Goal: Task Accomplishment & Management: Use online tool/utility

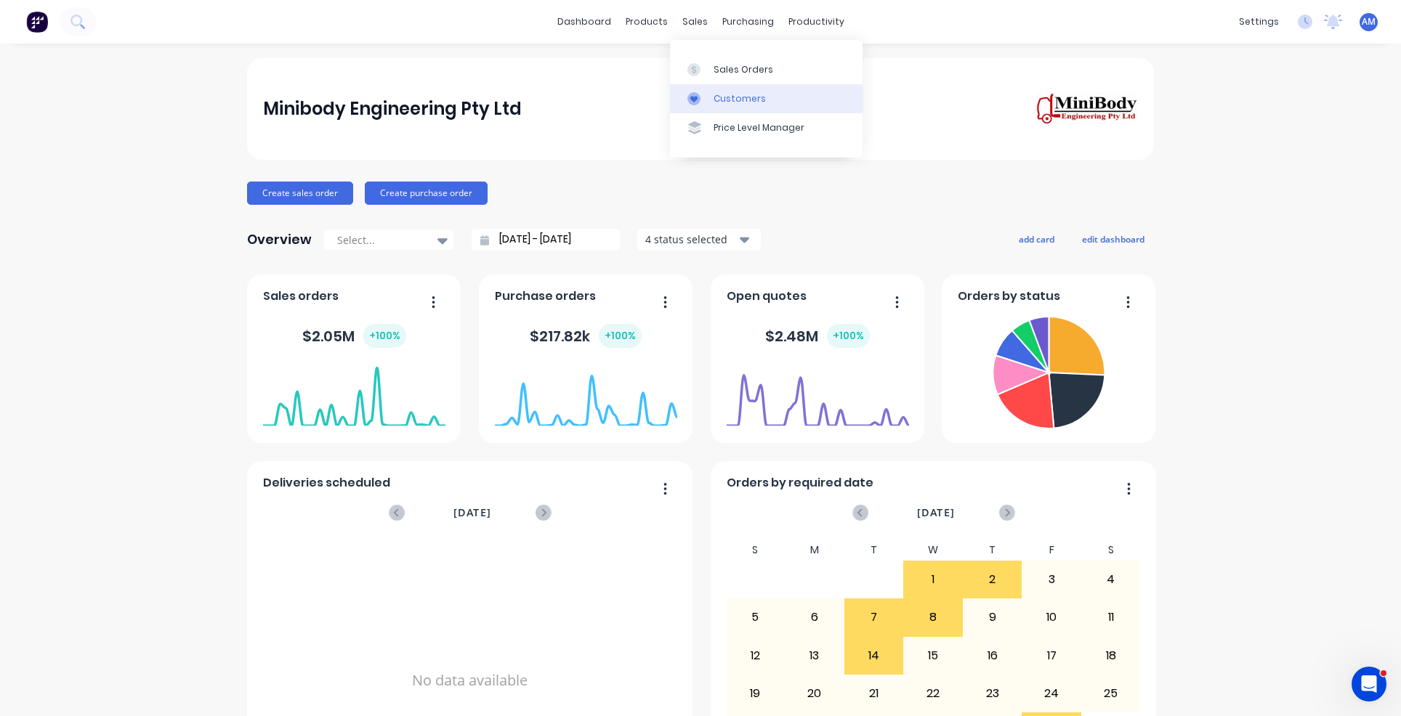
click at [732, 97] on div "Customers" at bounding box center [739, 98] width 52 height 13
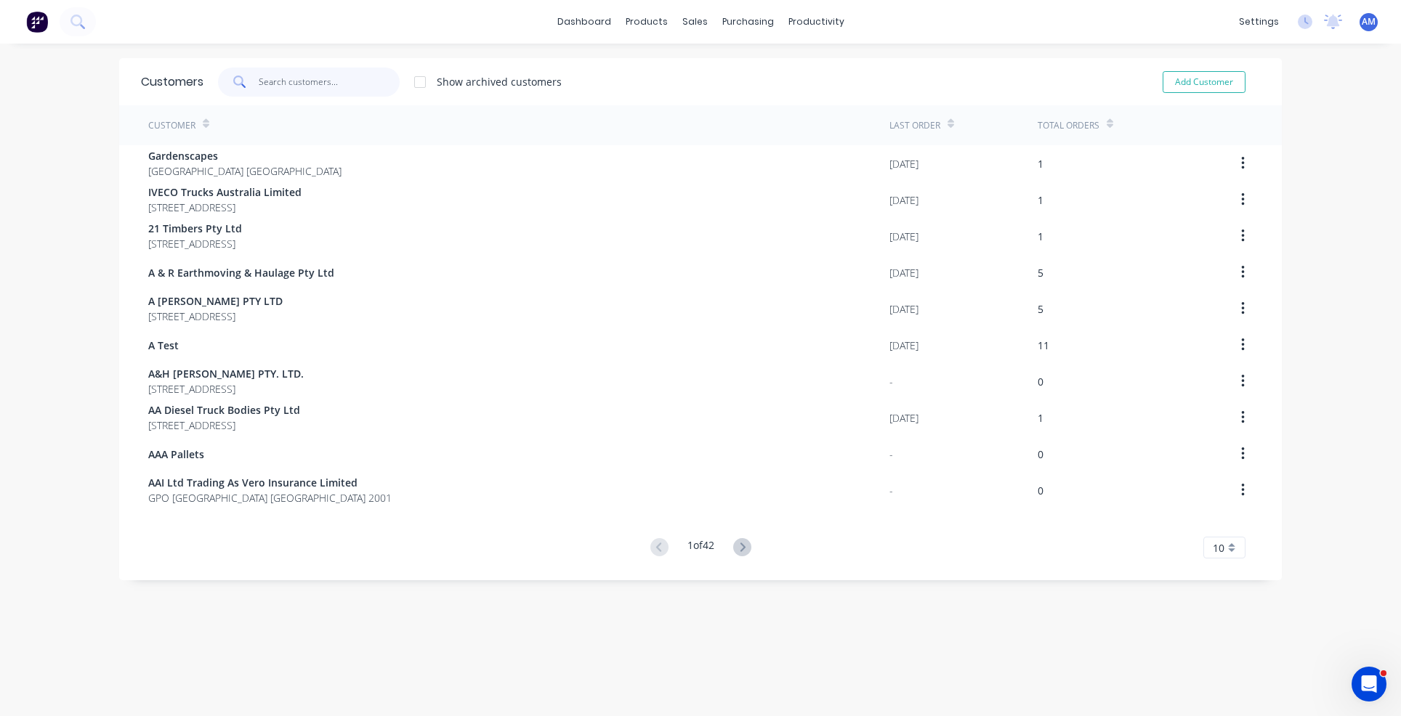
click at [270, 74] on input "text" at bounding box center [330, 82] width 142 height 29
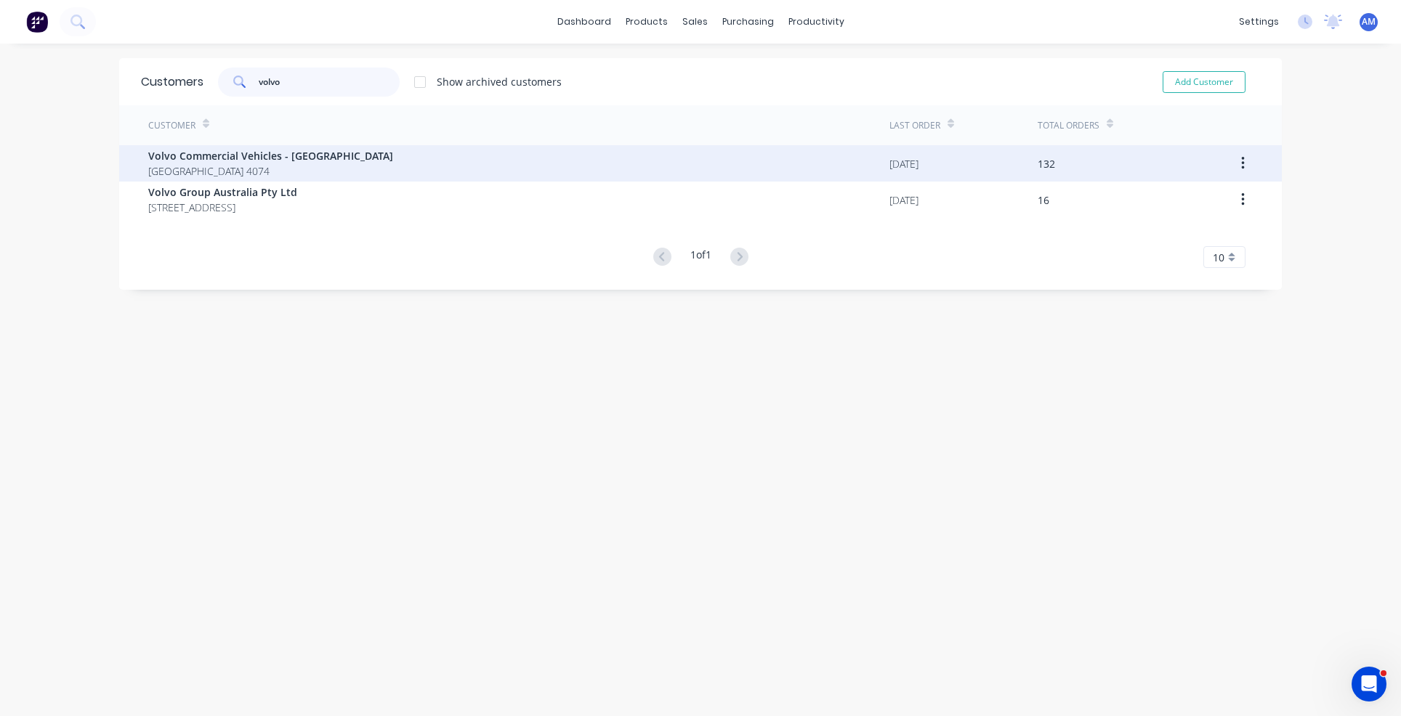
type input "volvo"
click at [259, 153] on span "Volvo Commercial Vehicles - [GEOGRAPHIC_DATA]" at bounding box center [270, 155] width 245 height 15
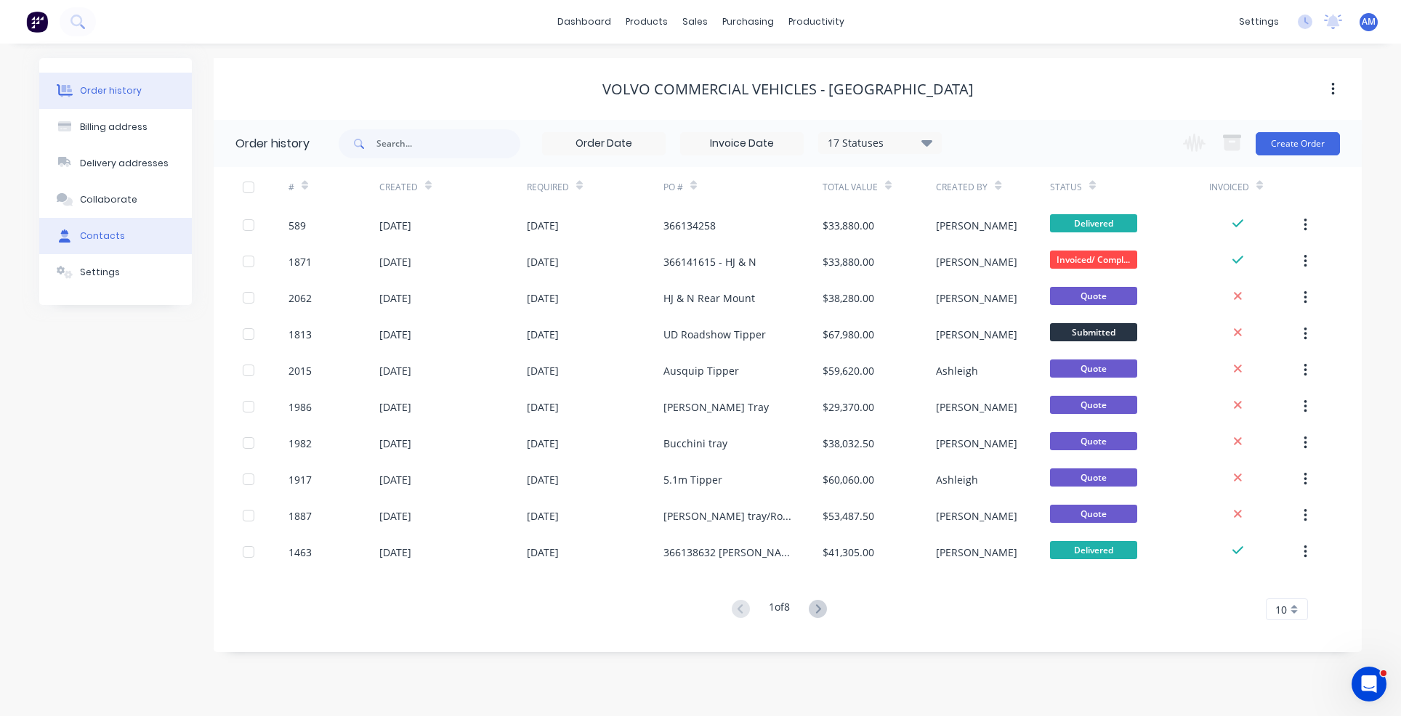
click at [94, 230] on div "Contacts" at bounding box center [102, 236] width 45 height 13
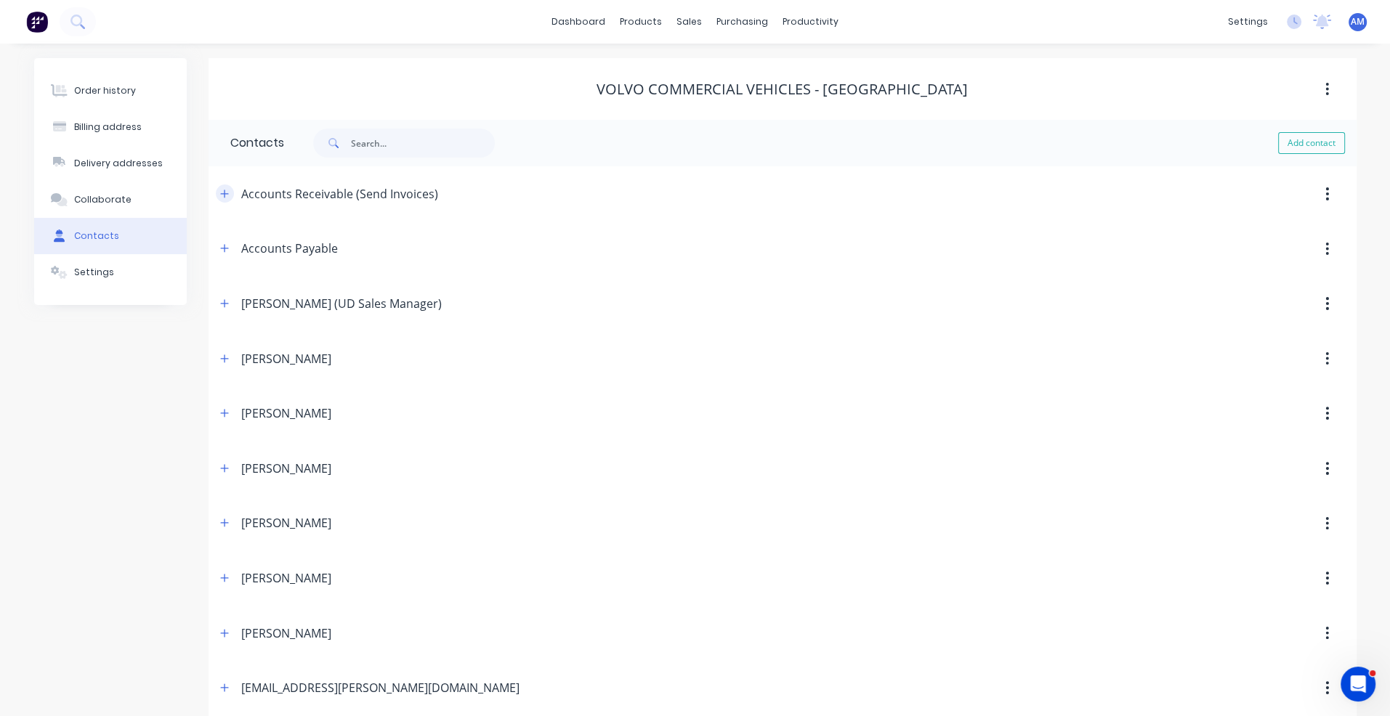
click at [225, 194] on icon "button" at bounding box center [224, 194] width 9 height 10
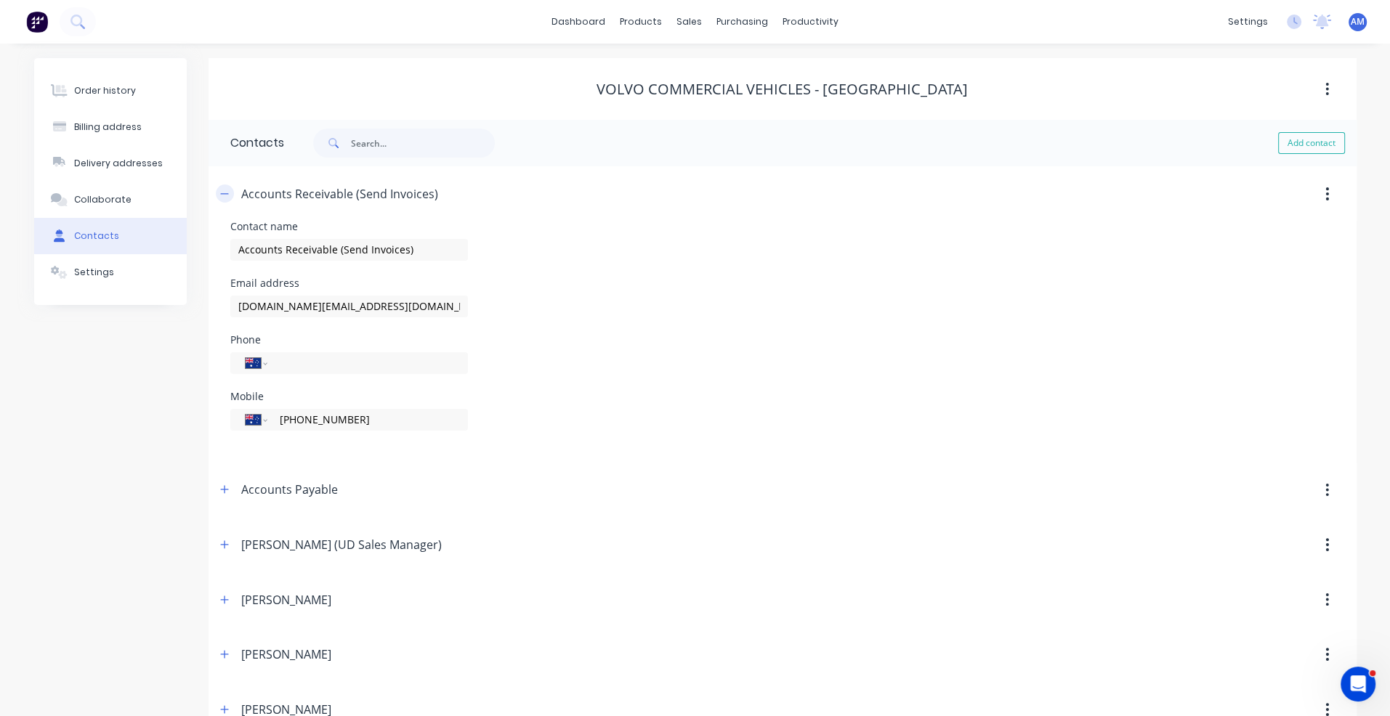
click at [225, 195] on icon "button" at bounding box center [224, 194] width 9 height 10
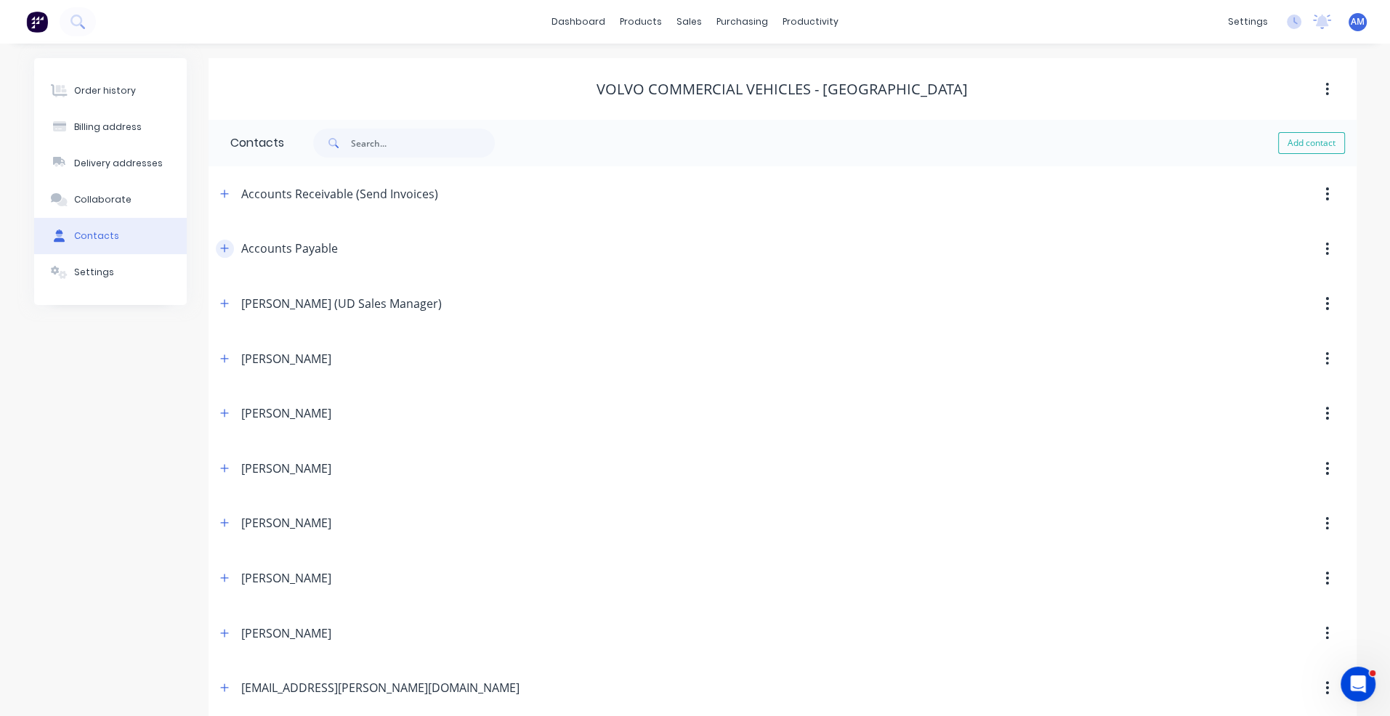
click at [225, 248] on icon "button" at bounding box center [224, 249] width 8 height 8
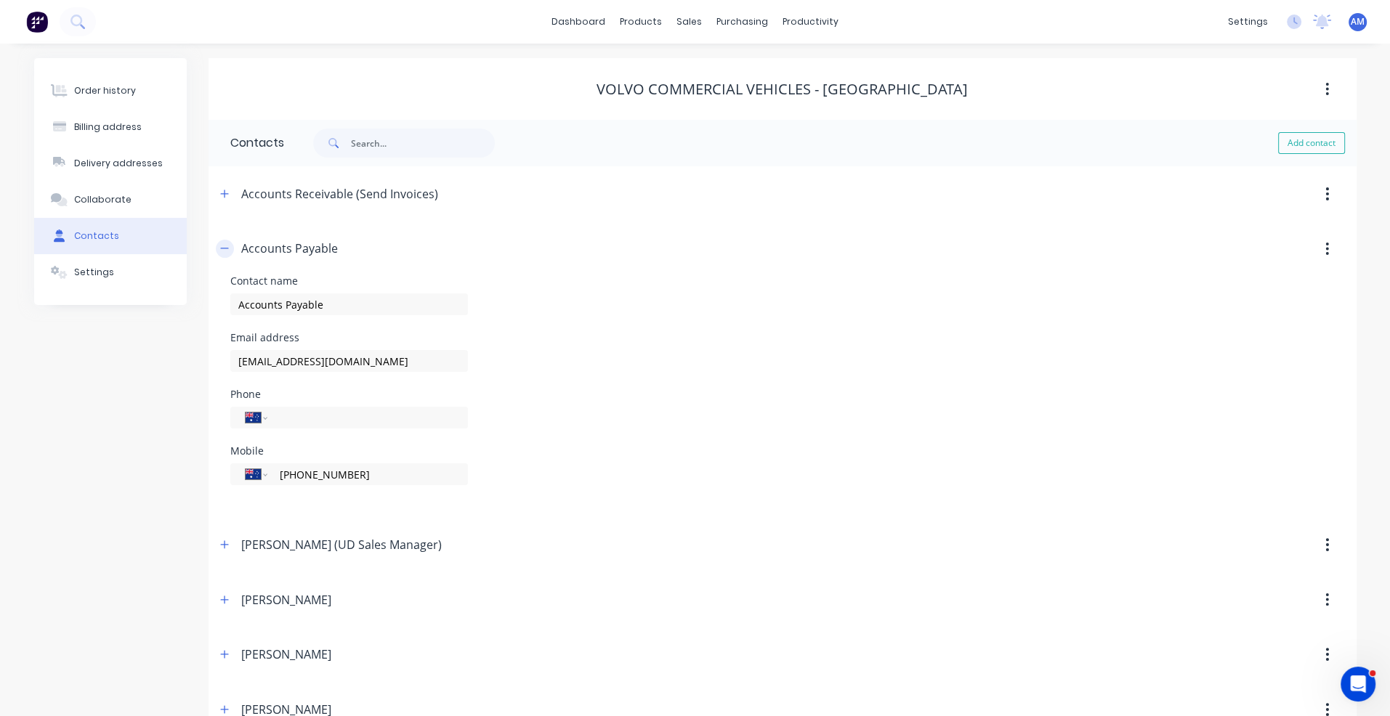
click at [225, 248] on icon "button" at bounding box center [224, 248] width 8 height 1
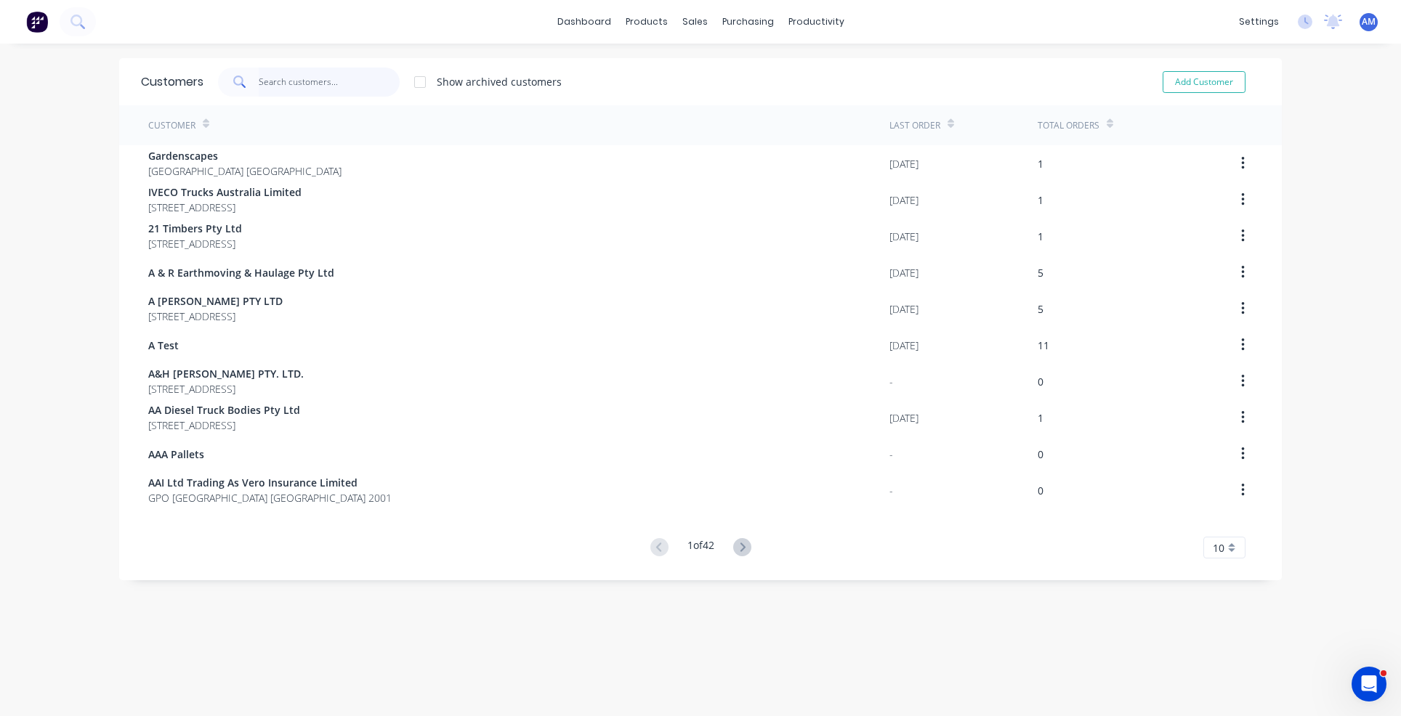
click at [288, 80] on input "text" at bounding box center [330, 82] width 142 height 29
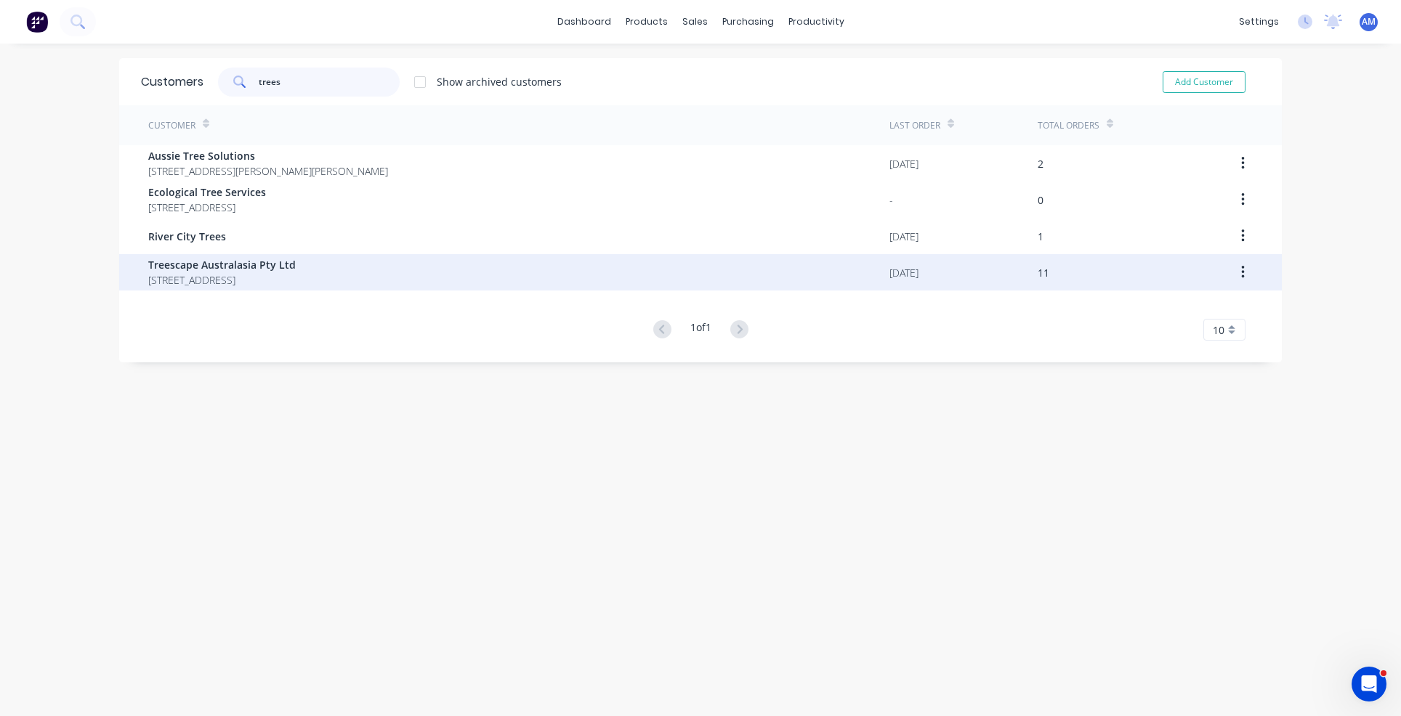
type input "trees"
click at [262, 264] on span "Treescape Australasia Pty Ltd" at bounding box center [221, 264] width 147 height 15
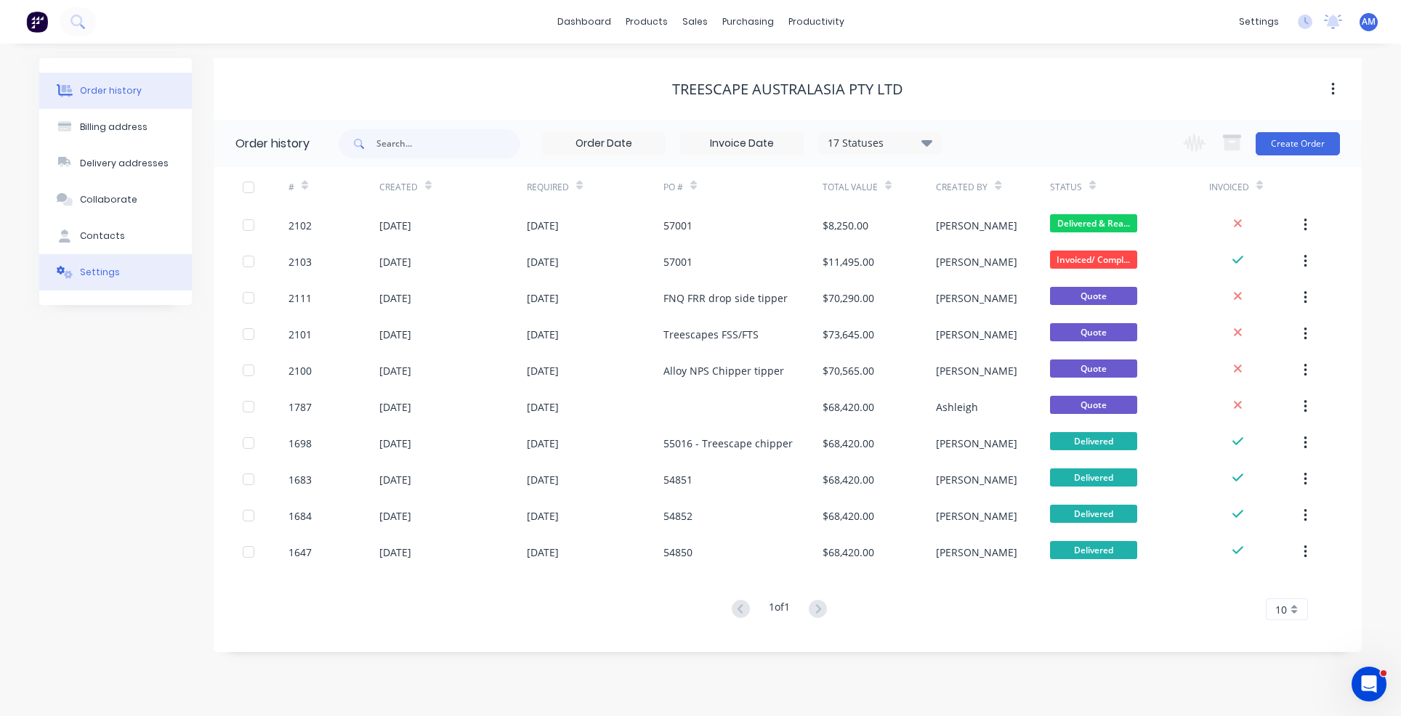
click at [100, 264] on button "Settings" at bounding box center [115, 272] width 153 height 36
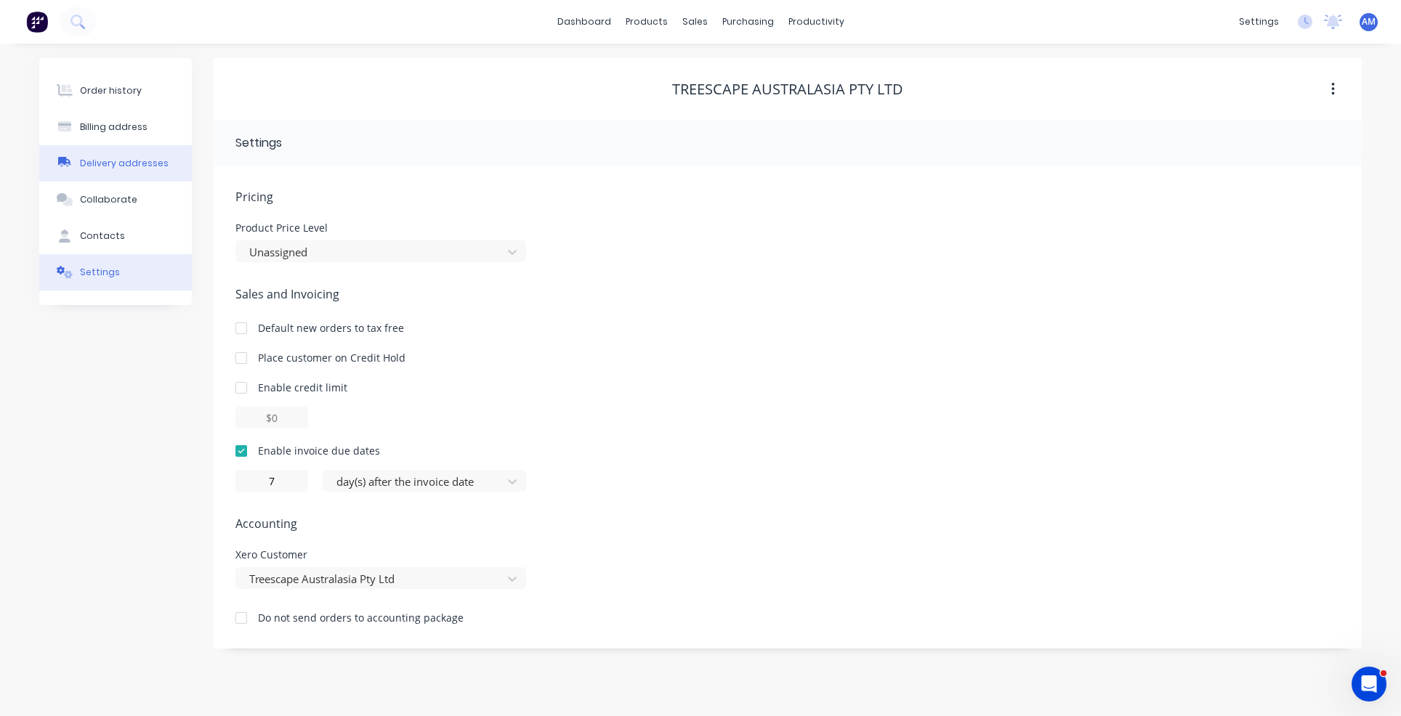
click at [109, 162] on div "Delivery addresses" at bounding box center [124, 163] width 89 height 13
select select "AU"
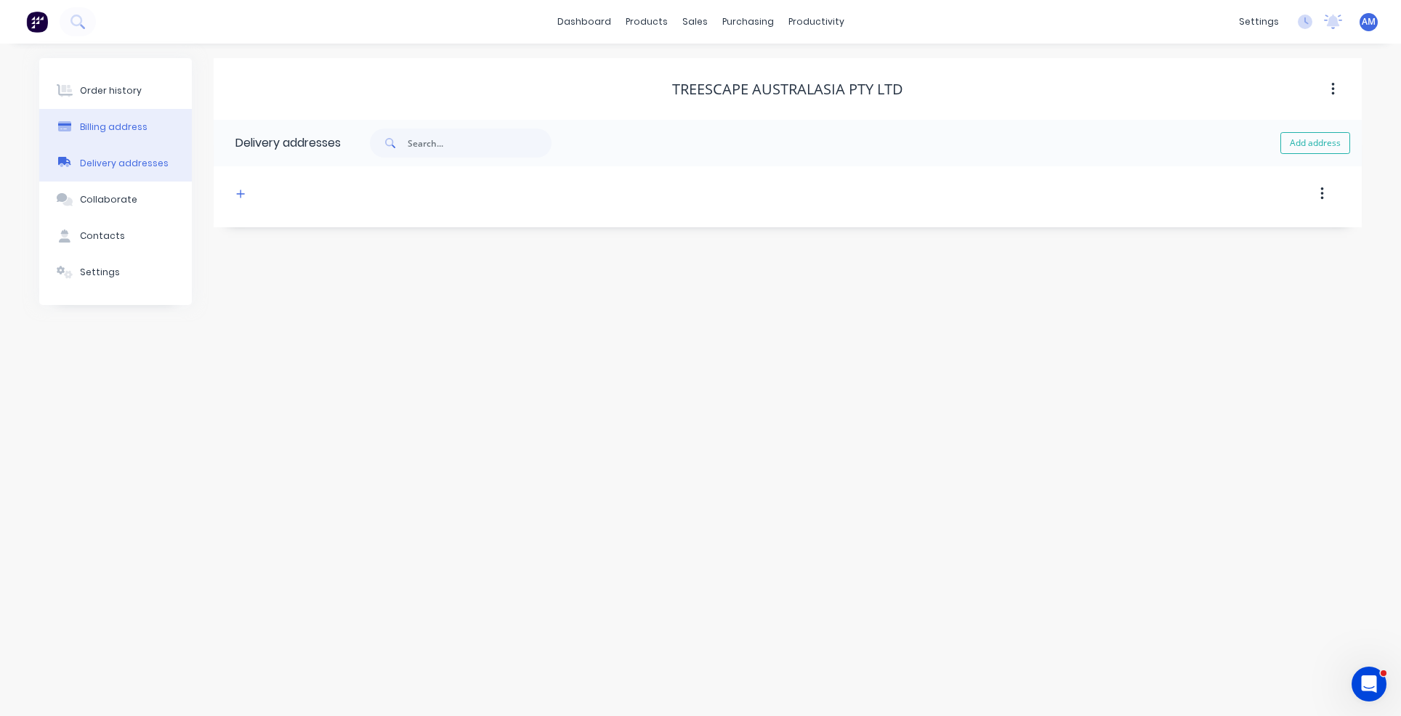
click at [113, 132] on div "Billing address" at bounding box center [114, 127] width 68 height 13
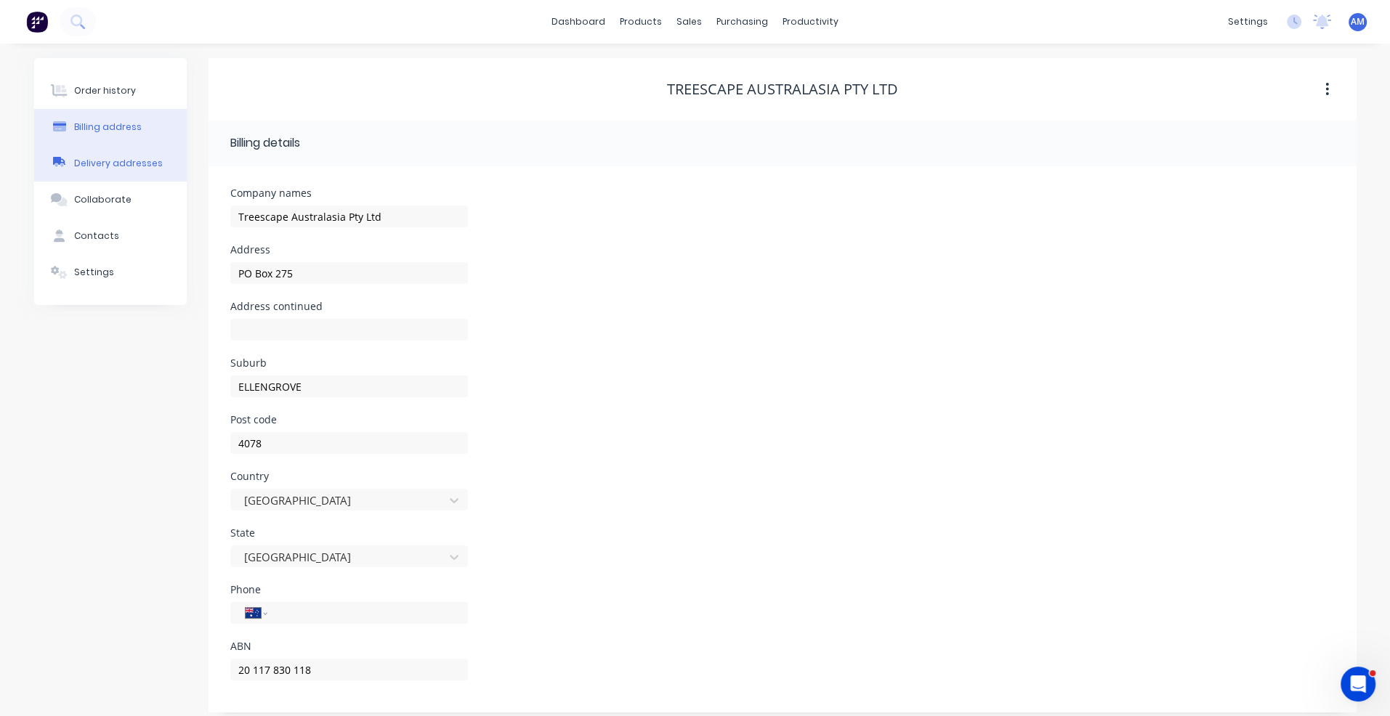
click at [124, 166] on div "Delivery addresses" at bounding box center [118, 163] width 89 height 13
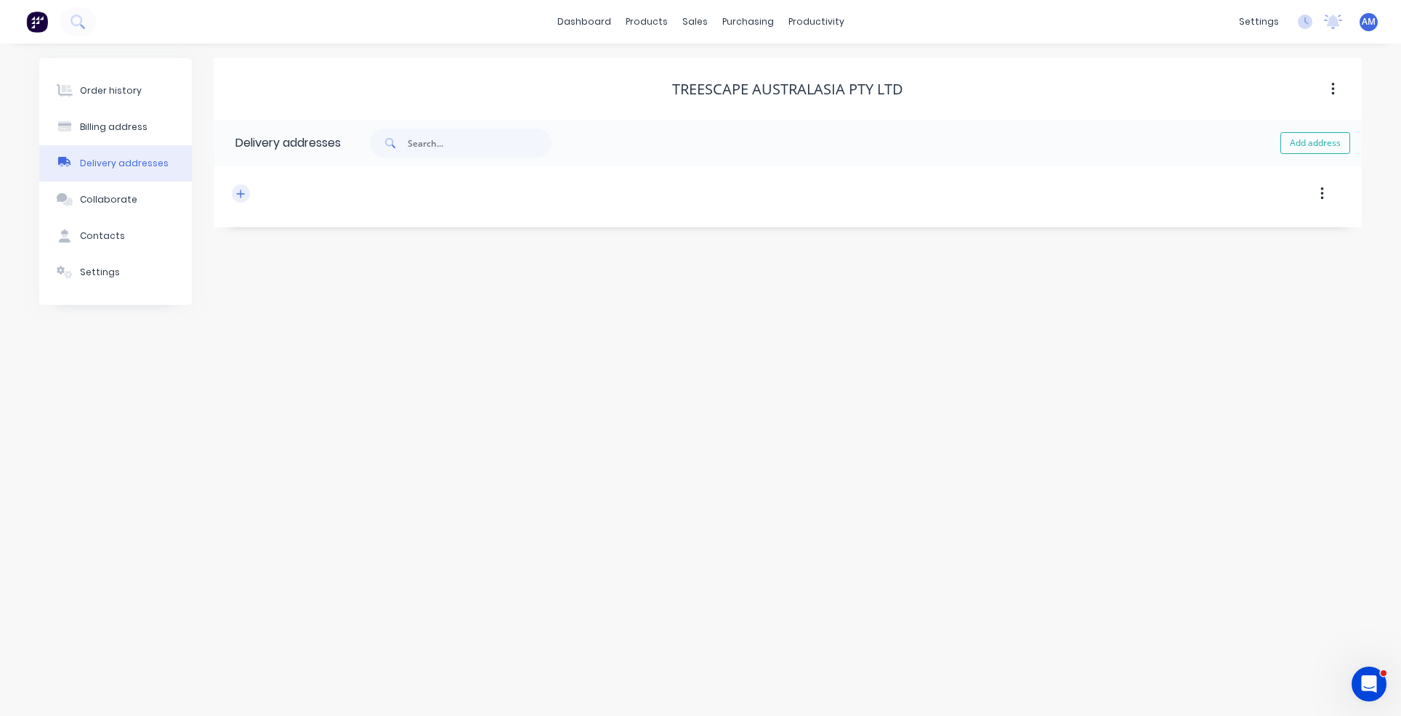
click at [240, 193] on icon "button" at bounding box center [240, 194] width 9 height 10
click at [279, 251] on input "text" at bounding box center [365, 250] width 238 height 22
click at [316, 252] on input "text" at bounding box center [365, 250] width 238 height 22
paste input "[STREET_ADDRESS]"
type input "[STREET_ADDRESS]"
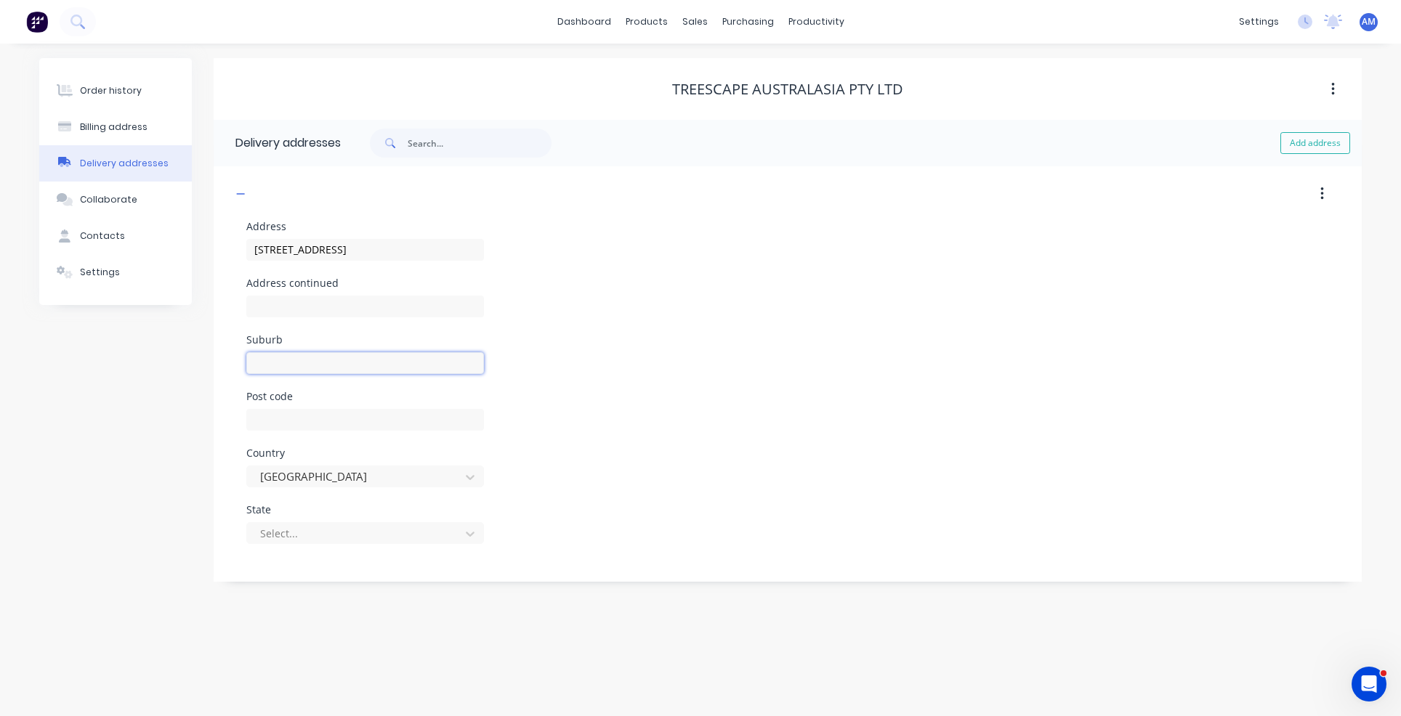
click at [292, 365] on input "text" at bounding box center [365, 363] width 238 height 22
type input "Wacol"
type input "4076"
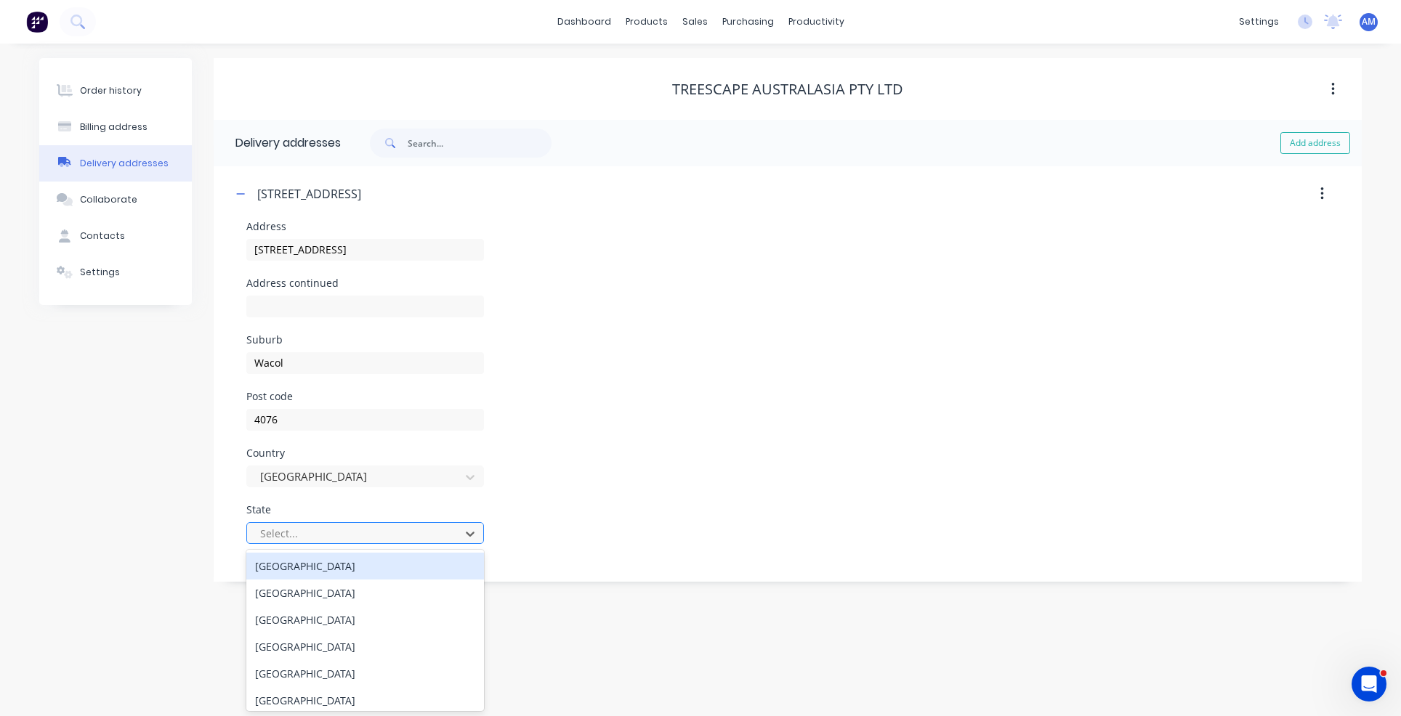
click at [318, 527] on div at bounding box center [356, 534] width 194 height 18
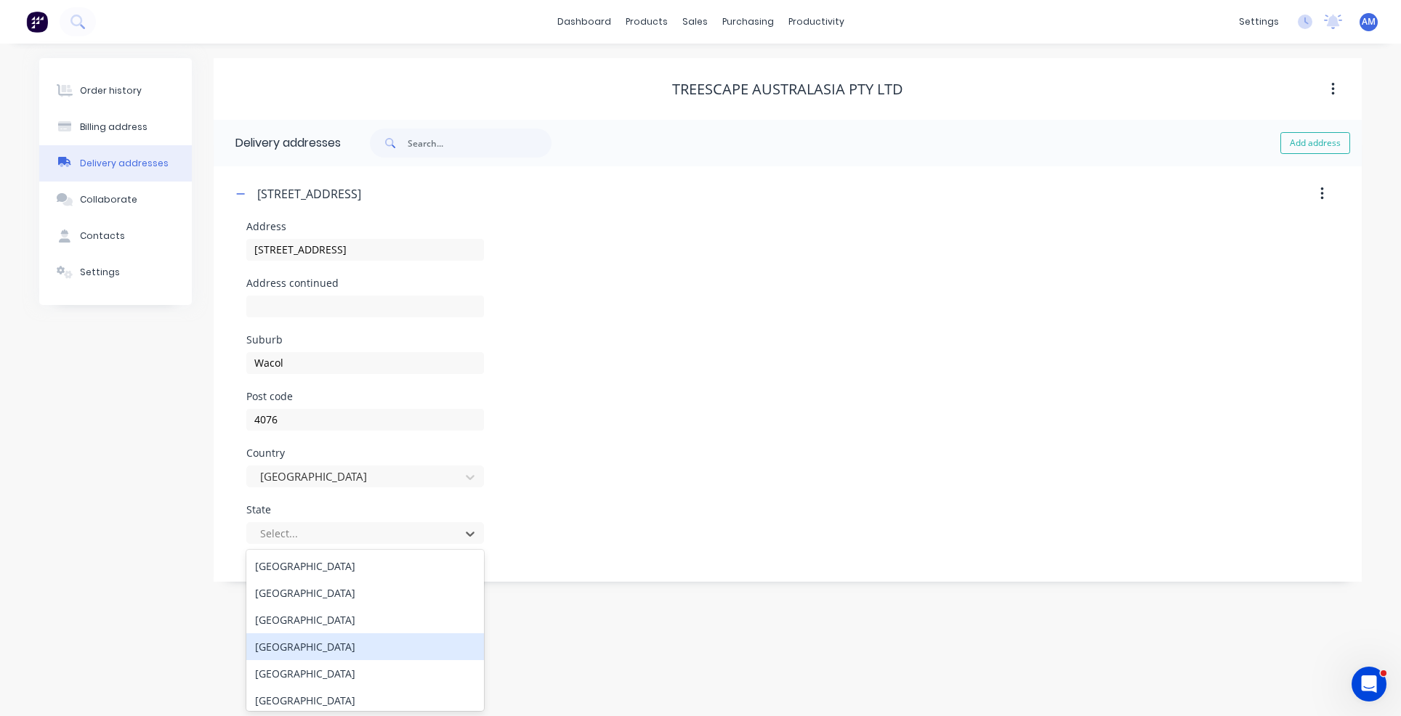
click at [296, 644] on div "[GEOGRAPHIC_DATA]" at bounding box center [365, 647] width 238 height 27
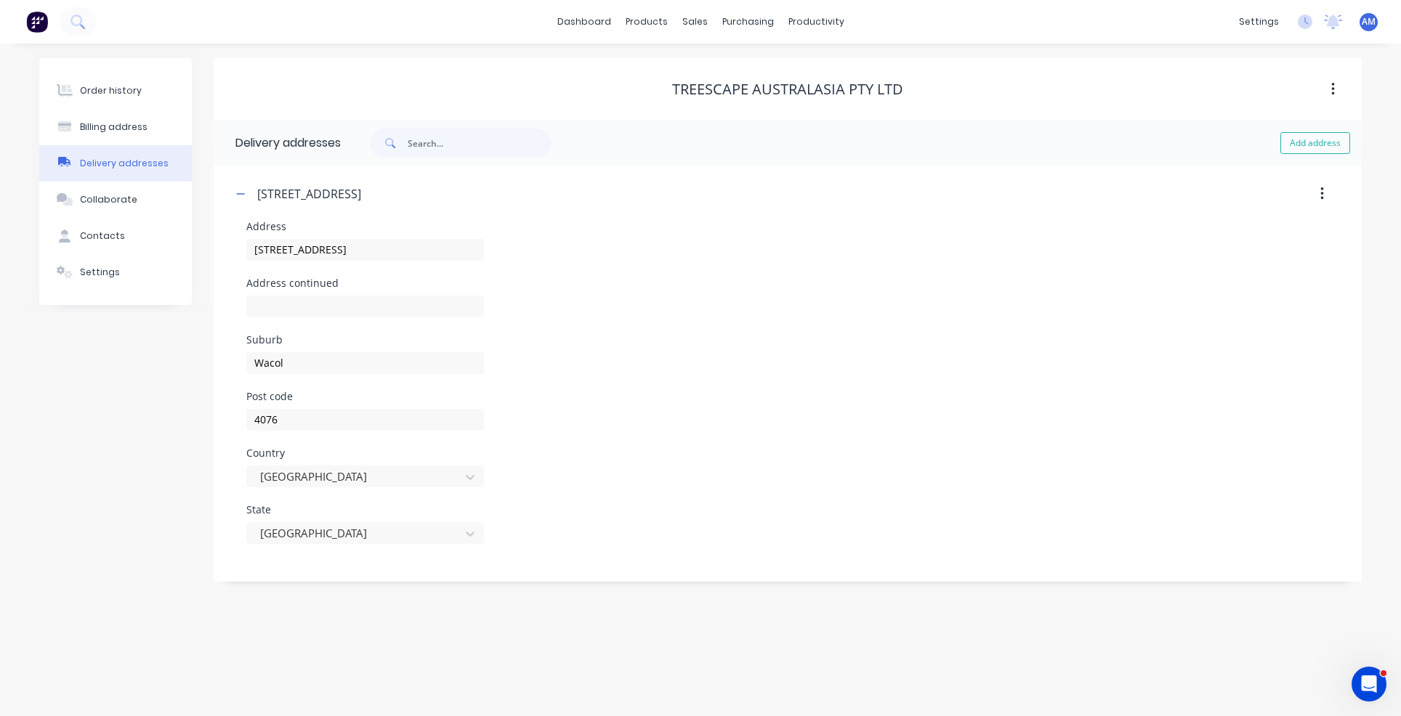
click at [607, 306] on div "Address continued" at bounding box center [787, 306] width 1083 height 57
click at [243, 195] on icon "button" at bounding box center [240, 194] width 9 height 10
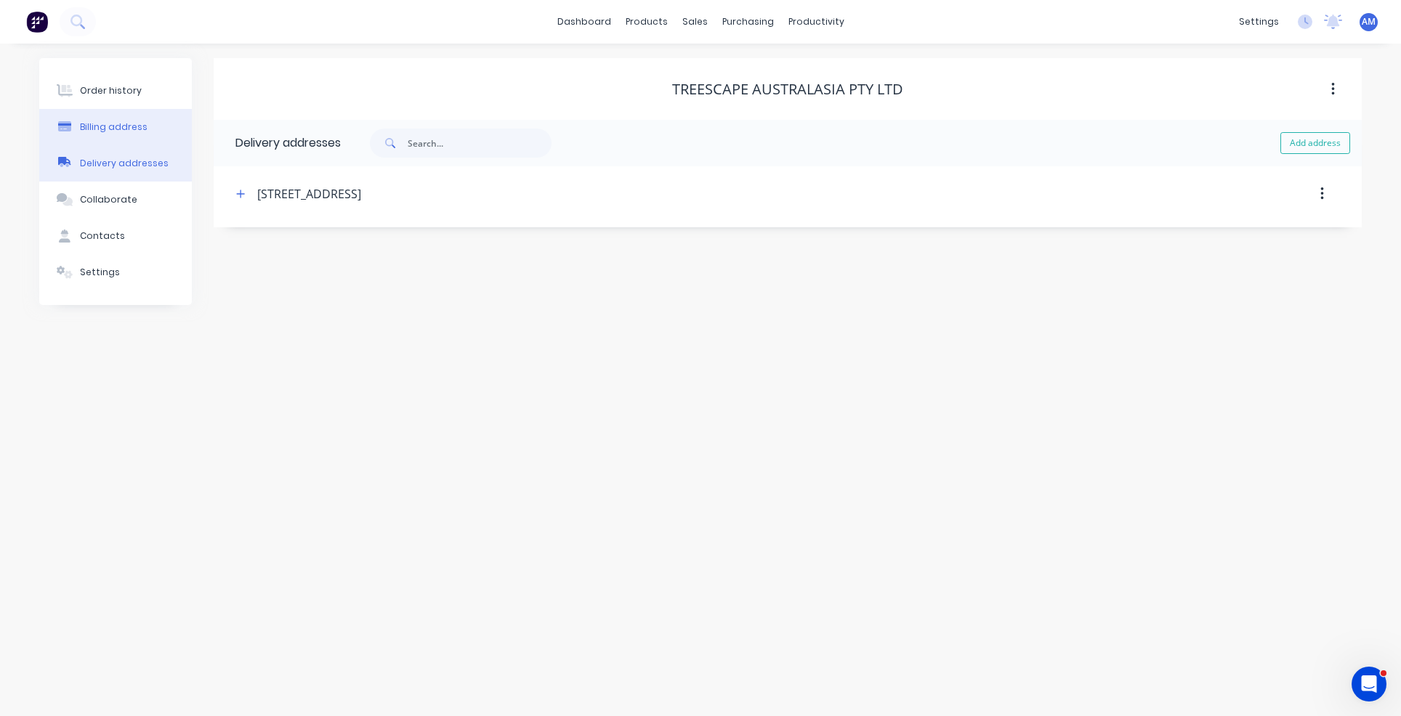
click at [108, 125] on div "Billing address" at bounding box center [114, 127] width 68 height 13
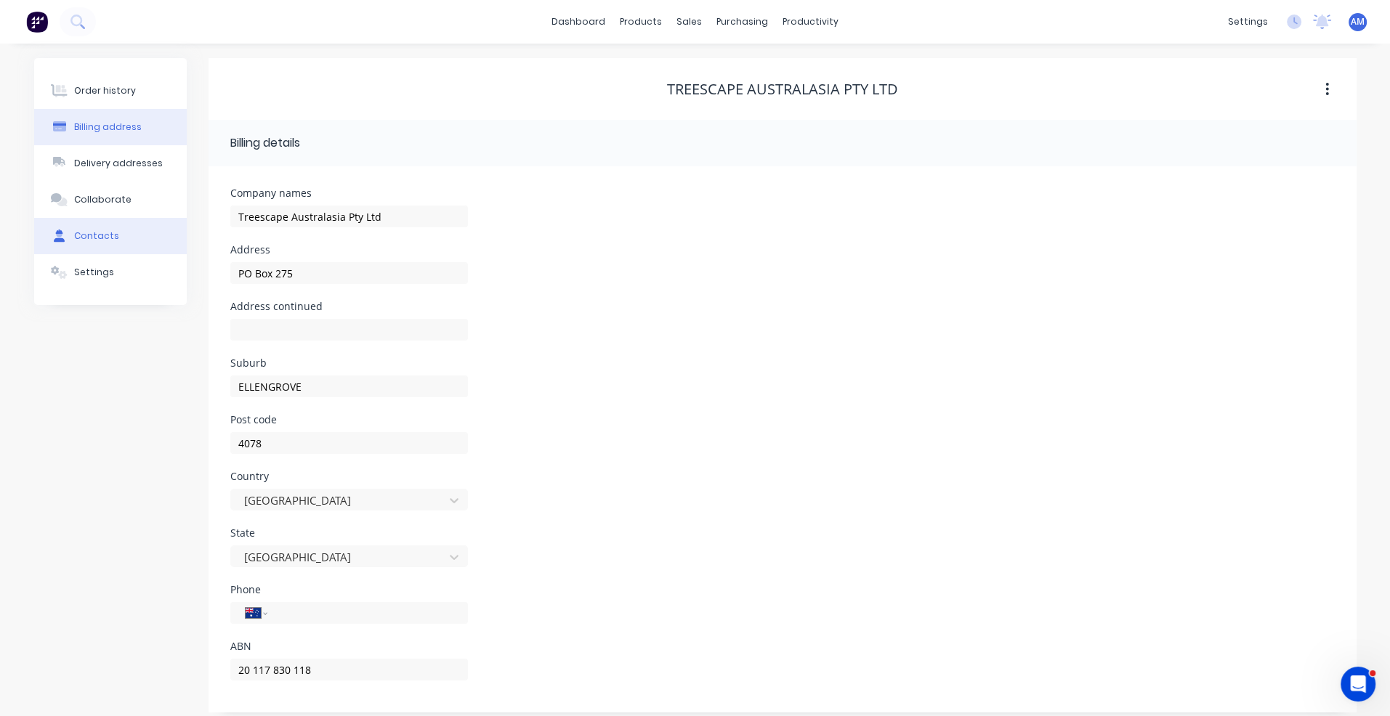
click at [100, 230] on div "Contacts" at bounding box center [96, 236] width 45 height 13
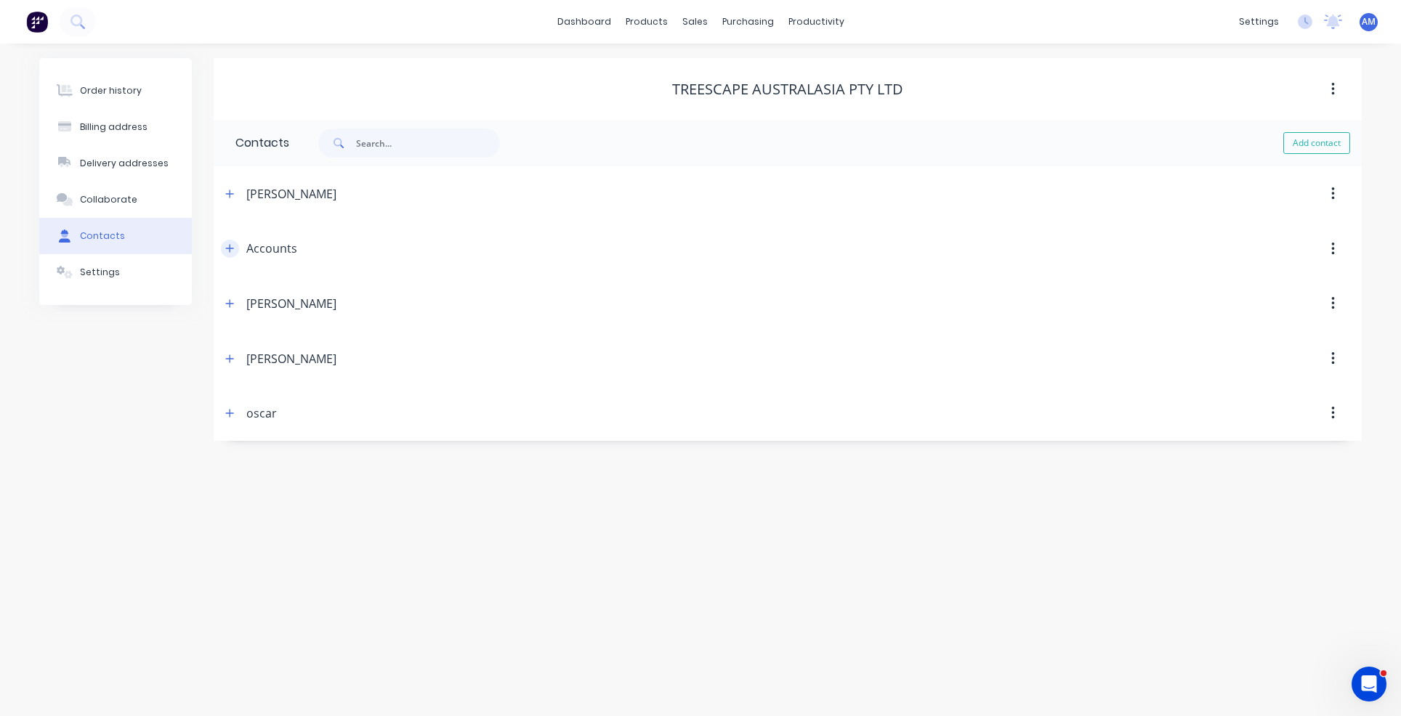
click at [230, 243] on icon "button" at bounding box center [229, 248] width 9 height 10
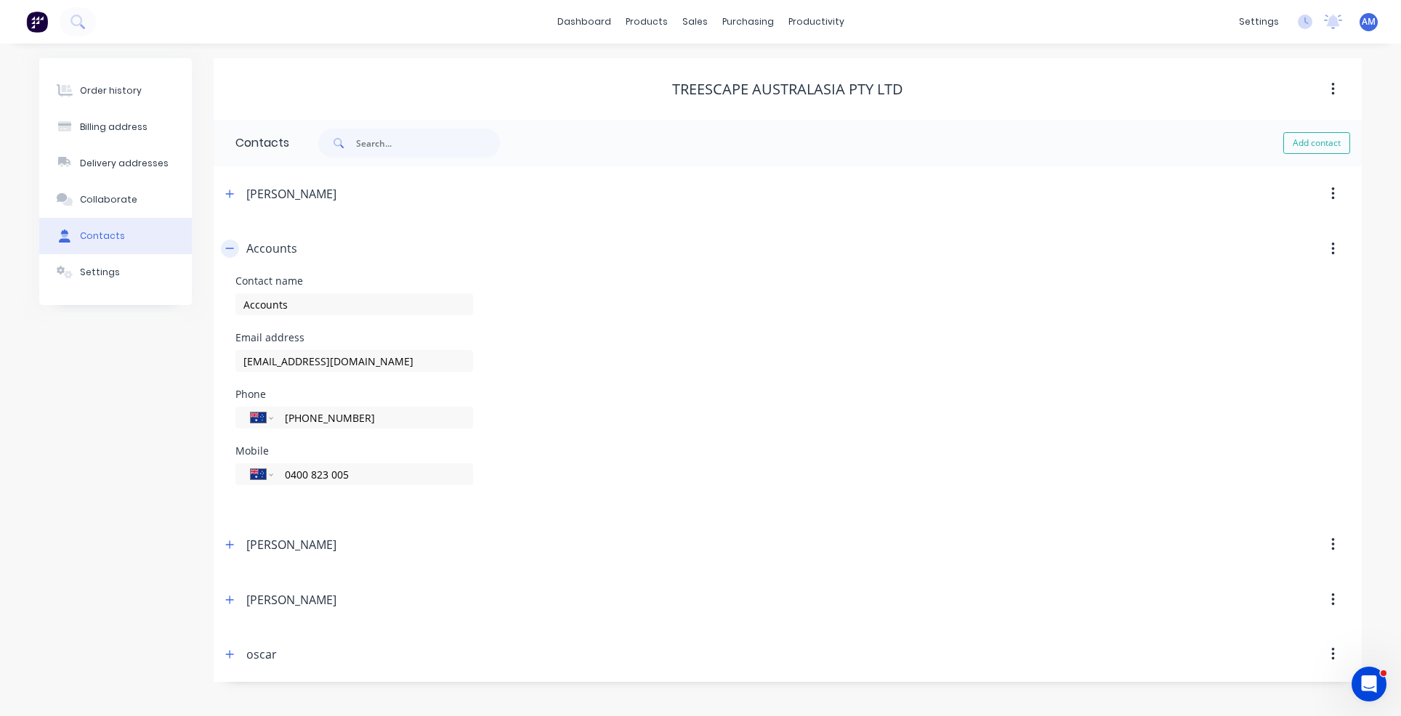
click at [230, 243] on icon "button" at bounding box center [229, 248] width 9 height 10
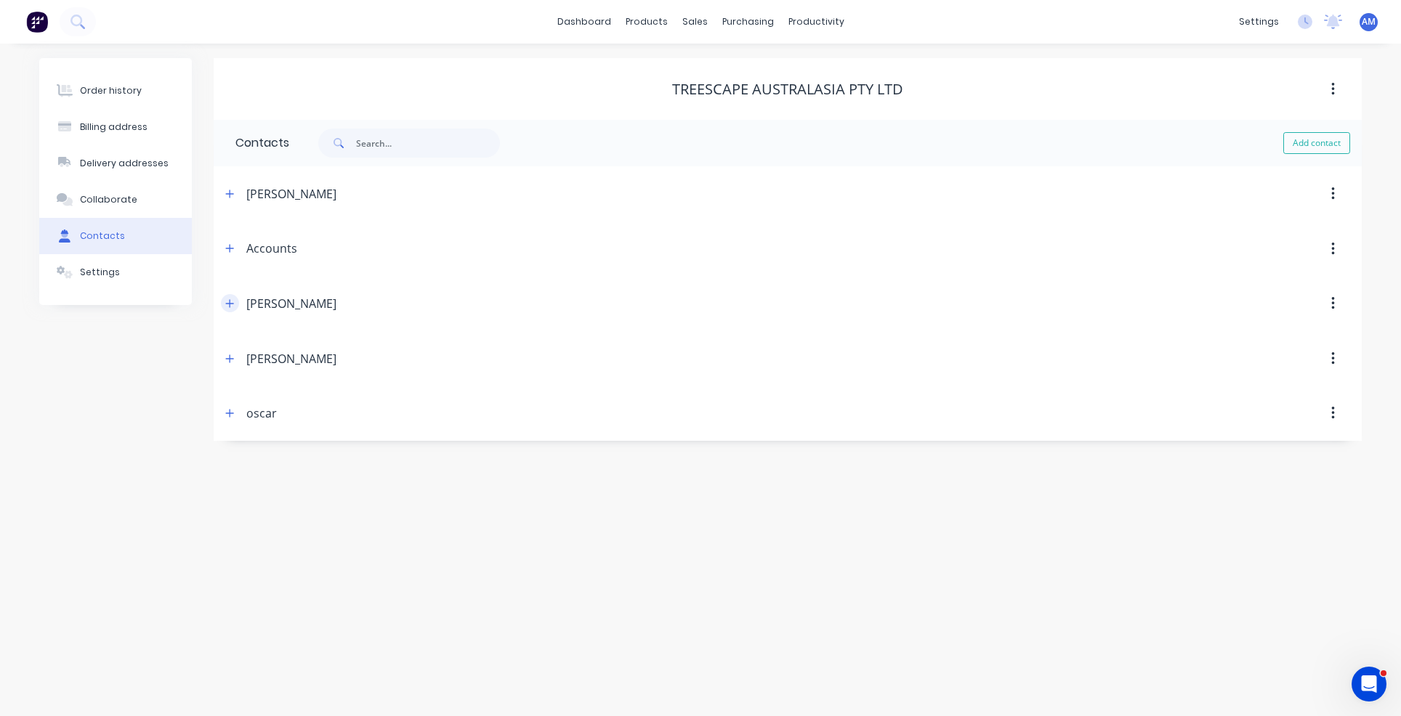
click at [230, 302] on icon "button" at bounding box center [230, 303] width 8 height 8
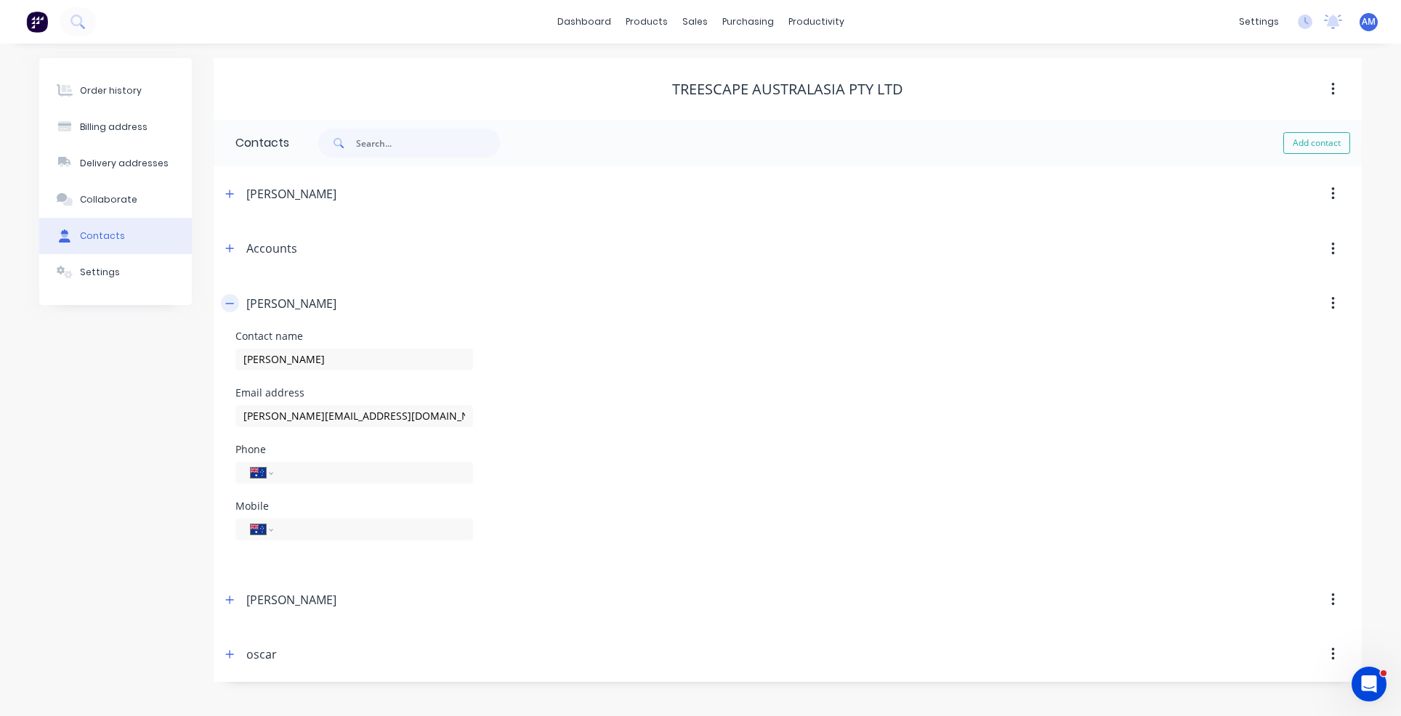
click at [230, 302] on icon "button" at bounding box center [229, 304] width 9 height 10
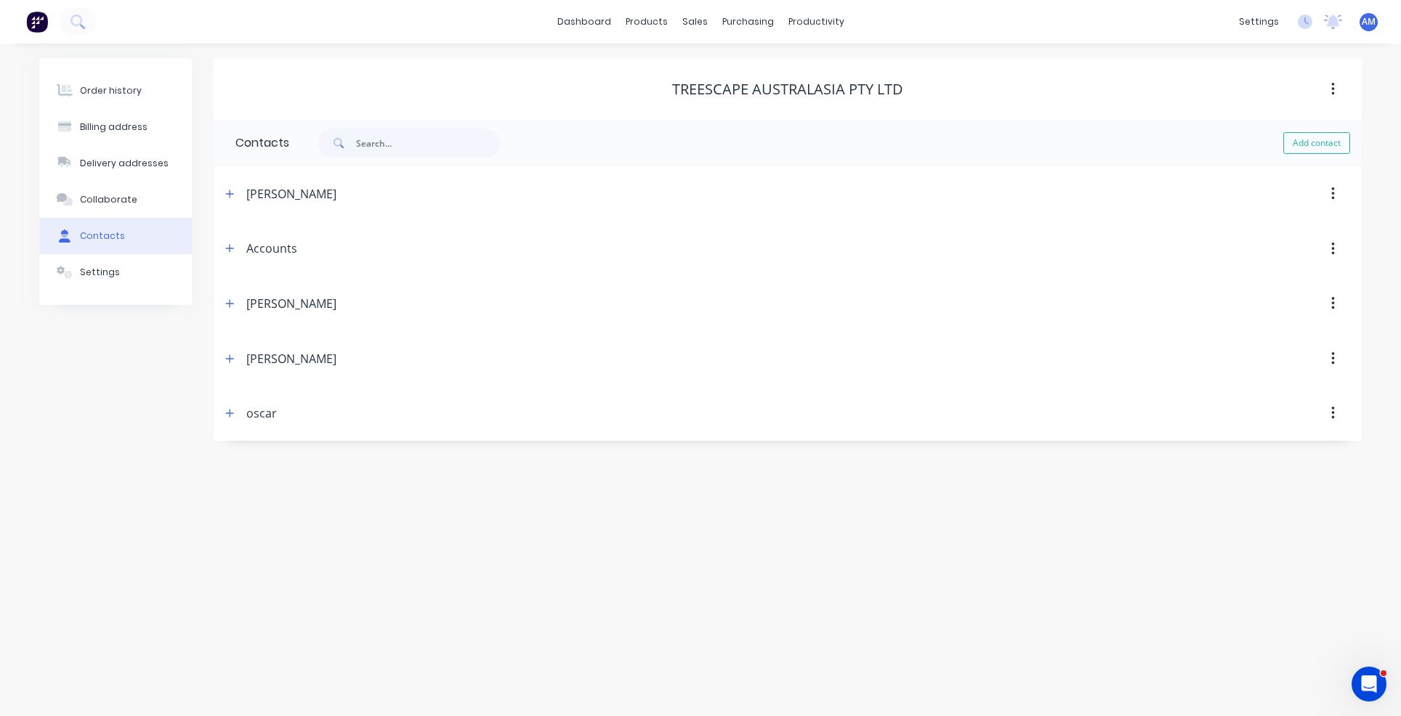
click at [1335, 302] on button "button" at bounding box center [1333, 304] width 34 height 26
click at [1292, 333] on div "Delete" at bounding box center [1281, 341] width 112 height 21
click at [724, 94] on div "Customers" at bounding box center [745, 98] width 52 height 13
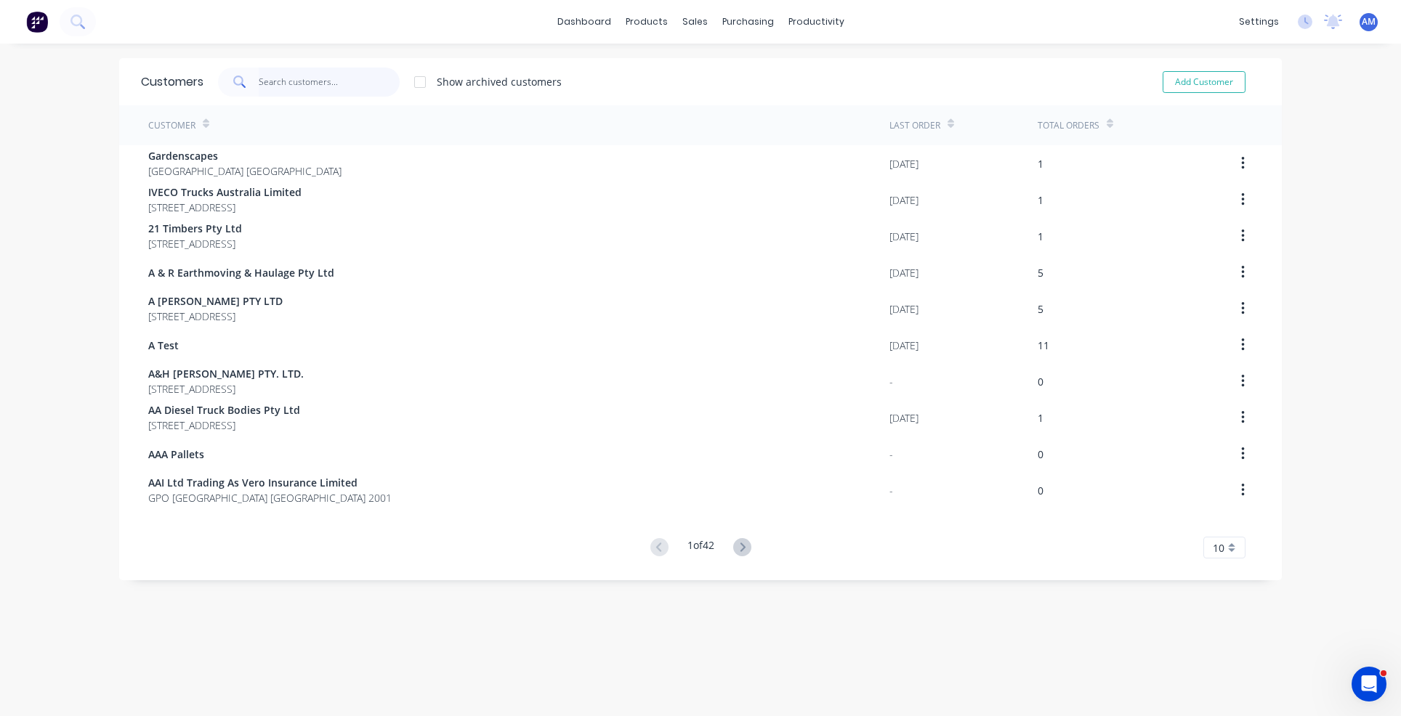
click at [291, 81] on input "text" at bounding box center [330, 82] width 142 height 29
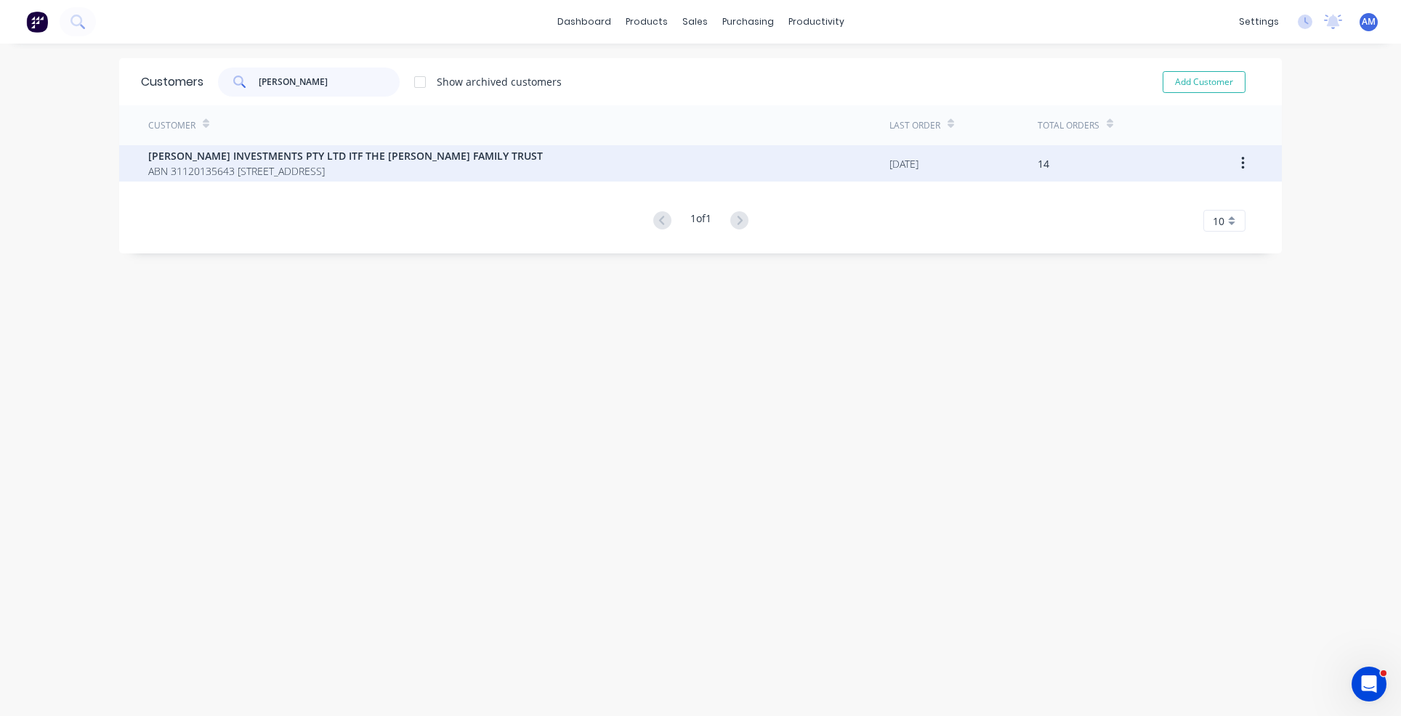
type input "[PERSON_NAME]"
click at [291, 161] on span "[PERSON_NAME] INVESTMENTS PTY LTD ITF THE [PERSON_NAME] FAMILY TRUST" at bounding box center [345, 155] width 395 height 15
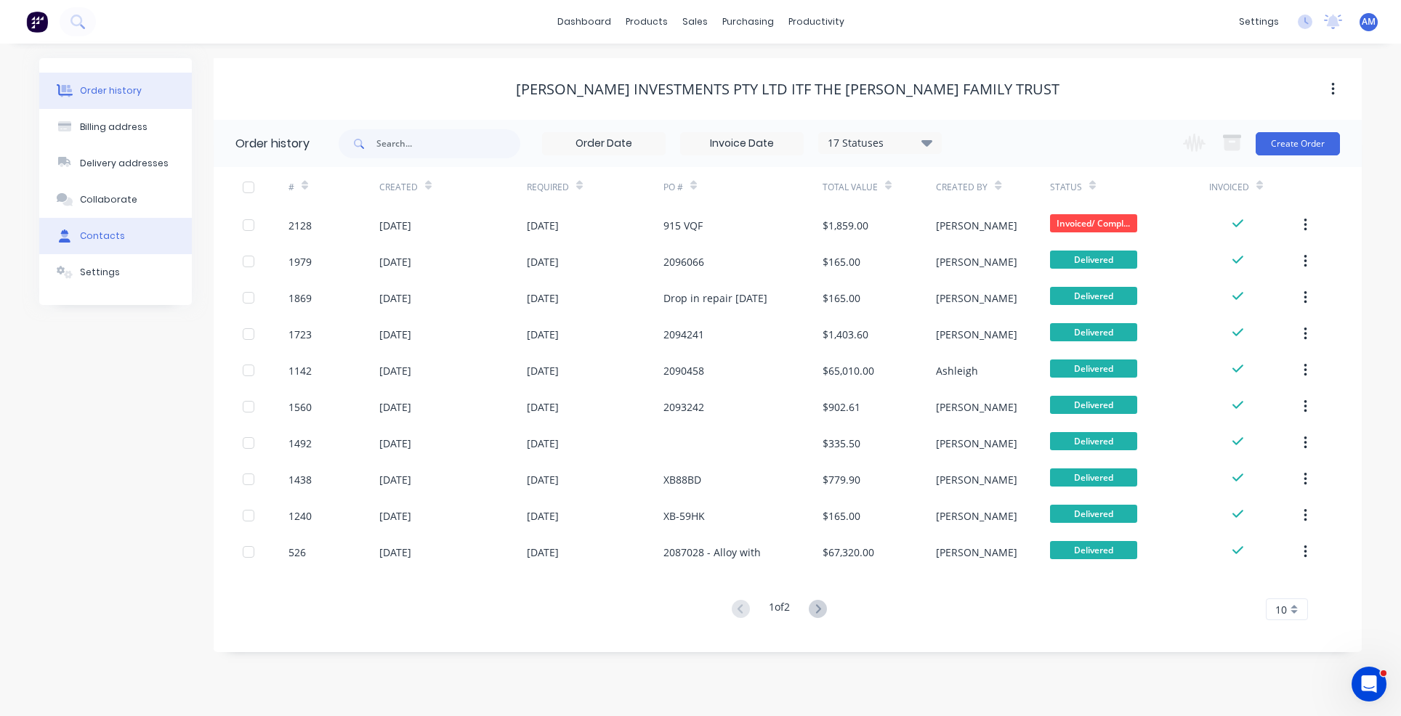
click at [90, 232] on div "Contacts" at bounding box center [102, 236] width 45 height 13
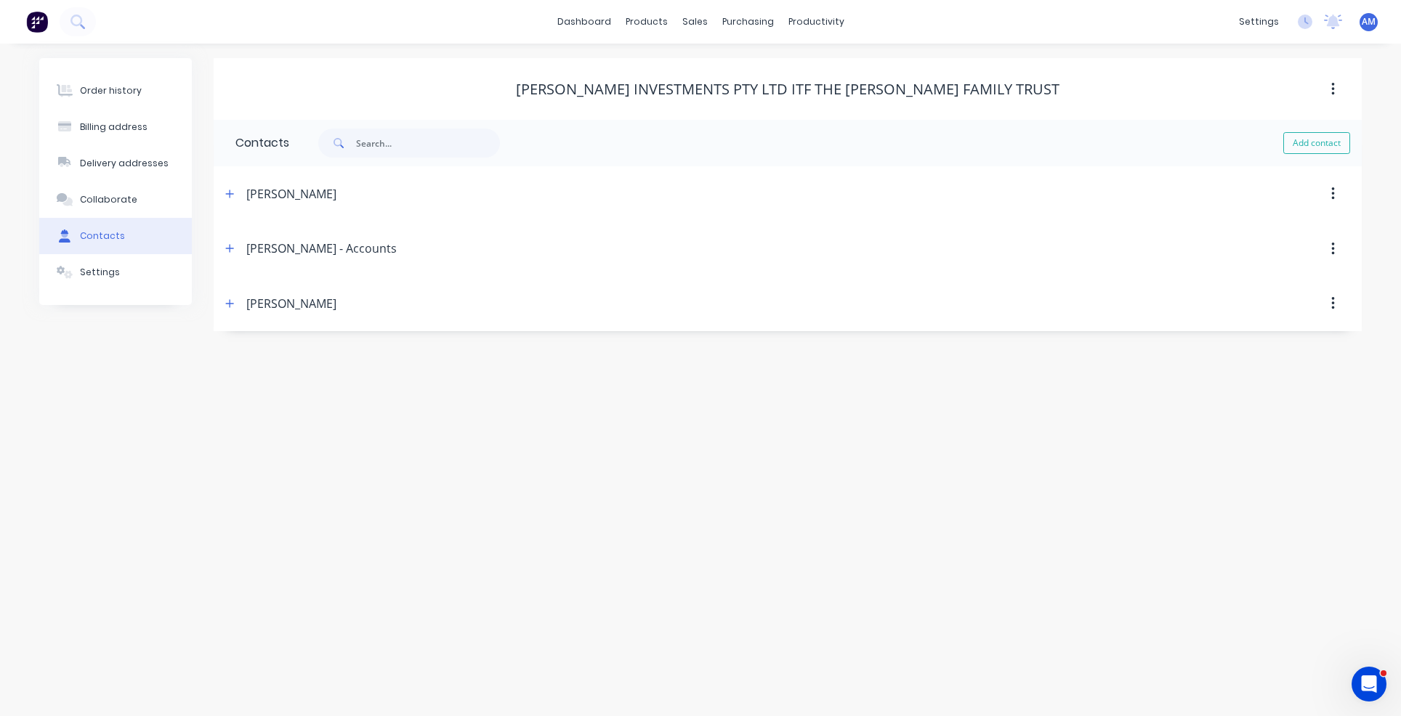
click at [1332, 299] on icon "button" at bounding box center [1333, 304] width 4 height 16
click at [1284, 347] on div "Delete" at bounding box center [1281, 341] width 112 height 21
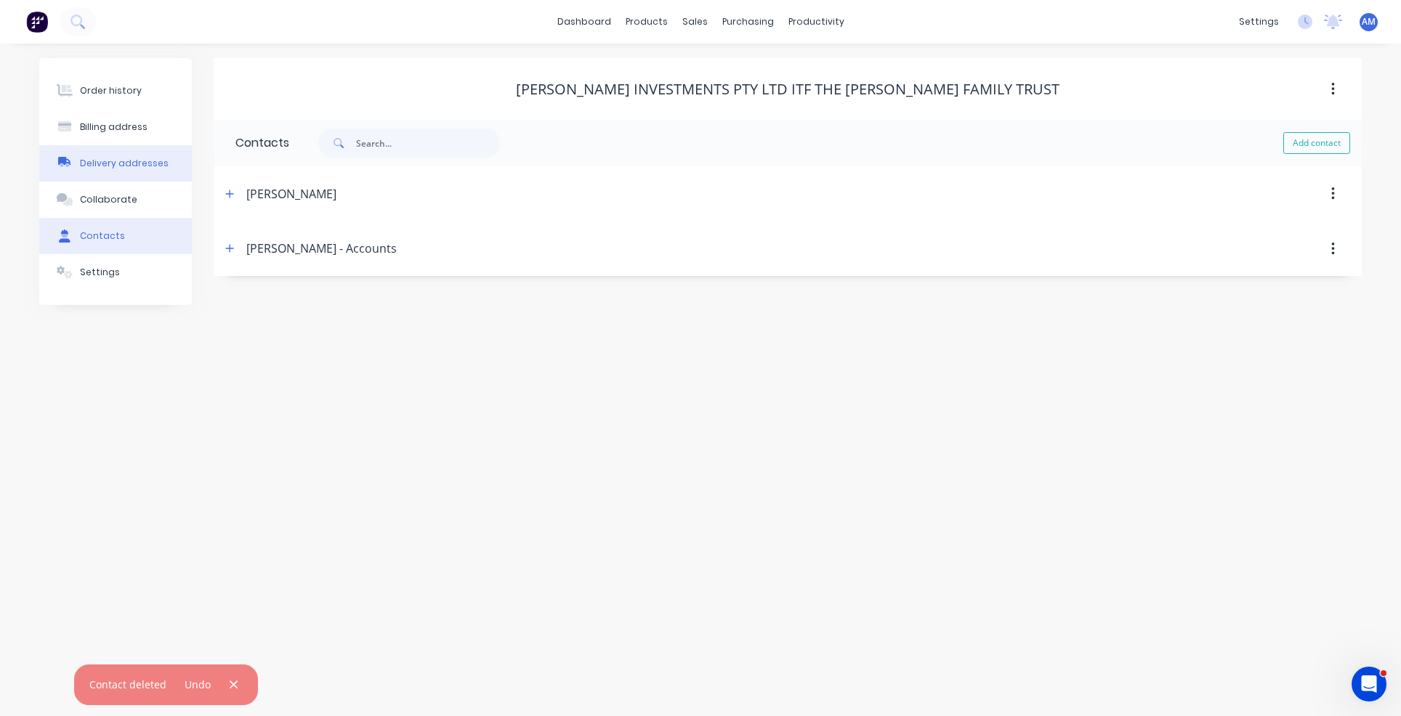
click at [103, 170] on button "Delivery addresses" at bounding box center [115, 163] width 153 height 36
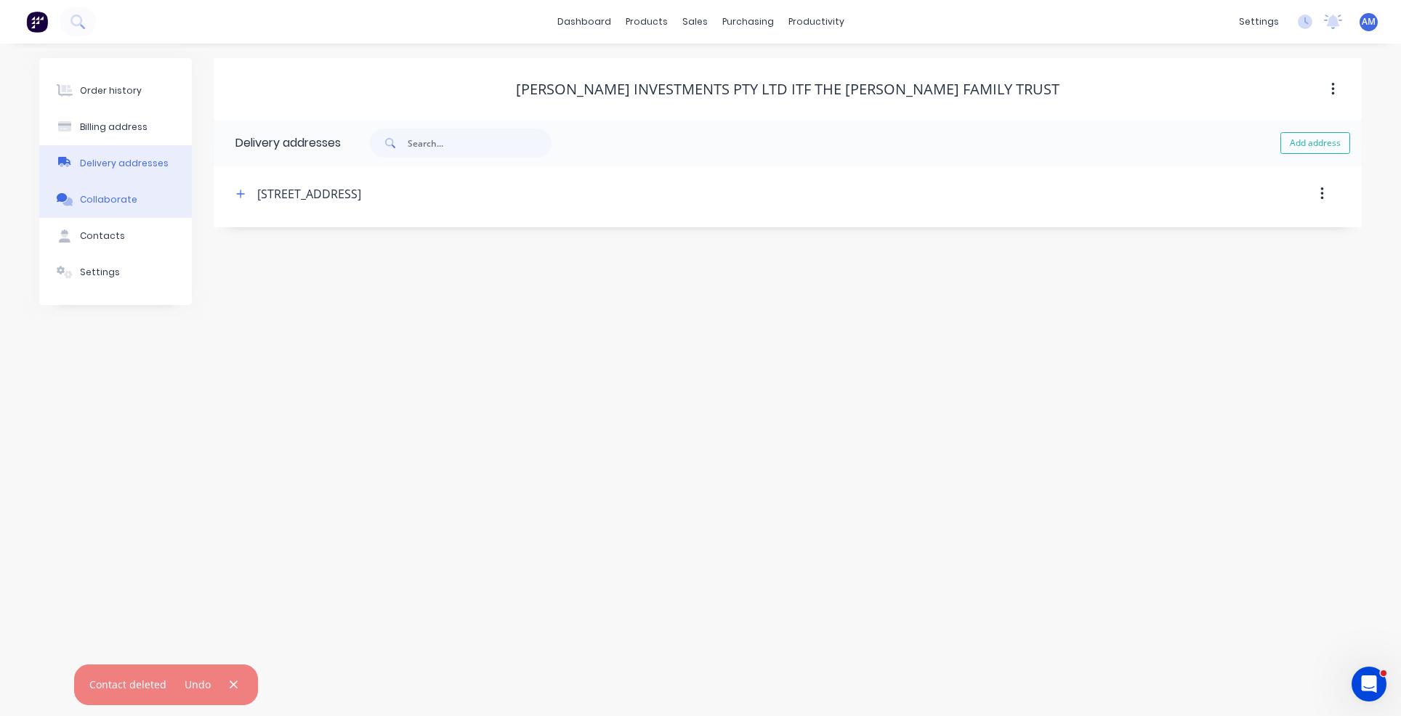
click at [102, 192] on button "Collaborate" at bounding box center [115, 200] width 153 height 36
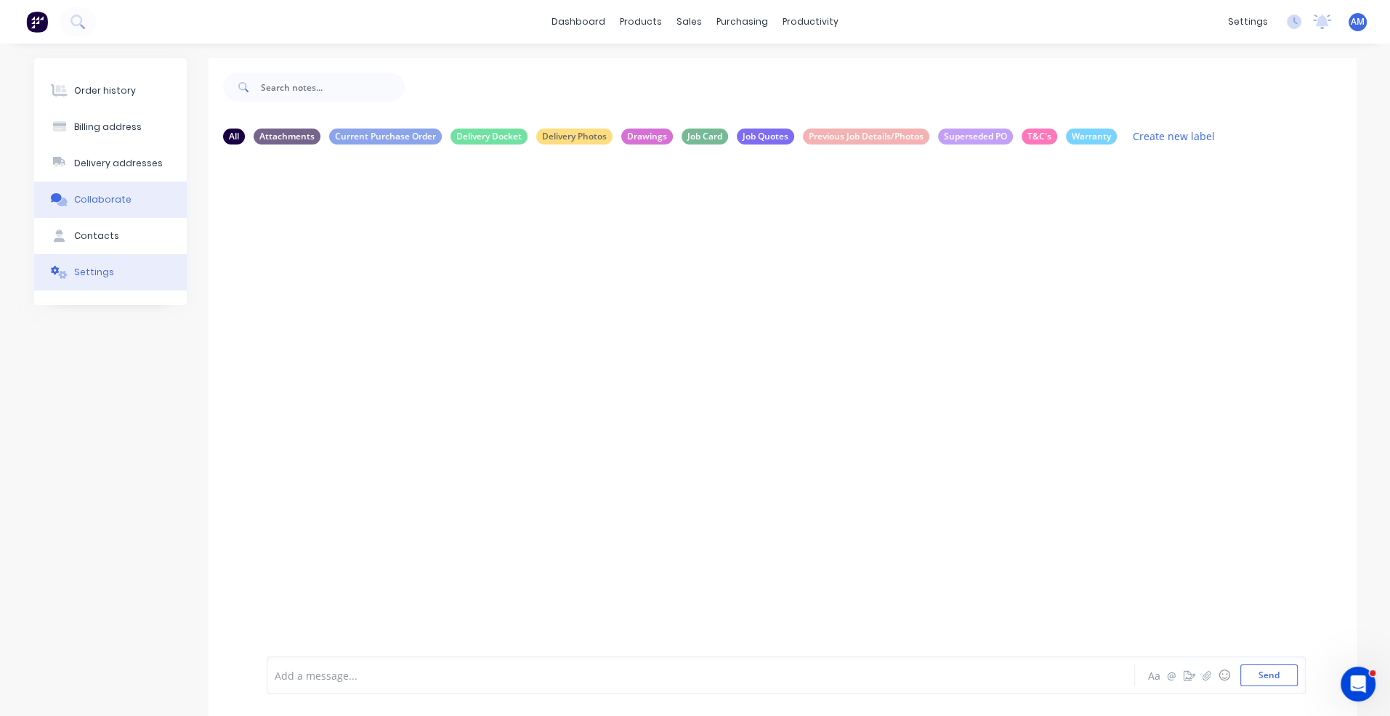
click at [88, 266] on div "Settings" at bounding box center [94, 272] width 40 height 13
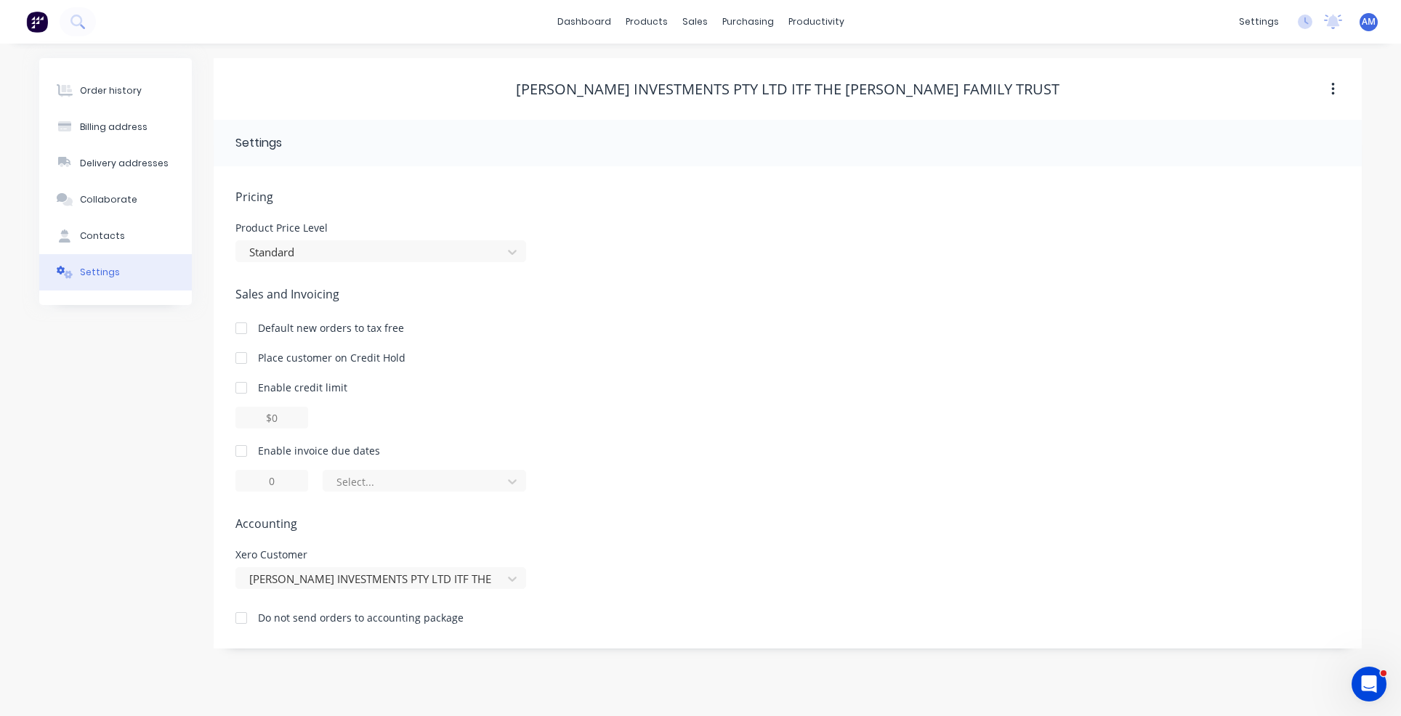
click at [244, 450] on div at bounding box center [241, 451] width 29 height 29
drag, startPoint x: 283, startPoint y: 482, endPoint x: 262, endPoint y: 484, distance: 20.5
click at [262, 484] on input "1" at bounding box center [271, 481] width 73 height 22
type input "7"
click at [492, 477] on div at bounding box center [415, 482] width 160 height 18
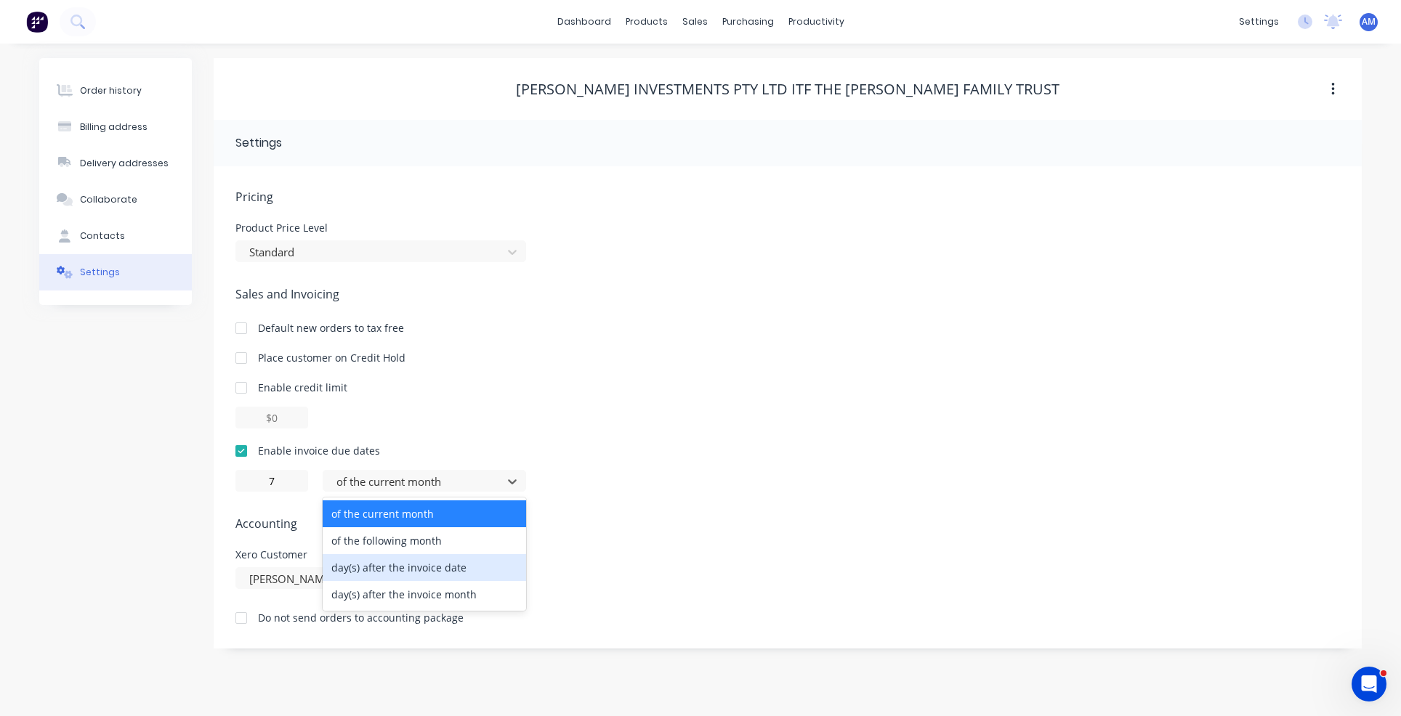
click at [456, 566] on div "day(s) after the invoice date" at bounding box center [424, 567] width 203 height 27
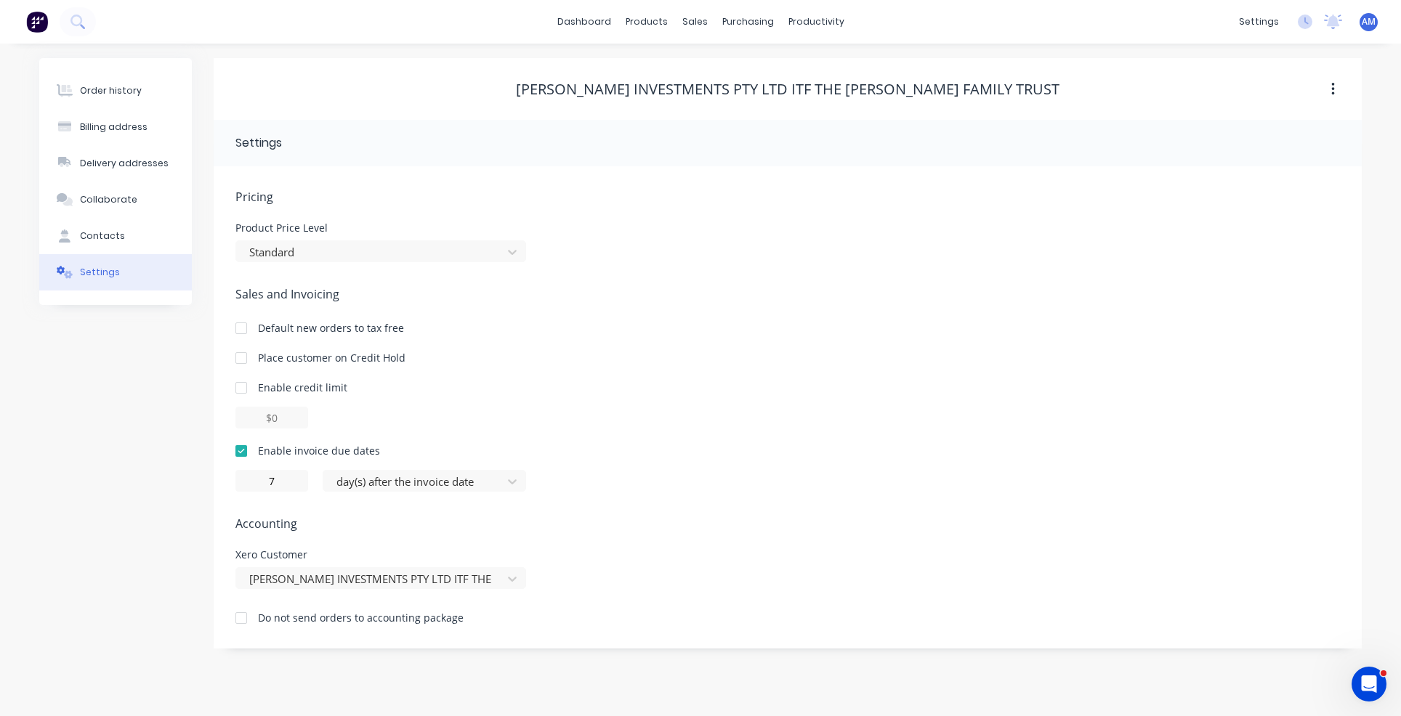
click at [497, 517] on span "Accounting" at bounding box center [787, 523] width 1104 height 17
click at [736, 105] on link "Customers" at bounding box center [771, 98] width 193 height 29
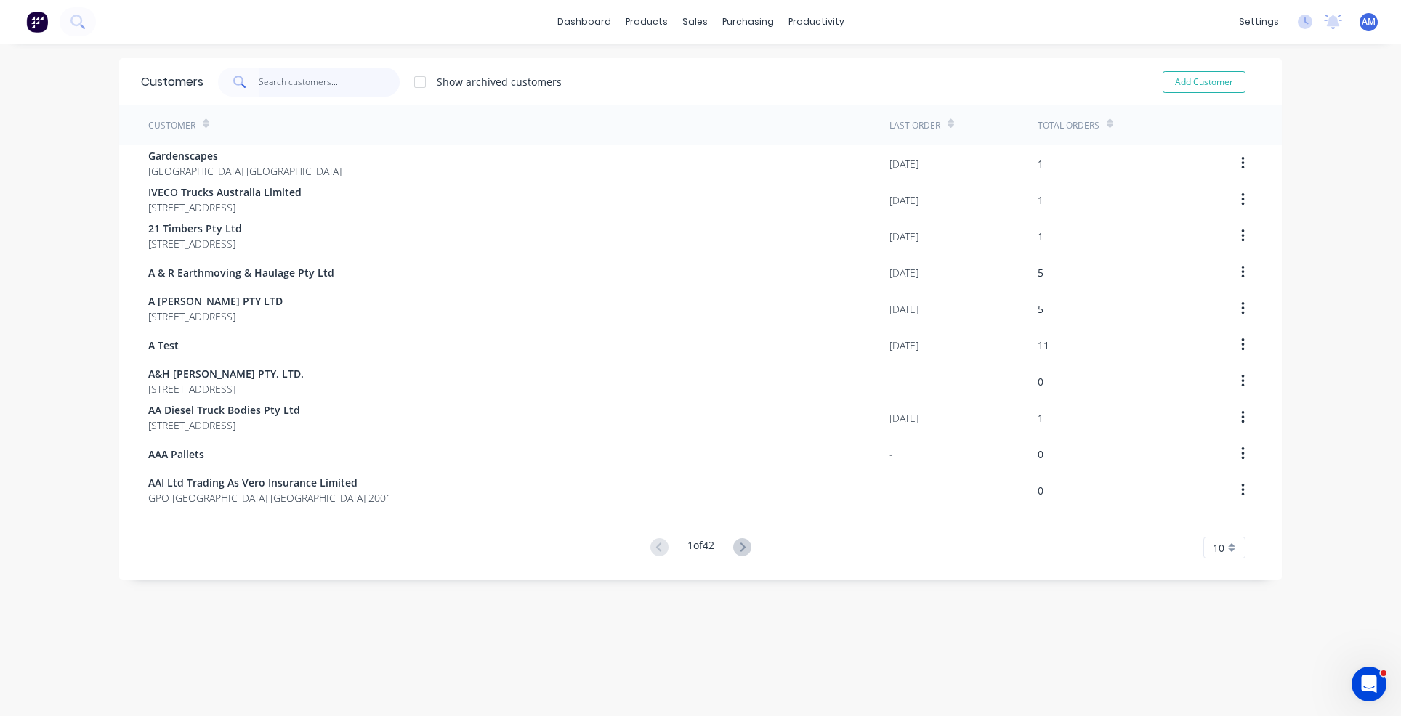
click at [267, 75] on input "text" at bounding box center [330, 82] width 142 height 29
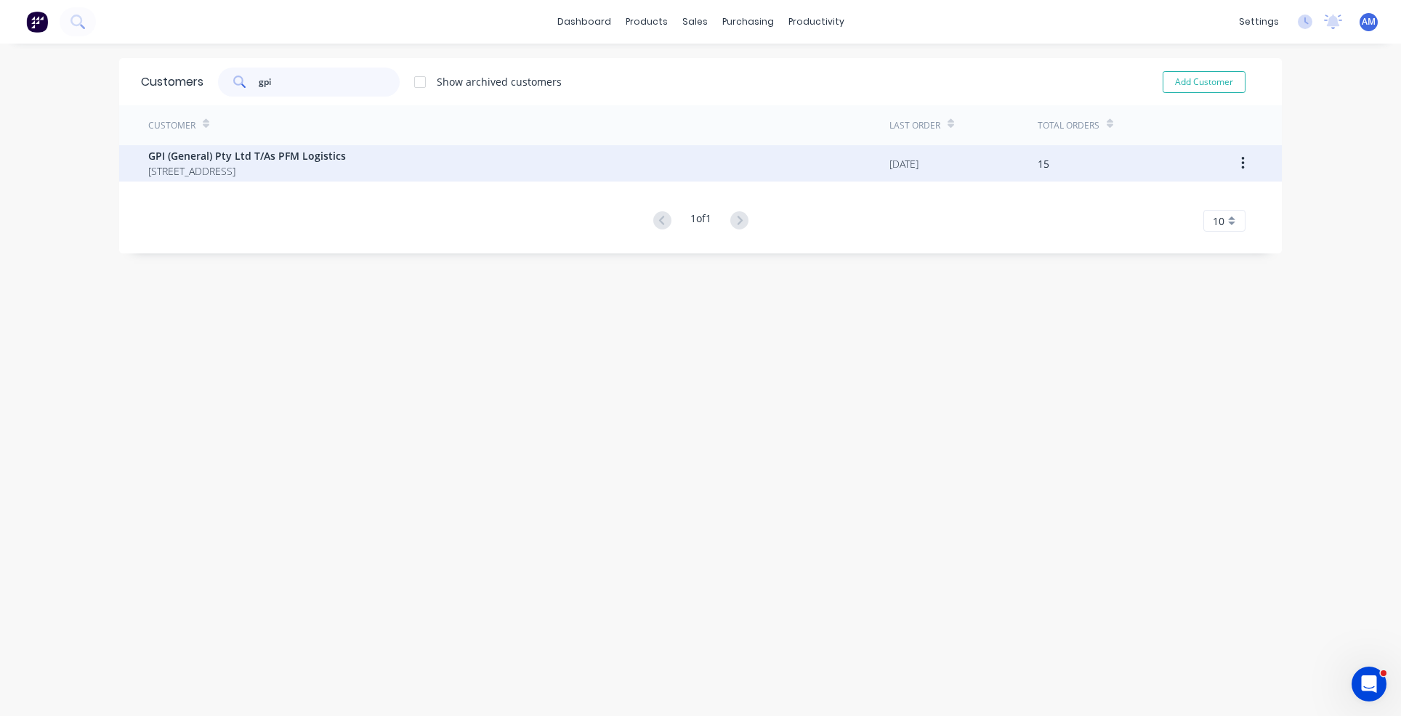
type input "gpi"
click at [267, 159] on span "GPI (General) Pty Ltd T/As PFM Logistics" at bounding box center [247, 155] width 198 height 15
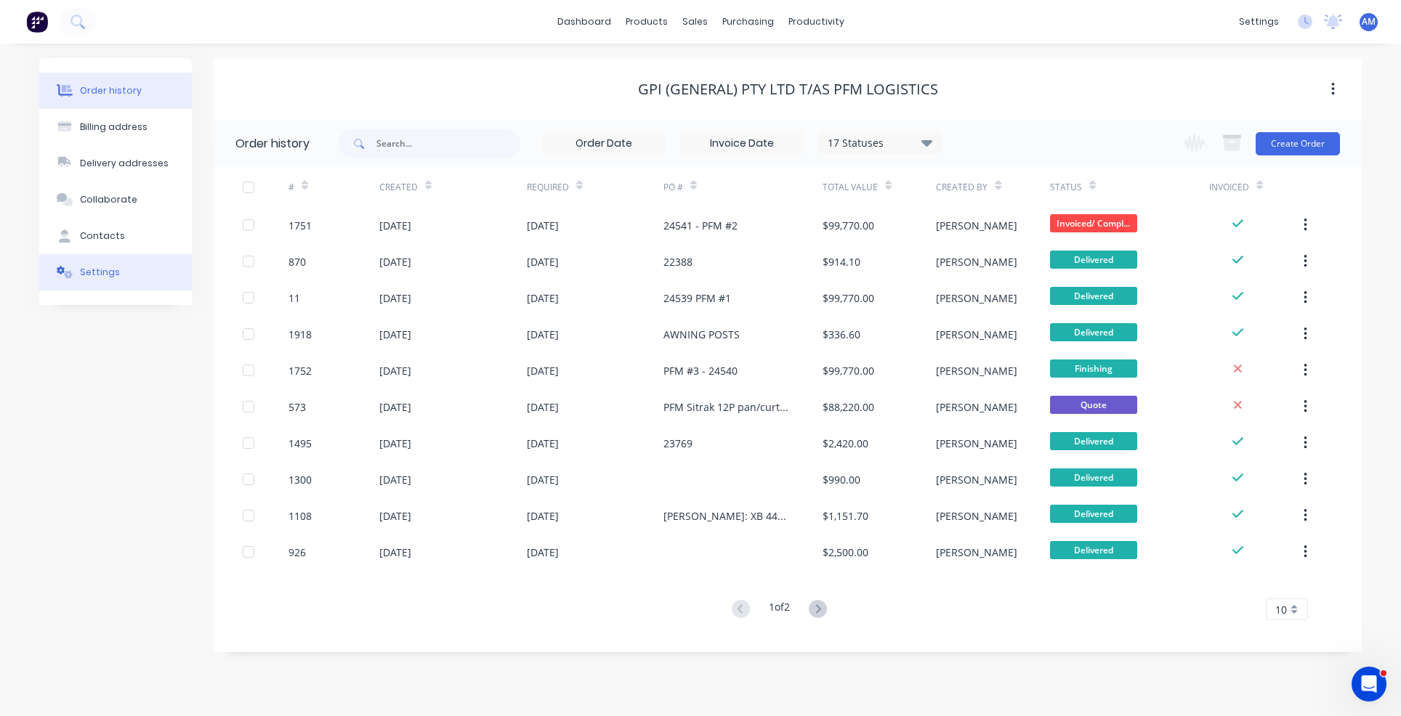
click at [92, 267] on div "Settings" at bounding box center [100, 272] width 40 height 13
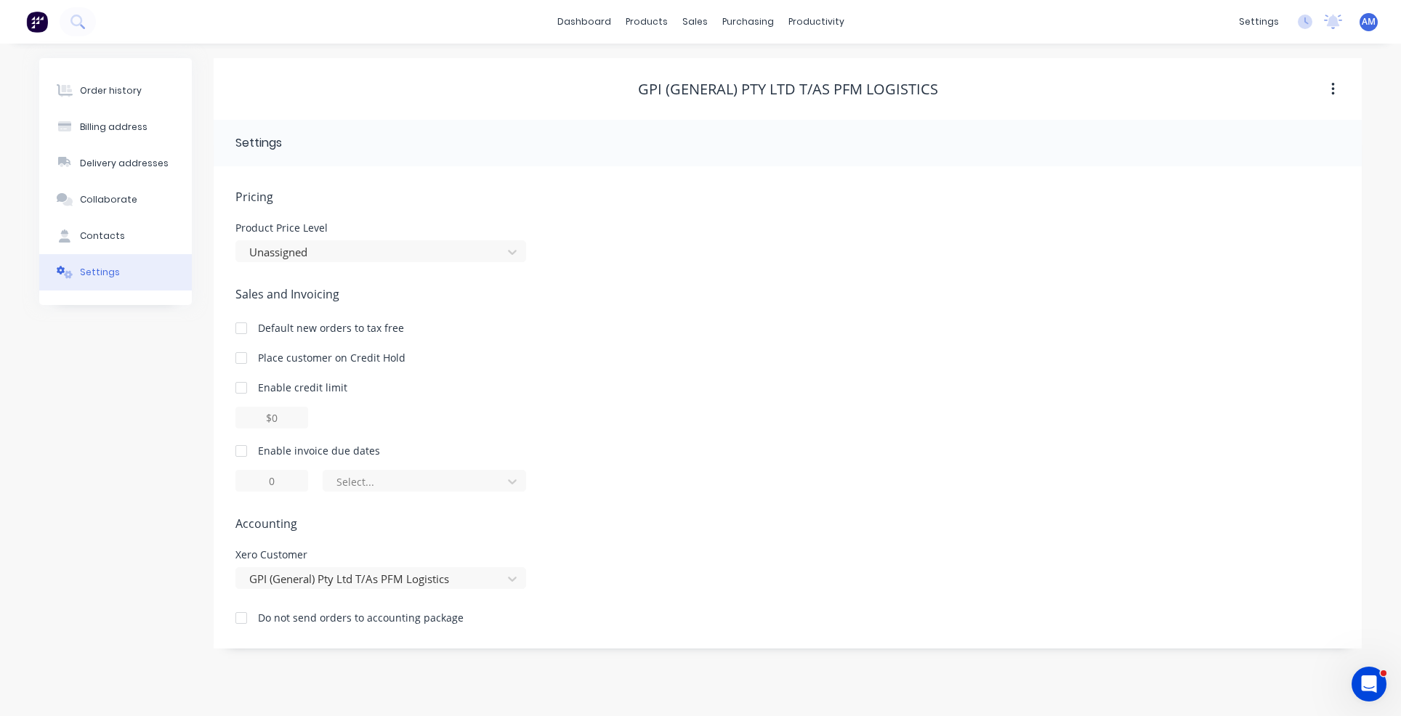
click at [247, 453] on div at bounding box center [241, 451] width 29 height 29
click at [477, 484] on div at bounding box center [415, 482] width 160 height 18
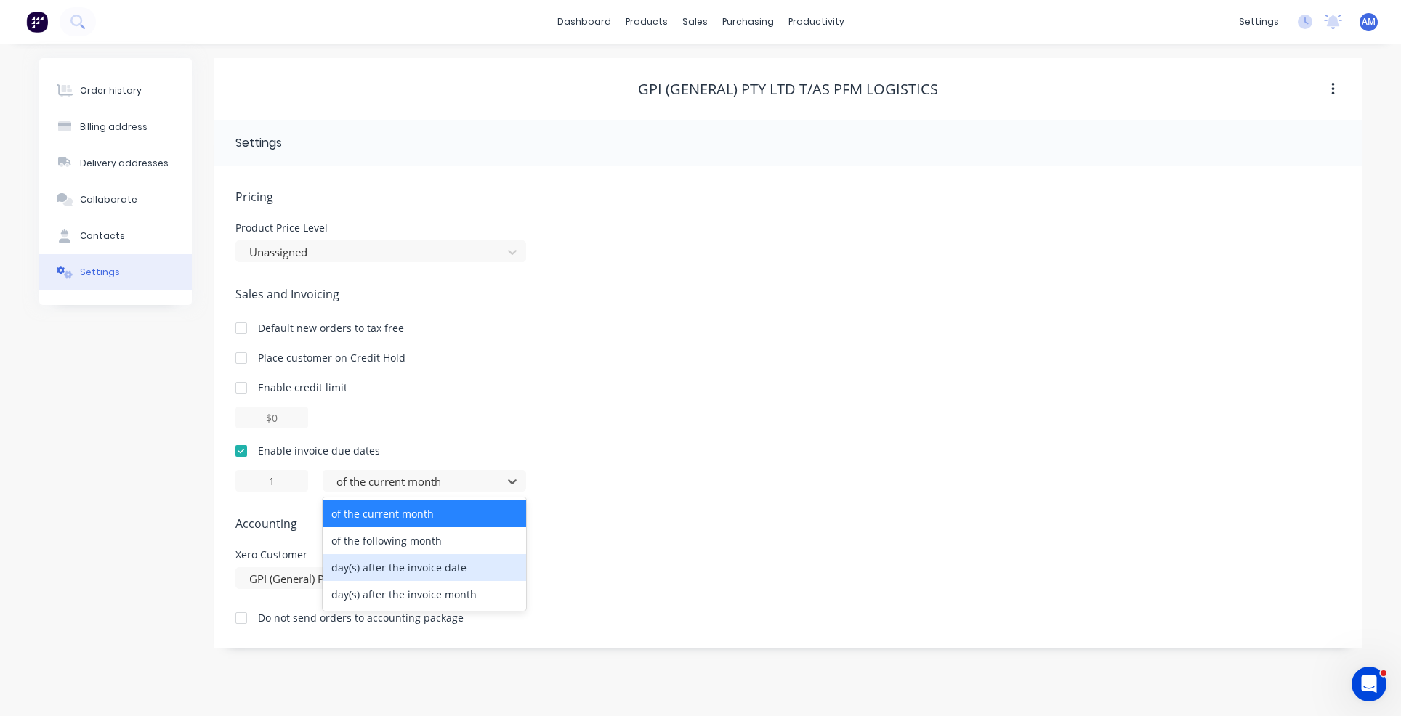
click at [450, 565] on div "day(s) after the invoice date" at bounding box center [424, 567] width 203 height 27
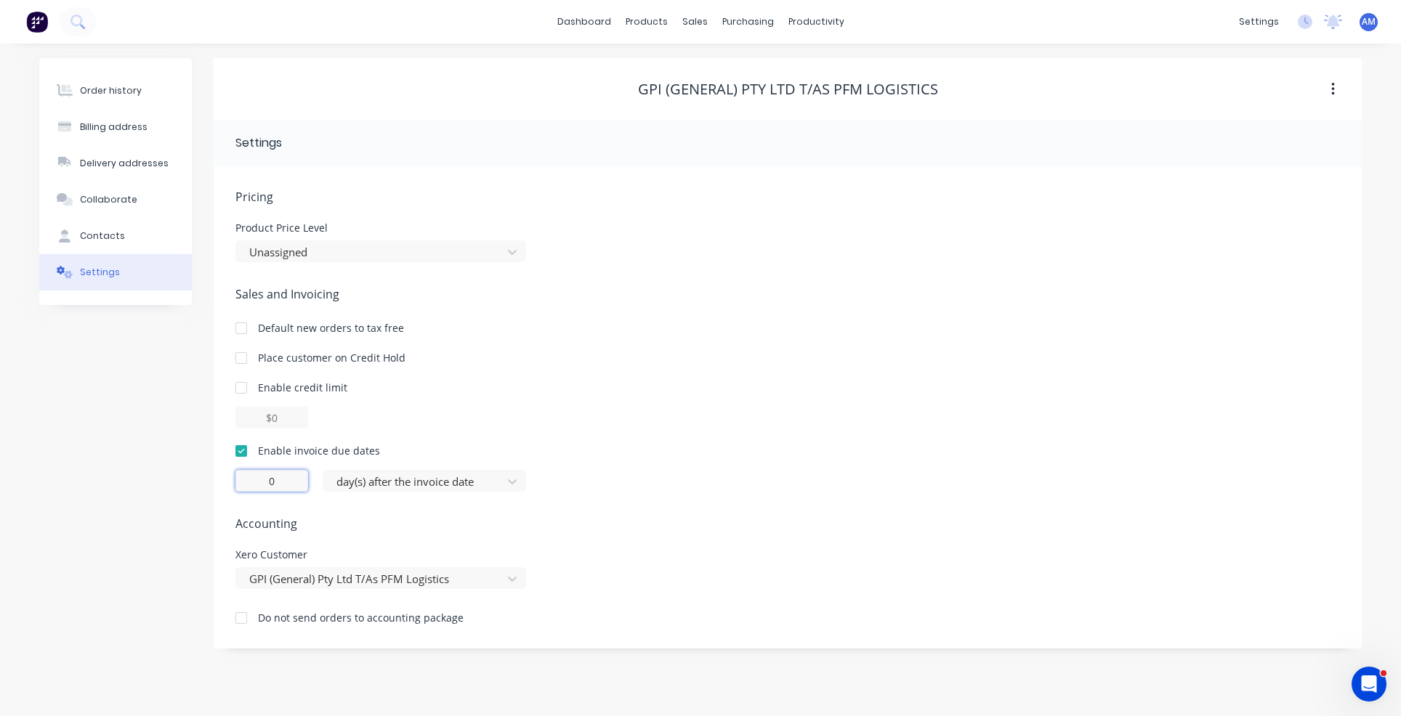
drag, startPoint x: 286, startPoint y: 482, endPoint x: 270, endPoint y: 485, distance: 15.5
click at [270, 485] on input "0" at bounding box center [271, 481] width 73 height 22
type input "7"
click at [99, 235] on div "Contacts" at bounding box center [102, 236] width 45 height 13
select select "AU"
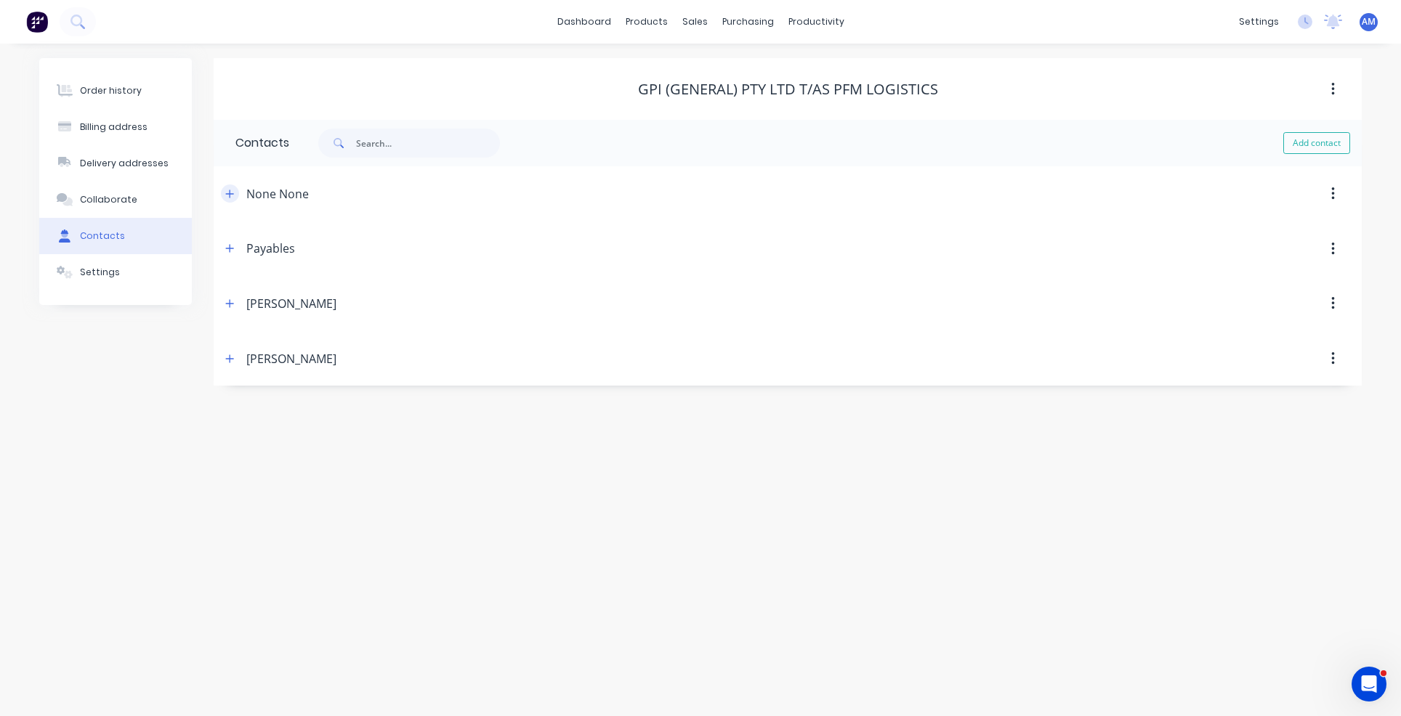
click at [232, 194] on icon "button" at bounding box center [229, 194] width 9 height 10
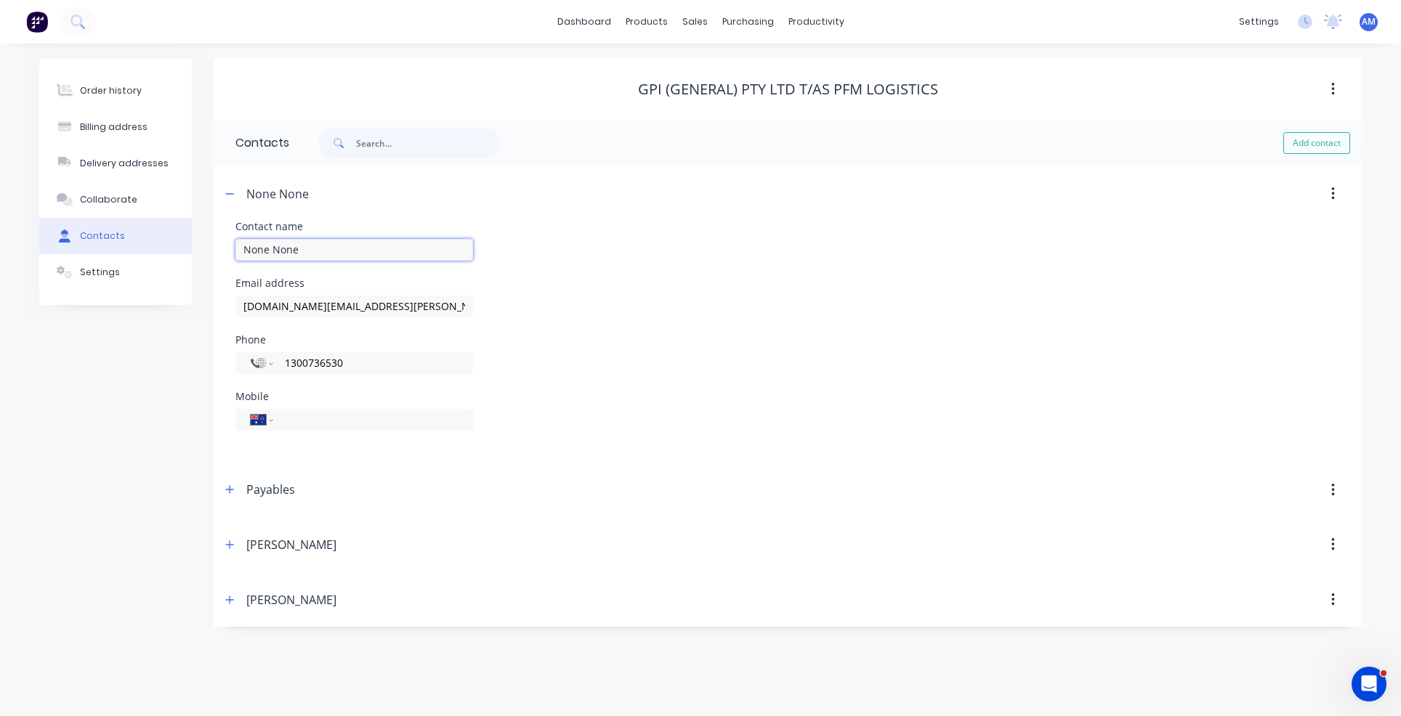
drag, startPoint x: 317, startPoint y: 247, endPoint x: 222, endPoint y: 249, distance: 94.5
click at [222, 249] on div "Contact name None None Email address [DOMAIN_NAME][EMAIL_ADDRESS][PERSON_NAME][…" at bounding box center [788, 342] width 1148 height 241
type input "[PERSON_NAME]"
click at [227, 489] on div "Payables" at bounding box center [649, 490] width 856 height 26
click at [307, 365] on input "1300736530" at bounding box center [370, 363] width 174 height 17
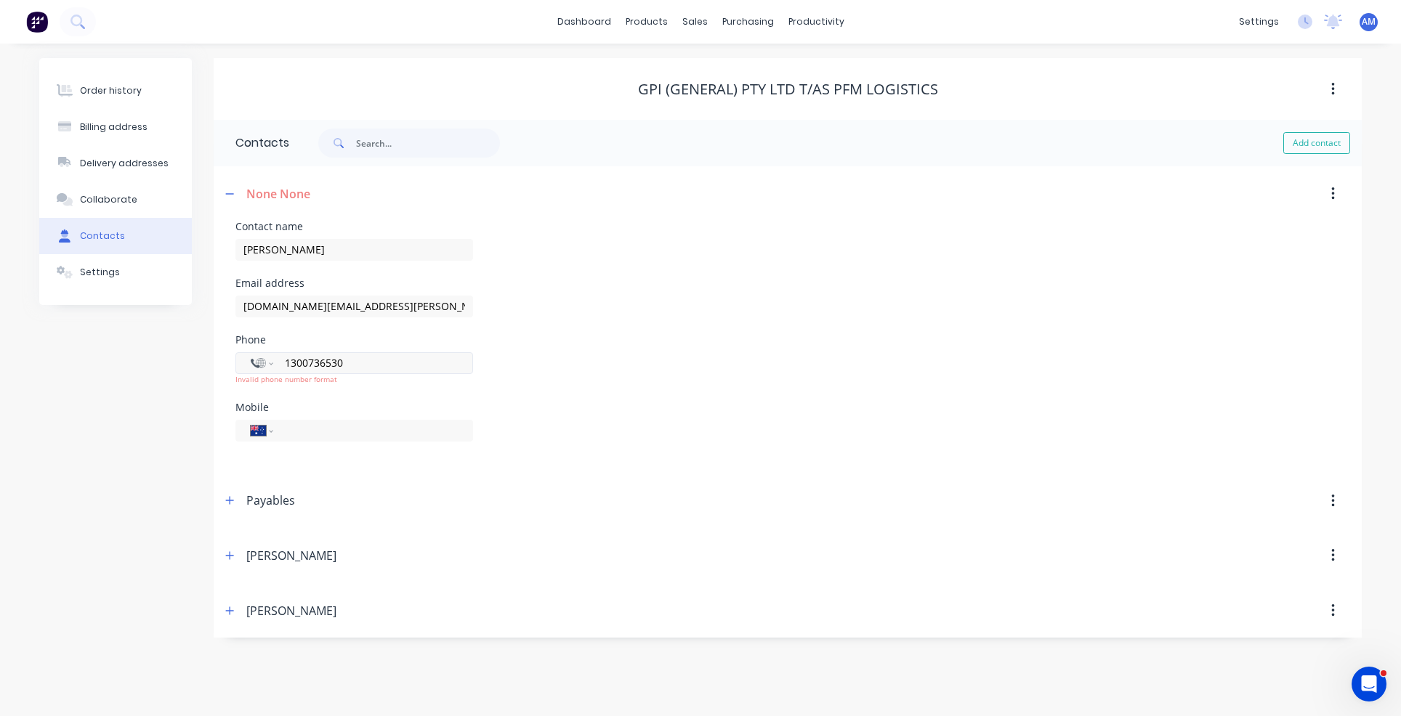
drag, startPoint x: 389, startPoint y: 363, endPoint x: 249, endPoint y: 357, distance: 140.3
click at [249, 357] on div "International [GEOGRAPHIC_DATA] [GEOGRAPHIC_DATA] [GEOGRAPHIC_DATA] [GEOGRAPHIC…" at bounding box center [354, 363] width 238 height 22
click at [342, 461] on form "Contact name [PERSON_NAME] Email address [DOMAIN_NAME][EMAIL_ADDRESS][PERSON_NA…" at bounding box center [787, 348] width 1104 height 252
click at [232, 490] on icon "button" at bounding box center [229, 490] width 9 height 10
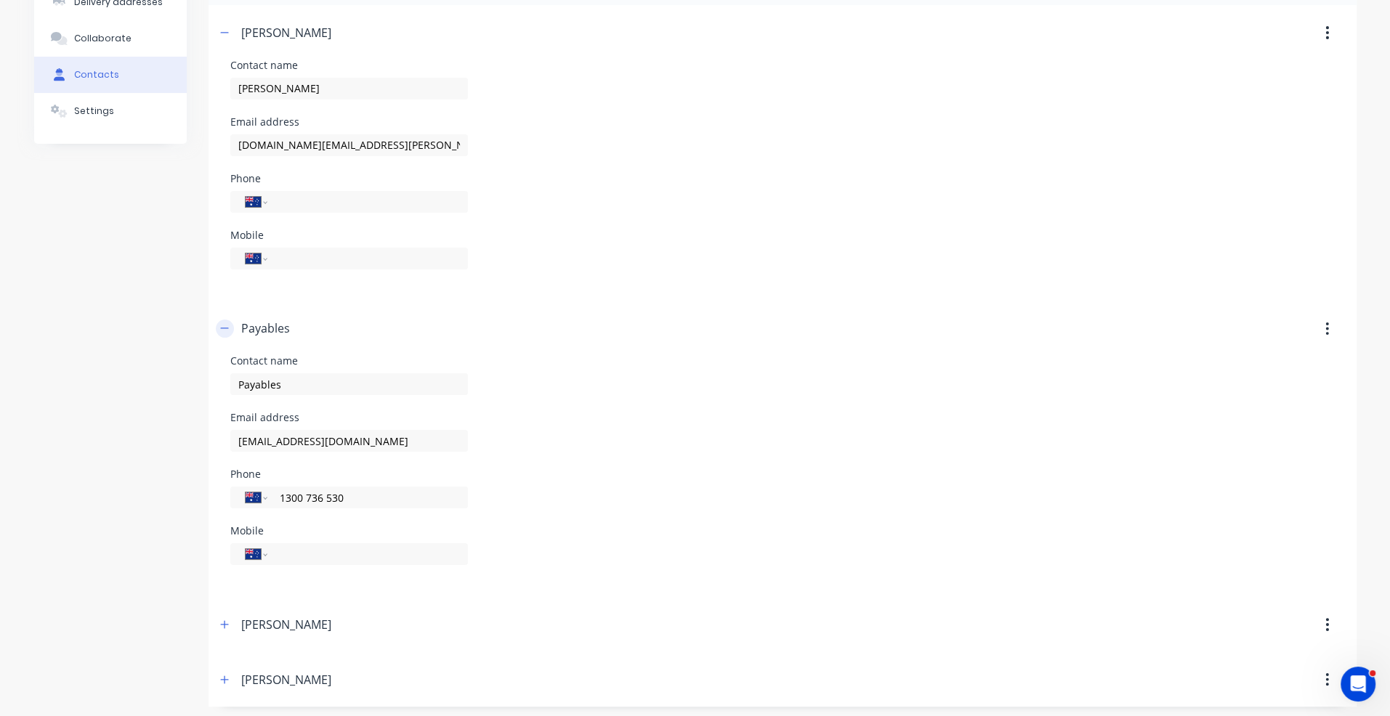
scroll to position [165, 0]
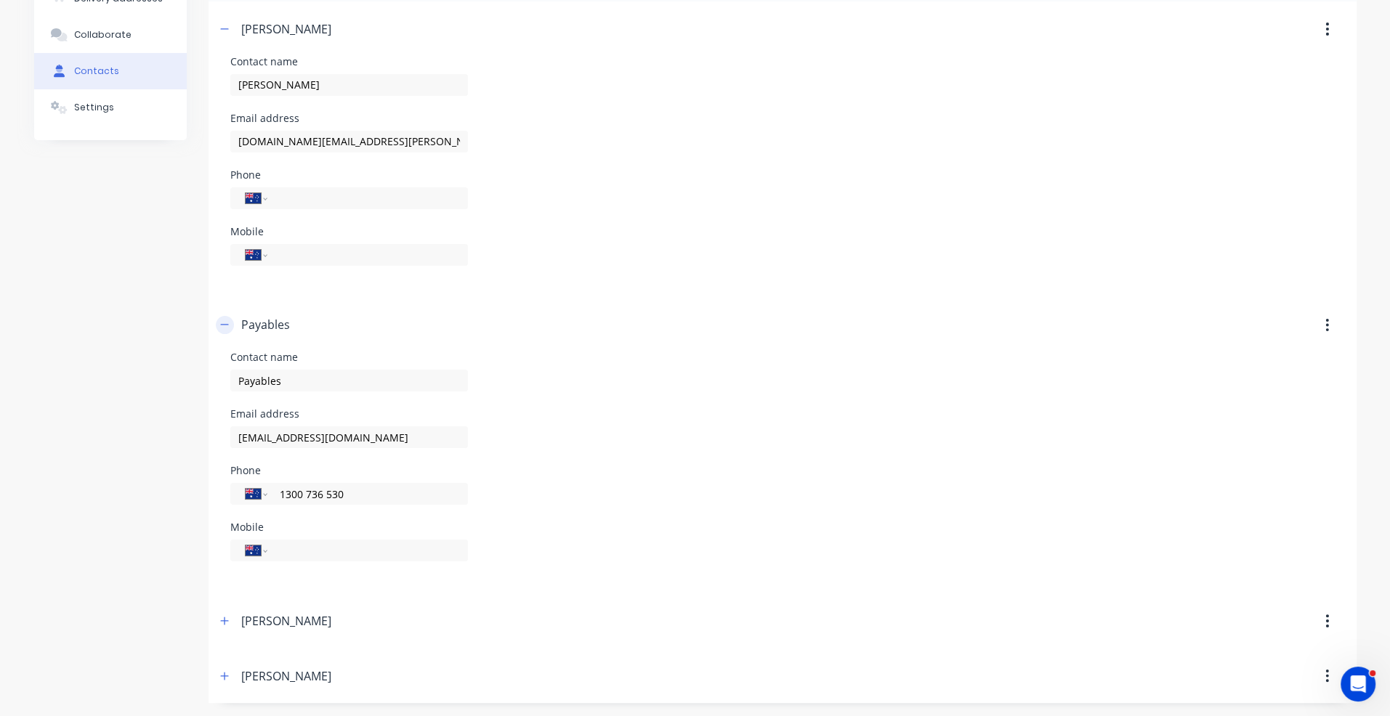
click at [222, 325] on icon "button" at bounding box center [224, 325] width 8 height 1
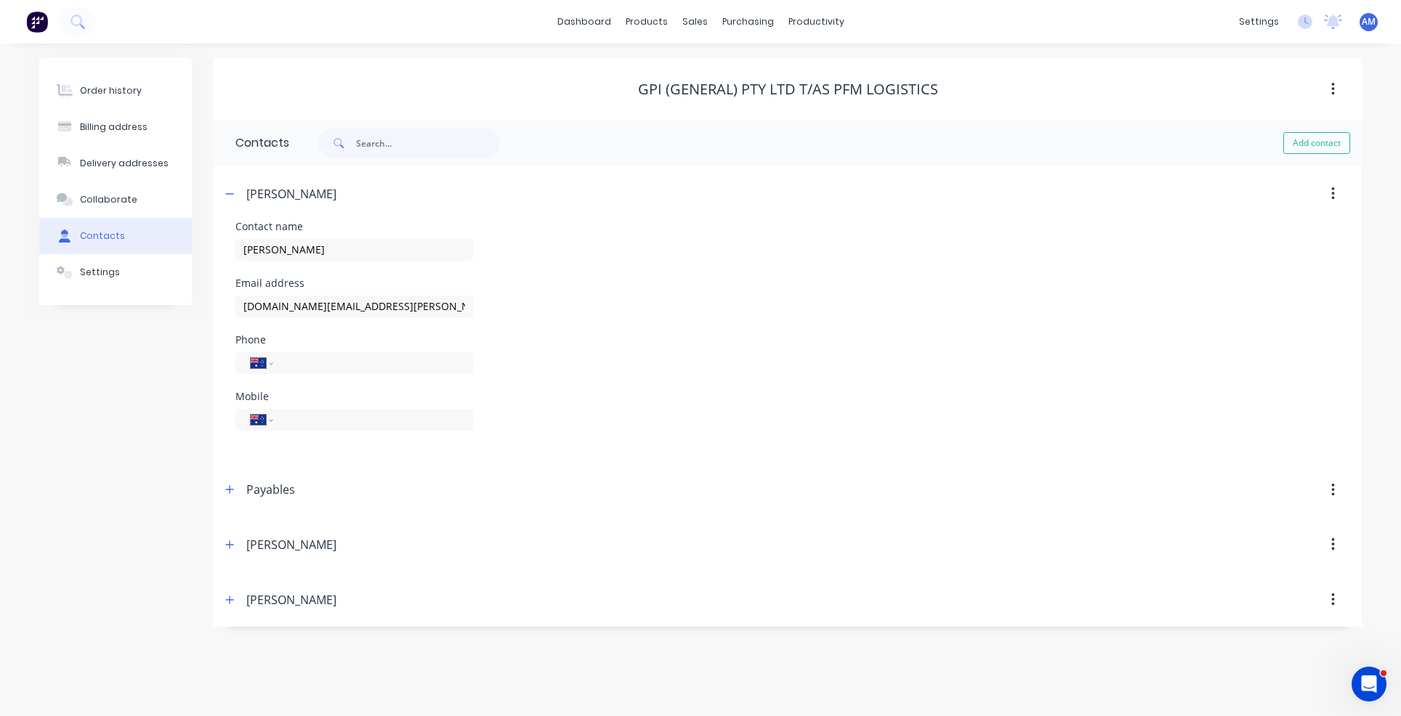
click at [1328, 543] on button "button" at bounding box center [1333, 545] width 34 height 26
click at [1279, 575] on div "Delete" at bounding box center [1281, 583] width 112 height 21
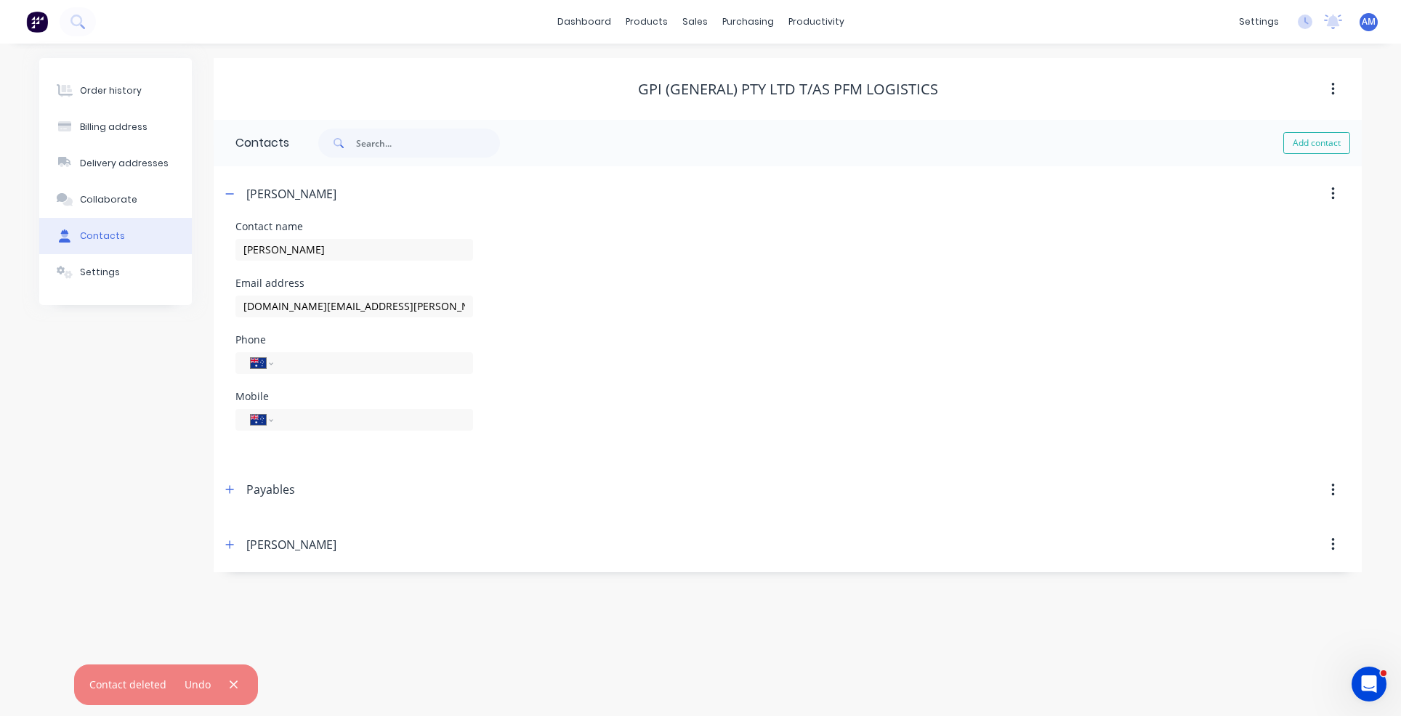
click at [539, 597] on div "Order history Billing address Delivery addresses Collaborate Contacts Settings …" at bounding box center [700, 380] width 1401 height 673
click at [230, 190] on icon "button" at bounding box center [229, 194] width 9 height 10
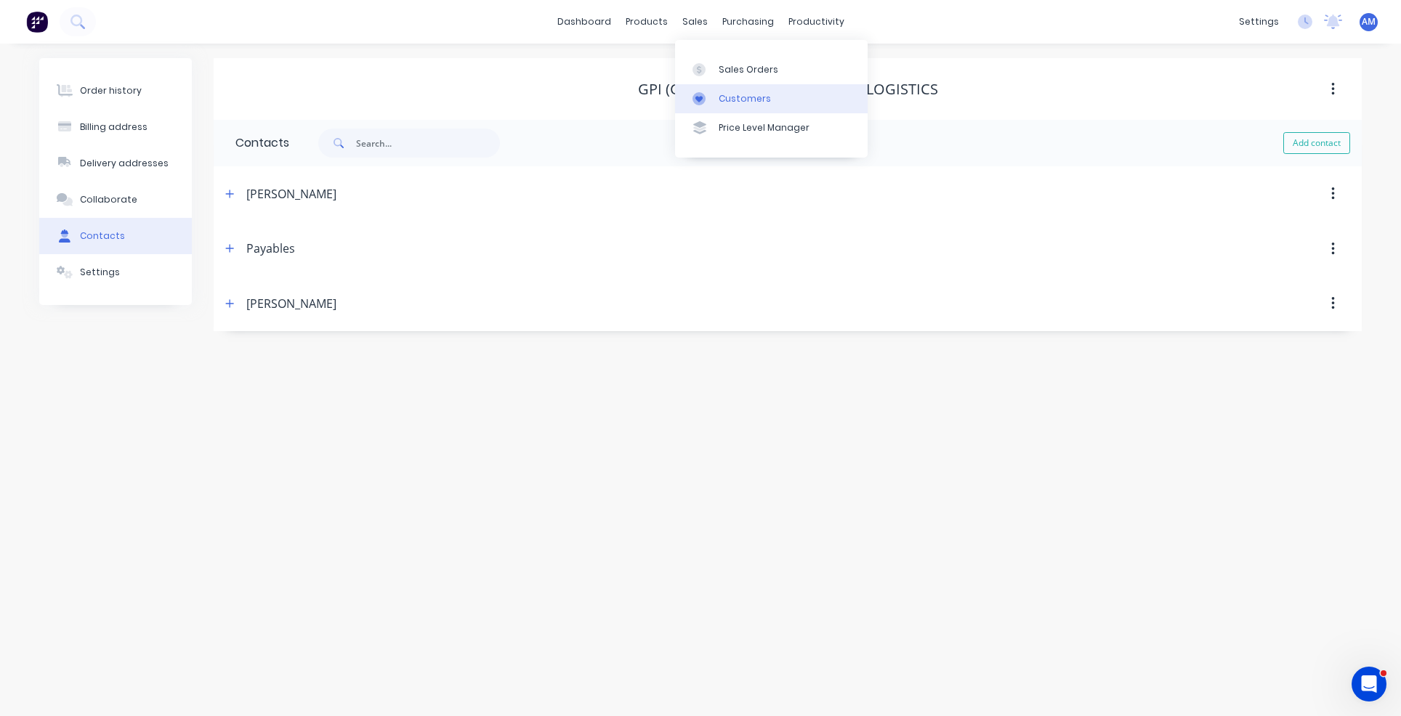
click at [715, 106] on link "Customers" at bounding box center [771, 98] width 193 height 29
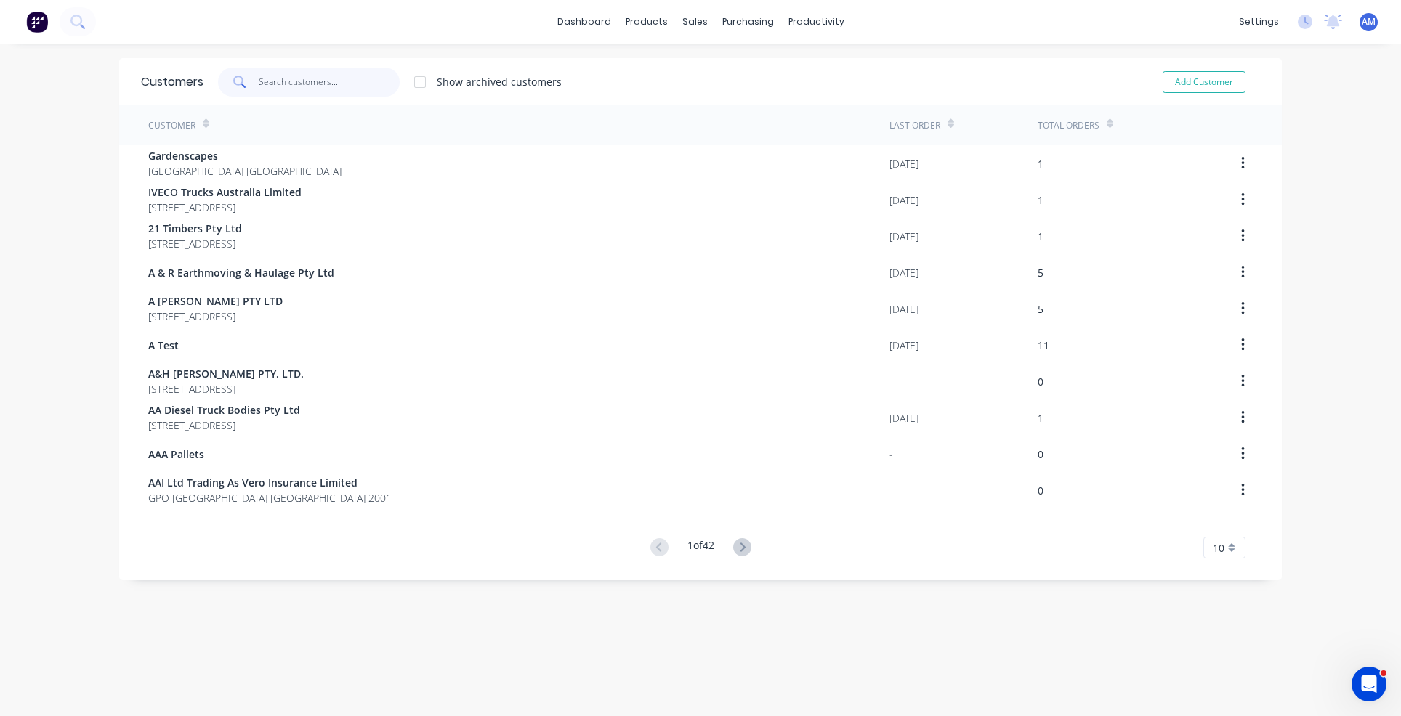
click at [282, 81] on input "text" at bounding box center [330, 82] width 142 height 29
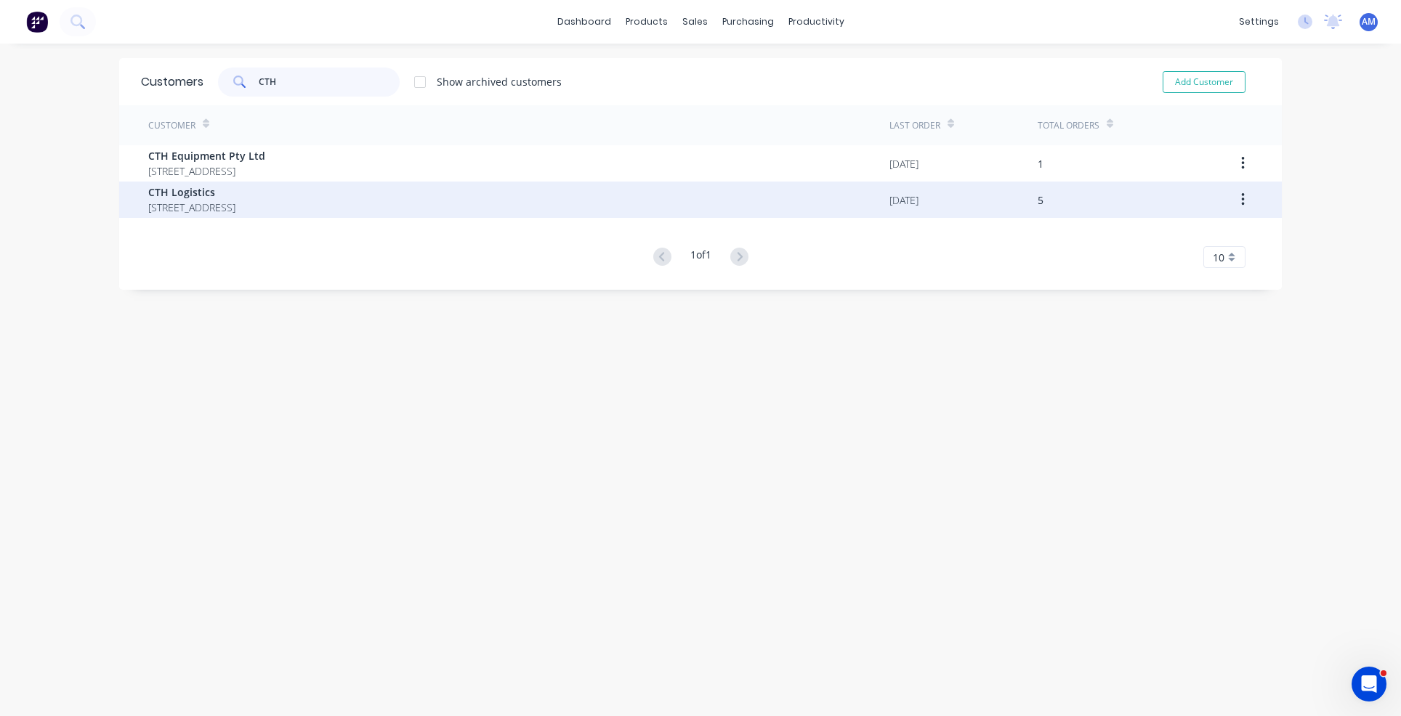
type input "CTH"
click at [235, 195] on span "CTH Logistics" at bounding box center [191, 192] width 87 height 15
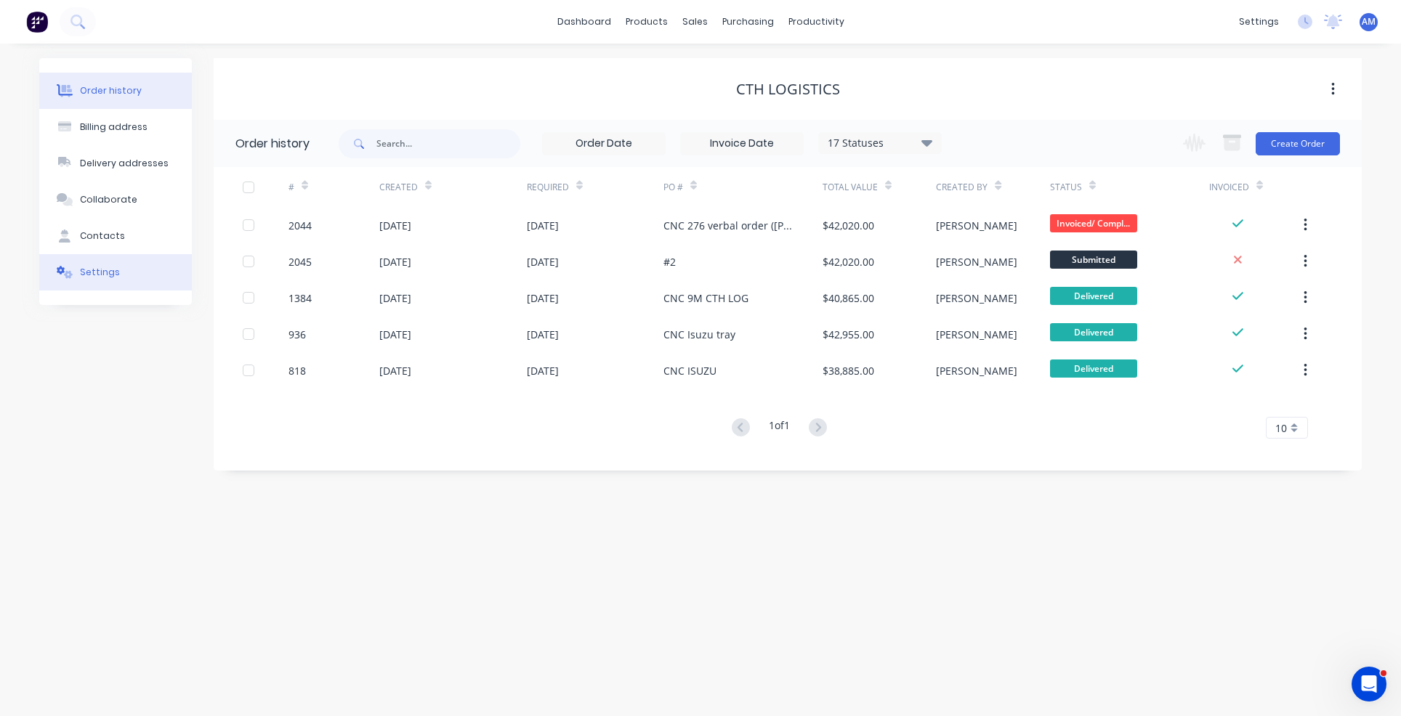
click at [92, 273] on div "Settings" at bounding box center [100, 272] width 40 height 13
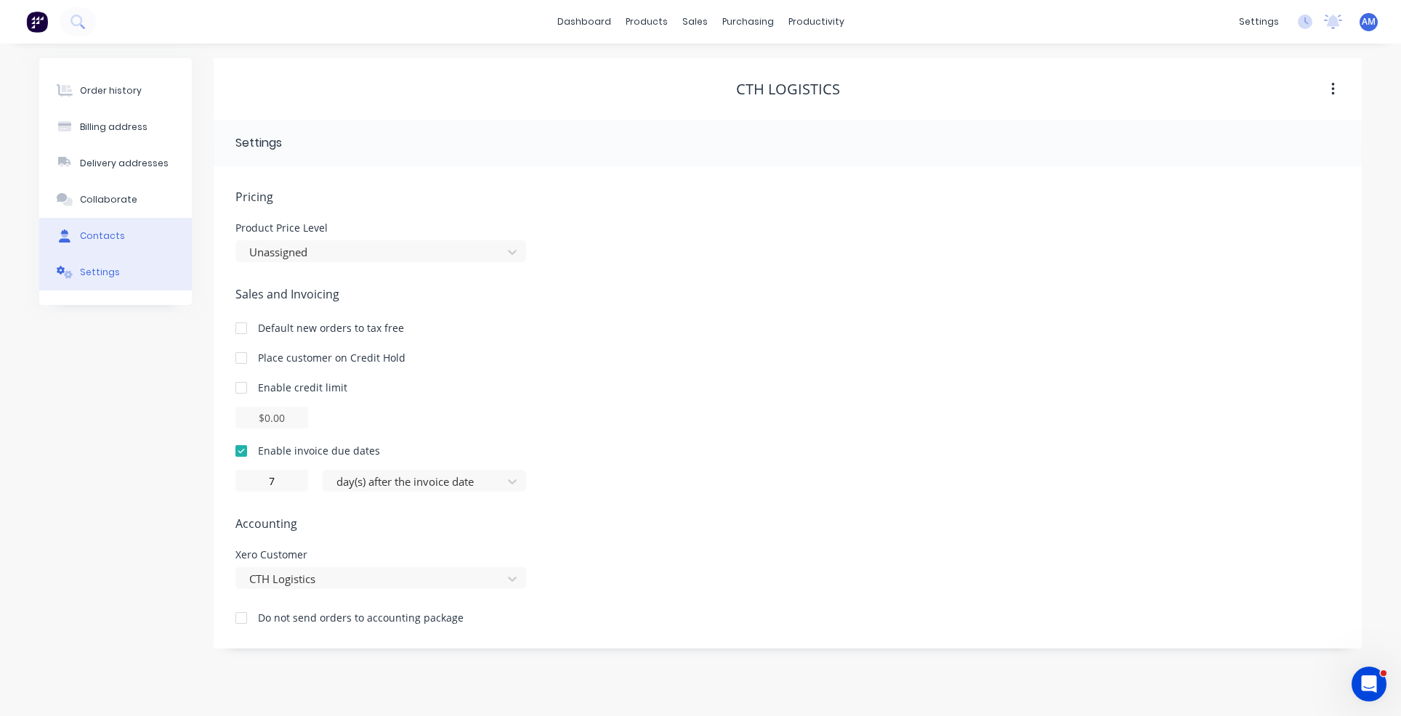
click at [98, 233] on div "Contacts" at bounding box center [102, 236] width 45 height 13
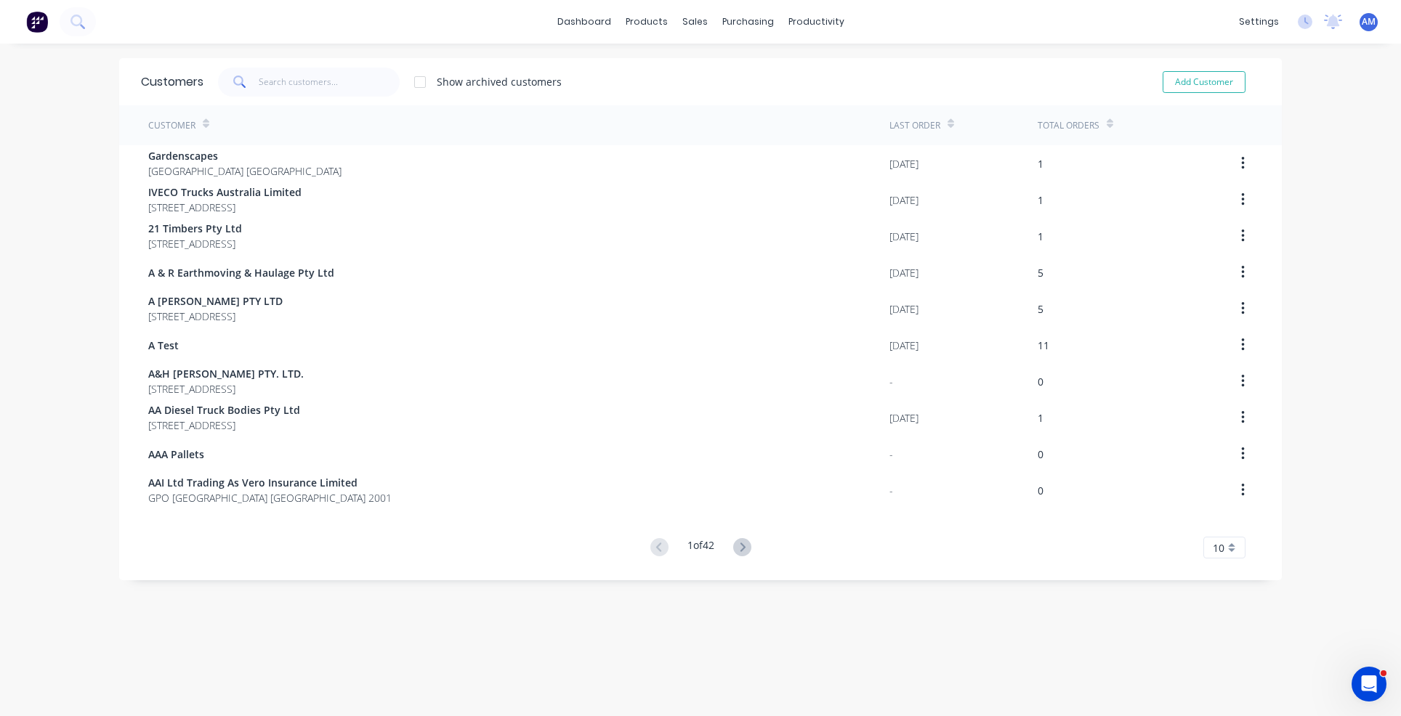
click at [247, 84] on span at bounding box center [238, 82] width 41 height 29
click at [259, 82] on input "text" at bounding box center [330, 82] width 142 height 29
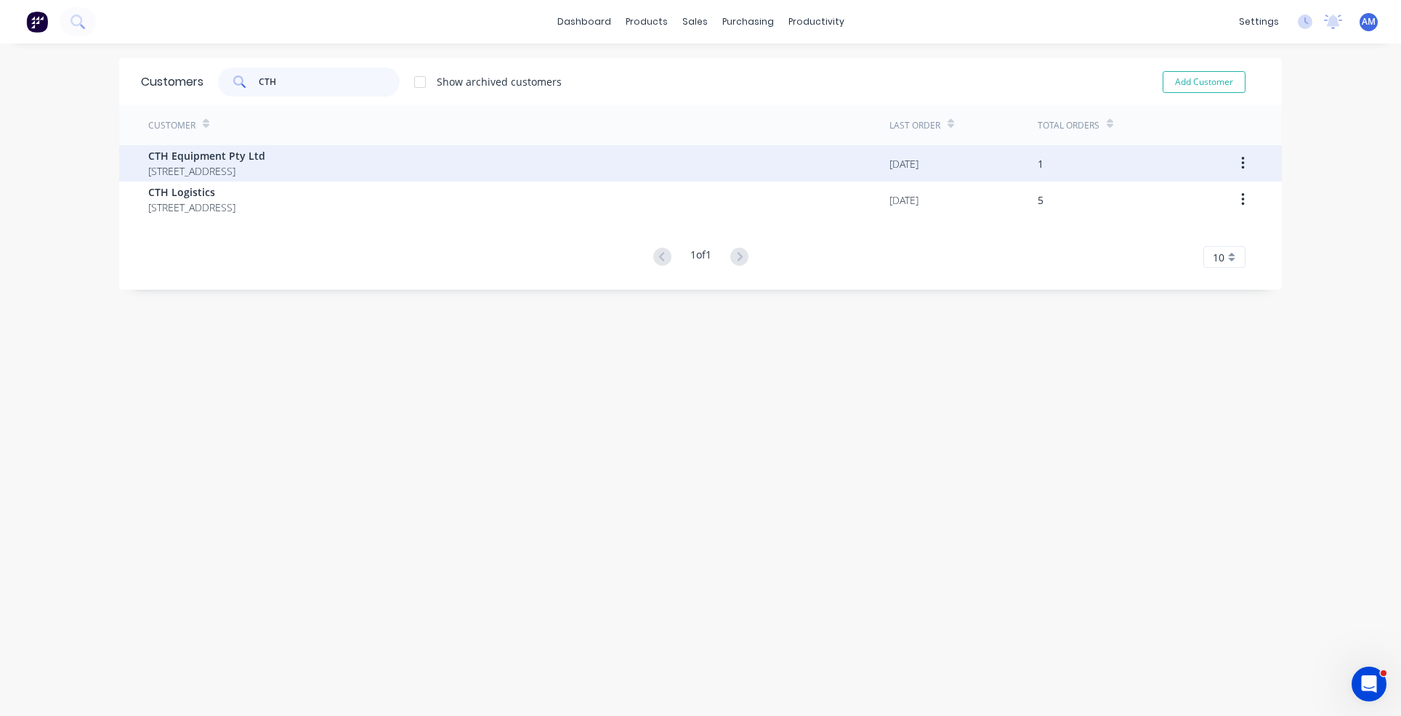
type input "CTH"
click at [265, 153] on span "CTH Equipment Pty Ltd" at bounding box center [206, 155] width 117 height 15
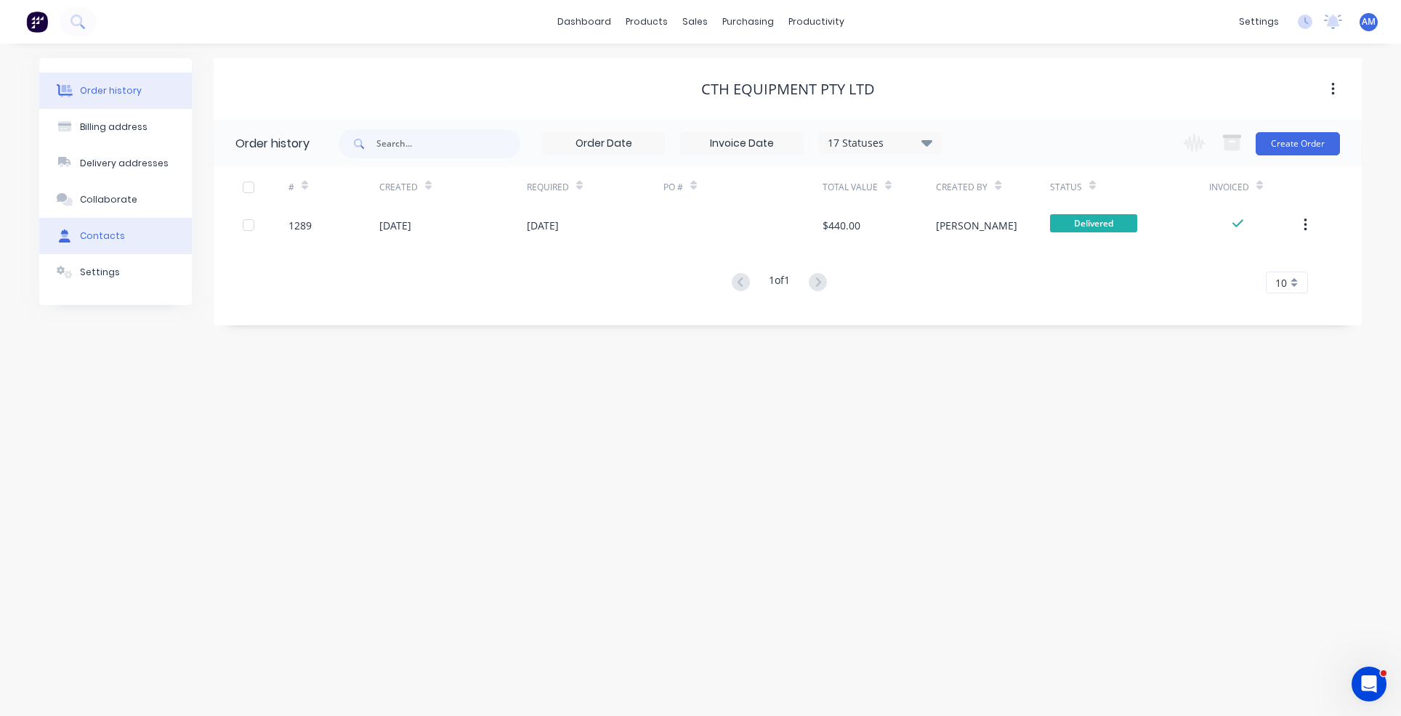
click at [116, 235] on div "Contacts" at bounding box center [102, 236] width 45 height 13
select select "AU"
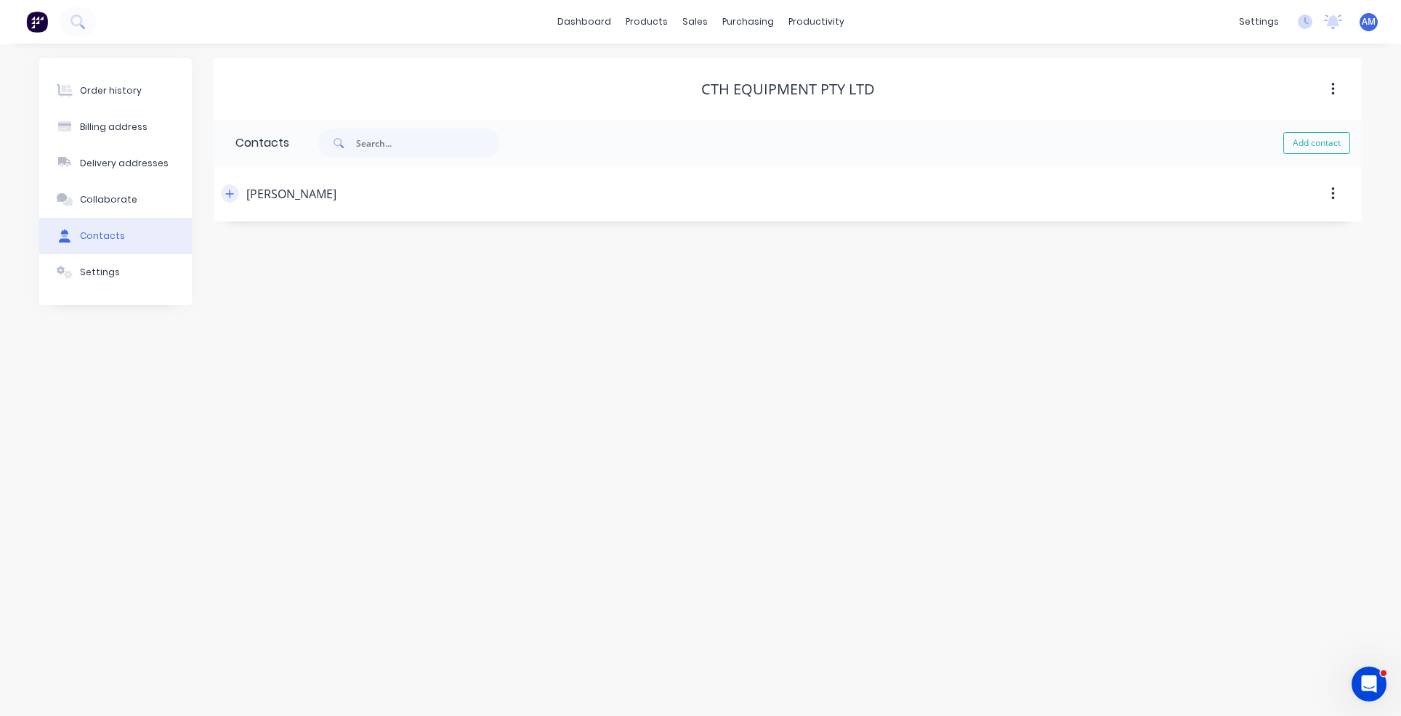
click at [236, 191] on button "button" at bounding box center [230, 194] width 18 height 18
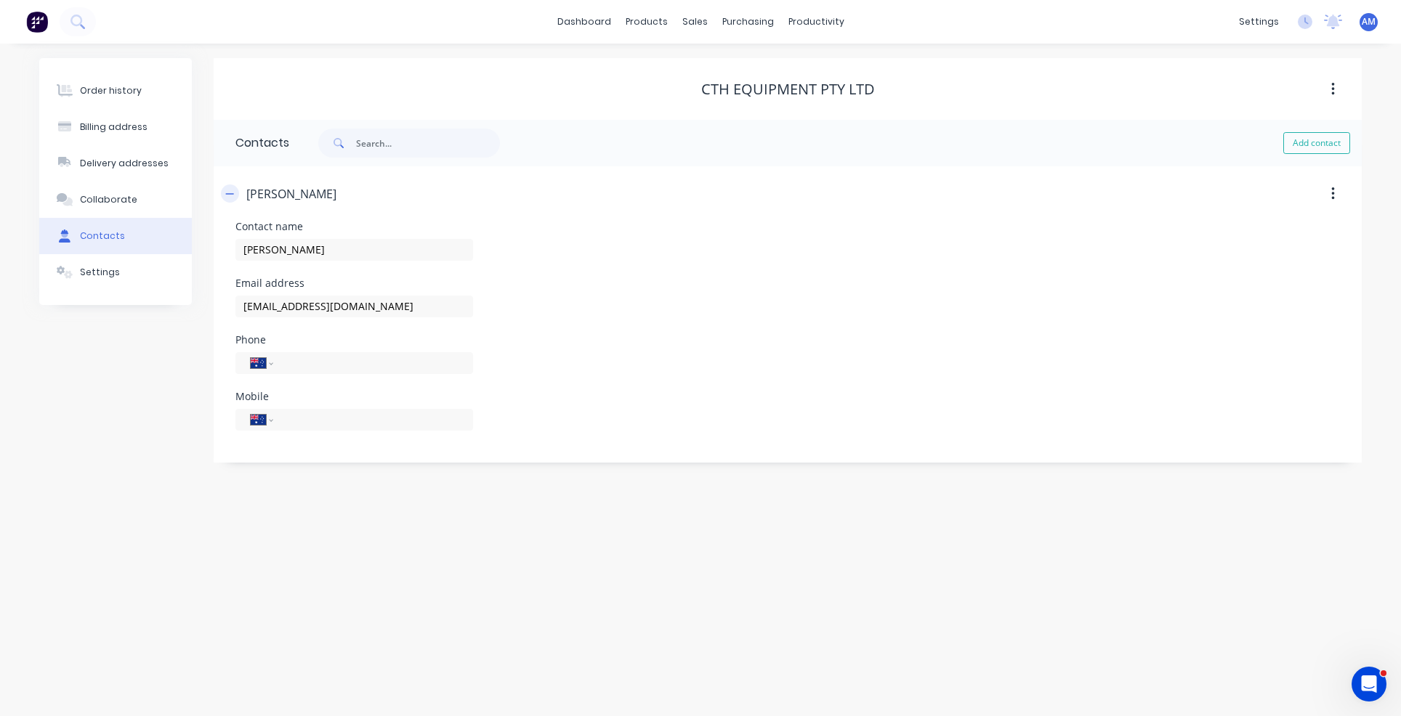
click at [234, 194] on icon "button" at bounding box center [229, 194] width 9 height 10
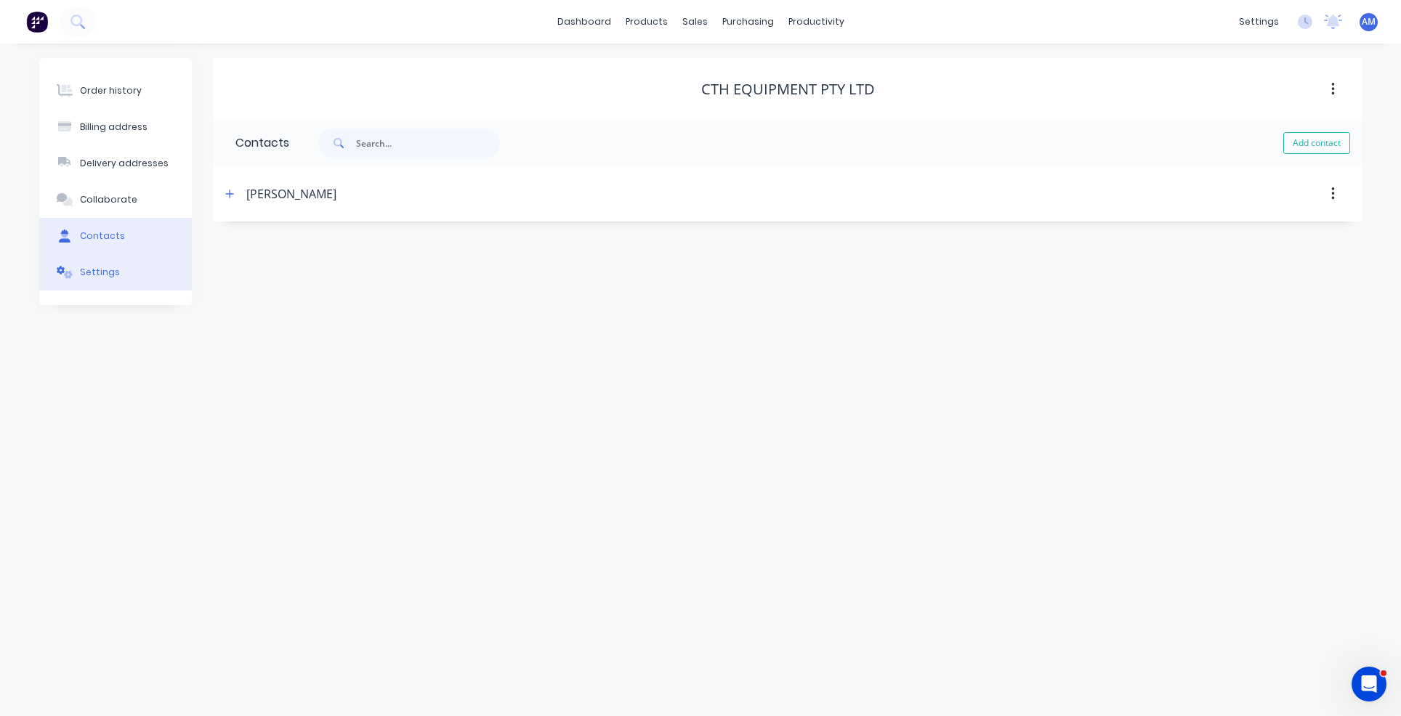
click at [110, 267] on div "Settings" at bounding box center [100, 272] width 40 height 13
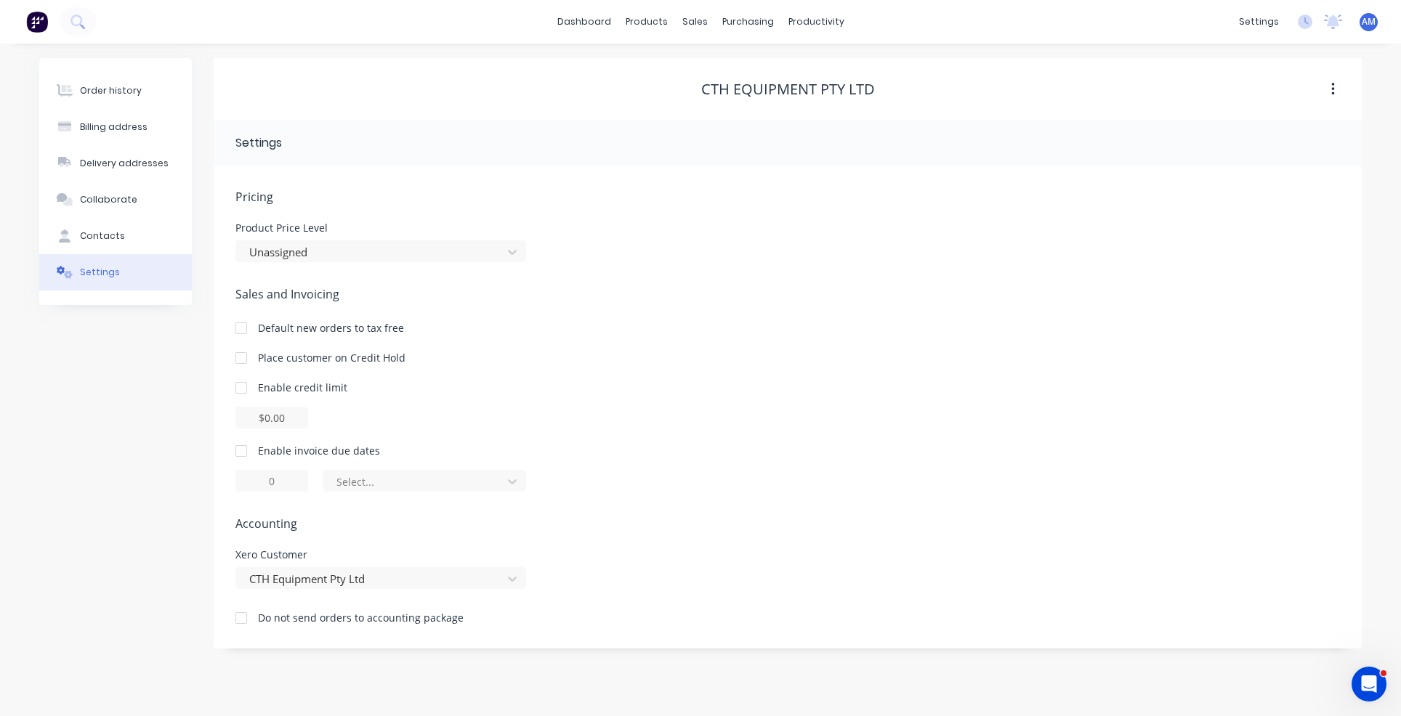
click at [236, 453] on div at bounding box center [241, 451] width 29 height 29
drag, startPoint x: 278, startPoint y: 477, endPoint x: 264, endPoint y: 481, distance: 13.6
click at [264, 481] on input "1" at bounding box center [271, 481] width 73 height 22
type input "7"
click at [436, 482] on div at bounding box center [415, 482] width 160 height 18
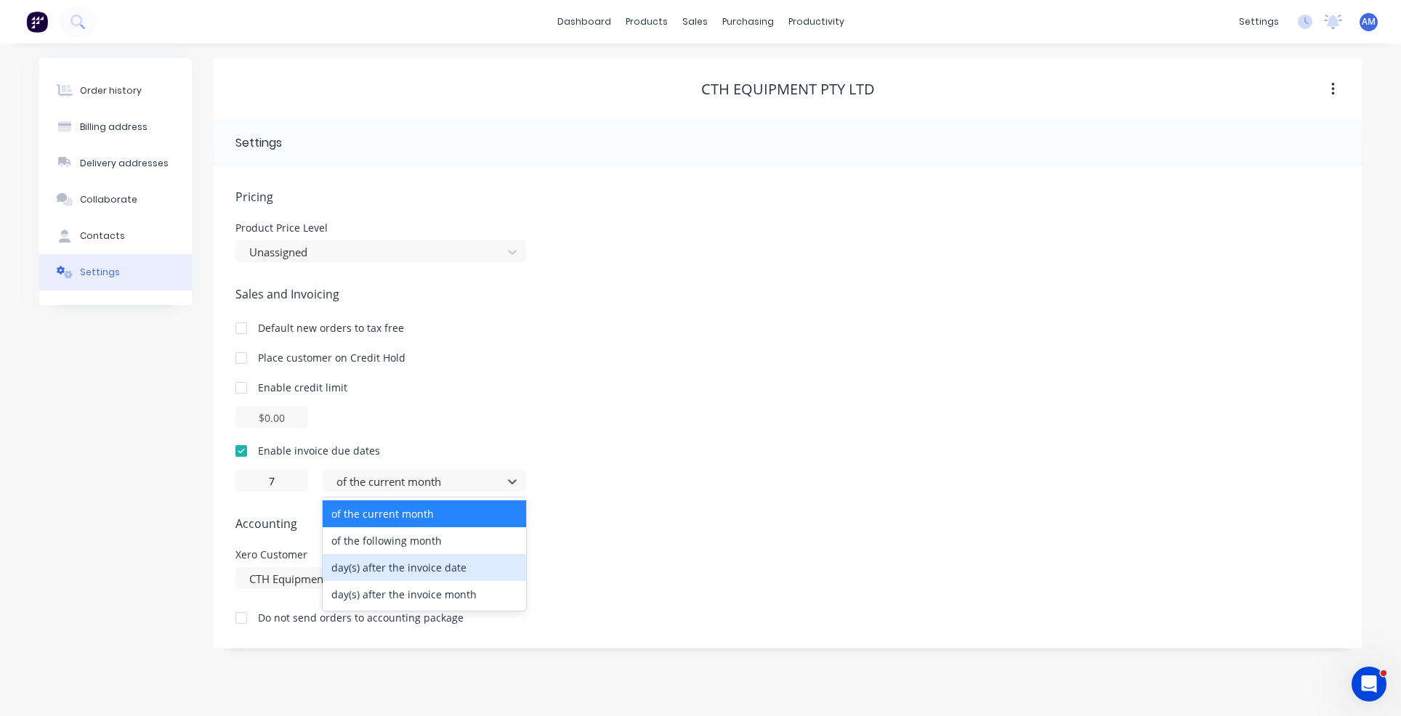
click at [415, 563] on div "day(s) after the invoice date" at bounding box center [424, 567] width 203 height 27
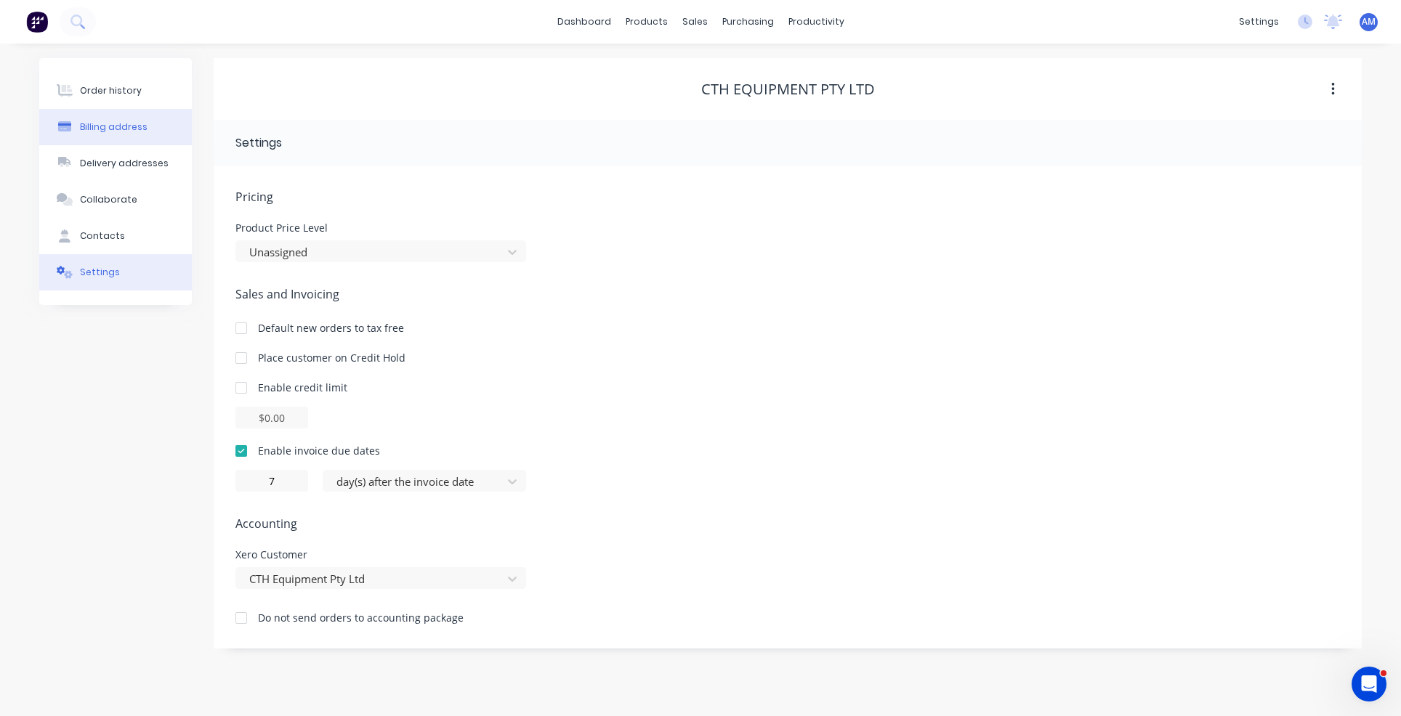
click at [92, 119] on button "Billing address" at bounding box center [115, 127] width 153 height 36
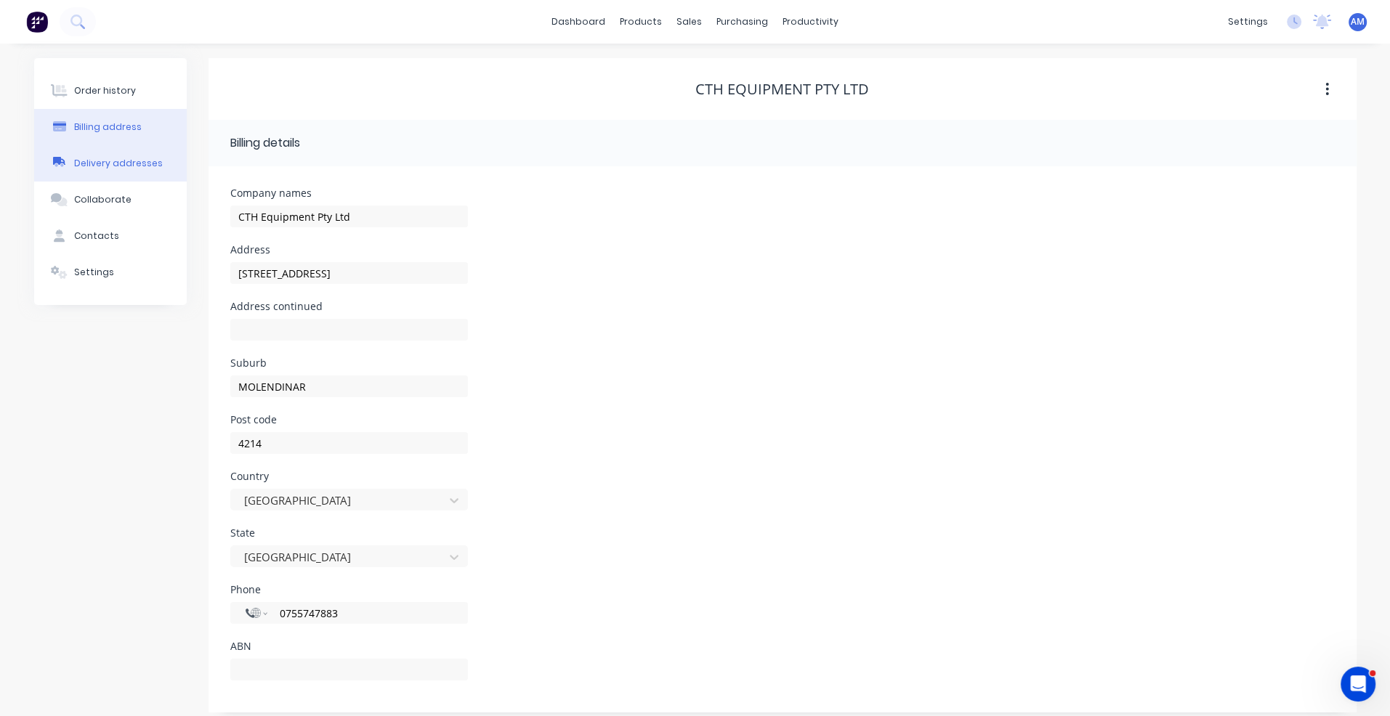
click at [90, 153] on button "Delivery addresses" at bounding box center [110, 163] width 153 height 36
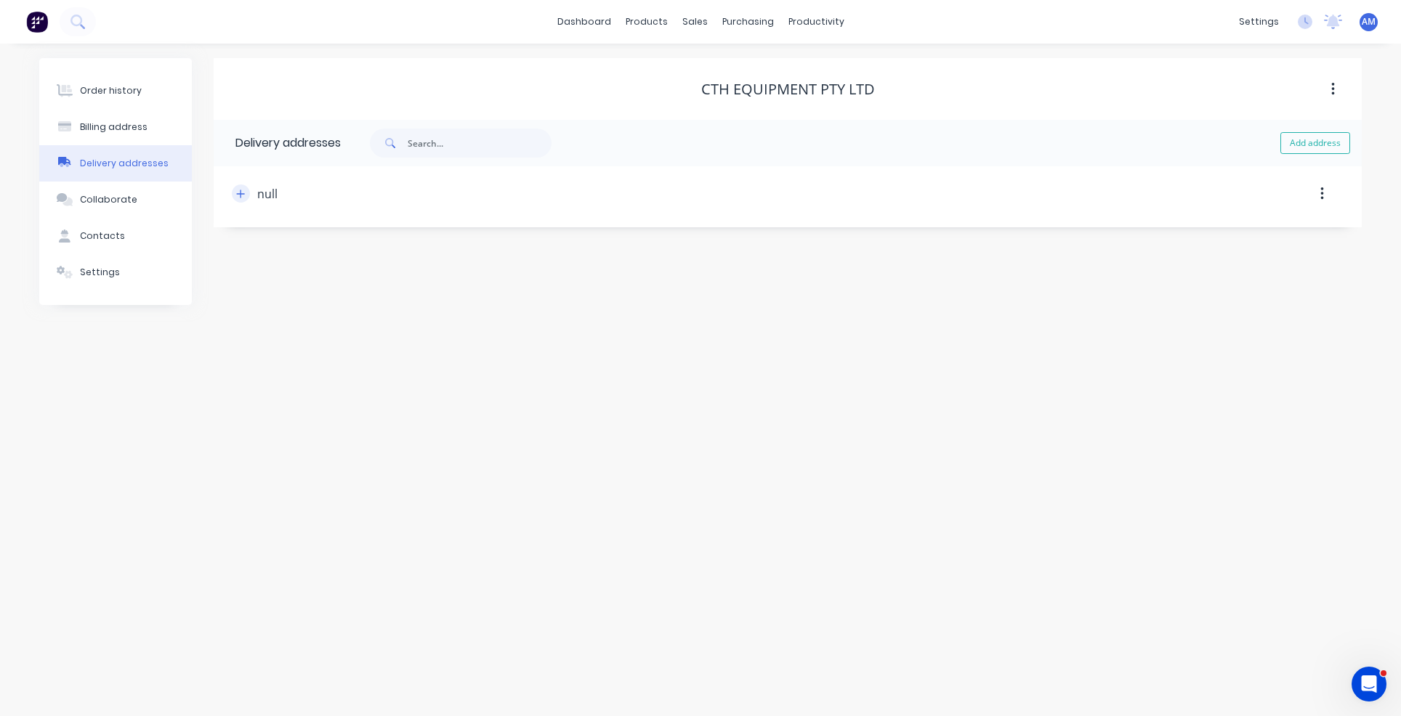
click at [241, 190] on icon "button" at bounding box center [241, 194] width 8 height 8
click at [241, 191] on icon "button" at bounding box center [240, 194] width 9 height 10
click at [744, 90] on link "Customers" at bounding box center [771, 98] width 193 height 29
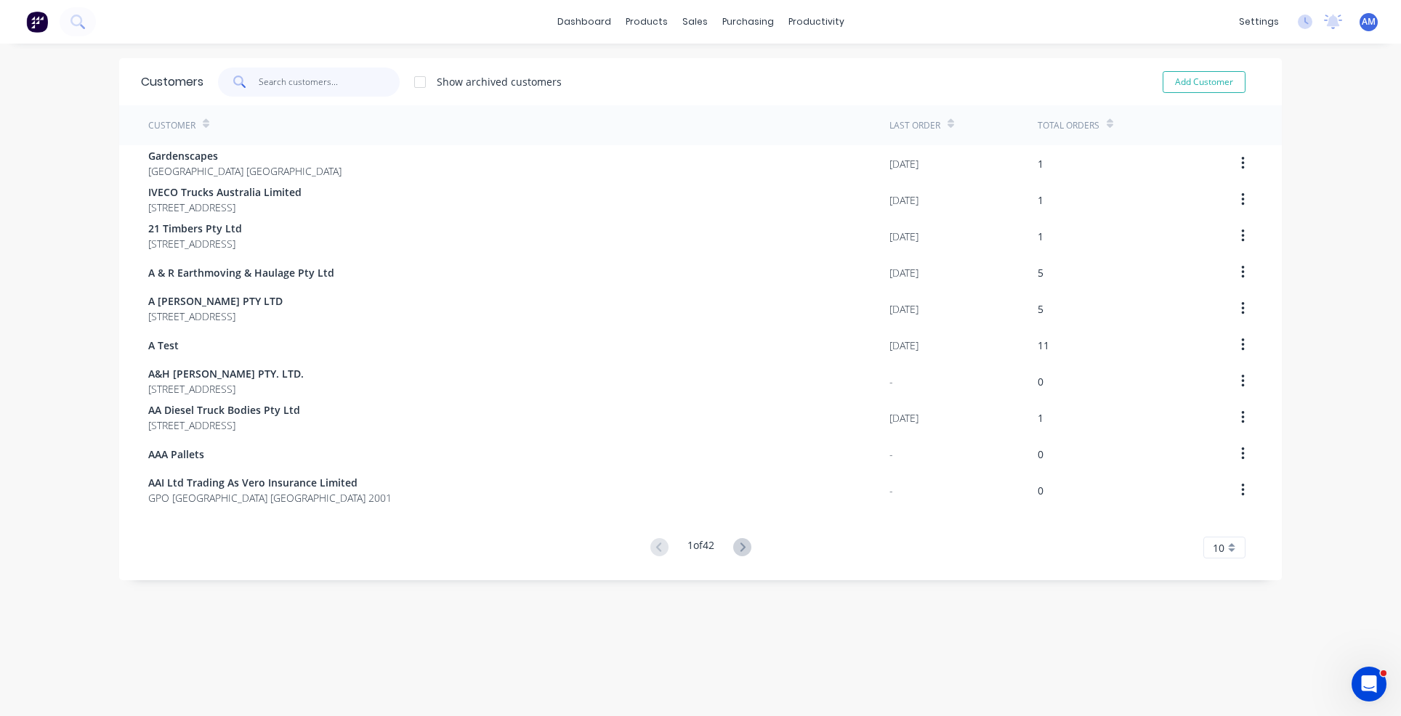
click at [273, 81] on input "text" at bounding box center [330, 82] width 142 height 29
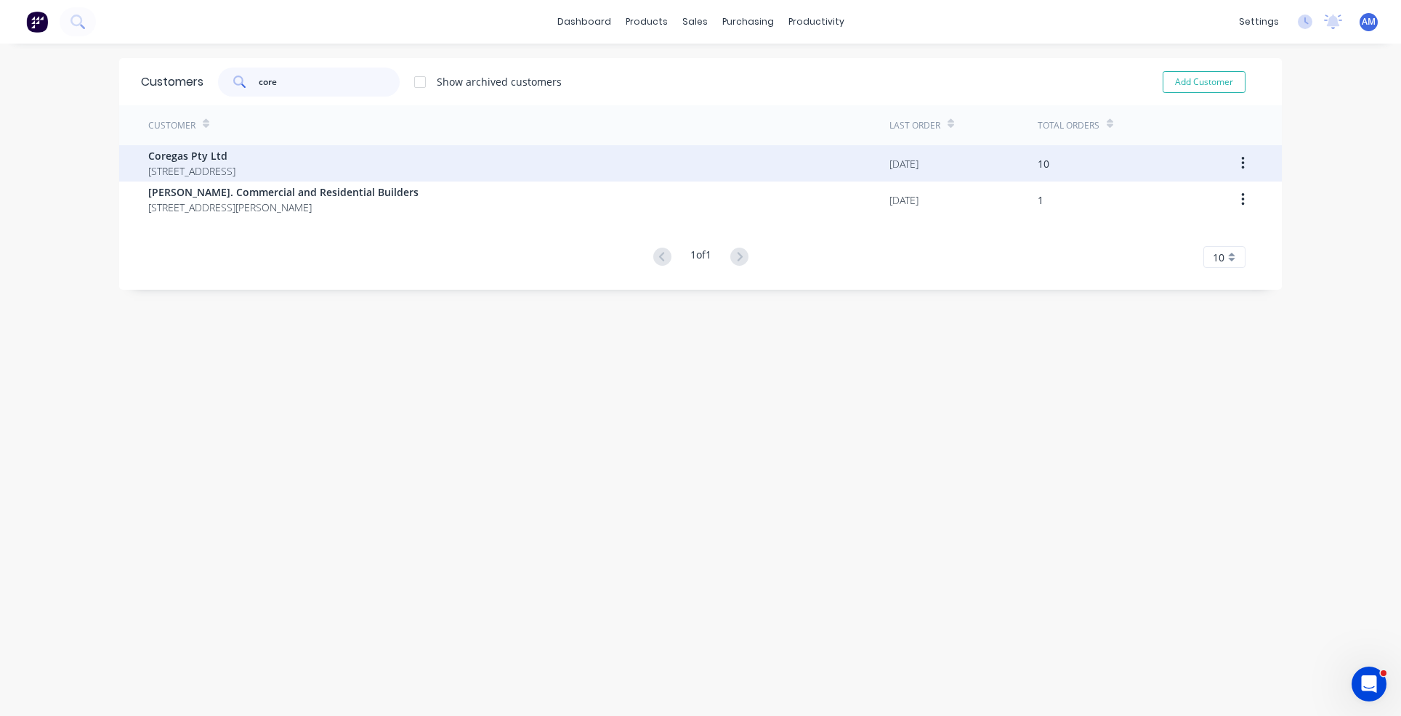
type input "core"
click at [235, 165] on span "[STREET_ADDRESS]" at bounding box center [191, 170] width 87 height 15
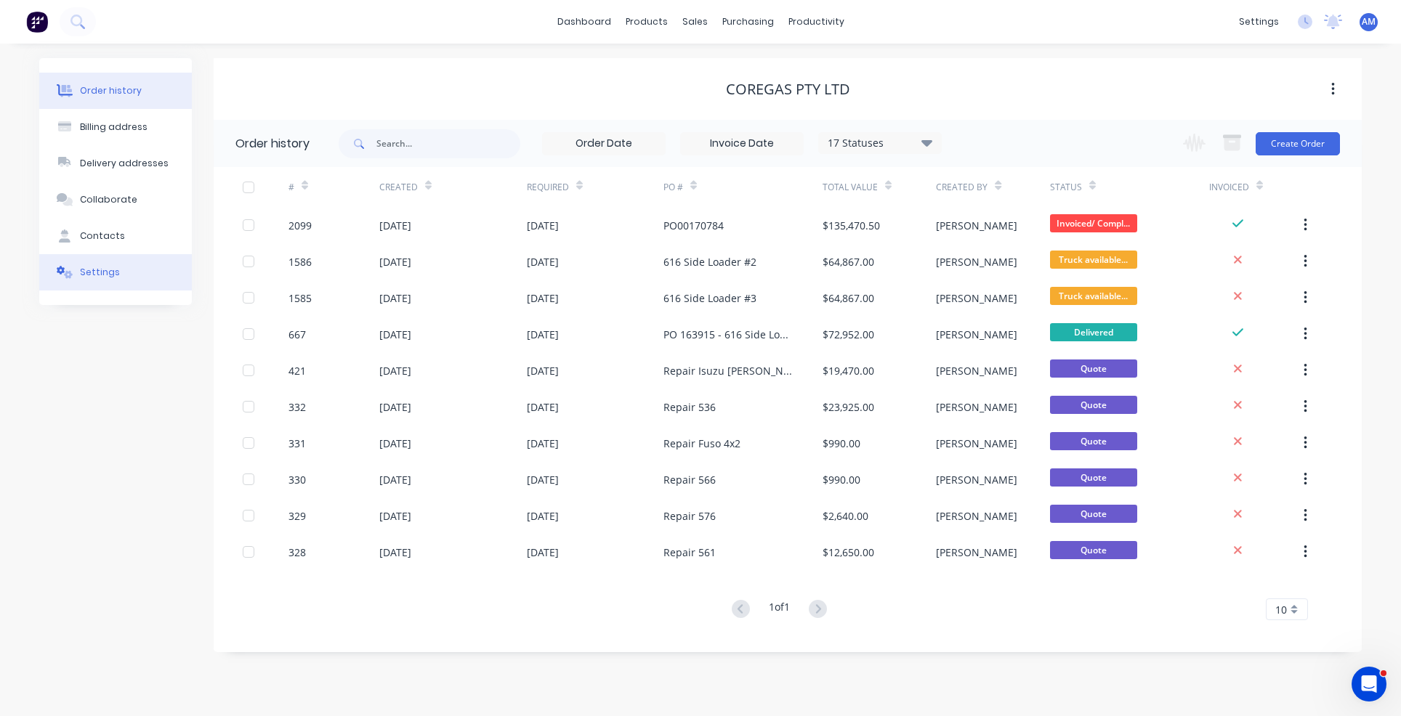
click at [106, 266] on div "Settings" at bounding box center [100, 272] width 40 height 13
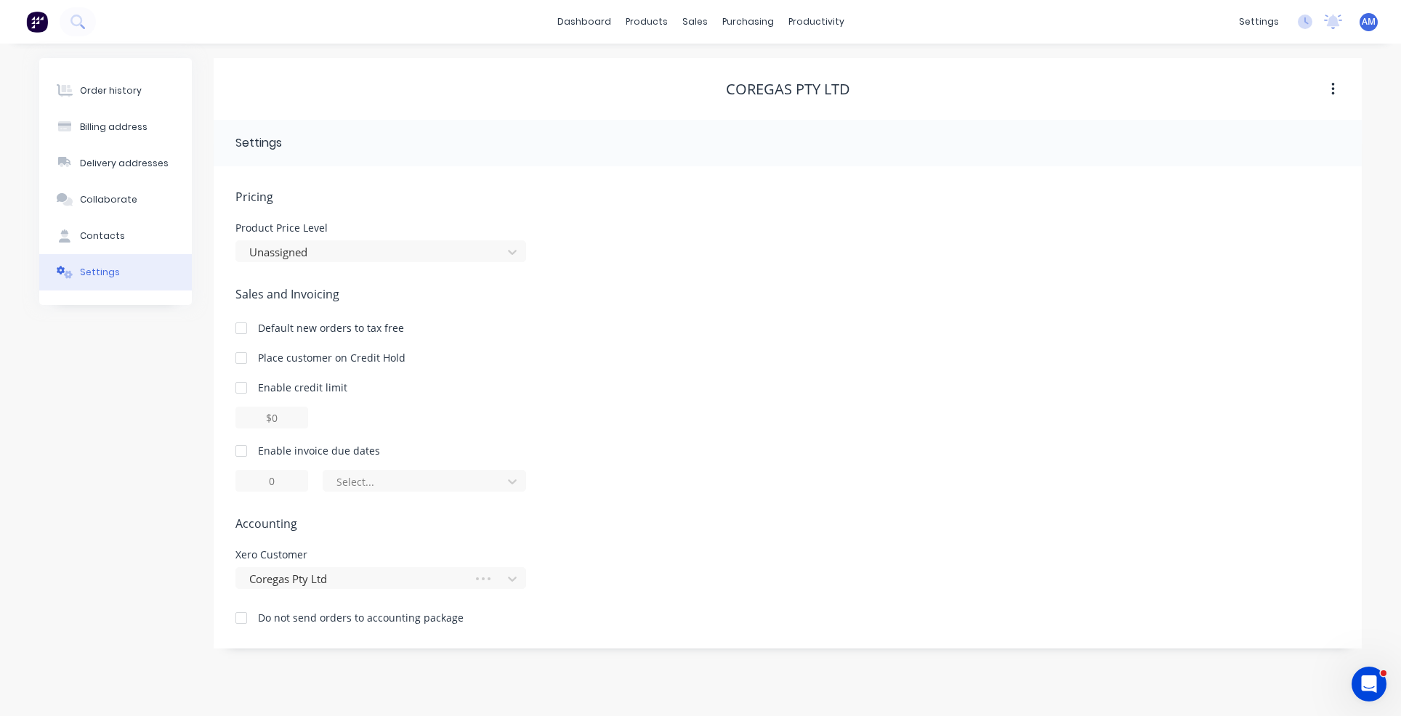
click at [247, 450] on div at bounding box center [241, 451] width 29 height 29
drag, startPoint x: 281, startPoint y: 480, endPoint x: 262, endPoint y: 482, distance: 19.7
click at [262, 482] on input "1" at bounding box center [271, 481] width 73 height 22
type input "7"
click at [401, 485] on div at bounding box center [415, 482] width 160 height 18
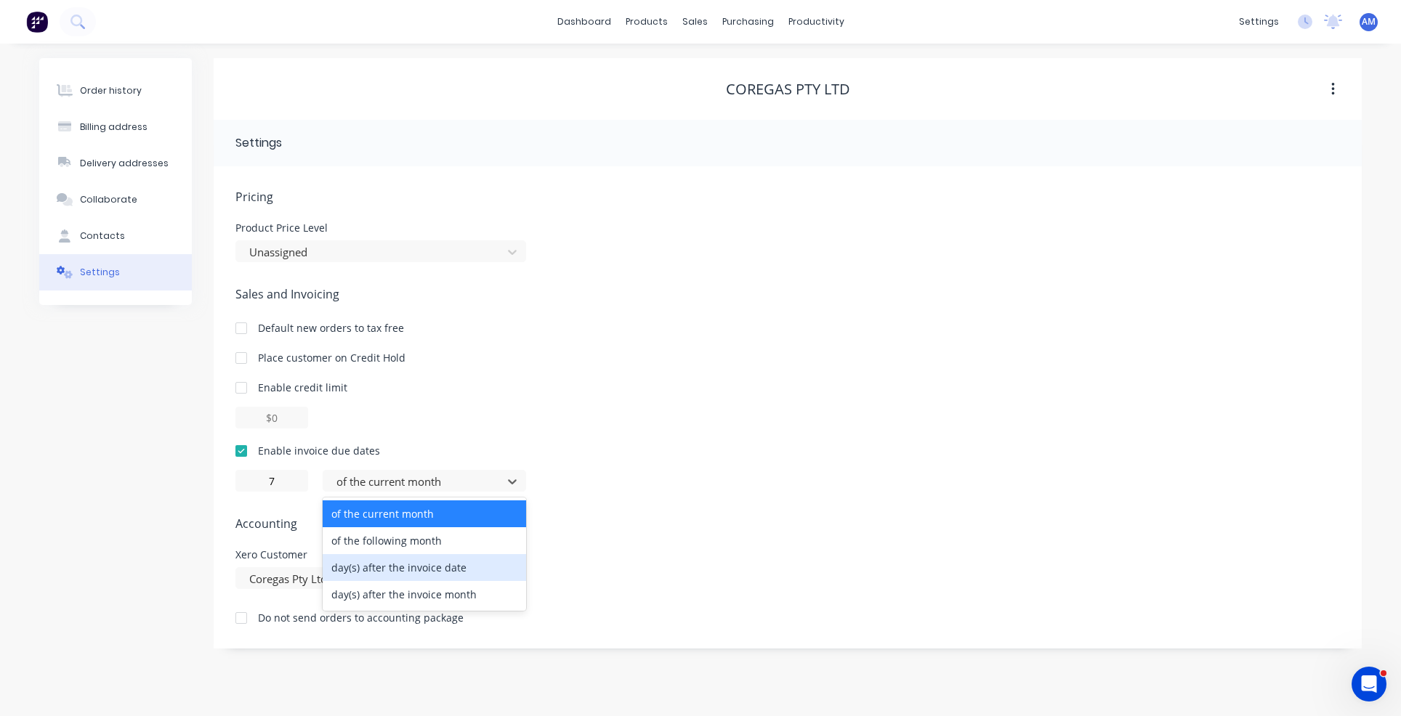
click at [397, 562] on div "day(s) after the invoice date" at bounding box center [424, 567] width 203 height 27
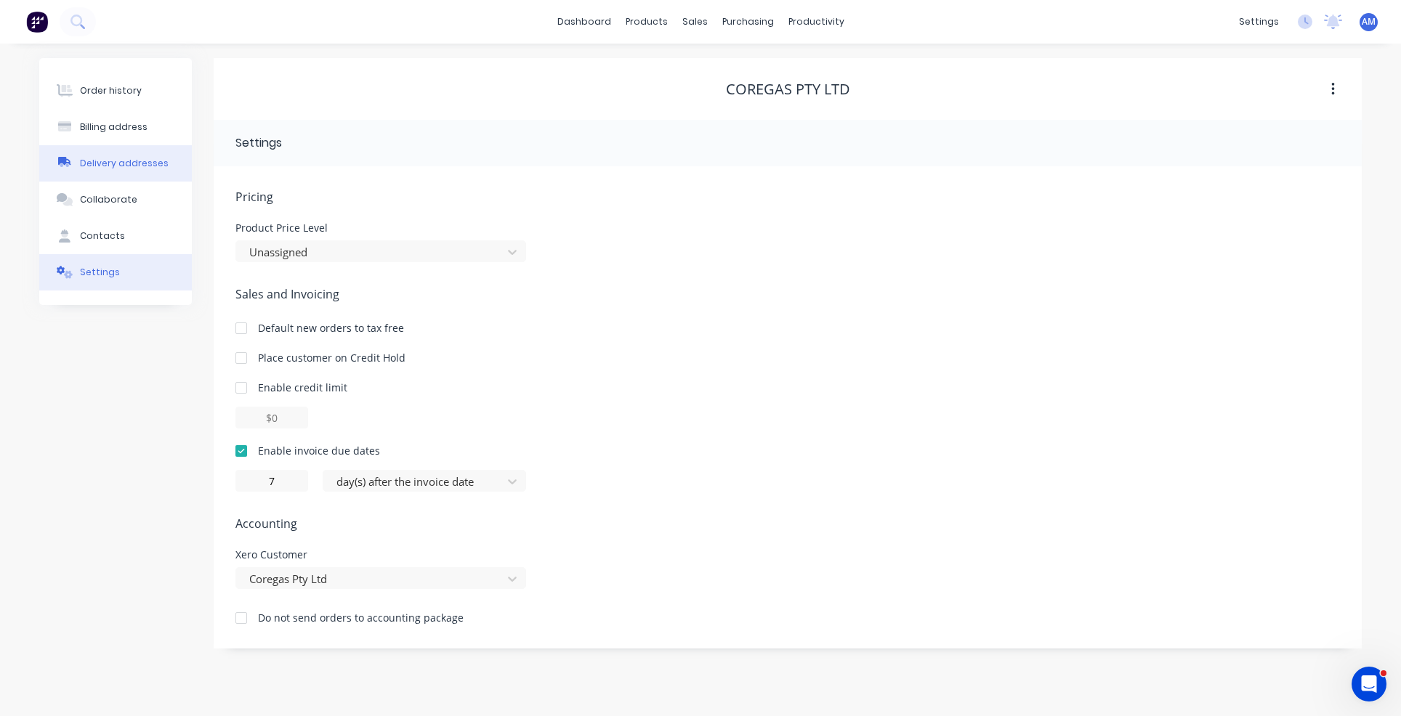
click at [134, 171] on button "Delivery addresses" at bounding box center [115, 163] width 153 height 36
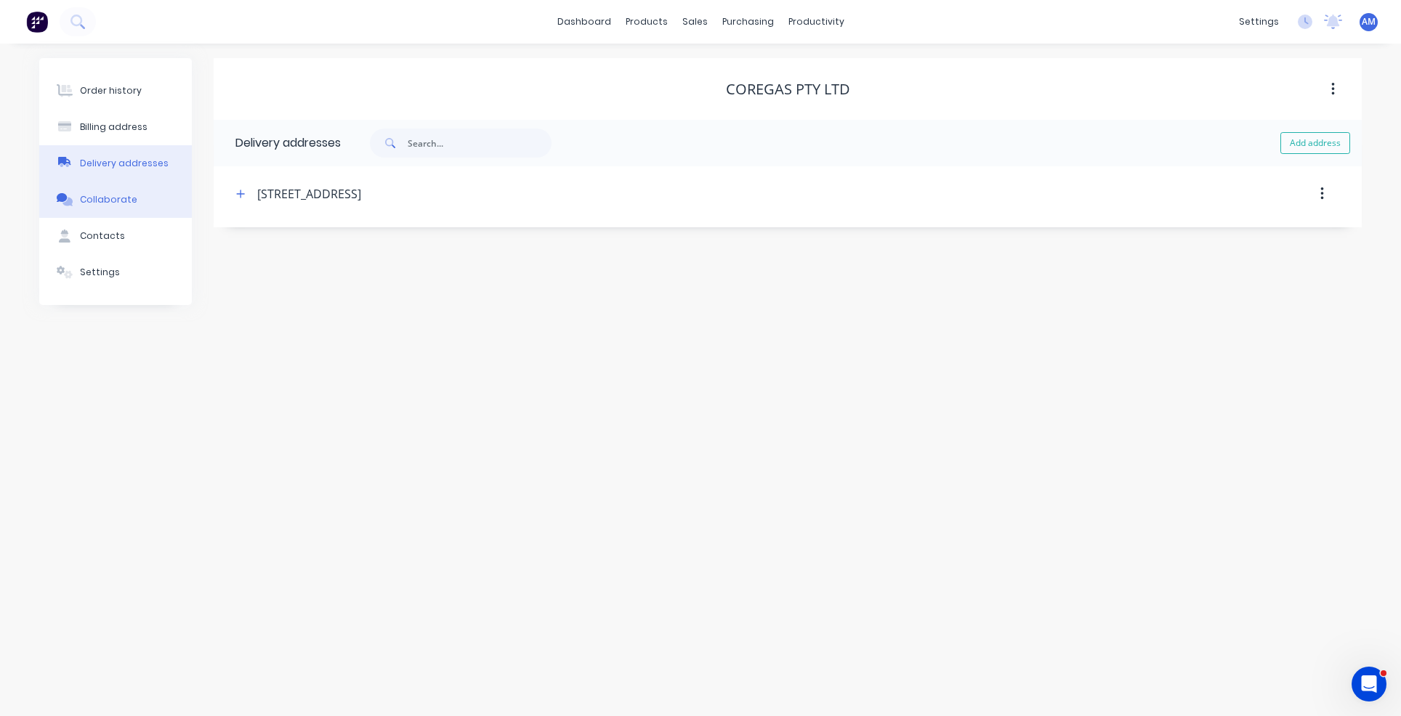
click at [108, 194] on div "Collaborate" at bounding box center [108, 199] width 57 height 13
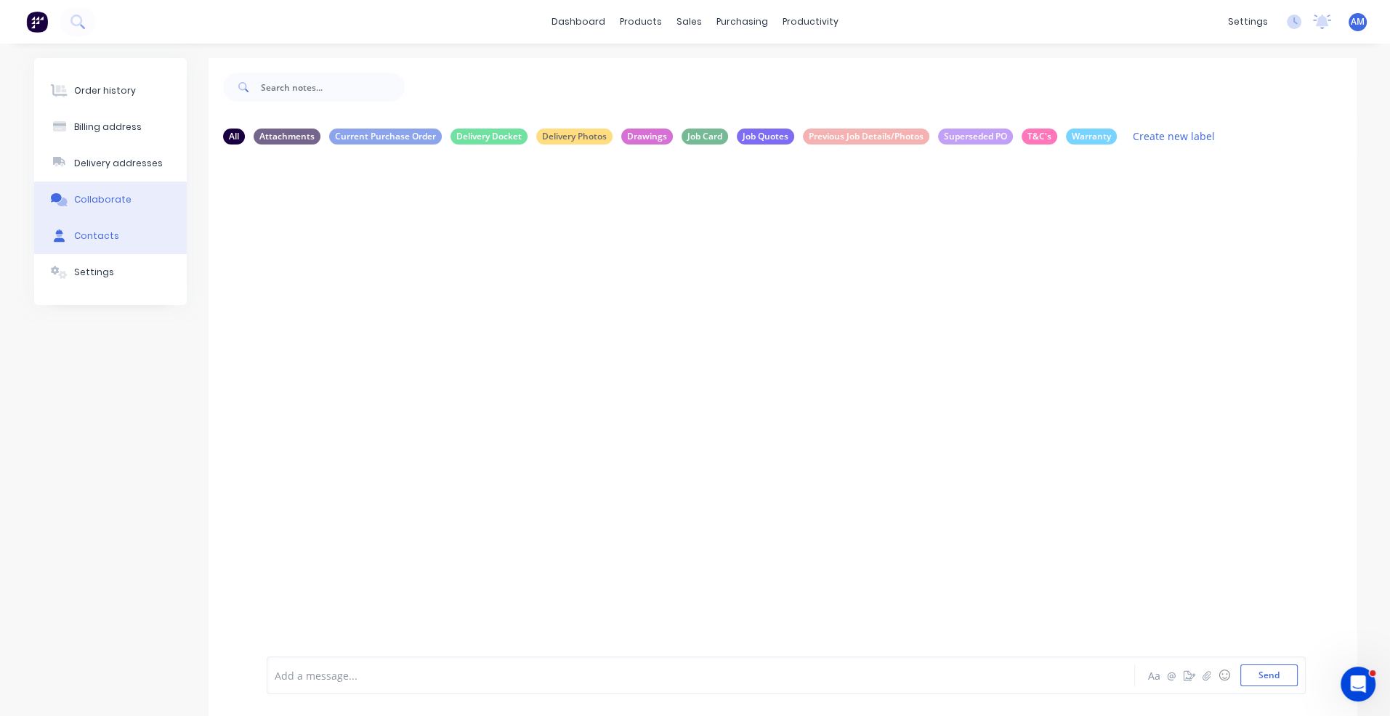
click at [97, 239] on div "Contacts" at bounding box center [96, 236] width 45 height 13
select select "AU"
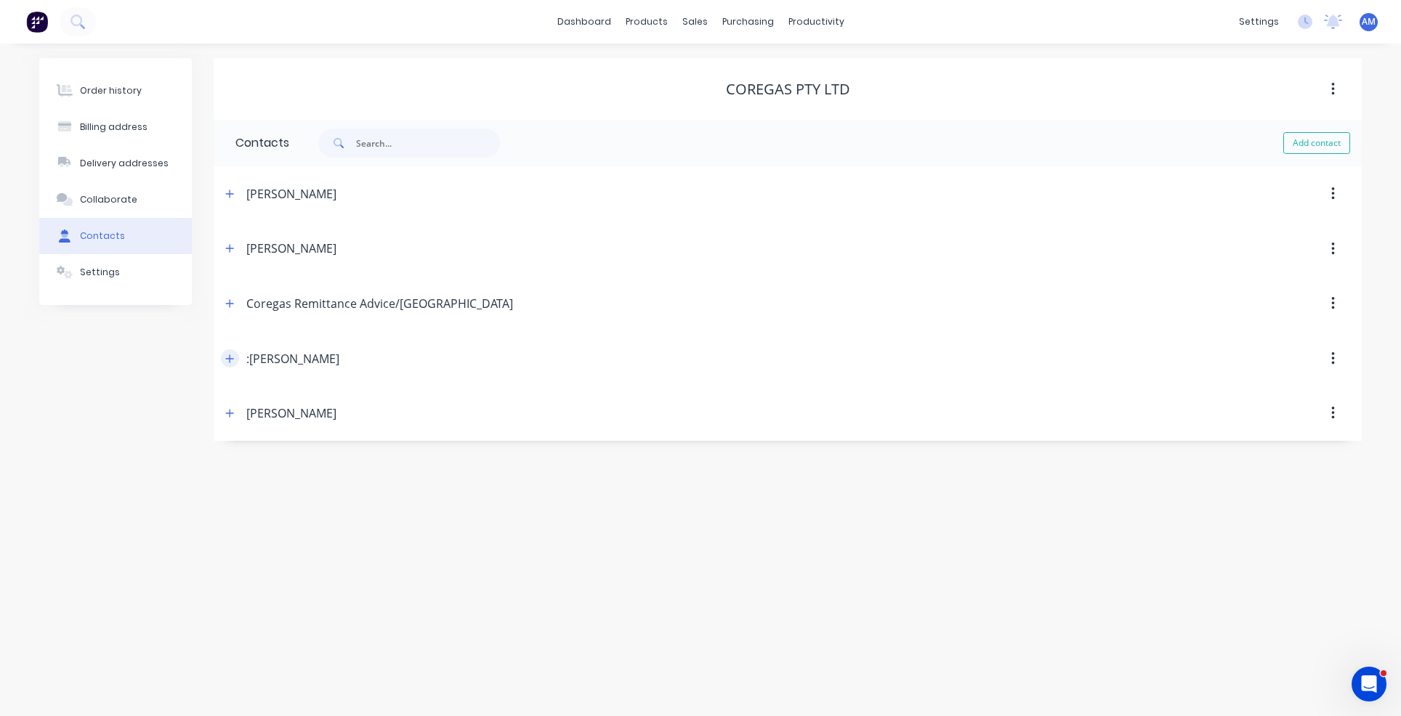
click at [229, 355] on icon "button" at bounding box center [229, 359] width 9 height 10
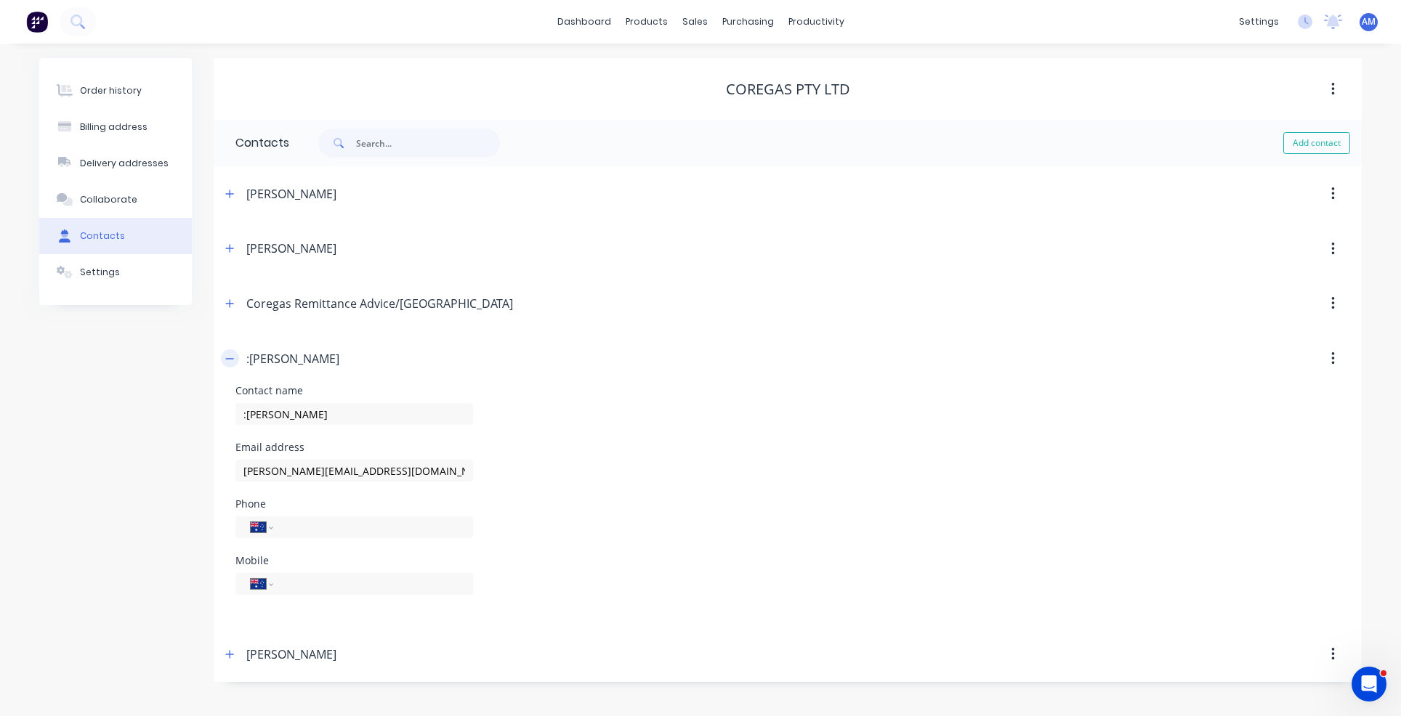
click at [229, 355] on icon "button" at bounding box center [229, 359] width 9 height 10
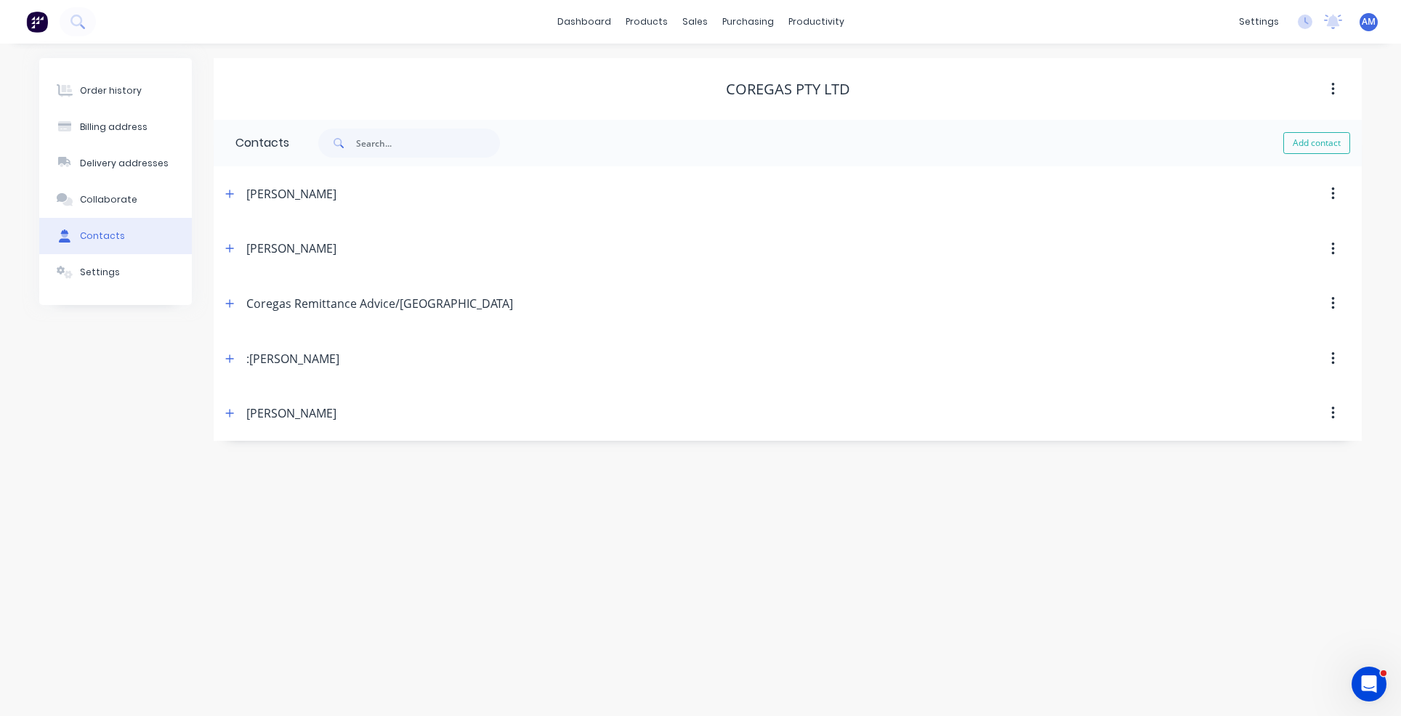
click at [1337, 352] on button "button" at bounding box center [1333, 359] width 34 height 26
click at [1286, 395] on div "Delete" at bounding box center [1281, 397] width 112 height 21
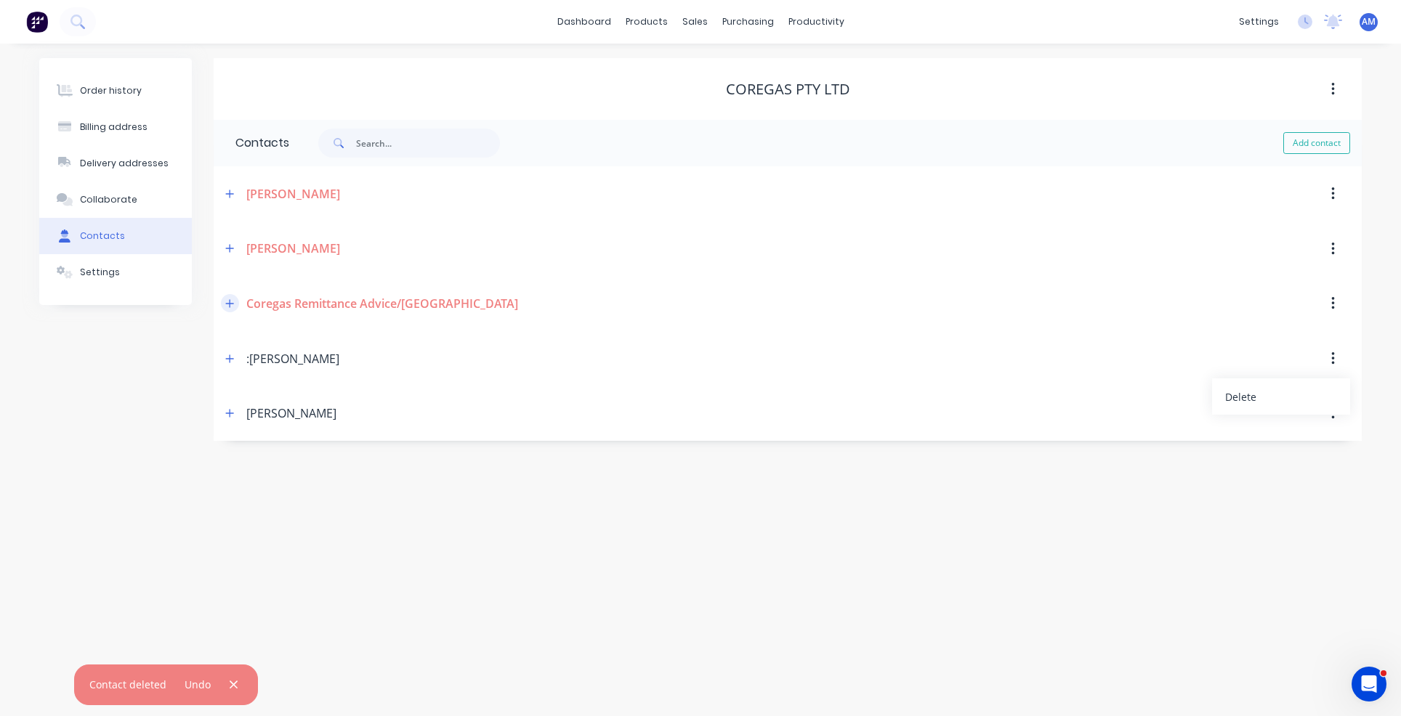
click at [232, 304] on icon "button" at bounding box center [229, 304] width 9 height 10
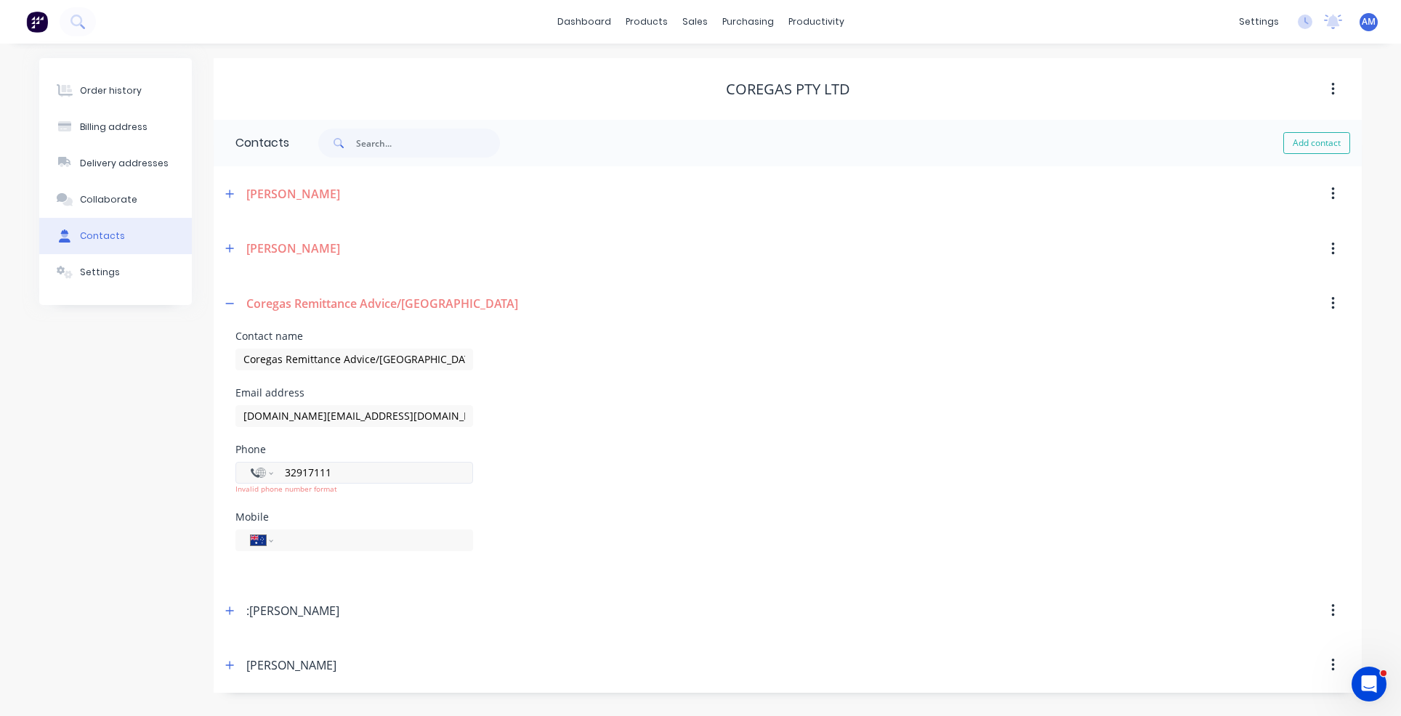
click at [283, 474] on input "32917111" at bounding box center [370, 472] width 174 height 17
click at [294, 470] on input "[PHONE_NUMBER]" at bounding box center [370, 472] width 174 height 17
drag, startPoint x: 344, startPoint y: 472, endPoint x: 256, endPoint y: 473, distance: 88.7
click at [256, 473] on div "International [GEOGRAPHIC_DATA] [GEOGRAPHIC_DATA] [GEOGRAPHIC_DATA] [GEOGRAPHIC…" at bounding box center [354, 473] width 238 height 22
type input "91711"
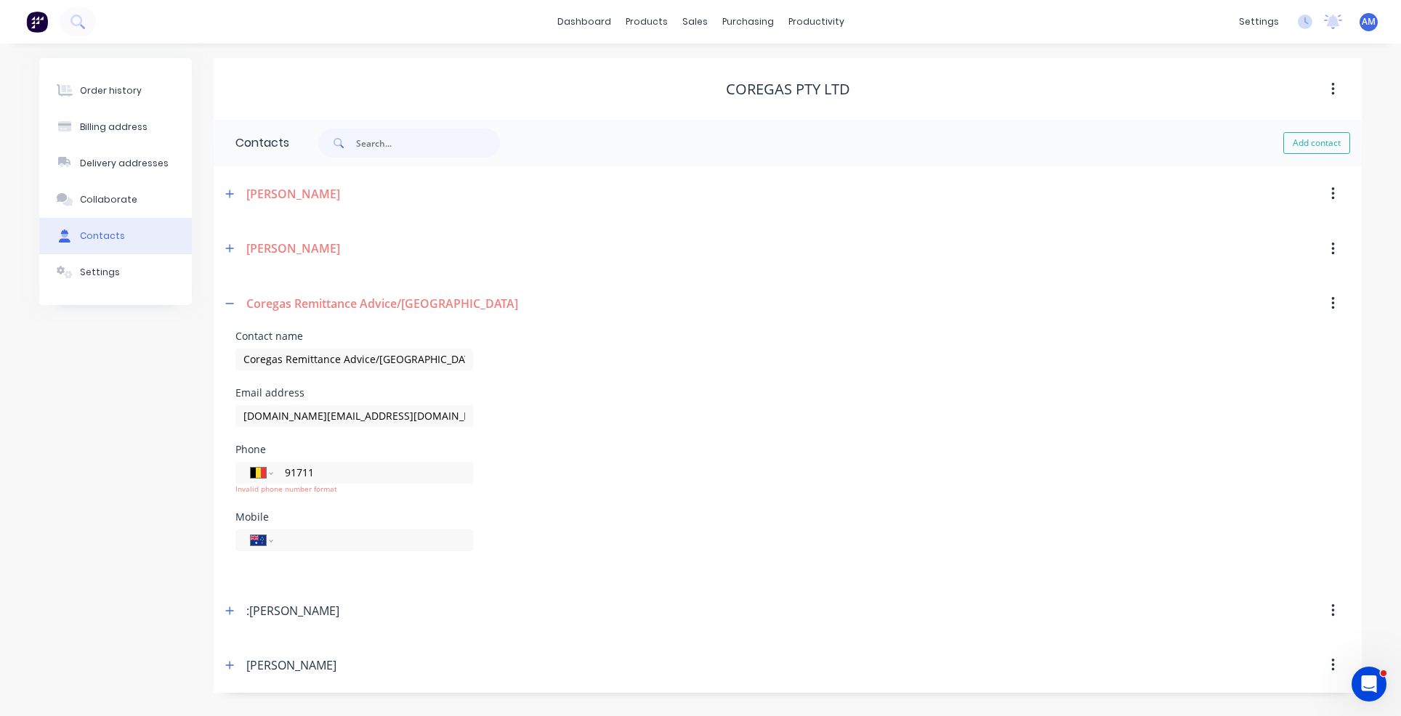
click at [607, 331] on div "Contact name Coregas Remittance Advice/[GEOGRAPHIC_DATA]" at bounding box center [787, 359] width 1104 height 57
click at [231, 250] on icon "button" at bounding box center [229, 248] width 9 height 10
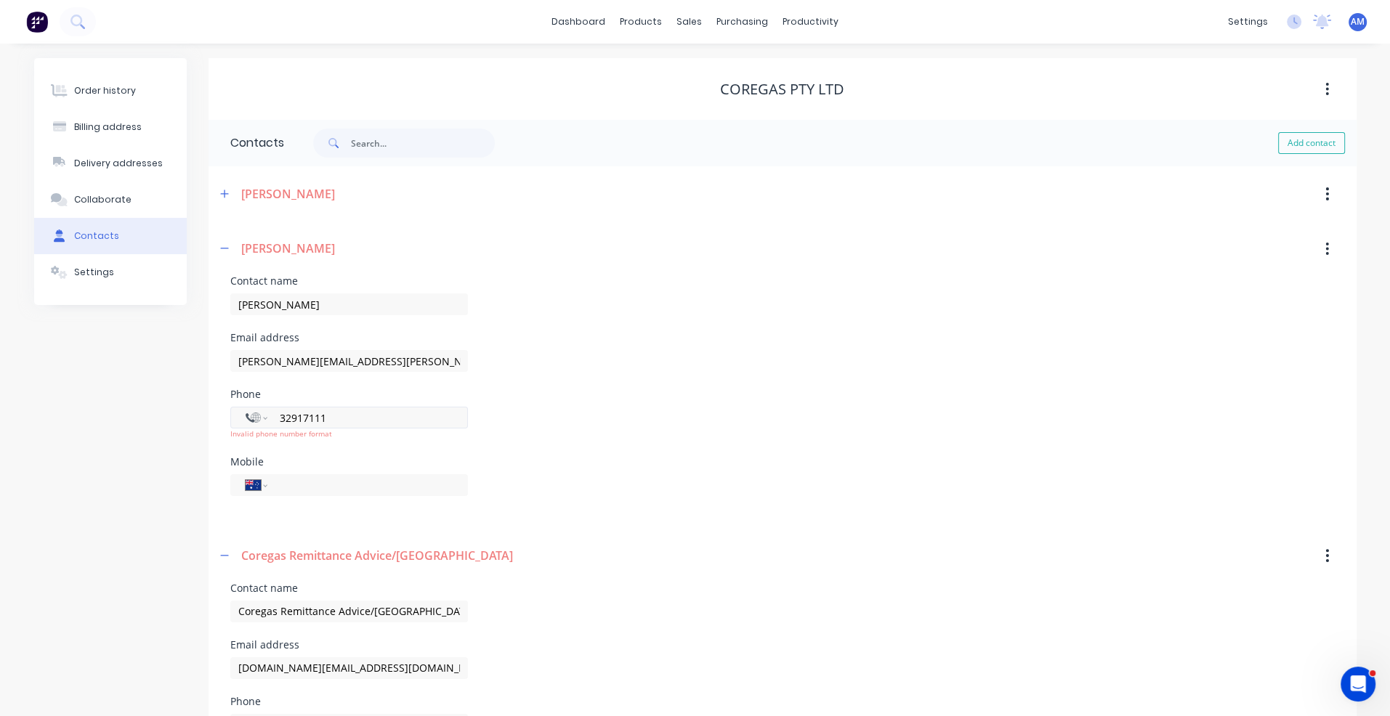
click at [336, 412] on input "32917111" at bounding box center [365, 418] width 174 height 17
click at [264, 418] on select "International [GEOGRAPHIC_DATA] [GEOGRAPHIC_DATA] [GEOGRAPHIC_DATA] [GEOGRAPHIC…" at bounding box center [257, 418] width 22 height 20
select select "AU"
click at [246, 408] on select "International [GEOGRAPHIC_DATA] [GEOGRAPHIC_DATA] [GEOGRAPHIC_DATA] [GEOGRAPHIC…" at bounding box center [257, 418] width 22 height 20
click at [308, 466] on div "Mobile" at bounding box center [349, 462] width 238 height 10
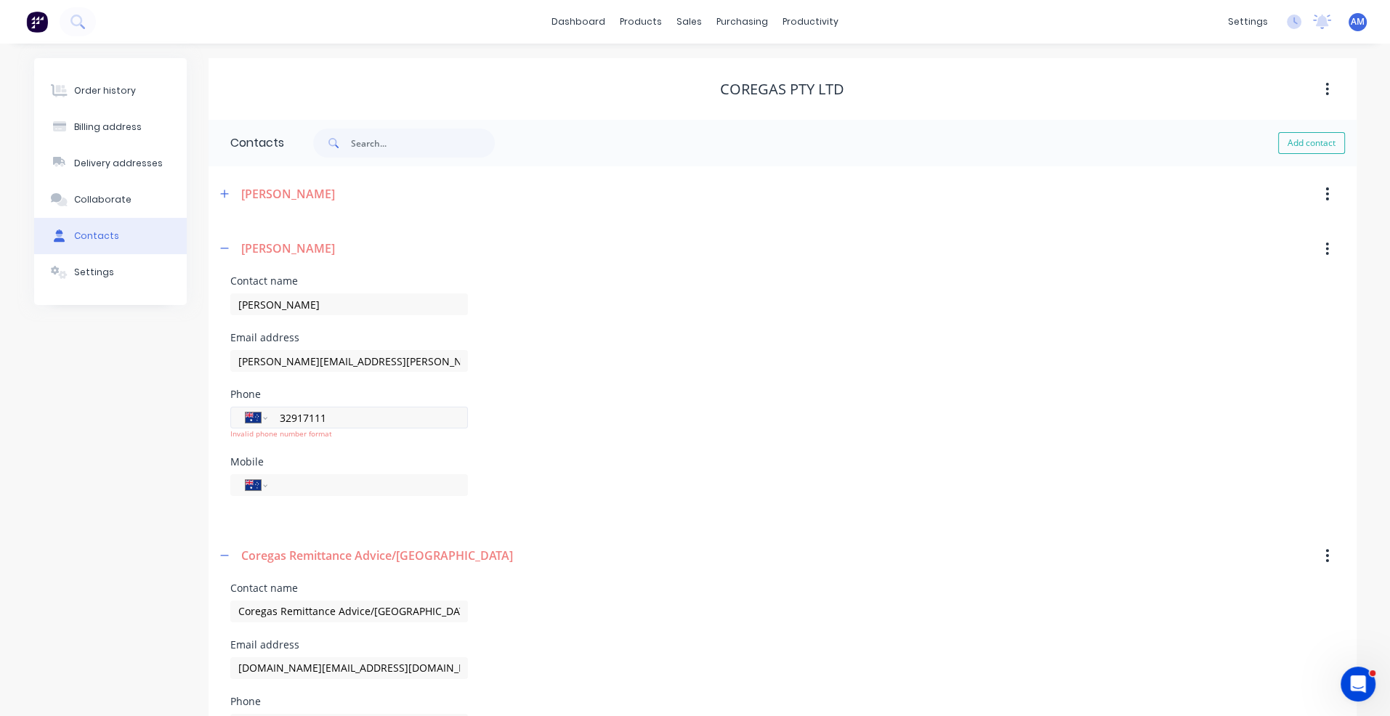
click at [280, 417] on input "32917111" at bounding box center [365, 418] width 174 height 17
type input "[PHONE_NUMBER]"
click at [421, 457] on div "Mobile International [GEOGRAPHIC_DATA] [GEOGRAPHIC_DATA] [GEOGRAPHIC_DATA] [GEO…" at bounding box center [349, 485] width 238 height 57
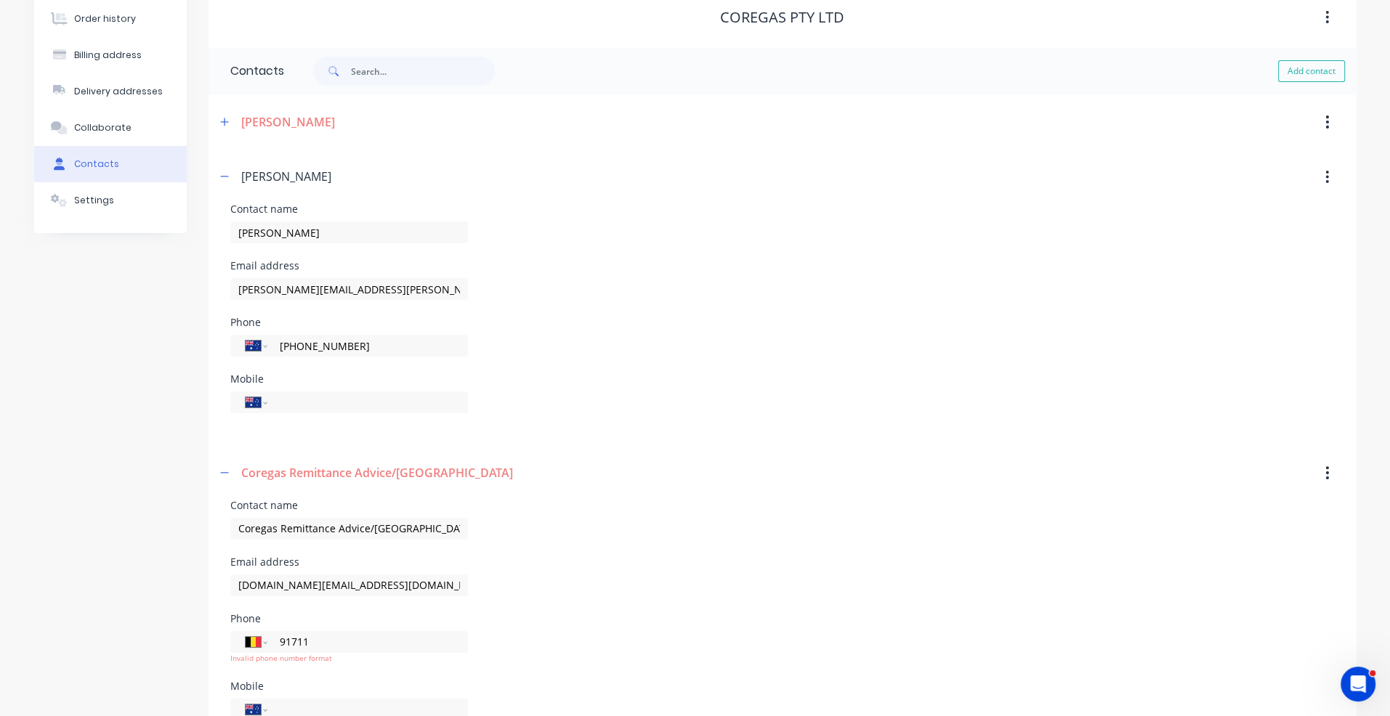
scroll to position [73, 0]
drag, startPoint x: 319, startPoint y: 642, endPoint x: 261, endPoint y: 642, distance: 58.1
click at [261, 642] on div "International [GEOGRAPHIC_DATA] [GEOGRAPHIC_DATA] [GEOGRAPHIC_DATA] [GEOGRAPHIC…" at bounding box center [349, 642] width 238 height 22
click at [262, 639] on select "International [GEOGRAPHIC_DATA] [GEOGRAPHIC_DATA] [GEOGRAPHIC_DATA] [GEOGRAPHIC…" at bounding box center [257, 641] width 22 height 20
select select "AU"
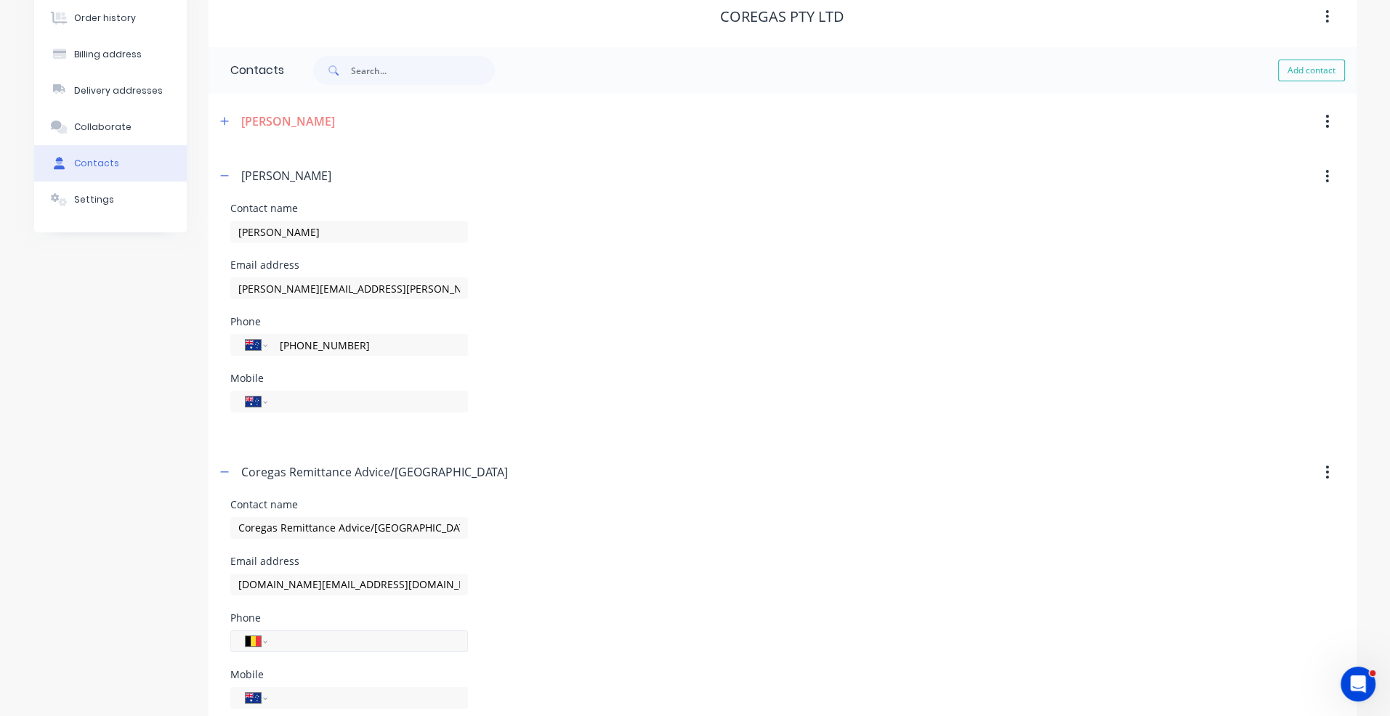
click at [246, 631] on select "International [GEOGRAPHIC_DATA] [GEOGRAPHIC_DATA] [GEOGRAPHIC_DATA] [GEOGRAPHIC…" at bounding box center [257, 641] width 22 height 20
drag, startPoint x: 347, startPoint y: 341, endPoint x: 275, endPoint y: 346, distance: 72.1
click at [275, 346] on div "International [GEOGRAPHIC_DATA] [GEOGRAPHIC_DATA] [GEOGRAPHIC_DATA] [GEOGRAPHIC…" at bounding box center [349, 345] width 238 height 22
click at [280, 646] on input "tel" at bounding box center [365, 641] width 174 height 17
paste input "[PHONE_NUMBER]"
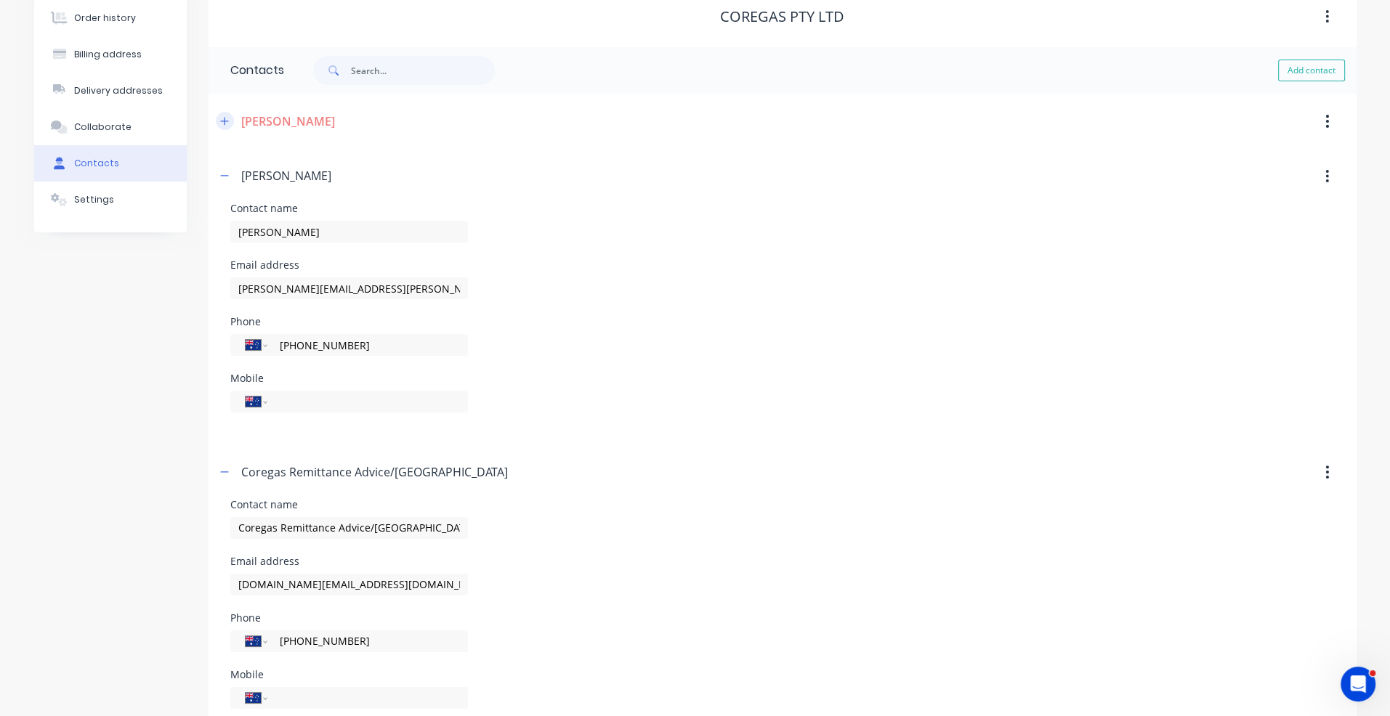
type input "[PHONE_NUMBER]"
click at [227, 118] on icon "button" at bounding box center [224, 121] width 9 height 10
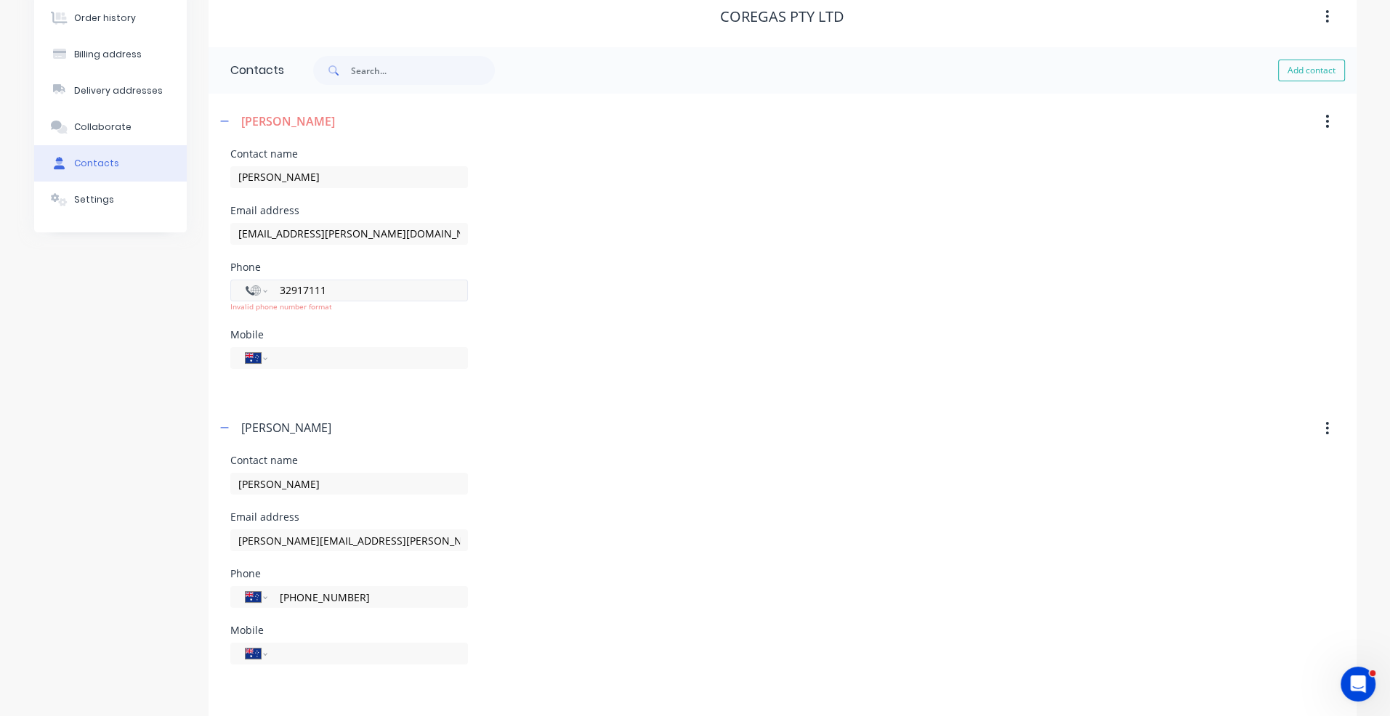
drag, startPoint x: 357, startPoint y: 284, endPoint x: 256, endPoint y: 285, distance: 101.0
click at [256, 284] on div "International [GEOGRAPHIC_DATA] [GEOGRAPHIC_DATA] [GEOGRAPHIC_DATA] [GEOGRAPHIC…" at bounding box center [349, 291] width 238 height 22
paste input "+07"
type input "[PHONE_NUMBER]"
drag, startPoint x: 339, startPoint y: 286, endPoint x: 260, endPoint y: 284, distance: 79.2
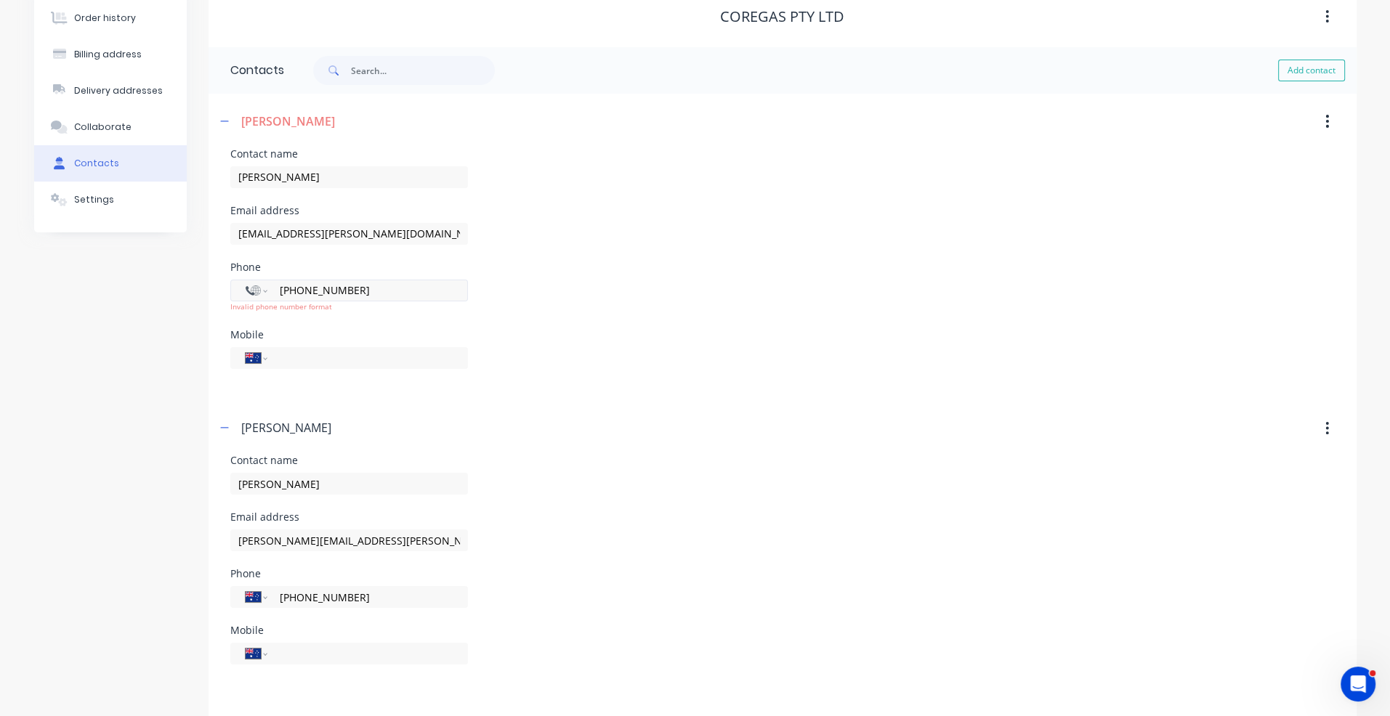
click at [260, 284] on div "International [GEOGRAPHIC_DATA] [GEOGRAPHIC_DATA] [GEOGRAPHIC_DATA] [GEOGRAPHIC…" at bounding box center [349, 291] width 238 height 22
click at [298, 287] on input "tel" at bounding box center [365, 290] width 174 height 17
paste input "[PHONE_NUMBER]"
type input "[PHONE_NUMBER]"
click at [498, 355] on div "Mobile International [GEOGRAPHIC_DATA] [GEOGRAPHIC_DATA] [GEOGRAPHIC_DATA] [GEO…" at bounding box center [782, 358] width 1104 height 57
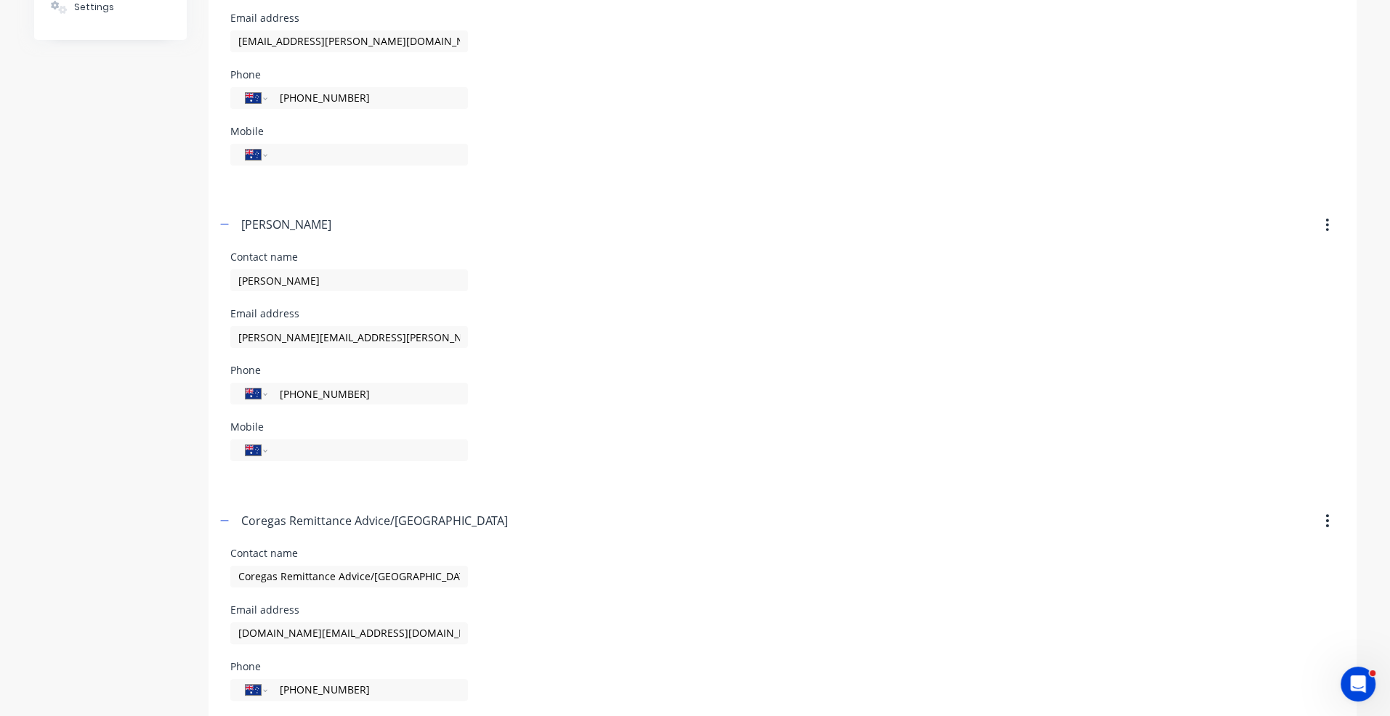
scroll to position [406, 0]
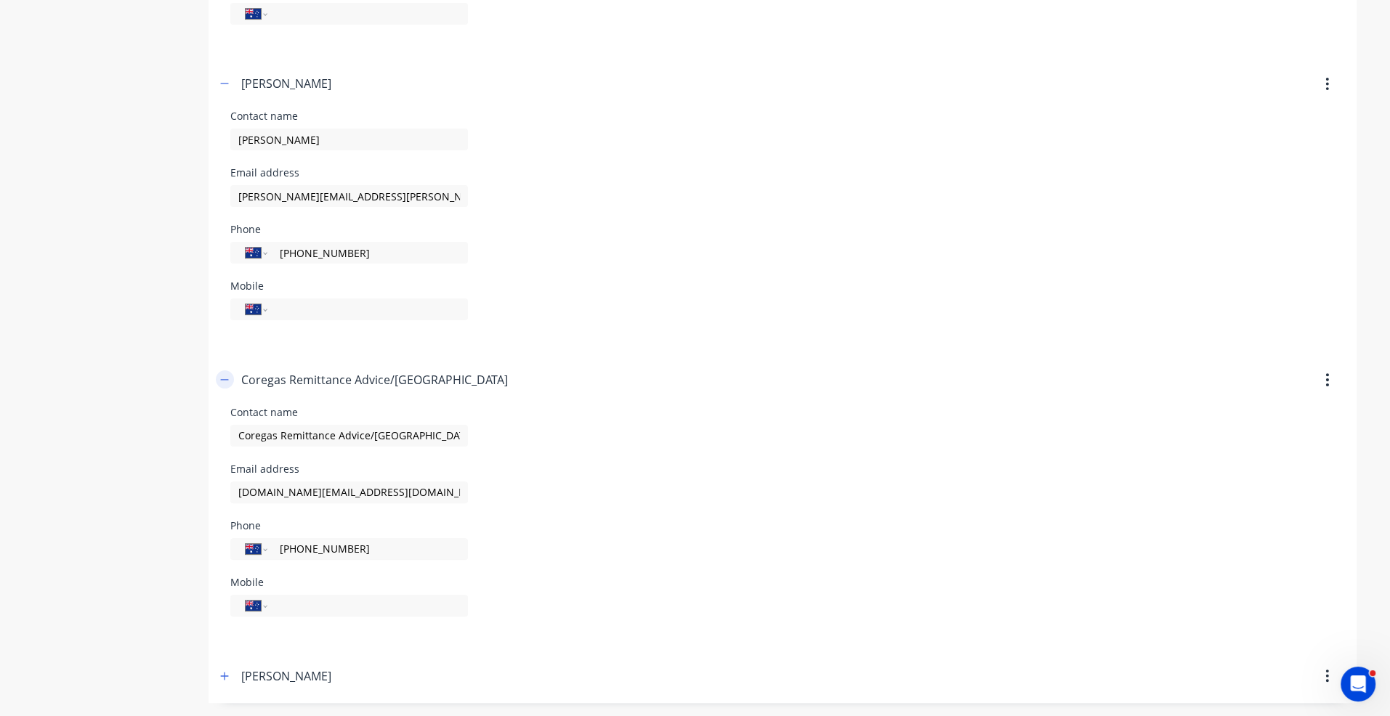
click at [227, 379] on icon "button" at bounding box center [224, 379] width 8 height 1
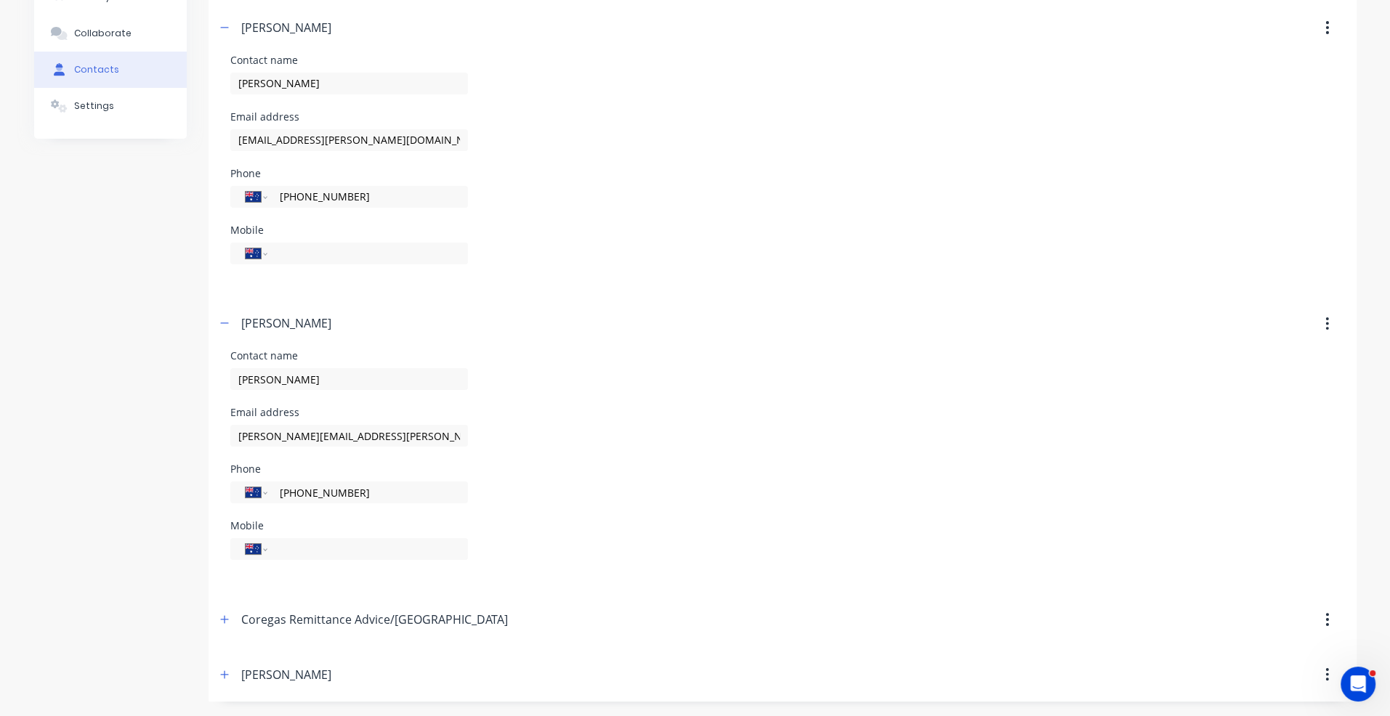
scroll to position [165, 0]
click at [223, 325] on icon "button" at bounding box center [224, 325] width 9 height 10
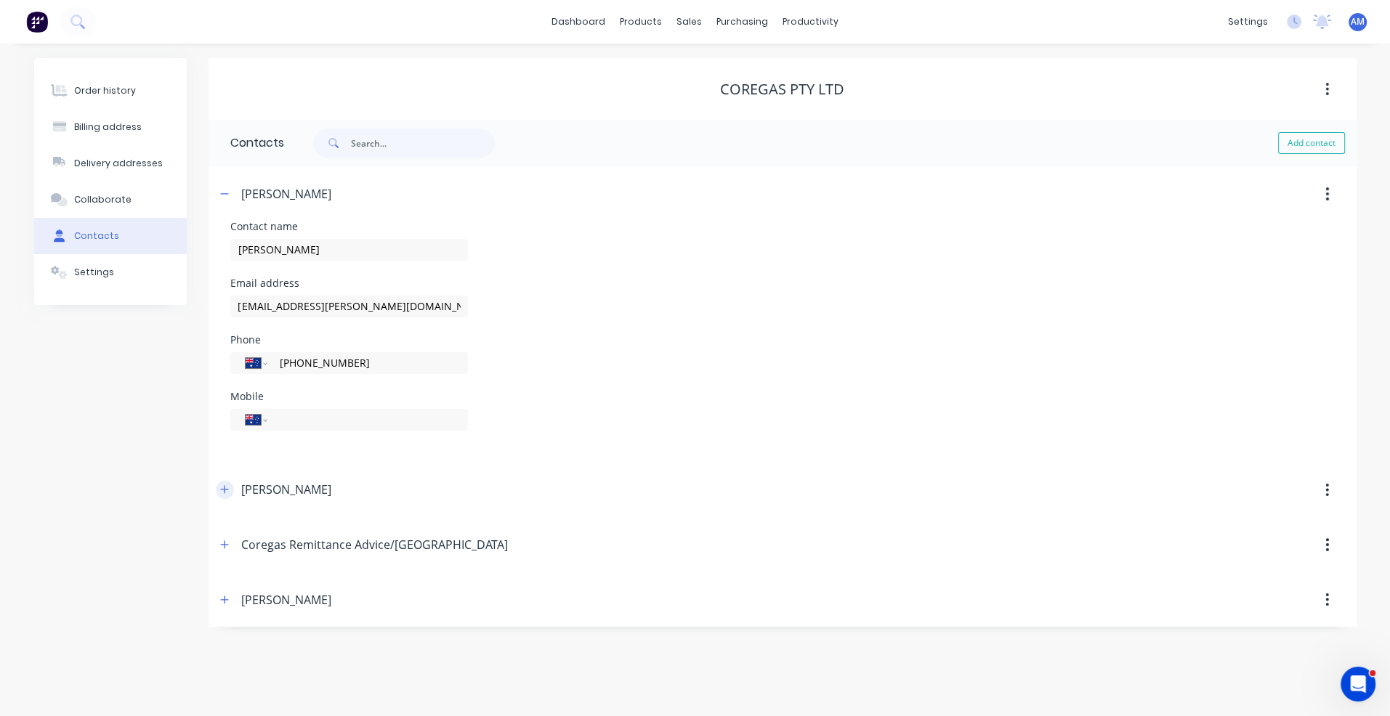
scroll to position [0, 0]
click at [227, 197] on icon "button" at bounding box center [229, 194] width 9 height 10
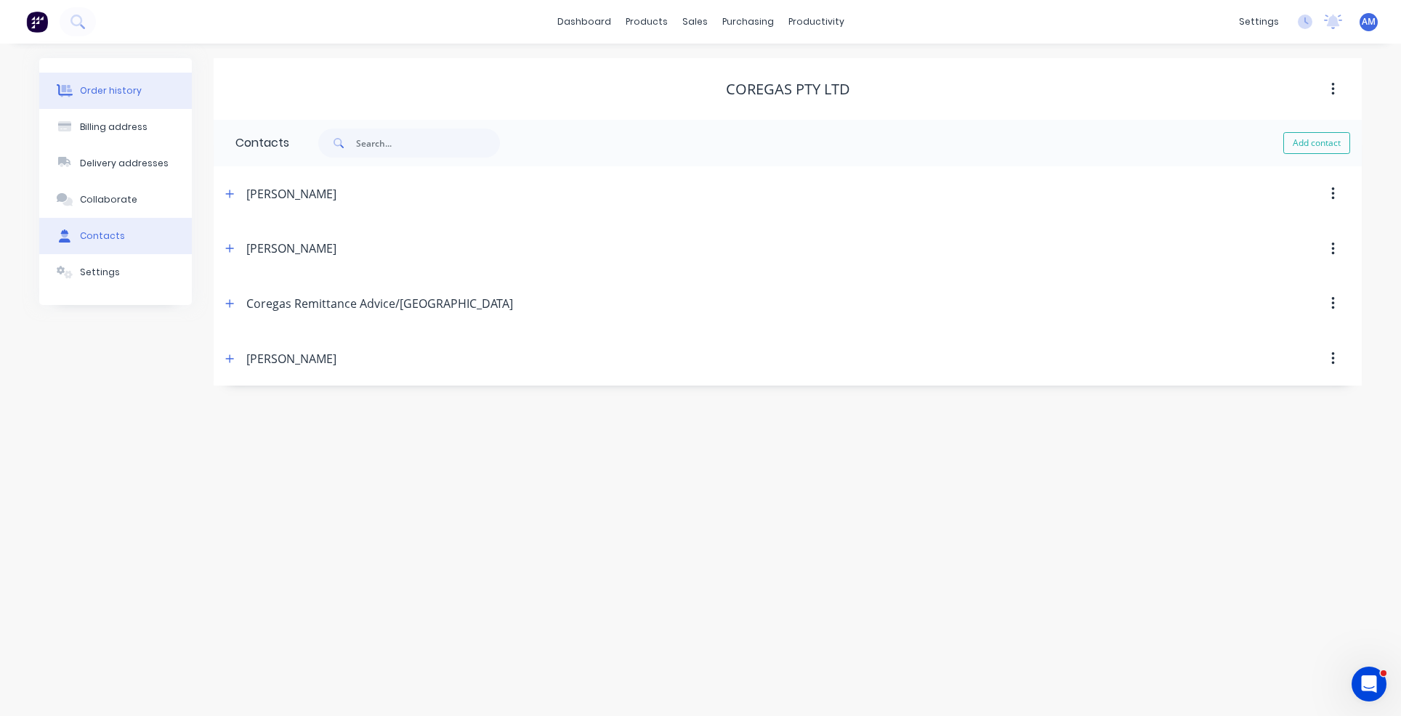
click at [115, 89] on div "Order history" at bounding box center [111, 90] width 62 height 13
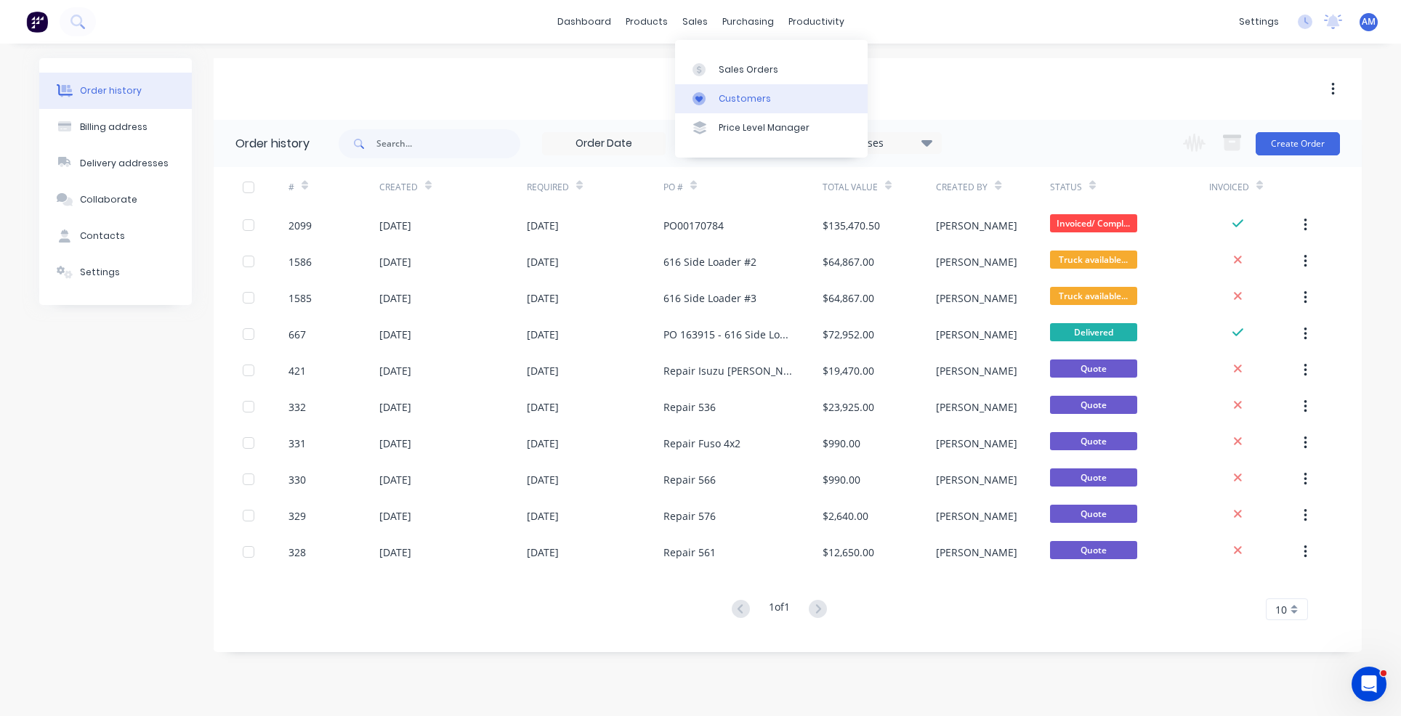
click at [706, 91] on link "Customers" at bounding box center [771, 98] width 193 height 29
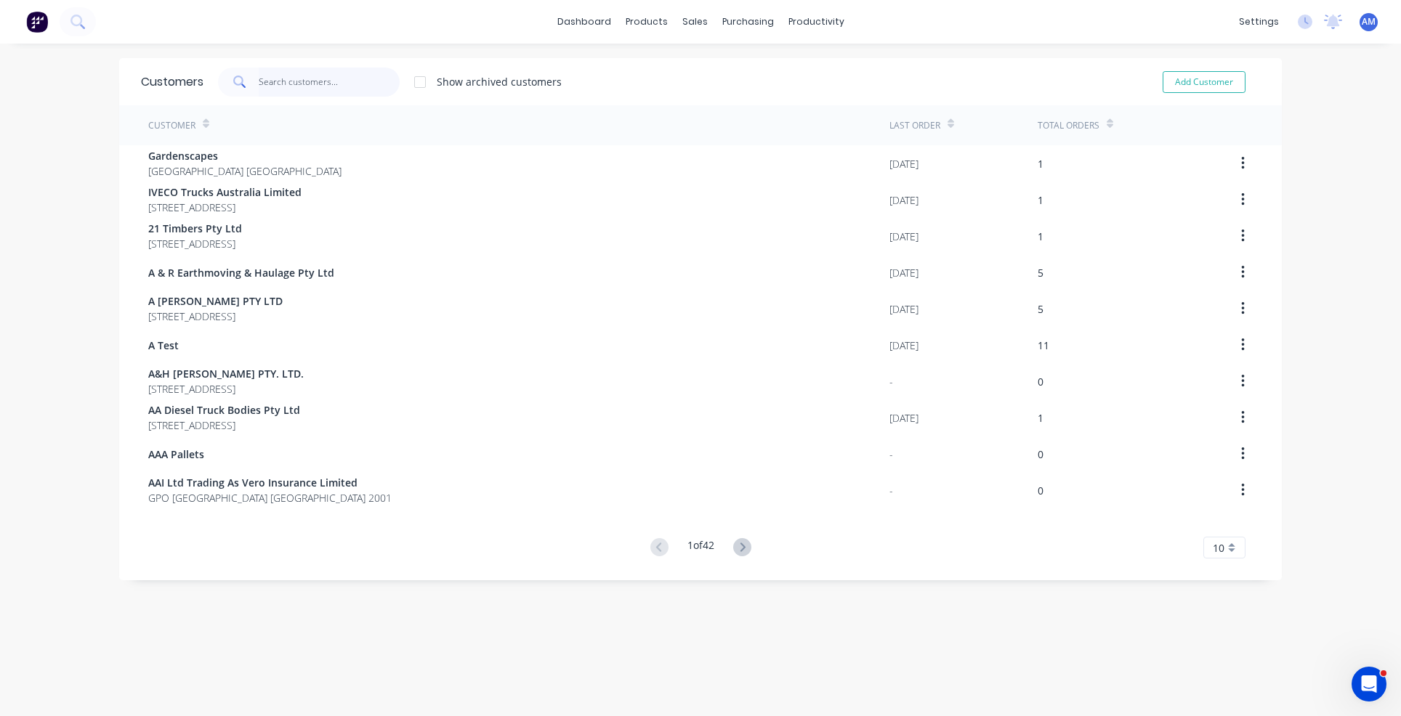
click at [291, 78] on input "text" at bounding box center [330, 82] width 142 height 29
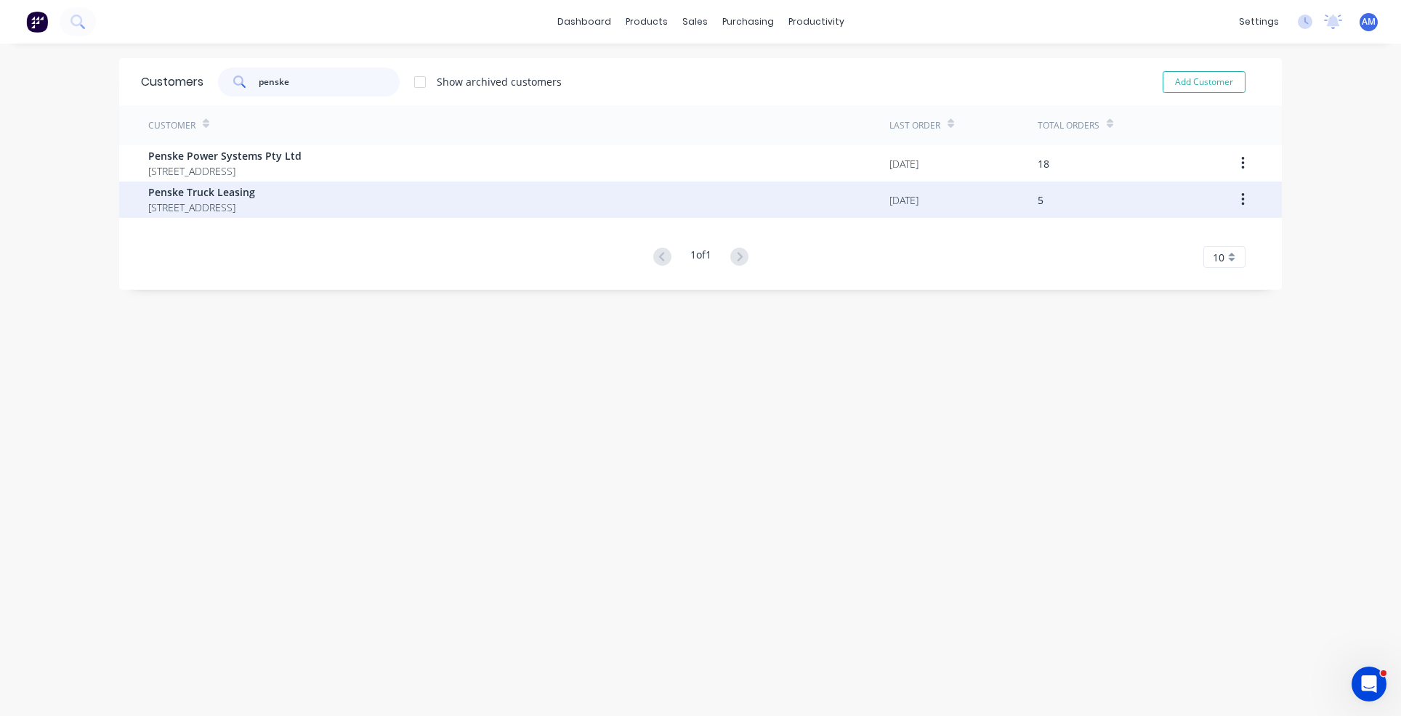
type input "penske"
click at [255, 193] on span "Penske Truck Leasing" at bounding box center [201, 192] width 107 height 15
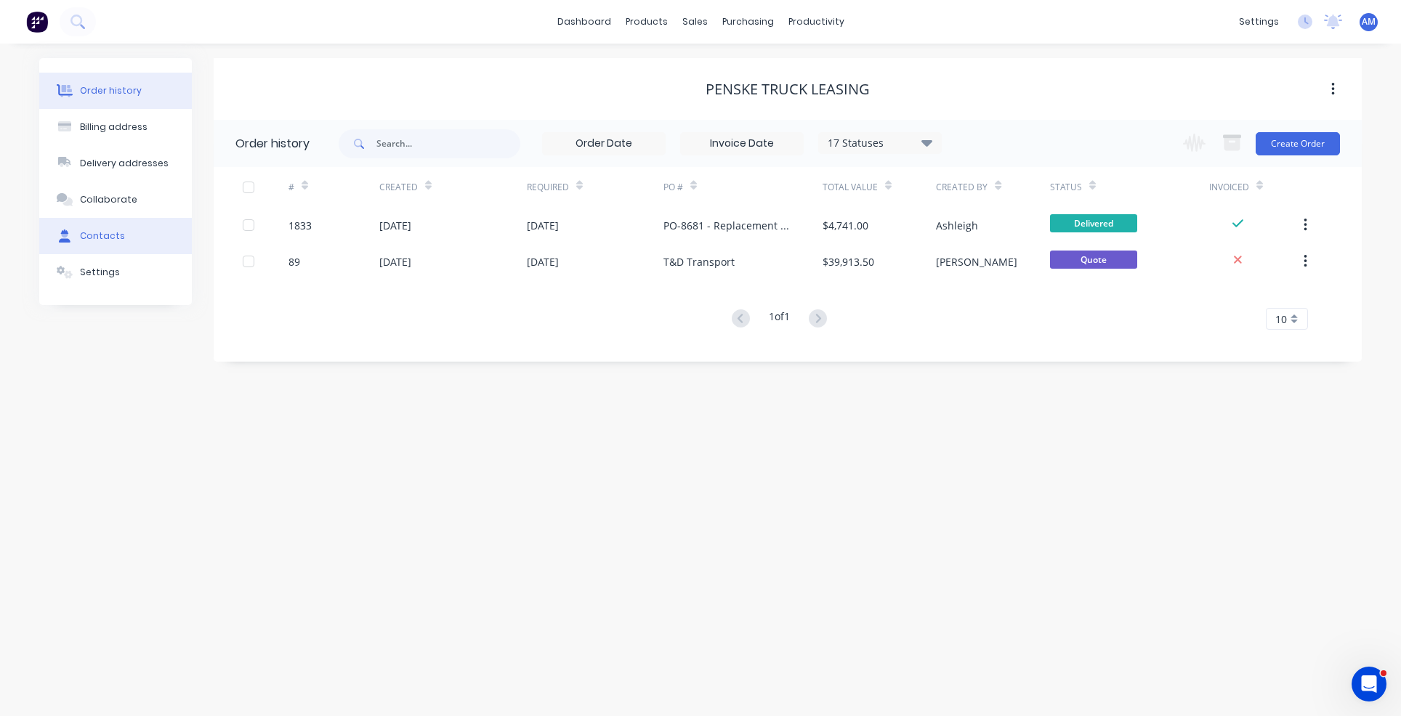
click at [125, 232] on button "Contacts" at bounding box center [115, 236] width 153 height 36
select select "AU"
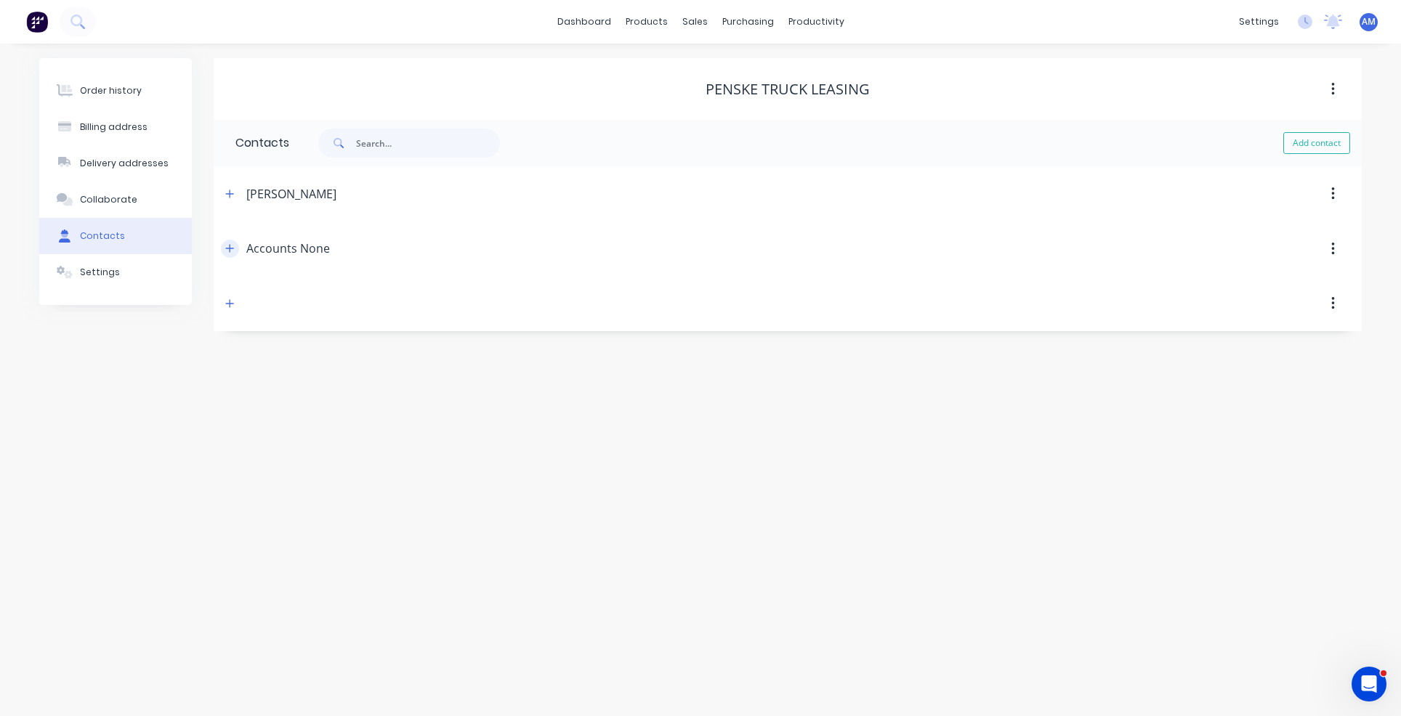
click at [230, 248] on icon "button" at bounding box center [230, 249] width 8 height 8
click at [229, 249] on icon "button" at bounding box center [229, 248] width 9 height 10
click at [108, 258] on button "Settings" at bounding box center [115, 272] width 153 height 36
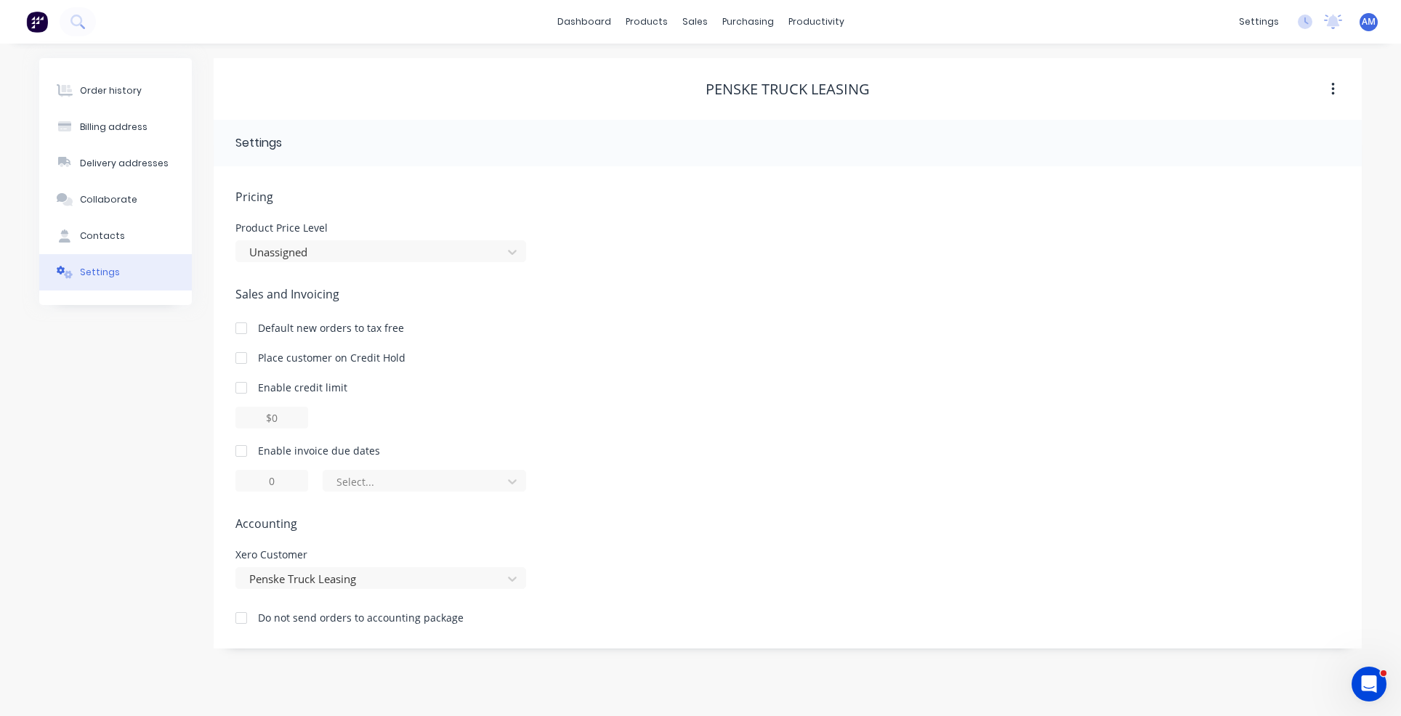
click at [243, 453] on div at bounding box center [241, 451] width 29 height 29
click at [283, 480] on input "1" at bounding box center [271, 481] width 73 height 22
drag, startPoint x: 262, startPoint y: 482, endPoint x: 254, endPoint y: 479, distance: 7.8
click at [254, 479] on input "1" at bounding box center [271, 481] width 73 height 22
type input "7"
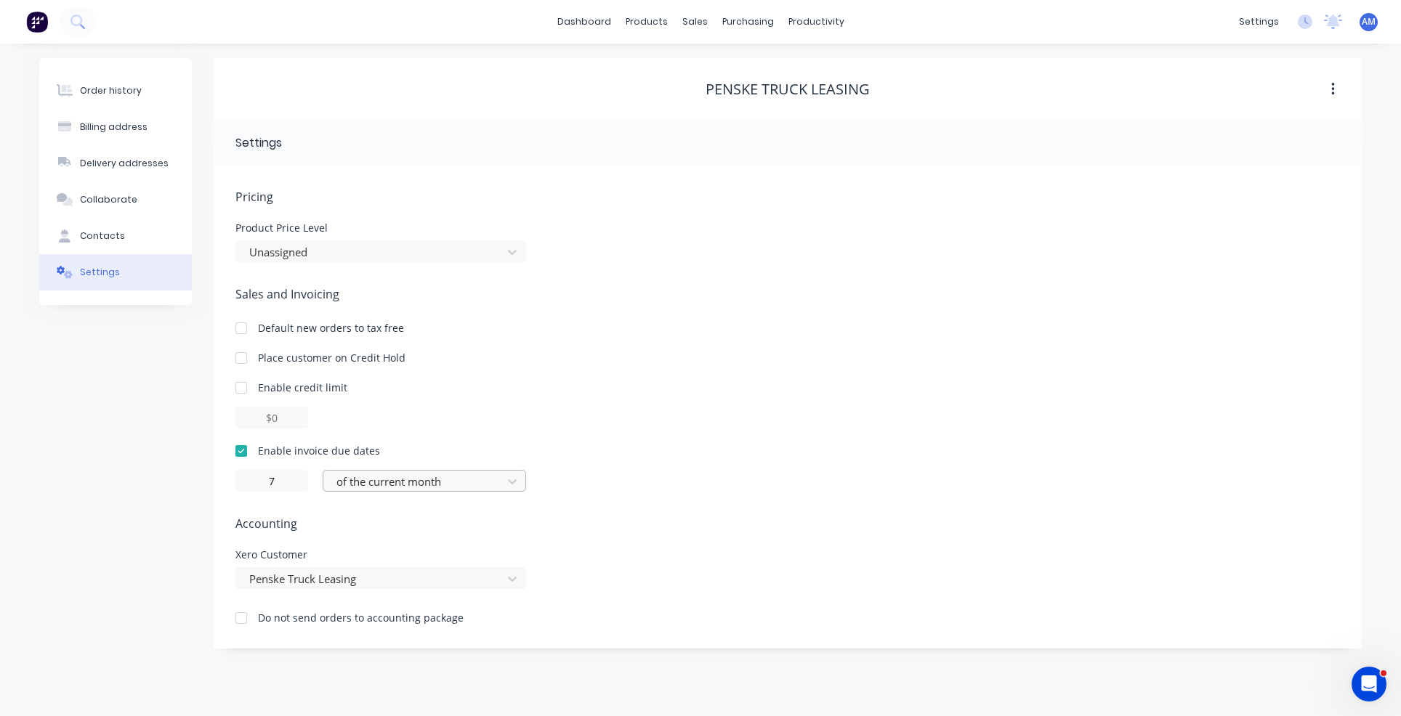
click at [433, 482] on div at bounding box center [415, 482] width 160 height 18
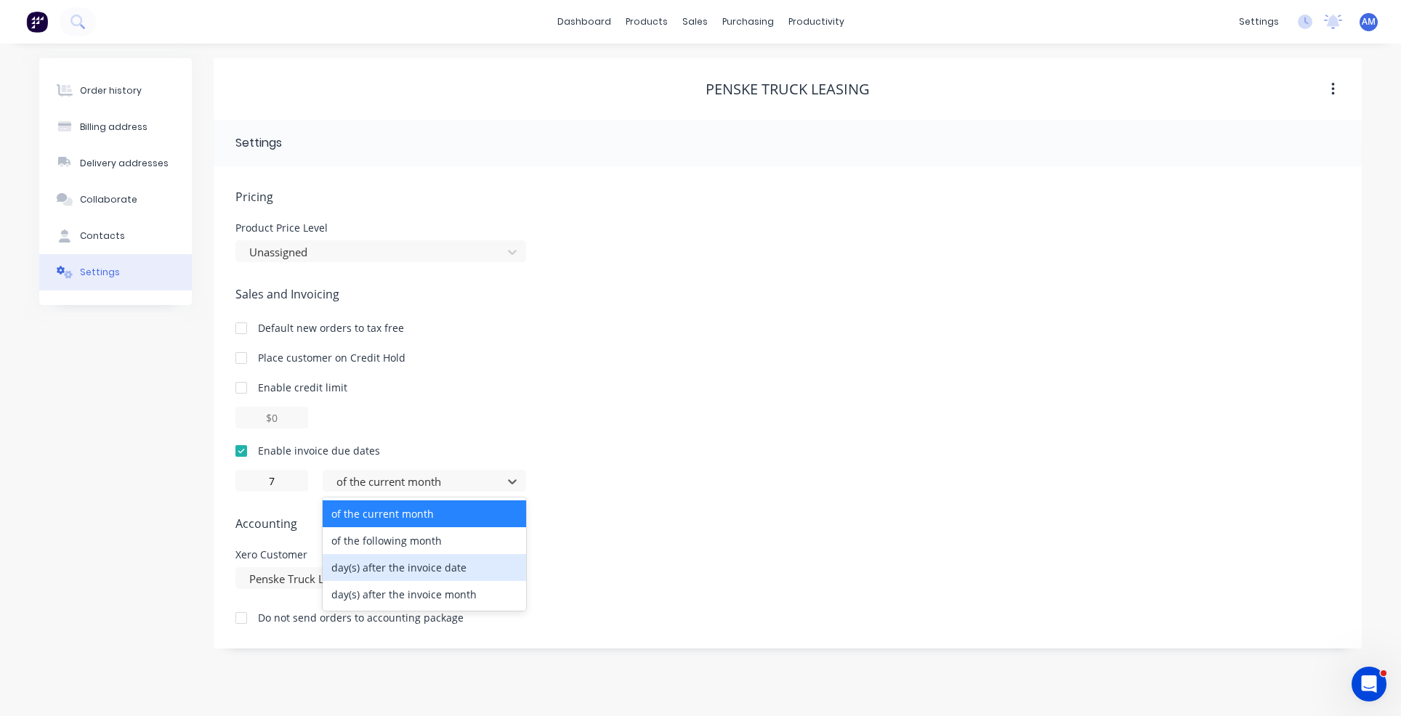
click at [425, 568] on div "day(s) after the invoice date" at bounding box center [424, 567] width 203 height 27
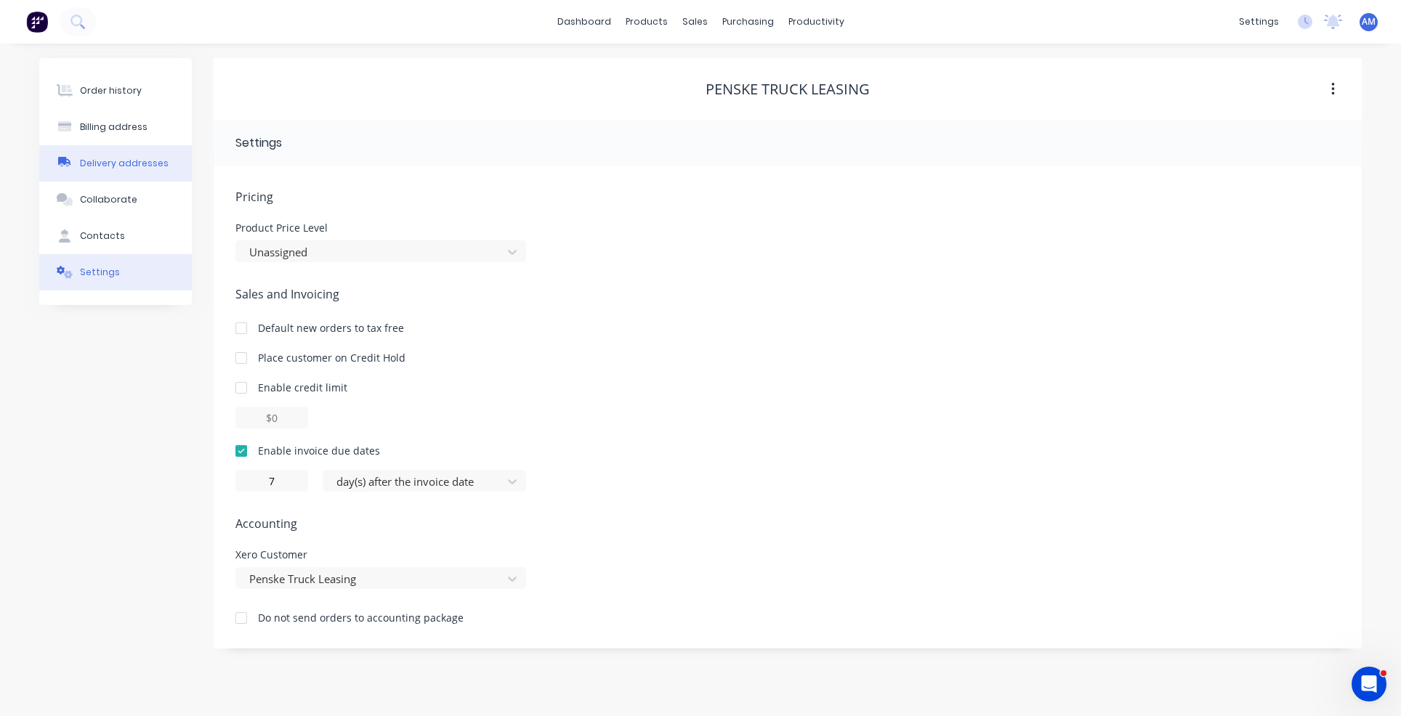
click at [151, 162] on div "Delivery addresses" at bounding box center [124, 163] width 89 height 13
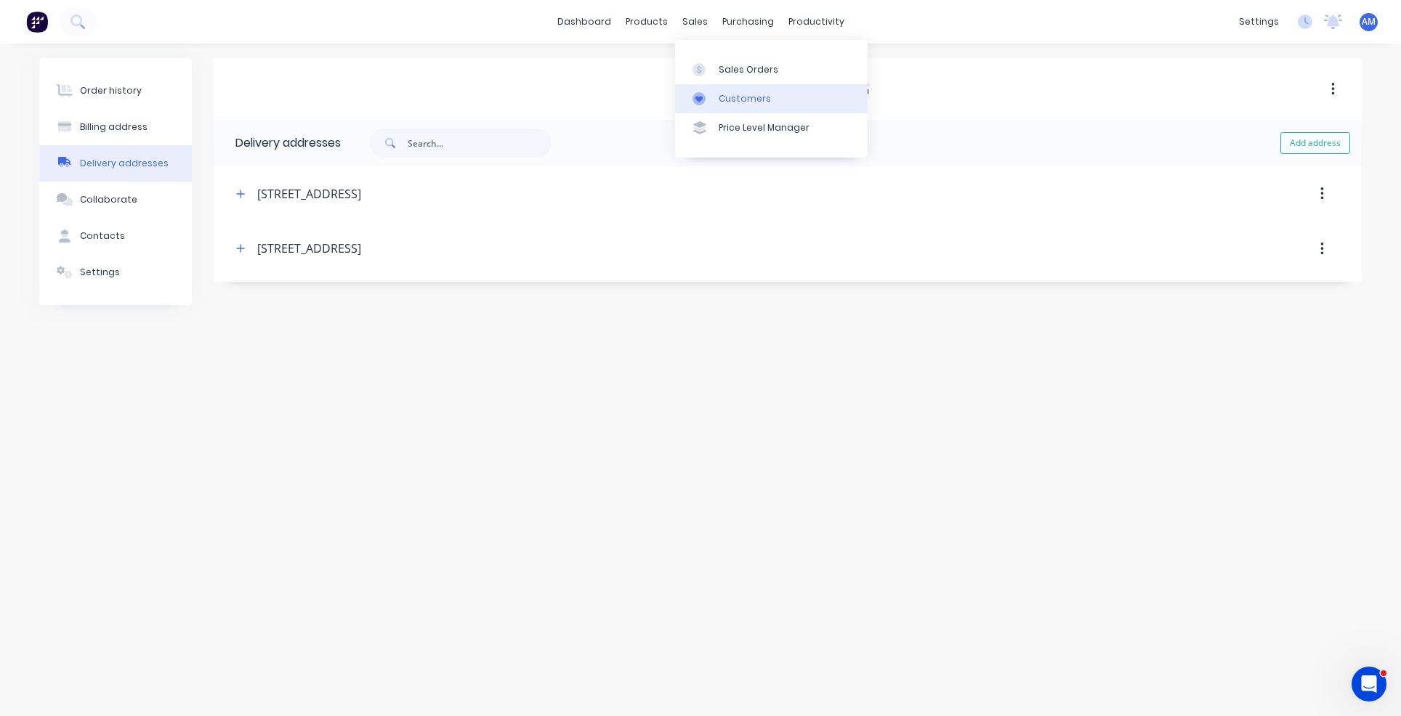
click at [716, 89] on link "Customers" at bounding box center [771, 98] width 193 height 29
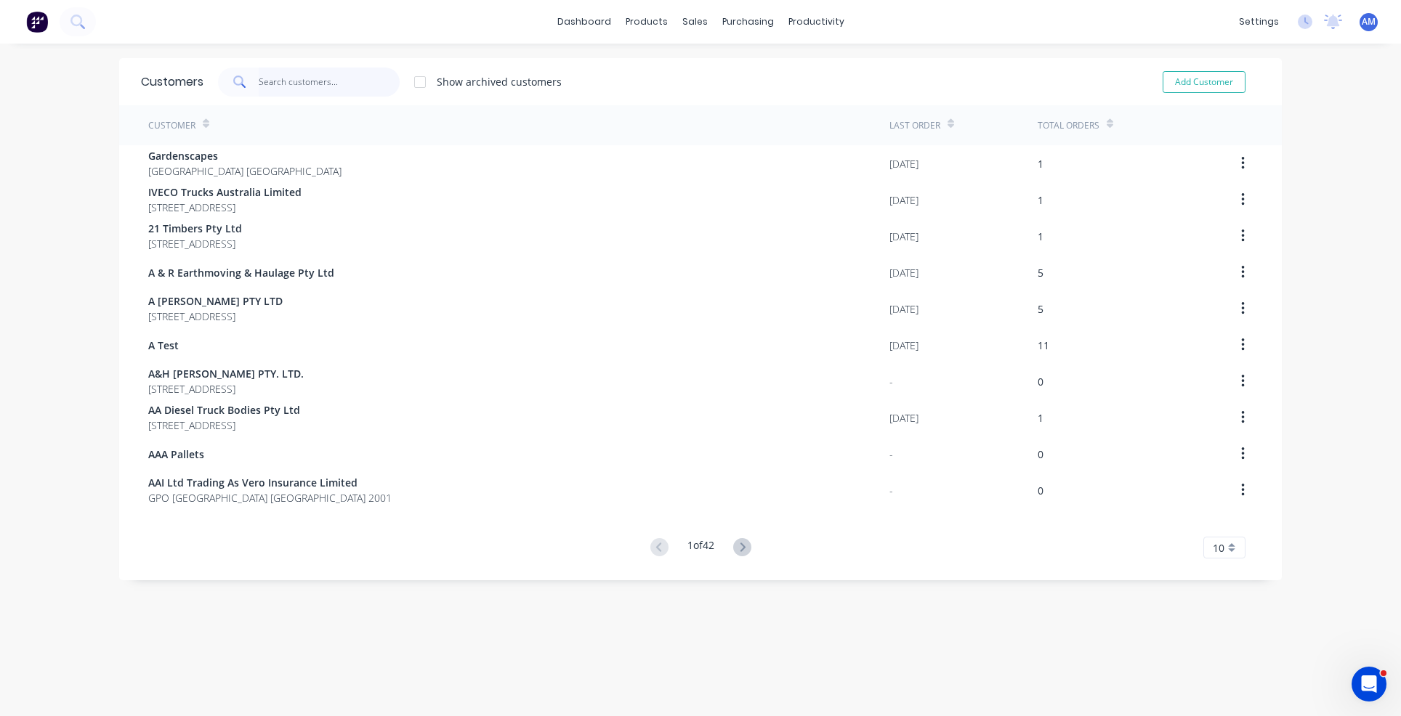
click at [291, 73] on input "text" at bounding box center [330, 82] width 142 height 29
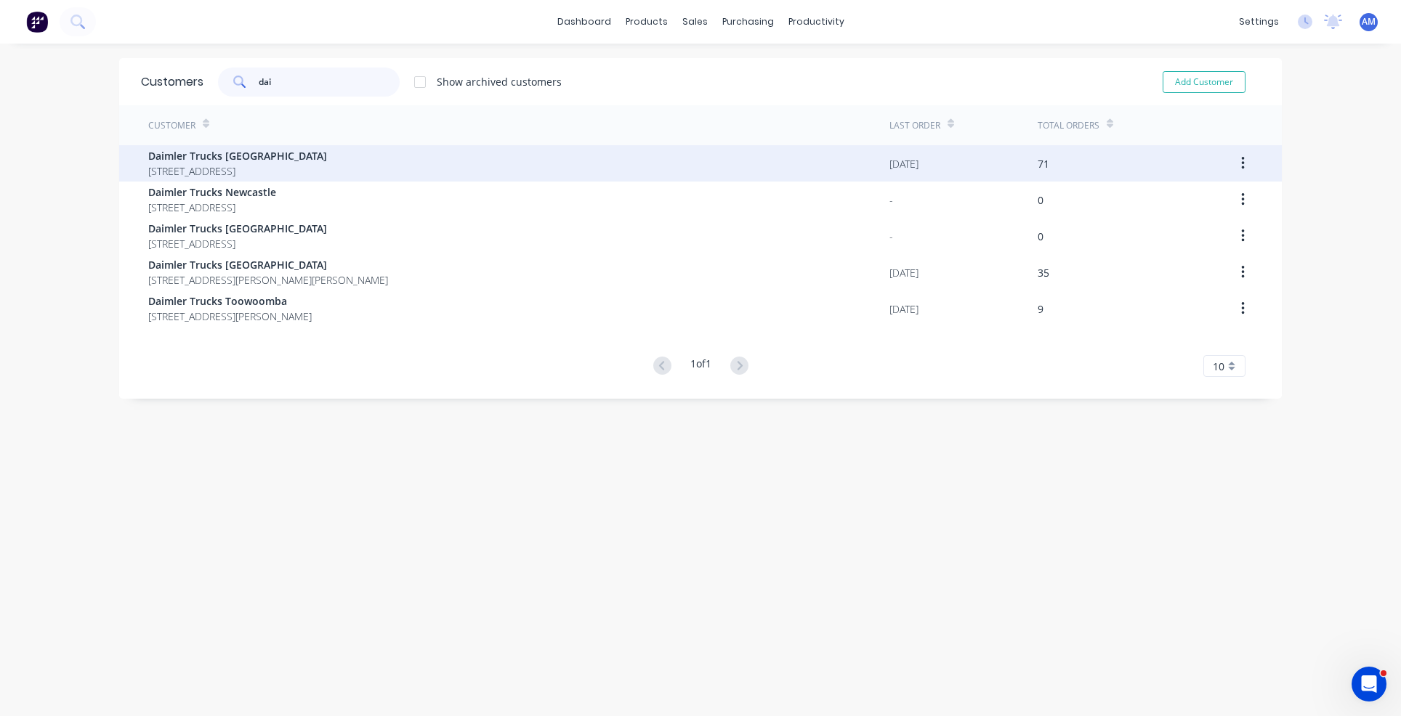
type input "dai"
click at [262, 162] on span "Daimler Trucks [GEOGRAPHIC_DATA]" at bounding box center [237, 155] width 179 height 15
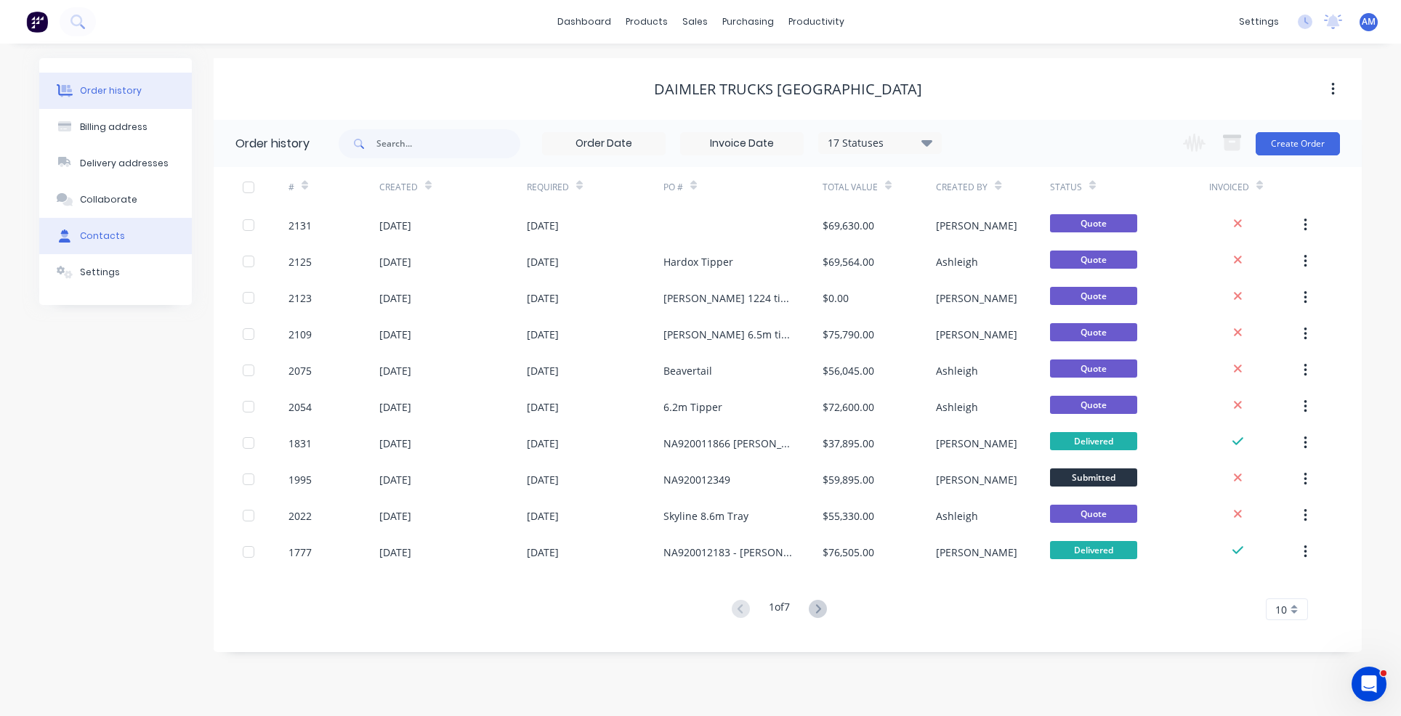
click at [110, 232] on div "Contacts" at bounding box center [102, 236] width 45 height 13
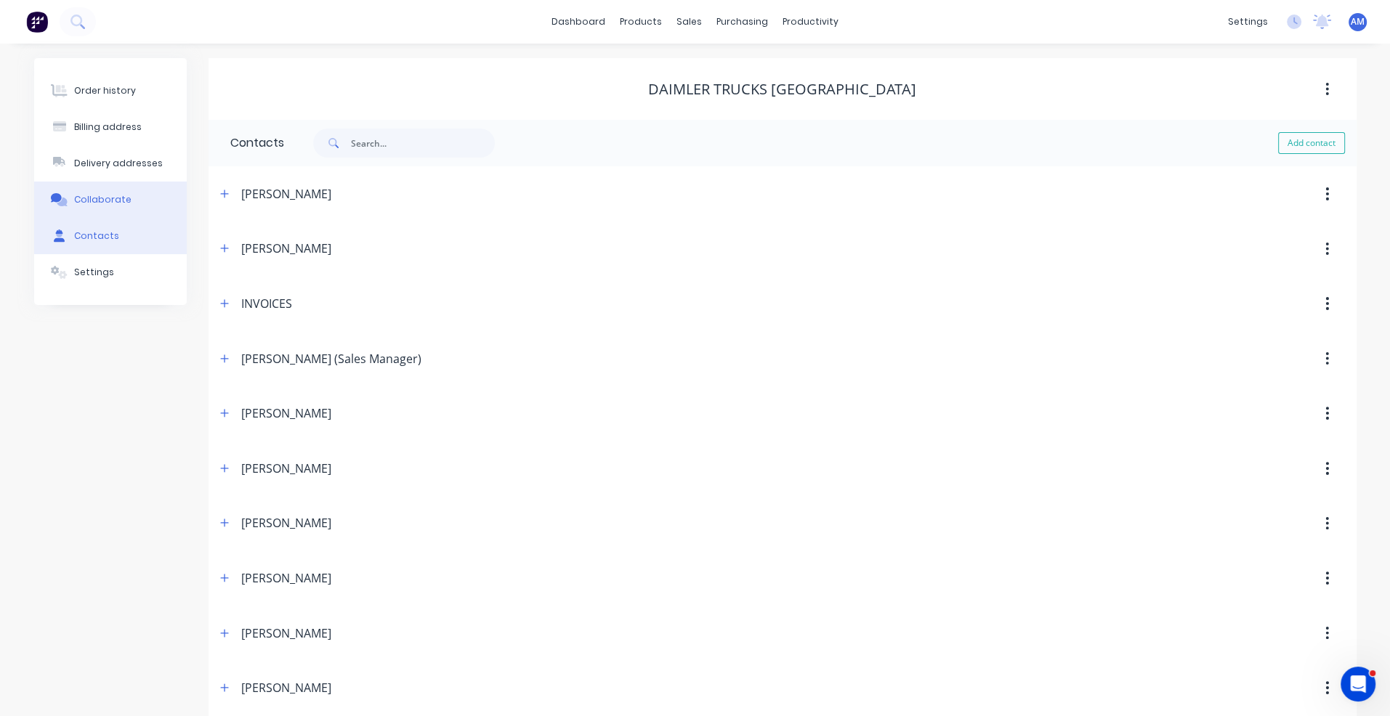
click at [112, 200] on div "Collaborate" at bounding box center [102, 199] width 57 height 13
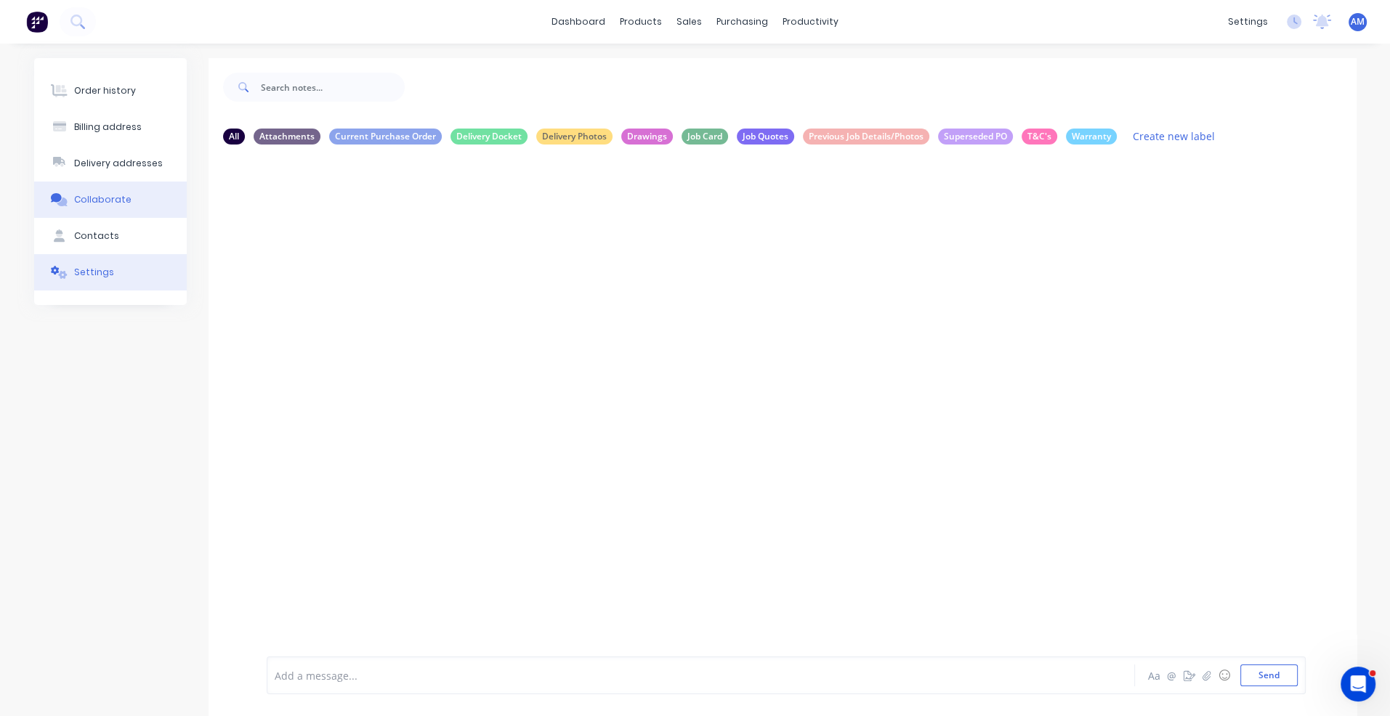
click at [102, 273] on div "Settings" at bounding box center [94, 272] width 40 height 13
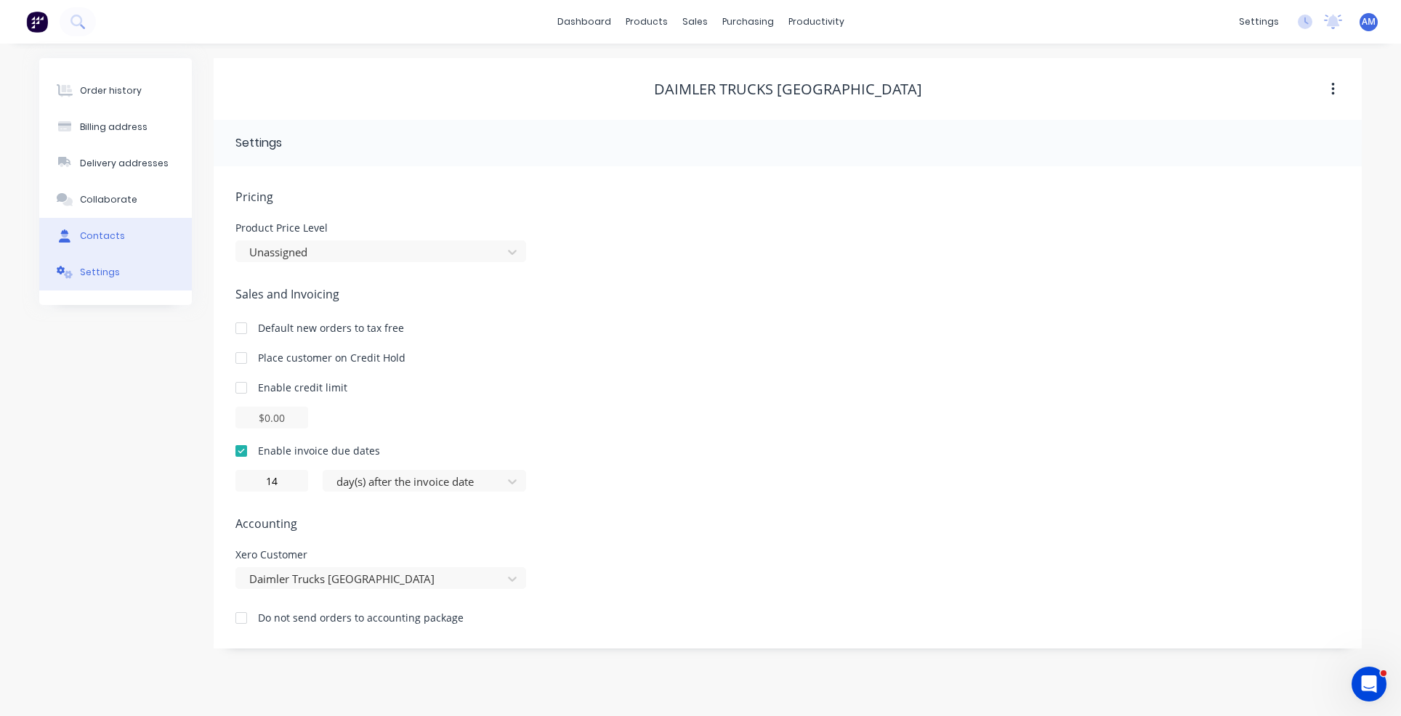
click at [102, 232] on div "Contacts" at bounding box center [102, 236] width 45 height 13
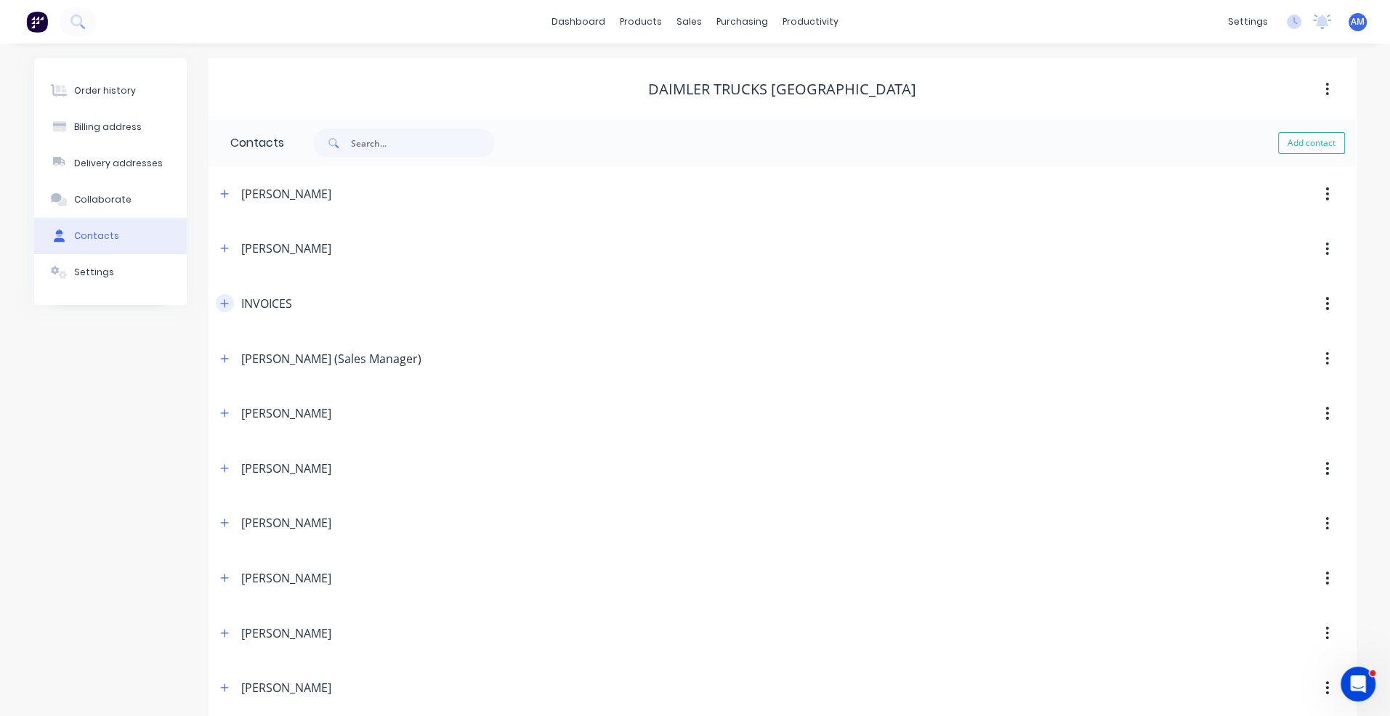
click at [223, 305] on icon "button" at bounding box center [224, 304] width 9 height 10
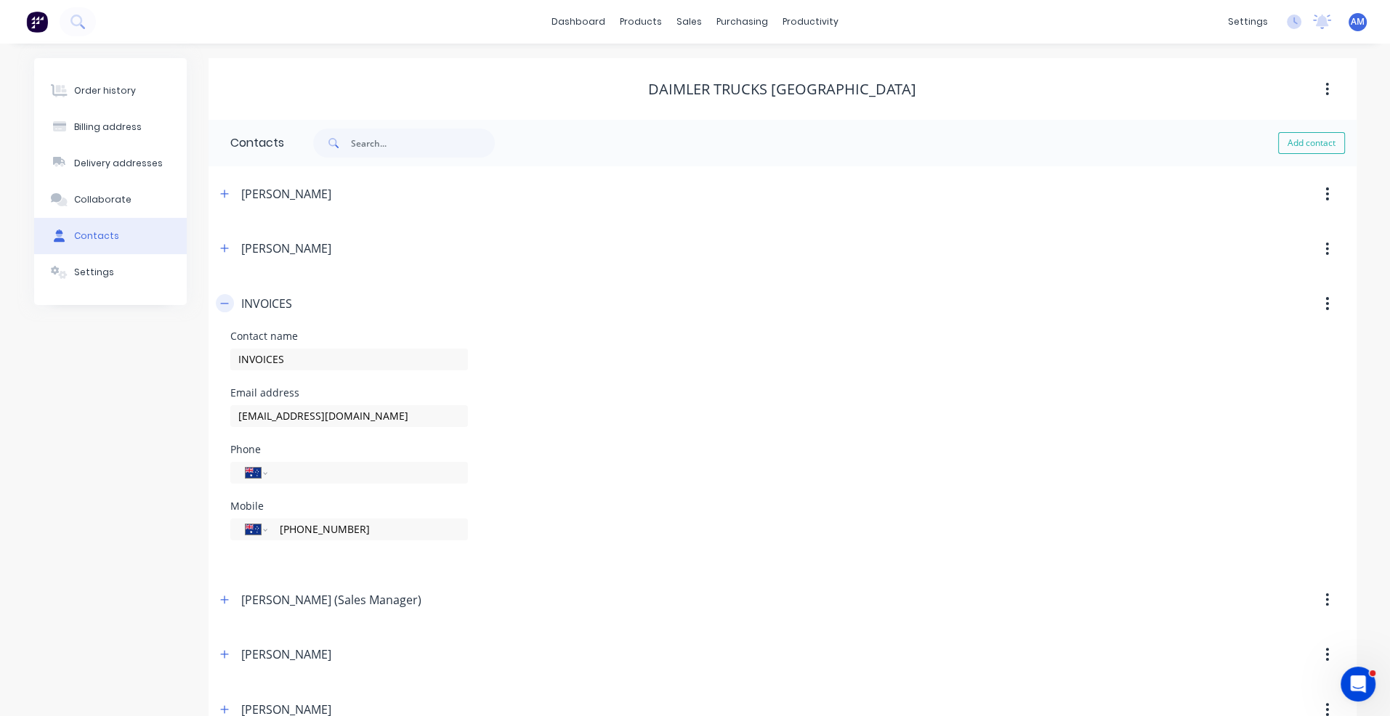
click at [223, 305] on icon "button" at bounding box center [224, 304] width 9 height 10
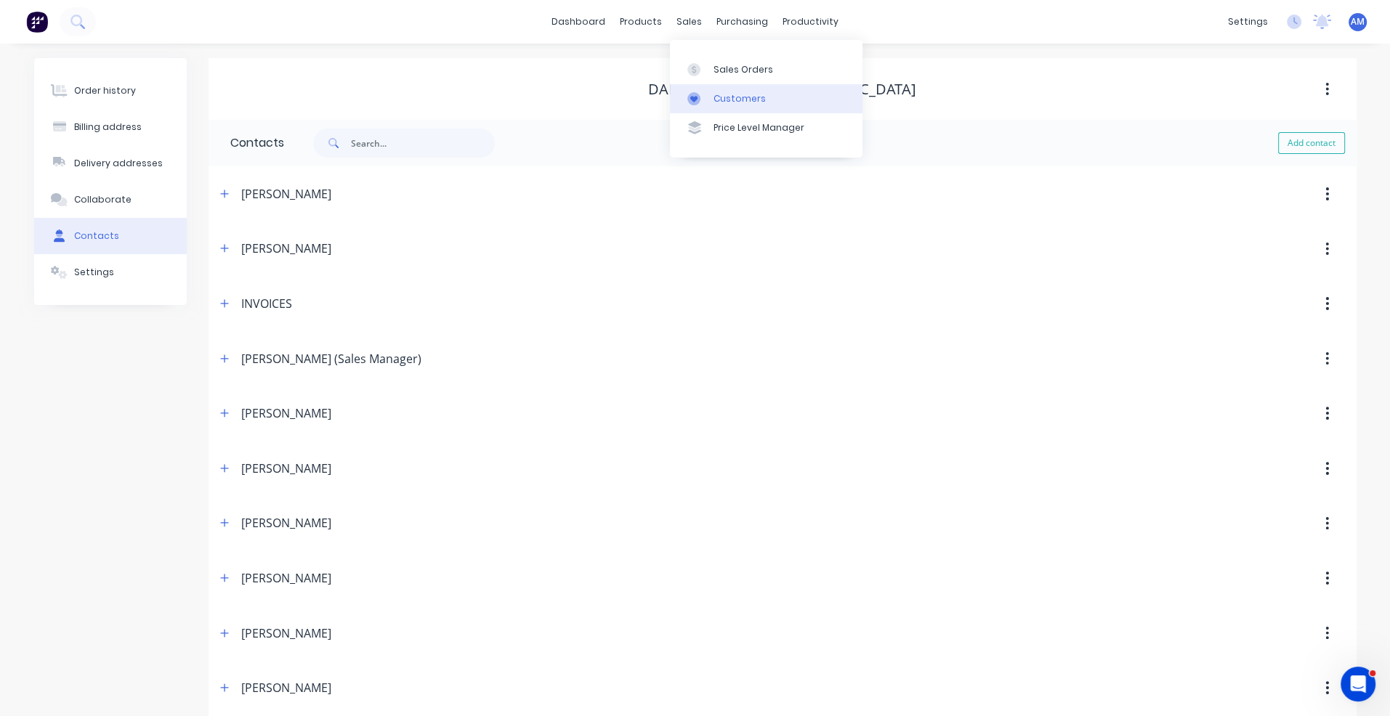
click at [729, 96] on div "Customers" at bounding box center [739, 98] width 52 height 13
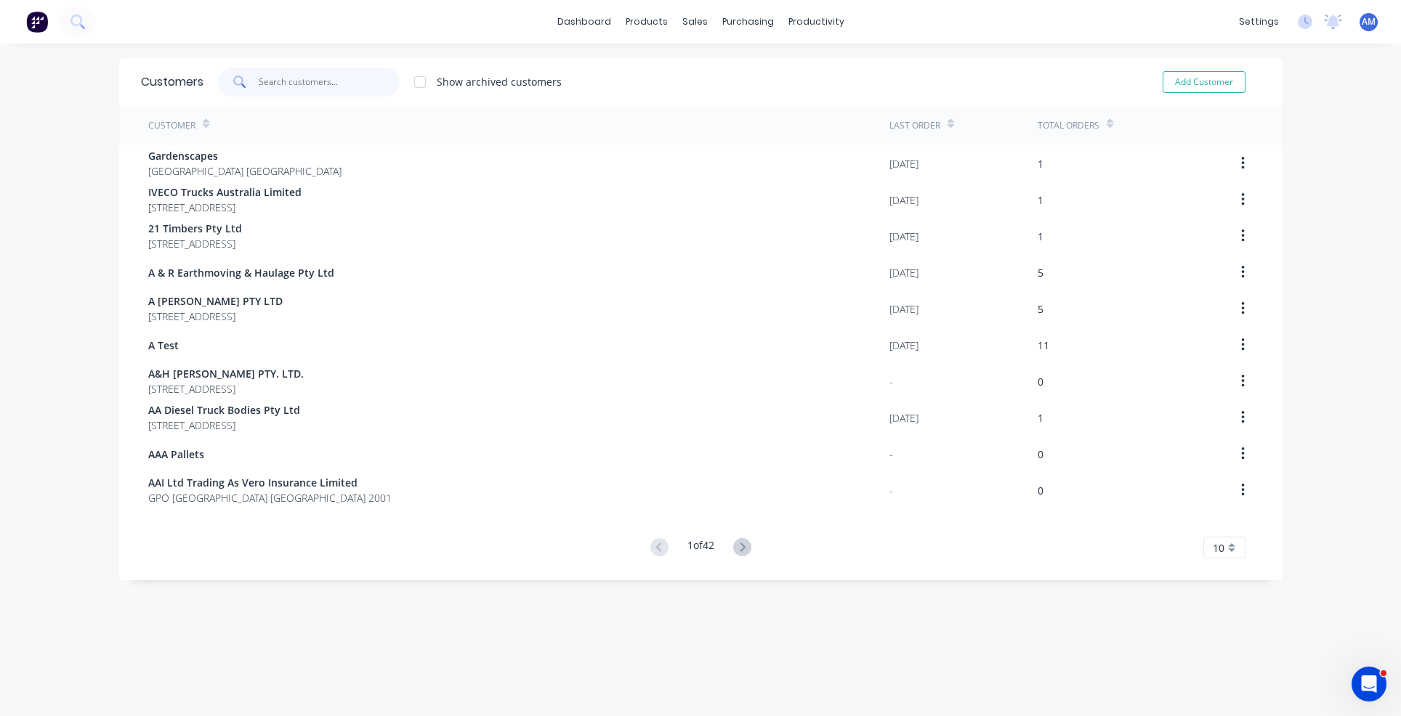
click at [291, 81] on input "text" at bounding box center [330, 82] width 142 height 29
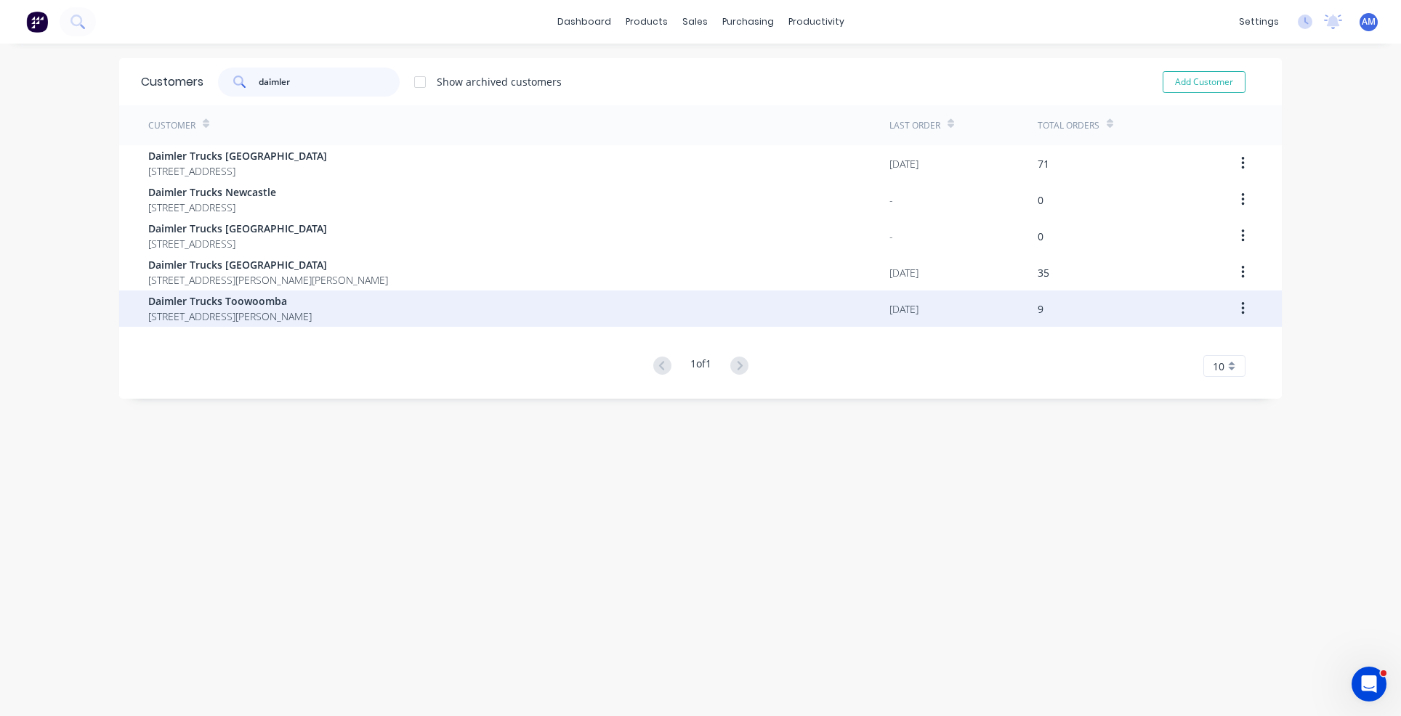
type input "daimler"
click at [264, 302] on span "Daimler Trucks Toowoomba" at bounding box center [229, 301] width 163 height 15
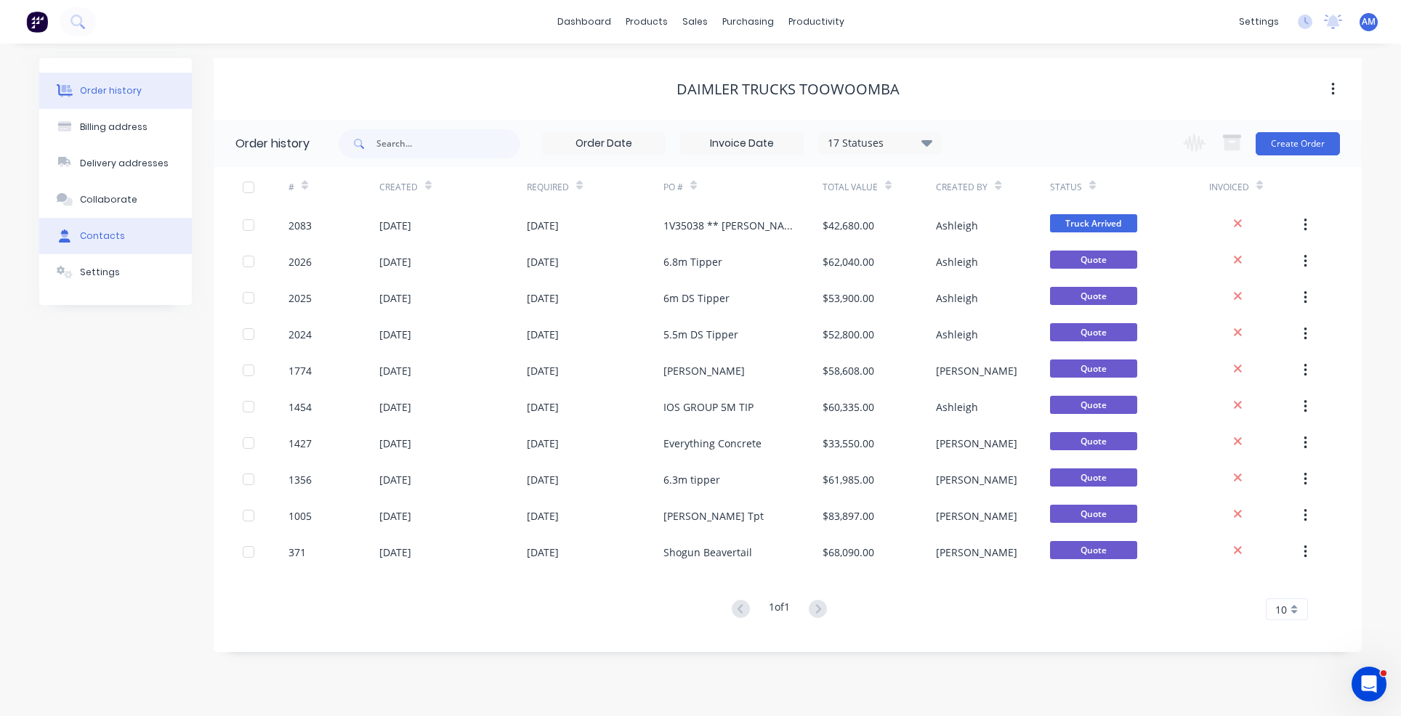
click at [108, 236] on div "Contacts" at bounding box center [102, 236] width 45 height 13
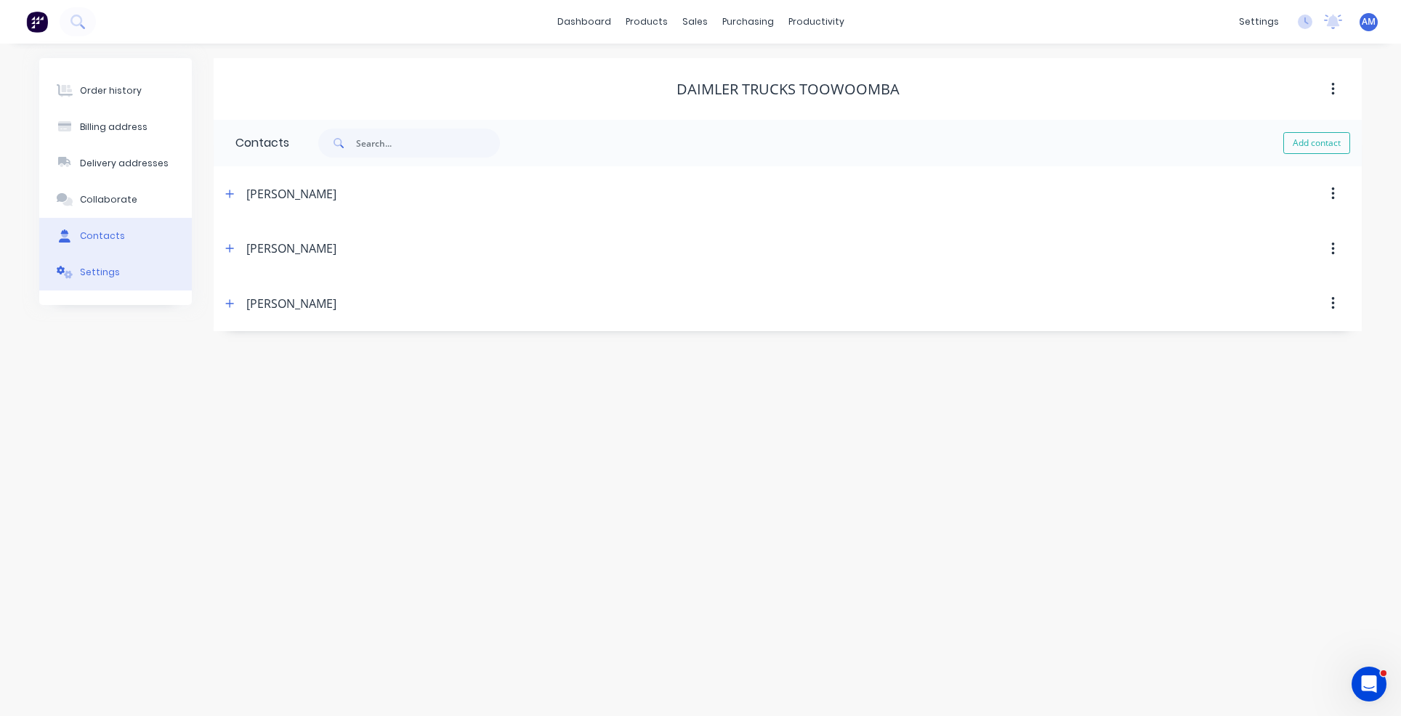
click at [105, 266] on div "Settings" at bounding box center [100, 272] width 40 height 13
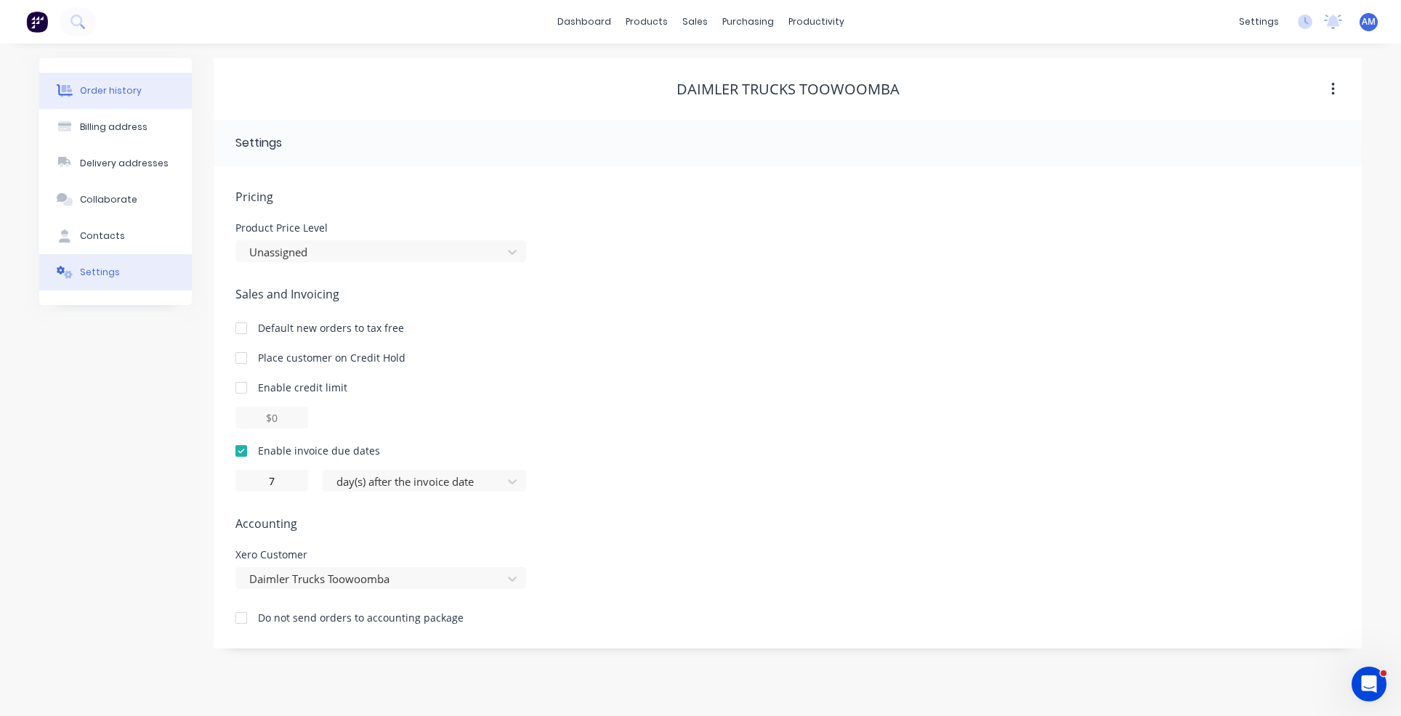
click at [115, 89] on div "Order history" at bounding box center [111, 90] width 62 height 13
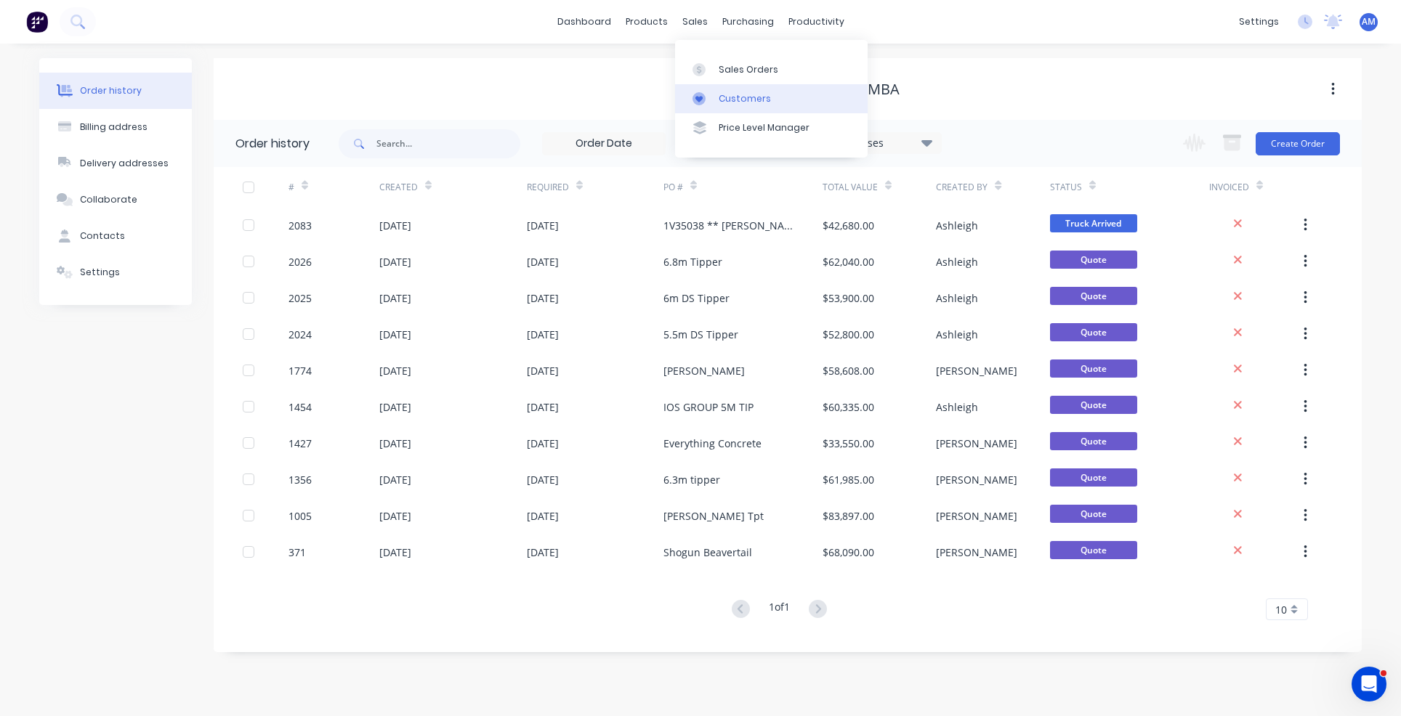
click at [735, 92] on div "Customers" at bounding box center [745, 98] width 52 height 13
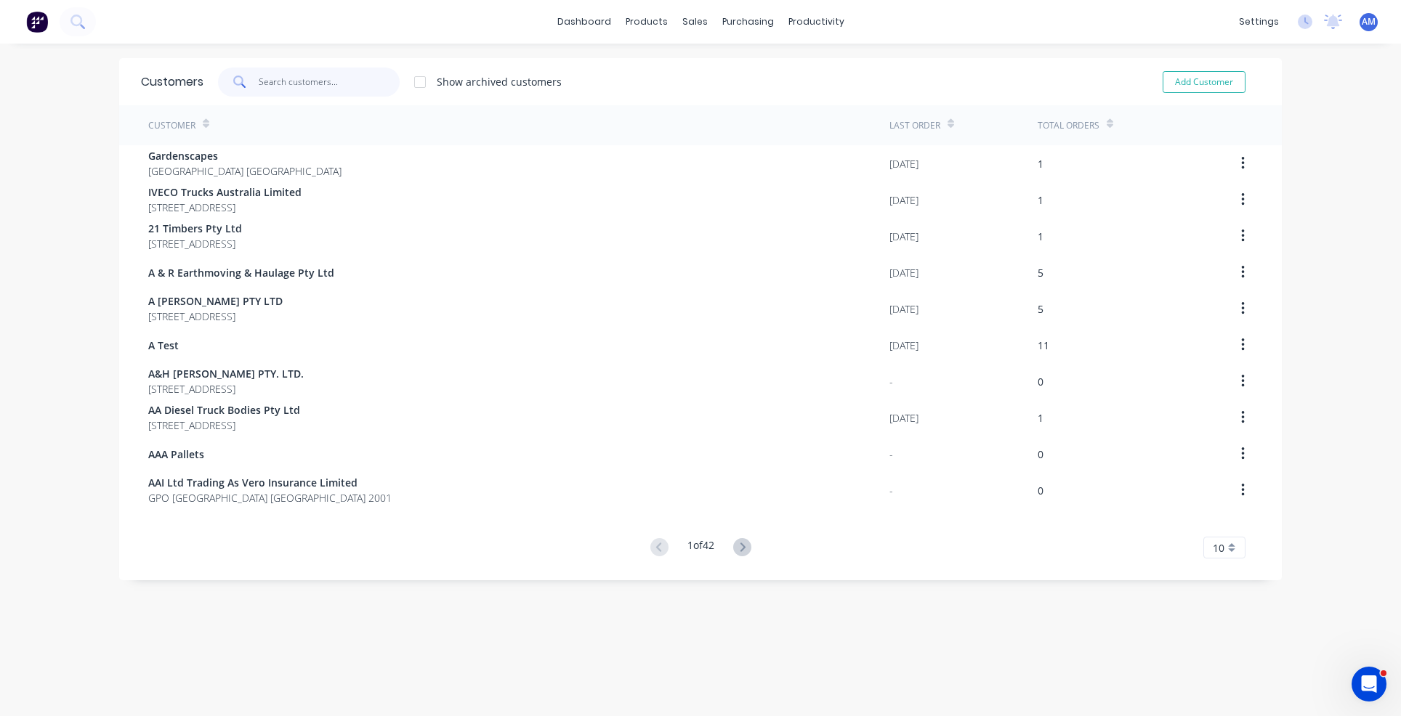
click at [288, 82] on input "text" at bounding box center [330, 82] width 142 height 29
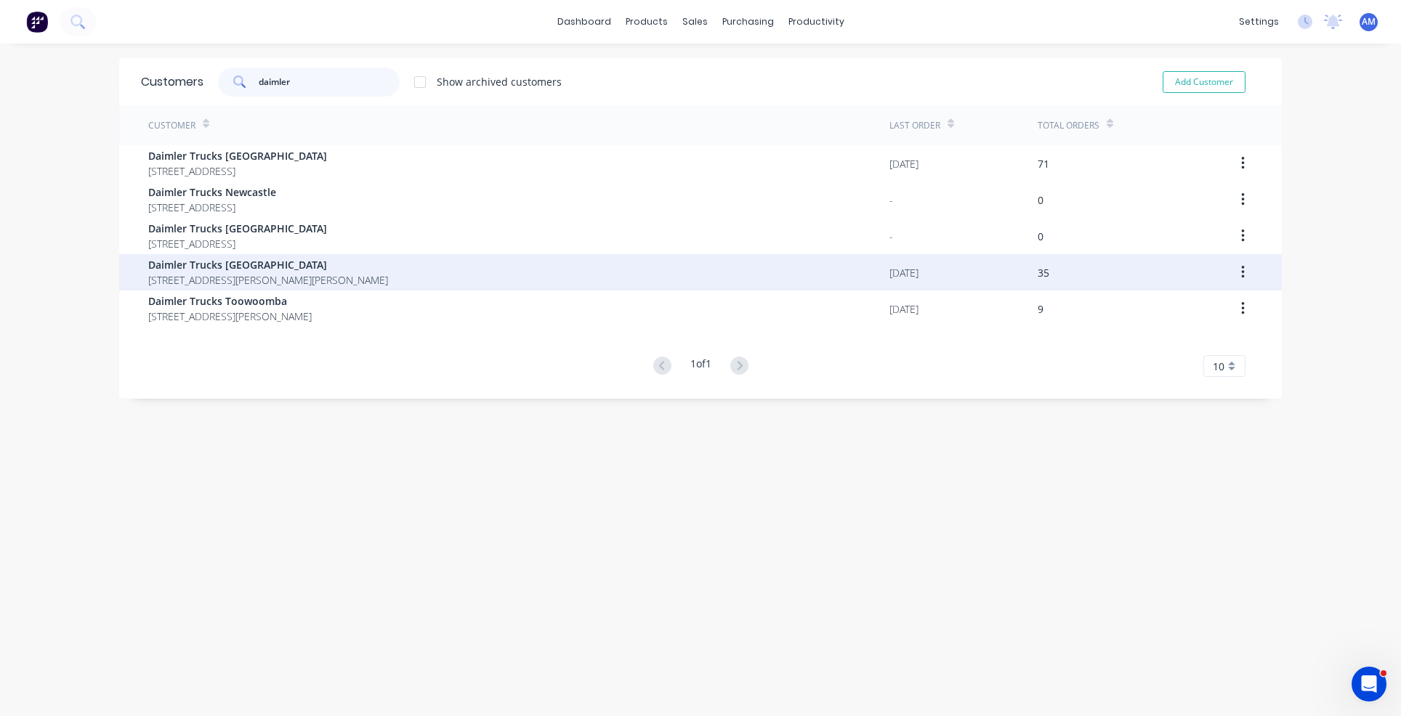
type input "daimler"
click at [270, 268] on span "Daimler Trucks [GEOGRAPHIC_DATA]" at bounding box center [268, 264] width 240 height 15
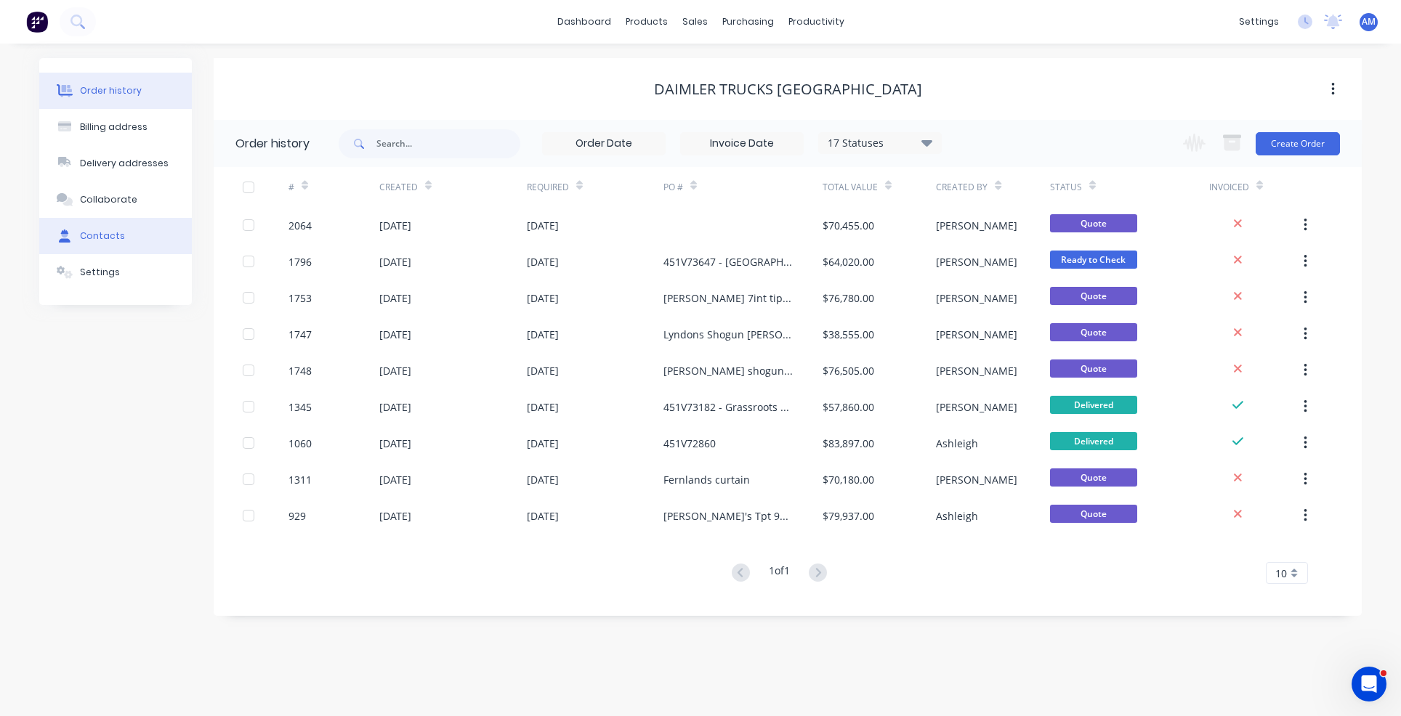
click at [110, 232] on div "Contacts" at bounding box center [102, 236] width 45 height 13
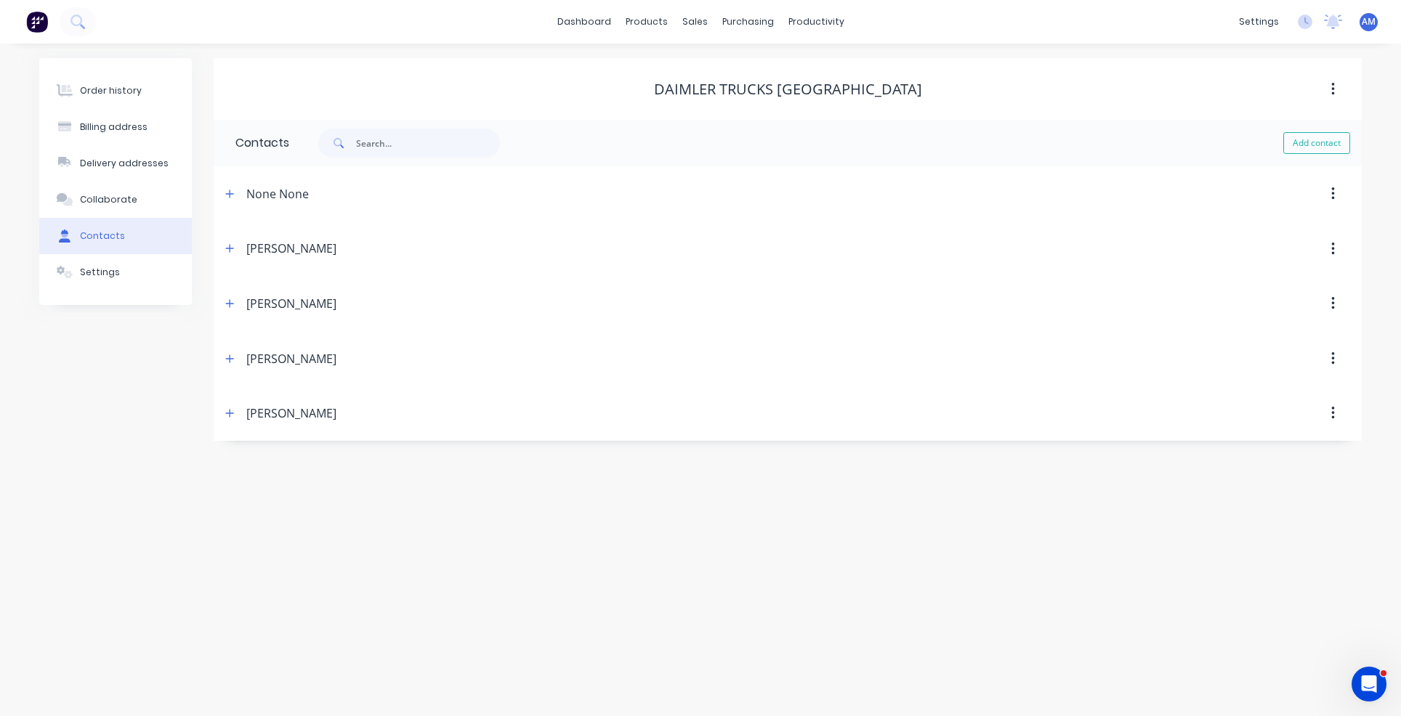
click at [1337, 246] on button "button" at bounding box center [1333, 249] width 34 height 26
click at [1309, 281] on div "Delete" at bounding box center [1281, 287] width 112 height 21
click at [229, 195] on icon "button" at bounding box center [229, 194] width 9 height 10
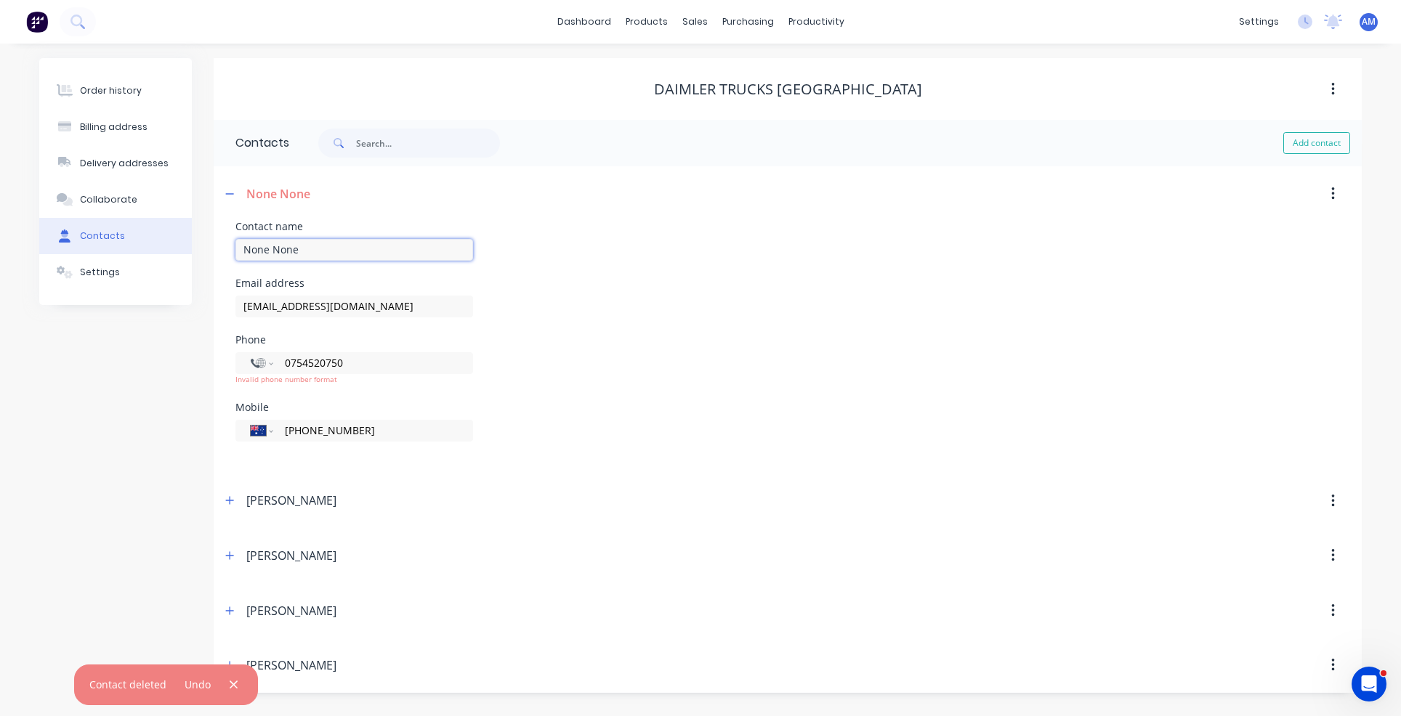
drag, startPoint x: 320, startPoint y: 243, endPoint x: 217, endPoint y: 248, distance: 103.3
click at [217, 248] on div "Contact name None None Email address [EMAIL_ADDRESS][DOMAIN_NAME] Phone Interna…" at bounding box center [788, 348] width 1148 height 252
type input "Accounts"
click at [511, 243] on div "Contact name Accounts" at bounding box center [787, 250] width 1104 height 57
click at [249, 362] on div "International [GEOGRAPHIC_DATA] [GEOGRAPHIC_DATA] [GEOGRAPHIC_DATA] [GEOGRAPHIC…" at bounding box center [354, 363] width 238 height 22
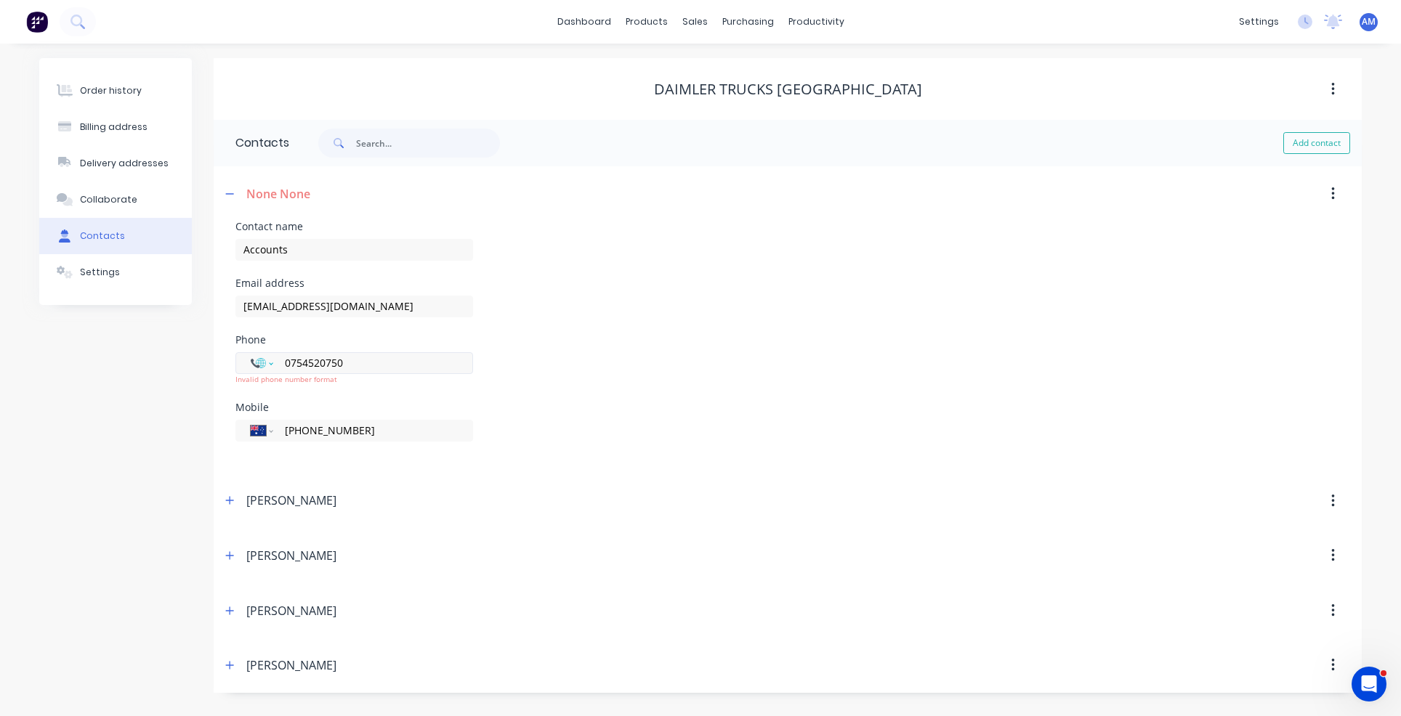
click at [257, 361] on select "International [GEOGRAPHIC_DATA] [GEOGRAPHIC_DATA] [GEOGRAPHIC_DATA] [GEOGRAPHIC…" at bounding box center [262, 363] width 22 height 20
select select "AU"
click at [251, 353] on select "International [GEOGRAPHIC_DATA] [GEOGRAPHIC_DATA] [GEOGRAPHIC_DATA] [GEOGRAPHIC…" at bounding box center [262, 363] width 22 height 20
type input "[PHONE_NUMBER]"
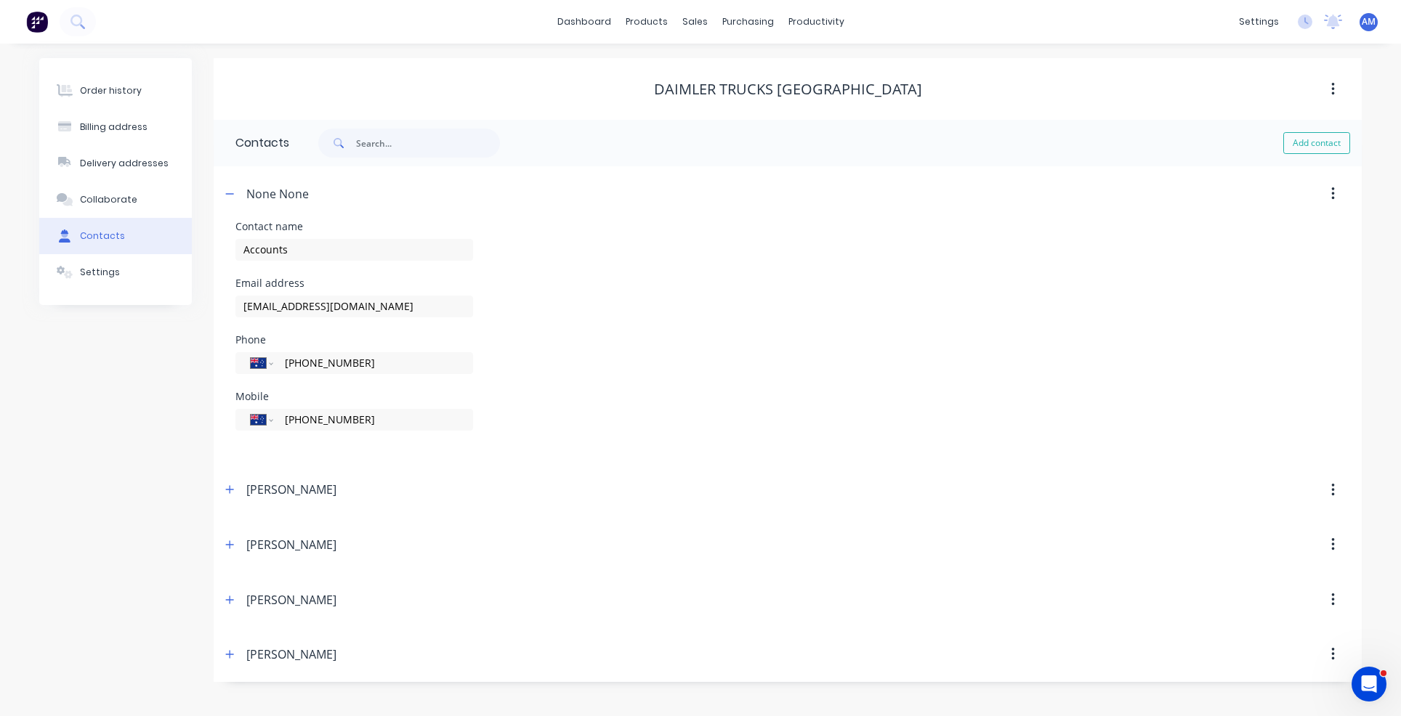
click at [651, 360] on div "Phone International [GEOGRAPHIC_DATA] [GEOGRAPHIC_DATA] [GEOGRAPHIC_DATA] [GEOG…" at bounding box center [787, 363] width 1104 height 57
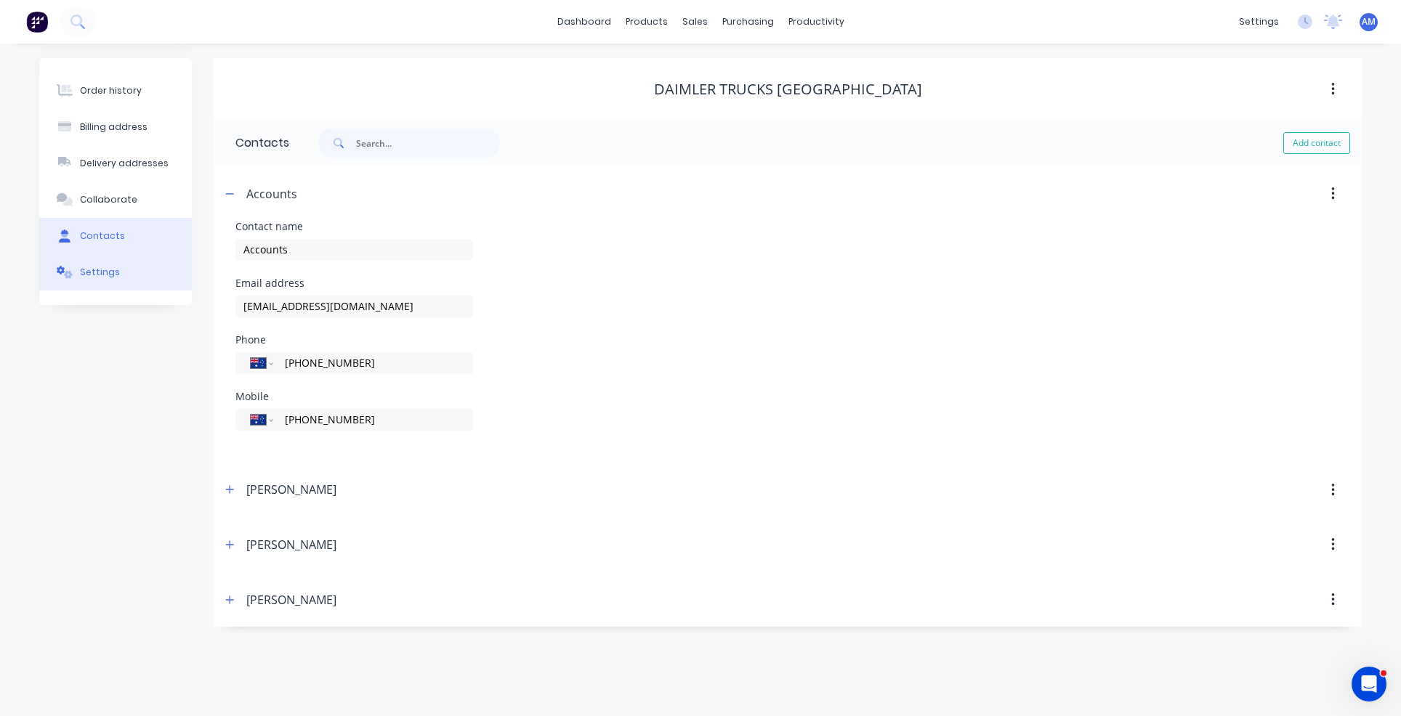
click at [118, 264] on button "Settings" at bounding box center [115, 272] width 153 height 36
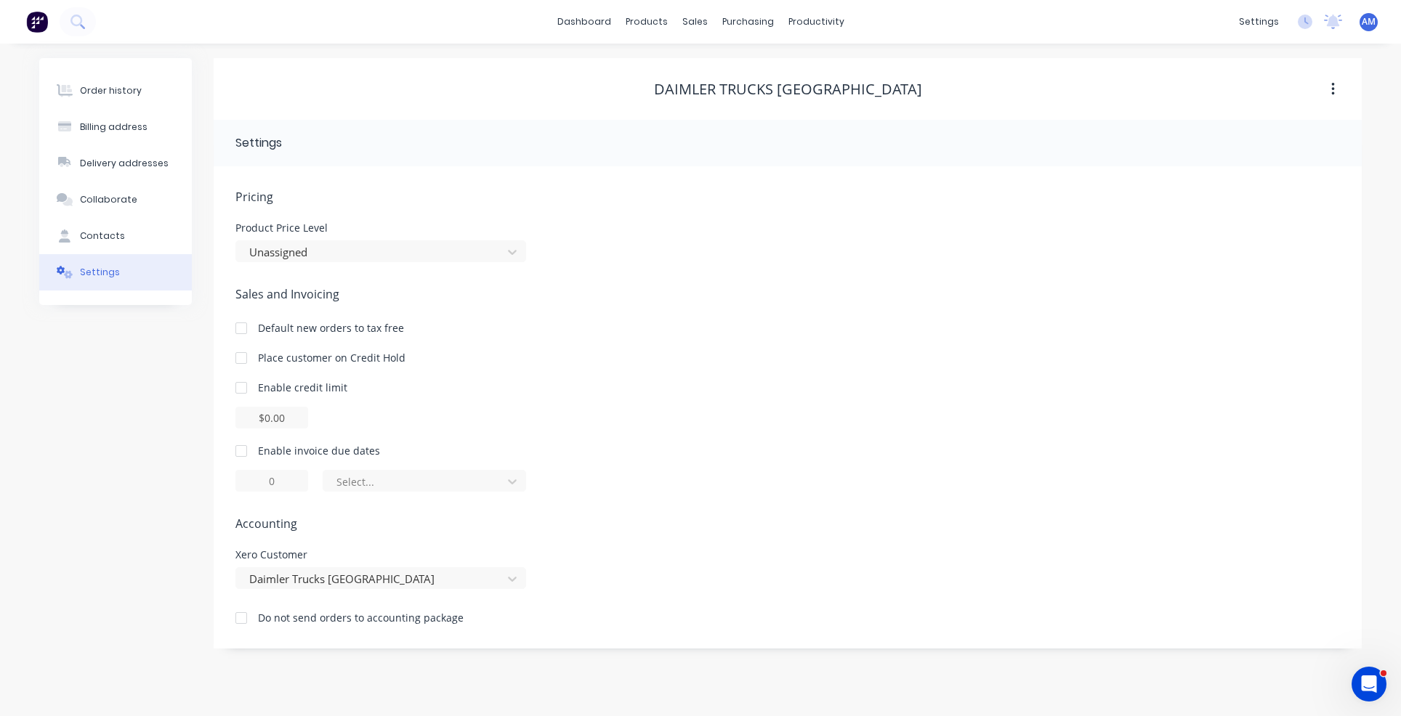
click at [243, 452] on div at bounding box center [241, 451] width 29 height 29
drag, startPoint x: 286, startPoint y: 486, endPoint x: 244, endPoint y: 488, distance: 42.2
click at [244, 488] on input "1" at bounding box center [271, 481] width 73 height 22
type input "7"
click at [514, 478] on icon at bounding box center [512, 481] width 15 height 15
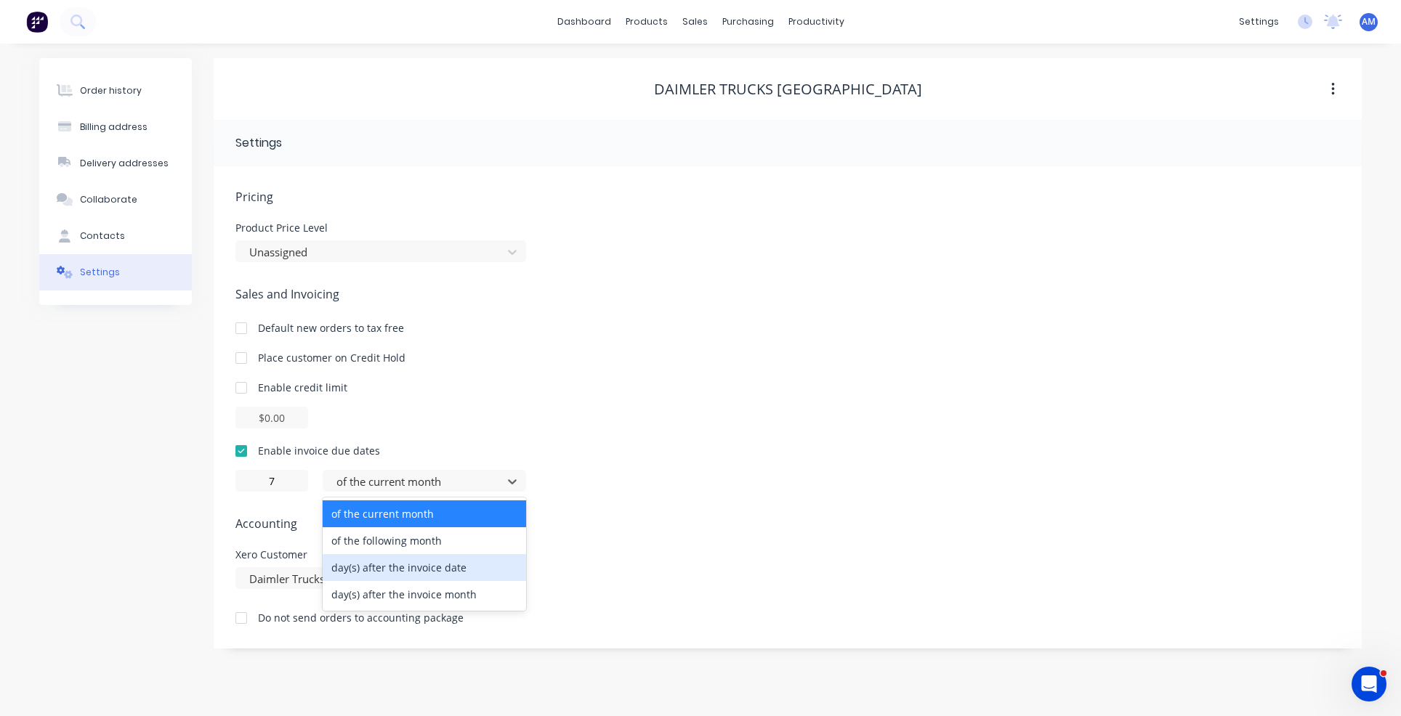
click at [482, 562] on div "day(s) after the invoice date" at bounding box center [424, 567] width 203 height 27
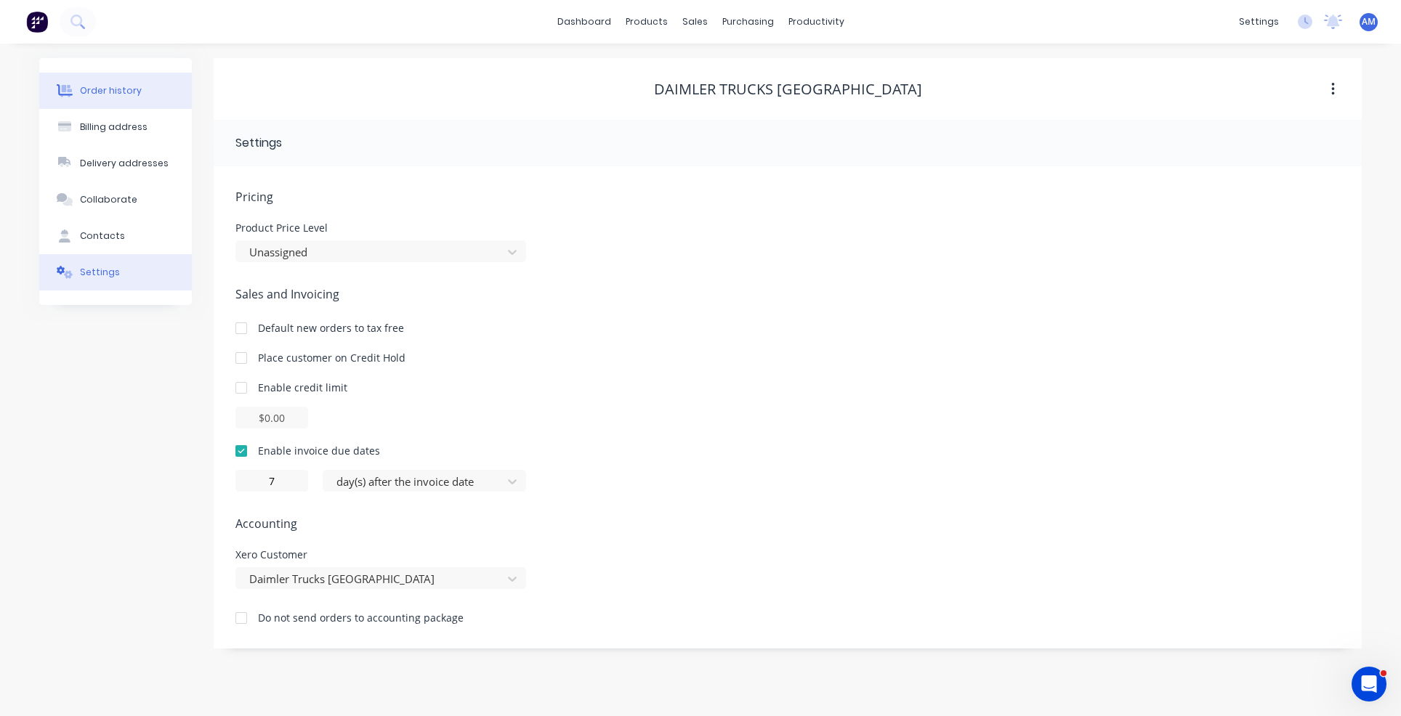
click at [116, 90] on div "Order history" at bounding box center [111, 90] width 62 height 13
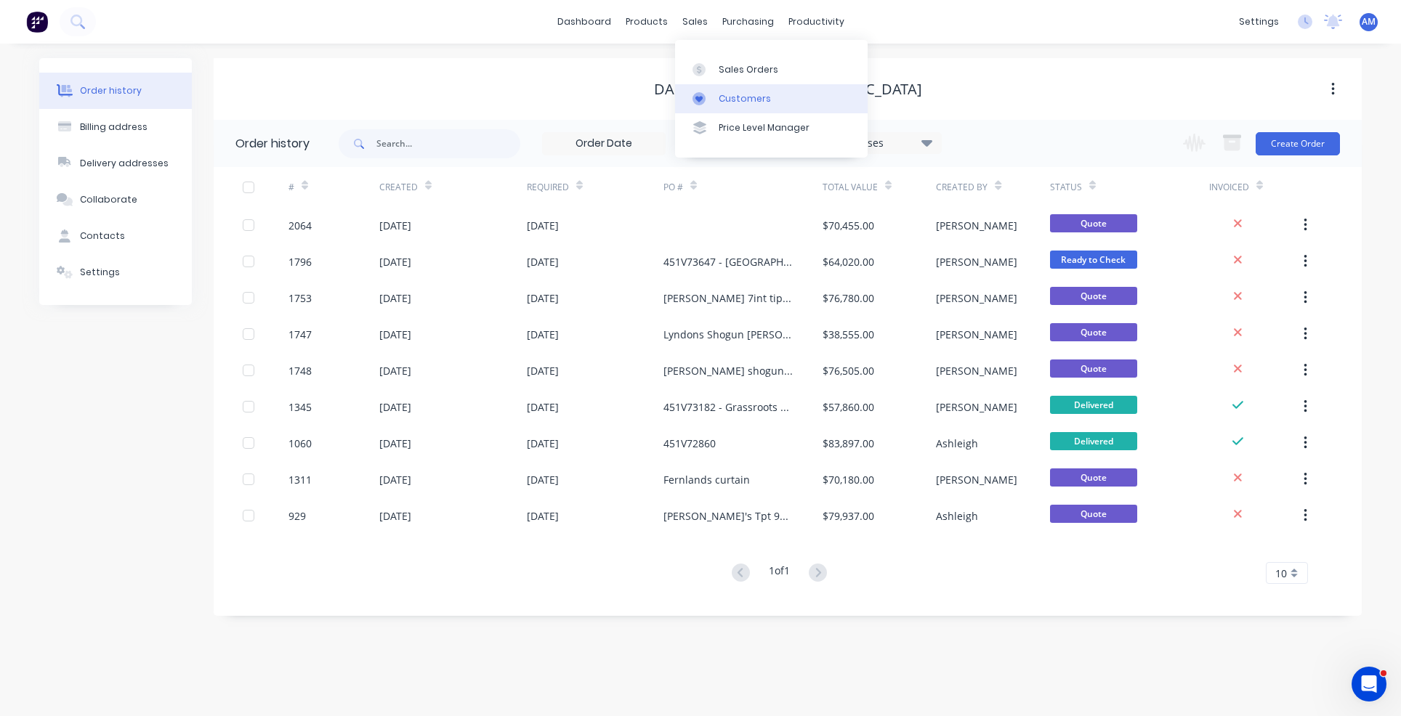
click at [726, 94] on div "Customers" at bounding box center [745, 98] width 52 height 13
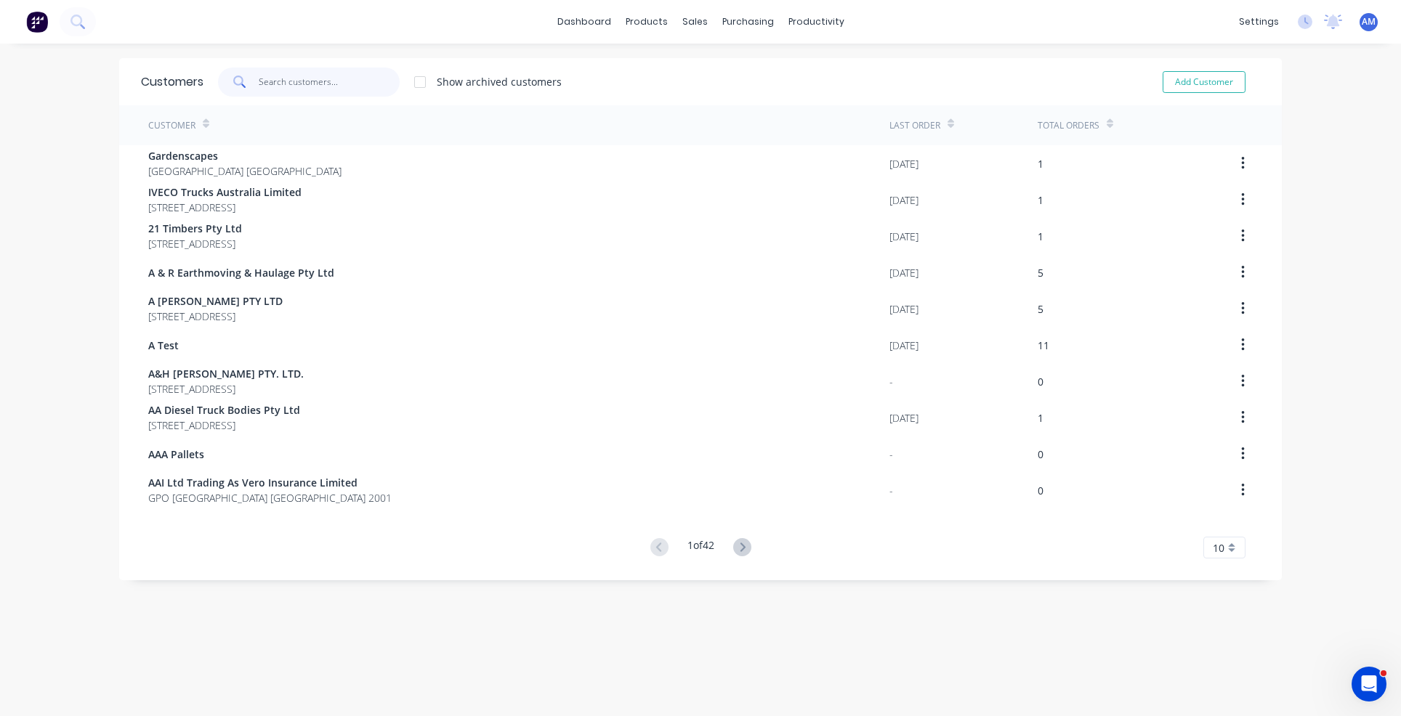
click at [283, 84] on input "text" at bounding box center [330, 82] width 142 height 29
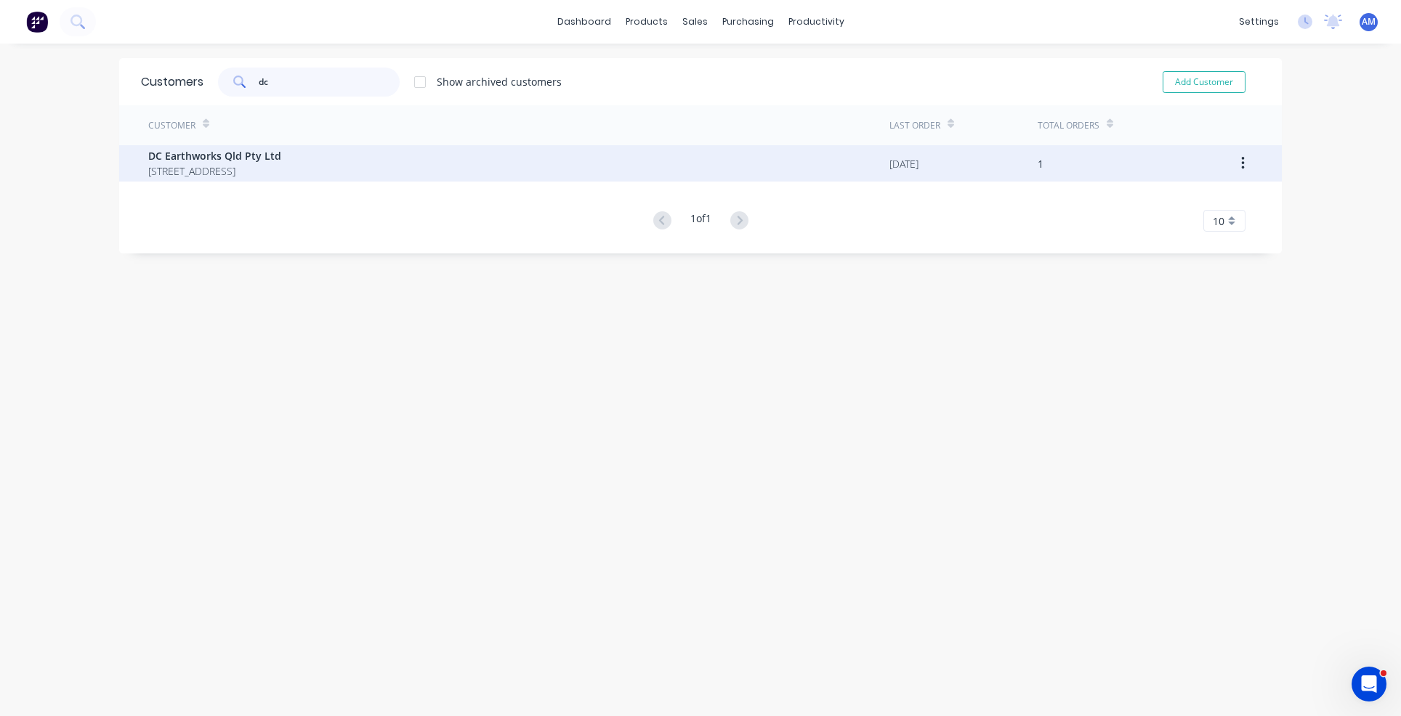
type input "dc"
click at [239, 165] on span "[STREET_ADDRESS]" at bounding box center [214, 170] width 133 height 15
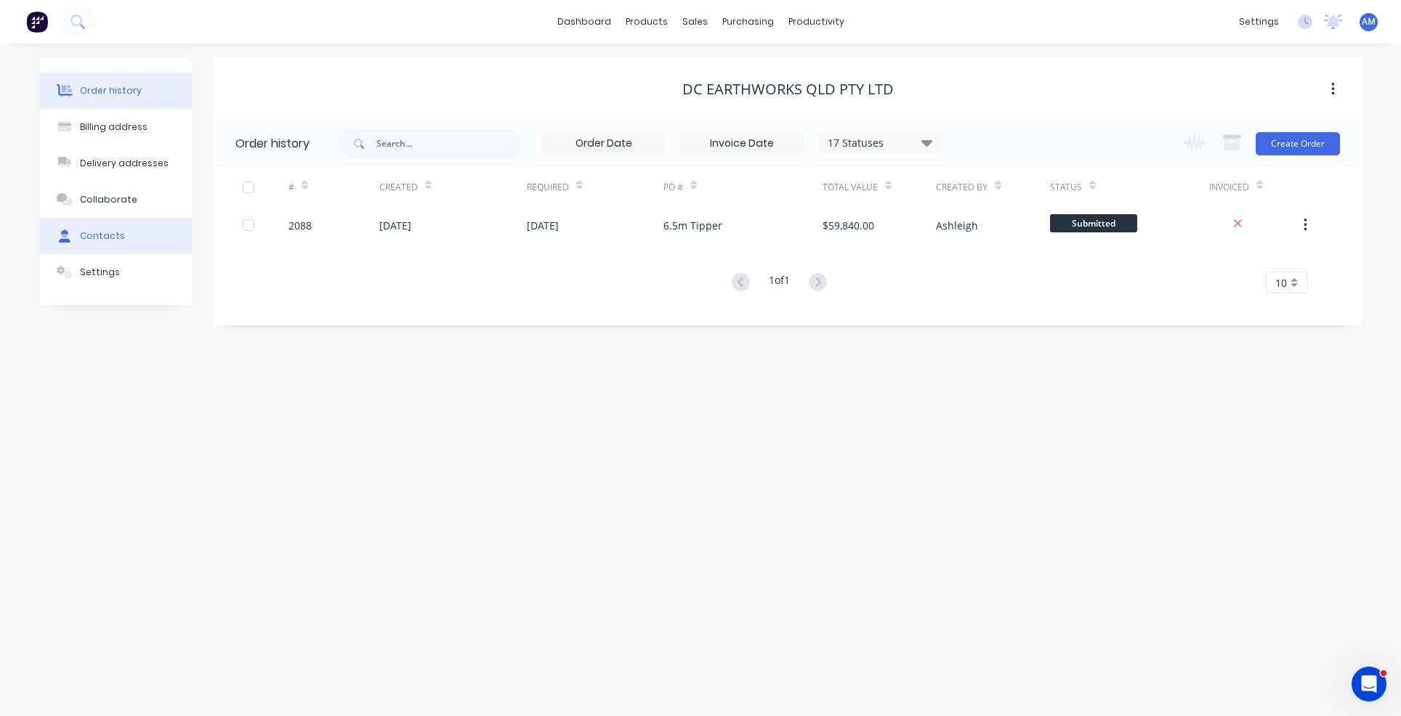
click at [113, 236] on div "Contacts" at bounding box center [102, 236] width 45 height 13
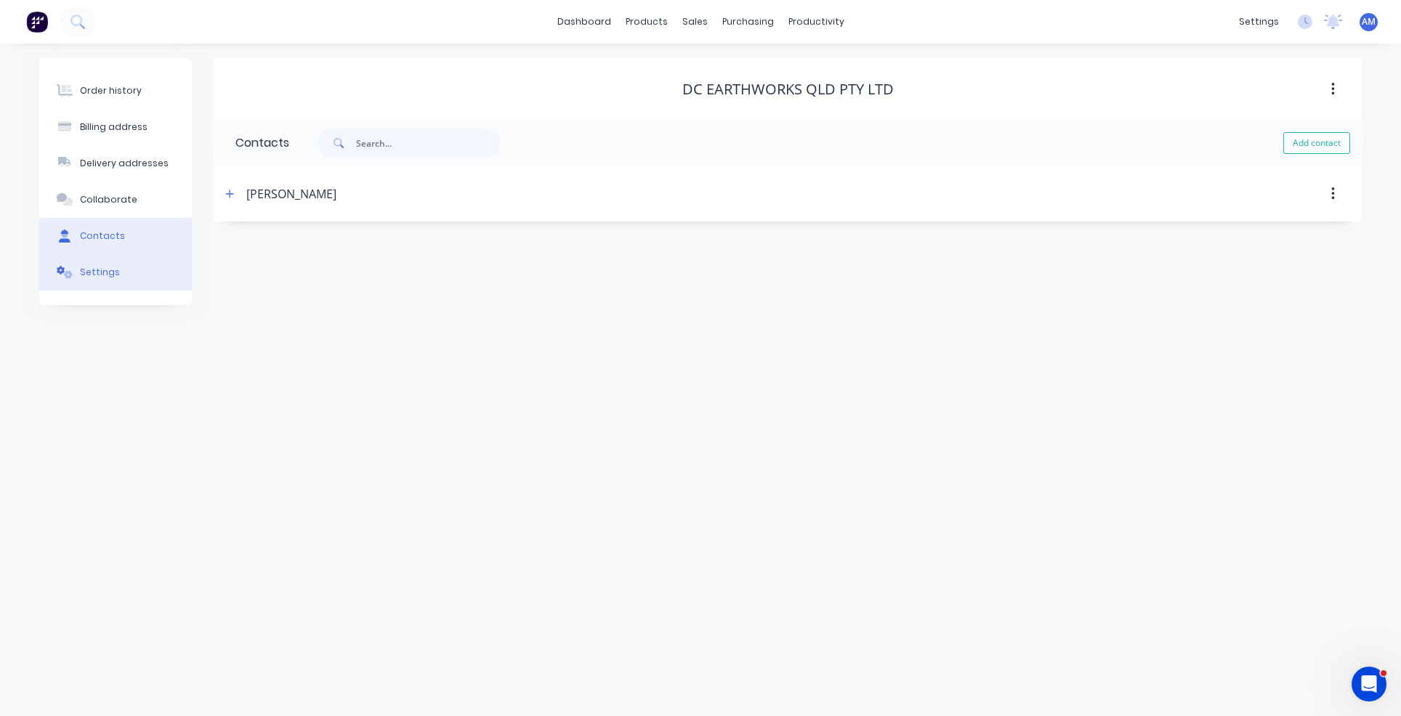
click at [98, 278] on div "Settings" at bounding box center [100, 272] width 40 height 13
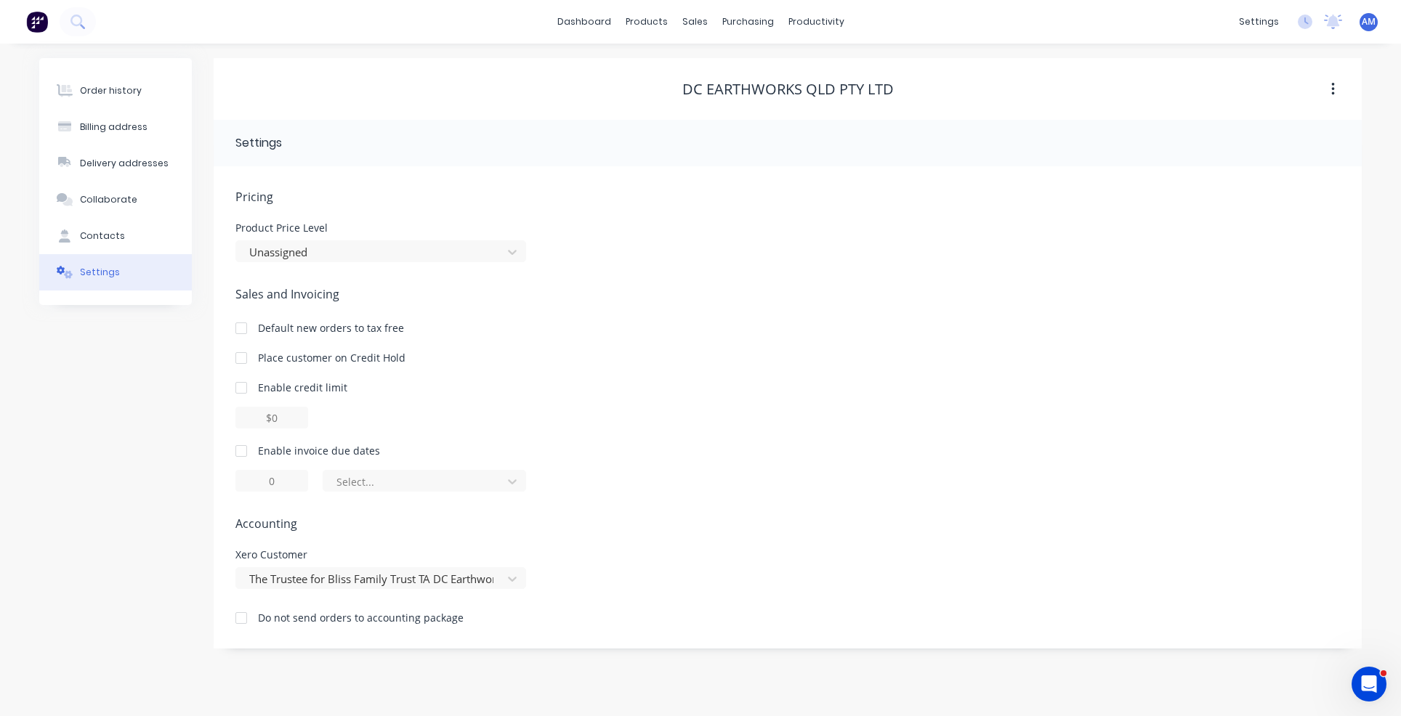
click at [240, 449] on div at bounding box center [241, 451] width 29 height 29
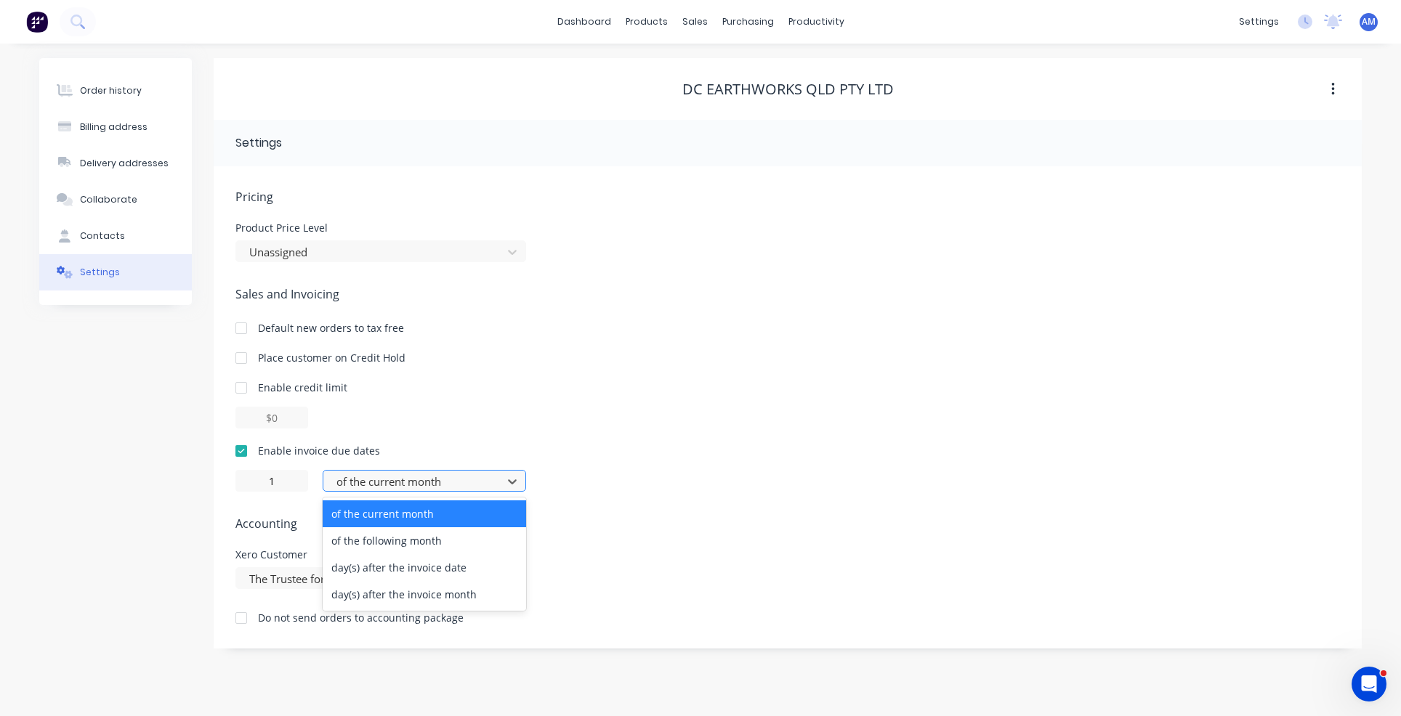
click at [381, 484] on div at bounding box center [415, 482] width 160 height 18
click at [389, 572] on div "day(s) after the invoice date" at bounding box center [424, 567] width 203 height 27
type input "0"
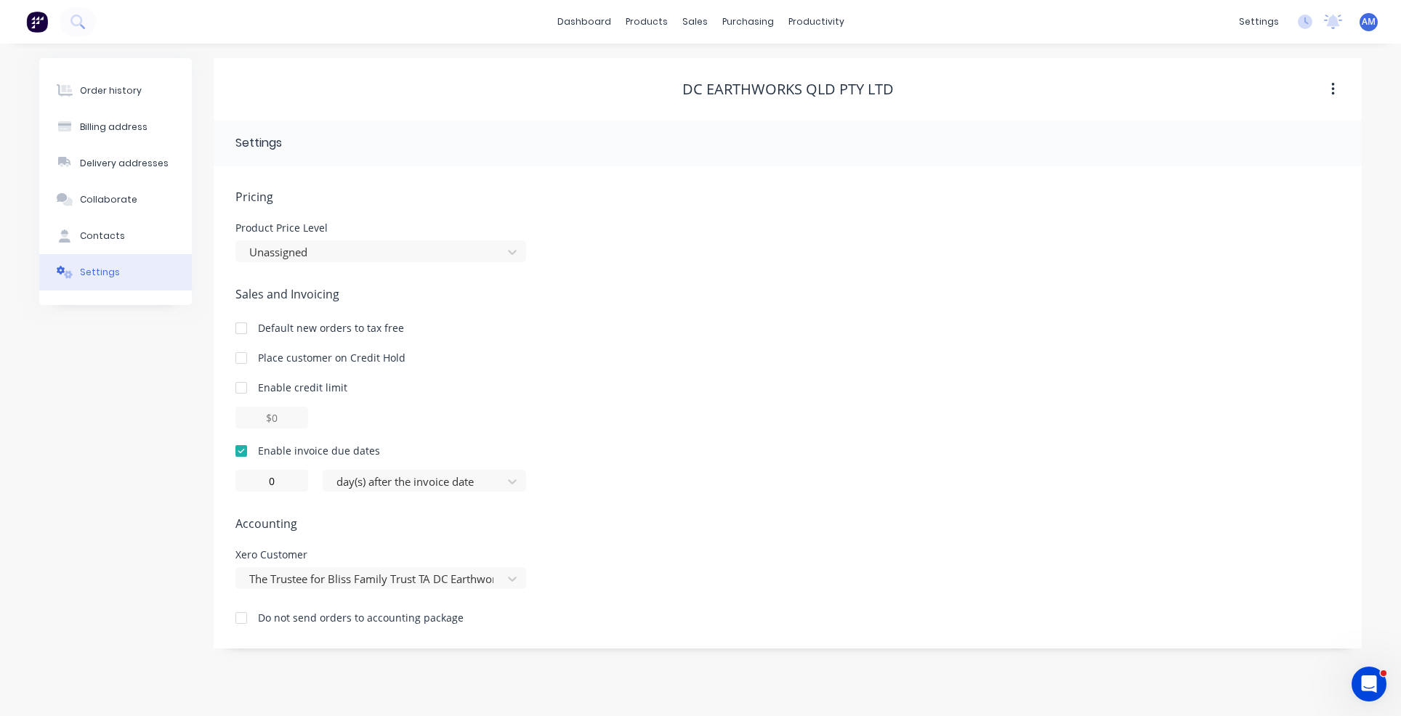
click at [448, 529] on span "Accounting" at bounding box center [787, 523] width 1104 height 17
click at [145, 86] on button "Order history" at bounding box center [115, 91] width 153 height 36
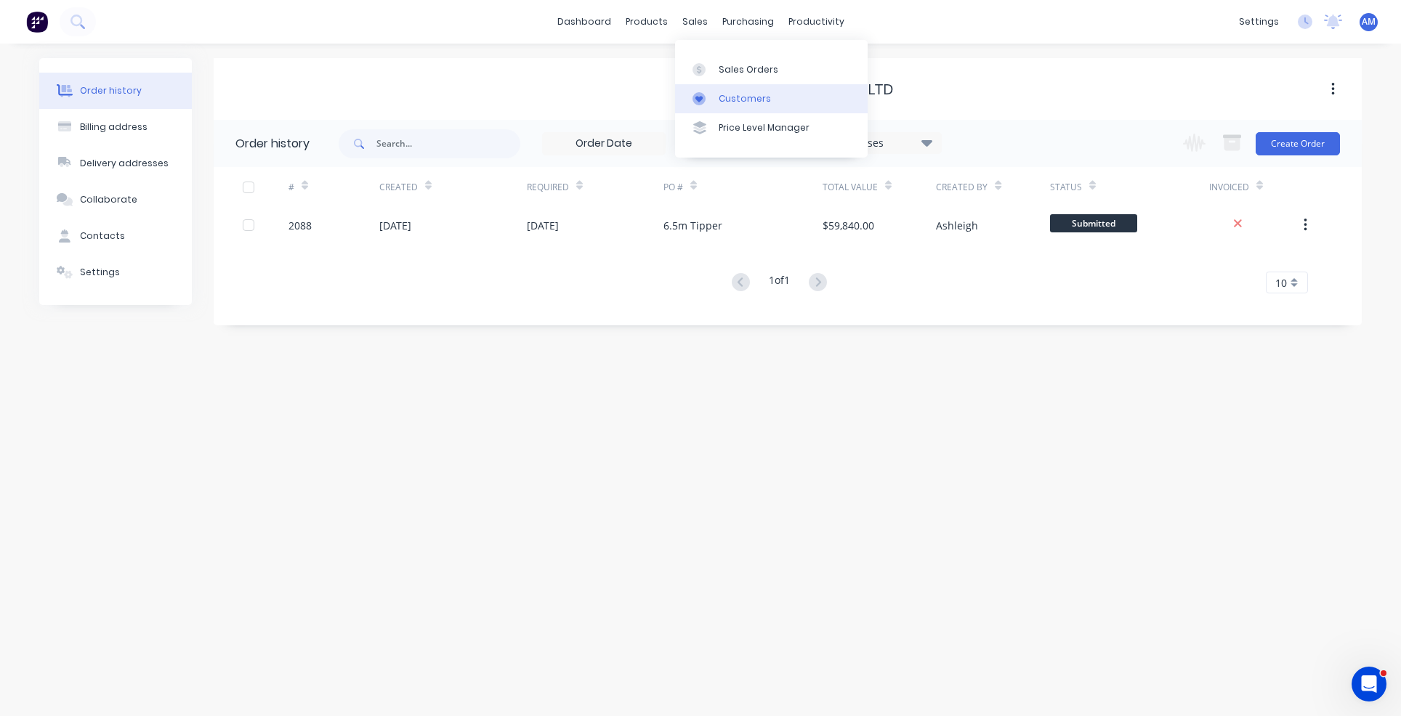
click at [715, 96] on link "Customers" at bounding box center [771, 98] width 193 height 29
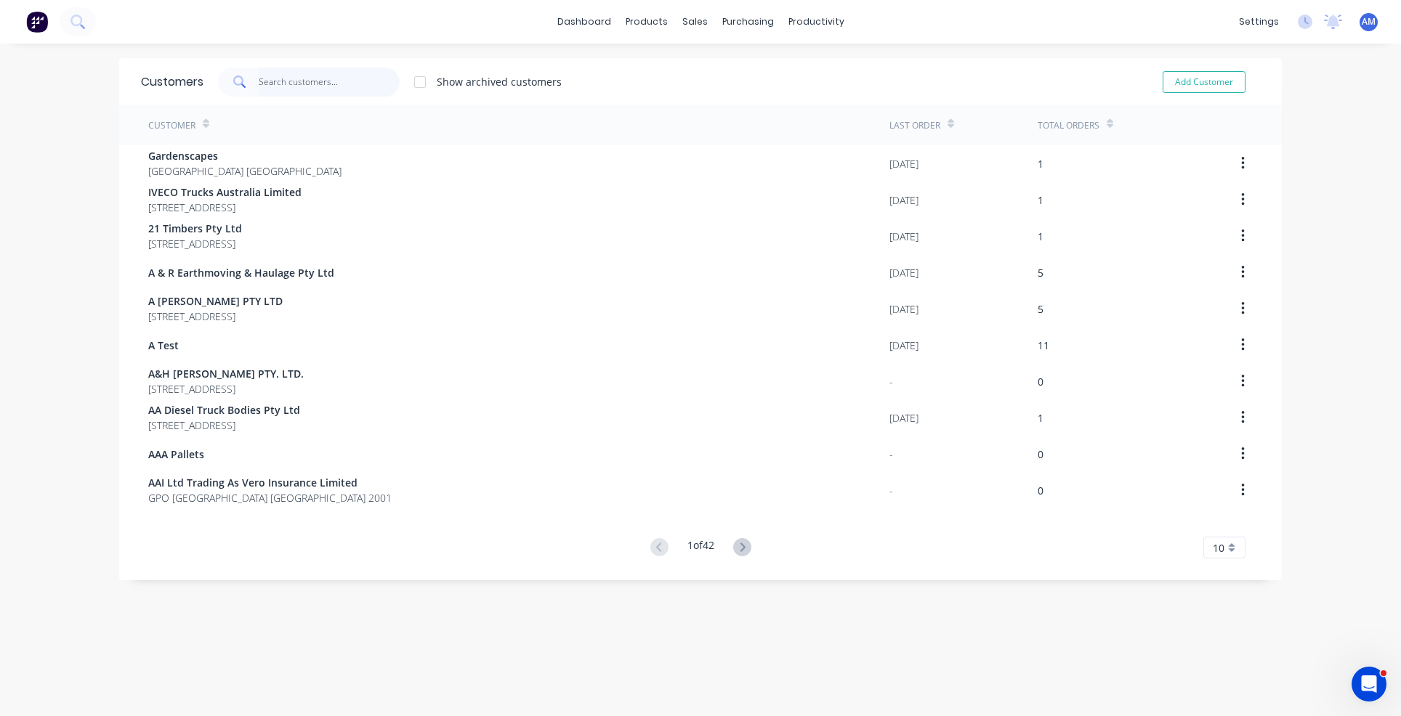
click at [302, 81] on input "text" at bounding box center [330, 82] width 142 height 29
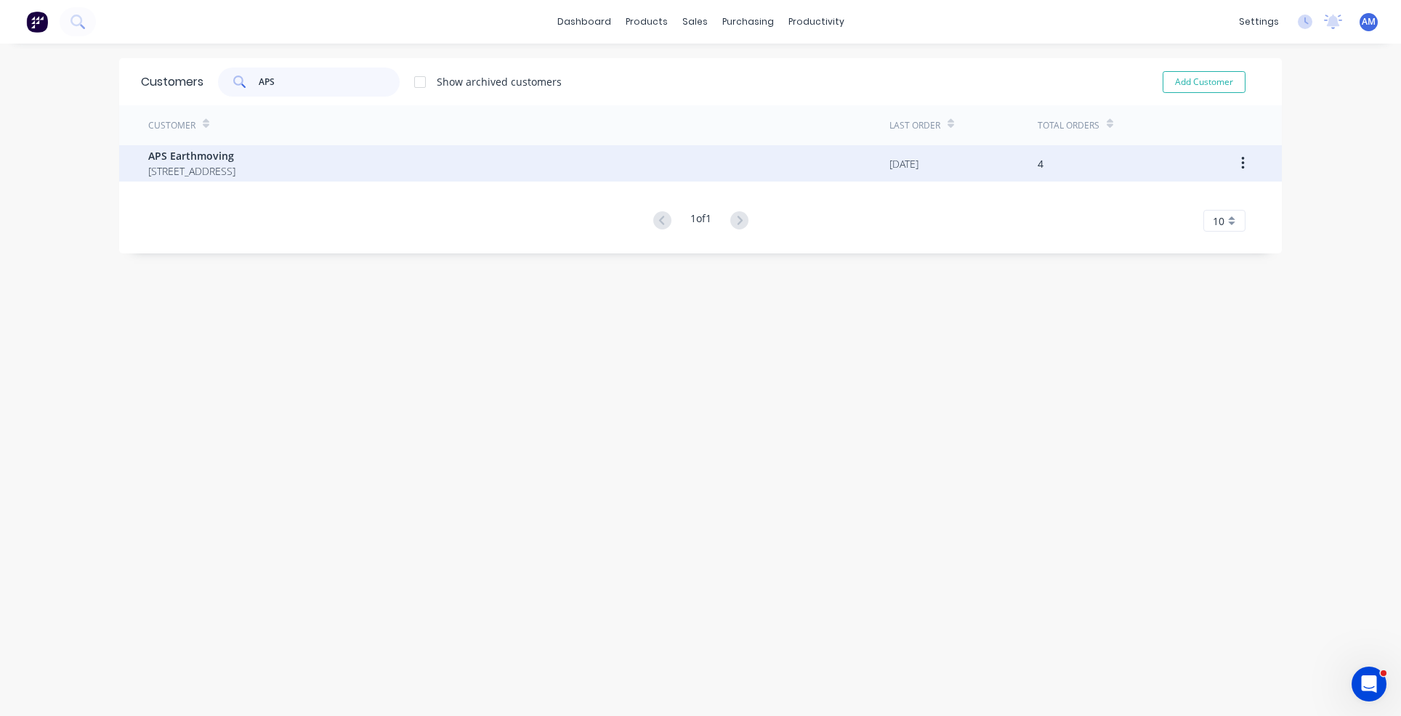
type input "APS"
click at [235, 157] on span "APS Earthmoving" at bounding box center [191, 155] width 87 height 15
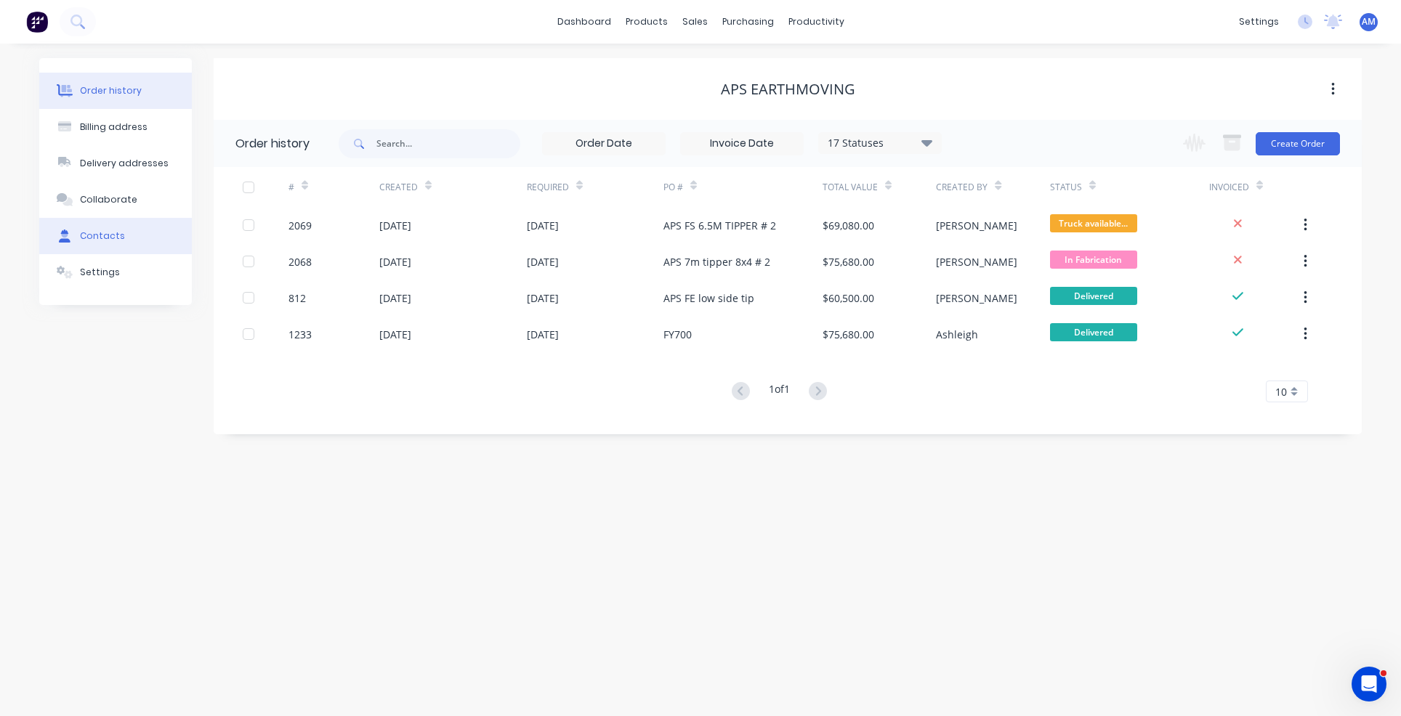
click at [108, 238] on div "Contacts" at bounding box center [102, 236] width 45 height 13
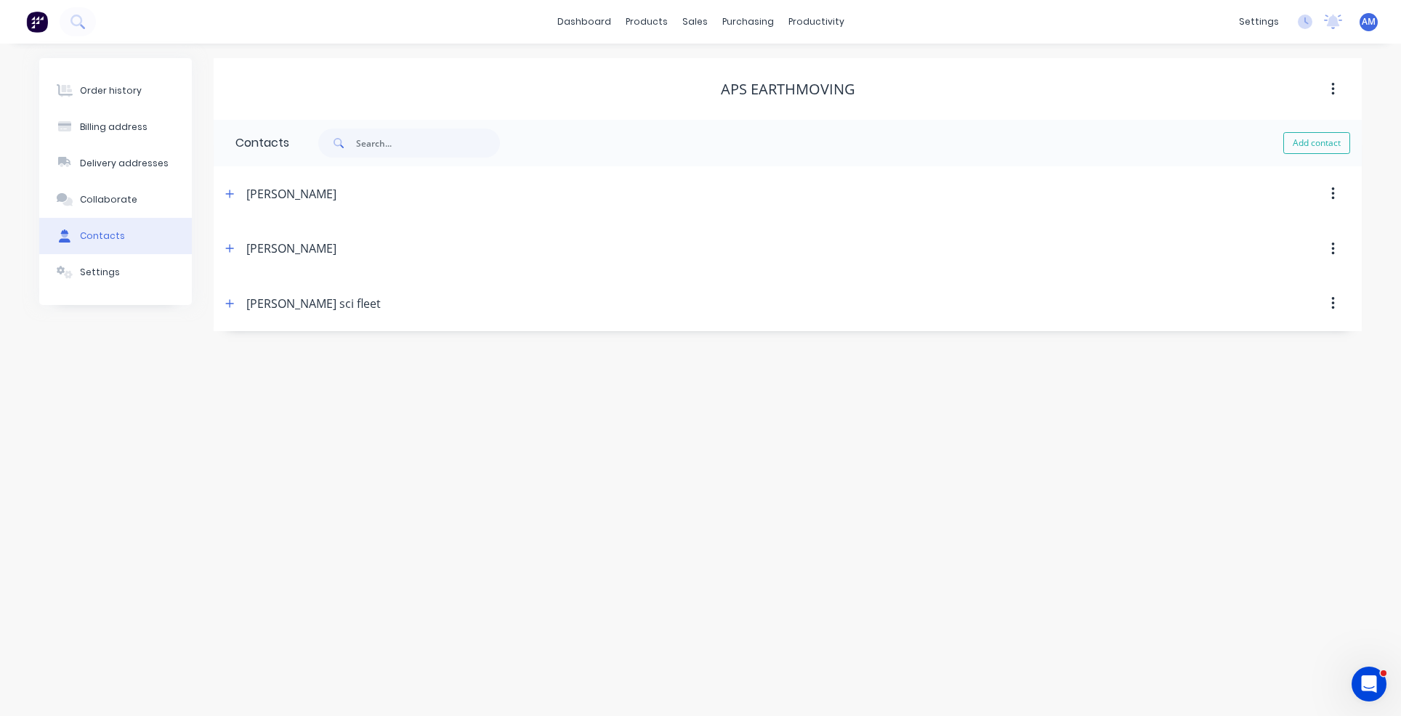
click at [1332, 247] on icon "button" at bounding box center [1332, 249] width 3 height 13
click at [1300, 279] on div "Delete" at bounding box center [1281, 287] width 112 height 21
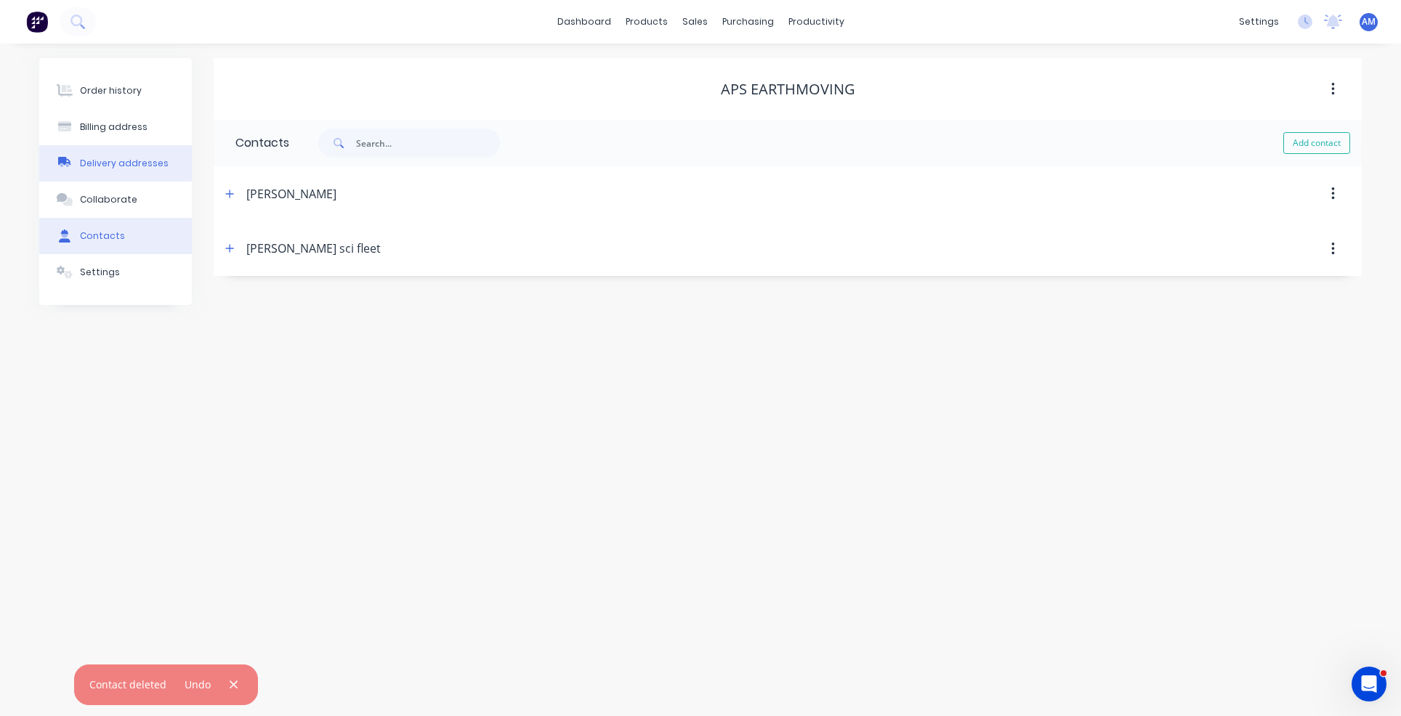
click at [109, 161] on div "Delivery addresses" at bounding box center [124, 163] width 89 height 13
select select "AU"
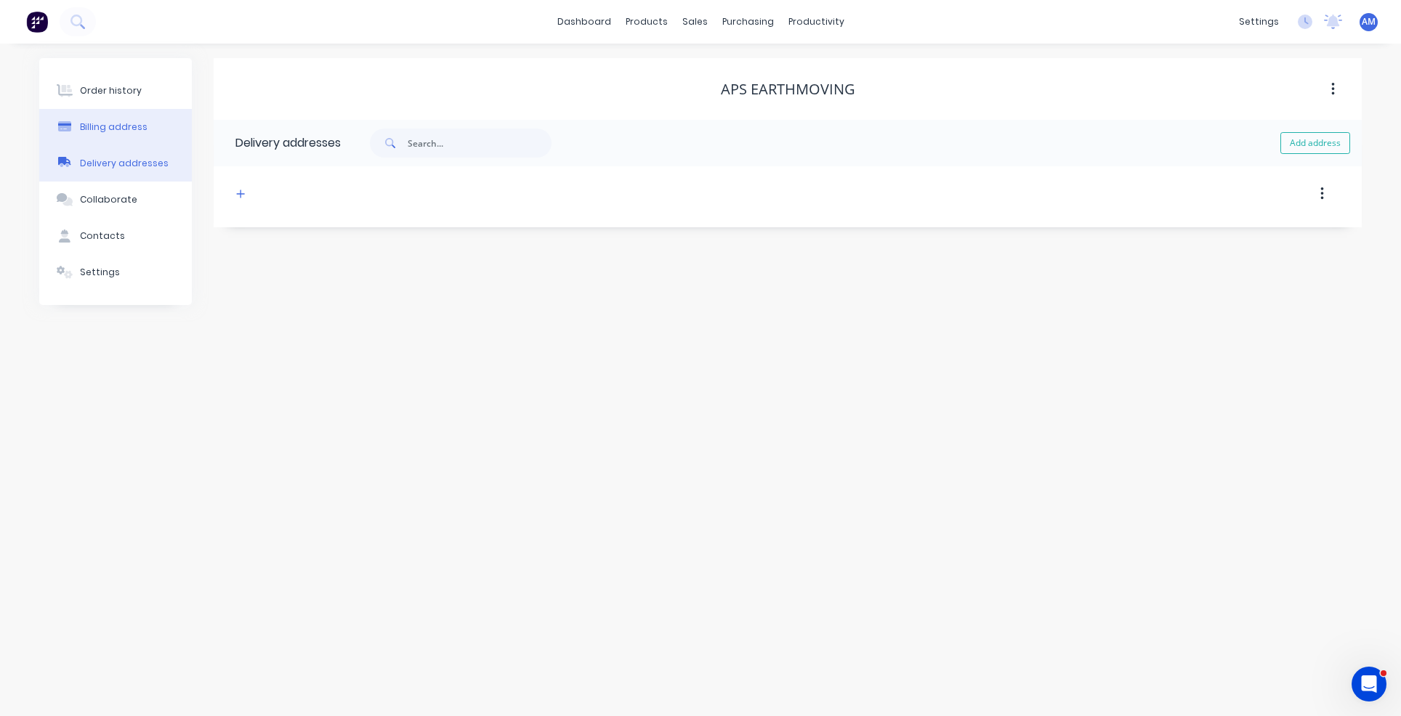
click at [94, 118] on button "Billing address" at bounding box center [115, 127] width 153 height 36
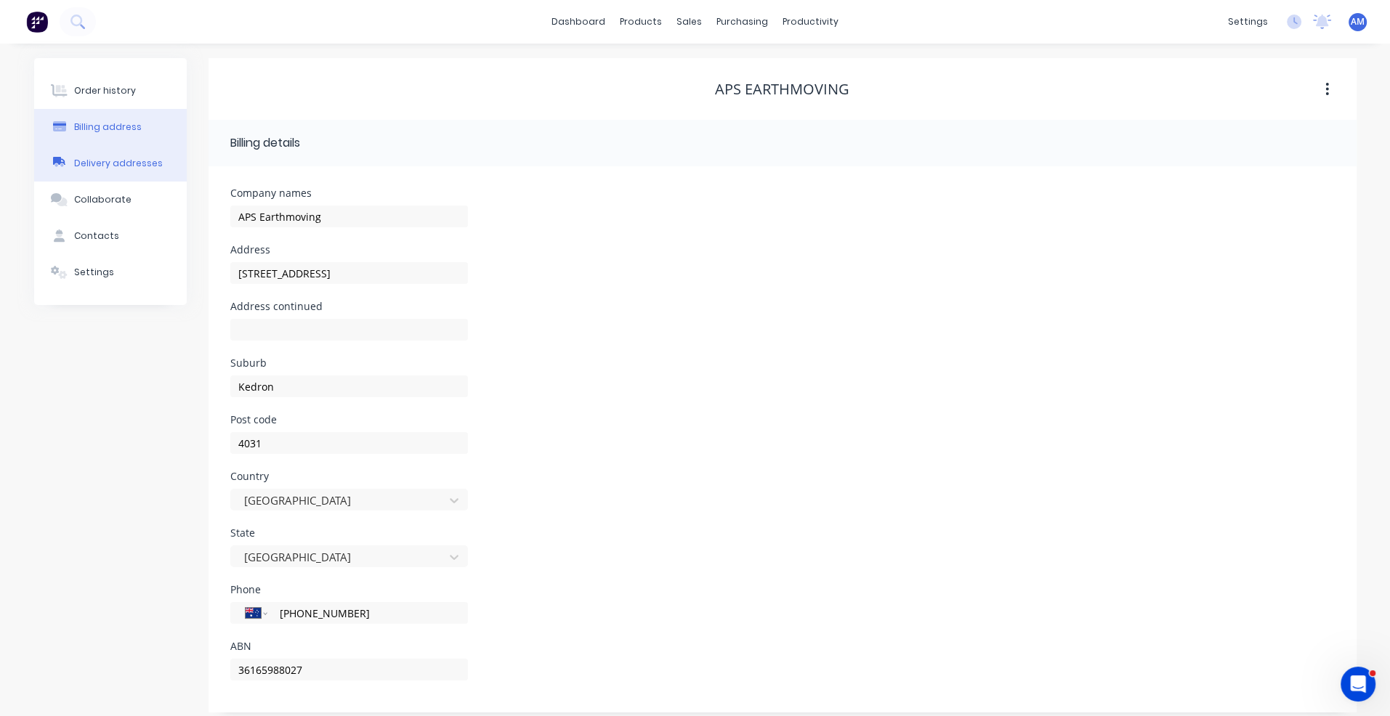
click at [93, 155] on button "Delivery addresses" at bounding box center [110, 163] width 153 height 36
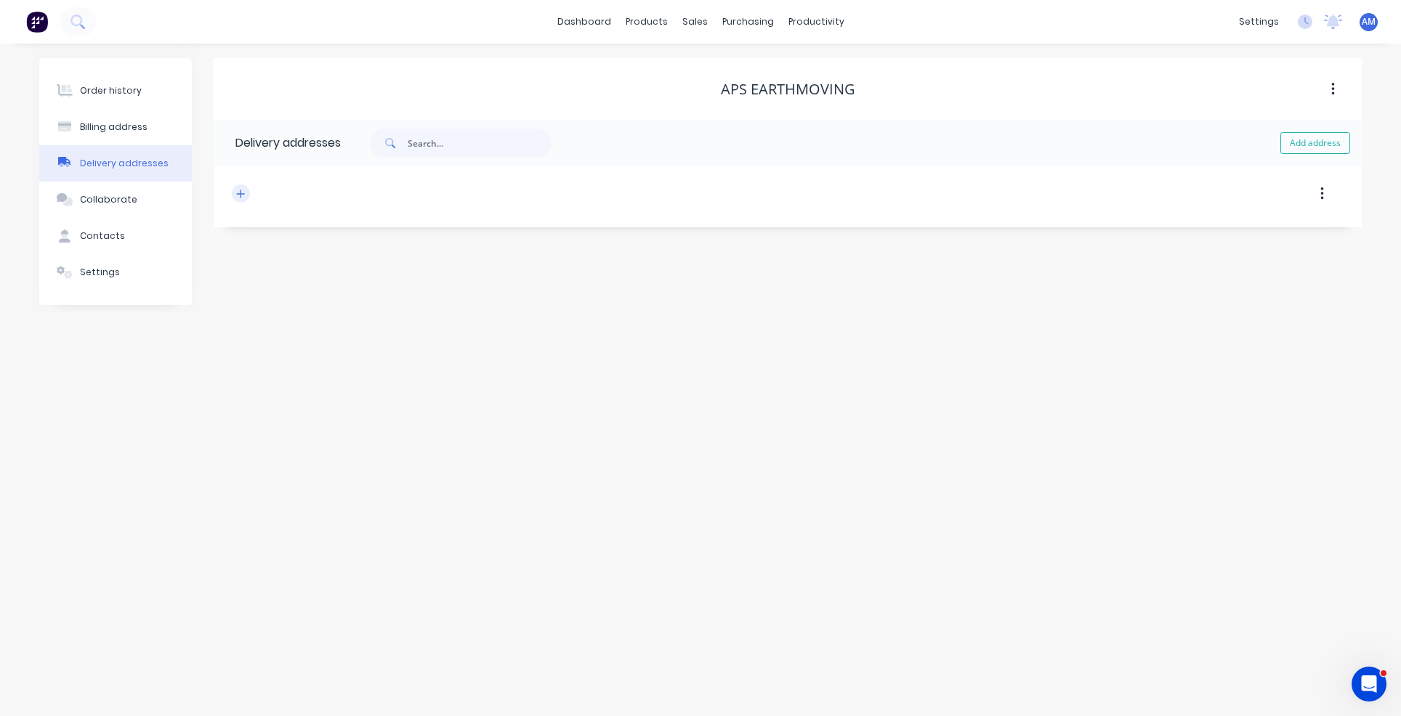
click at [238, 193] on icon "button" at bounding box center [240, 194] width 9 height 10
click at [108, 129] on div "Billing address" at bounding box center [114, 127] width 68 height 13
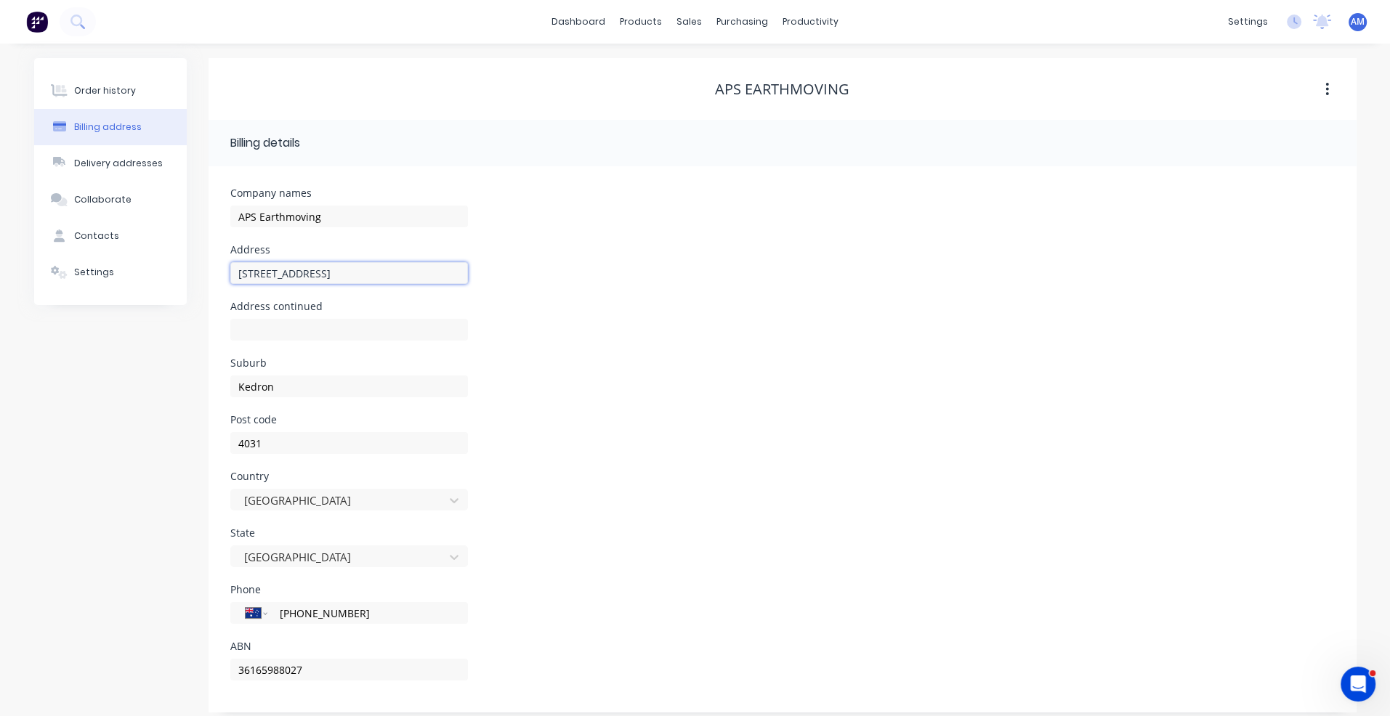
drag, startPoint x: 335, startPoint y: 270, endPoint x: 222, endPoint y: 267, distance: 113.4
click at [222, 267] on div "Company names APS Earthmoving Address [STREET_ADDRESS] Address continued Suburb…" at bounding box center [783, 439] width 1148 height 546
click at [138, 166] on div "Delivery addresses" at bounding box center [118, 163] width 89 height 13
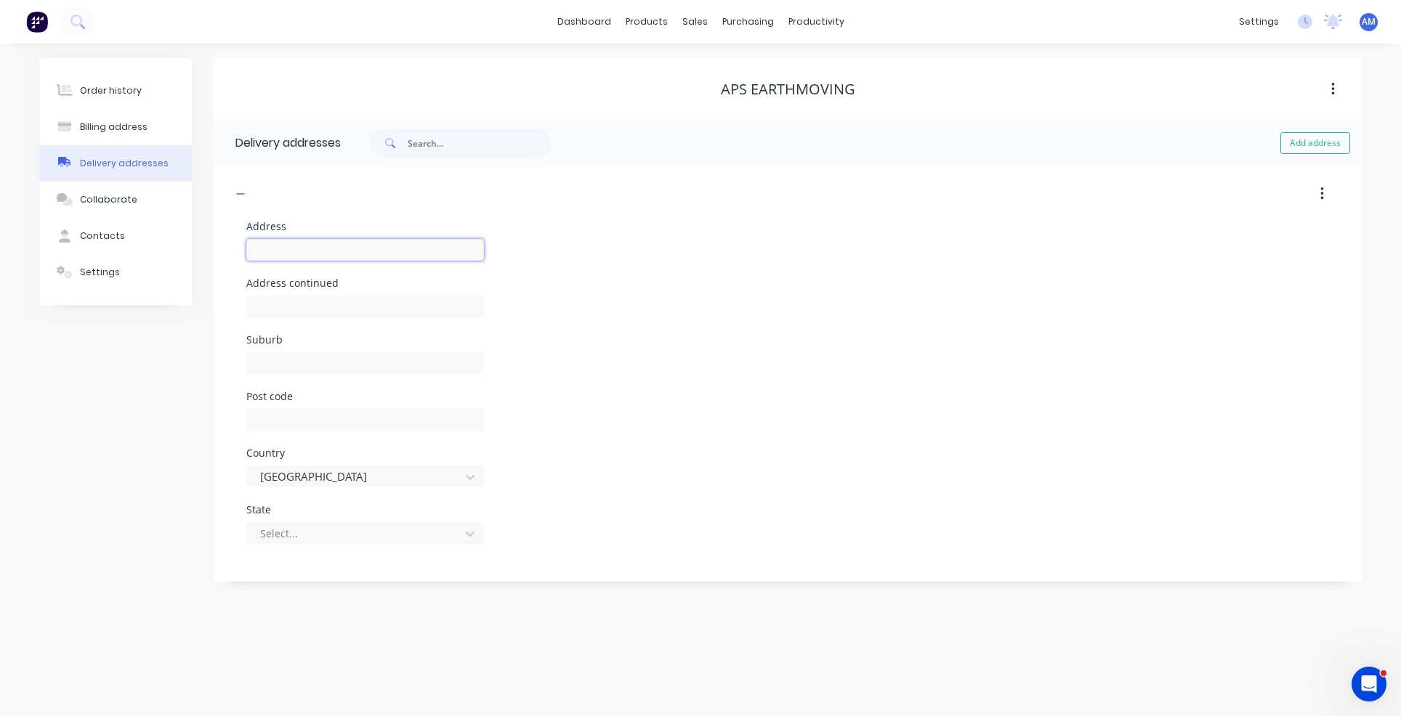
click at [288, 259] on input "text" at bounding box center [365, 250] width 238 height 22
paste input "[STREET_ADDRESS]"
type input "[STREET_ADDRESS]"
click at [286, 365] on input "text" at bounding box center [365, 363] width 238 height 22
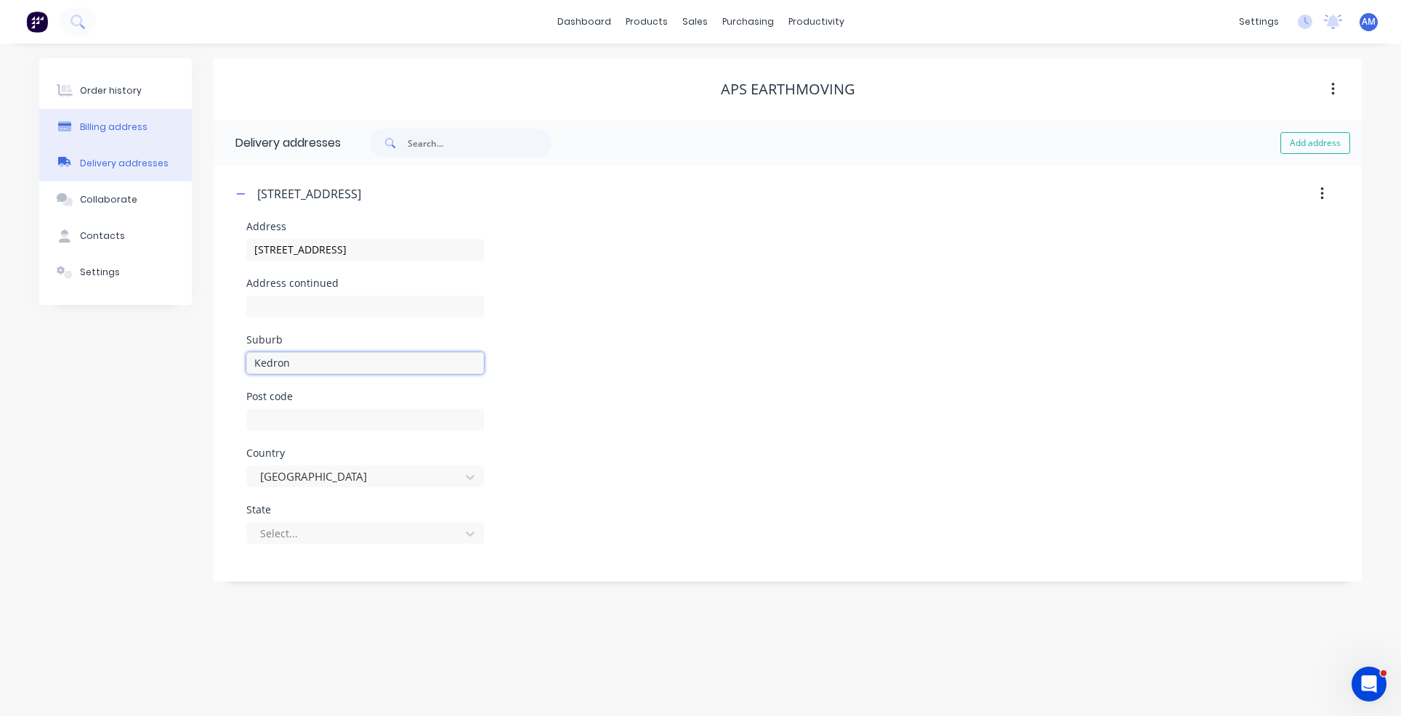
type input "Kedron"
click at [106, 127] on div "Billing address" at bounding box center [114, 127] width 68 height 13
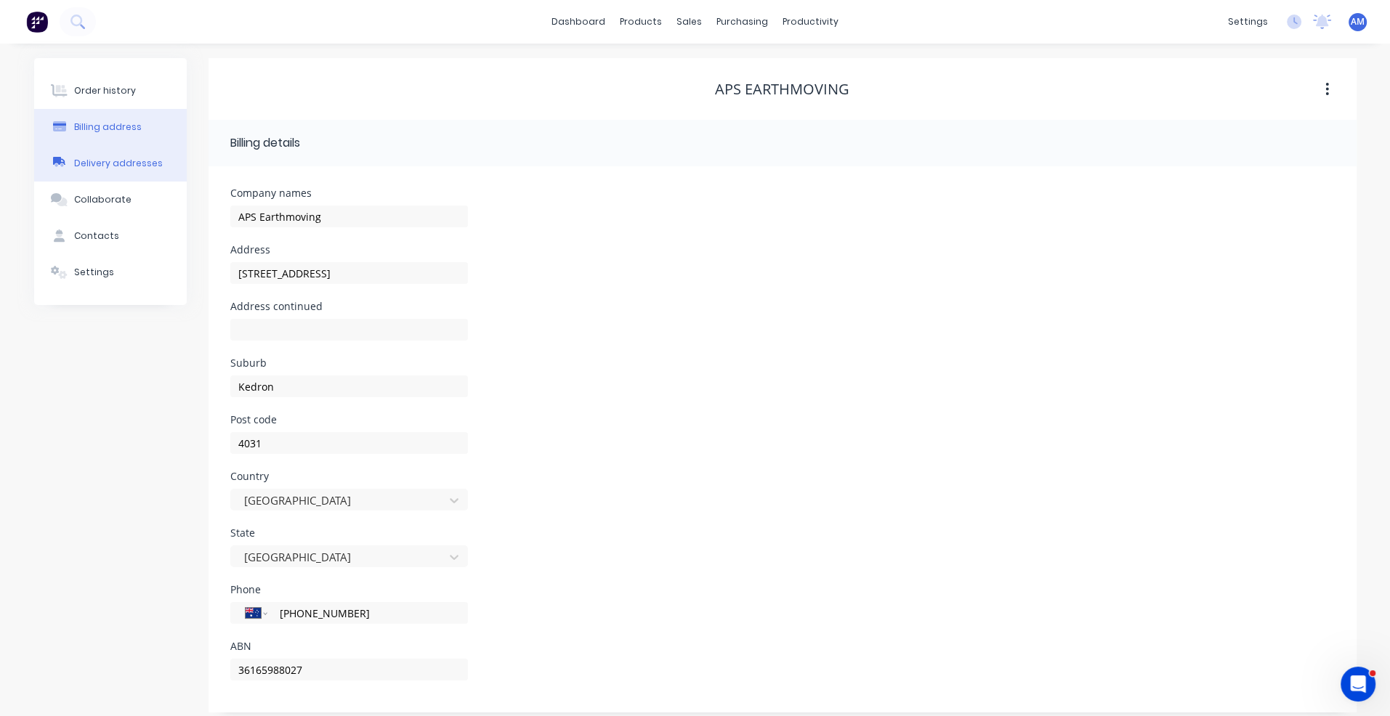
click at [105, 155] on button "Delivery addresses" at bounding box center [110, 163] width 153 height 36
type input "Kedron"
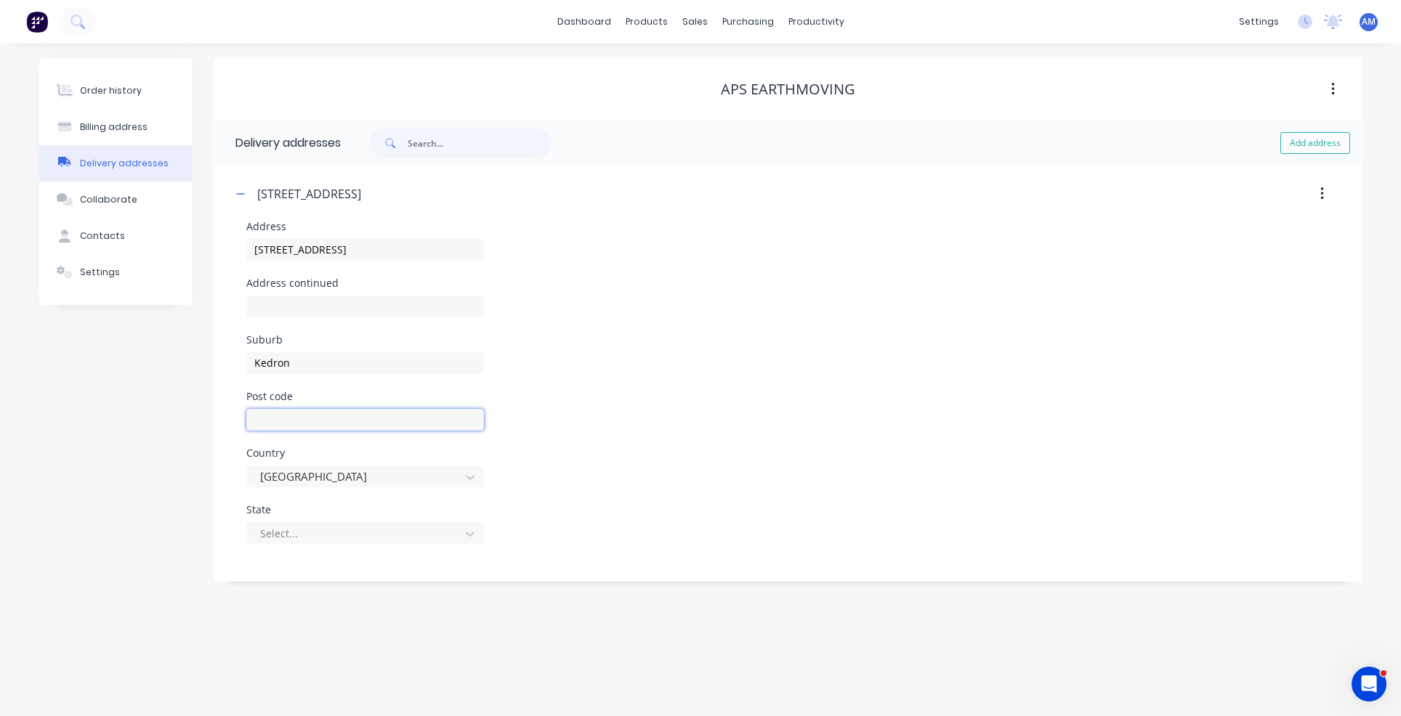
click at [294, 428] on input "text" at bounding box center [365, 420] width 238 height 22
type input "4031"
click at [384, 520] on div "Select..." at bounding box center [365, 540] width 238 height 43
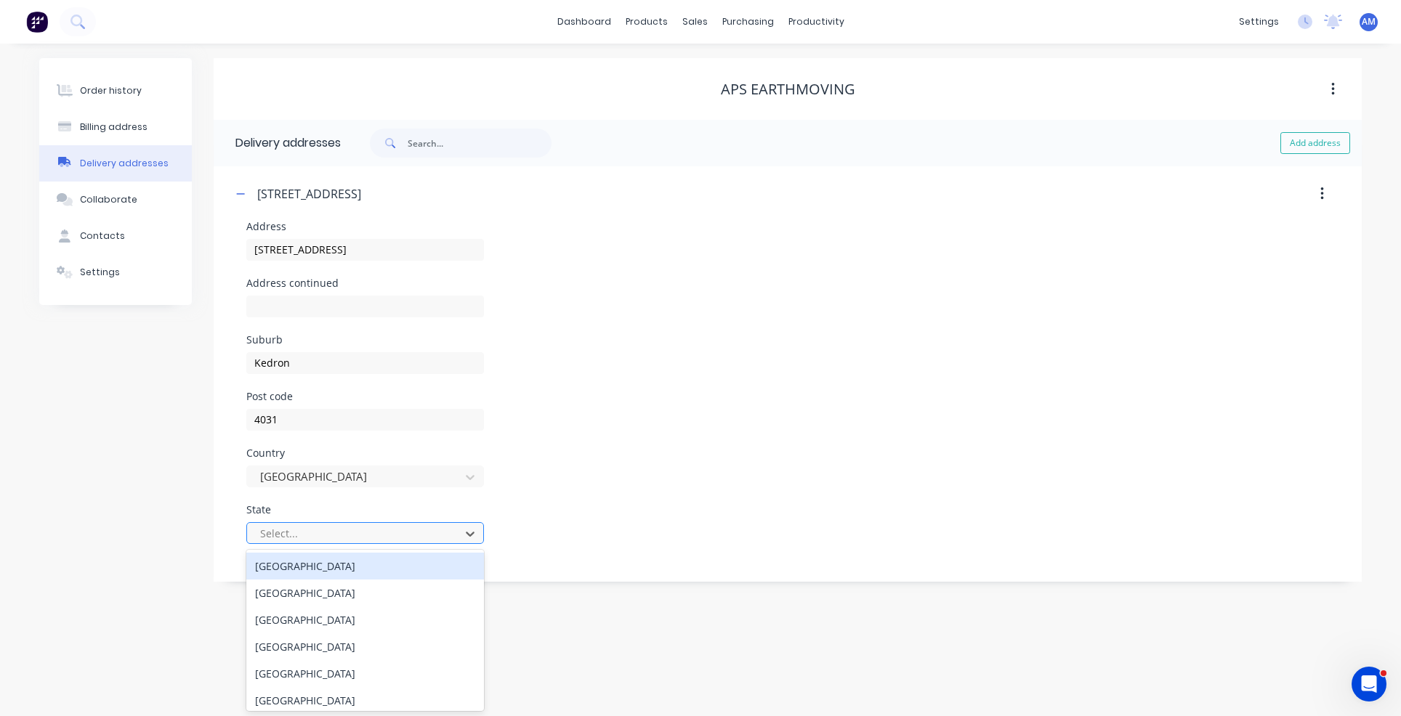
click at [384, 533] on div at bounding box center [356, 534] width 194 height 18
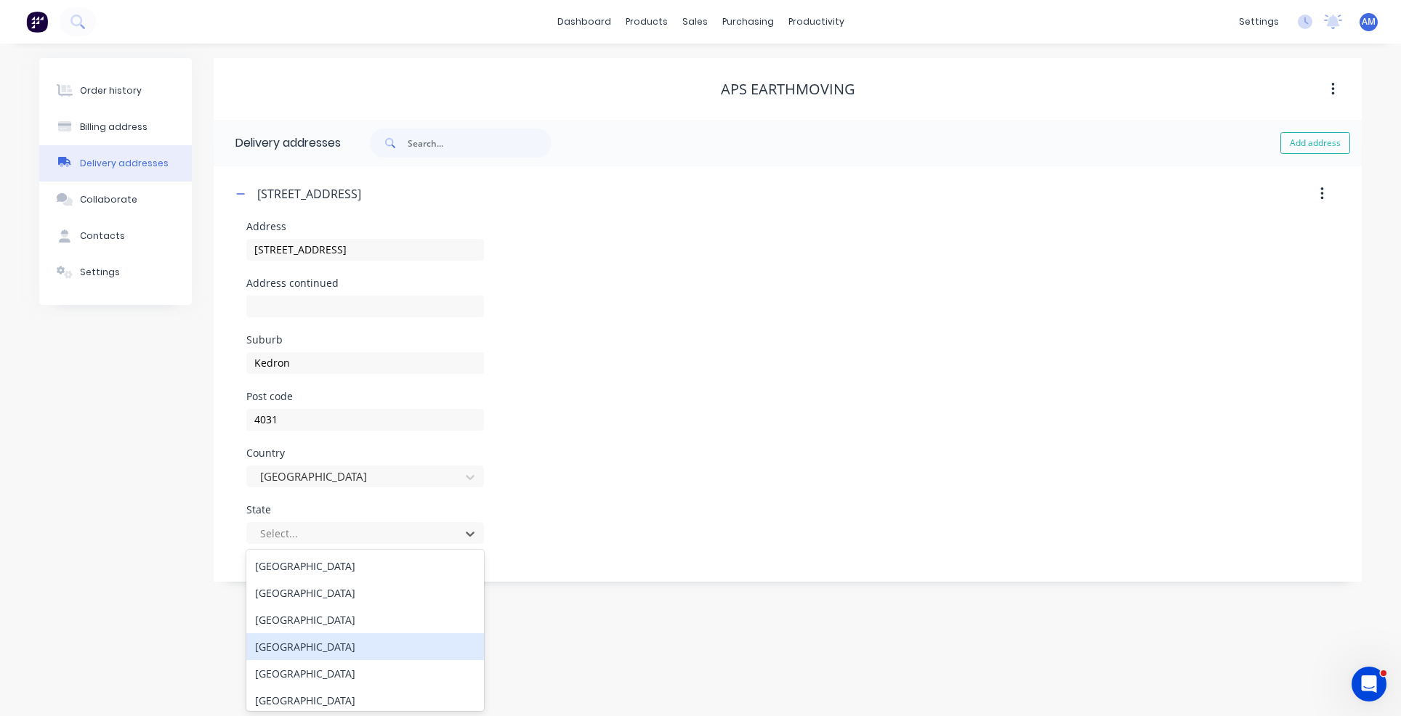
click at [334, 653] on div "[GEOGRAPHIC_DATA]" at bounding box center [365, 647] width 238 height 27
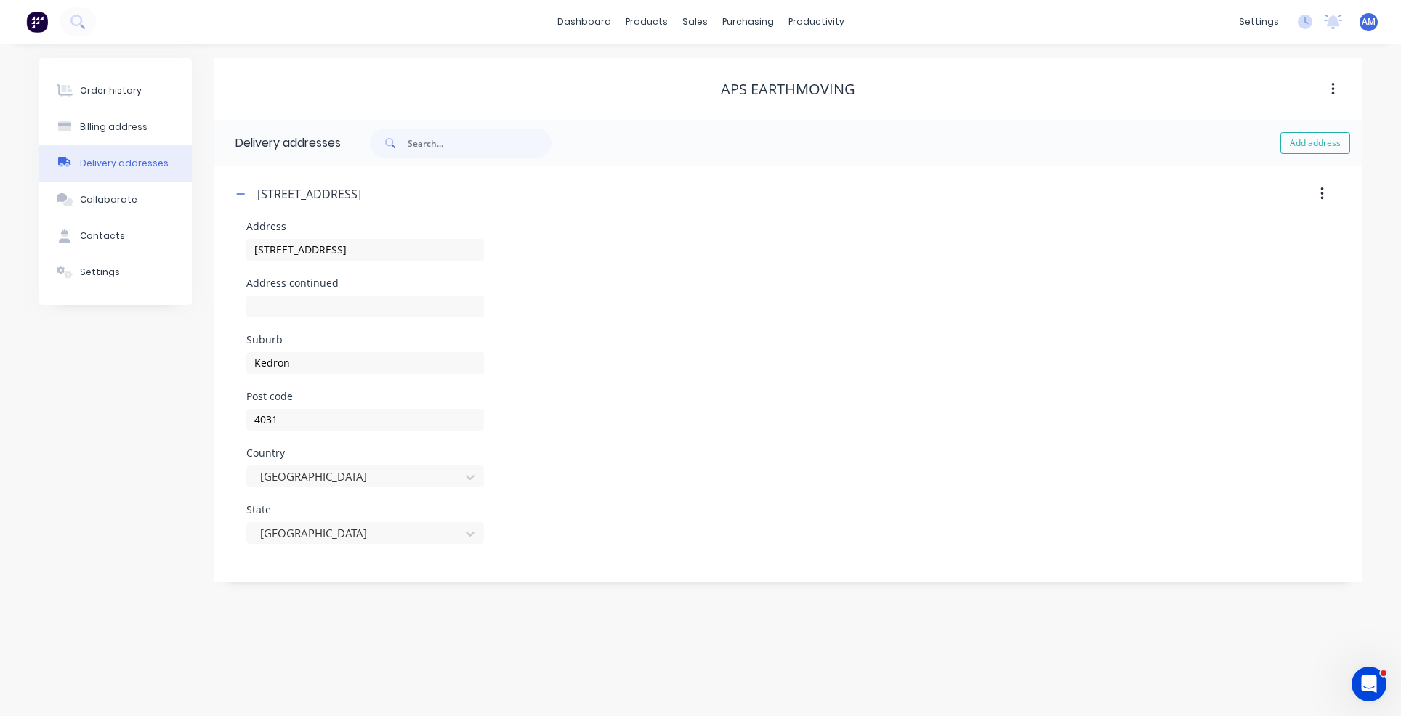
click at [749, 275] on div "Address [STREET_ADDRESS]" at bounding box center [787, 250] width 1083 height 57
click at [105, 235] on div "Contacts" at bounding box center [102, 236] width 45 height 13
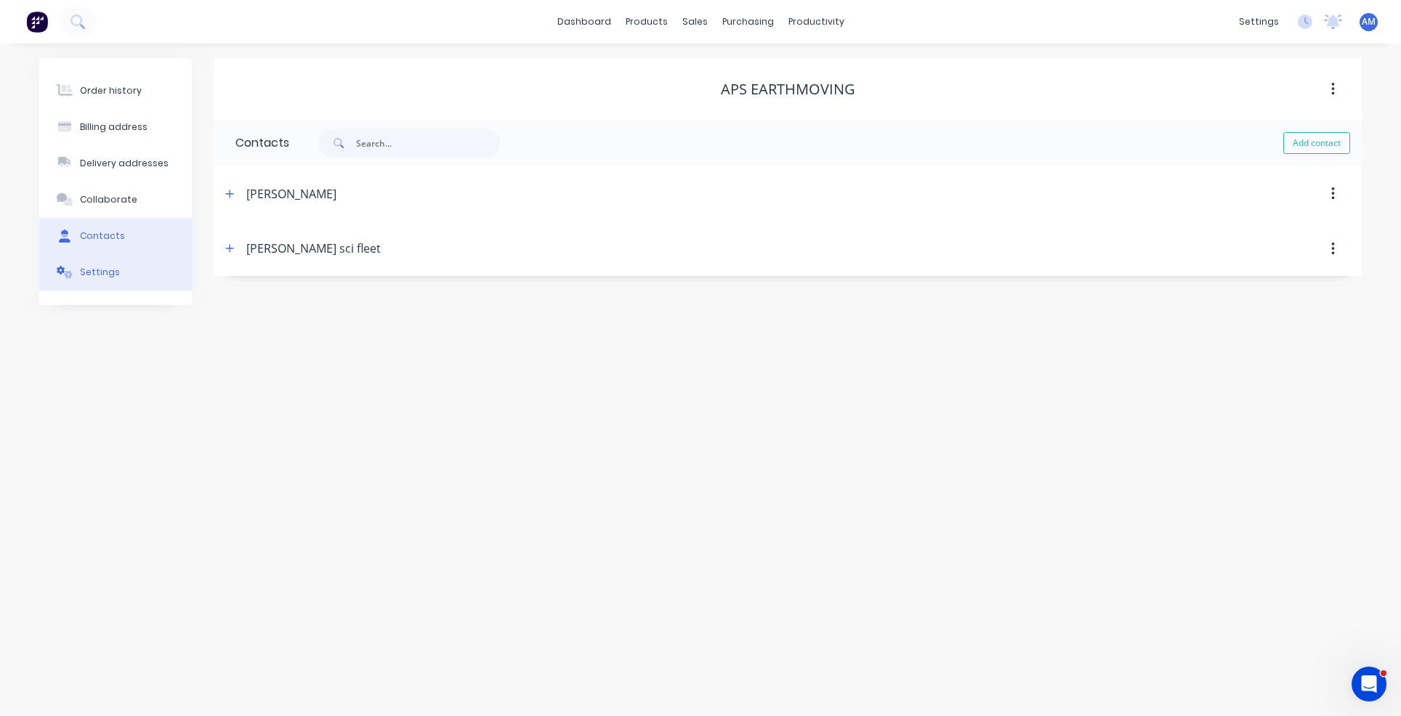
click at [105, 267] on div "Settings" at bounding box center [100, 272] width 40 height 13
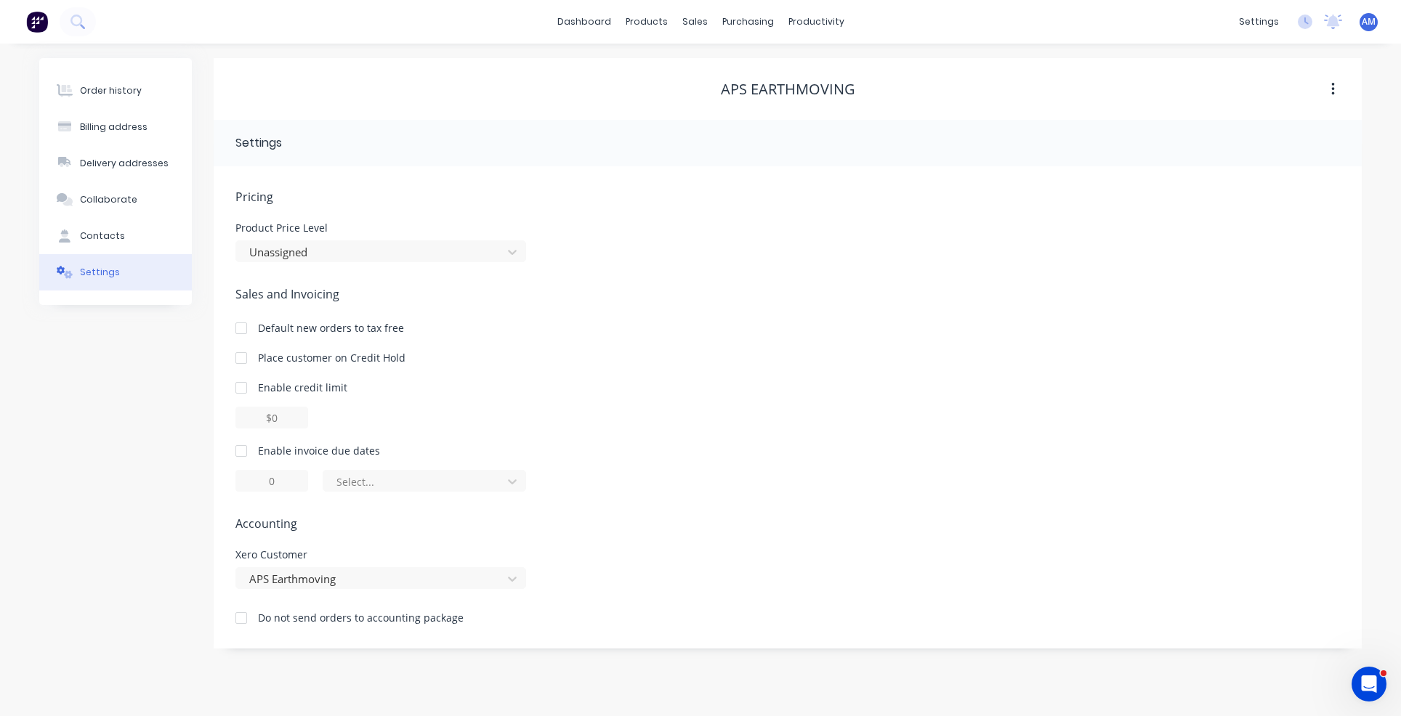
click at [237, 451] on div at bounding box center [241, 451] width 29 height 29
drag, startPoint x: 294, startPoint y: 482, endPoint x: 264, endPoint y: 482, distance: 29.1
click at [264, 482] on input "1" at bounding box center [271, 481] width 73 height 22
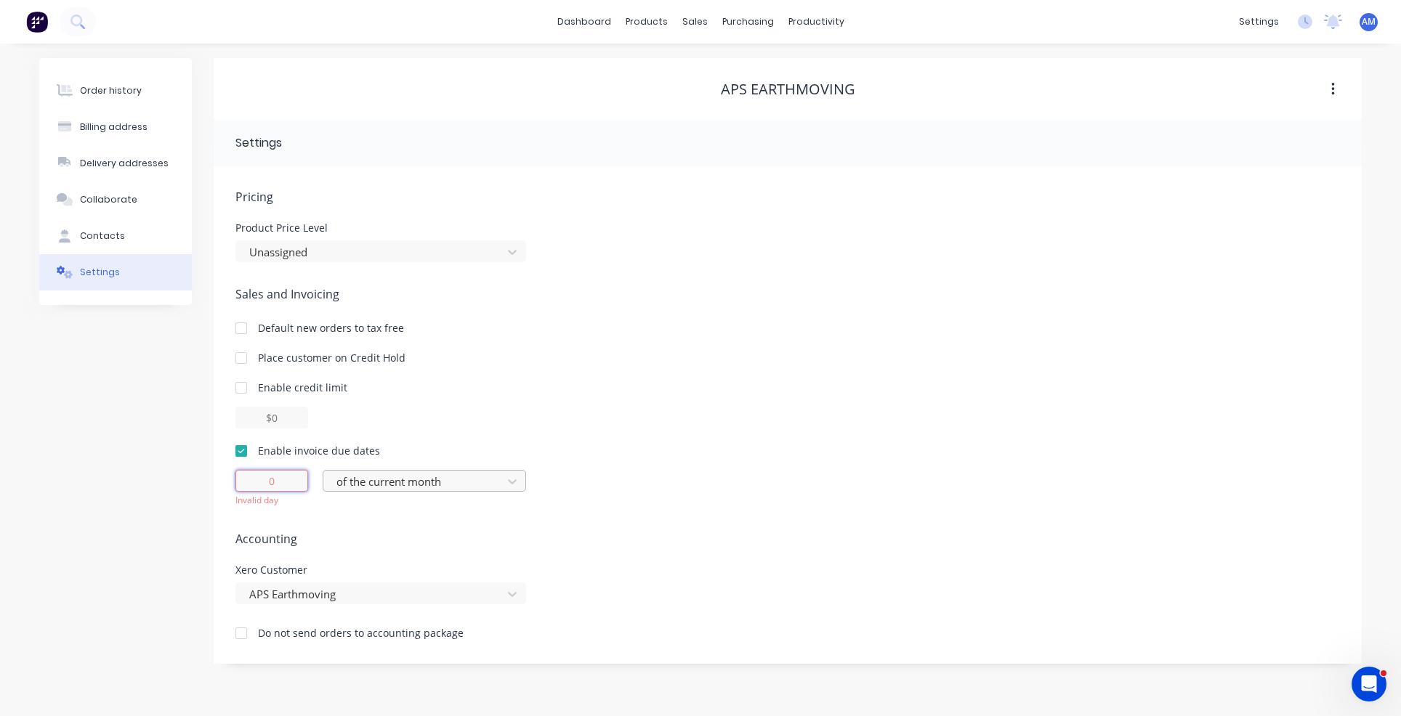
type input "0"
click at [459, 483] on div at bounding box center [415, 482] width 160 height 18
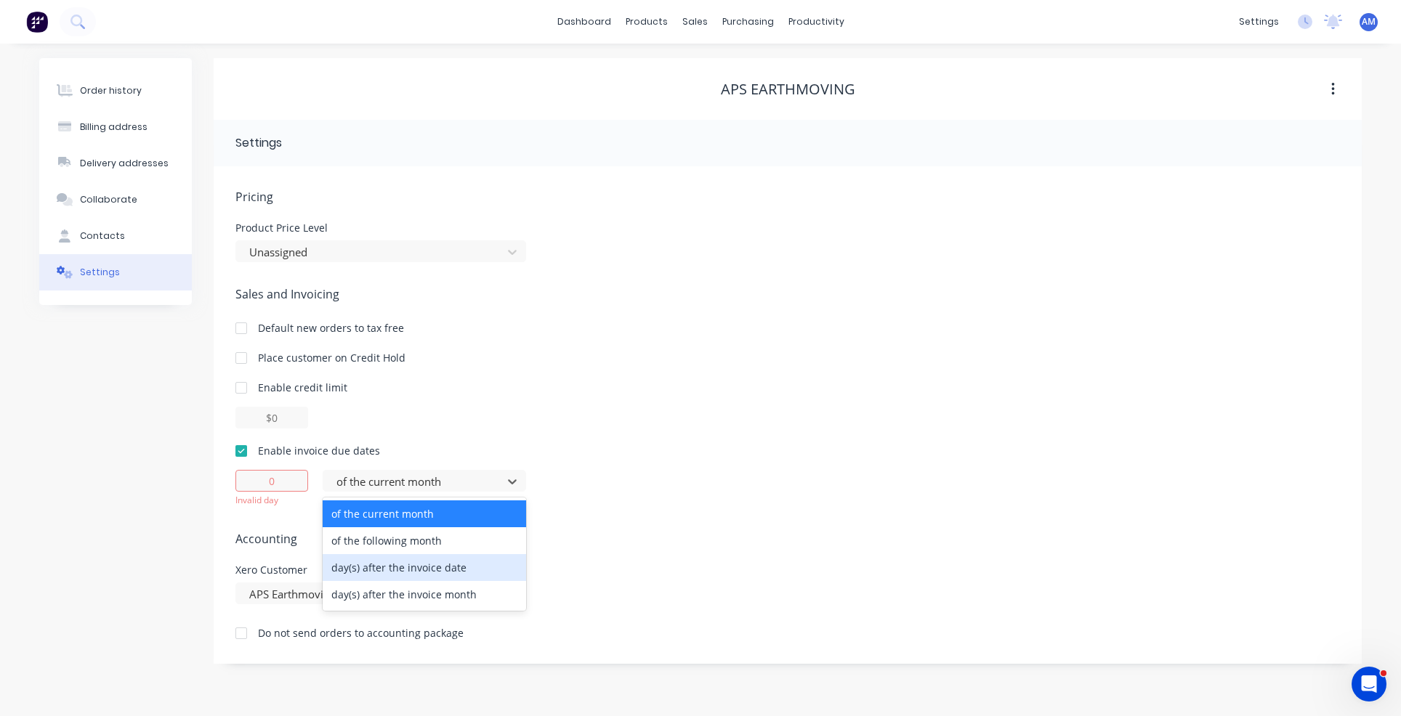
click at [440, 565] on div "day(s) after the invoice date" at bounding box center [424, 567] width 203 height 27
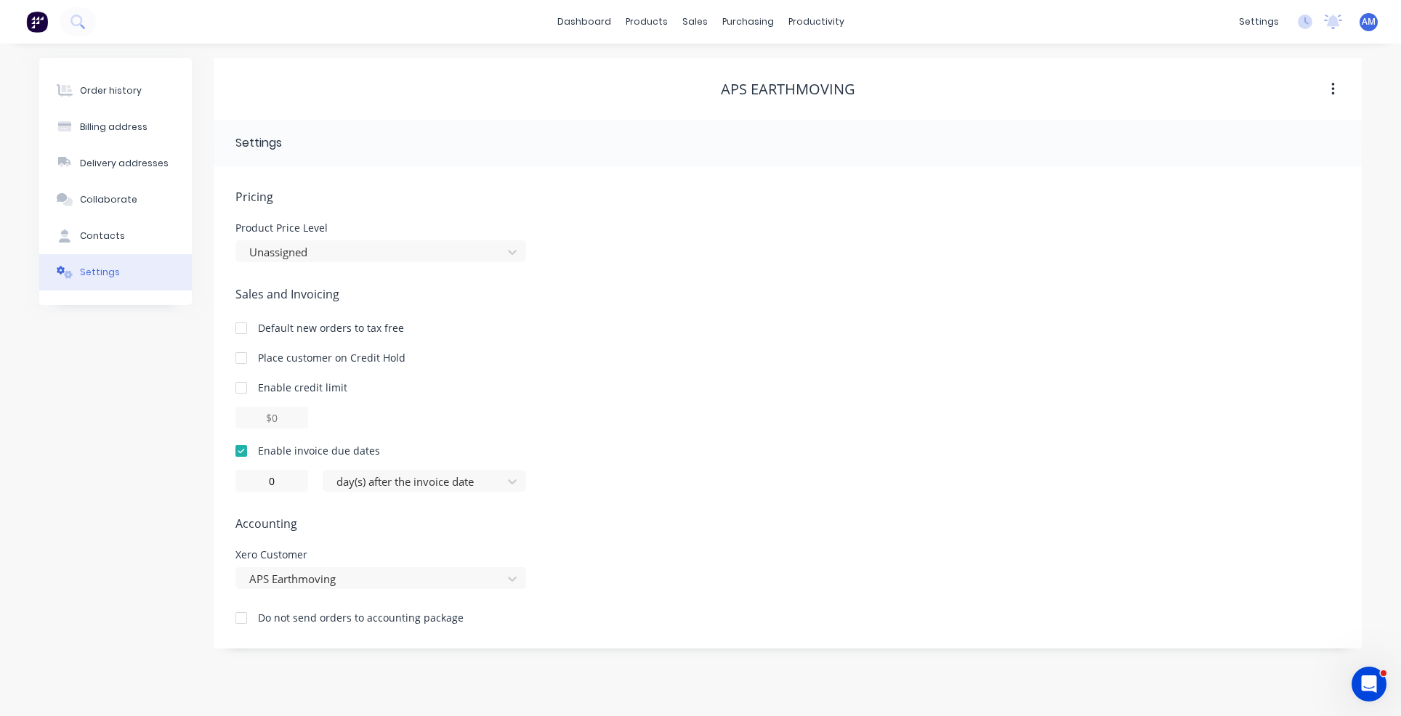
click at [553, 508] on div "Pricing Product Price Level Unassigned Sales and Invoicing Default new orders t…" at bounding box center [787, 418] width 1104 height 461
click at [129, 133] on div "Billing address" at bounding box center [114, 127] width 68 height 13
select select "AU"
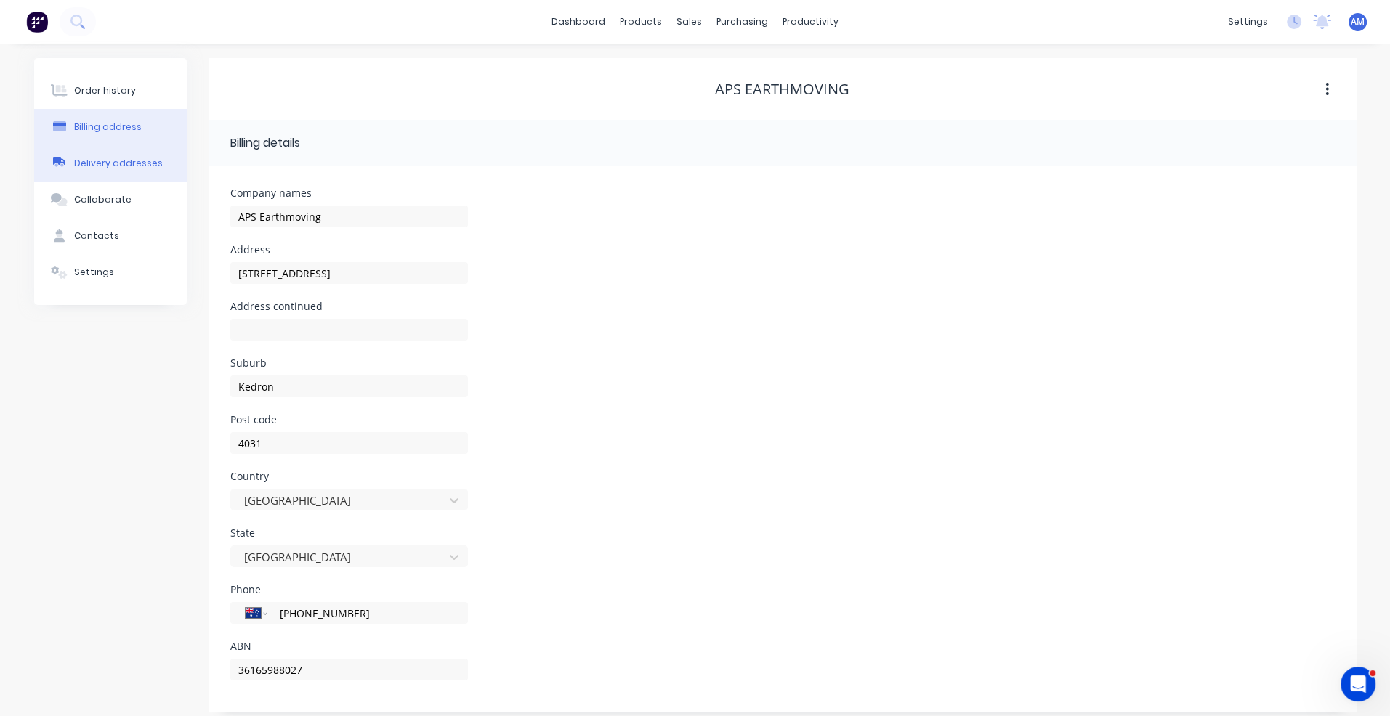
click at [129, 171] on button "Delivery addresses" at bounding box center [110, 163] width 153 height 36
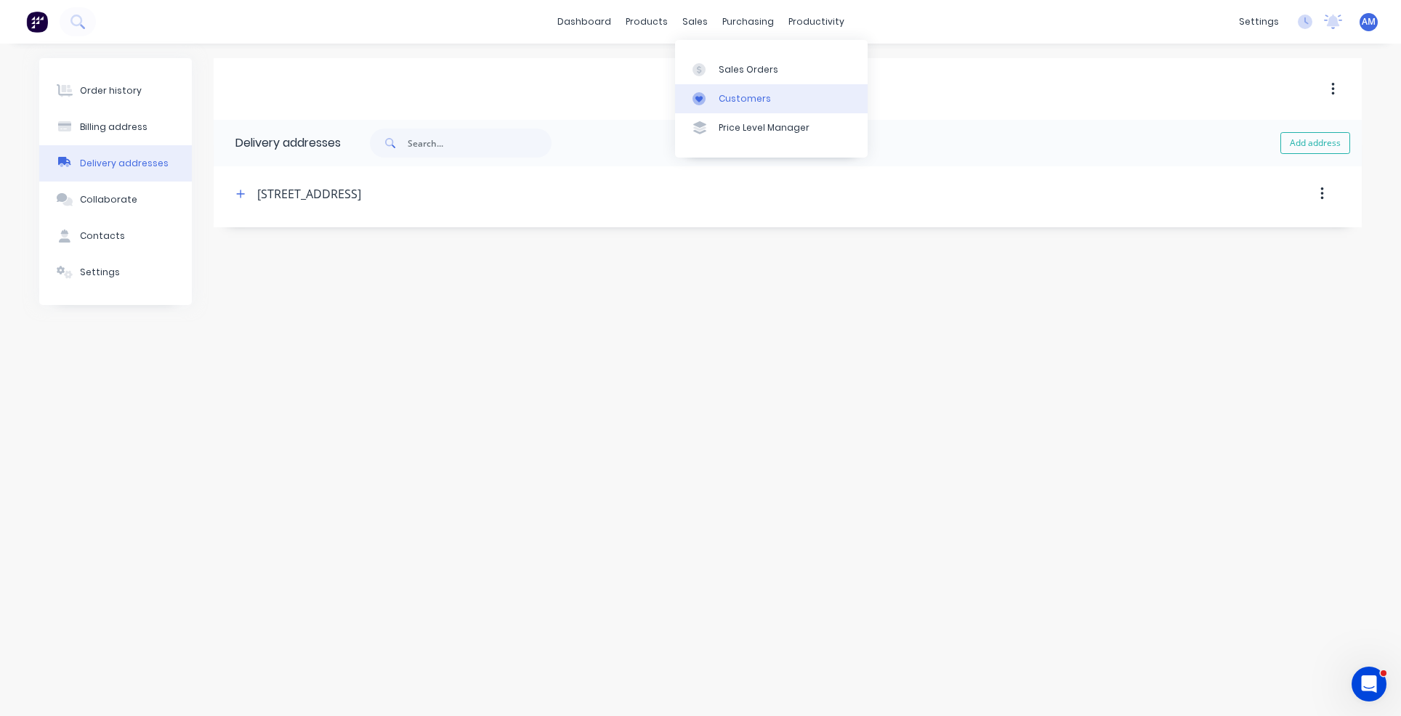
click at [731, 100] on div "Customers" at bounding box center [745, 98] width 52 height 13
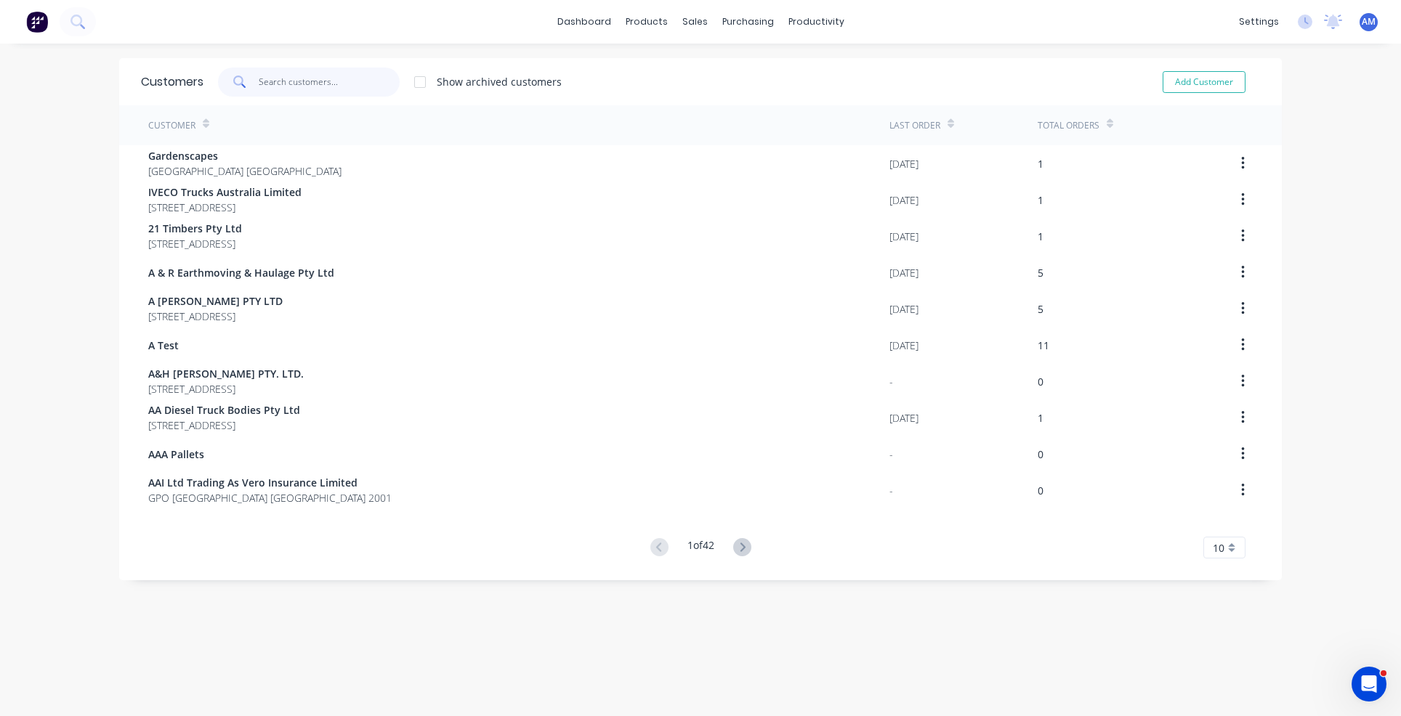
click at [334, 83] on input "text" at bounding box center [330, 82] width 142 height 29
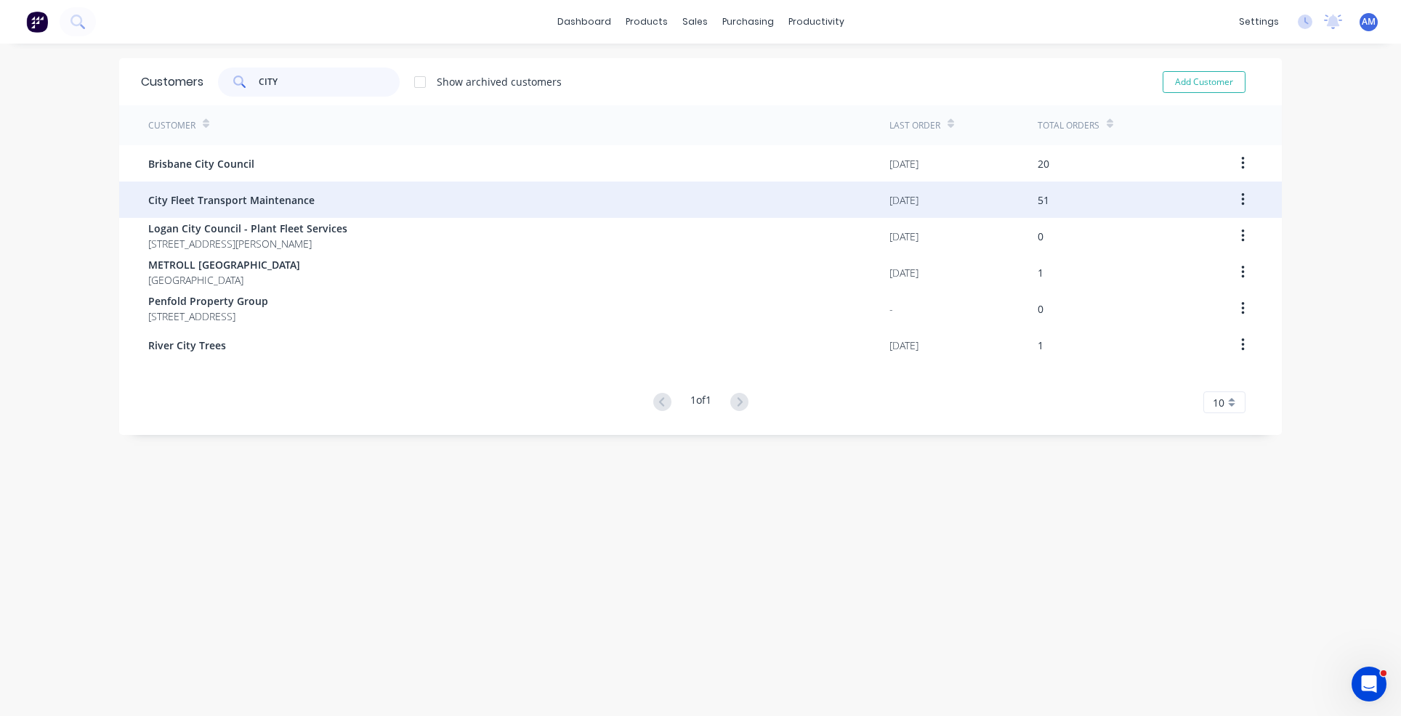
type input "CITY"
click at [265, 197] on span "City Fleet Transport Maintenance" at bounding box center [231, 200] width 166 height 15
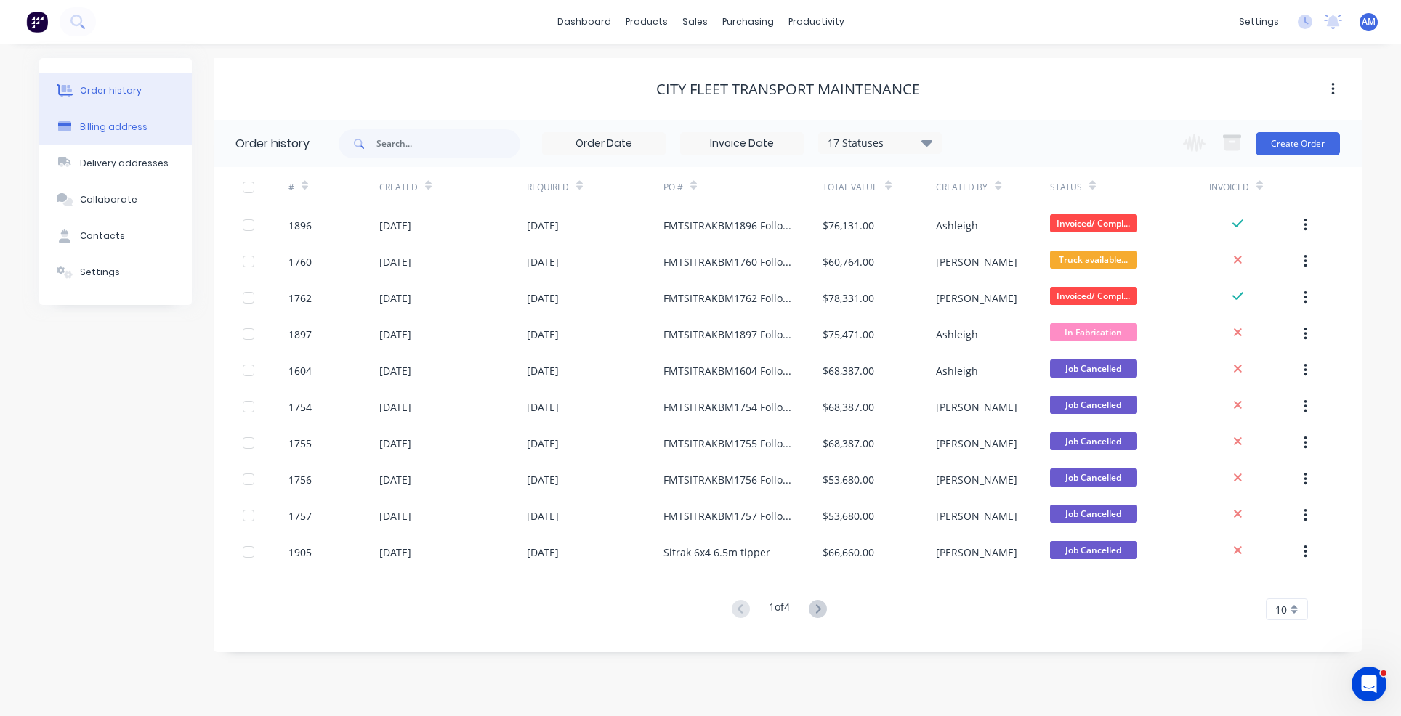
click at [133, 133] on div "Billing address" at bounding box center [114, 127] width 68 height 13
select select "AU"
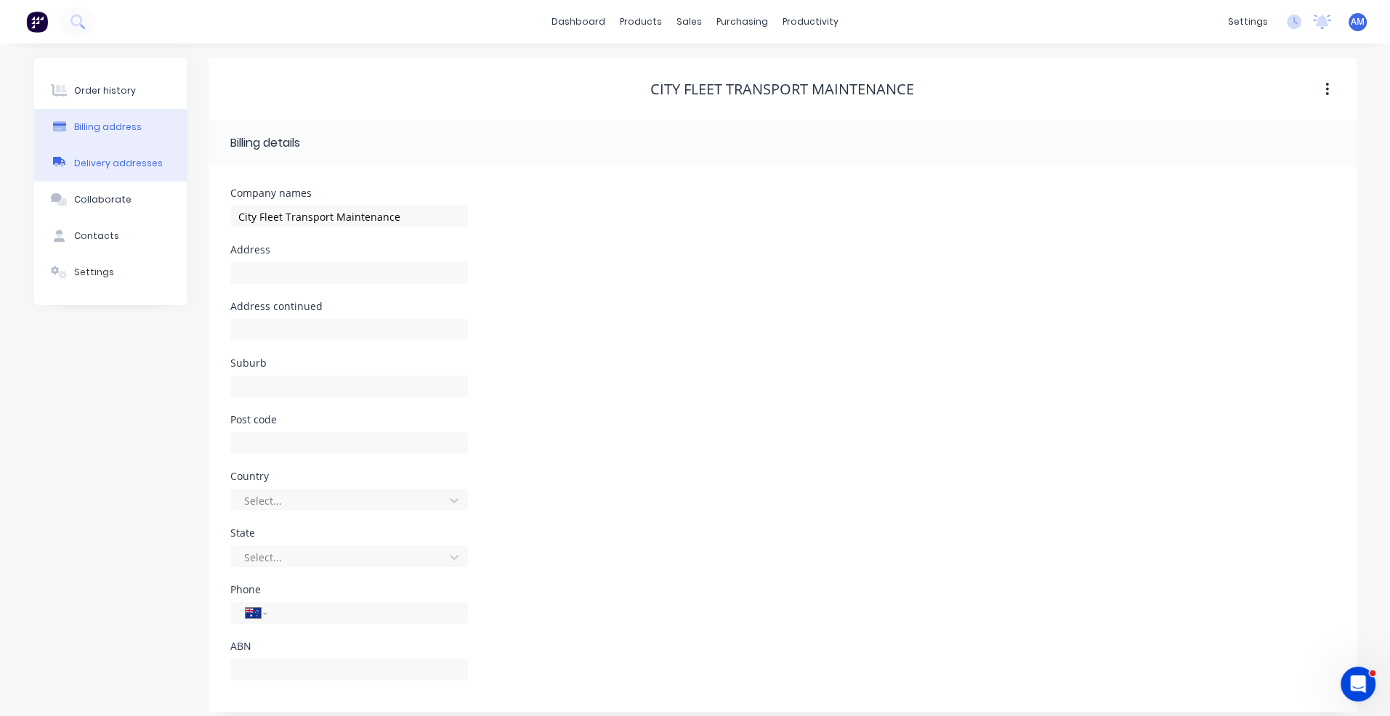
click at [127, 163] on div "Delivery addresses" at bounding box center [118, 163] width 89 height 13
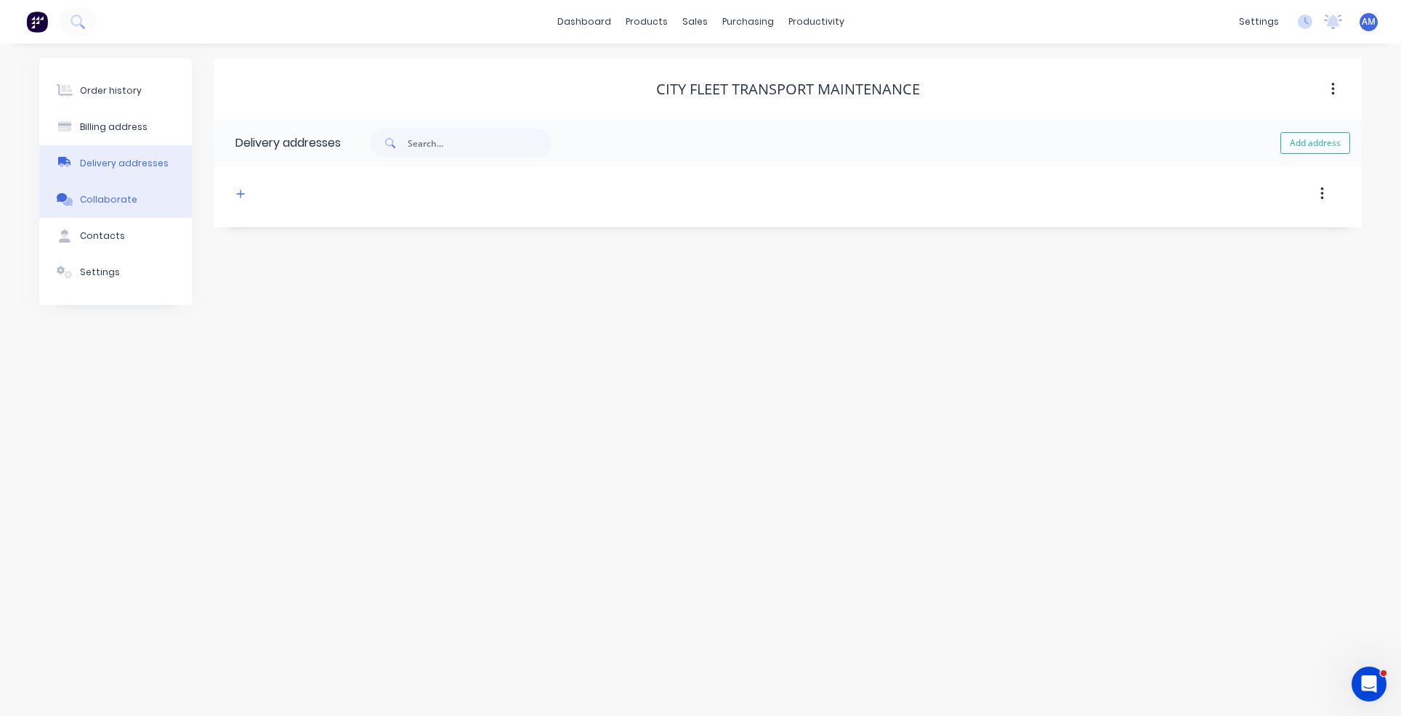
click at [123, 195] on div "Collaborate" at bounding box center [108, 199] width 57 height 13
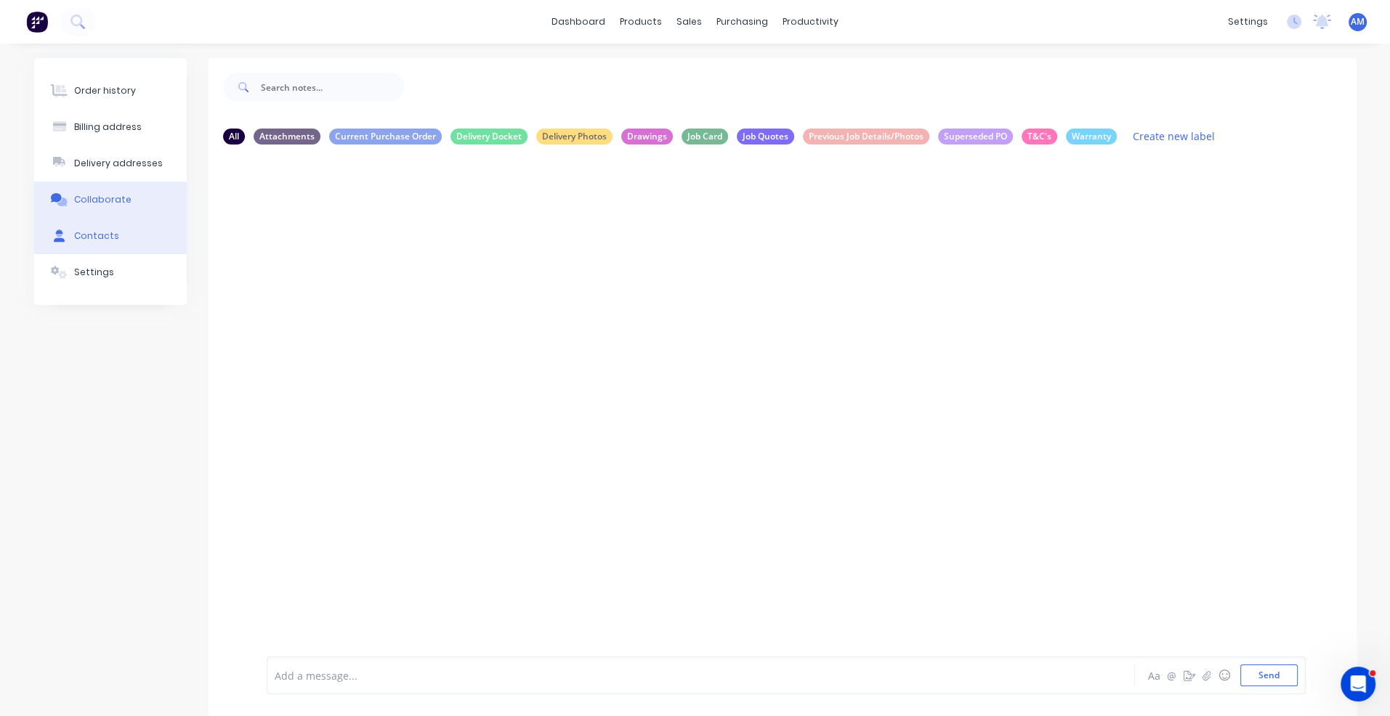
click at [107, 240] on div "Contacts" at bounding box center [96, 236] width 45 height 13
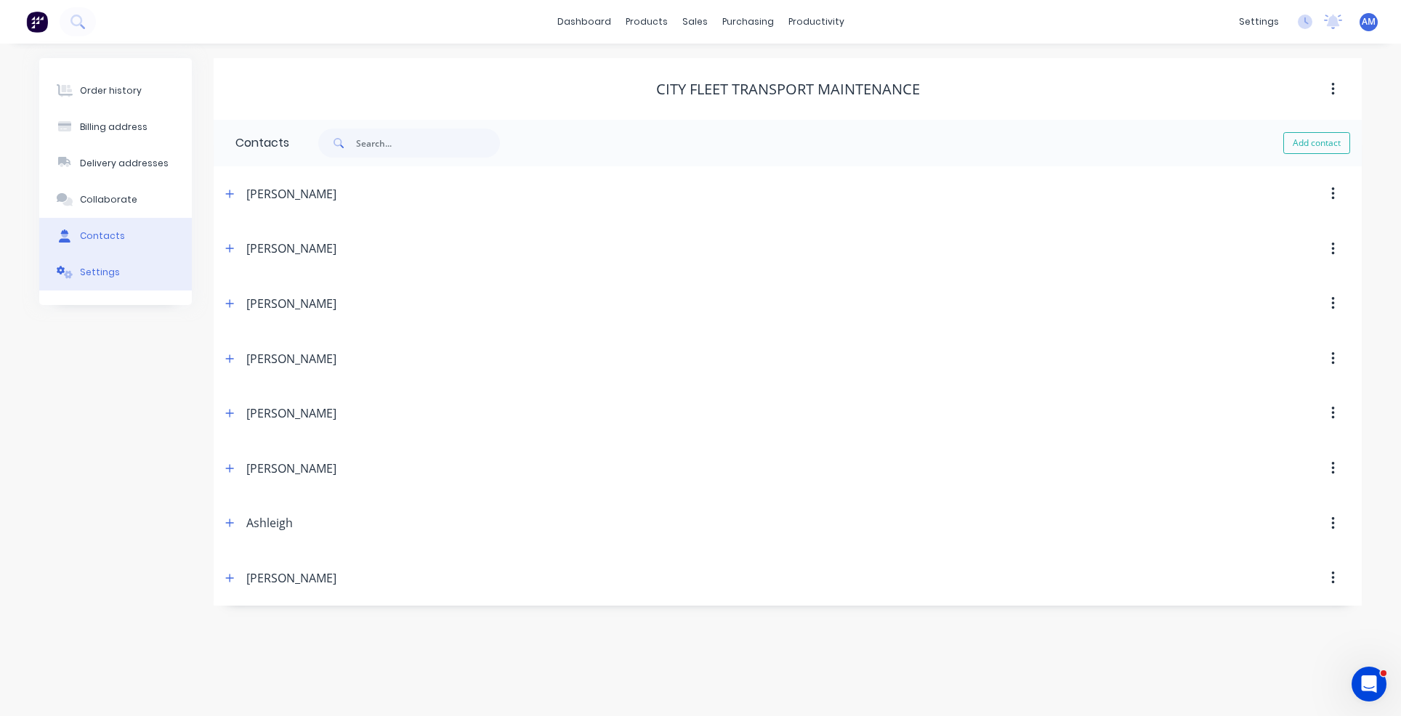
click at [99, 267] on div "Settings" at bounding box center [100, 272] width 40 height 13
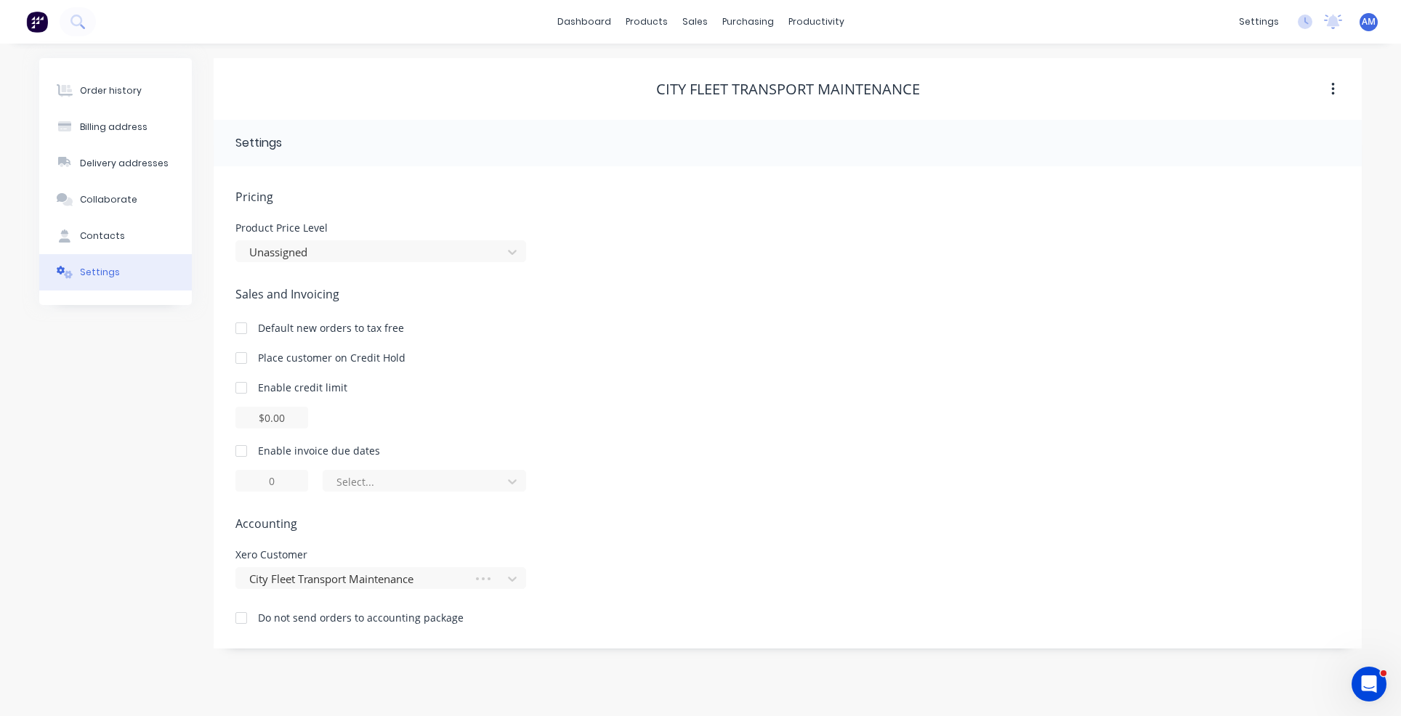
click at [243, 453] on div at bounding box center [241, 451] width 29 height 29
drag, startPoint x: 286, startPoint y: 483, endPoint x: 264, endPoint y: 482, distance: 21.1
click at [264, 482] on input "1" at bounding box center [271, 481] width 73 height 22
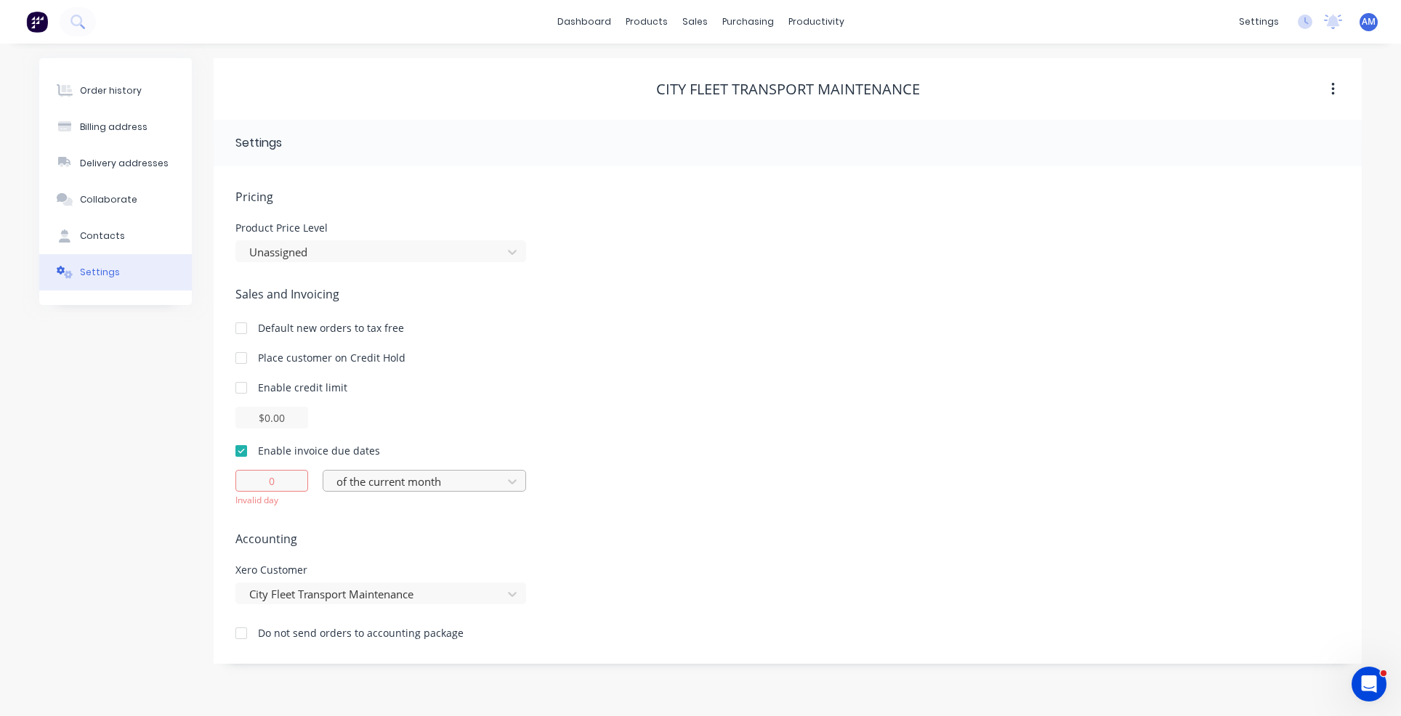
click at [450, 489] on div at bounding box center [415, 482] width 160 height 18
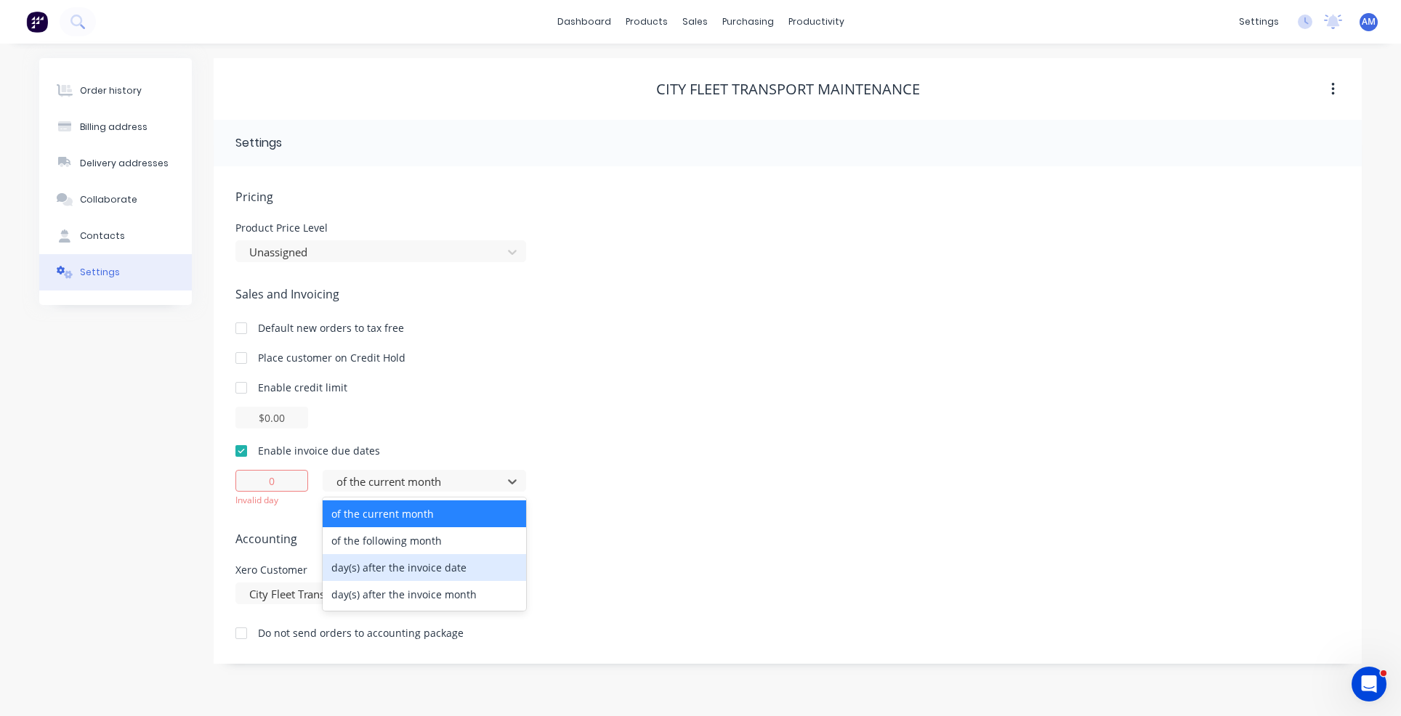
click at [429, 572] on div "day(s) after the invoice date" at bounding box center [424, 567] width 203 height 27
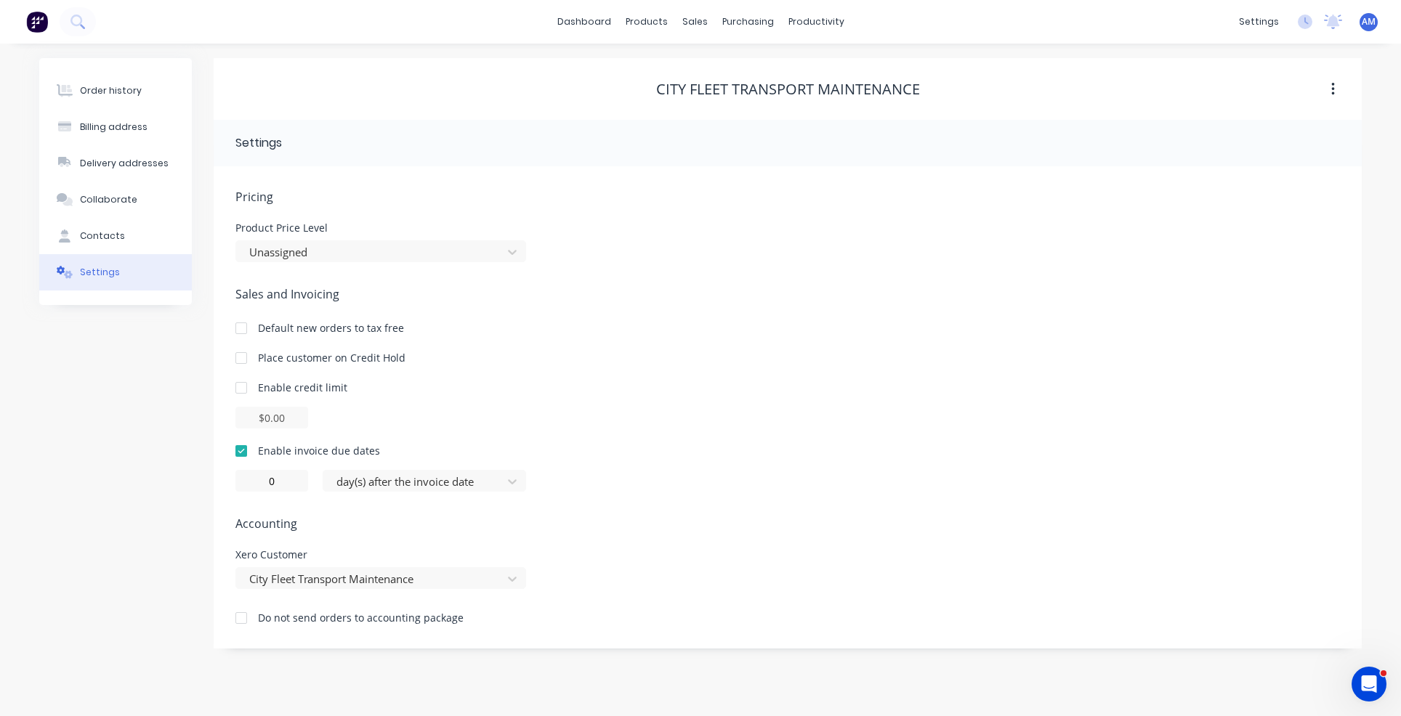
click at [596, 520] on span "Accounting" at bounding box center [787, 523] width 1104 height 17
drag, startPoint x: 279, startPoint y: 481, endPoint x: 242, endPoint y: 482, distance: 37.1
click at [242, 482] on input "0" at bounding box center [271, 481] width 73 height 22
type input "7"
click at [668, 490] on div "7 day(s) after the invoice date" at bounding box center [787, 481] width 1104 height 22
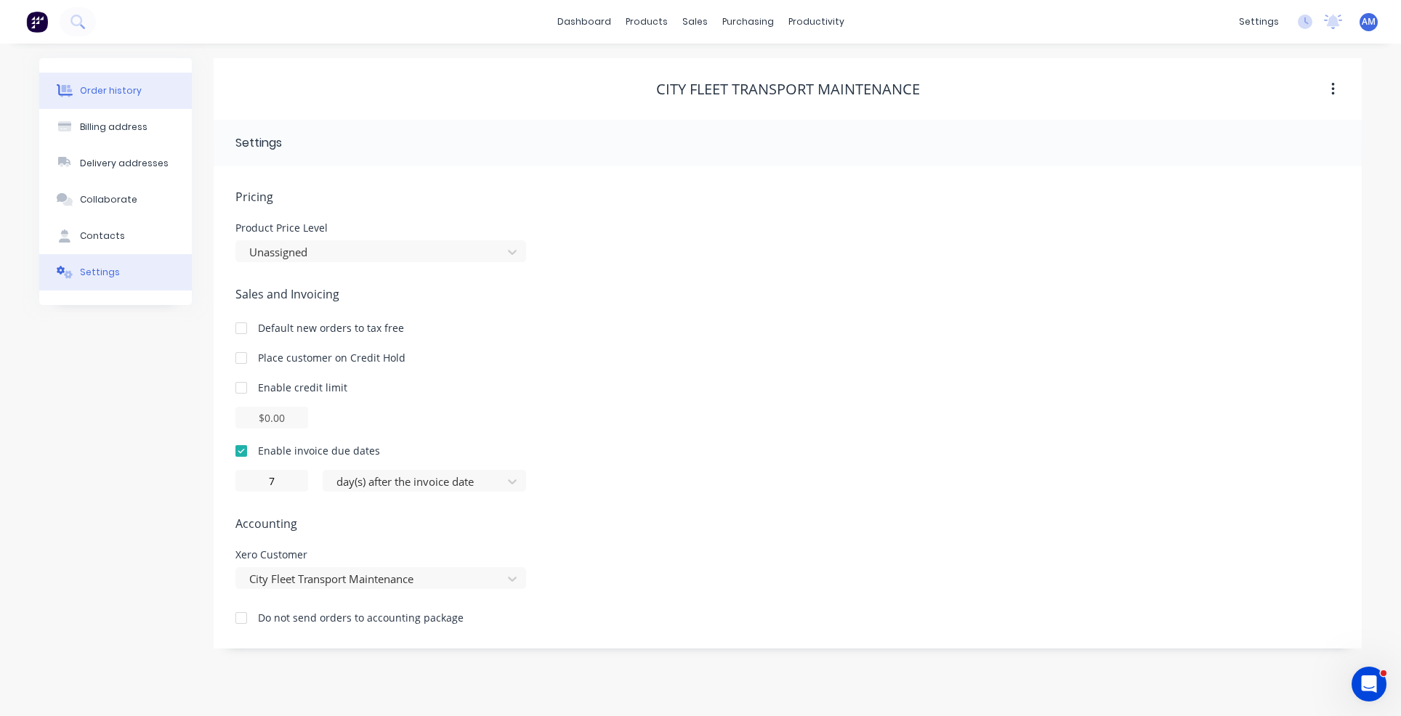
click at [116, 94] on div "Order history" at bounding box center [111, 90] width 62 height 13
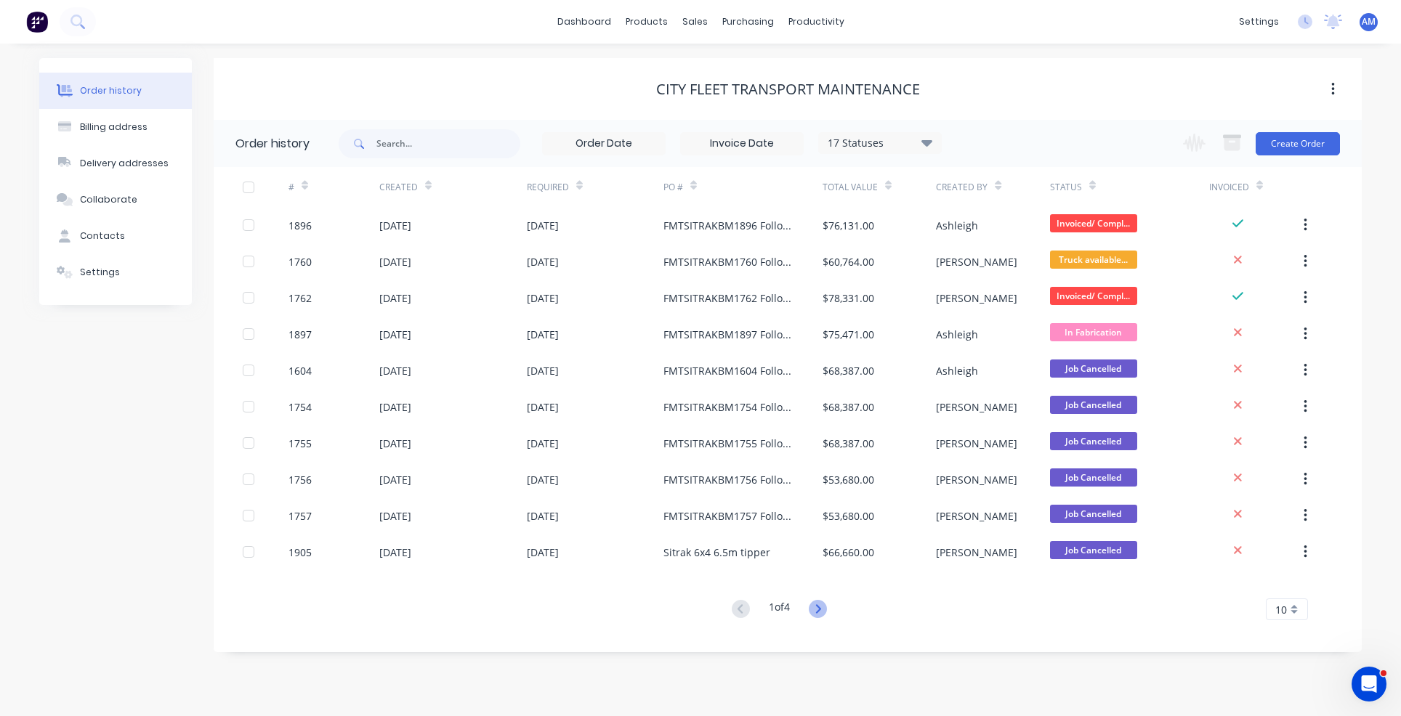
click at [818, 610] on icon at bounding box center [818, 609] width 18 height 18
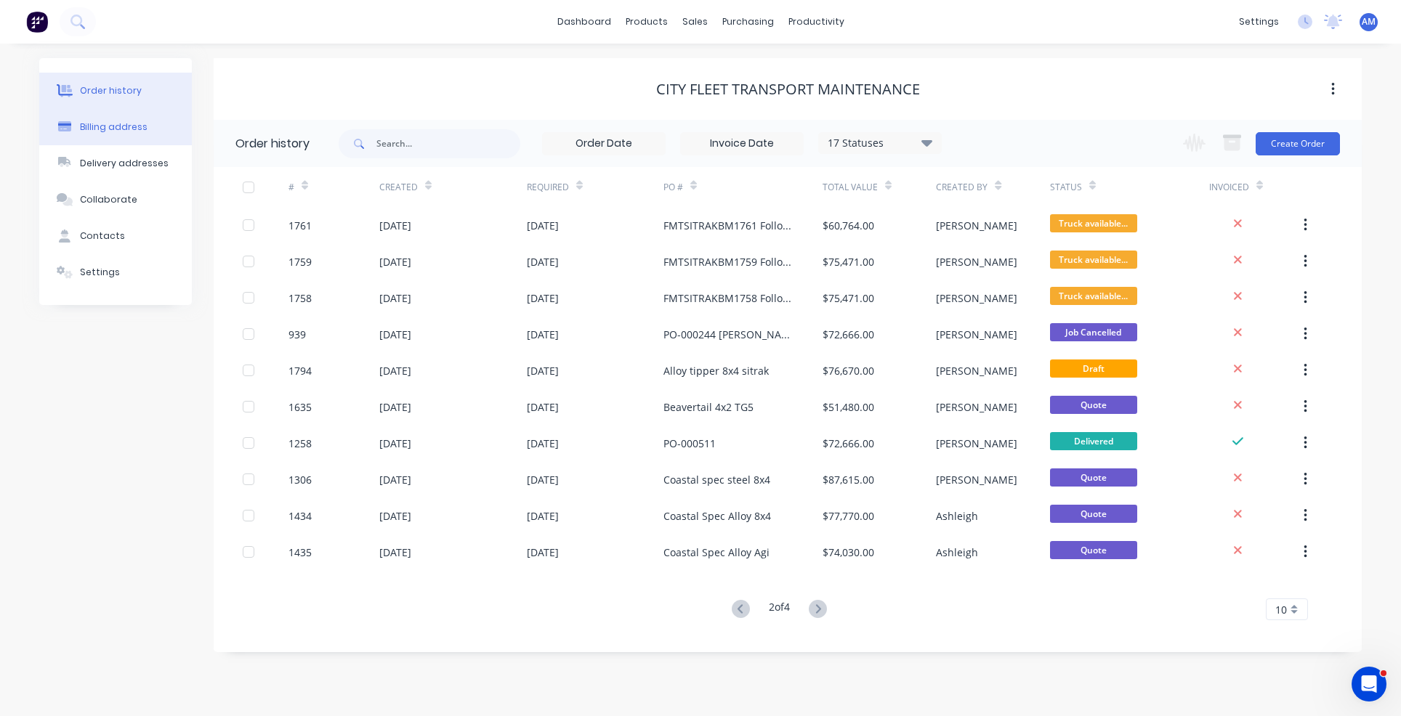
click at [124, 124] on div "Billing address" at bounding box center [114, 127] width 68 height 13
select select "AU"
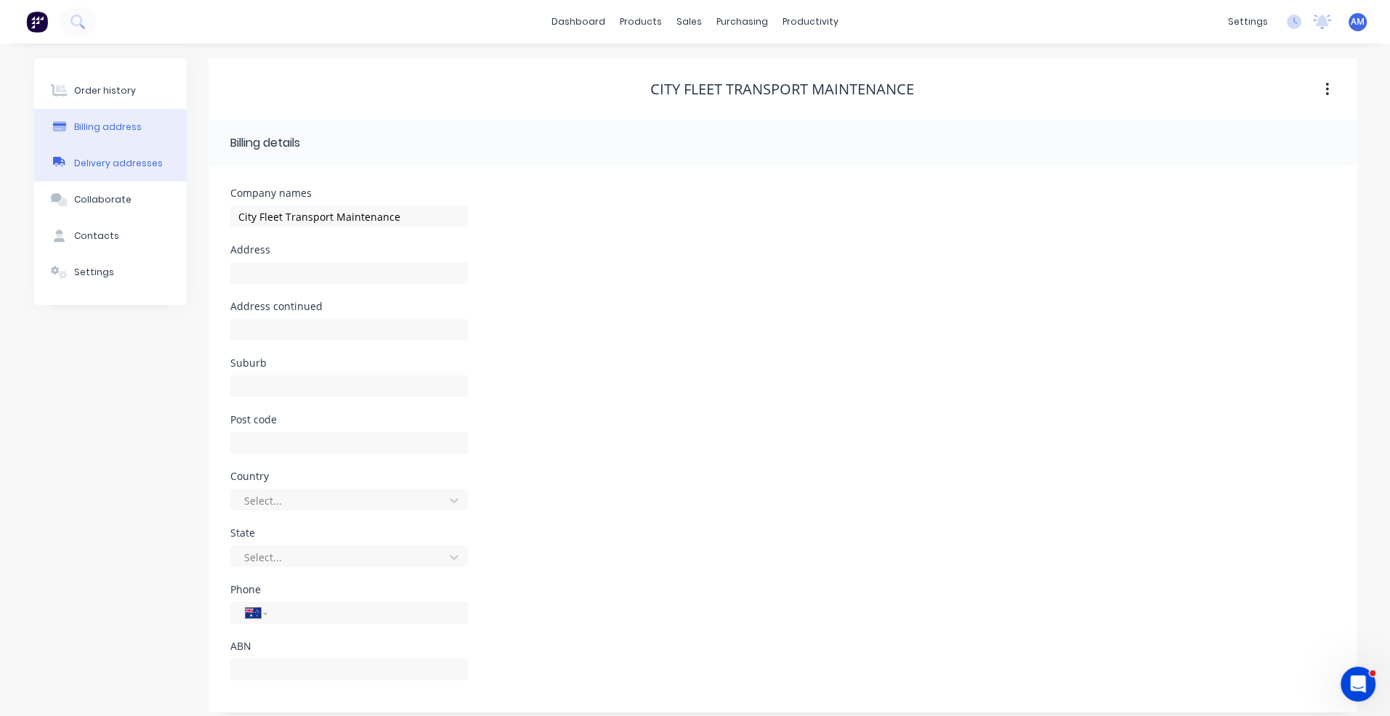
click at [137, 166] on div "Delivery addresses" at bounding box center [118, 163] width 89 height 13
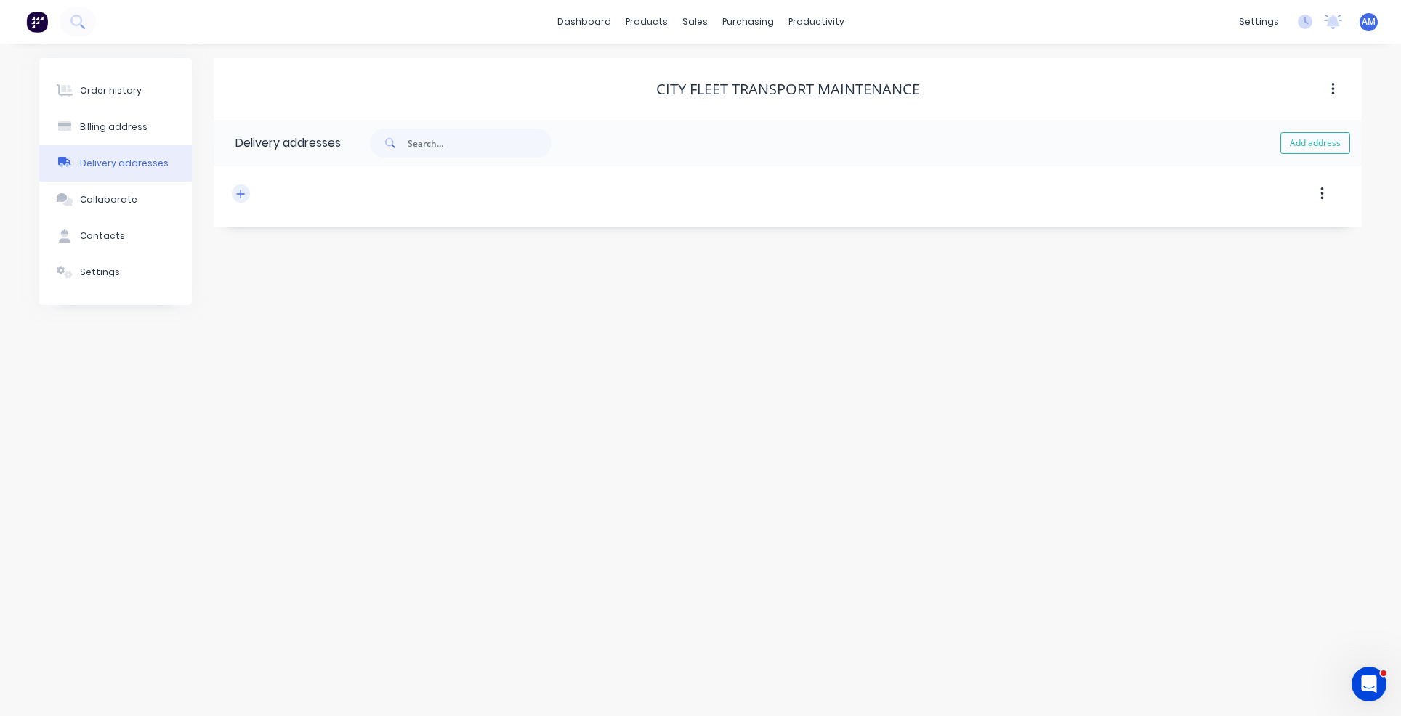
click at [240, 193] on icon "button" at bounding box center [241, 194] width 8 height 8
click at [271, 254] on input "text" at bounding box center [365, 250] width 238 height 22
paste input "1677 Beenleigh Rd"
type input "1677 Beenleigh Rd"
click at [283, 359] on input "text" at bounding box center [365, 363] width 238 height 22
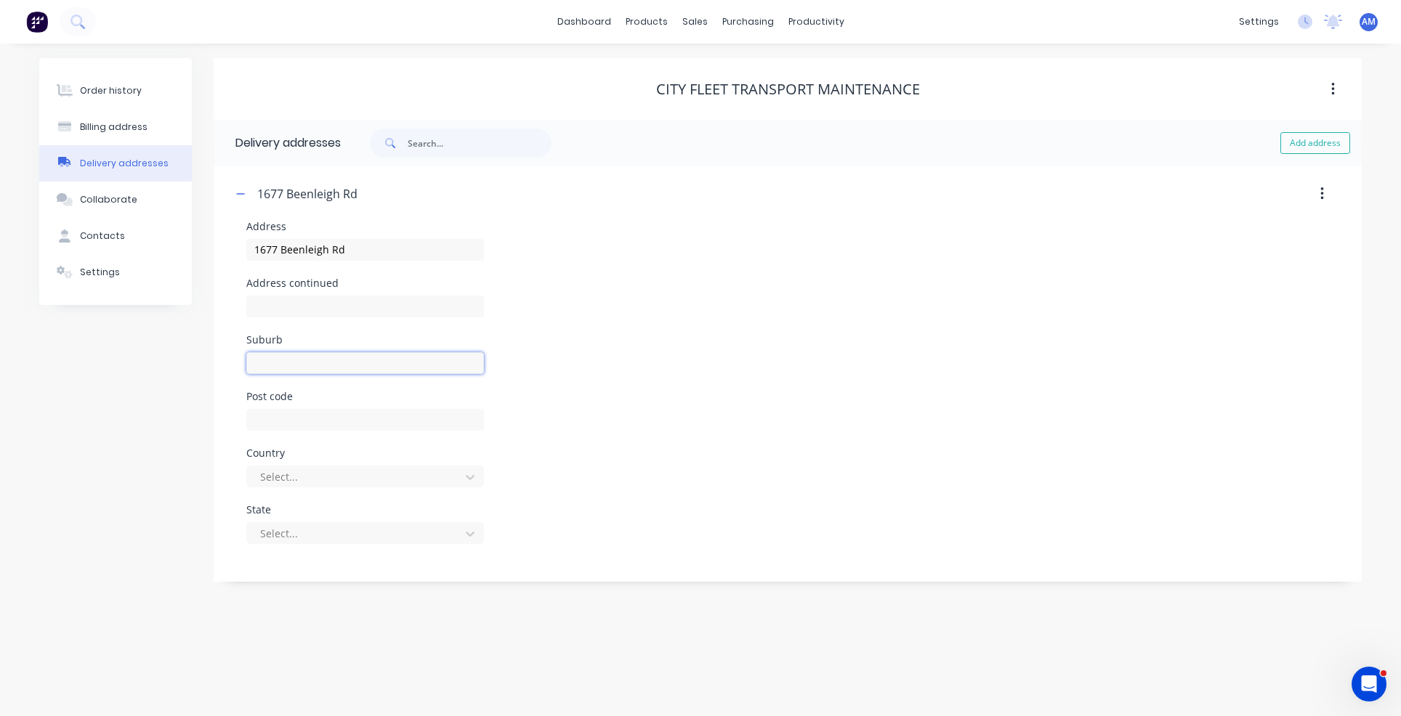
paste input "[PERSON_NAME]"
type input "[PERSON_NAME]"
click at [298, 411] on input "text" at bounding box center [365, 420] width 238 height 22
type input "4119"
click at [328, 483] on div at bounding box center [356, 477] width 194 height 18
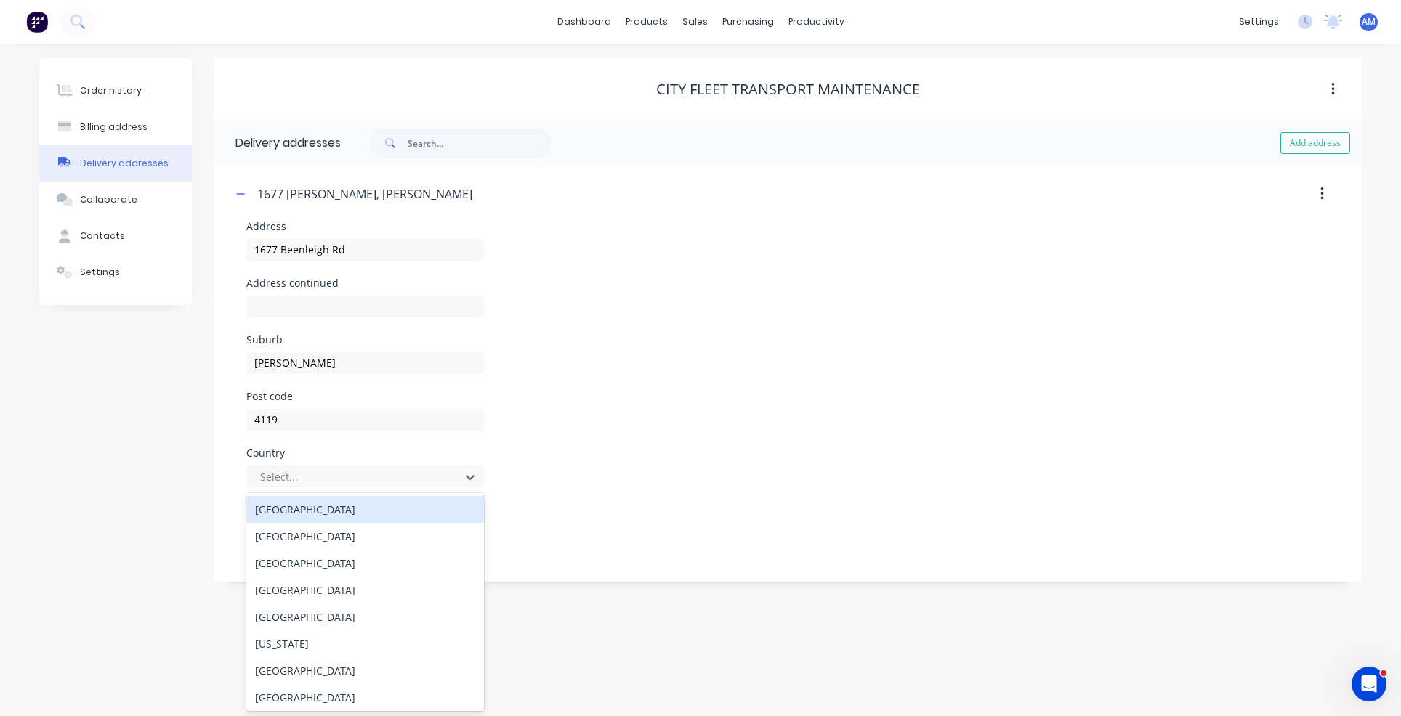
click at [310, 518] on div "[GEOGRAPHIC_DATA]" at bounding box center [365, 509] width 238 height 27
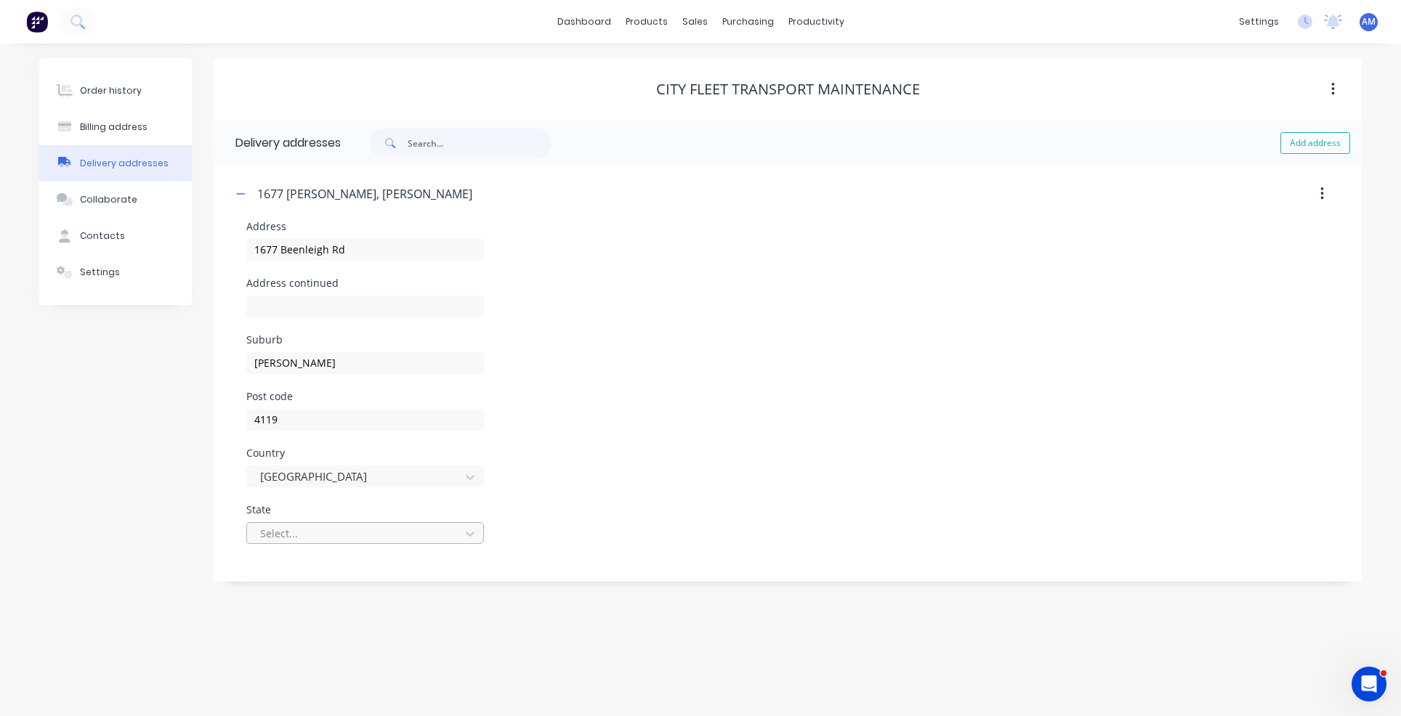
click at [323, 531] on div at bounding box center [356, 534] width 194 height 18
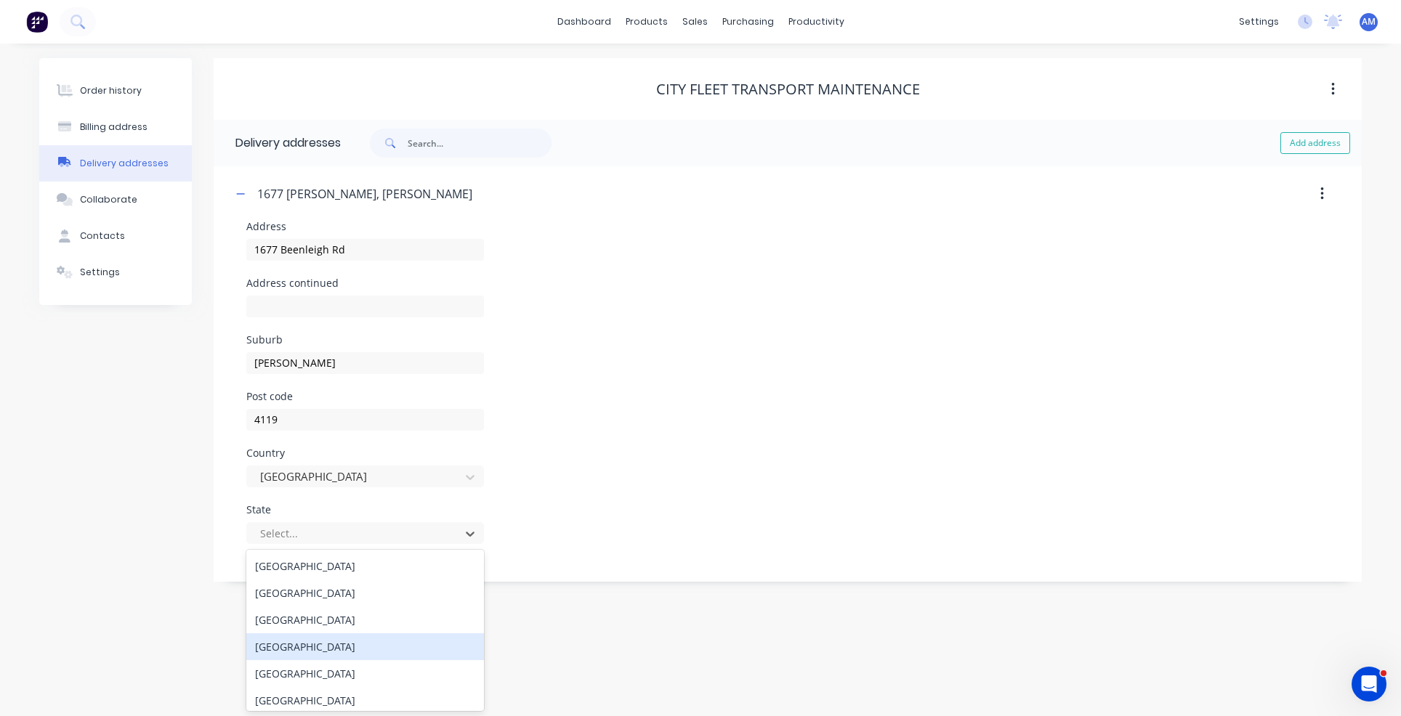
click at [306, 644] on div "[GEOGRAPHIC_DATA]" at bounding box center [365, 647] width 238 height 27
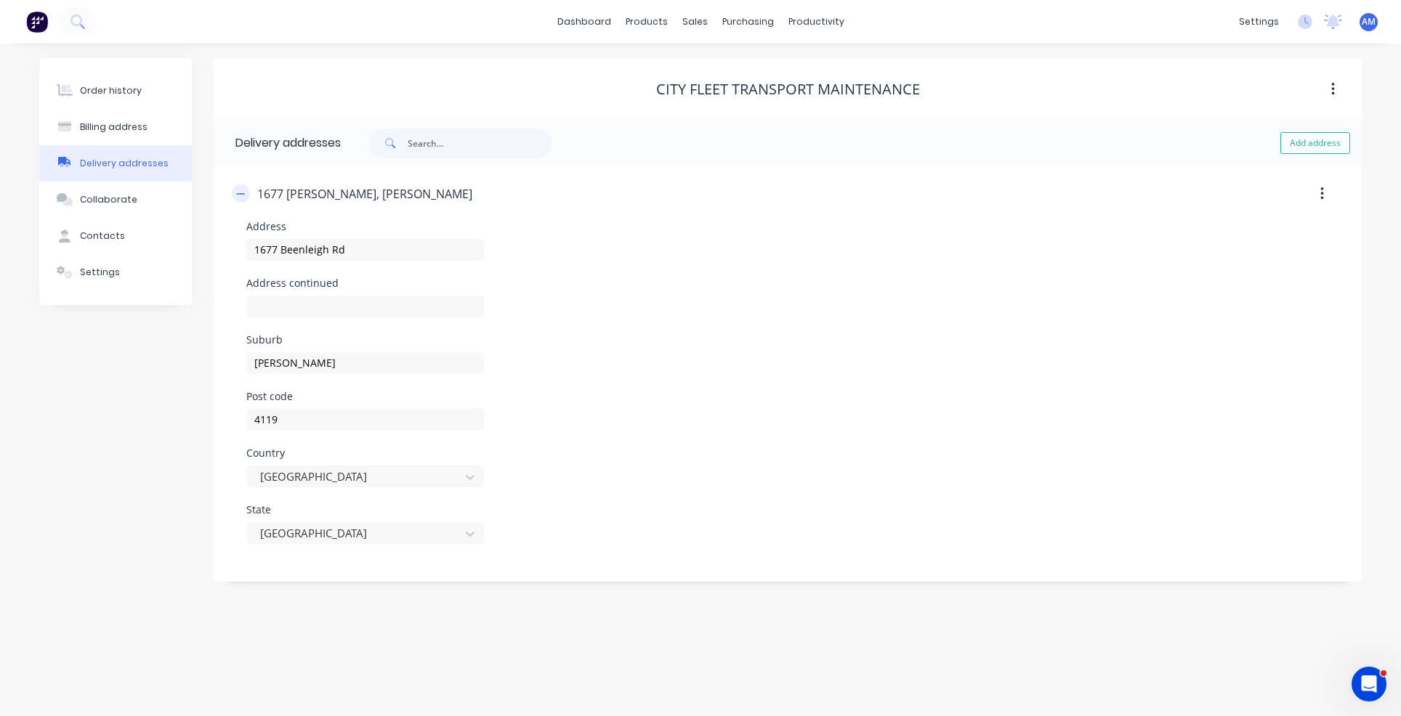
click at [245, 194] on icon "button" at bounding box center [240, 194] width 9 height 10
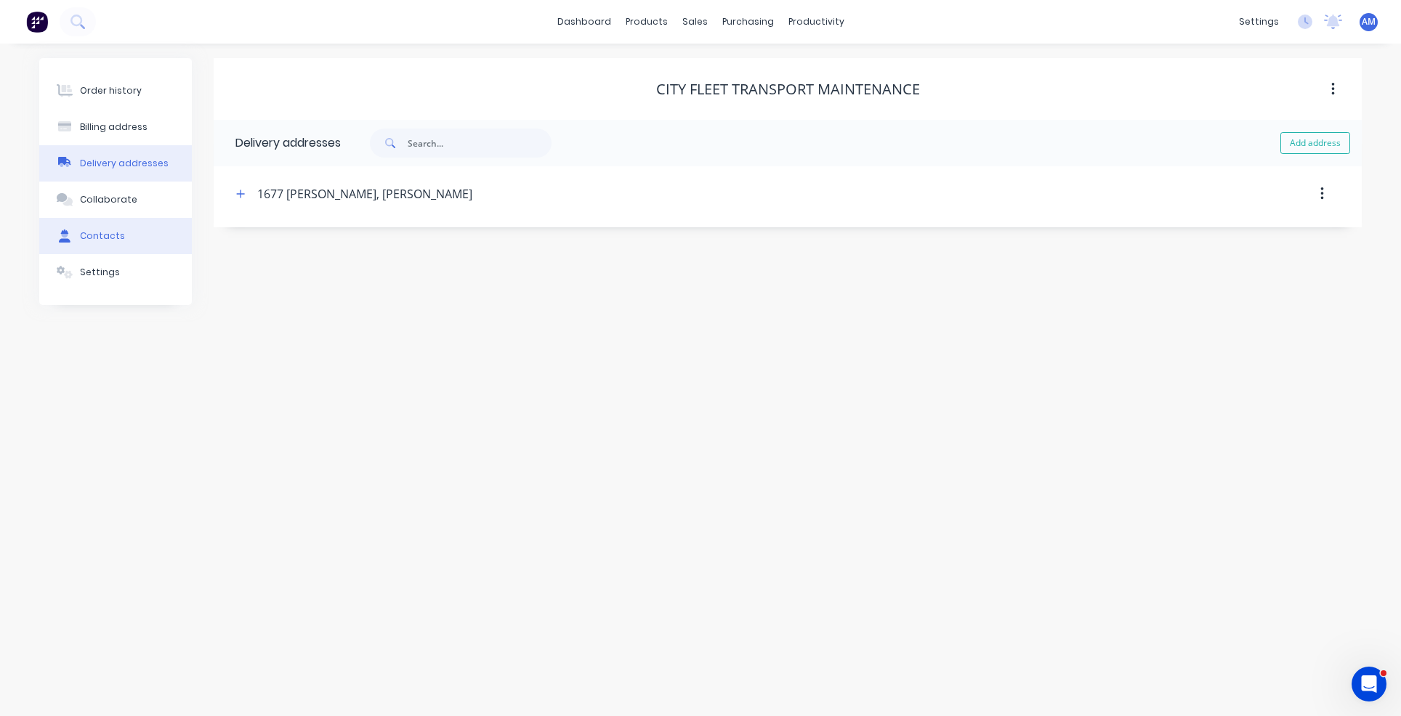
click at [104, 235] on div "Contacts" at bounding box center [102, 236] width 45 height 13
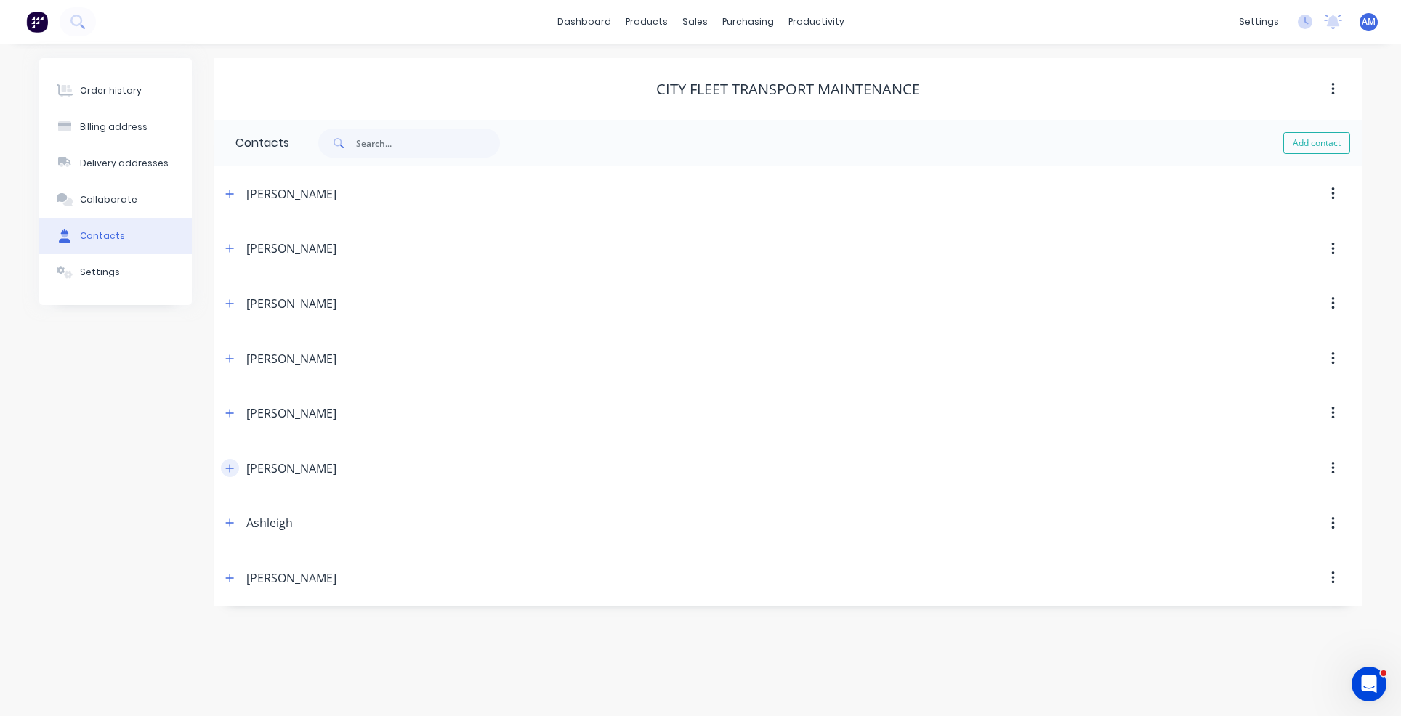
click at [230, 464] on icon "button" at bounding box center [229, 469] width 9 height 10
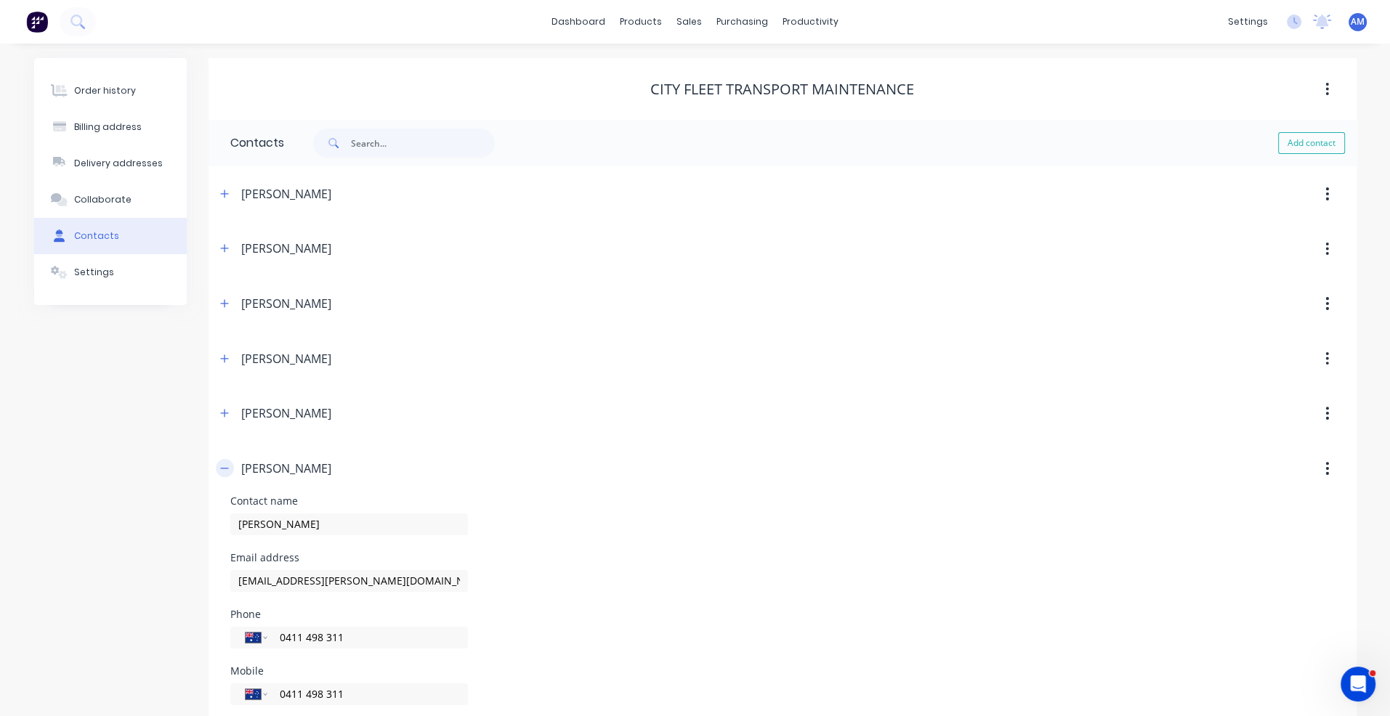
click at [230, 464] on button "button" at bounding box center [225, 468] width 18 height 18
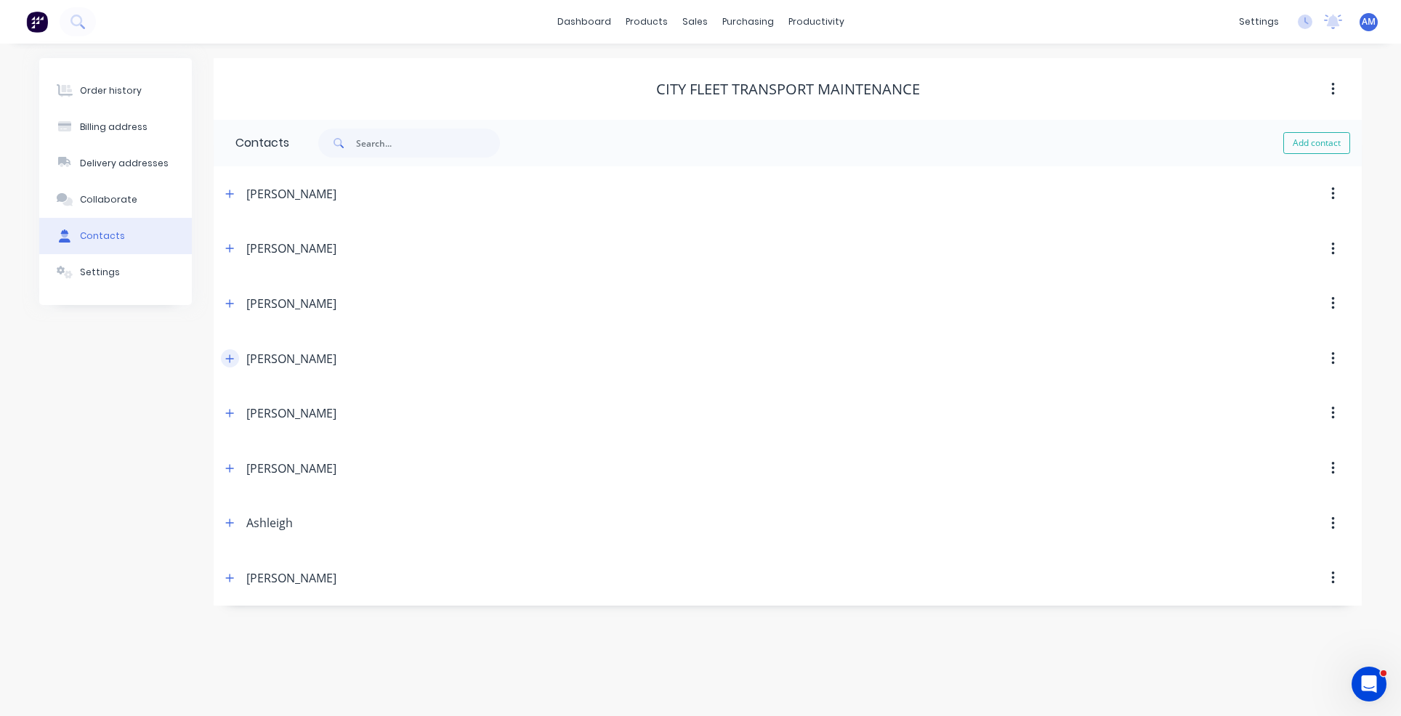
click at [225, 356] on icon "button" at bounding box center [229, 359] width 9 height 10
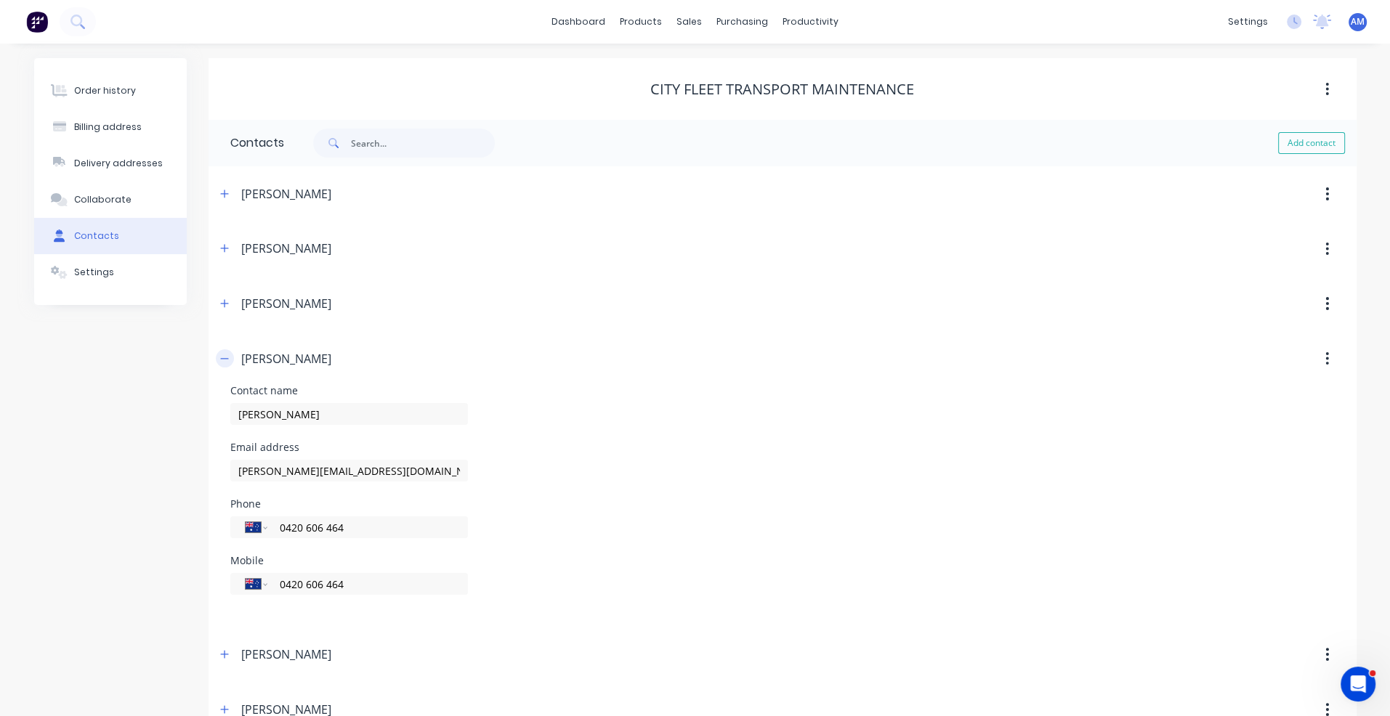
click at [227, 355] on icon "button" at bounding box center [224, 359] width 9 height 10
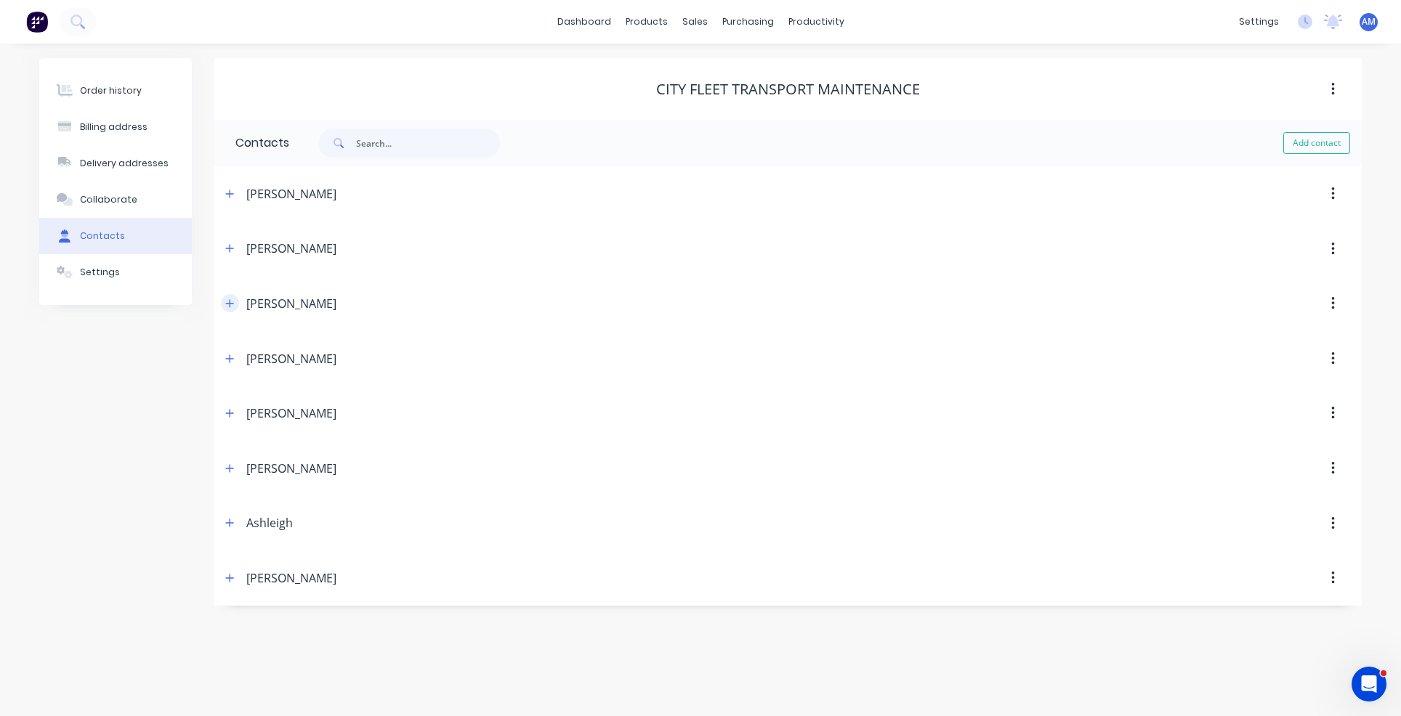
click at [232, 303] on icon "button" at bounding box center [230, 303] width 8 height 8
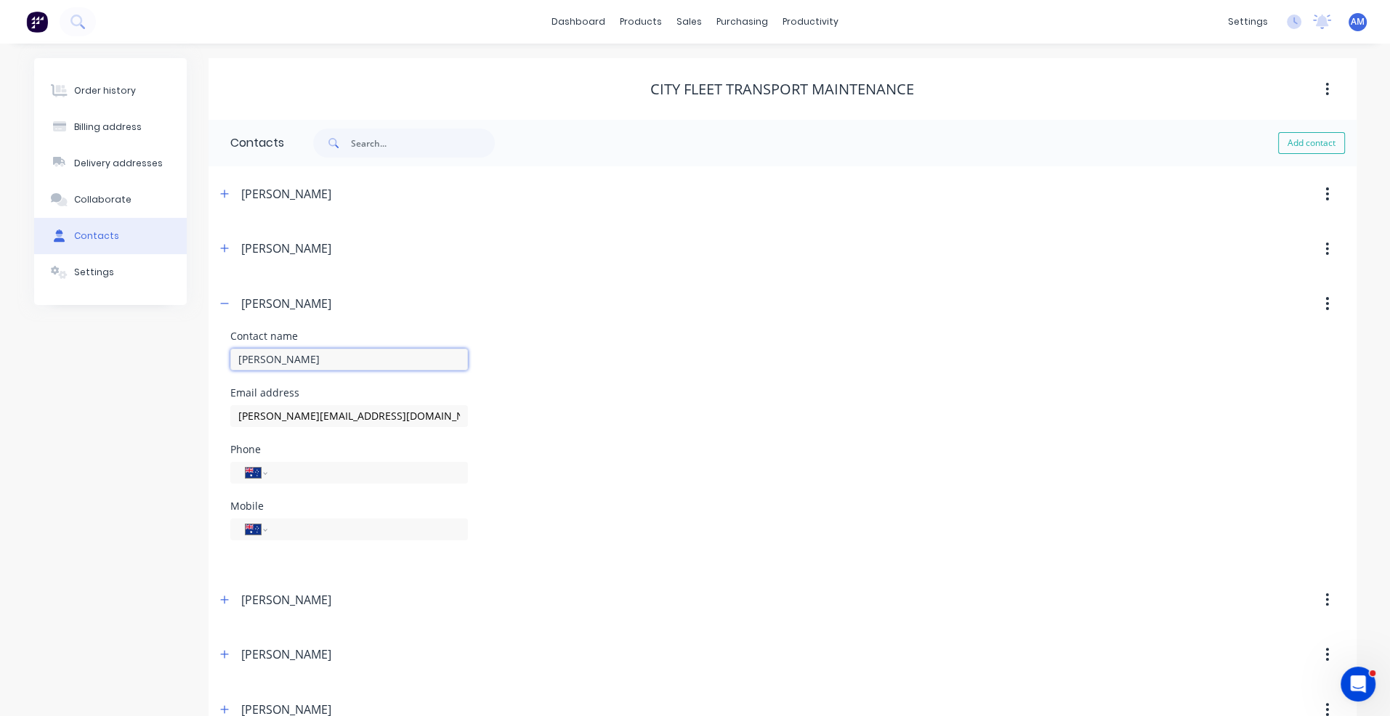
click at [338, 365] on input "[PERSON_NAME]" at bounding box center [349, 360] width 238 height 22
type input "[PERSON_NAME]"
click at [225, 303] on icon "button" at bounding box center [224, 303] width 8 height 1
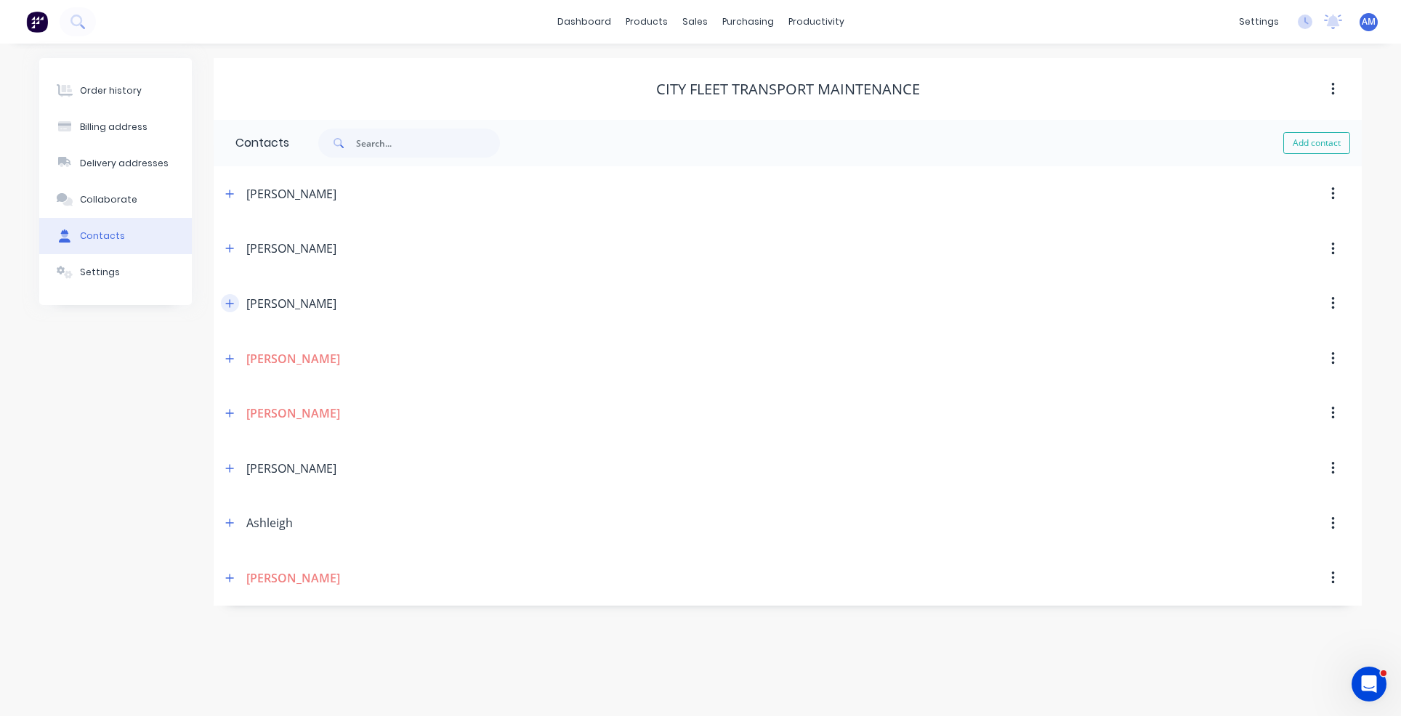
click at [225, 303] on icon "button" at bounding box center [229, 304] width 9 height 10
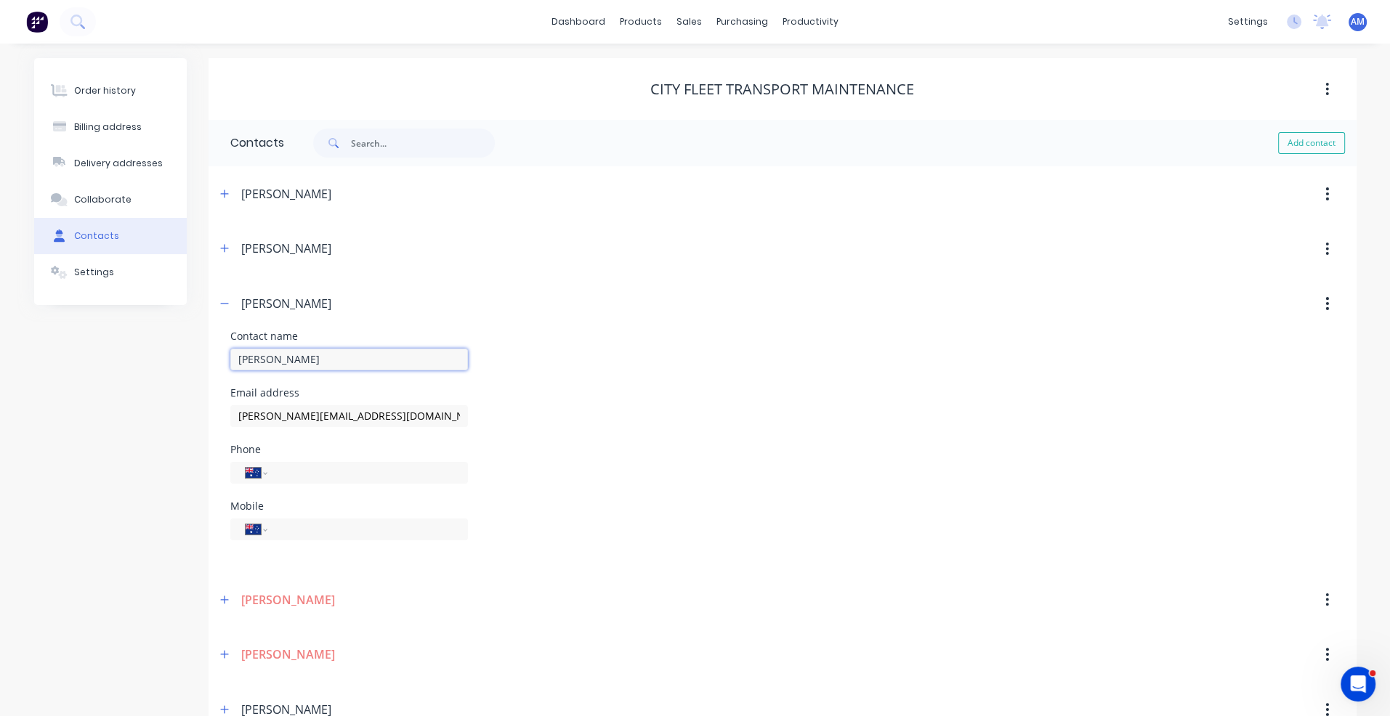
click at [411, 363] on input "[PERSON_NAME]" at bounding box center [349, 360] width 238 height 22
click at [551, 555] on div "Mobile International [GEOGRAPHIC_DATA] [GEOGRAPHIC_DATA] [GEOGRAPHIC_DATA] [GEO…" at bounding box center [782, 529] width 1104 height 57
click at [225, 599] on icon "button" at bounding box center [224, 600] width 9 height 10
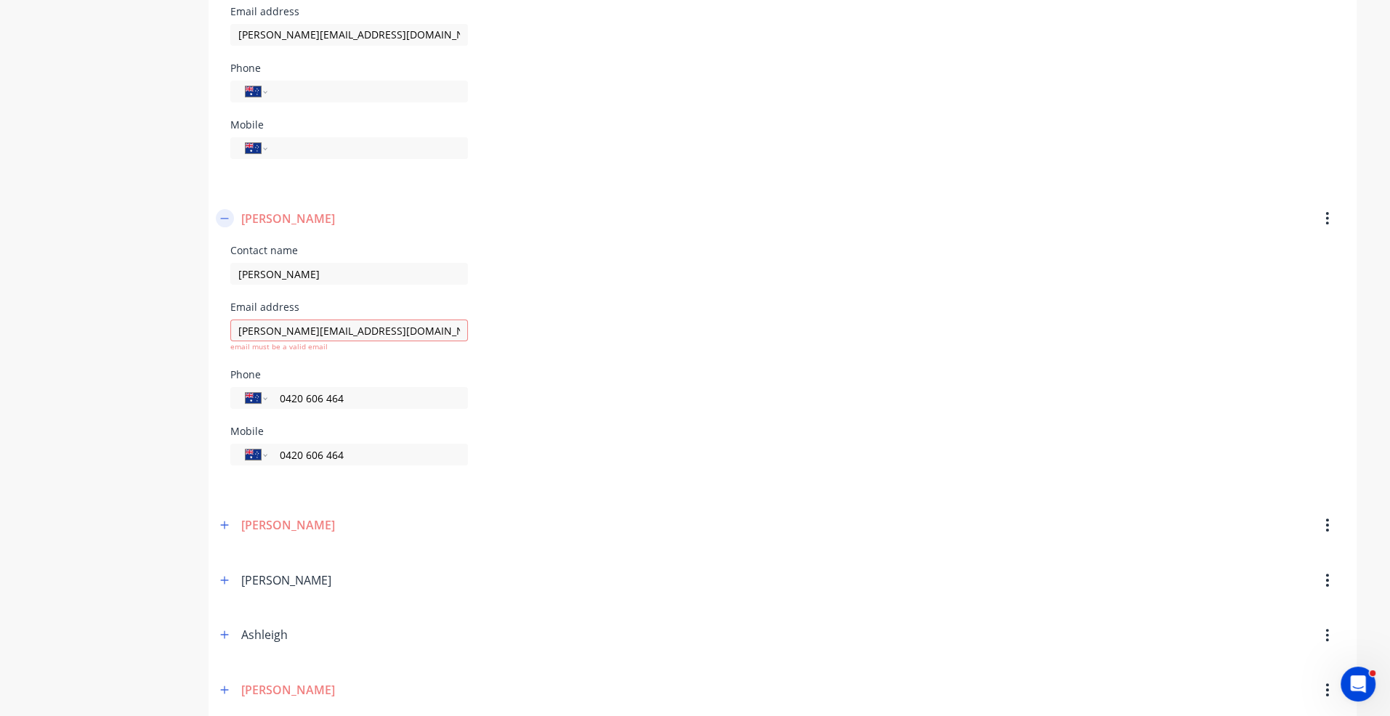
scroll to position [395, 0]
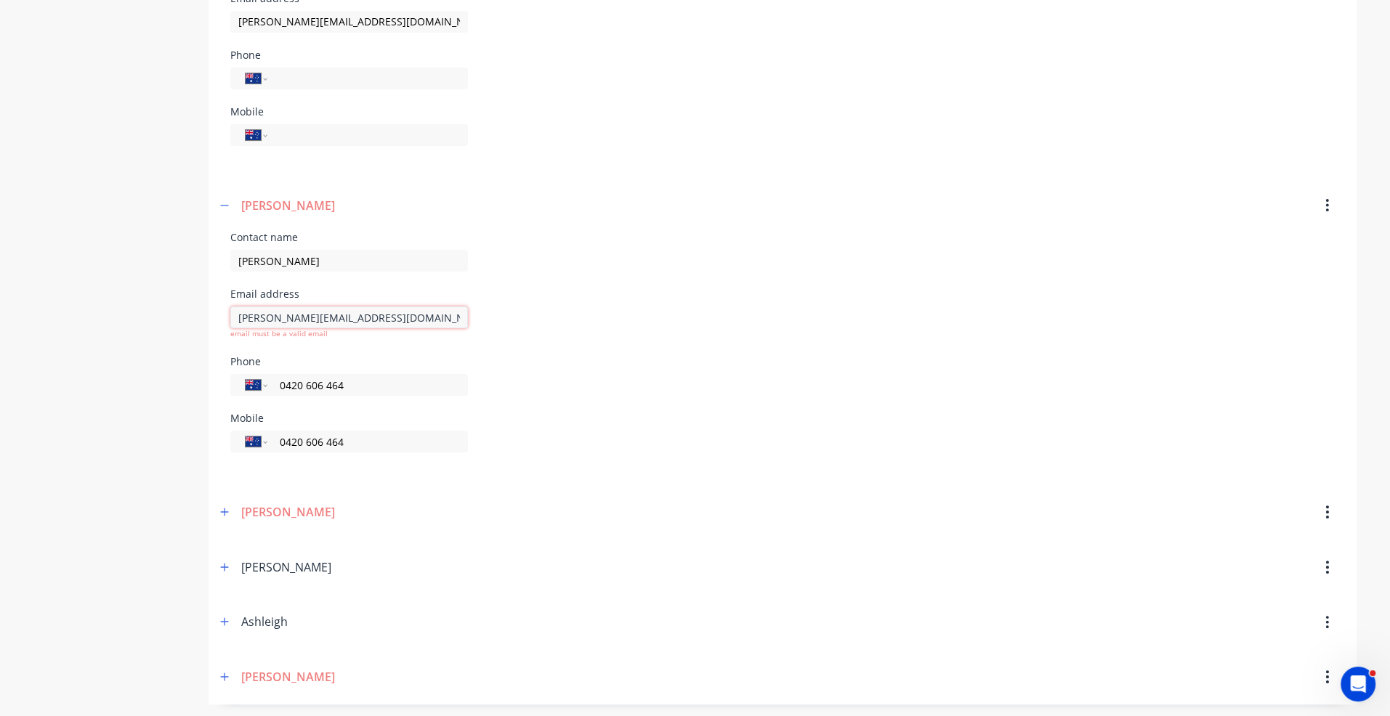
click at [375, 315] on input "[PERSON_NAME][EMAIL_ADDRESS][DOMAIN_NAME]" at bounding box center [349, 318] width 238 height 22
click at [247, 315] on input "[PERSON_NAME][EMAIL_ADDRESS][DOMAIN_NAME]" at bounding box center [349, 318] width 238 height 22
click at [393, 316] on input "[PERSON_NAME][EMAIL_ADDRESS][DOMAIN_NAME]" at bounding box center [349, 318] width 238 height 22
type input "[PERSON_NAME][EMAIL_ADDRESS][DOMAIN_NAME]"
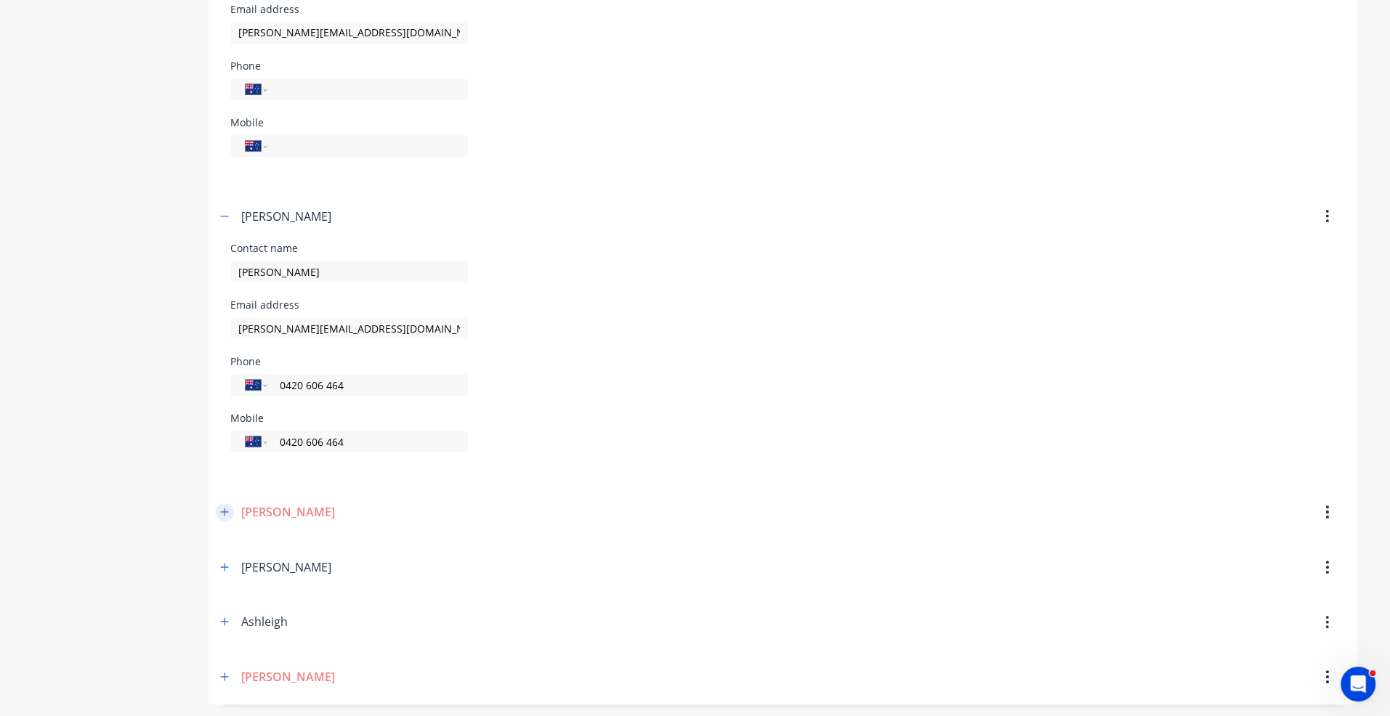
click at [222, 511] on icon "button" at bounding box center [224, 512] width 9 height 10
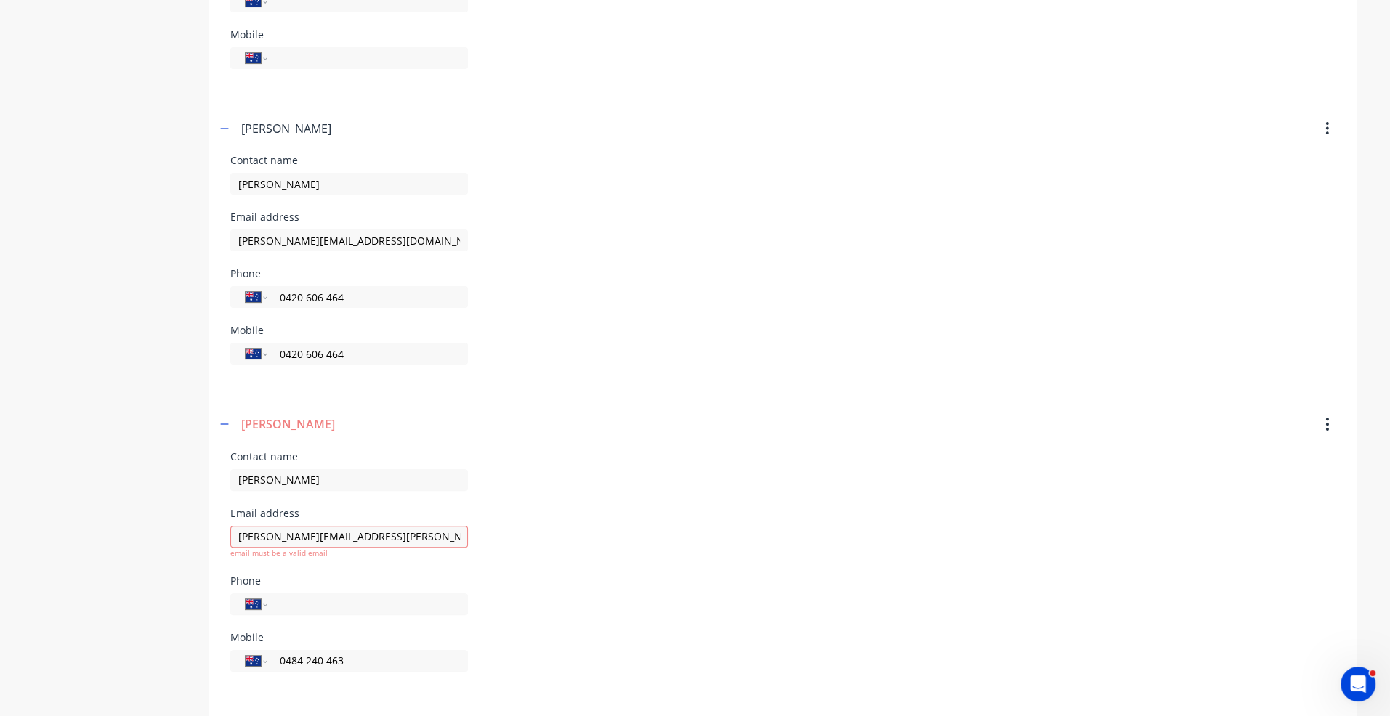
scroll to position [636, 0]
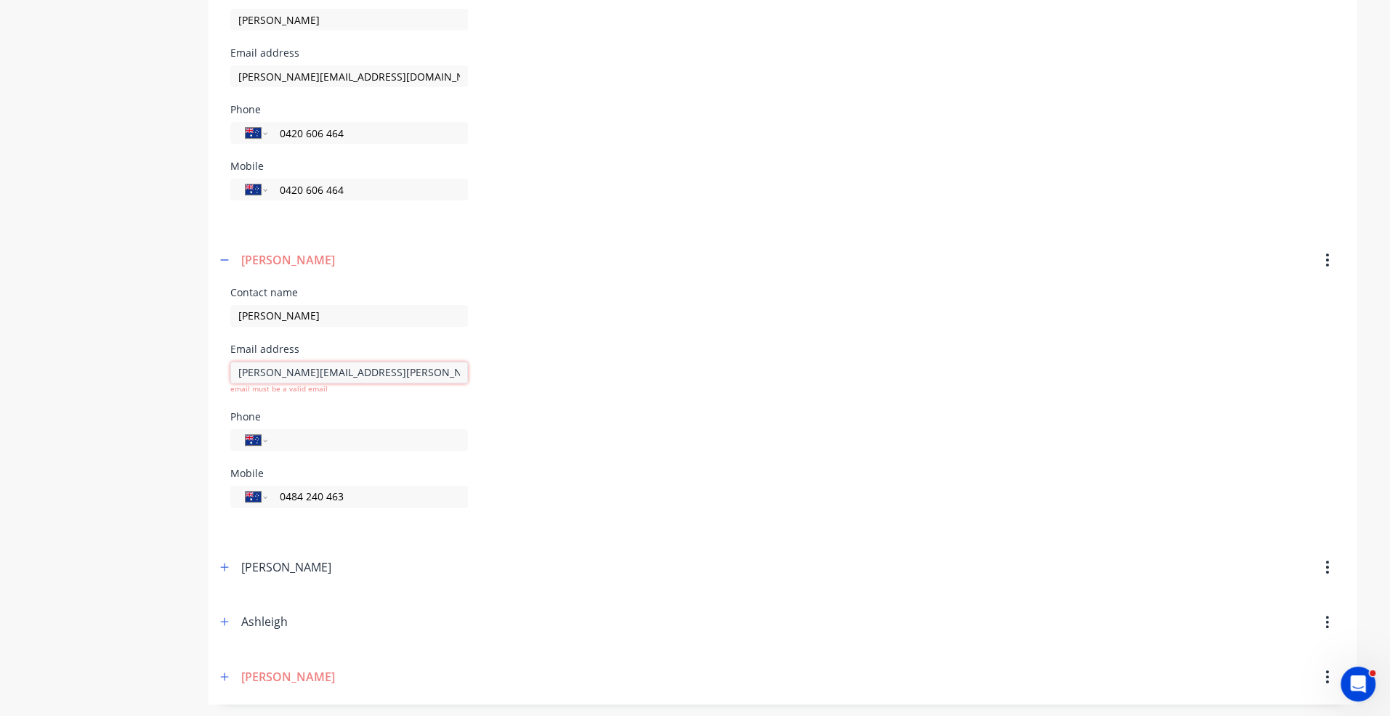
click at [249, 371] on input "[PERSON_NAME][EMAIL_ADDRESS][PERSON_NAME][DOMAIN_NAME]" at bounding box center [349, 373] width 238 height 22
click at [420, 370] on input "[PERSON_NAME][EMAIL_ADDRESS][PERSON_NAME][DOMAIN_NAME]" at bounding box center [349, 373] width 238 height 22
type input "[PERSON_NAME][EMAIL_ADDRESS][PERSON_NAME][DOMAIN_NAME]"
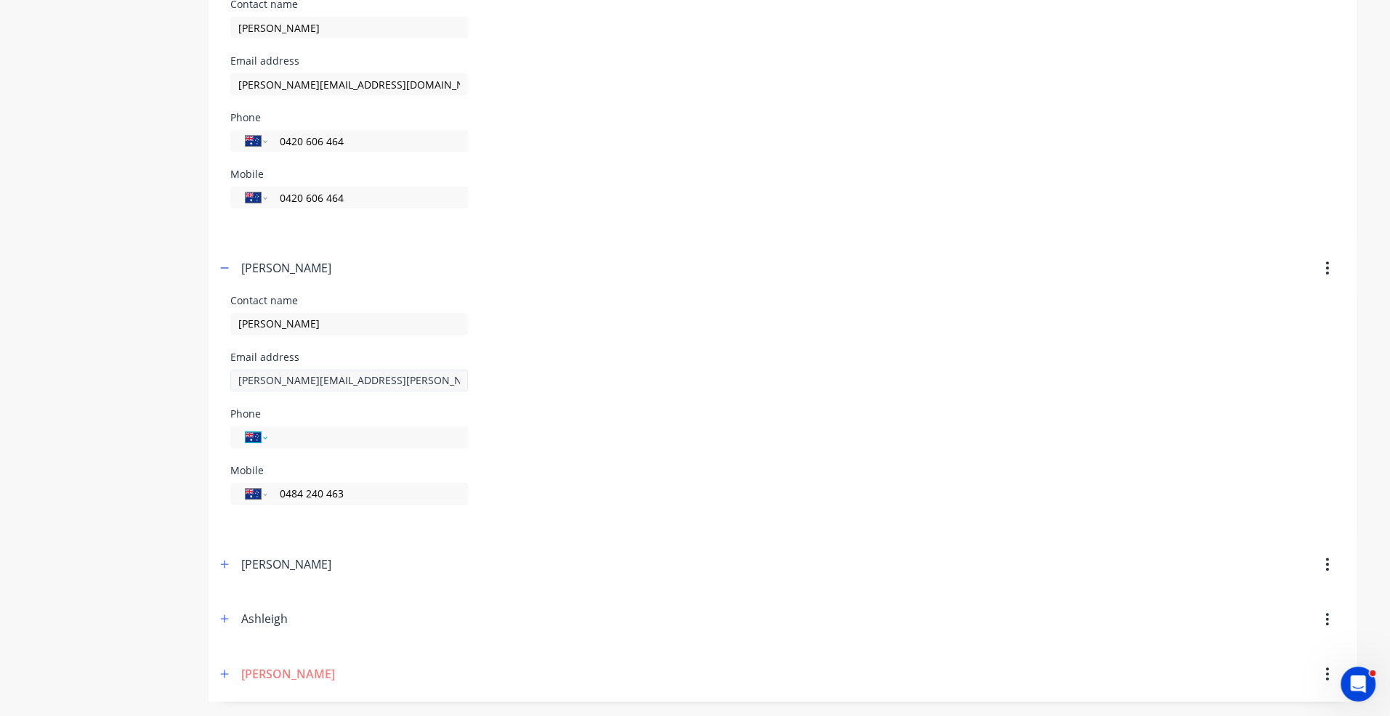
scroll to position [625, 0]
click at [224, 679] on icon "button" at bounding box center [224, 677] width 9 height 10
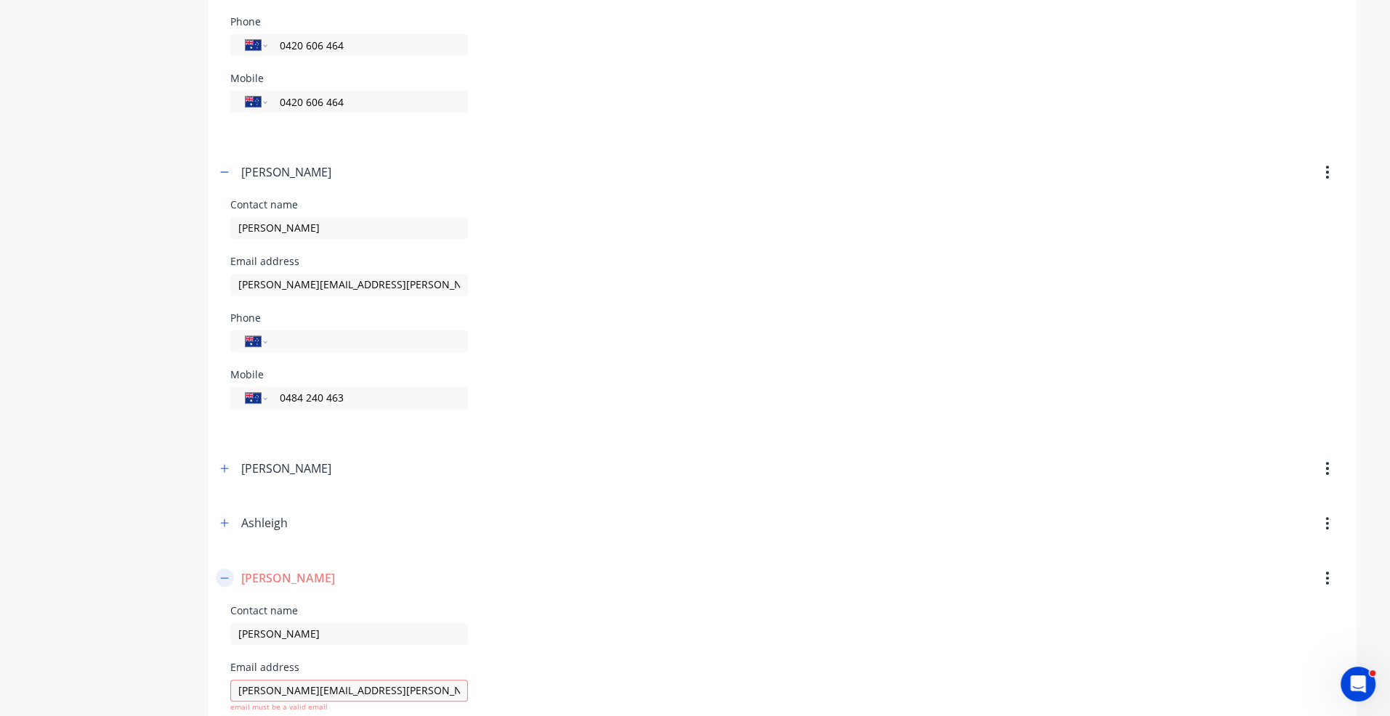
scroll to position [877, 0]
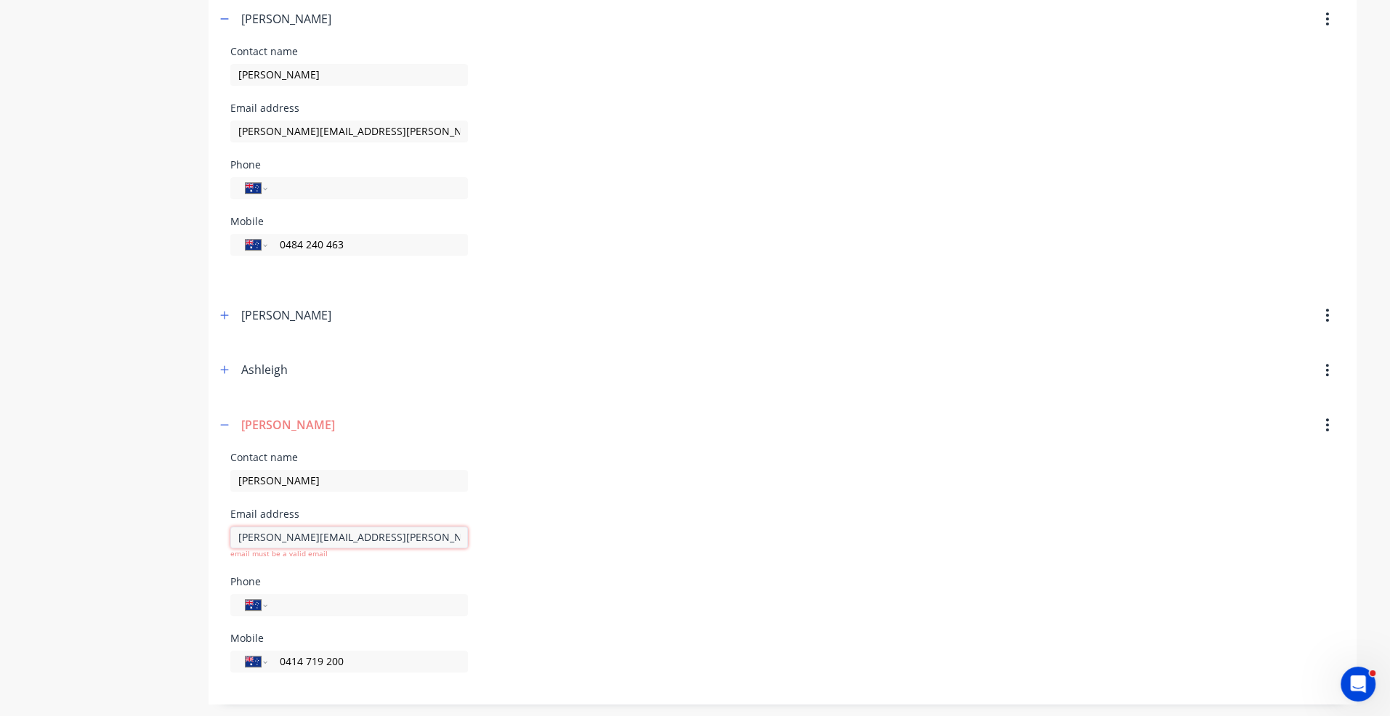
click at [247, 535] on input "[PERSON_NAME][EMAIL_ADDRESS][PERSON_NAME][DOMAIN_NAME]" at bounding box center [349, 538] width 238 height 22
type input "[PERSON_NAME][EMAIL_ADDRESS][PERSON_NAME][DOMAIN_NAME]"
click at [405, 533] on input "[PERSON_NAME][EMAIL_ADDRESS][PERSON_NAME][DOMAIN_NAME]" at bounding box center [349, 538] width 238 height 22
click at [416, 530] on input "[PERSON_NAME][EMAIL_ADDRESS][PERSON_NAME][DOMAIN_NAME]" at bounding box center [349, 538] width 238 height 22
drag, startPoint x: 410, startPoint y: 538, endPoint x: 145, endPoint y: 533, distance: 266.0
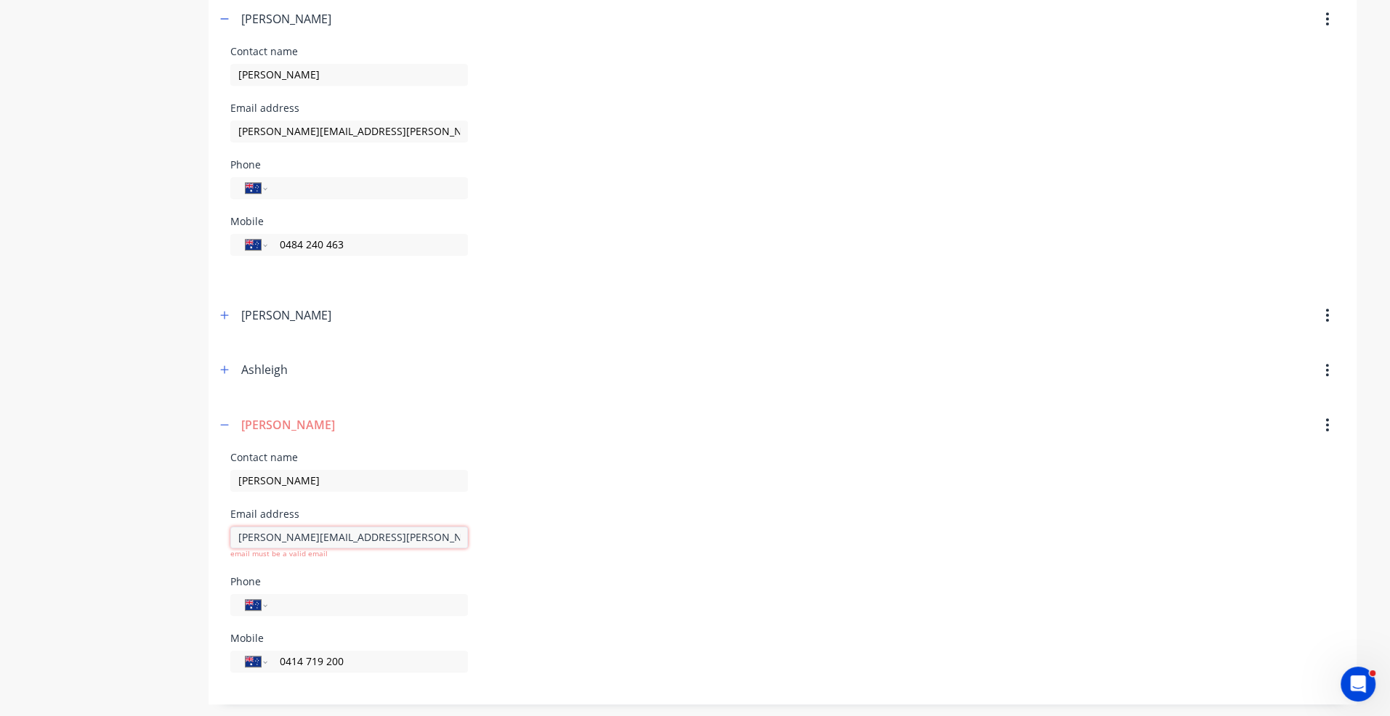
click at [392, 580] on div "Phone" at bounding box center [349, 582] width 238 height 10
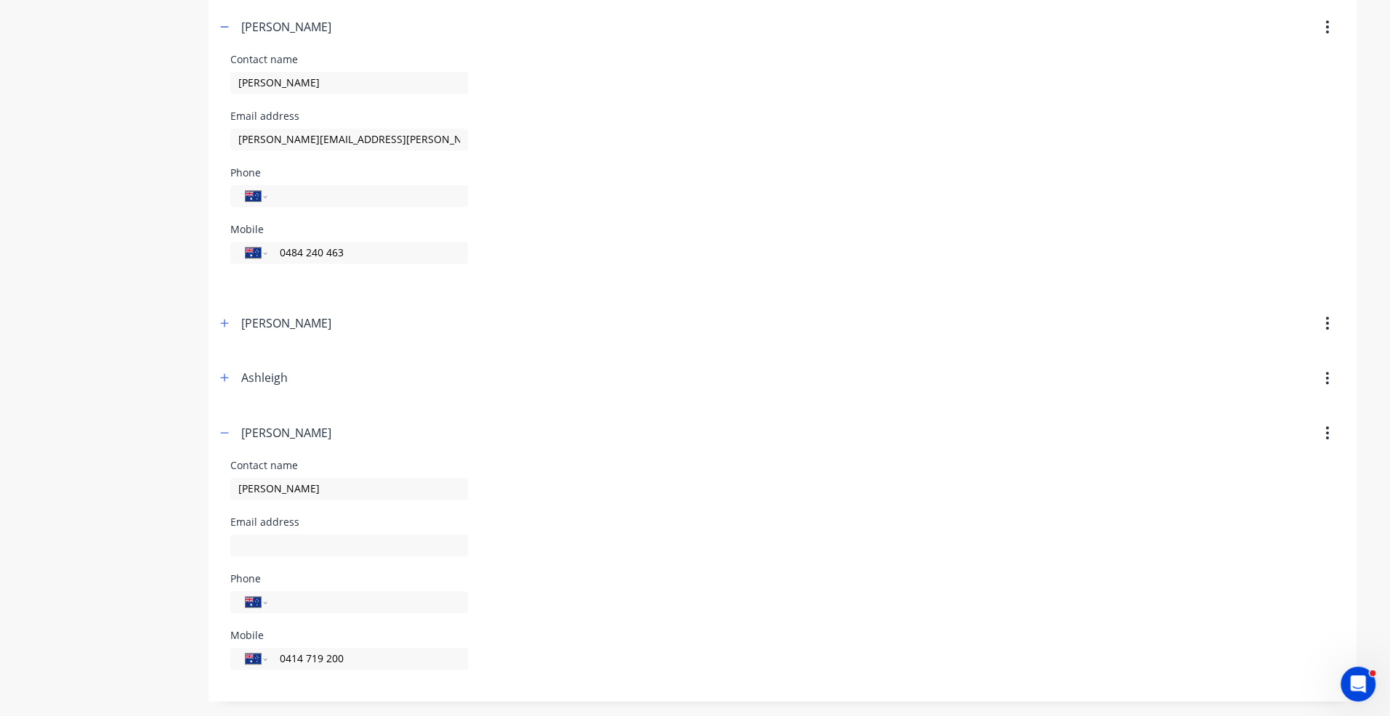
scroll to position [866, 0]
click at [264, 543] on input "text" at bounding box center [349, 549] width 238 height 22
paste input "[PERSON_NAME][EMAIL_ADDRESS][PERSON_NAME][DOMAIN_NAME]"
type input "[PERSON_NAME][EMAIL_ADDRESS][PERSON_NAME][DOMAIN_NAME]"
click at [622, 438] on div "[PERSON_NAME]" at bounding box center [644, 436] width 856 height 26
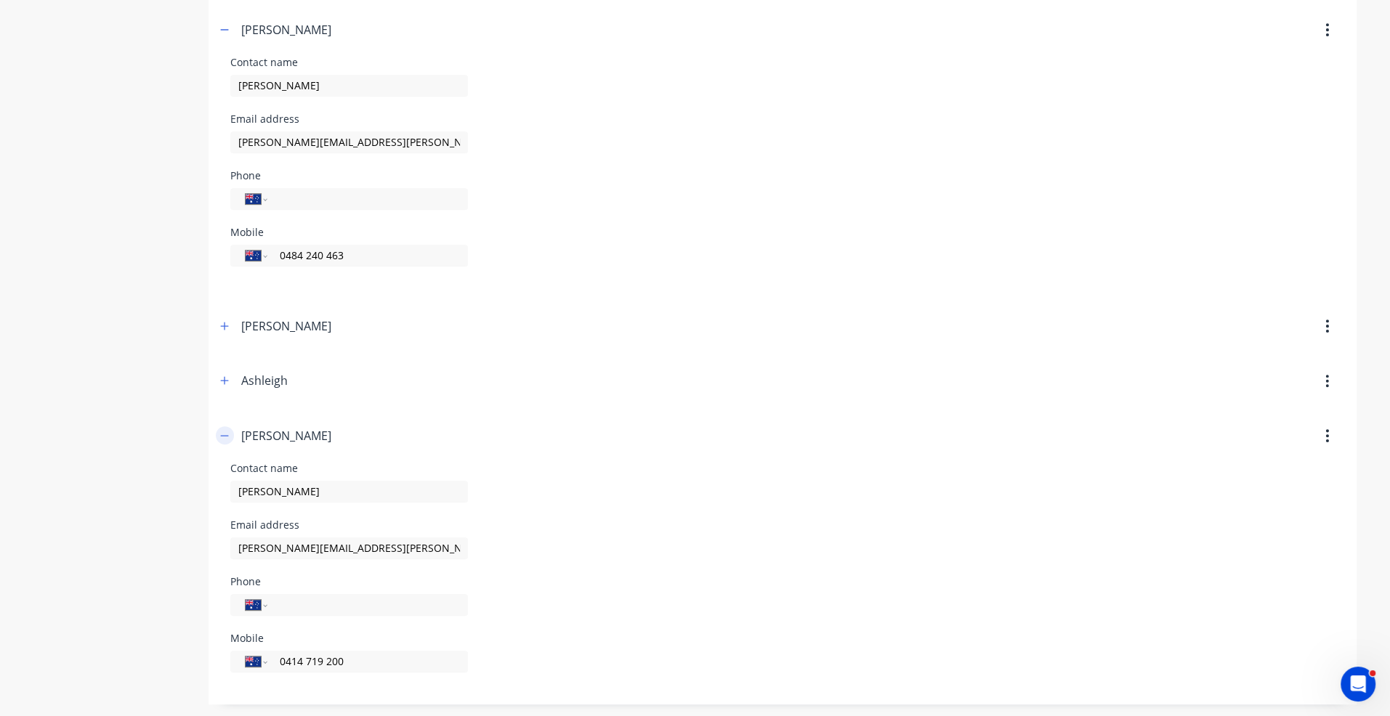
click at [222, 435] on icon "button" at bounding box center [224, 436] width 9 height 10
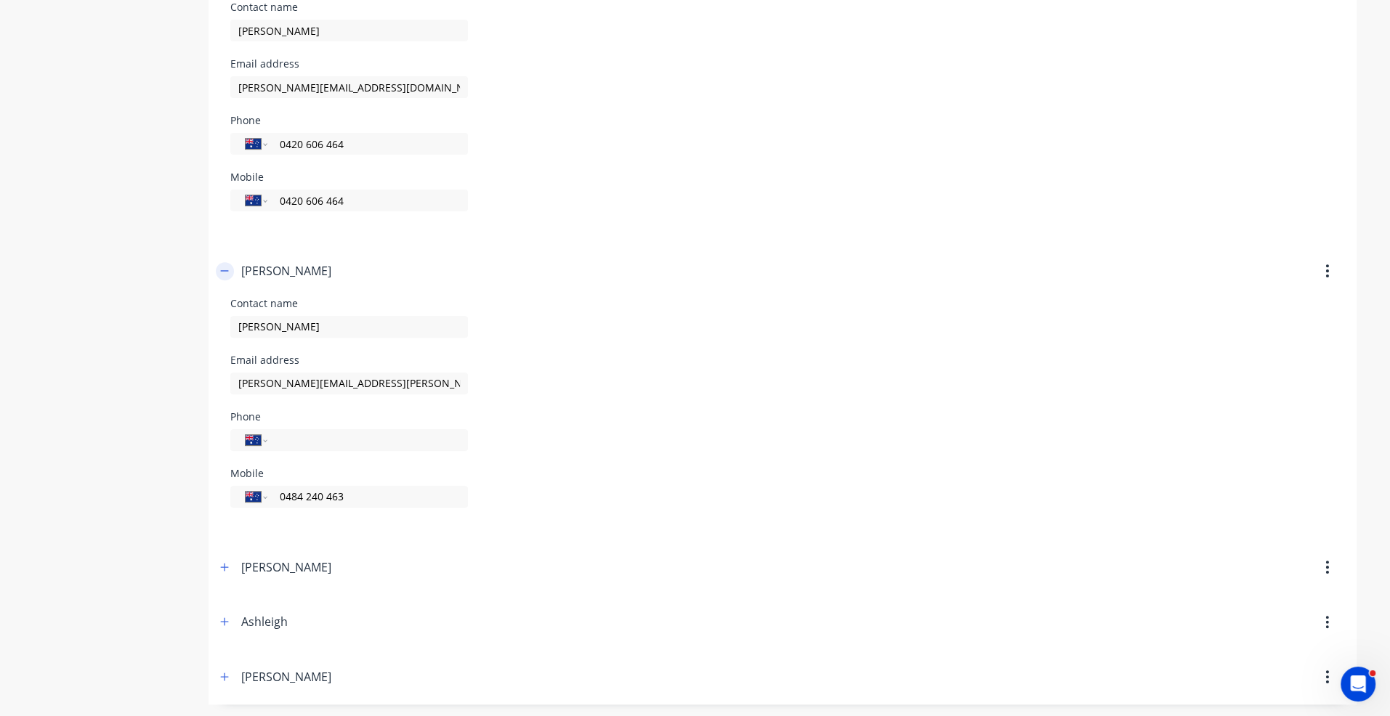
click at [222, 271] on icon "button" at bounding box center [224, 271] width 8 height 1
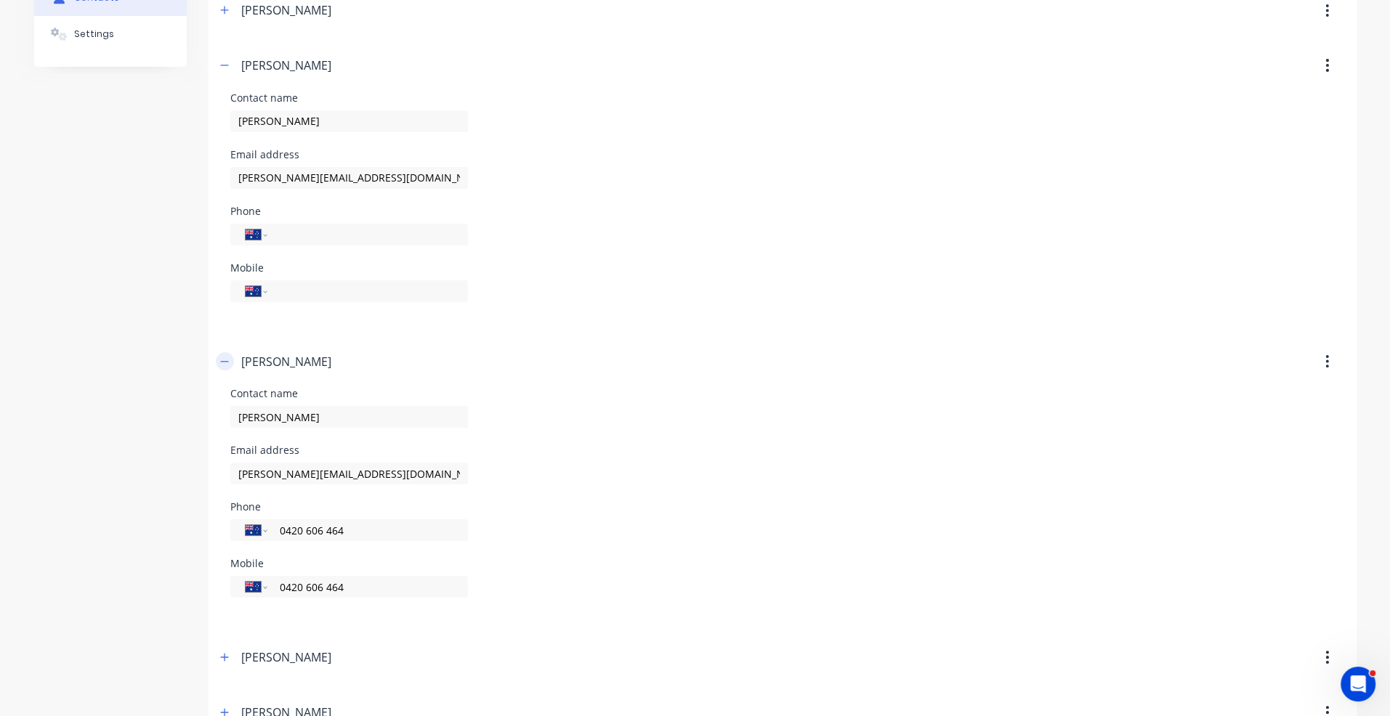
click at [221, 363] on icon "button" at bounding box center [224, 362] width 9 height 10
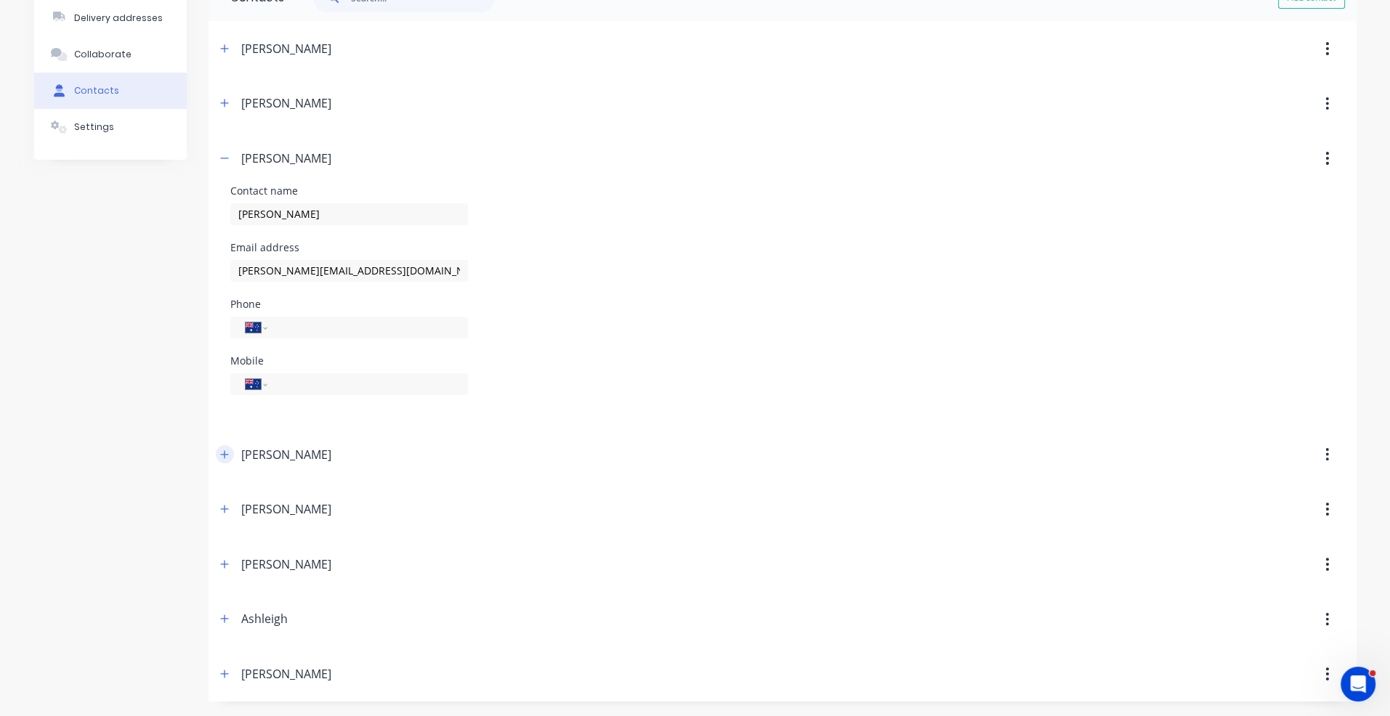
scroll to position [142, 0]
click at [223, 166] on button "button" at bounding box center [225, 161] width 18 height 18
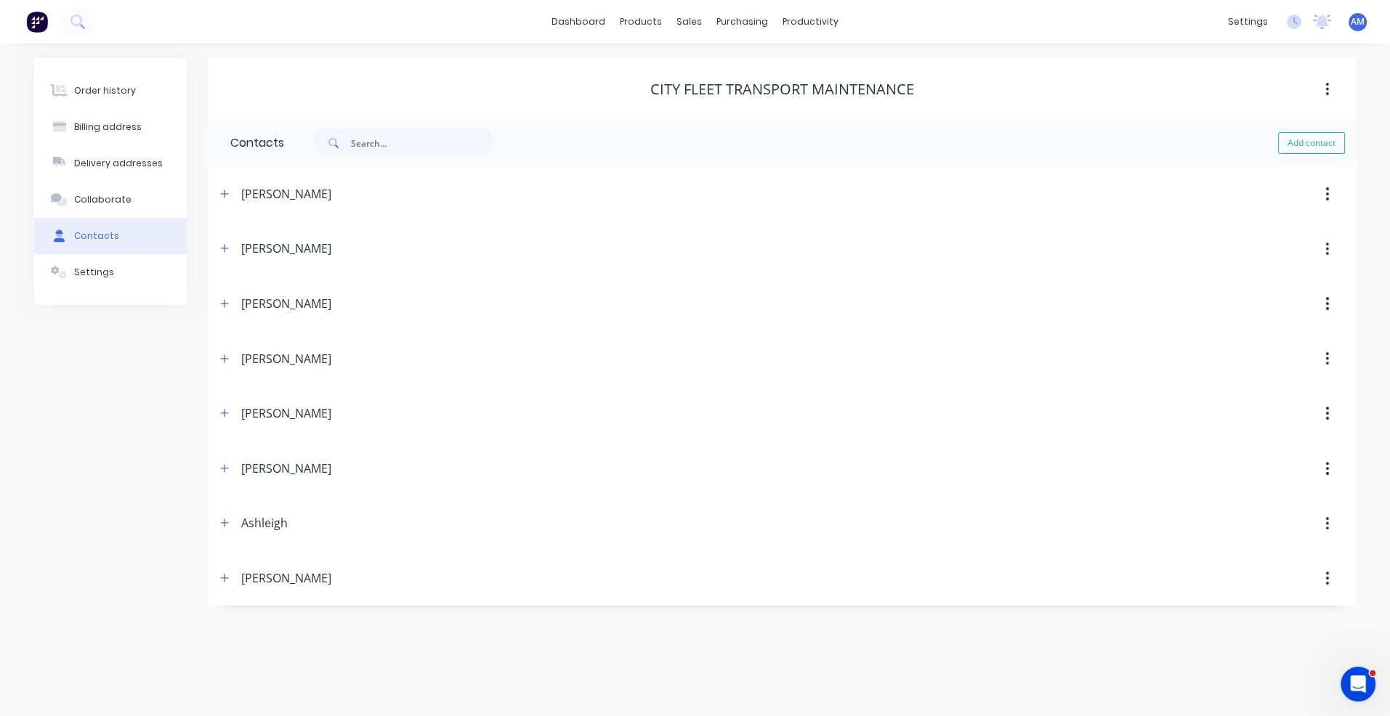
scroll to position [0, 0]
click at [116, 127] on div "Billing address" at bounding box center [114, 127] width 68 height 13
select select "AU"
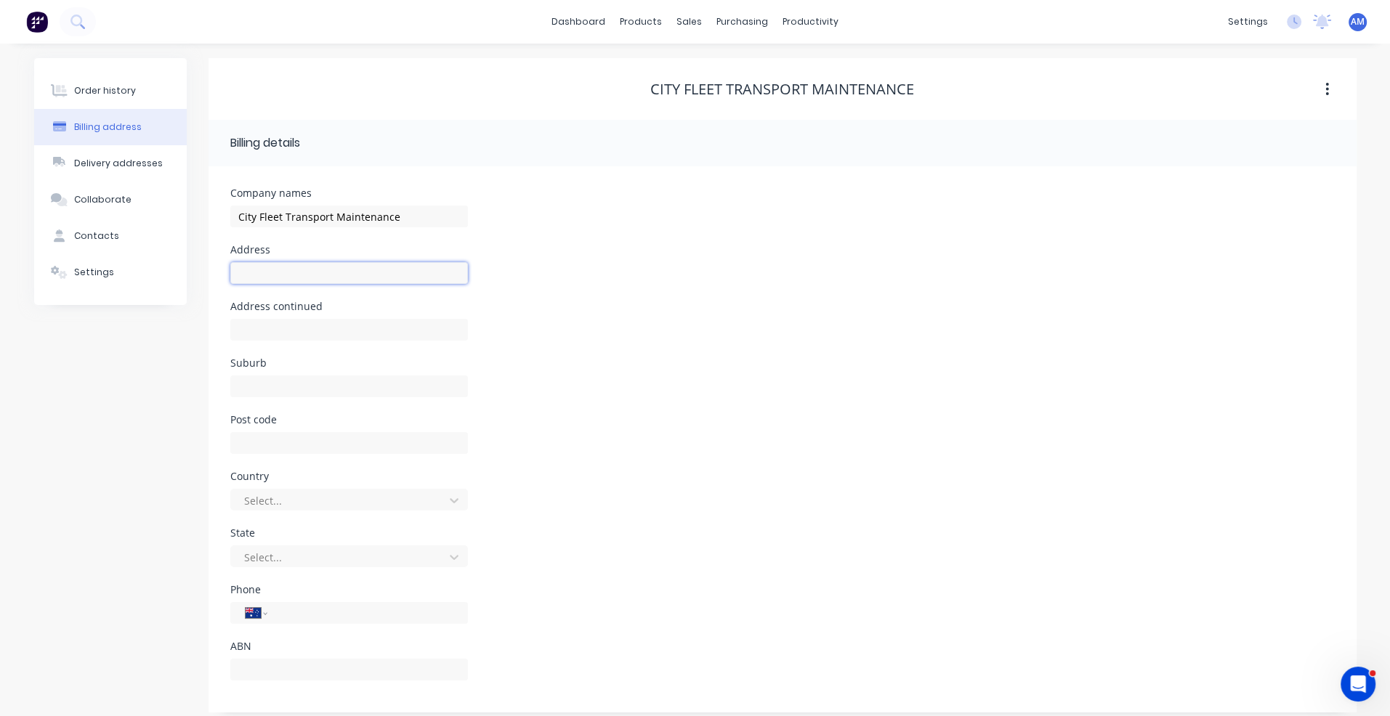
click at [320, 273] on input "text" at bounding box center [349, 273] width 238 height 22
click at [276, 272] on input "3456 PAcific Motorway" at bounding box center [349, 273] width 238 height 22
type input "3456 Pacific Motorway"
click at [285, 393] on input "text" at bounding box center [349, 387] width 238 height 22
type input "Springwood"
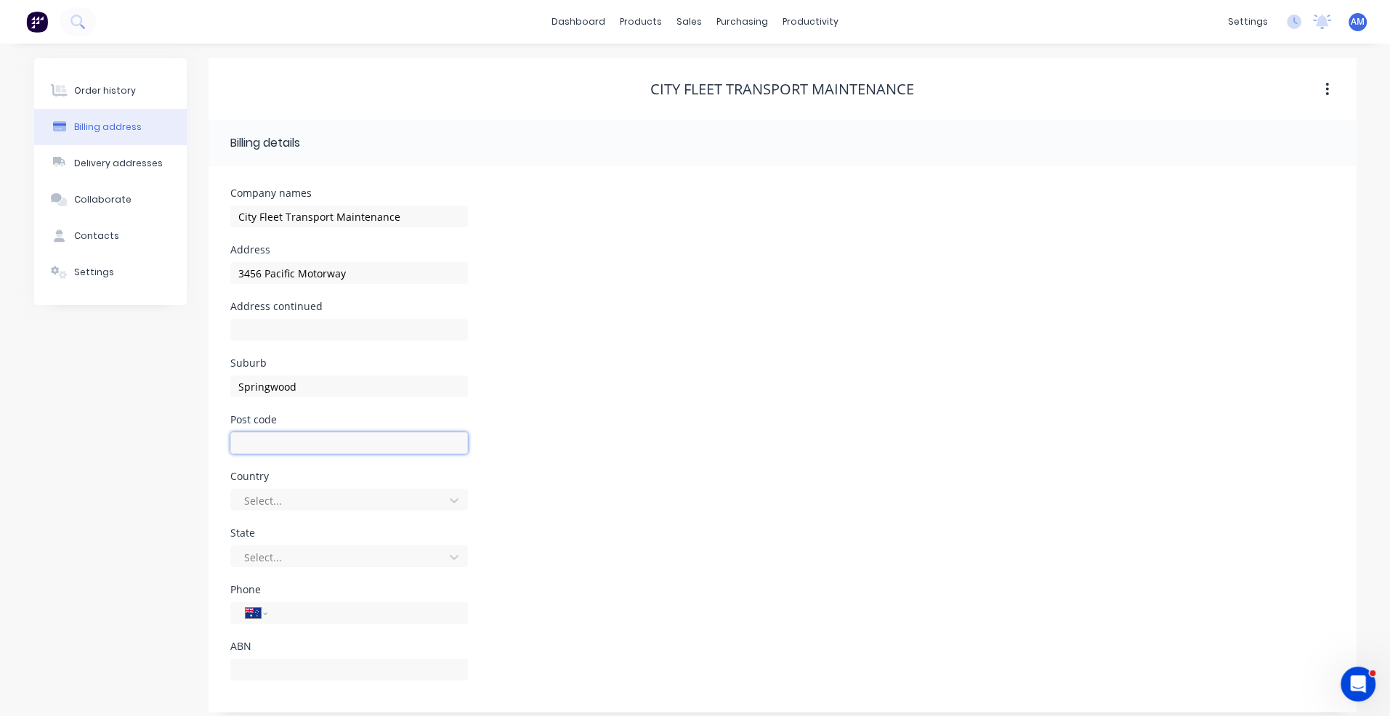
click at [275, 437] on input "text" at bounding box center [349, 443] width 238 height 22
type input "4127"
click at [624, 459] on div "Post code 4127" at bounding box center [782, 443] width 1104 height 57
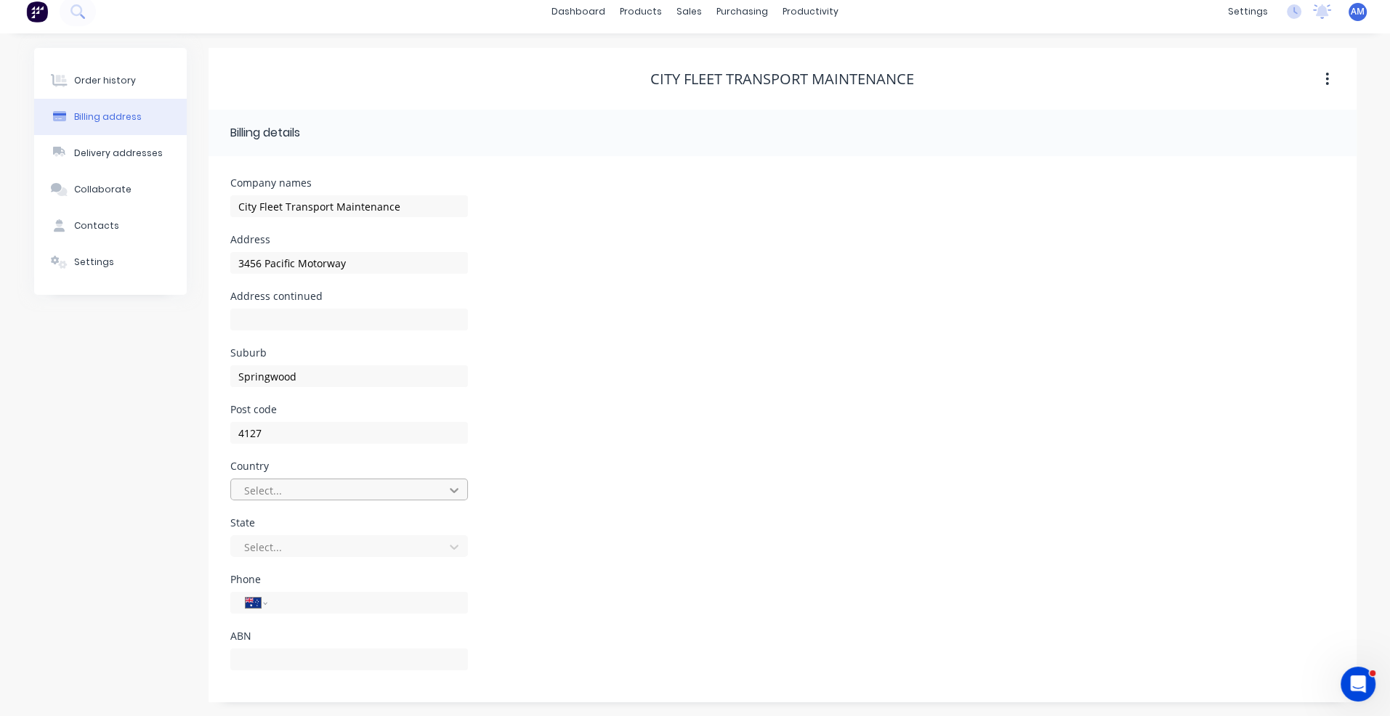
click at [446, 502] on div "Select..." at bounding box center [349, 496] width 238 height 43
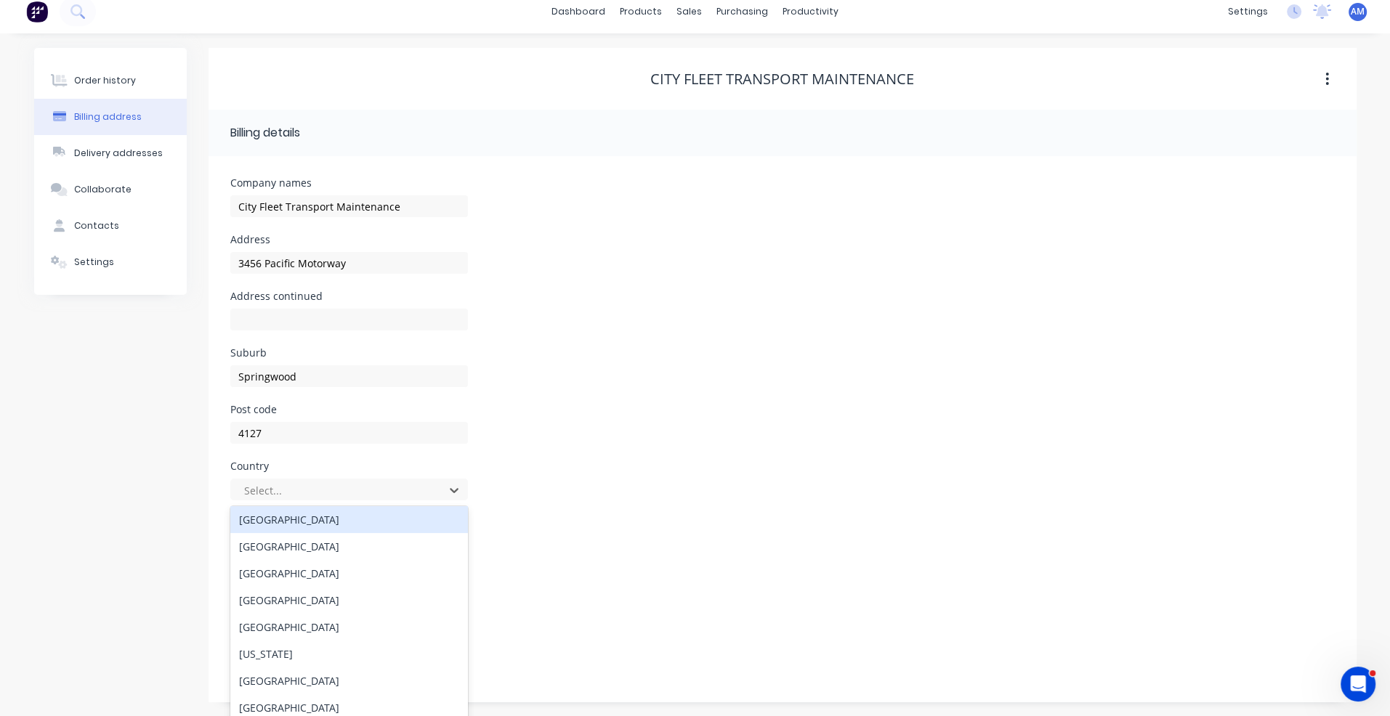
click at [384, 520] on div "[GEOGRAPHIC_DATA]" at bounding box center [349, 519] width 238 height 27
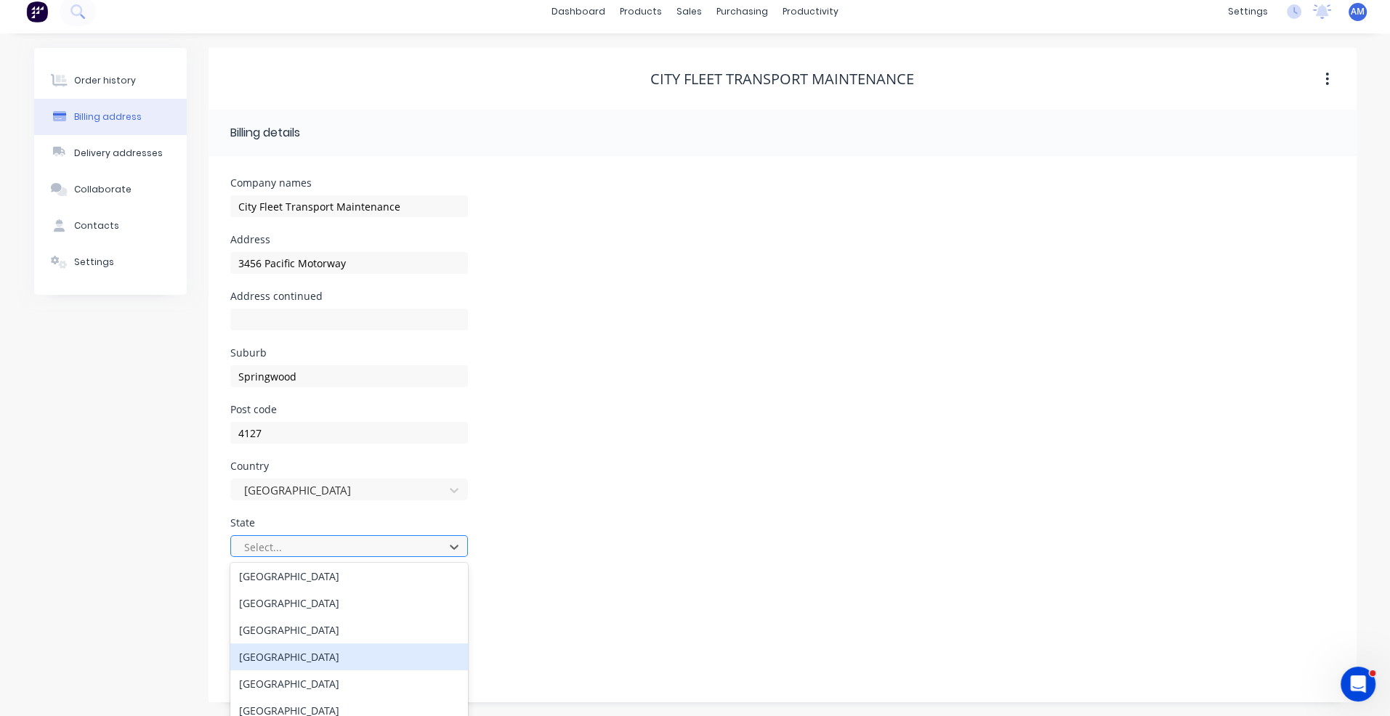
click at [408, 654] on div "[GEOGRAPHIC_DATA]" at bounding box center [349, 657] width 238 height 27
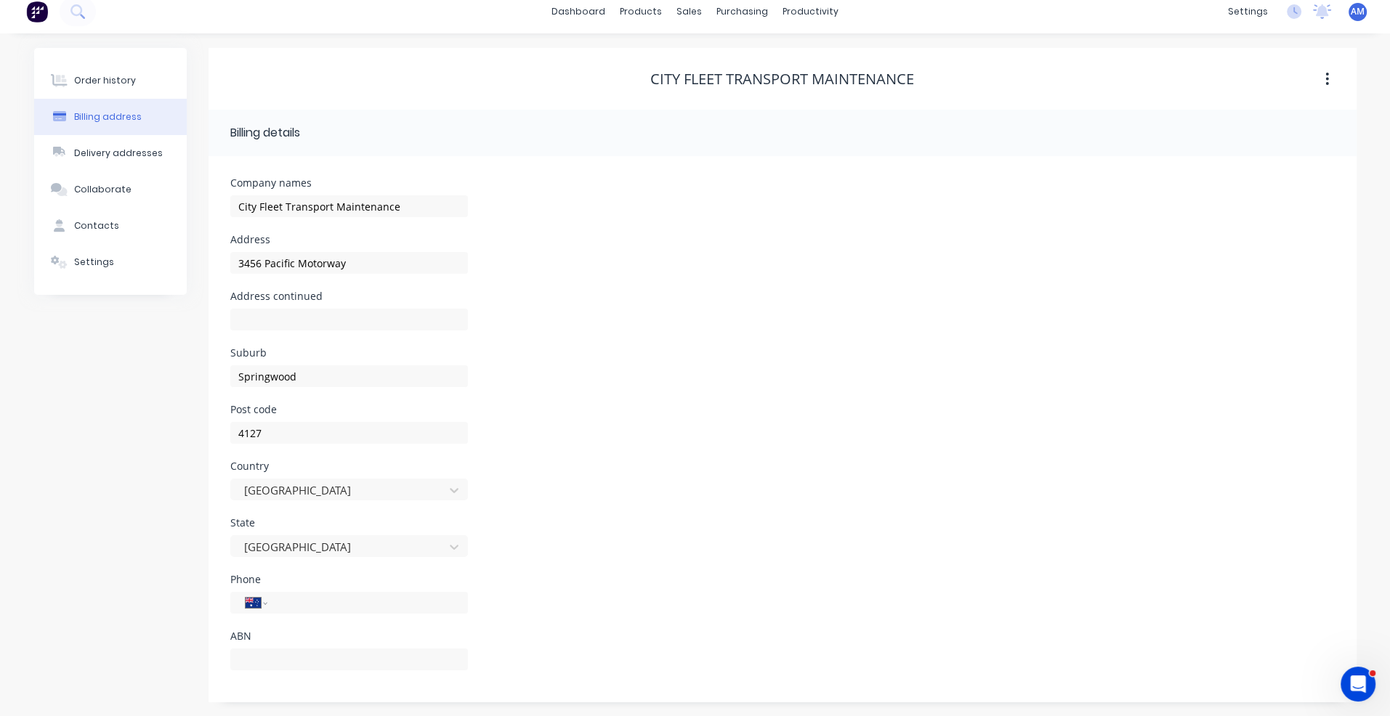
click at [613, 578] on div "Phone International [GEOGRAPHIC_DATA] [GEOGRAPHIC_DATA] [GEOGRAPHIC_DATA] [GEOG…" at bounding box center [782, 603] width 1104 height 57
click at [299, 605] on input "tel" at bounding box center [365, 603] width 174 height 17
type input "[PHONE_NUMBER]"
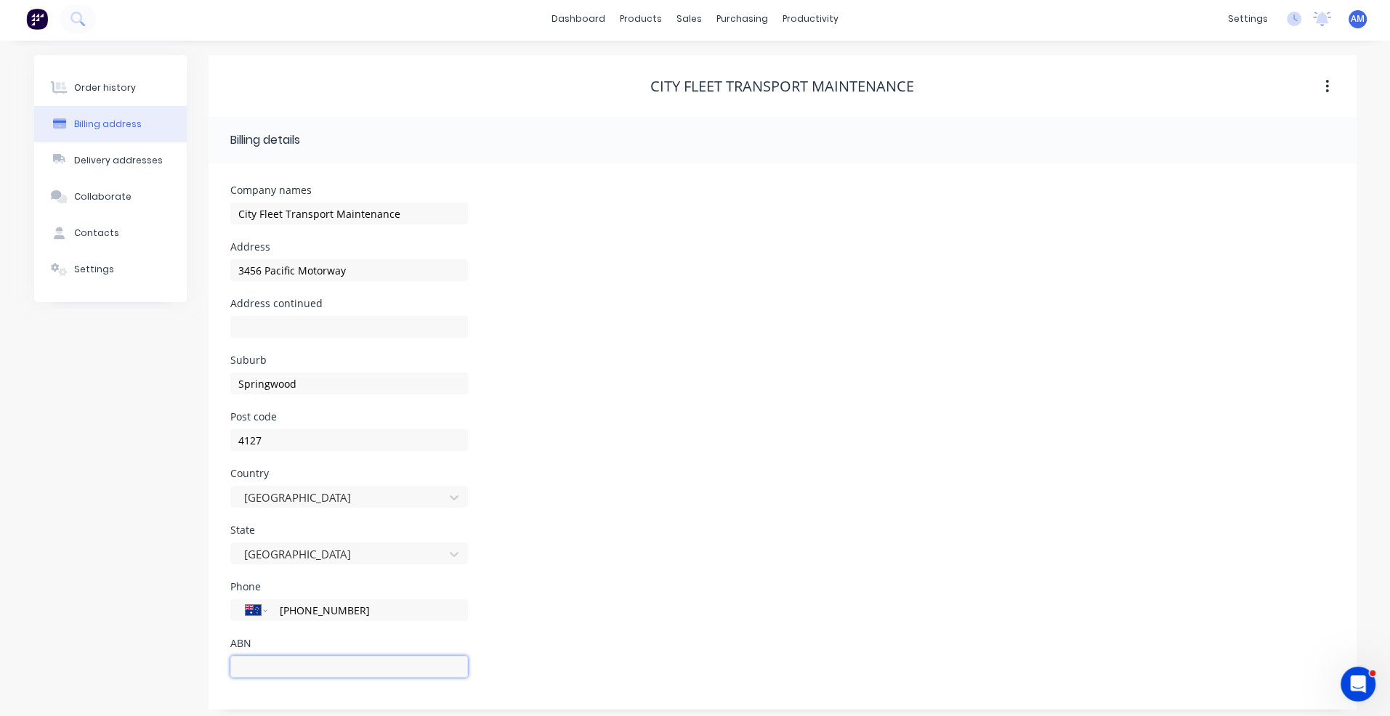
scroll to position [0, 0]
click at [105, 239] on div "Contacts" at bounding box center [96, 236] width 45 height 13
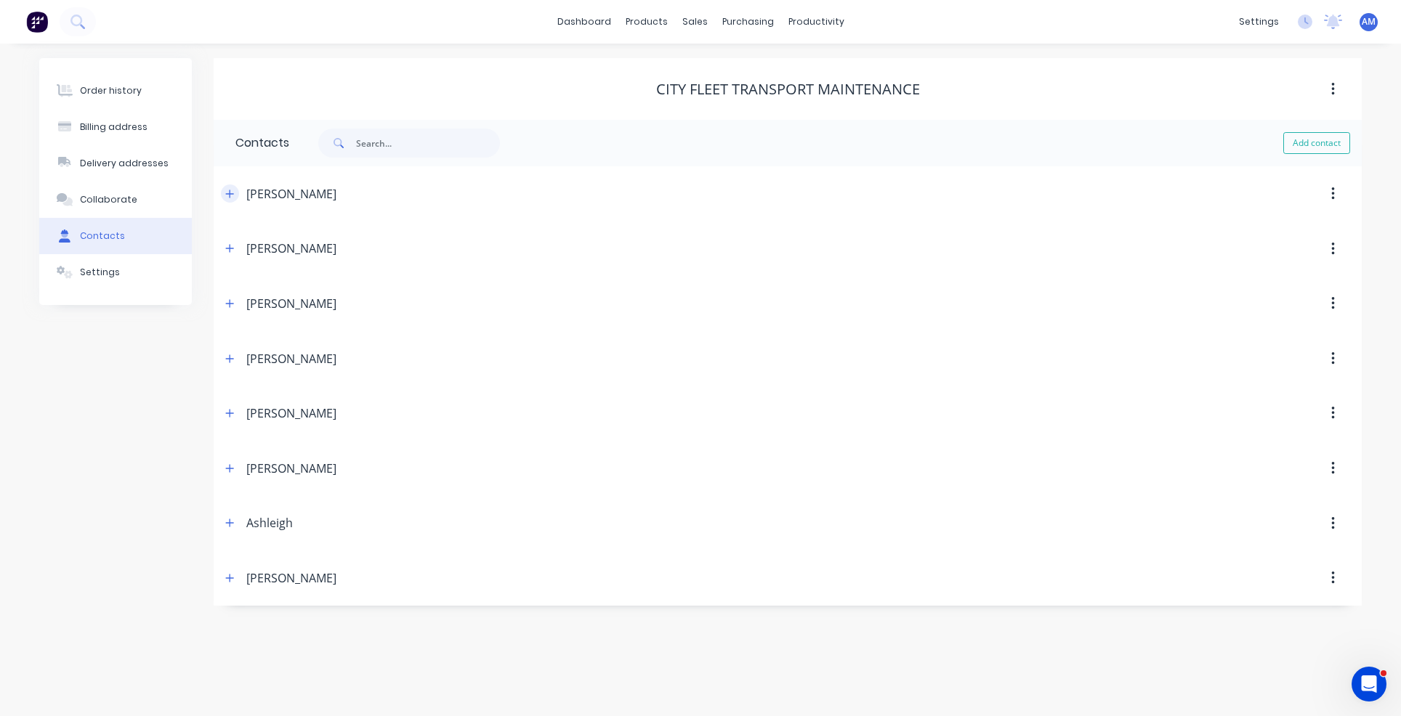
click at [232, 194] on icon "button" at bounding box center [229, 194] width 9 height 10
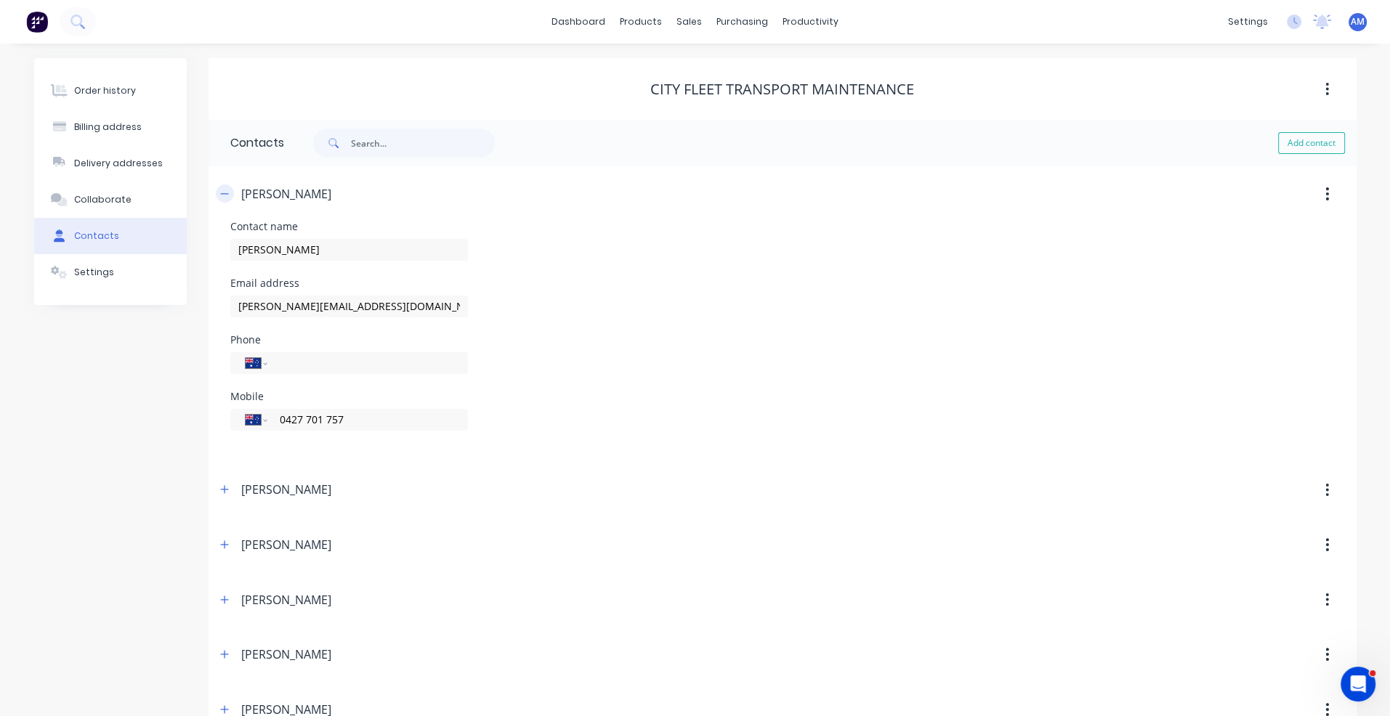
click at [232, 194] on button "button" at bounding box center [225, 194] width 18 height 18
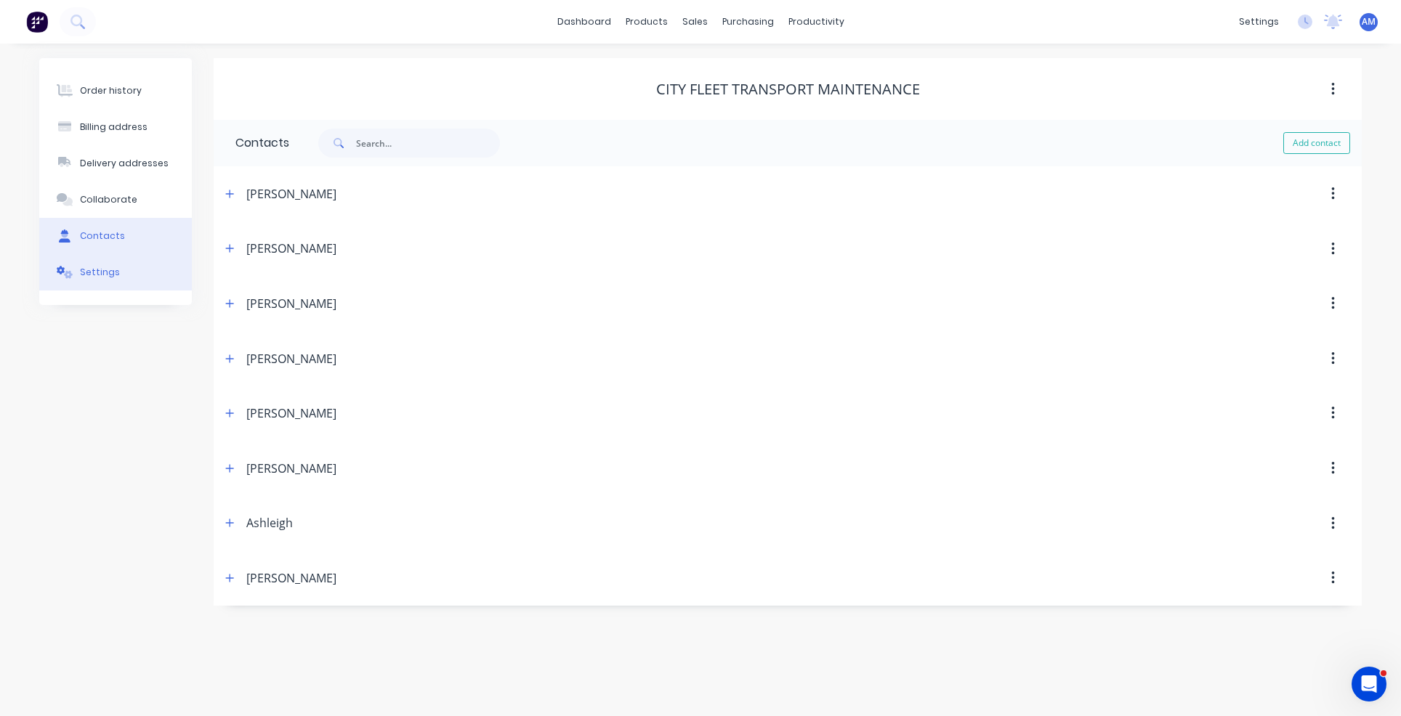
click at [118, 270] on button "Settings" at bounding box center [115, 272] width 153 height 36
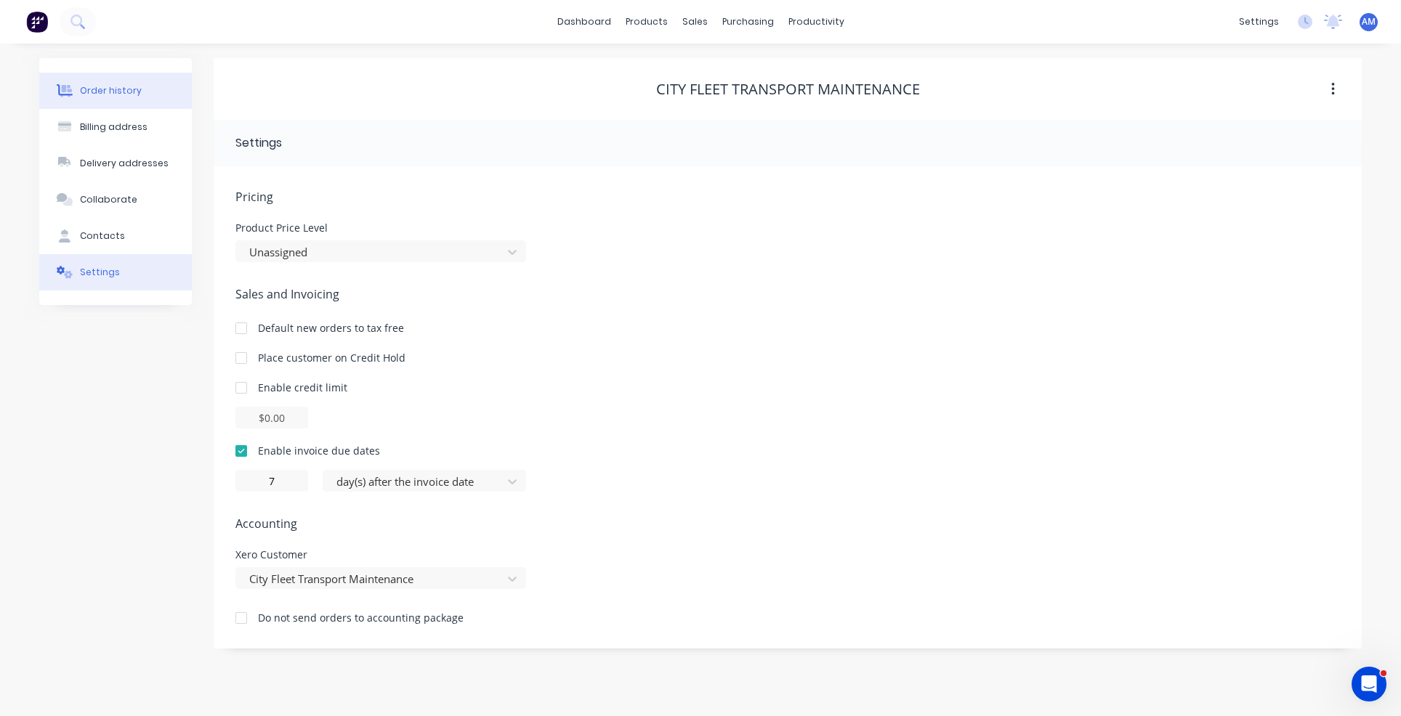
click at [116, 95] on div "Order history" at bounding box center [111, 90] width 62 height 13
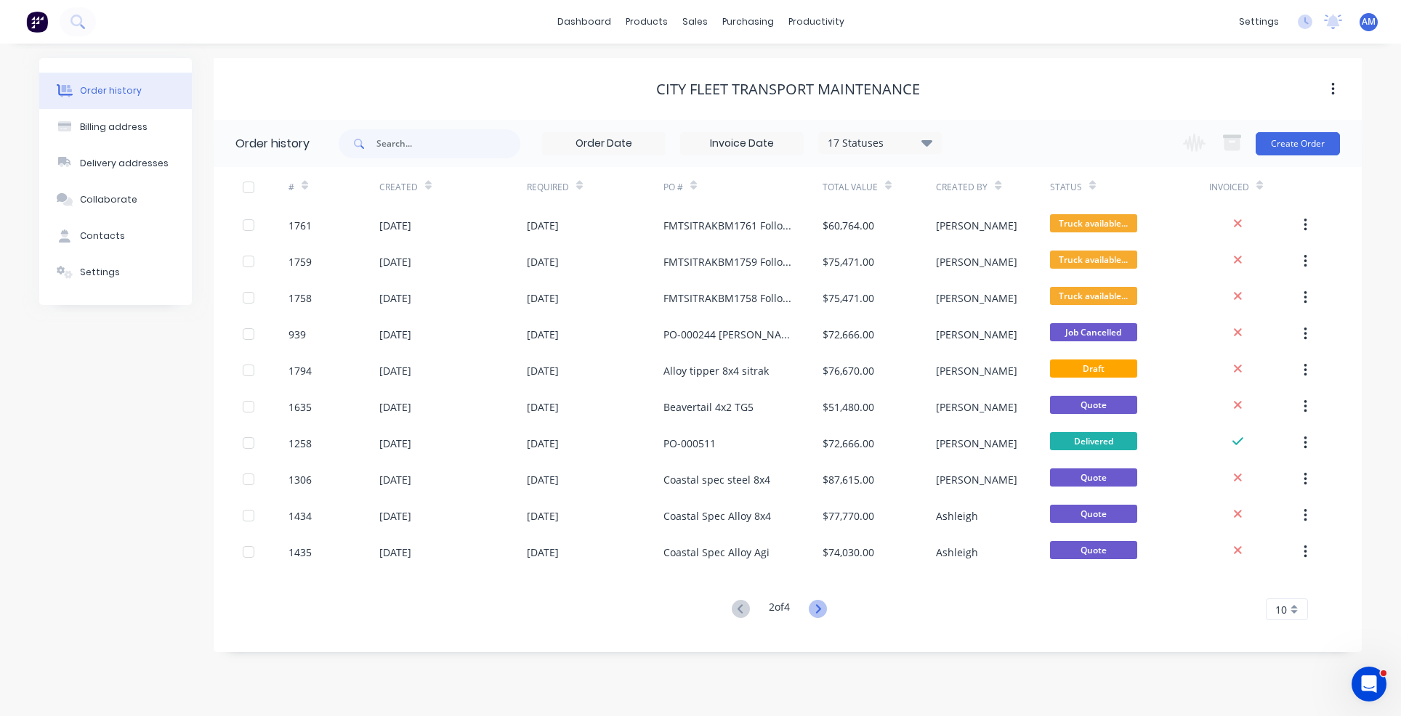
click at [824, 607] on icon at bounding box center [818, 609] width 18 height 18
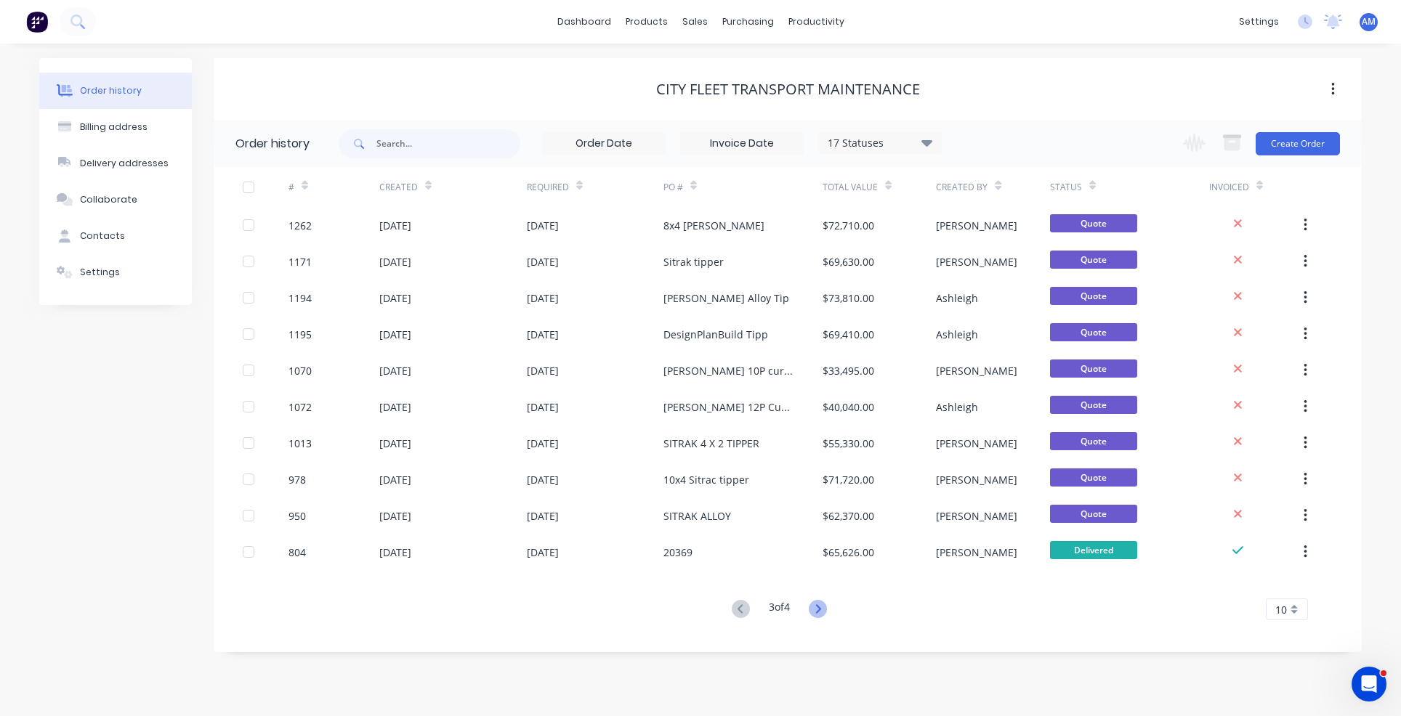
click at [820, 610] on icon at bounding box center [818, 609] width 18 height 18
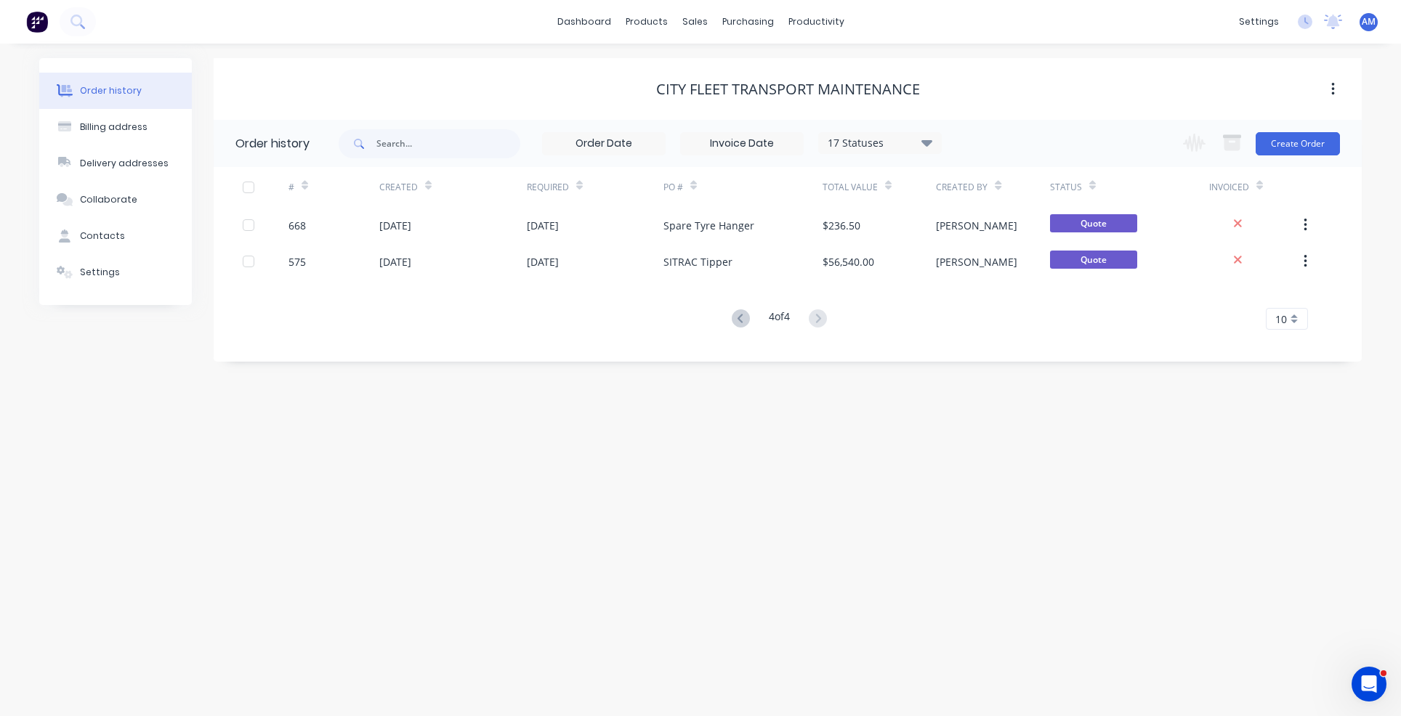
click at [736, 314] on icon at bounding box center [741, 319] width 18 height 18
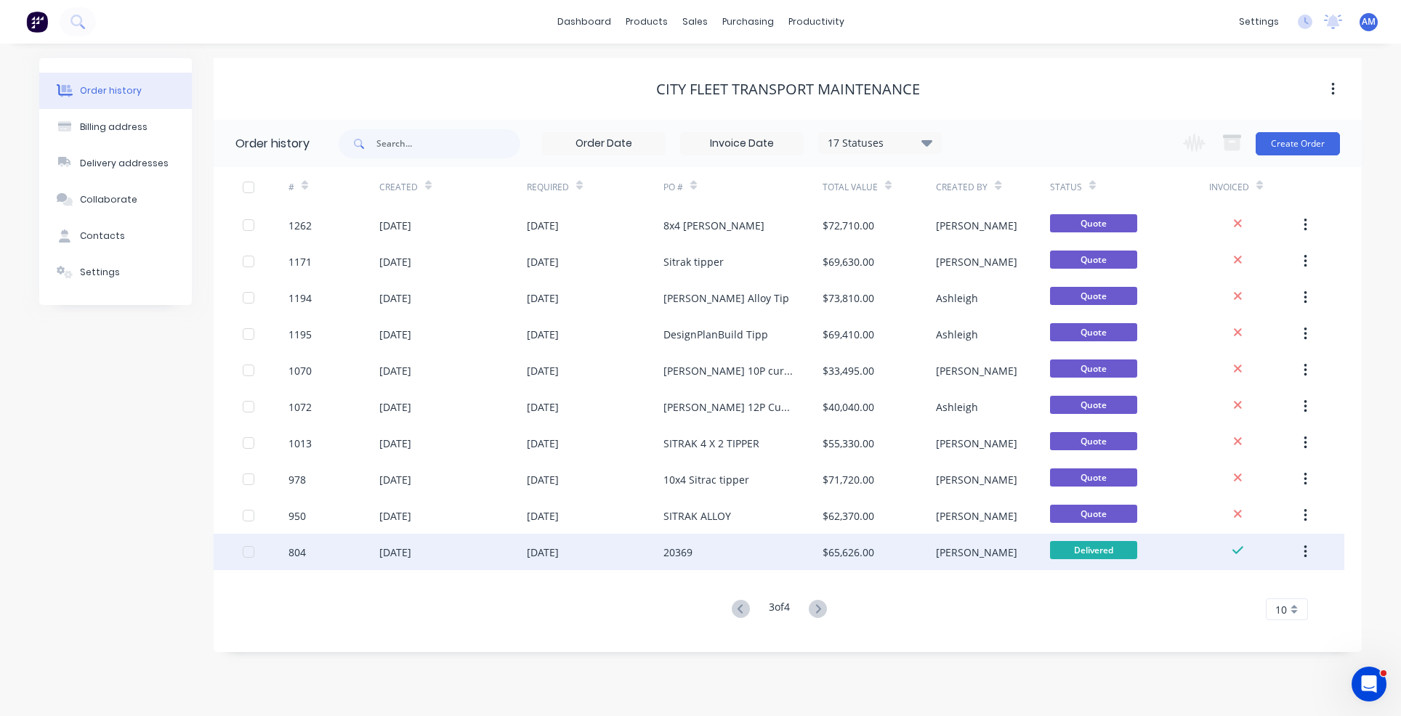
click at [411, 551] on div "[DATE]" at bounding box center [395, 552] width 32 height 15
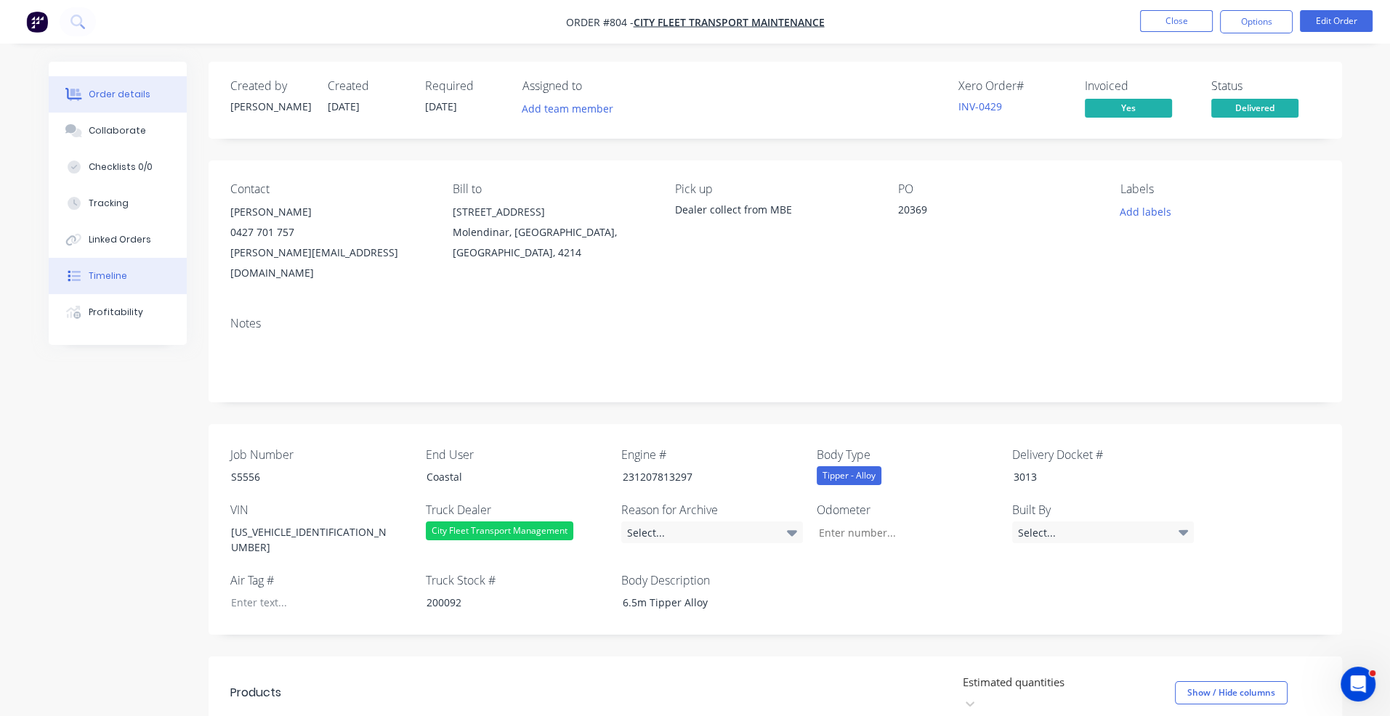
click at [102, 281] on div "Timeline" at bounding box center [108, 276] width 39 height 13
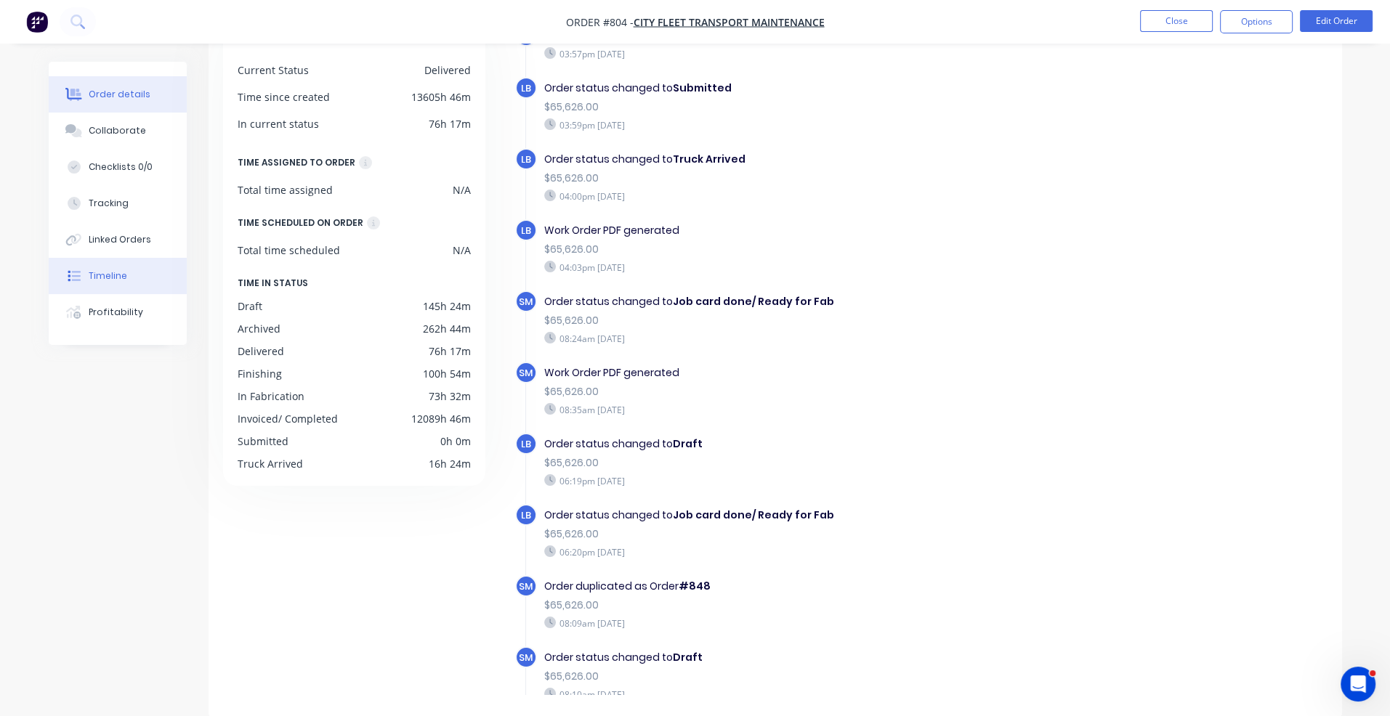
click at [108, 94] on div "Order details" at bounding box center [120, 94] width 62 height 13
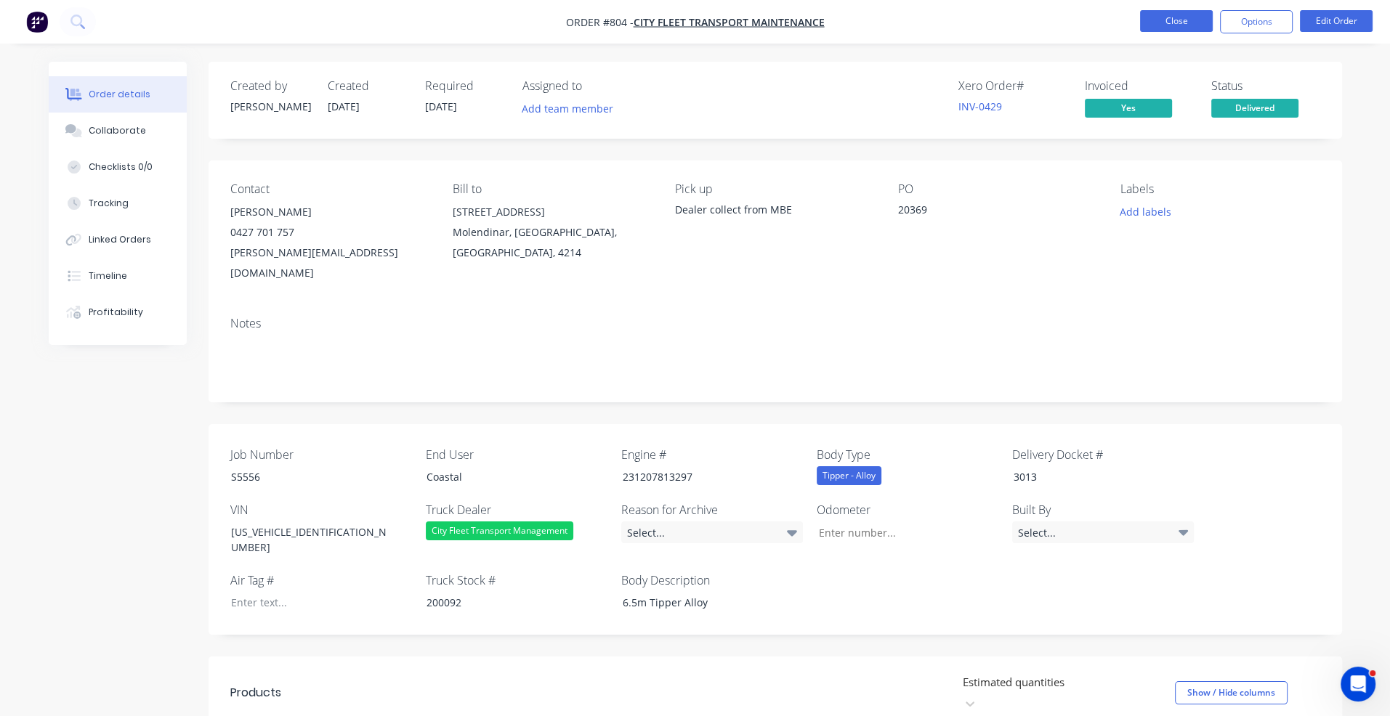
click at [1175, 18] on button "Close" at bounding box center [1176, 21] width 73 height 22
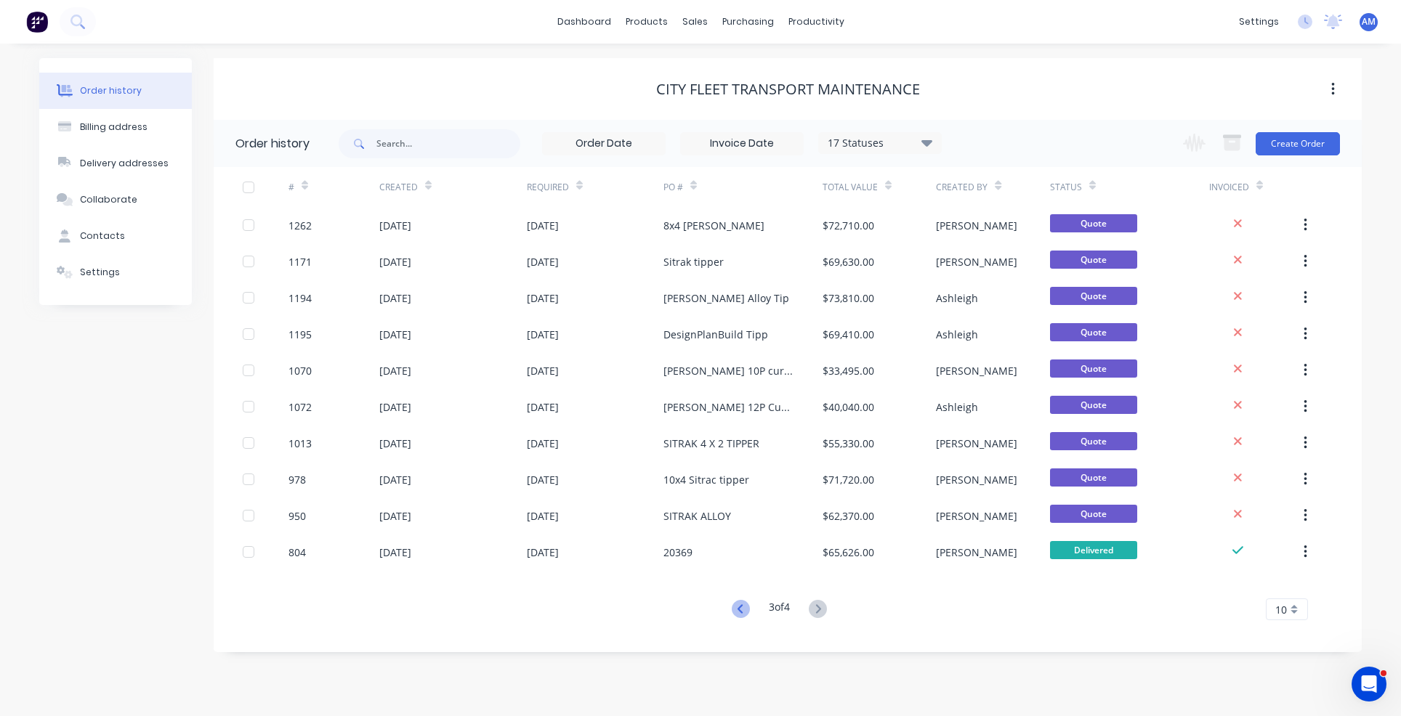
click at [737, 608] on icon at bounding box center [739, 608] width 5 height 9
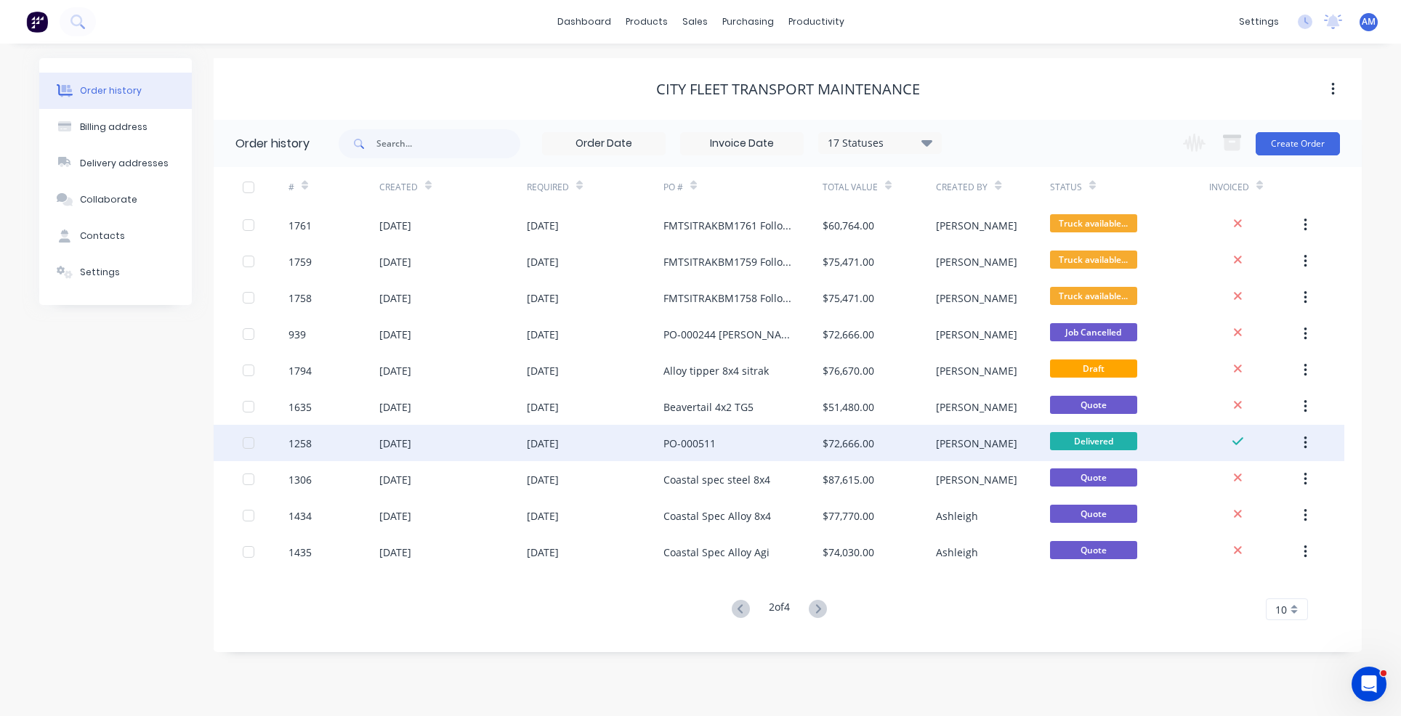
click at [496, 440] on div "[DATE]" at bounding box center [452, 443] width 147 height 36
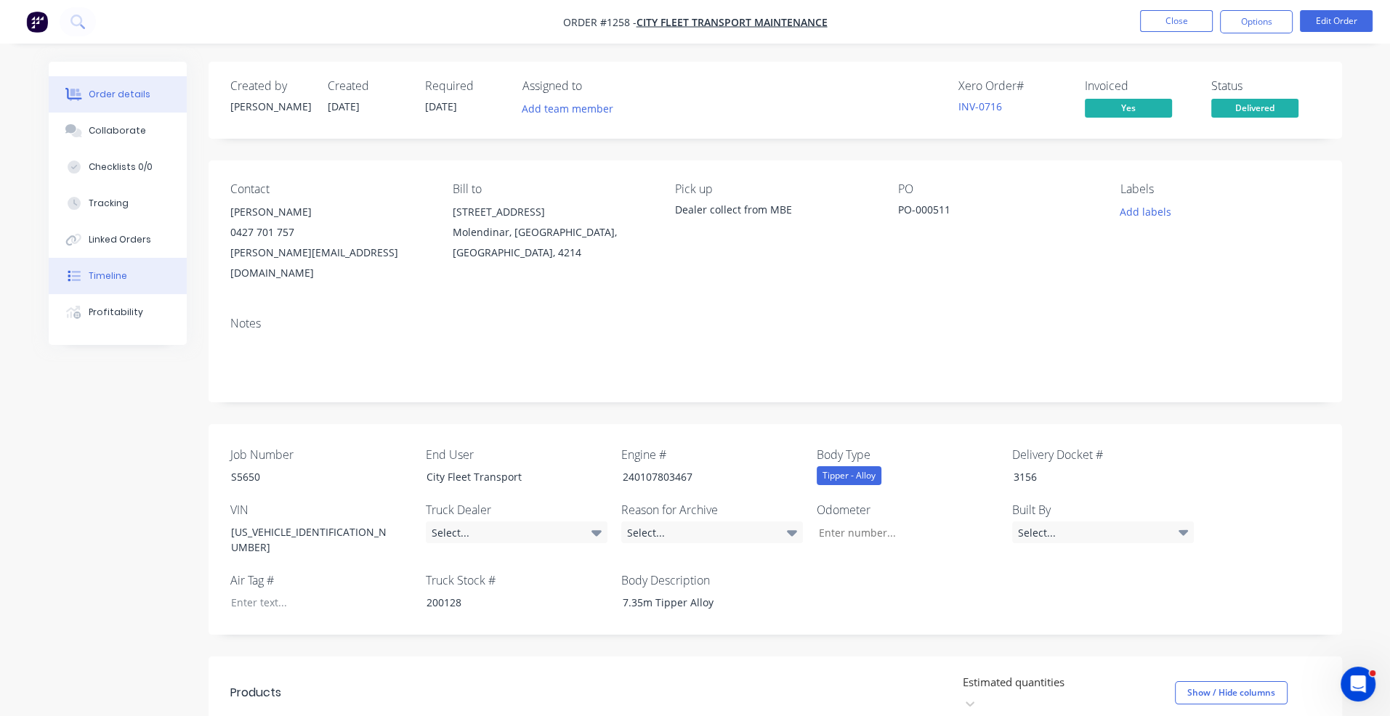
click at [116, 278] on div "Timeline" at bounding box center [108, 276] width 39 height 13
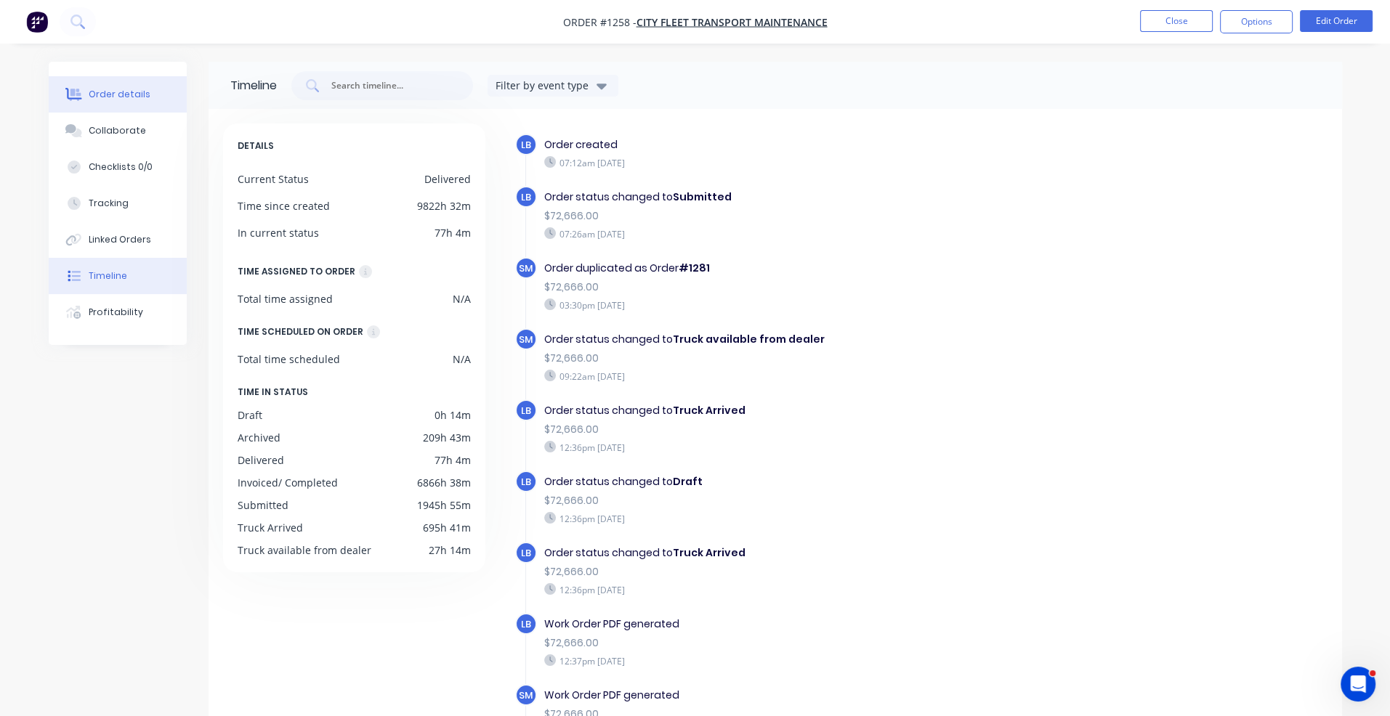
click at [100, 92] on div "Order details" at bounding box center [120, 94] width 62 height 13
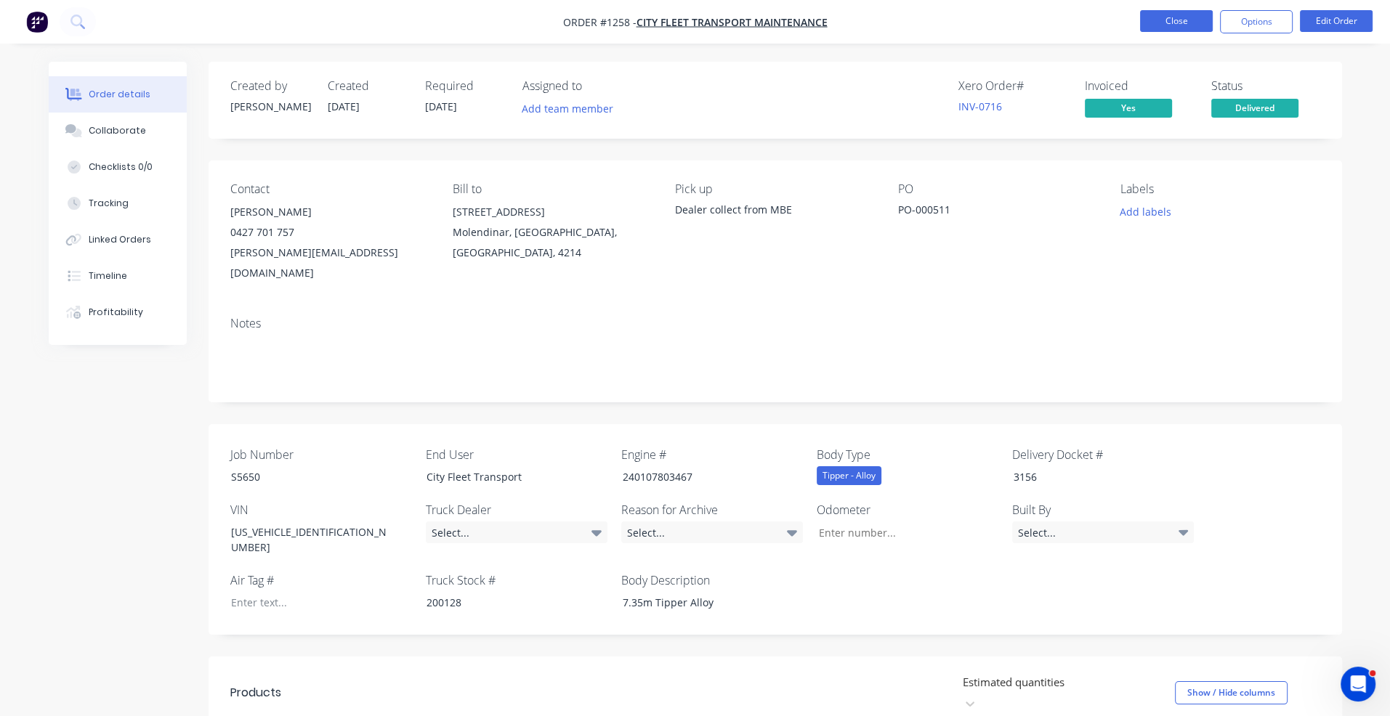
click at [1182, 27] on button "Close" at bounding box center [1176, 21] width 73 height 22
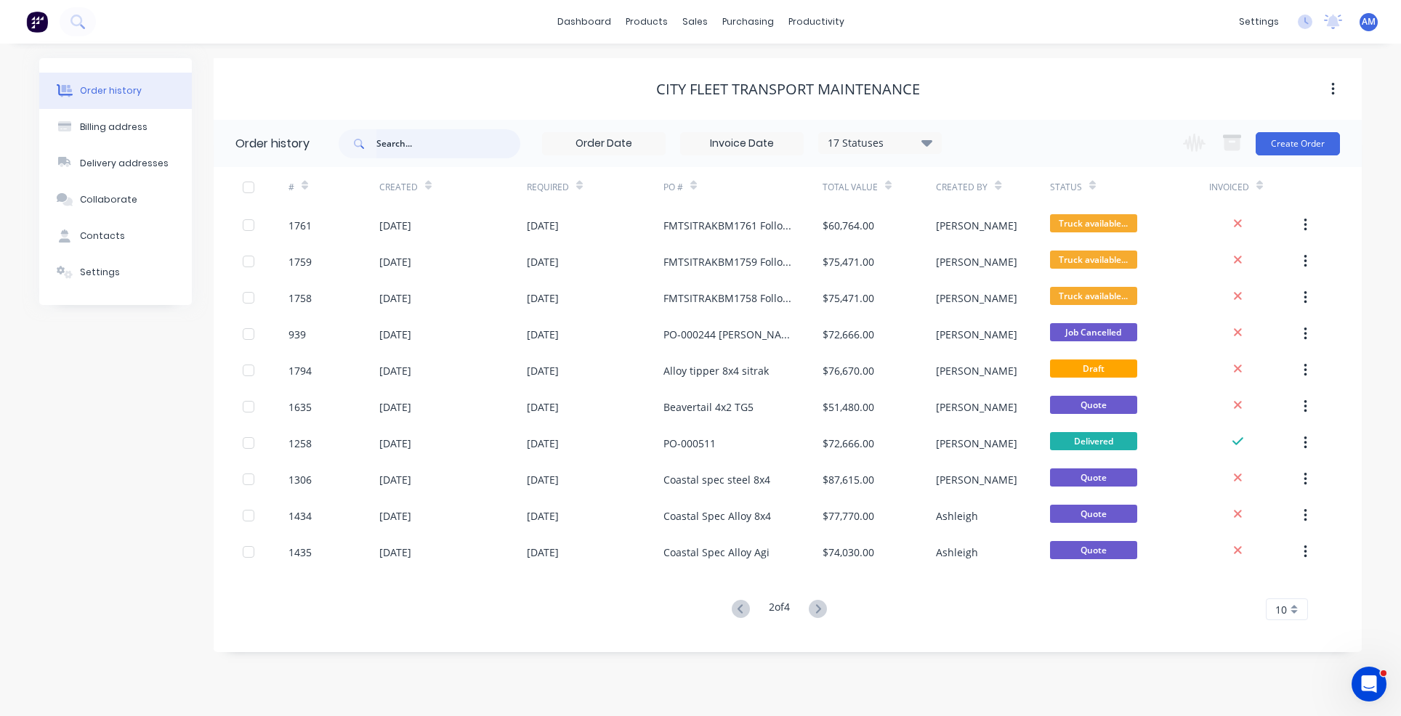
click at [453, 139] on input "text" at bounding box center [448, 143] width 144 height 29
type input "1085"
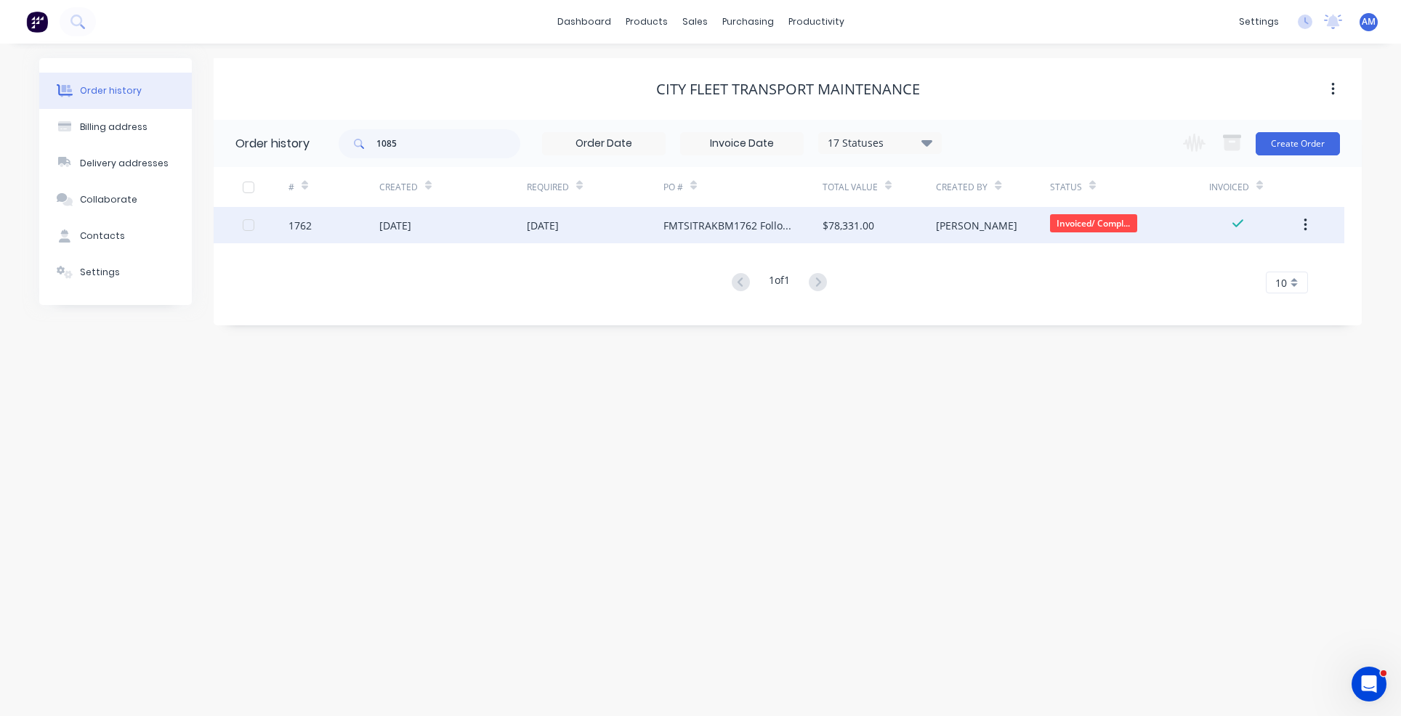
click at [471, 222] on div "[DATE]" at bounding box center [452, 225] width 147 height 36
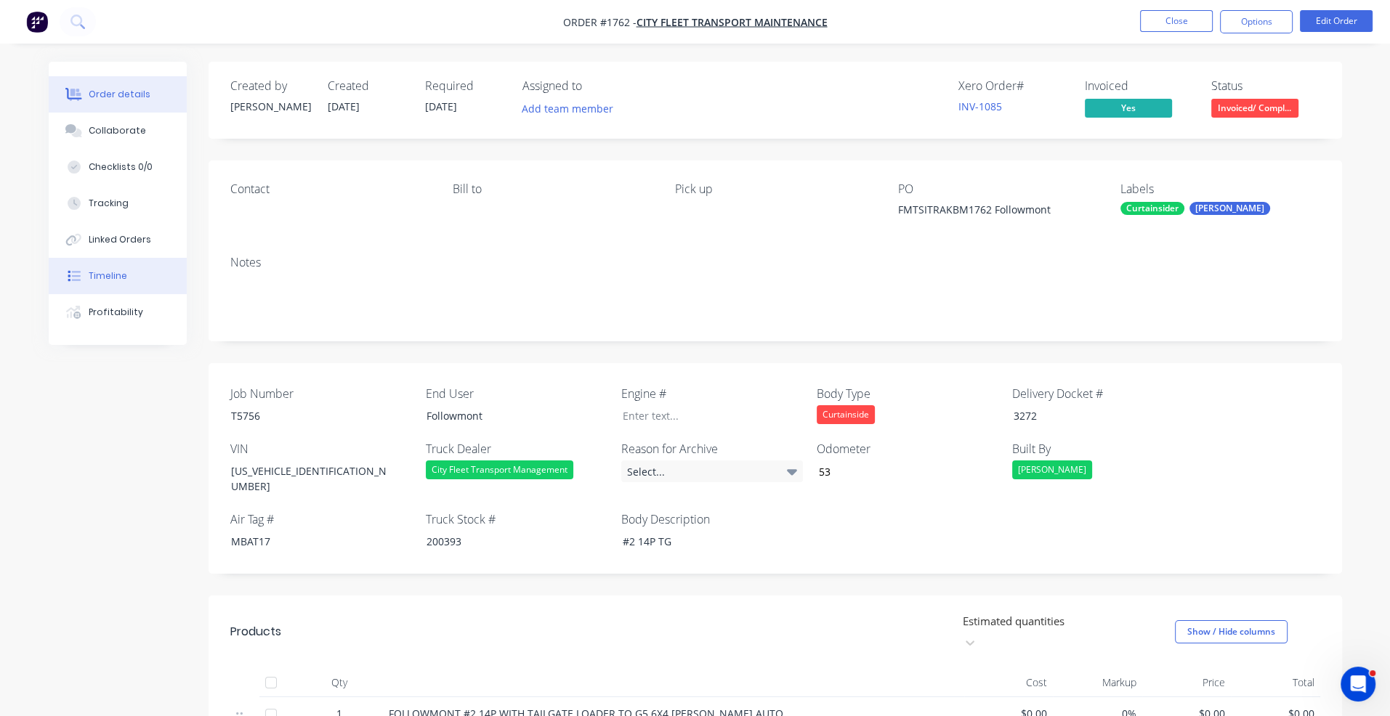
click at [143, 271] on button "Timeline" at bounding box center [118, 276] width 138 height 36
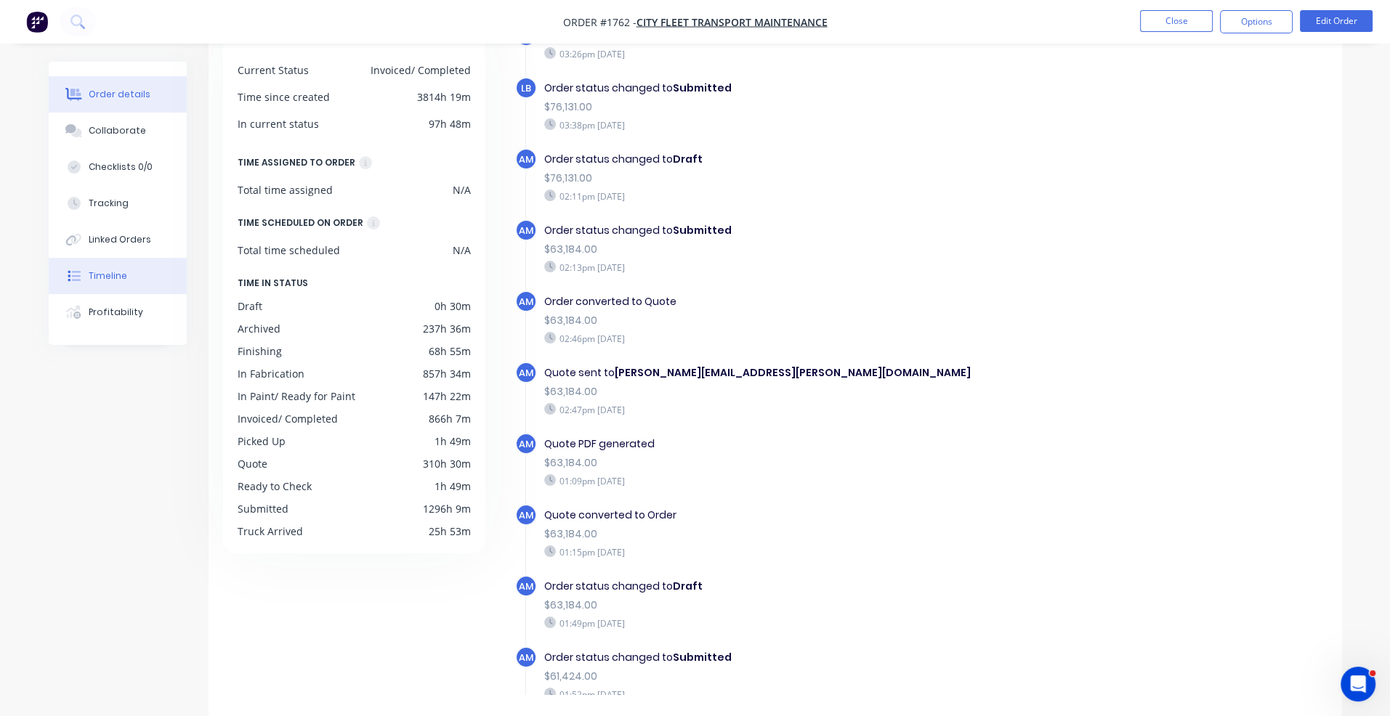
click at [141, 99] on div "Order details" at bounding box center [120, 94] width 62 height 13
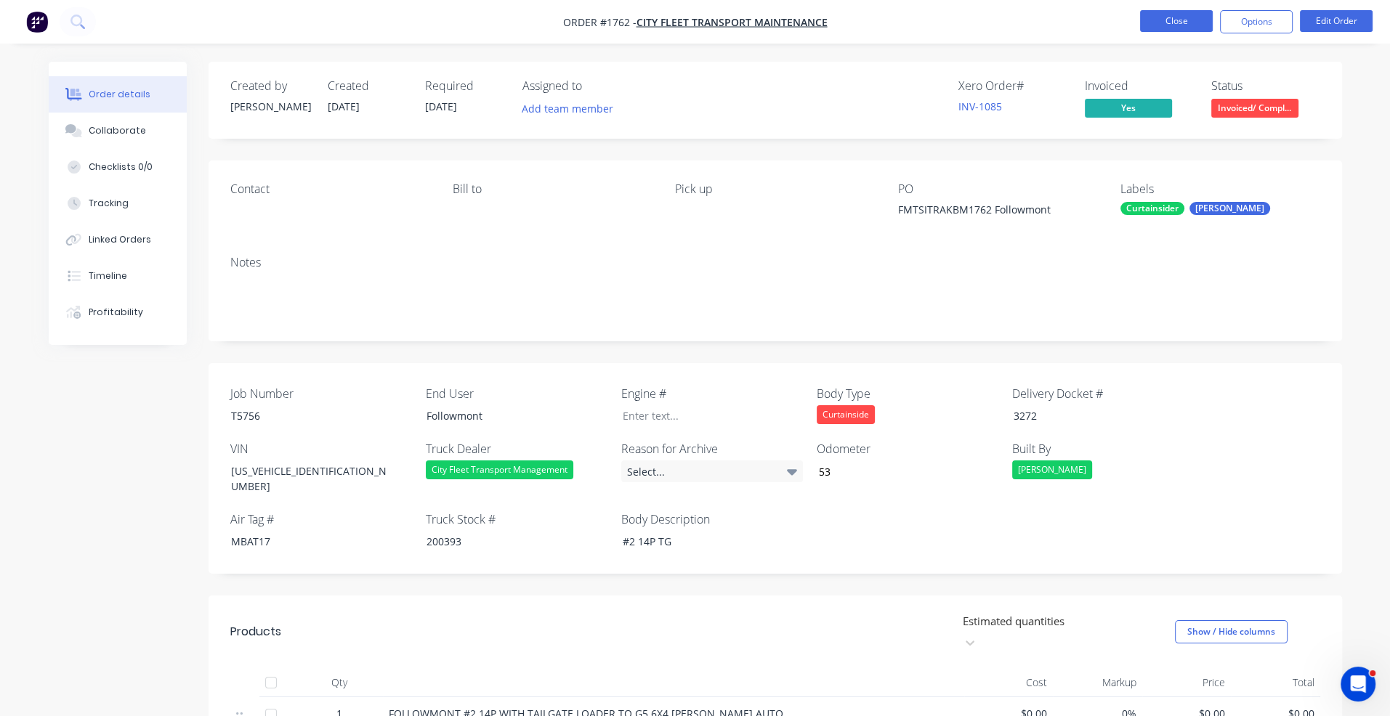
click at [1176, 25] on button "Close" at bounding box center [1176, 21] width 73 height 22
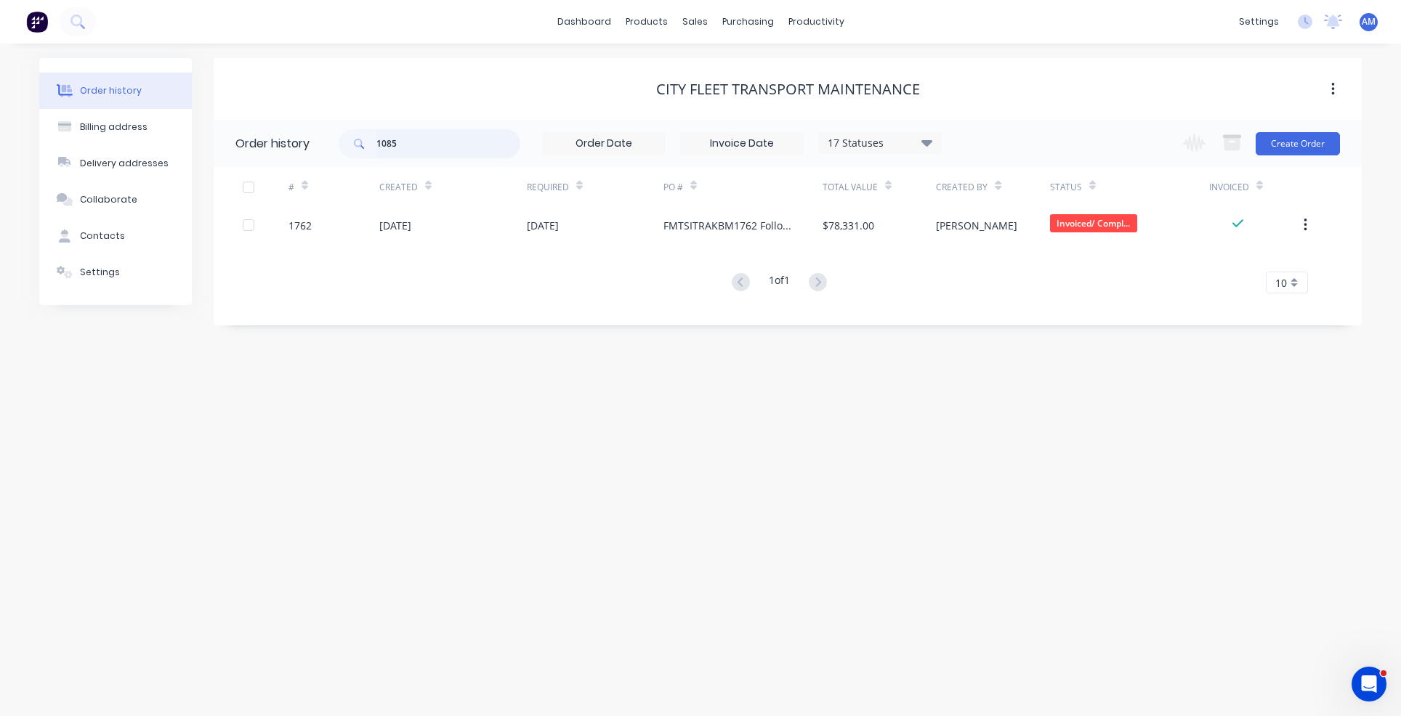
click at [398, 151] on input "1085" at bounding box center [448, 143] width 144 height 29
drag, startPoint x: 408, startPoint y: 147, endPoint x: 341, endPoint y: 150, distance: 66.9
click at [341, 150] on div "1085" at bounding box center [430, 143] width 182 height 29
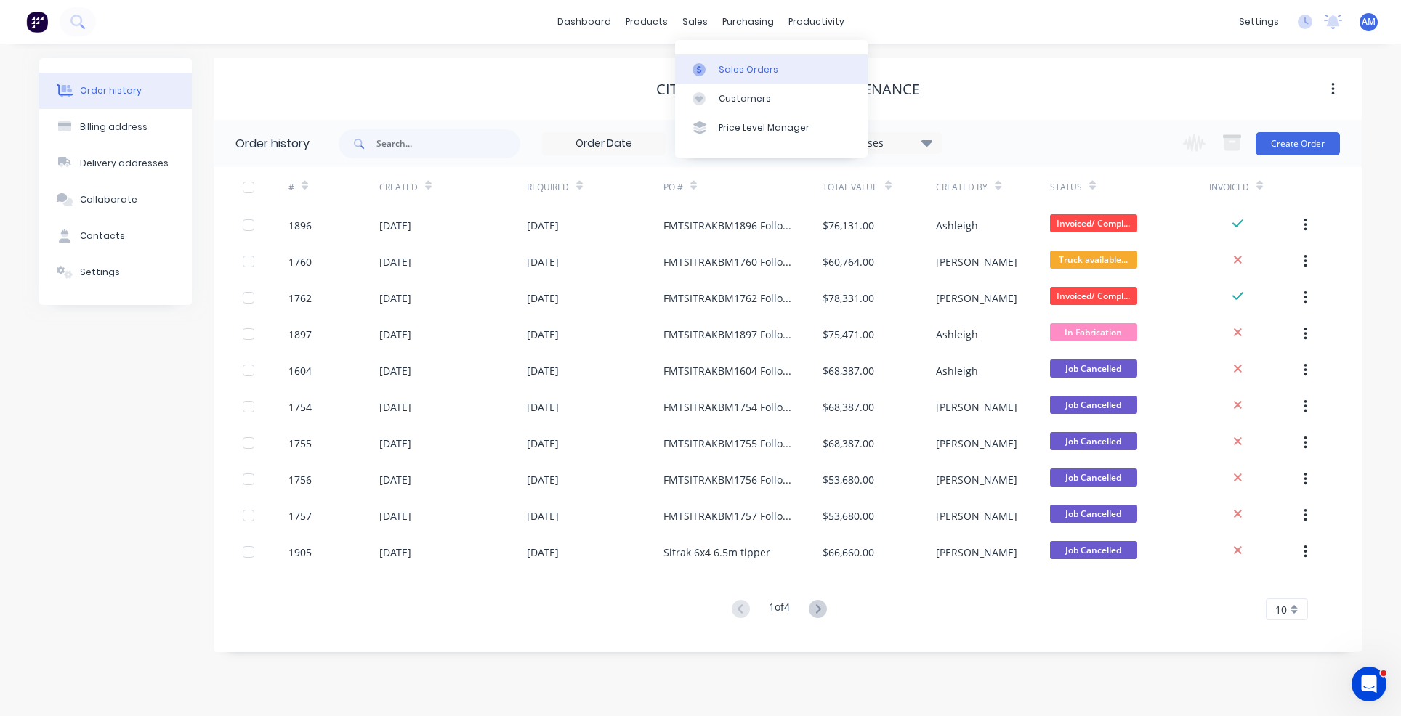
click at [720, 69] on div "Sales Orders" at bounding box center [749, 69] width 60 height 13
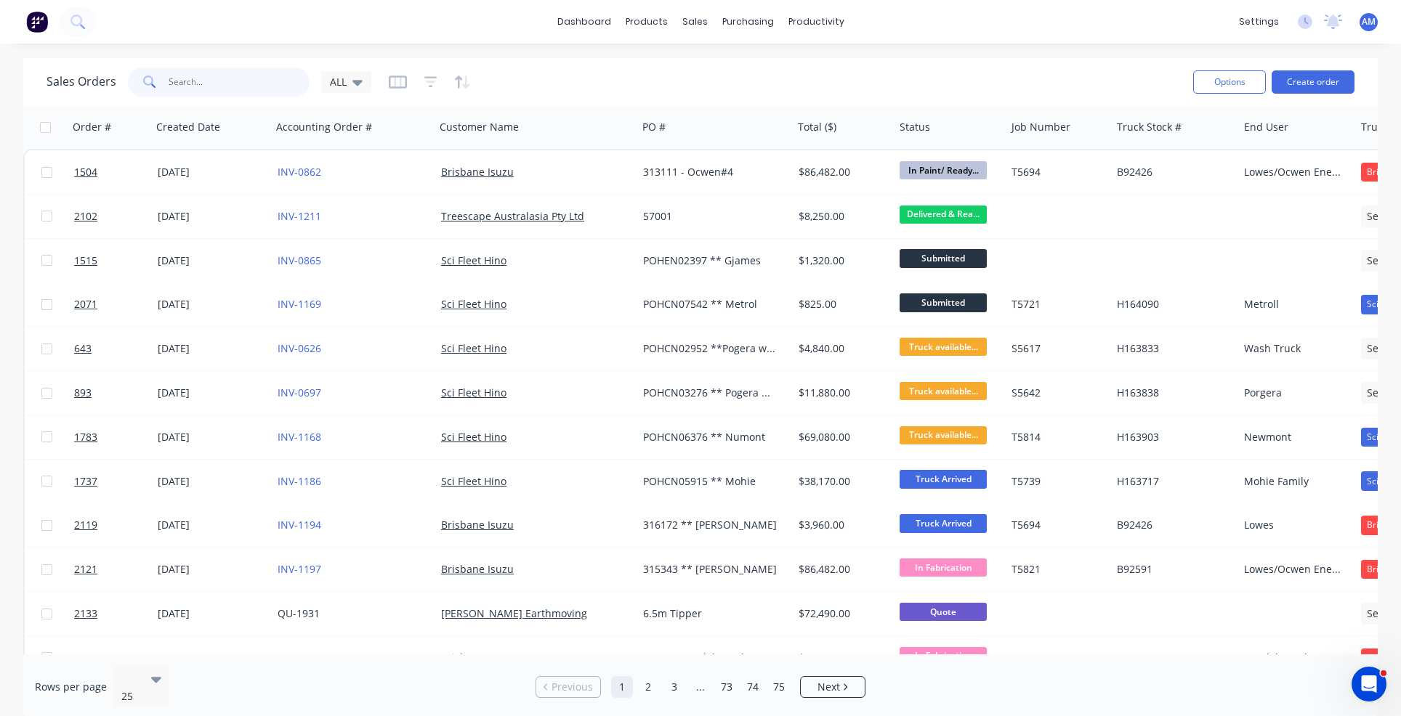
click at [224, 86] on input "text" at bounding box center [240, 82] width 142 height 29
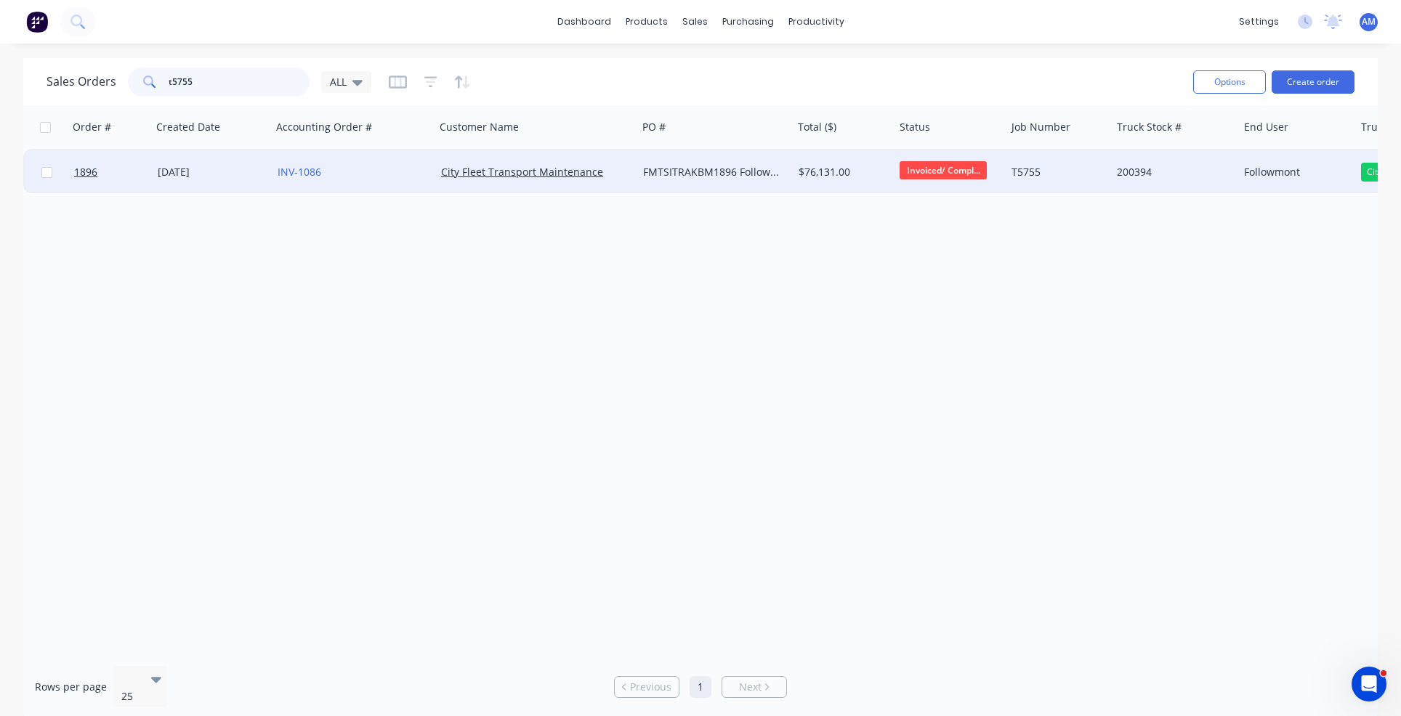
type input "t5755"
click at [210, 162] on div "[DATE]" at bounding box center [212, 172] width 120 height 44
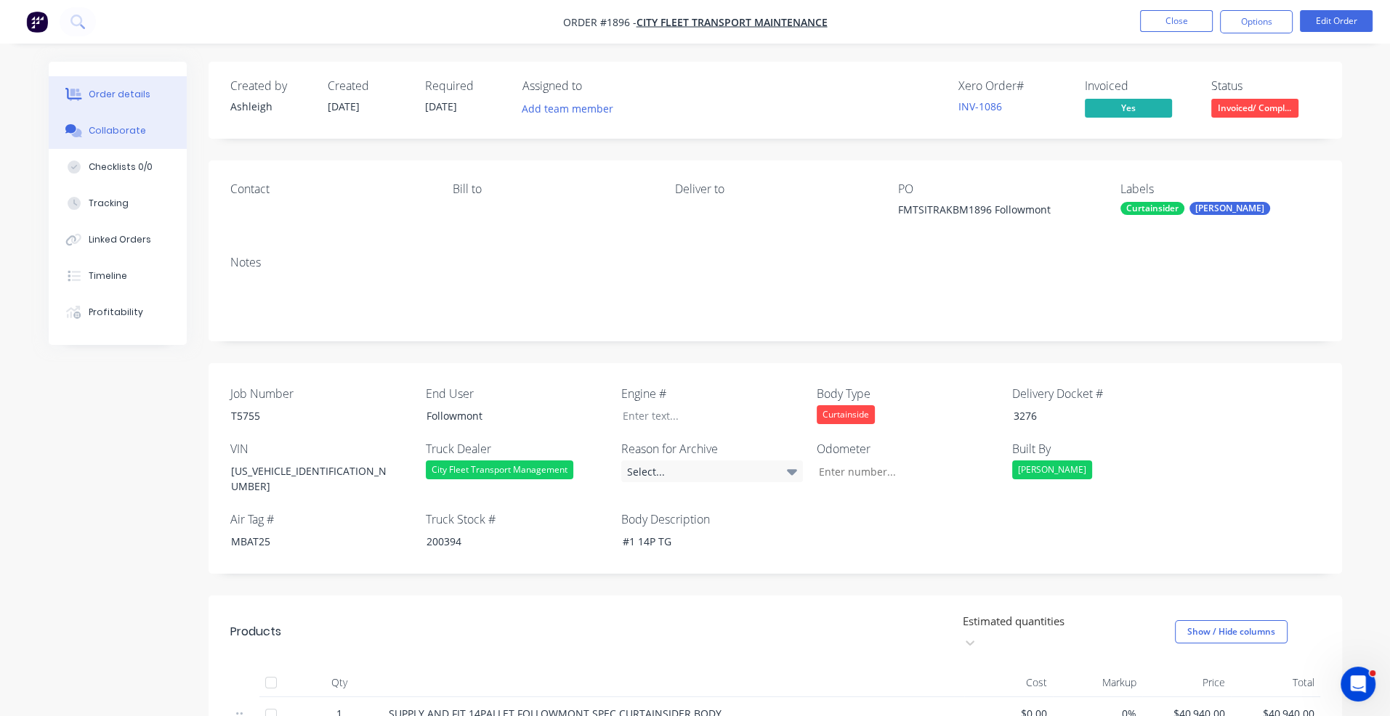
click at [129, 133] on div "Collaborate" at bounding box center [117, 130] width 57 height 13
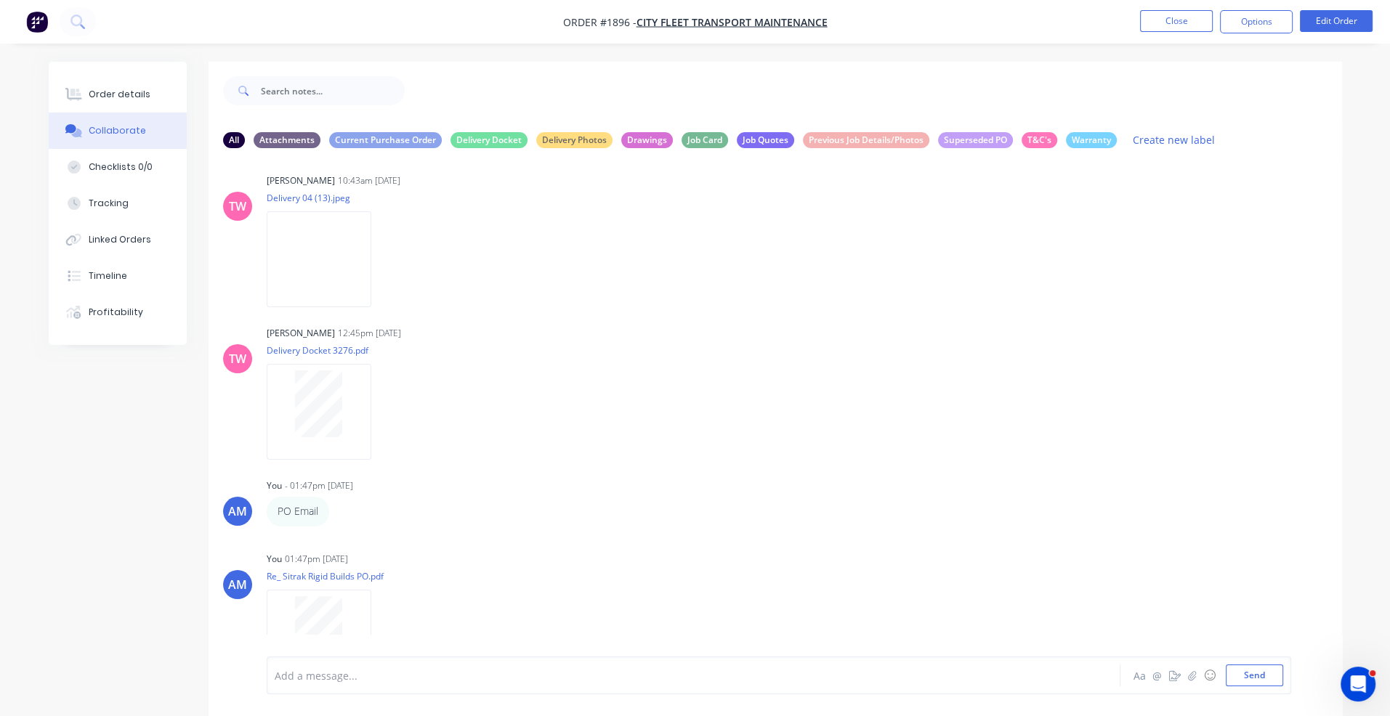
scroll to position [2470, 0]
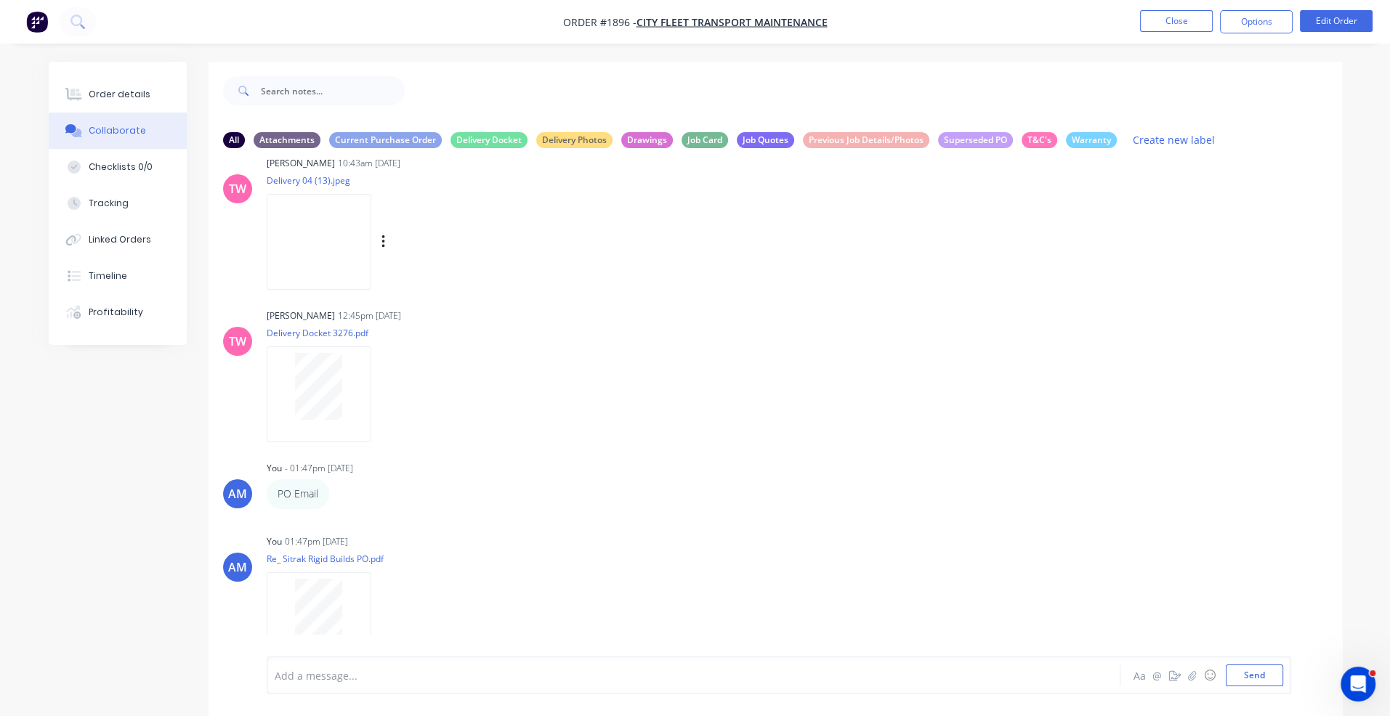
click at [320, 264] on img at bounding box center [319, 241] width 105 height 95
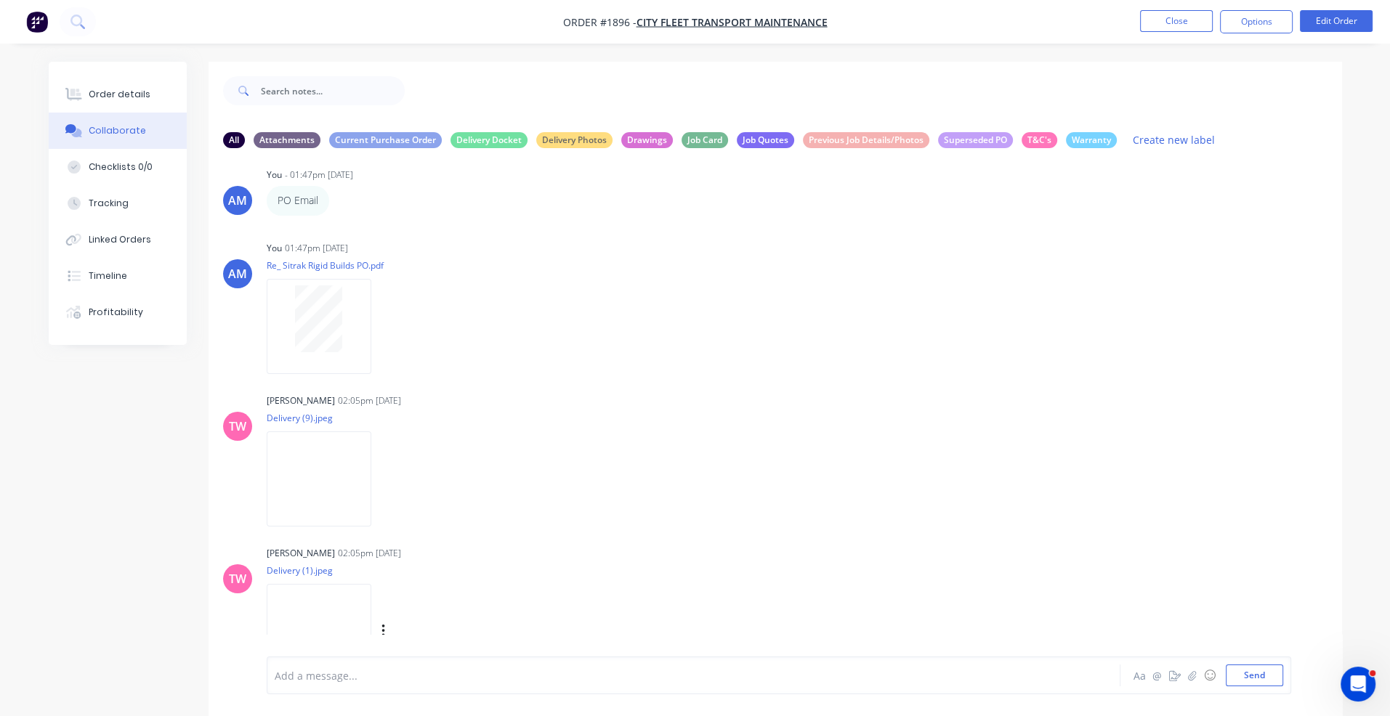
scroll to position [2761, 0]
click at [344, 462] on img at bounding box center [319, 481] width 105 height 95
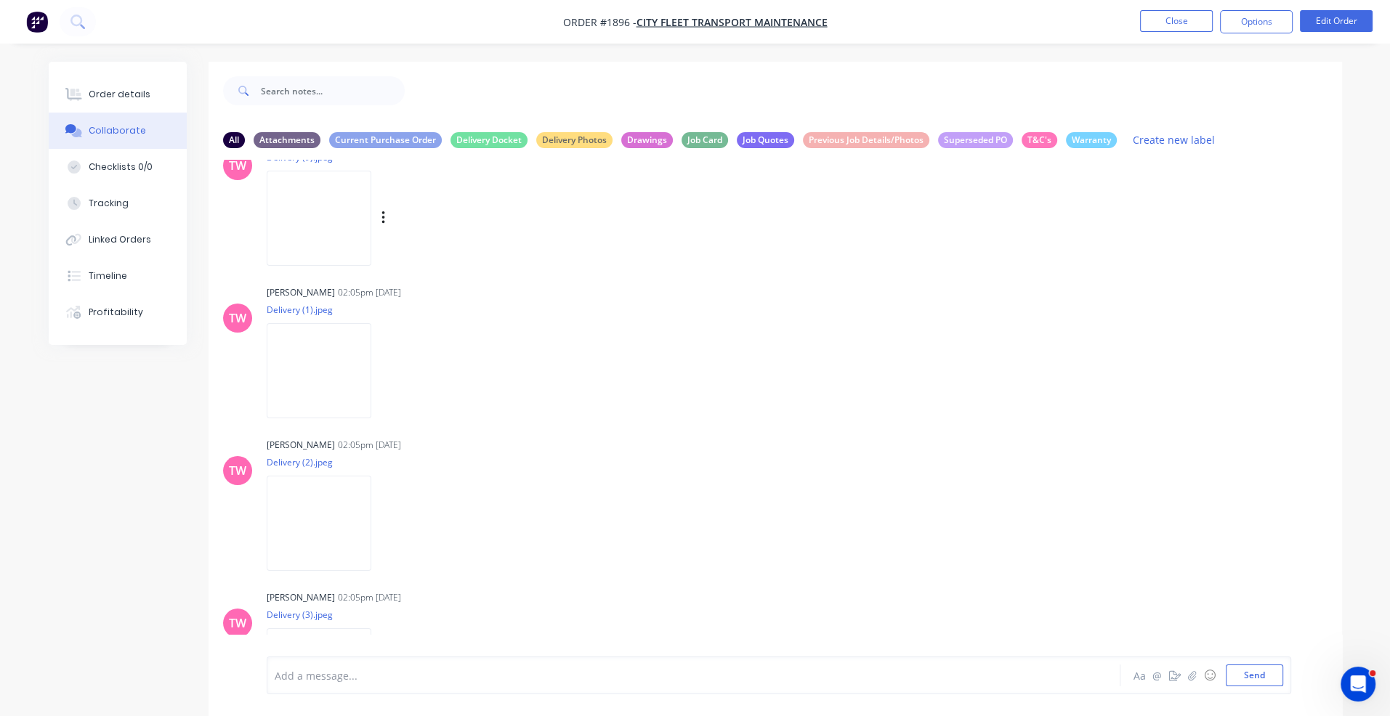
scroll to position [3051, 0]
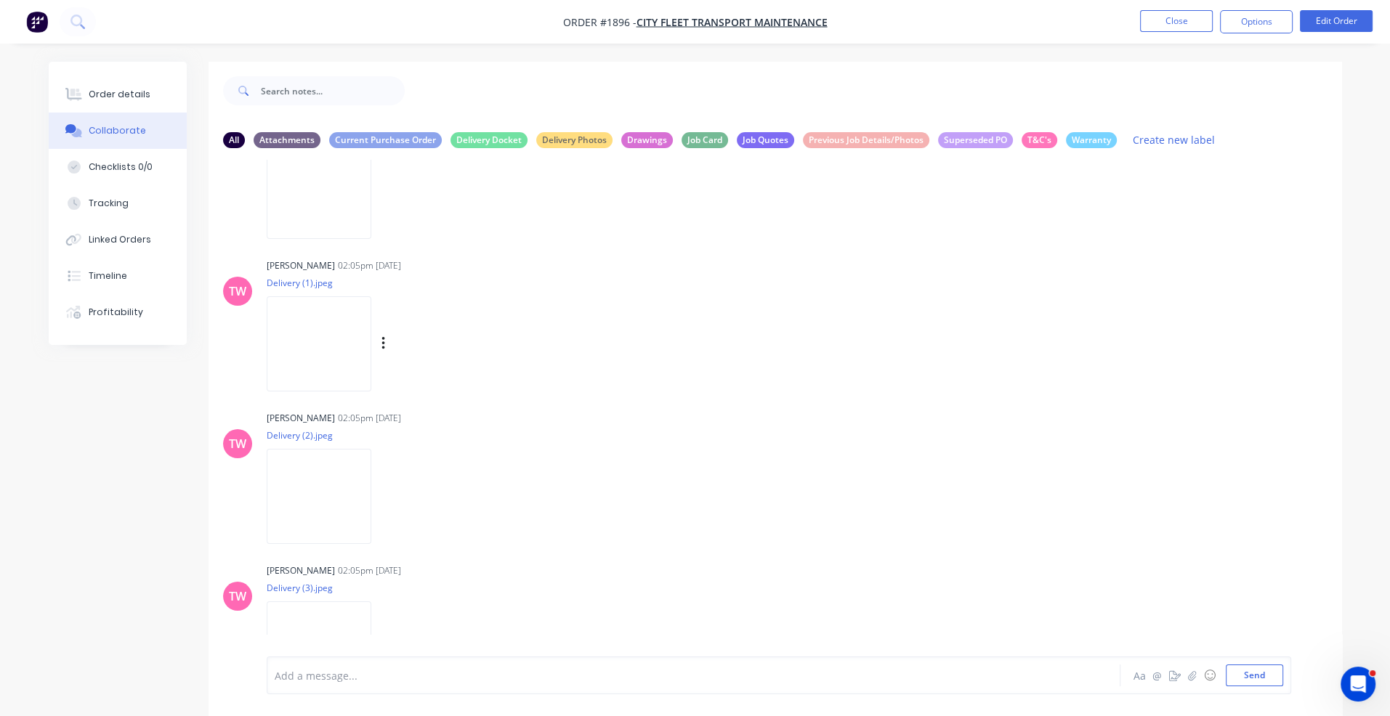
click at [344, 352] on img at bounding box center [319, 343] width 105 height 95
click at [1179, 15] on button "Close" at bounding box center [1176, 21] width 73 height 22
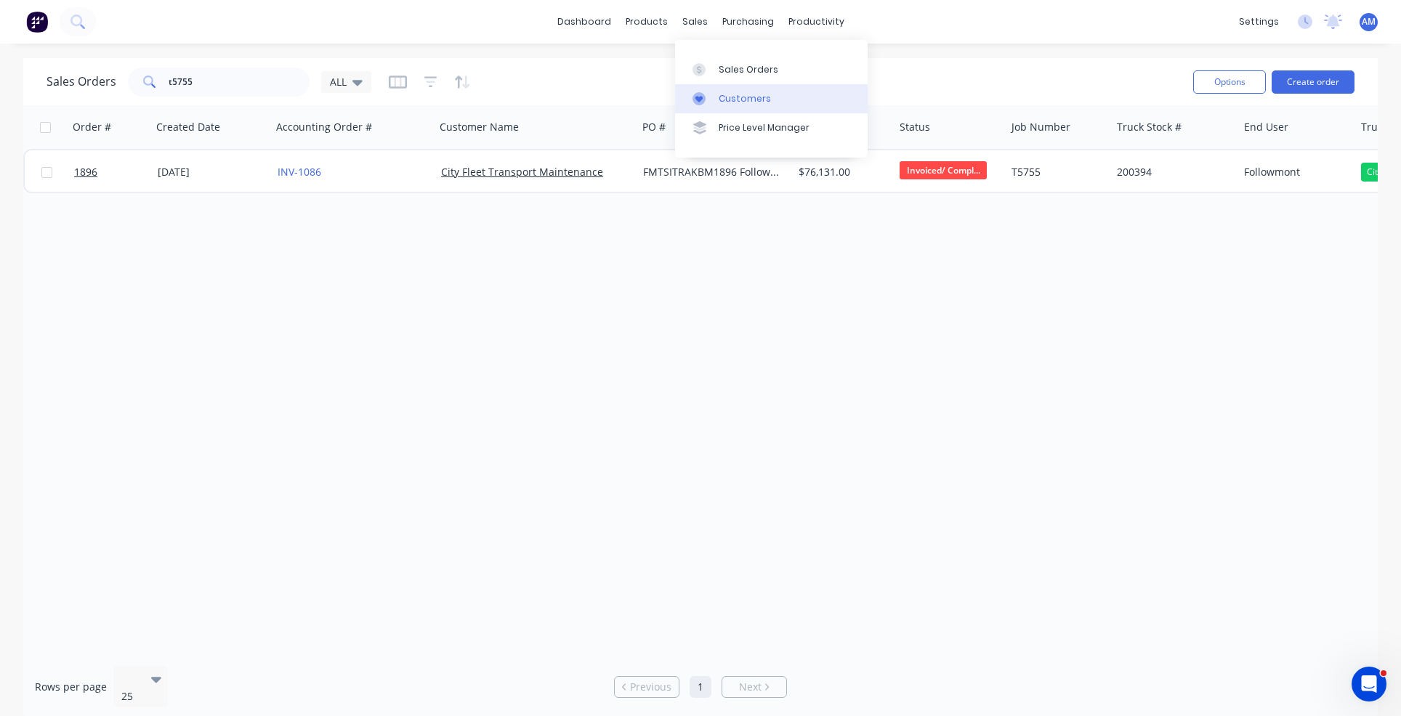
click at [737, 92] on div "Customers" at bounding box center [745, 98] width 52 height 13
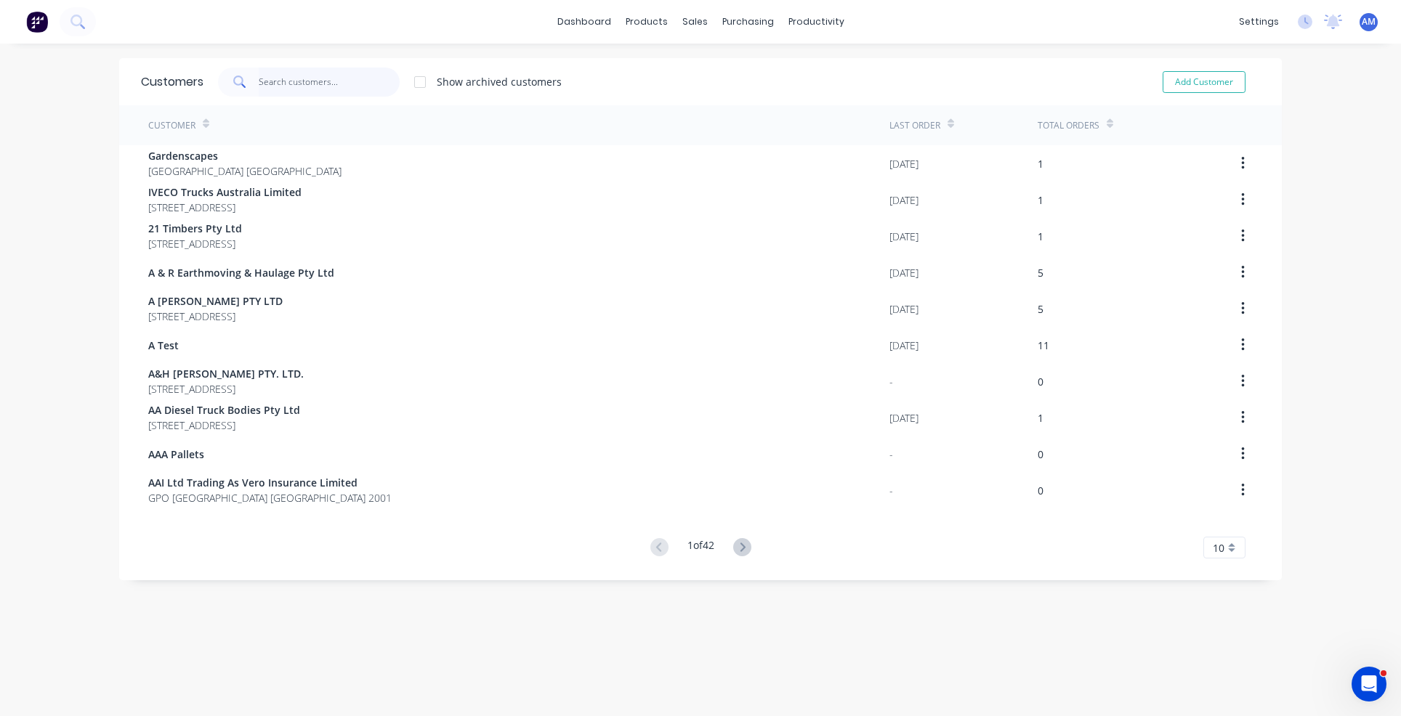
click at [269, 77] on input "text" at bounding box center [330, 82] width 142 height 29
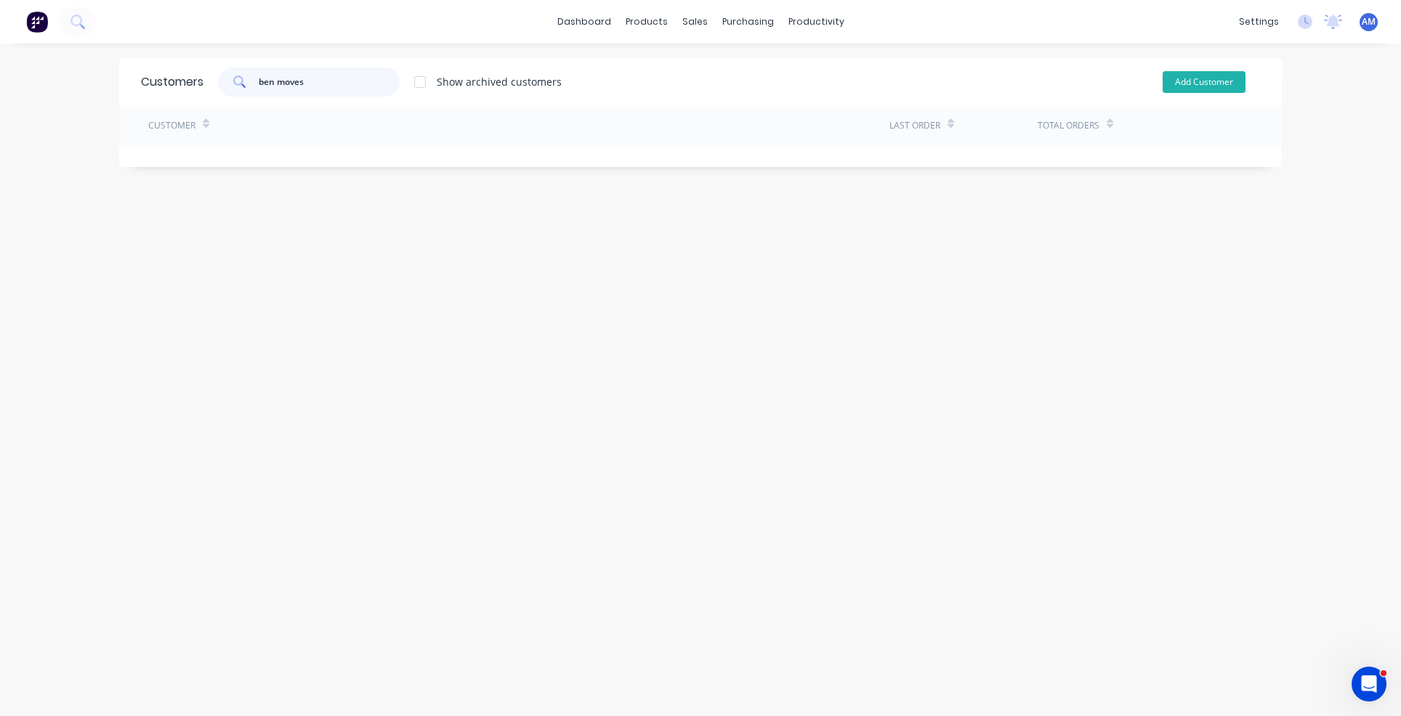
type input "ben moves"
click at [1197, 77] on button "Add Customer" at bounding box center [1203, 82] width 83 height 22
select select "AU"
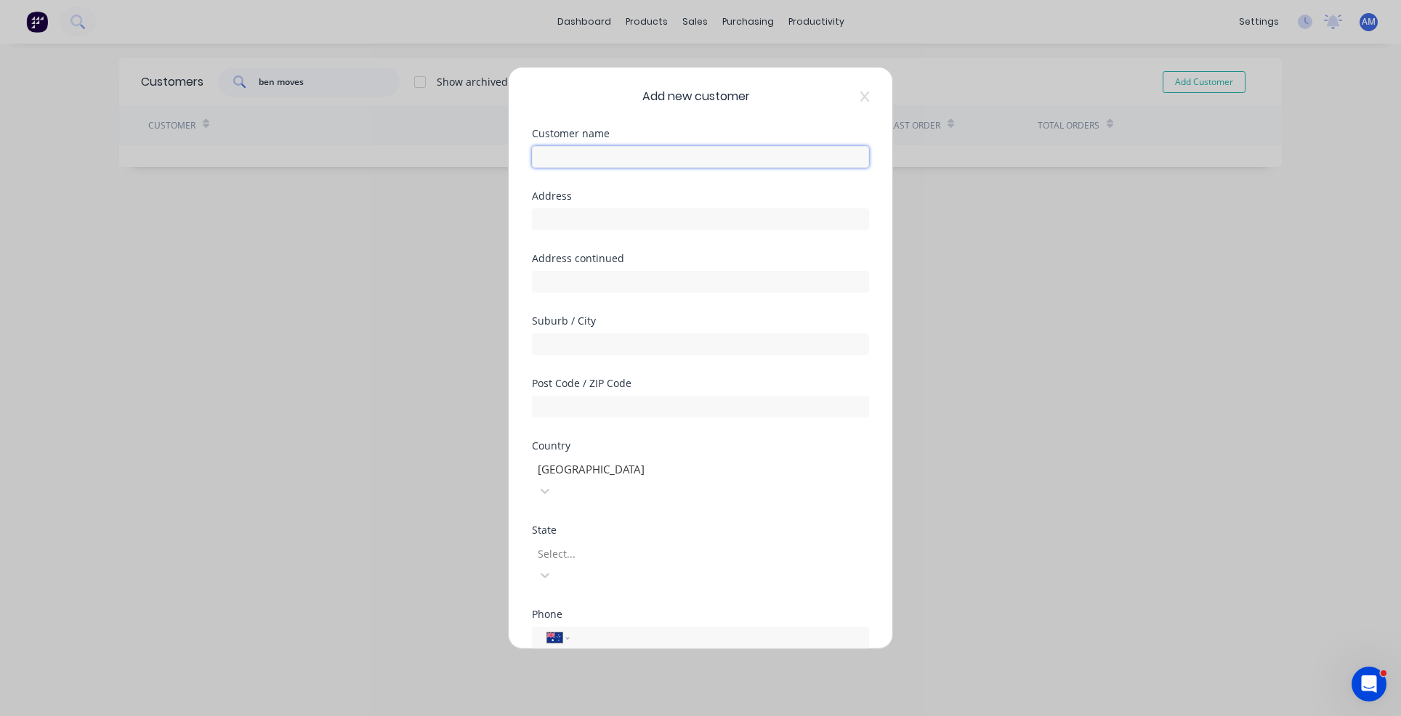
click at [654, 155] on input "text" at bounding box center [700, 157] width 337 height 22
type input "Ben Moves [GEOGRAPHIC_DATA]"
click at [846, 89] on div "Add new customer" at bounding box center [700, 96] width 337 height 17
click at [860, 94] on icon at bounding box center [864, 97] width 9 height 10
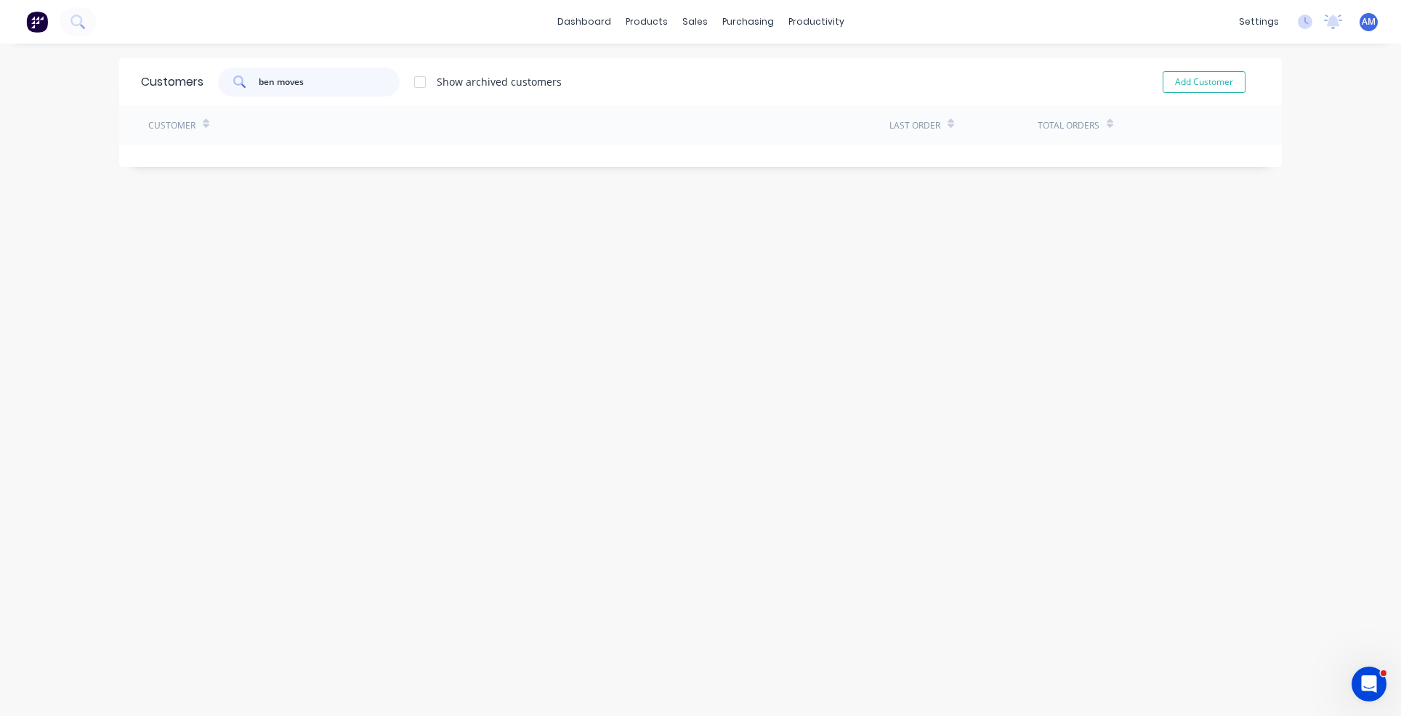
drag, startPoint x: 314, startPoint y: 82, endPoint x: 218, endPoint y: 78, distance: 96.0
click at [218, 78] on div "ben moves" at bounding box center [309, 82] width 182 height 29
click at [706, 69] on div at bounding box center [698, 69] width 22 height 13
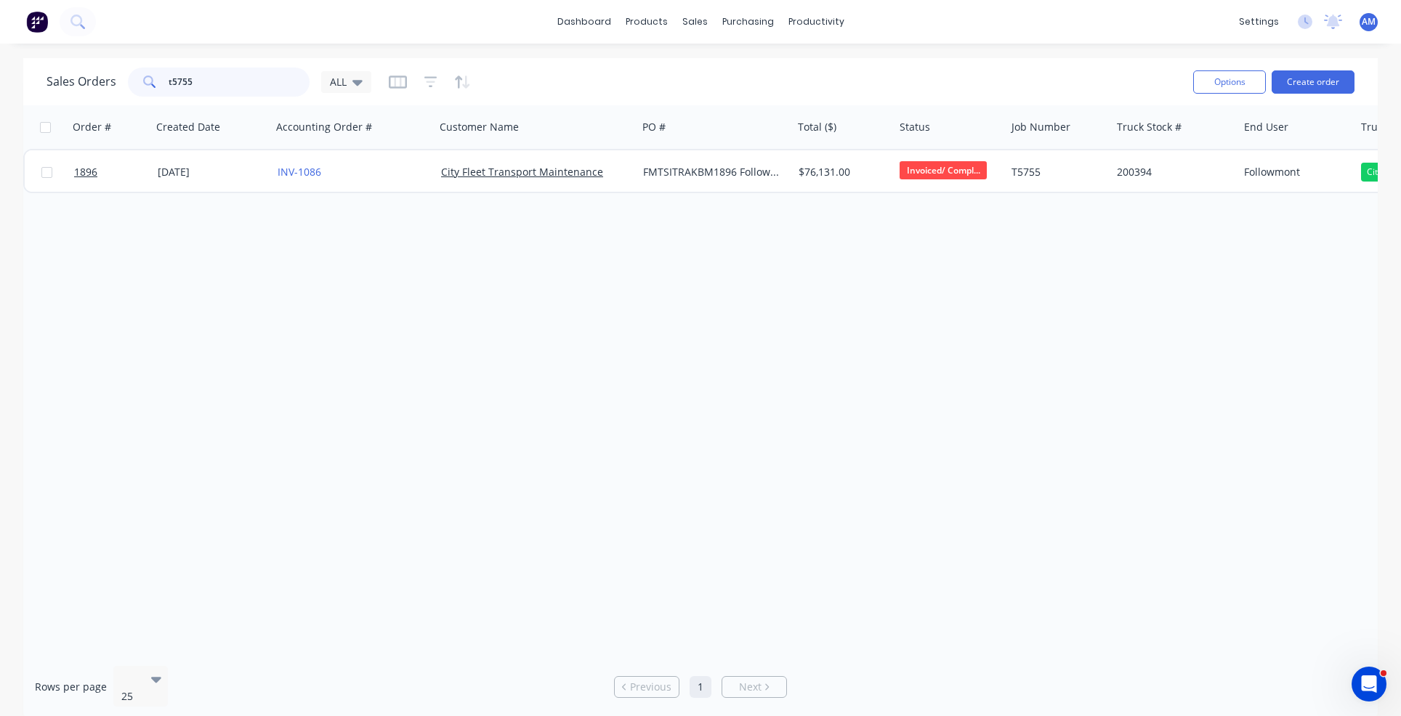
drag, startPoint x: 160, startPoint y: 86, endPoint x: 128, endPoint y: 86, distance: 32.0
click at [128, 86] on div "t5755" at bounding box center [219, 82] width 182 height 29
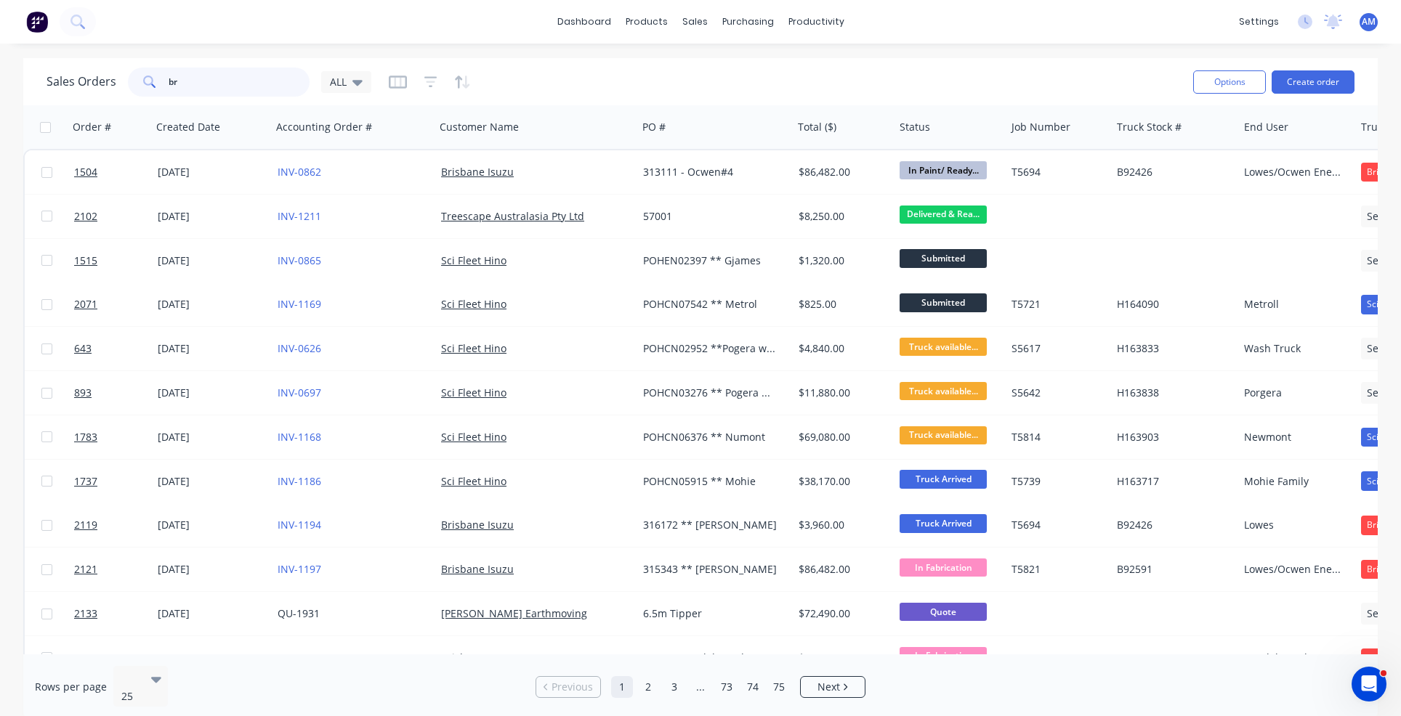
type input "b"
click at [1299, 76] on button "Create order" at bounding box center [1312, 81] width 83 height 23
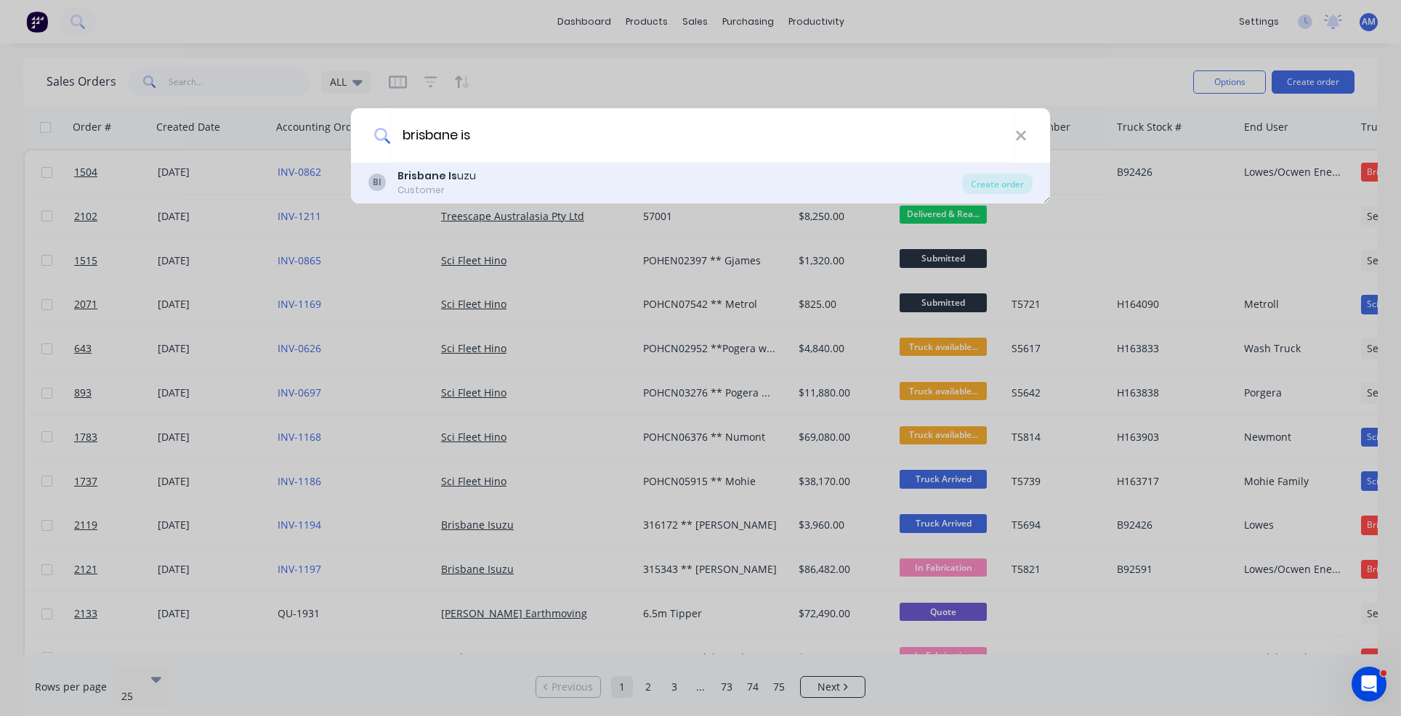
type input "brisbane is"
click at [448, 179] on b "Brisbane Is" at bounding box center [427, 176] width 60 height 15
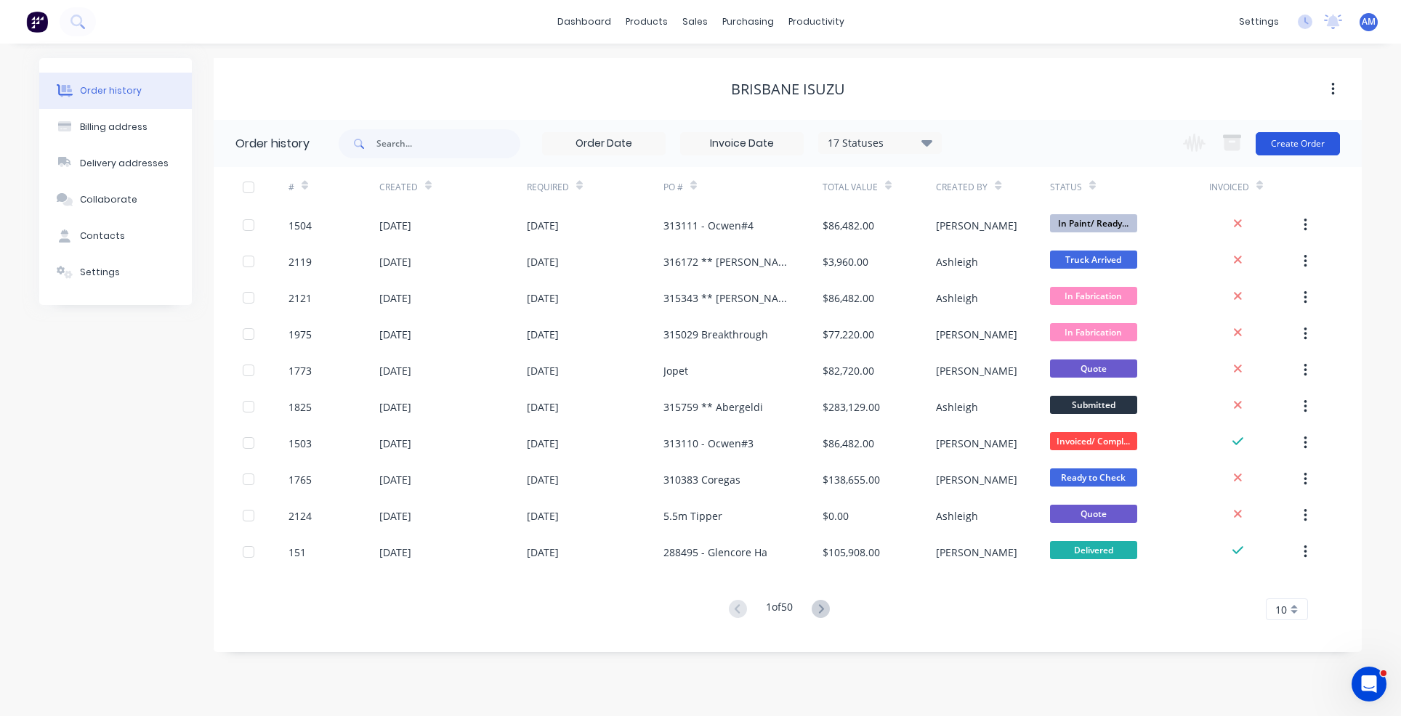
click at [1312, 147] on button "Create Order" at bounding box center [1297, 143] width 84 height 23
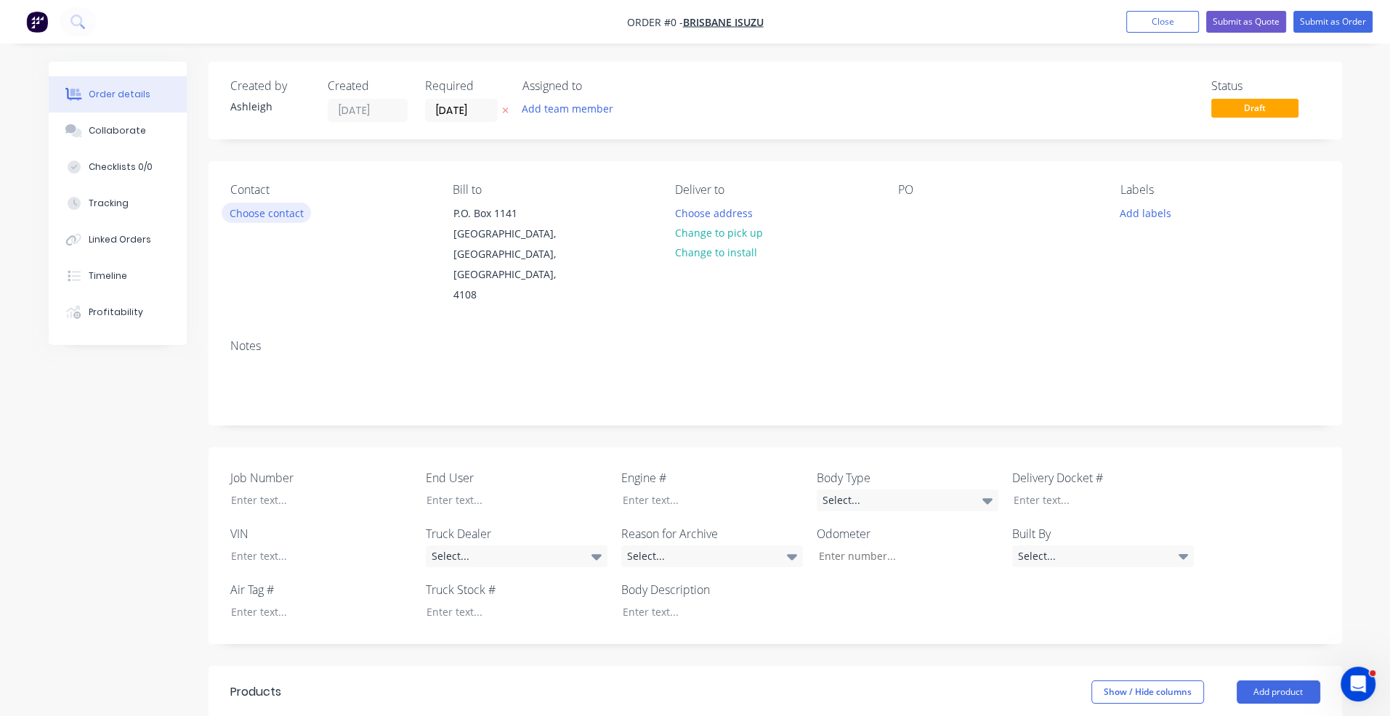
click at [282, 215] on button "Choose contact" at bounding box center [266, 213] width 89 height 20
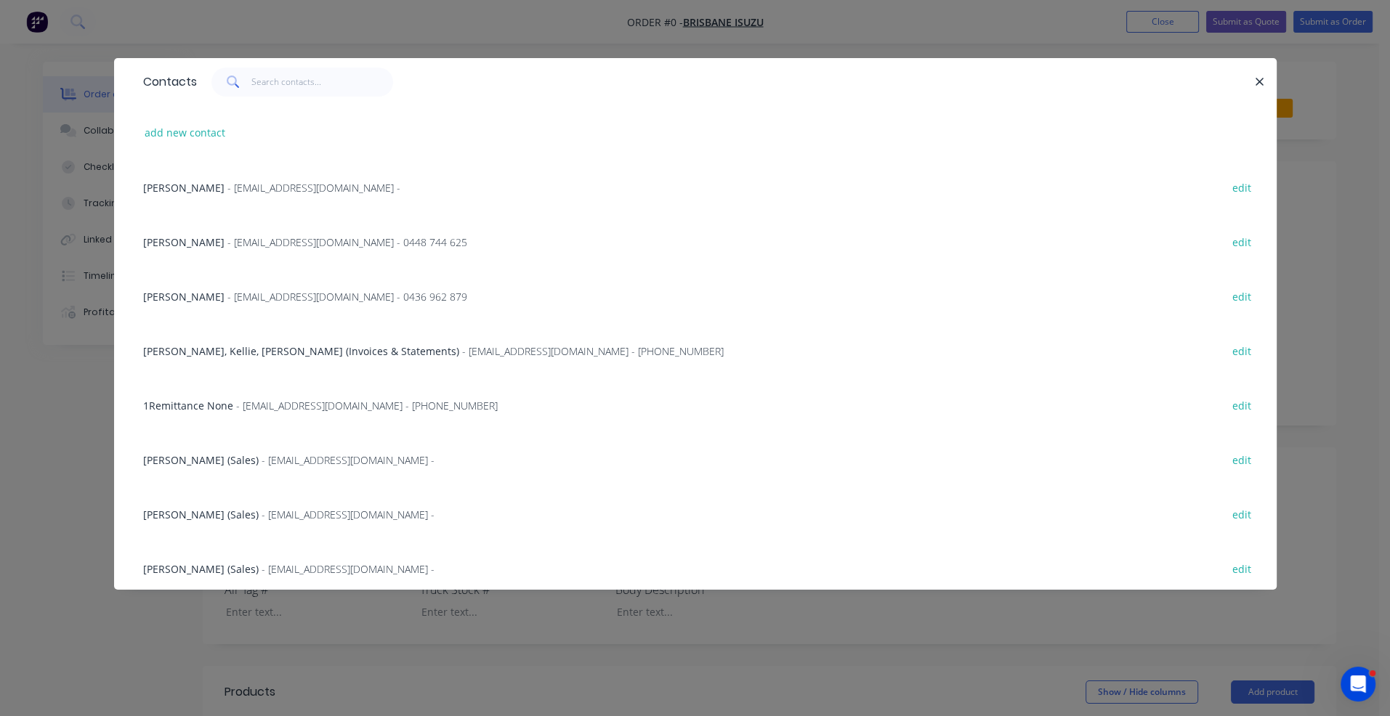
click at [189, 238] on span "[PERSON_NAME]" at bounding box center [183, 242] width 81 height 14
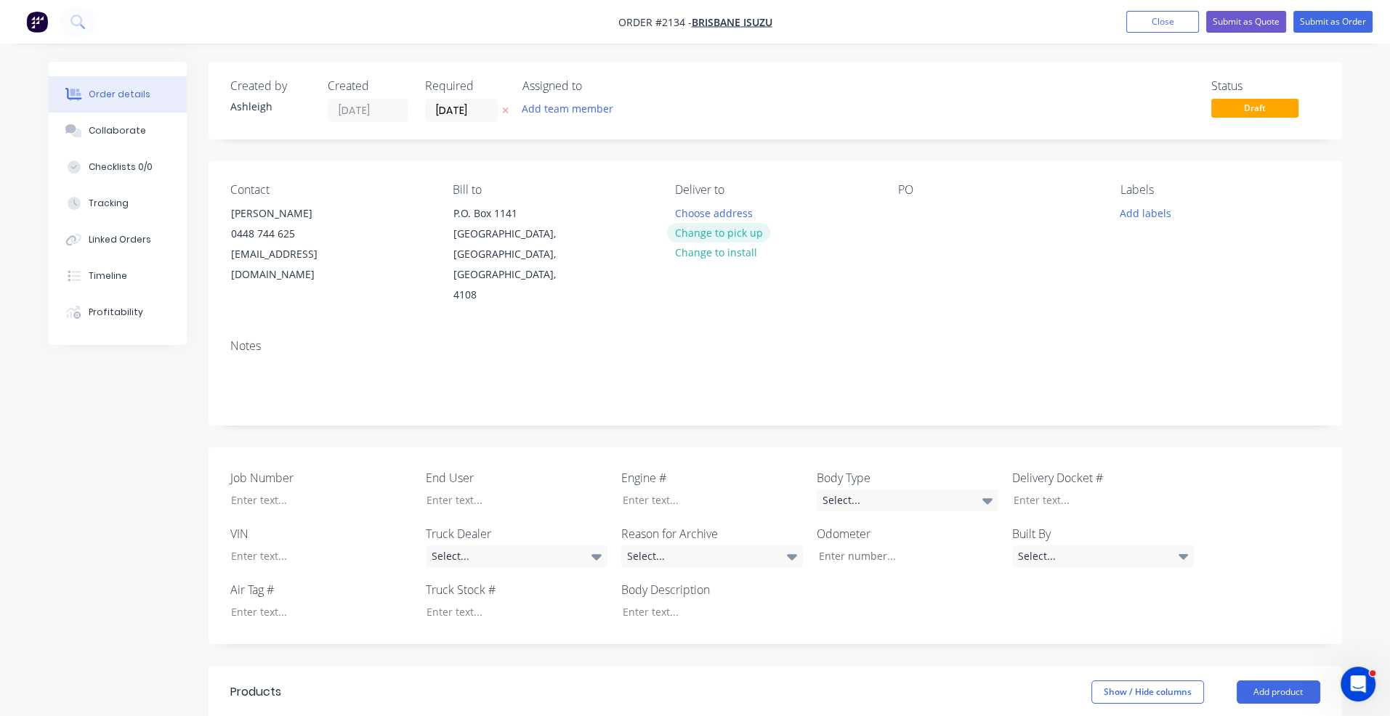
click at [742, 229] on button "Change to pick up" at bounding box center [718, 233] width 103 height 20
click at [724, 235] on button "Change to delivery" at bounding box center [720, 234] width 106 height 20
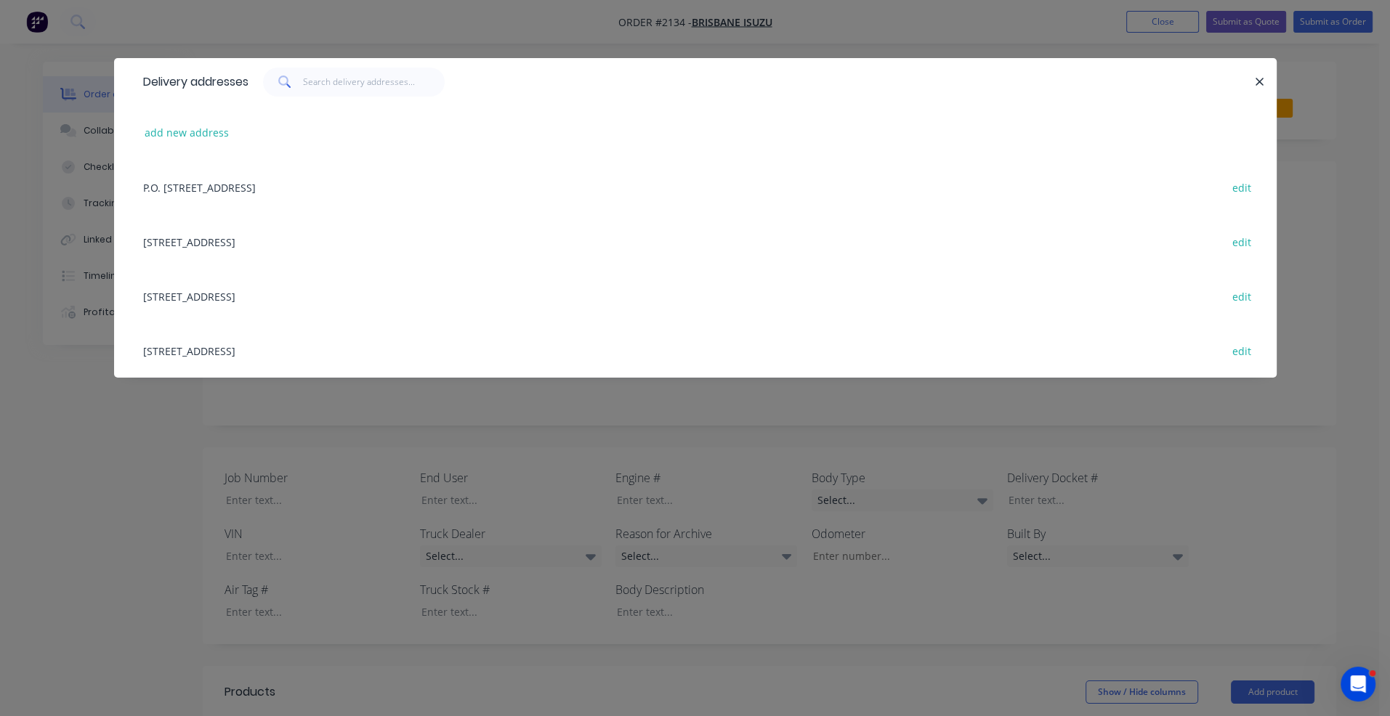
click at [301, 238] on div "[STREET_ADDRESS] edit" at bounding box center [695, 241] width 1119 height 54
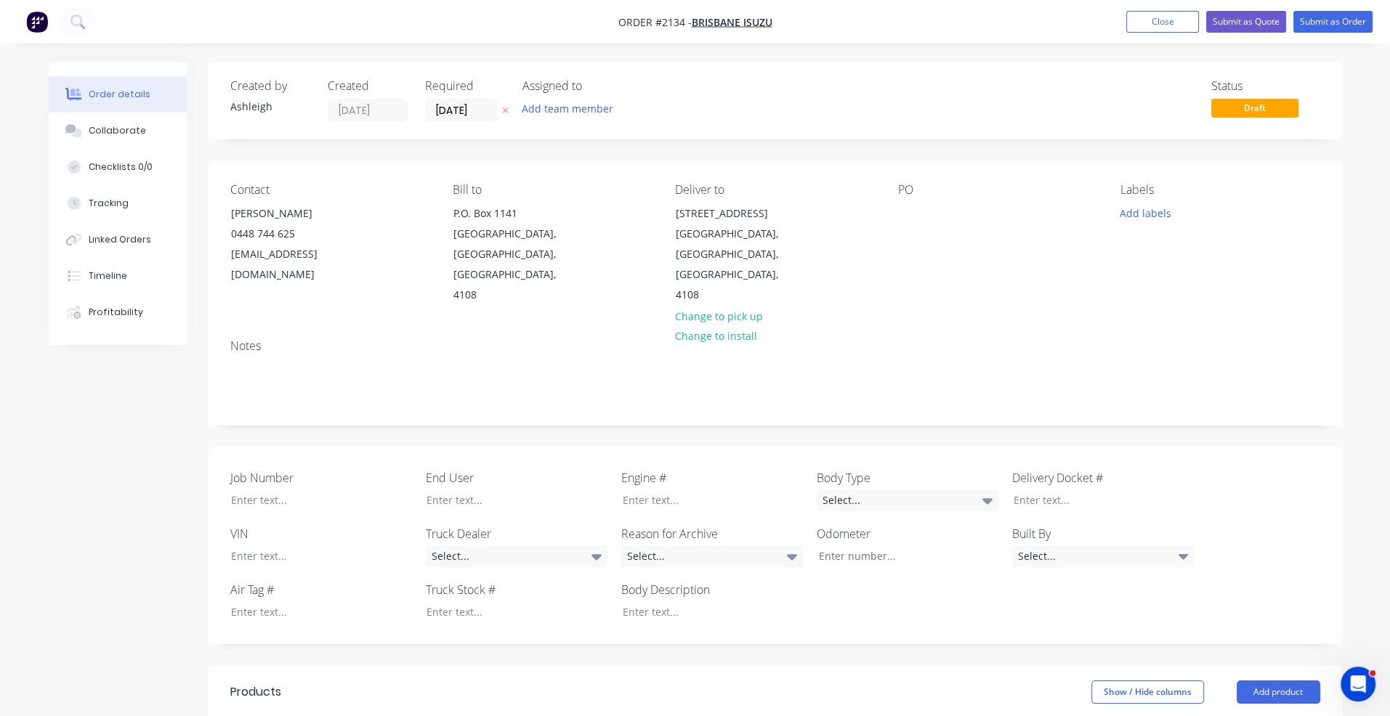
click at [930, 210] on div "PO" at bounding box center [997, 244] width 199 height 123
click at [910, 211] on div at bounding box center [909, 213] width 23 height 21
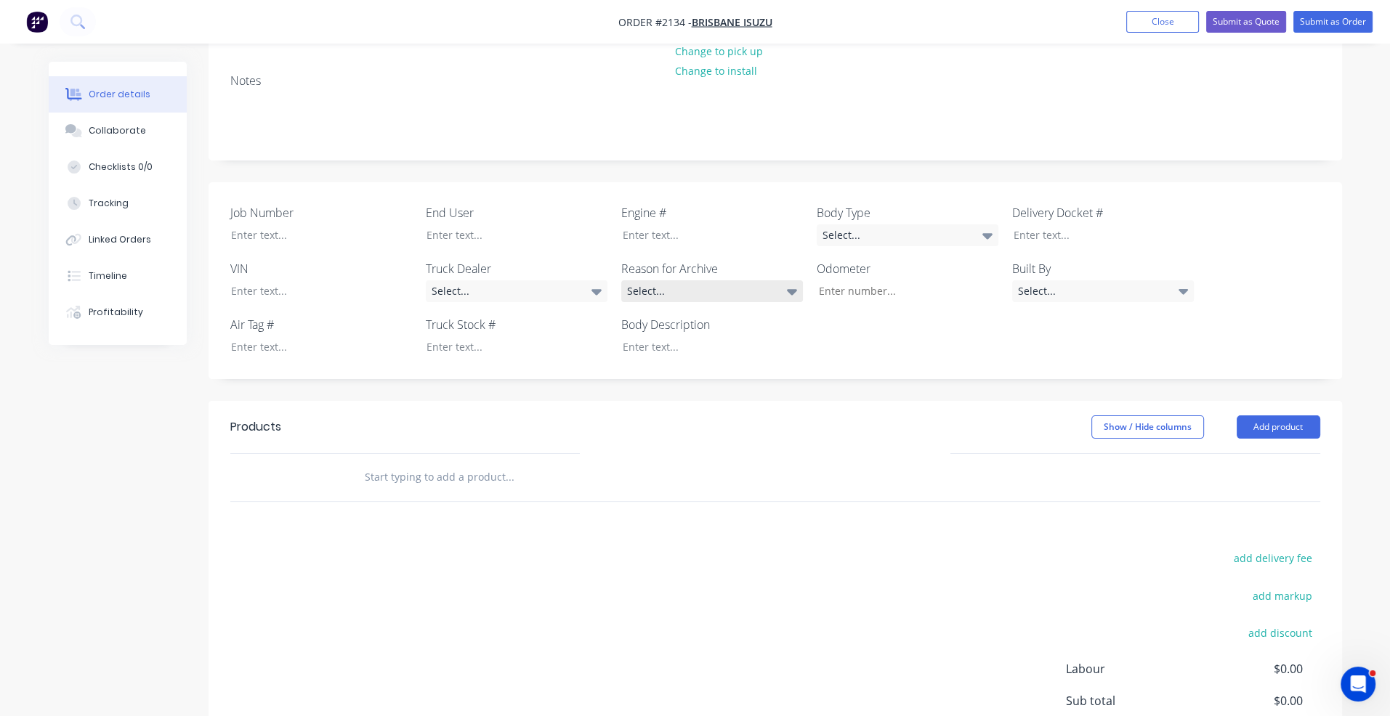
scroll to position [291, 0]
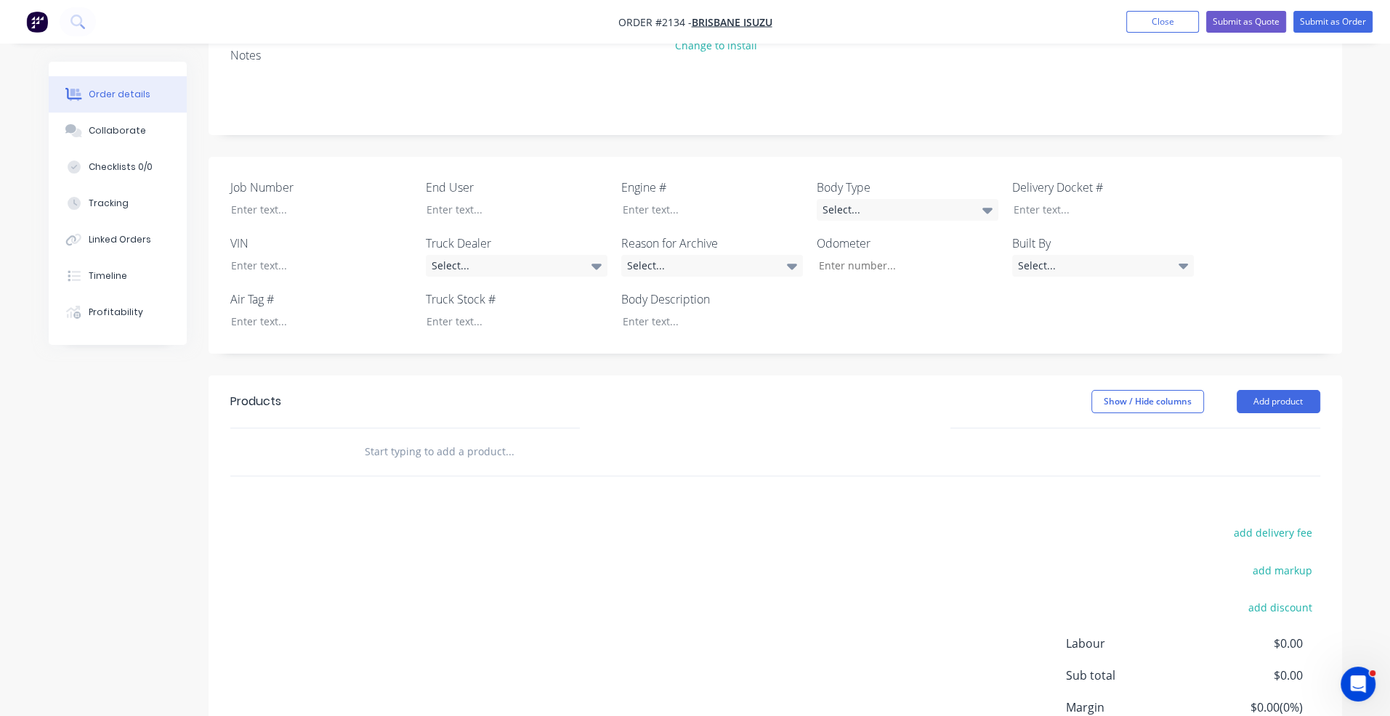
click at [404, 437] on input "text" at bounding box center [509, 451] width 291 height 29
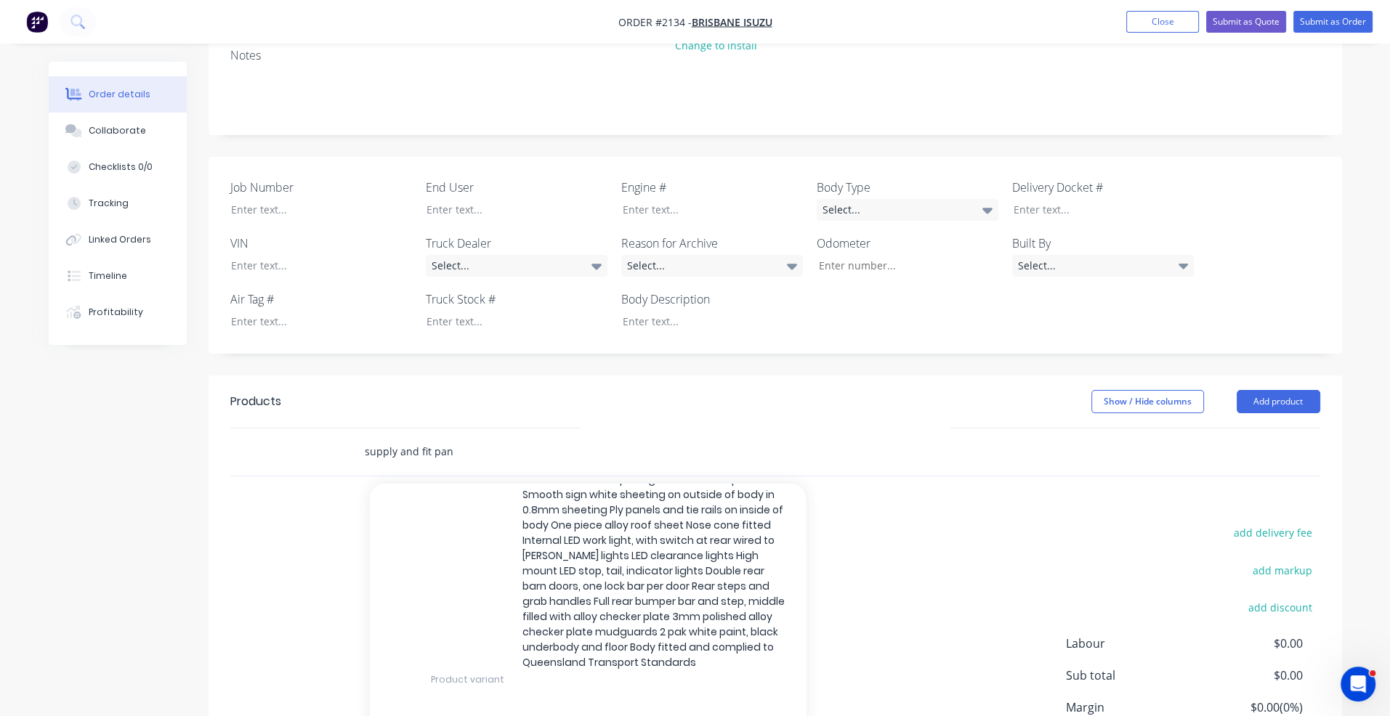
scroll to position [134, 0]
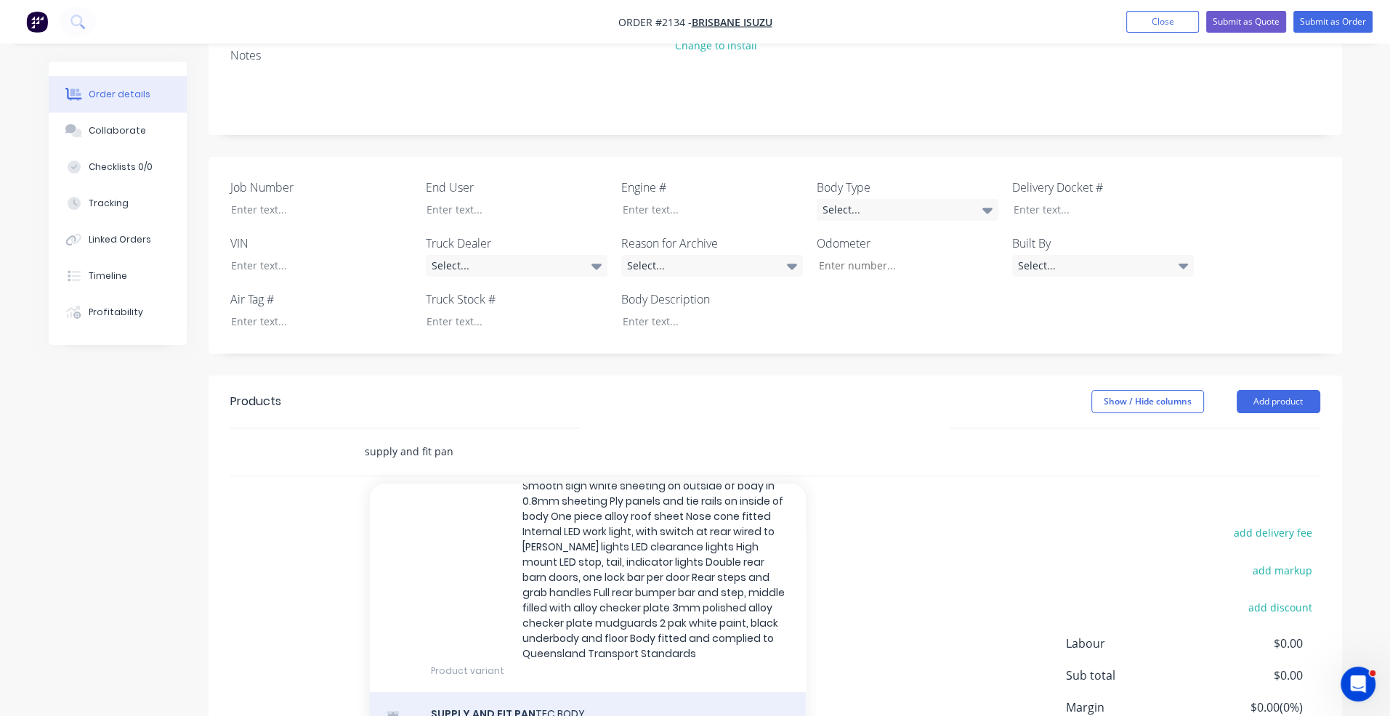
type input "supply and fit pan"
click at [542, 692] on div "SUPPLY AND FIT PAN TEC BODY Product" at bounding box center [588, 722] width 436 height 61
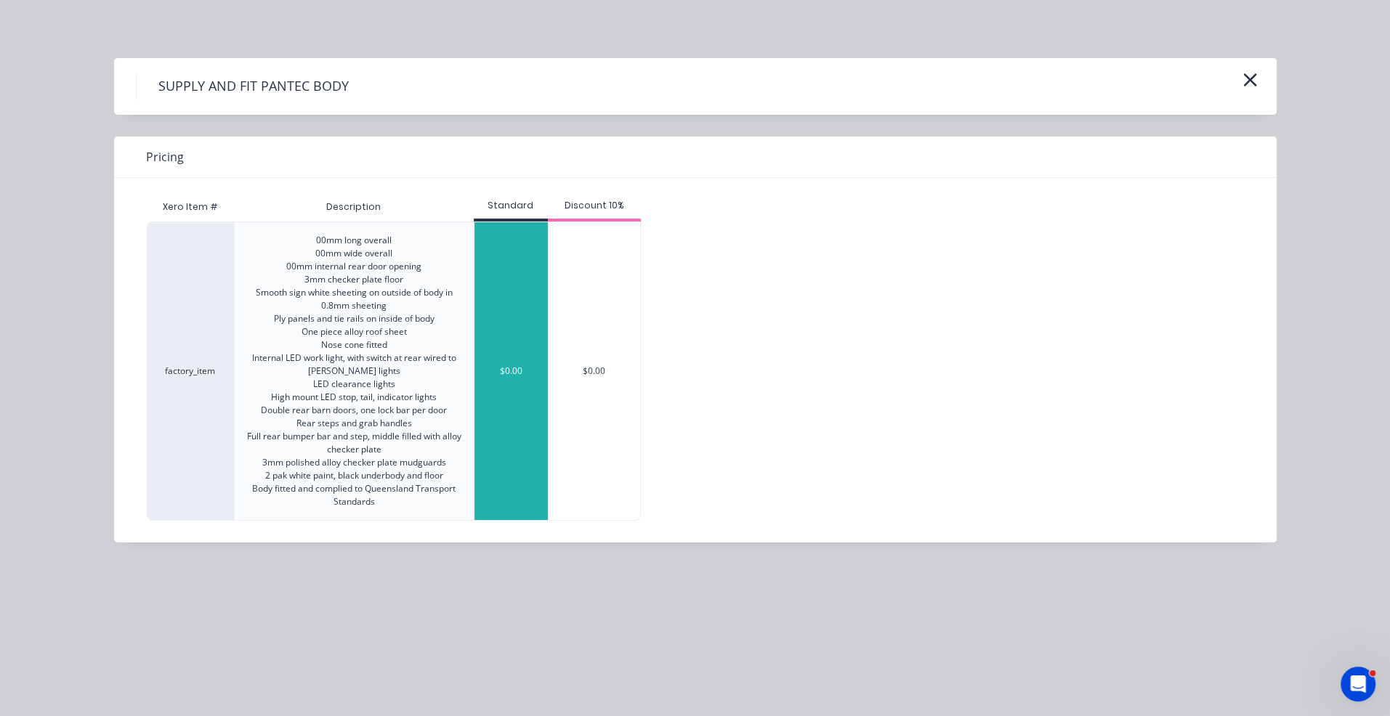
click at [503, 383] on div "$0.00" at bounding box center [510, 371] width 73 height 298
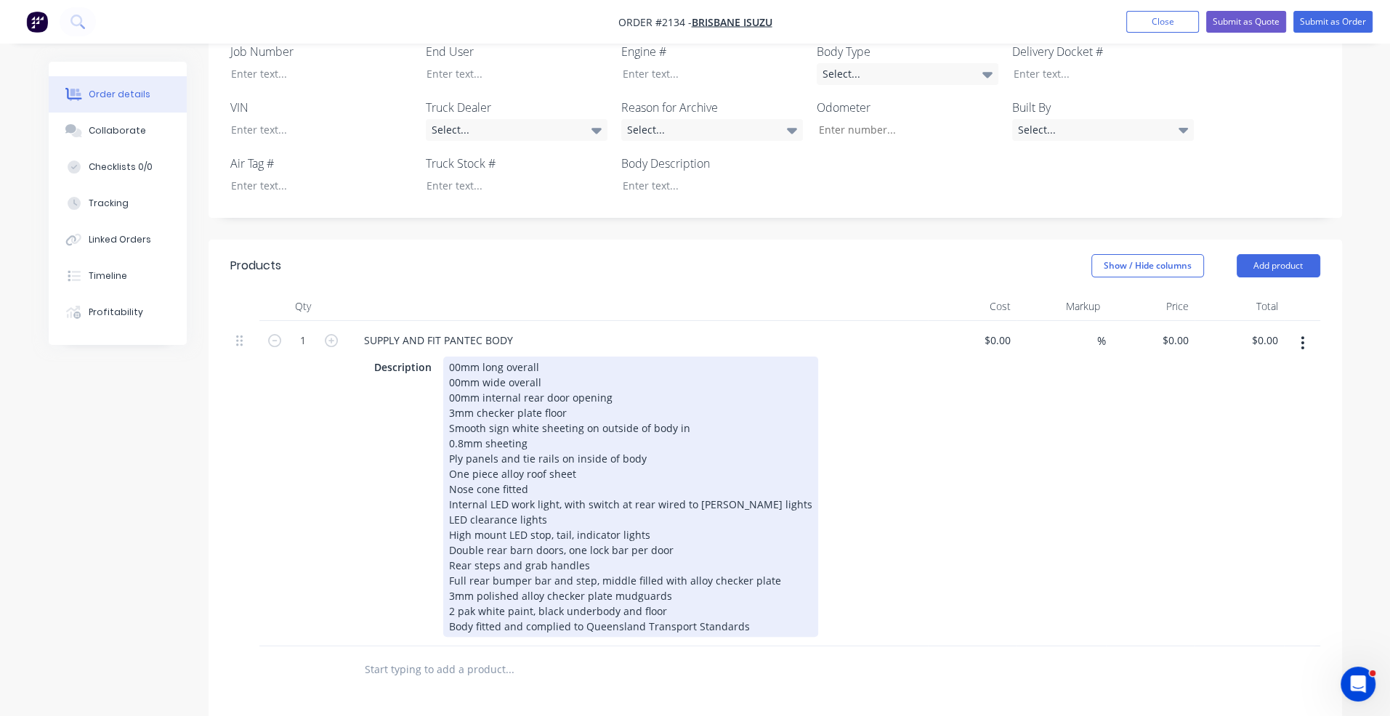
scroll to position [436, 0]
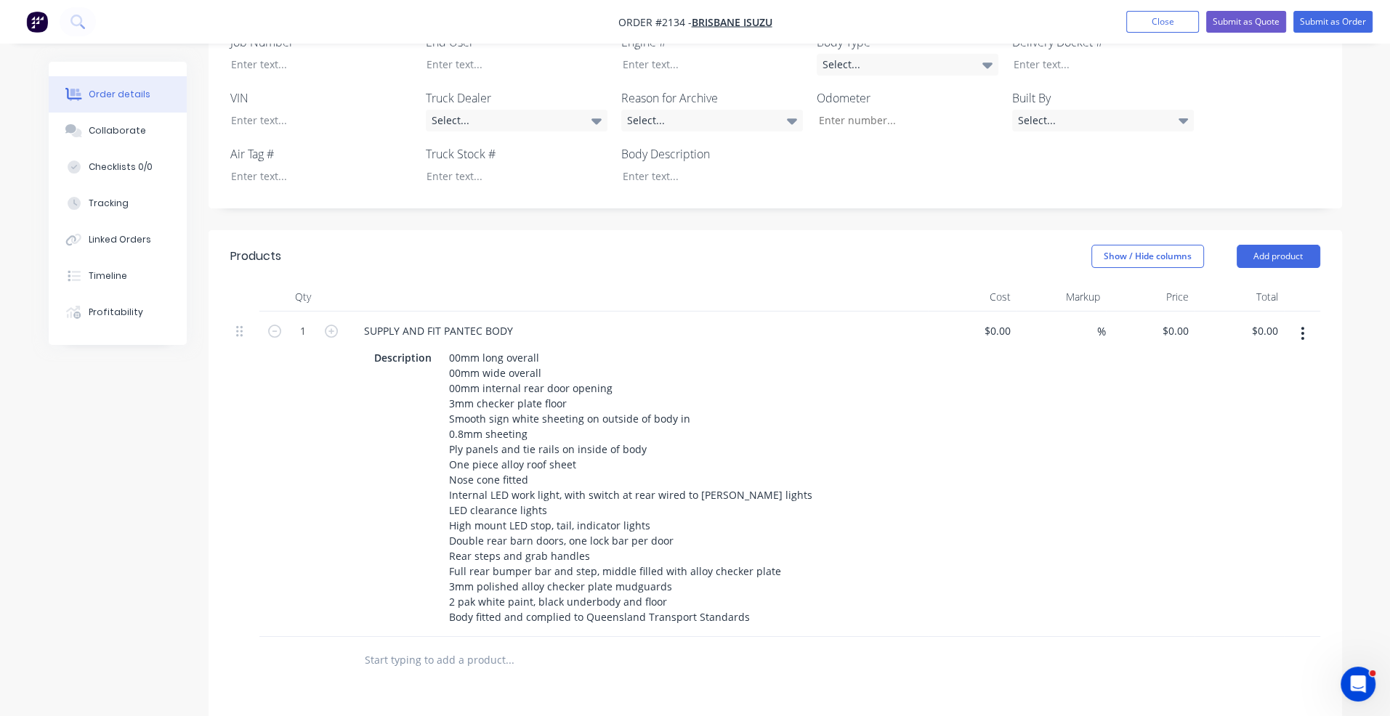
click at [413, 649] on input "text" at bounding box center [509, 660] width 291 height 29
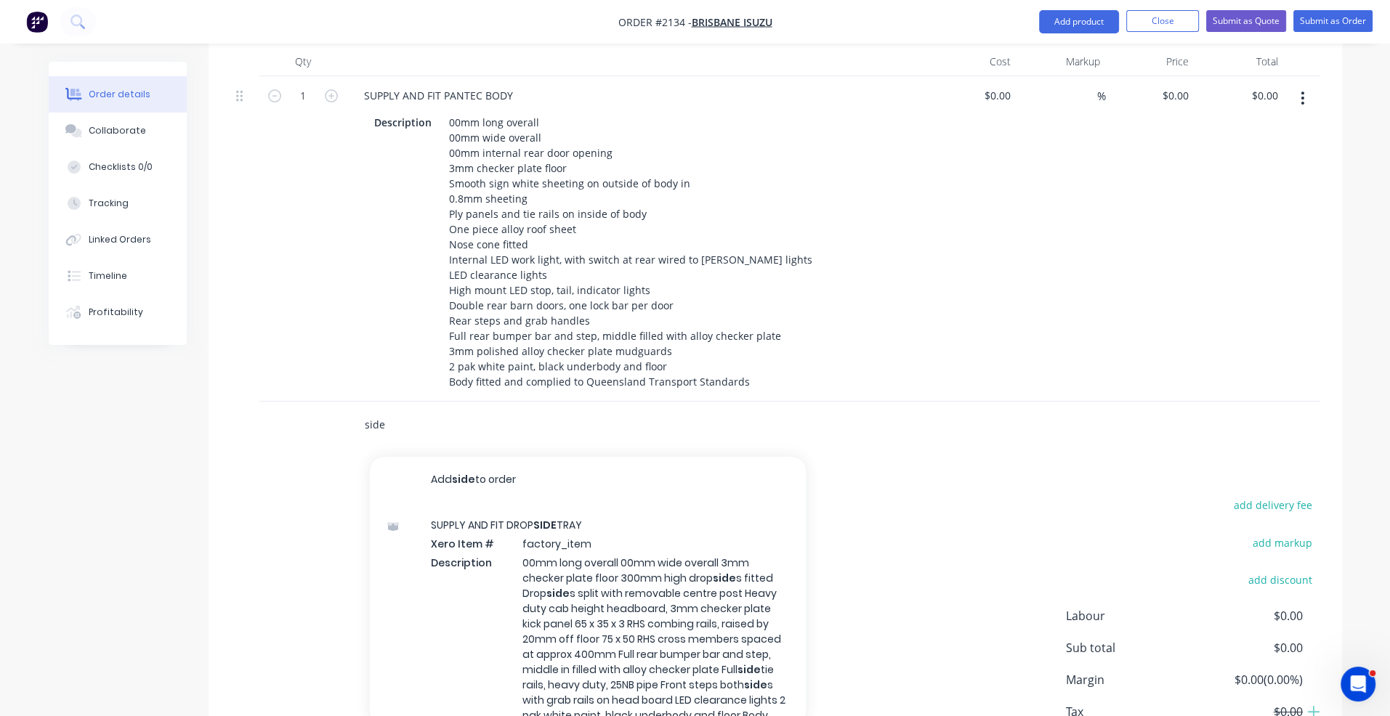
scroll to position [727, 0]
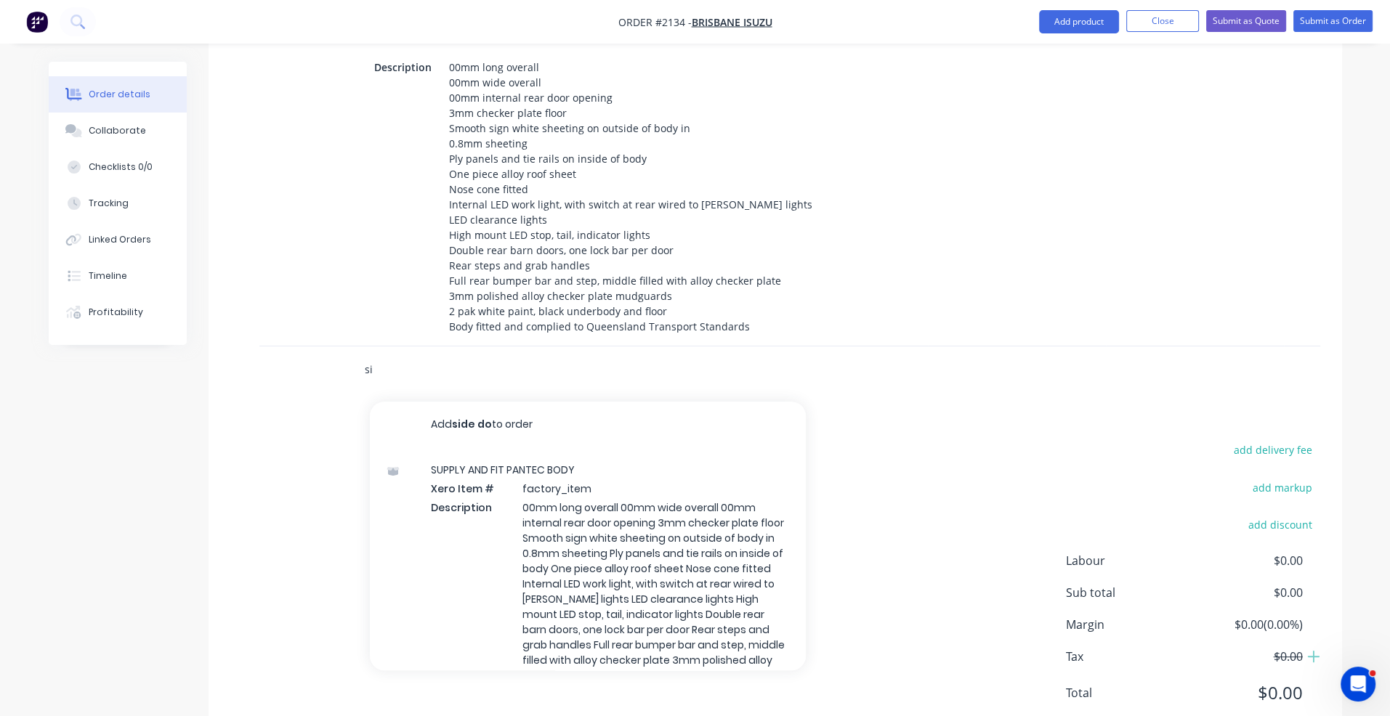
type input "s"
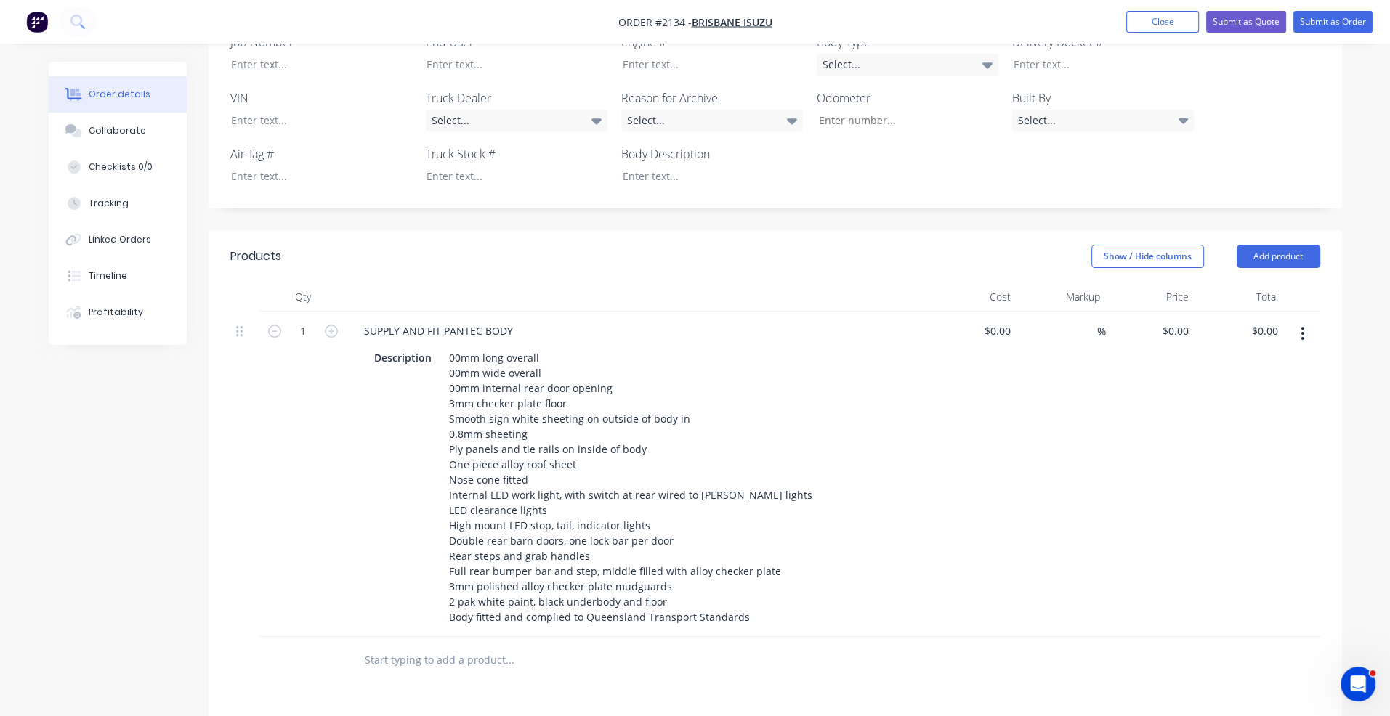
scroll to position [581, 0]
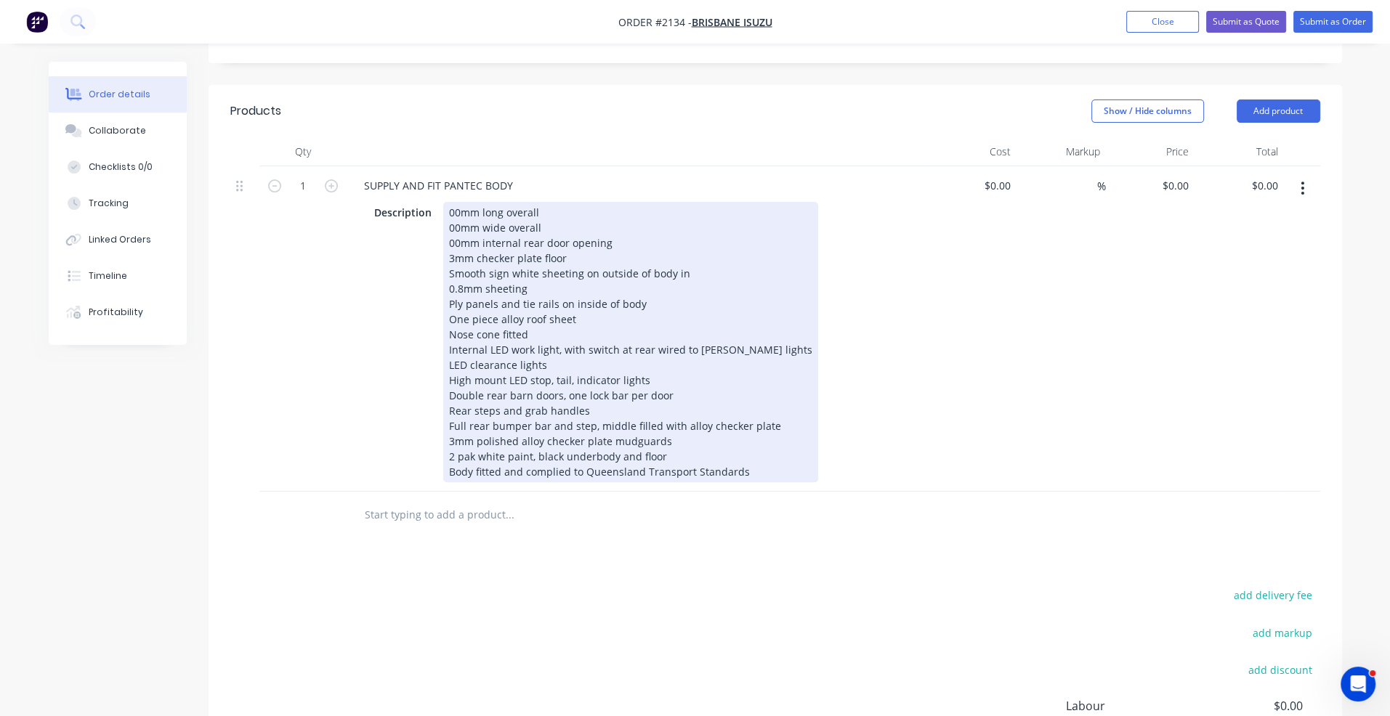
click at [450, 202] on div "00mm long overall 00mm wide overall 00mm internal rear door opening 3mm checker…" at bounding box center [630, 342] width 375 height 280
click at [448, 208] on div "5900mm long overall 00mm wide overall 00mm internal rear door opening 3mm check…" at bounding box center [630, 342] width 375 height 280
click at [449, 220] on div "5900mm long overall 2500mm wide overall 00mm internal rear door opening 3mm che…" at bounding box center [630, 342] width 375 height 280
click at [446, 265] on div "5900mm long overall 2500mm wide overall 00mm internal rear door opening 3mm che…" at bounding box center [630, 342] width 375 height 280
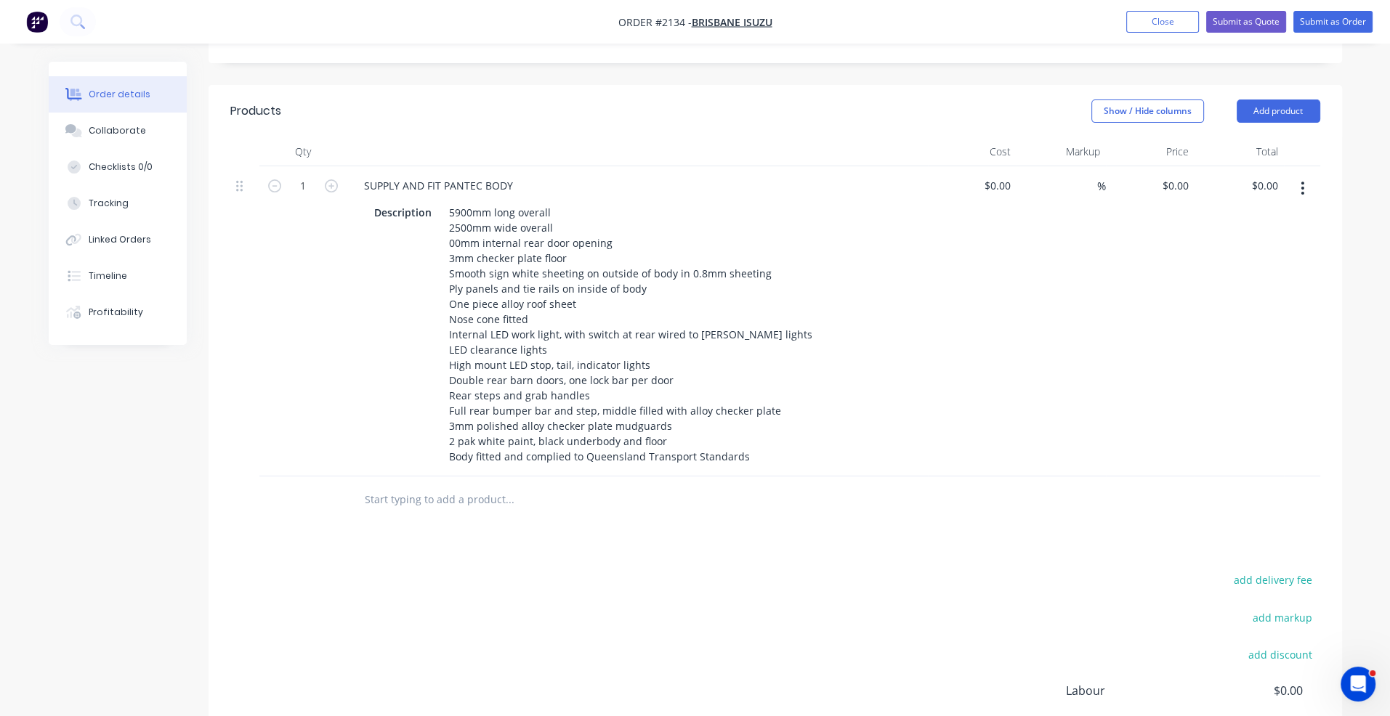
click at [398, 485] on input "text" at bounding box center [509, 499] width 291 height 29
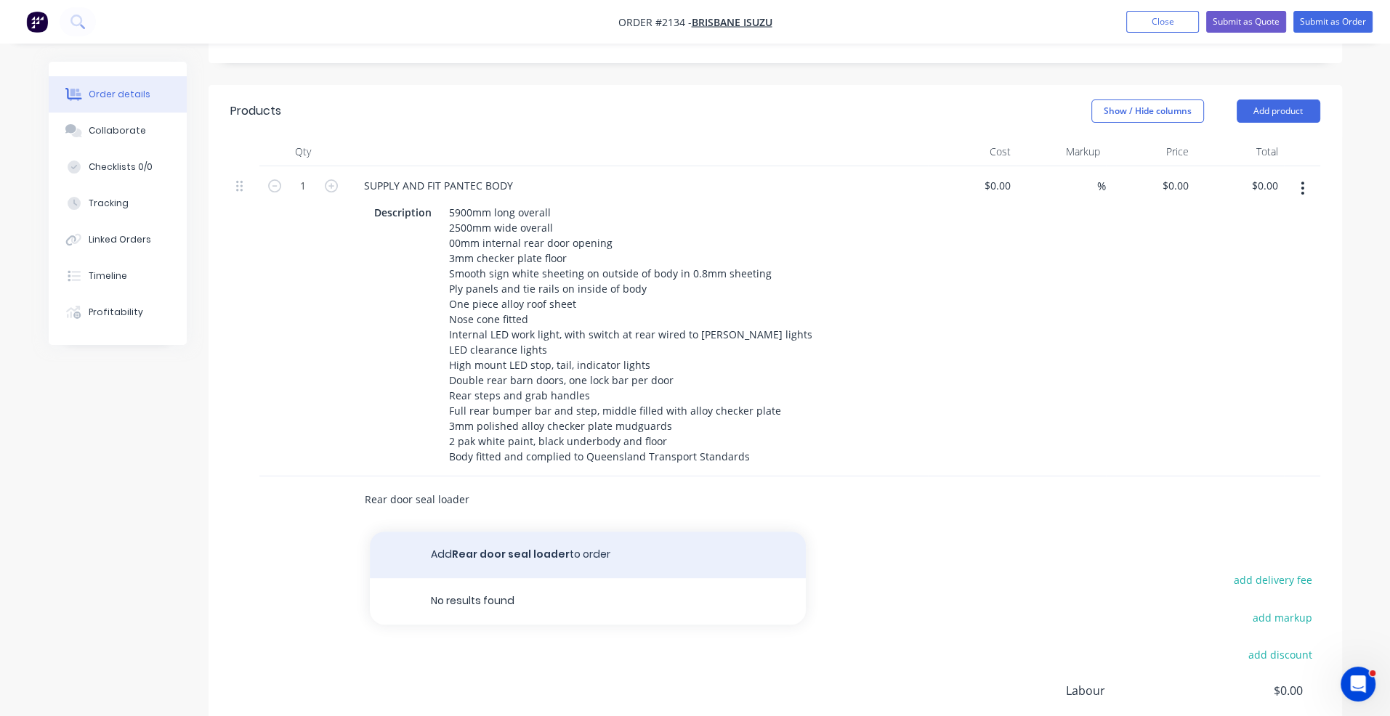
type input "Rear door seal loader"
click at [456, 532] on button "Add Rear door seal loader to order" at bounding box center [588, 555] width 436 height 46
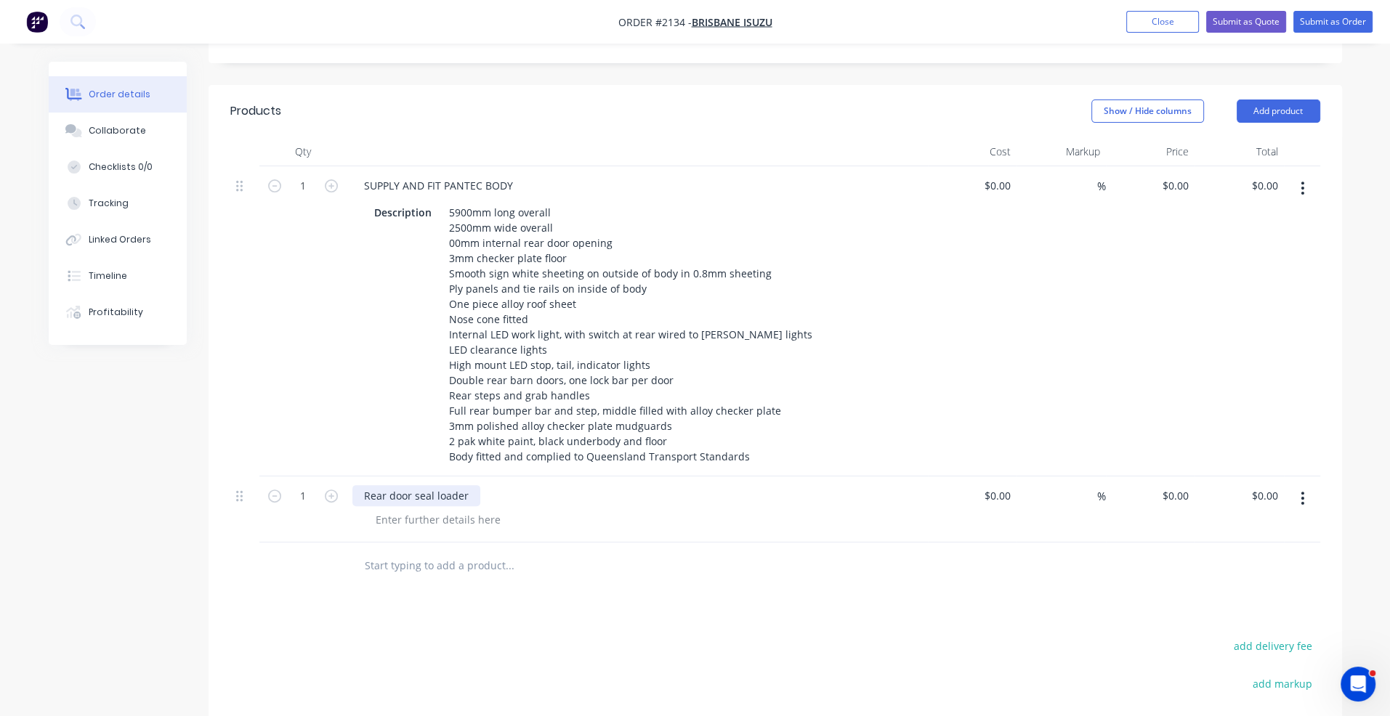
click at [366, 485] on div "Rear door seal loader" at bounding box center [416, 495] width 128 height 21
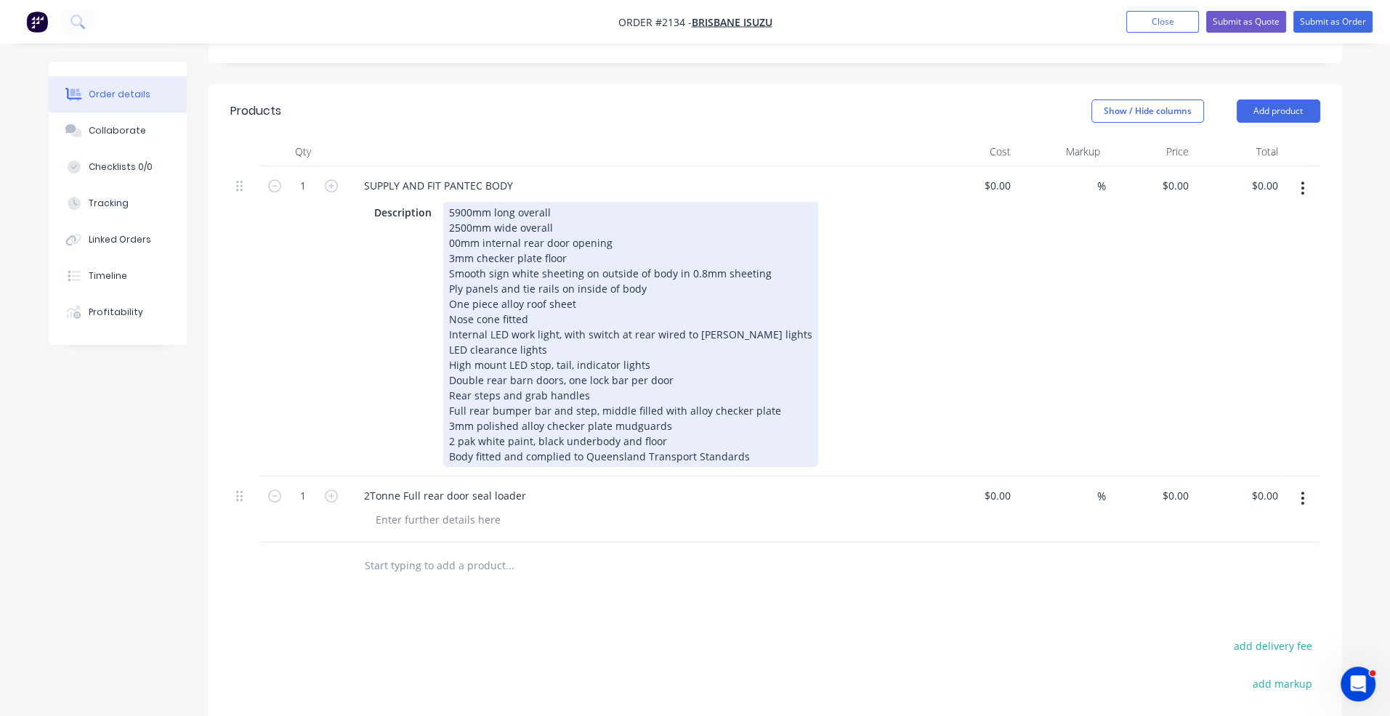
click at [450, 220] on div "5900mm long overall 2500mm wide overall 00mm internal rear door opening 3mm che…" at bounding box center [630, 334] width 375 height 265
click at [450, 222] on div "5900mm long overall 2500mm wide overall 00mm internal rear door opening 3mm che…" at bounding box center [630, 334] width 375 height 265
drag, startPoint x: 543, startPoint y: 240, endPoint x: 450, endPoint y: 240, distance: 93.0
click at [450, 240] on div "5900mm long overall 2500mm wide overall 00mm internal rear door opening 3mm che…" at bounding box center [630, 334] width 375 height 265
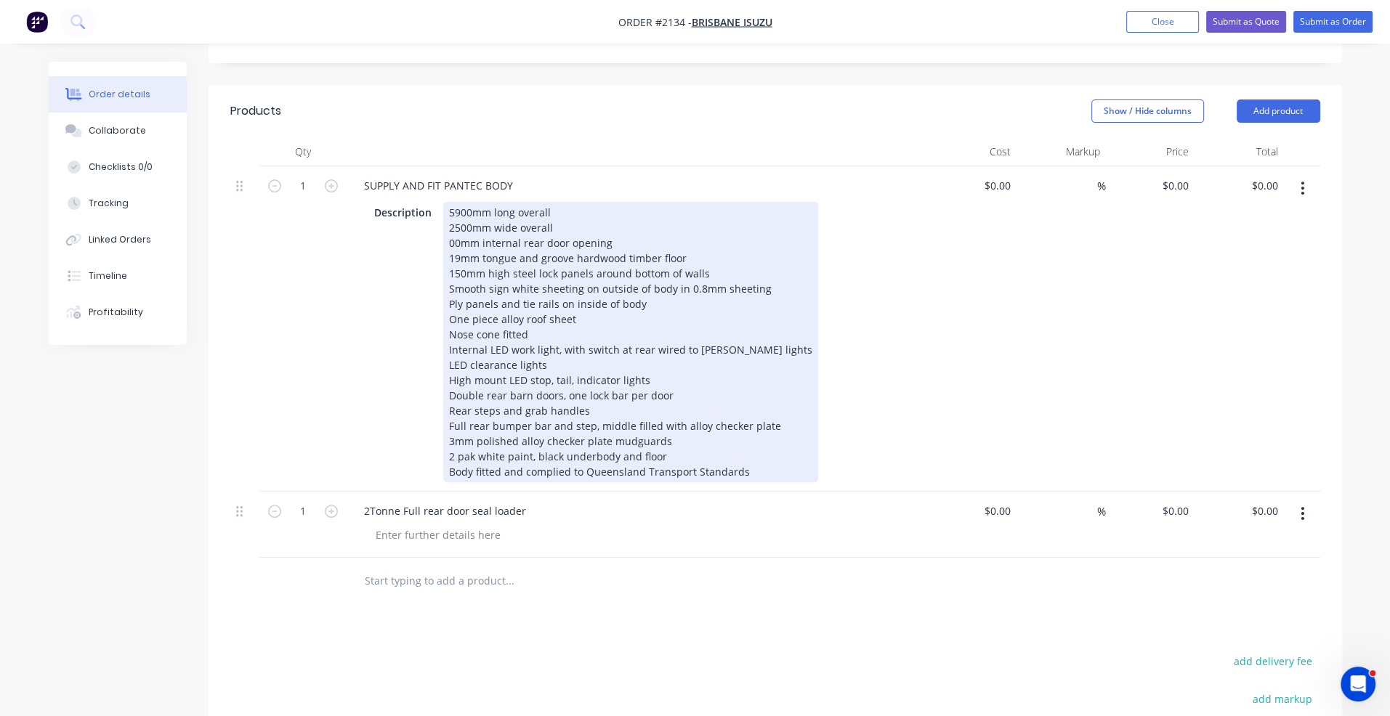
click at [471, 266] on div "5900mm long overall 2500mm wide overall 00mm internal rear door opening 19mm to…" at bounding box center [630, 342] width 375 height 280
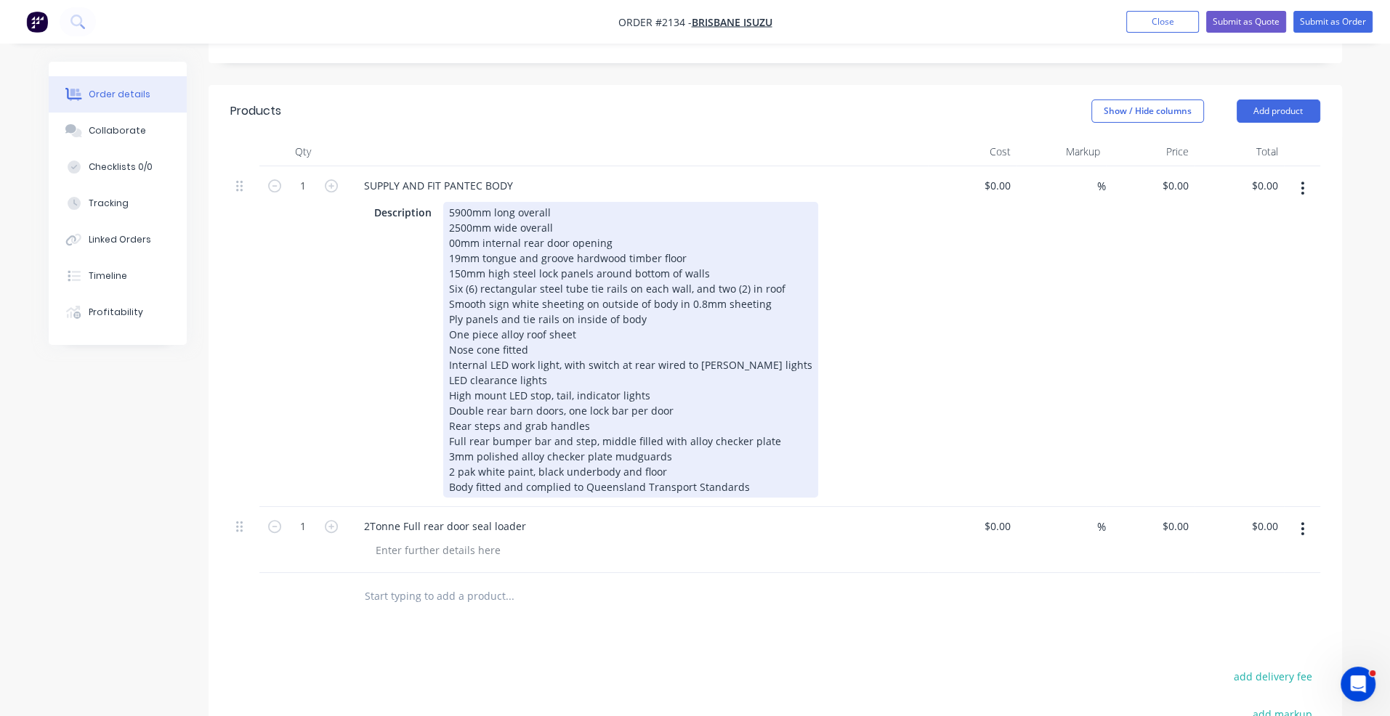
click at [639, 298] on div "5900mm long overall 2500mm wide overall 00mm internal rear door opening 19mm to…" at bounding box center [630, 350] width 375 height 296
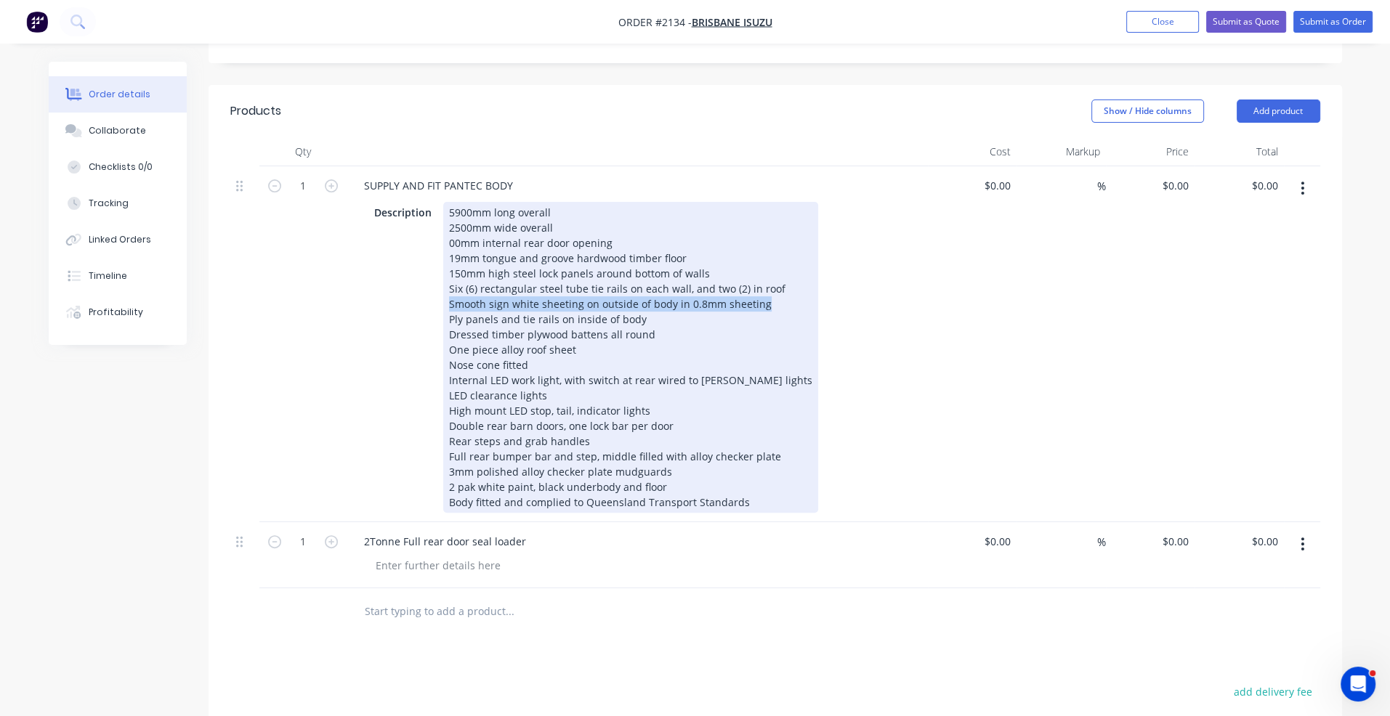
drag, startPoint x: 447, startPoint y: 284, endPoint x: 761, endPoint y: 280, distance: 314.6
click at [761, 280] on div "5900mm long overall 2500mm wide overall 00mm internal rear door opening 19mm to…" at bounding box center [630, 357] width 375 height 311
click at [663, 313] on div "5900mm long overall 2500mm wide overall 00mm internal rear door opening 19mm to…" at bounding box center [630, 357] width 375 height 311
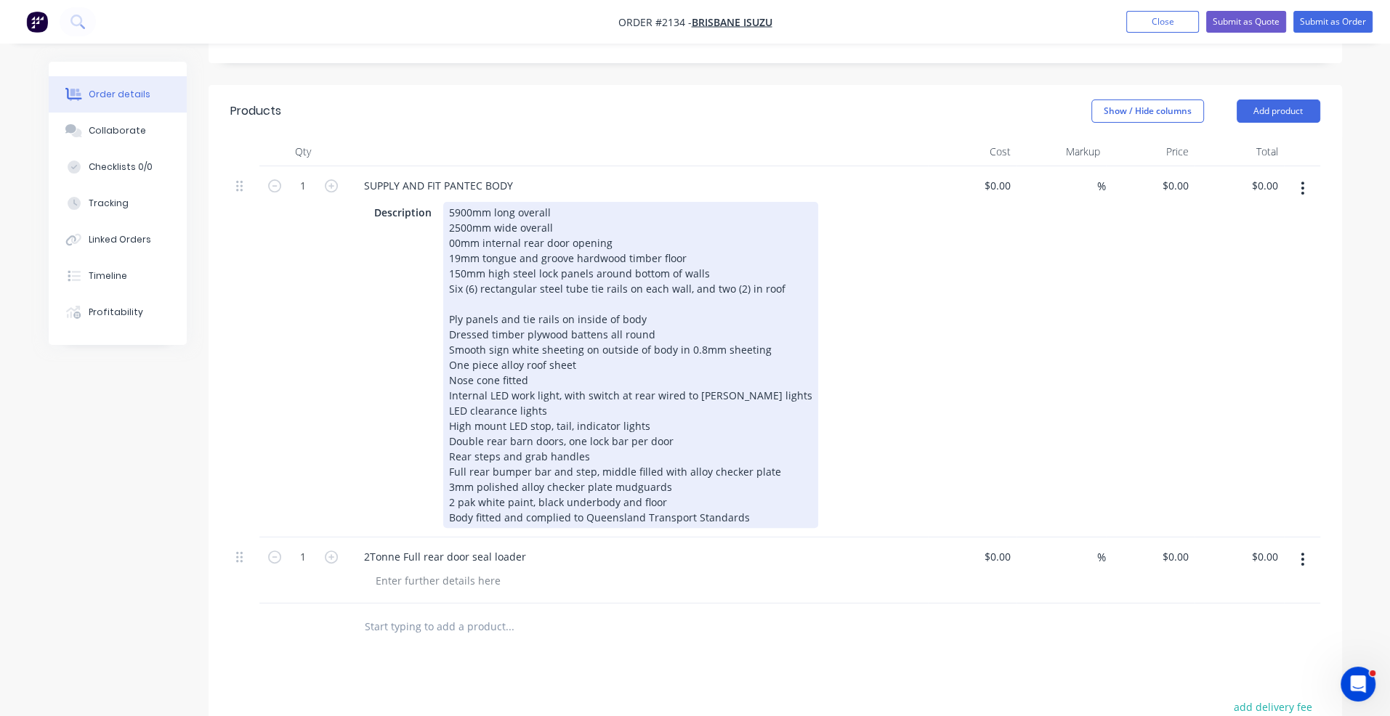
click at [476, 283] on div "5900mm long overall 2500mm wide overall 00mm internal rear door opening 19mm to…" at bounding box center [630, 365] width 375 height 326
click at [588, 344] on div "5900mm long overall 2500mm wide overall 00mm internal rear door opening 19mm to…" at bounding box center [630, 365] width 375 height 326
click at [767, 327] on div "5900mm long overall 2500mm wide overall 00mm internal rear door opening 19mm to…" at bounding box center [630, 365] width 375 height 326
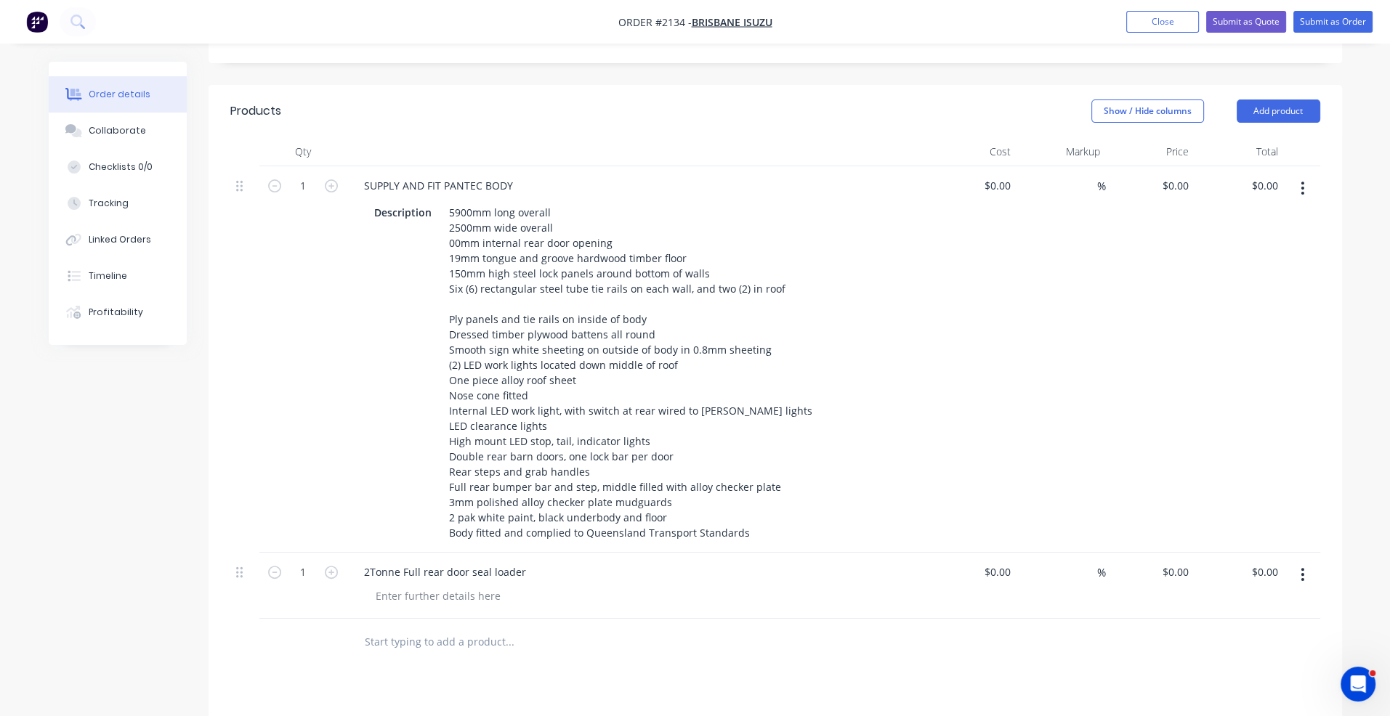
click at [381, 628] on input "text" at bounding box center [509, 642] width 291 height 29
paste input "Full width furniture tailboard with spring and HD chains, and mating plate"
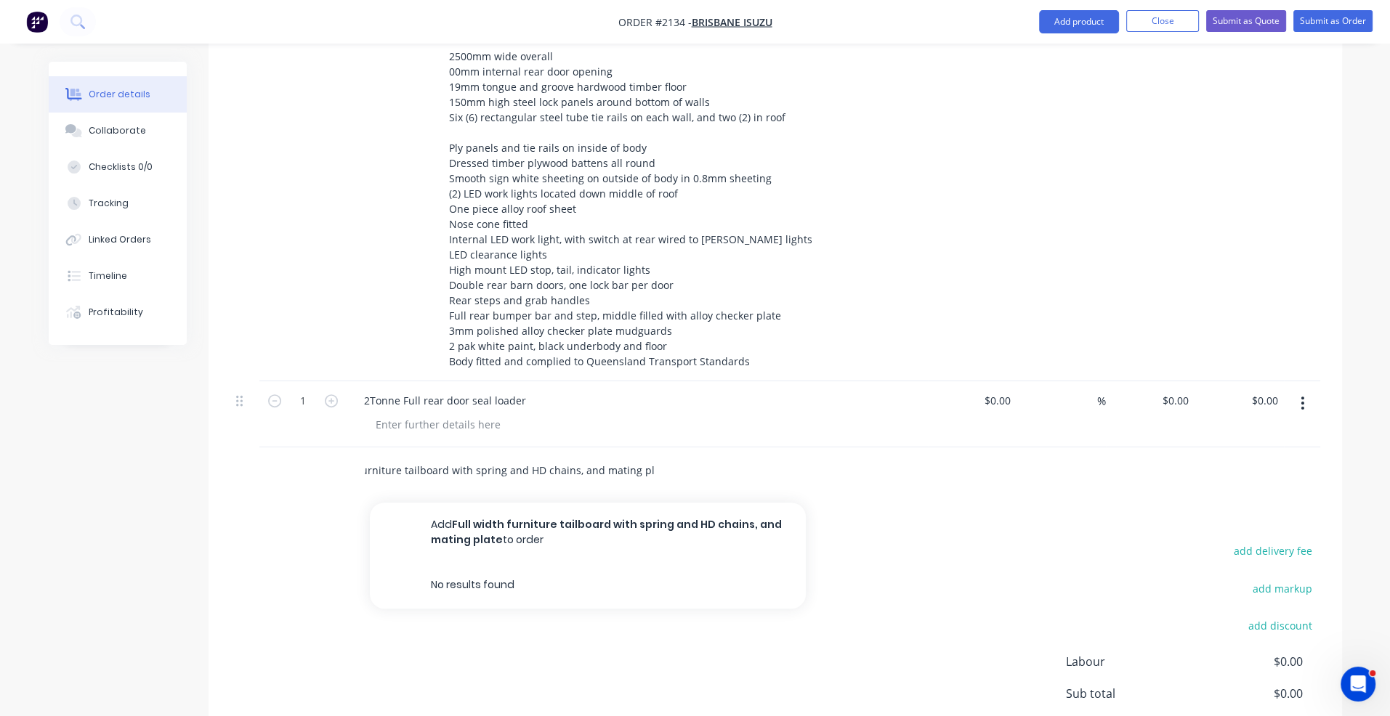
scroll to position [799, 0]
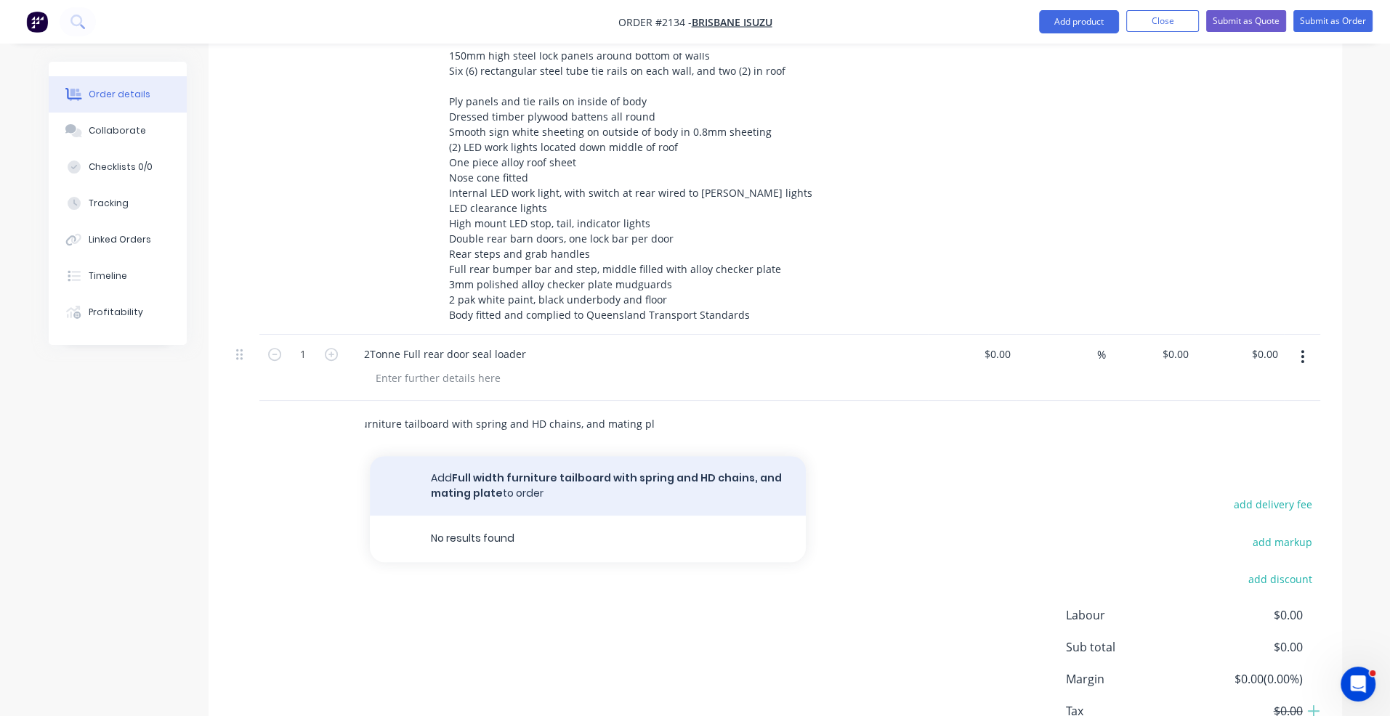
type input "Full width furniture tailboard with spring and HD chains, and mating plate"
click at [480, 469] on button "Add Full width furniture tailboard with spring and HD chains, and mating plate …" at bounding box center [588, 486] width 436 height 60
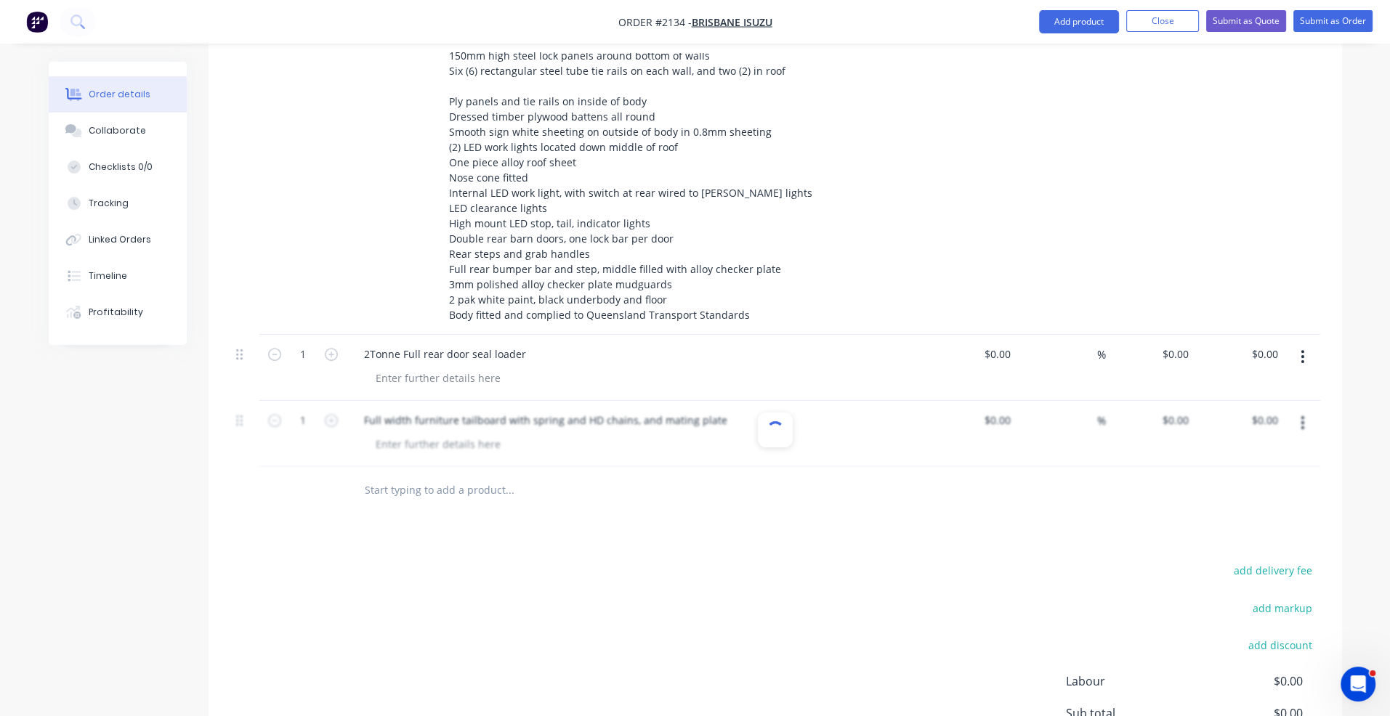
scroll to position [0, 0]
click at [442, 476] on input "text" at bounding box center [509, 490] width 291 height 29
paste input "3500mm aluminium walk-up board, stored under floor between main runners"
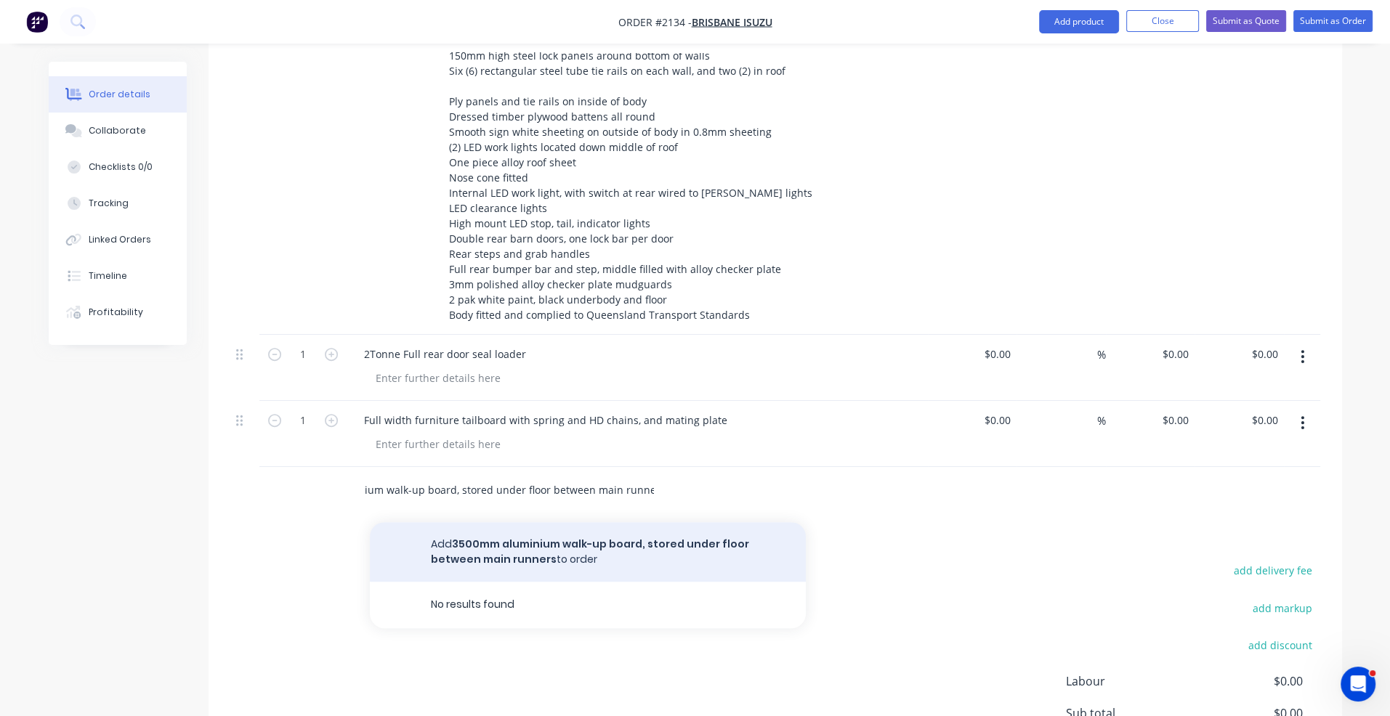
type input "3500mm aluminium walk-up board, stored under floor between main runners"
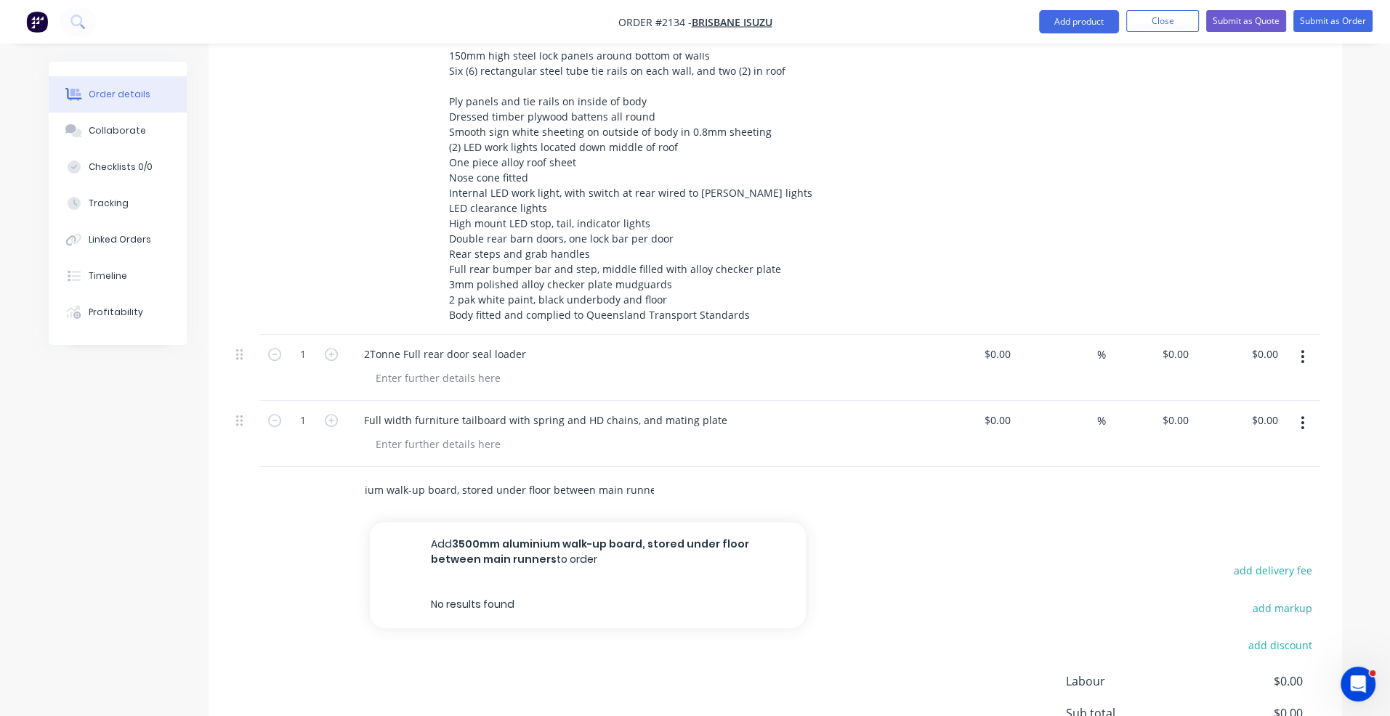
click at [489, 522] on button "Add 3500mm aluminium walk-up board, stored under floor between main runners to …" at bounding box center [588, 552] width 436 height 60
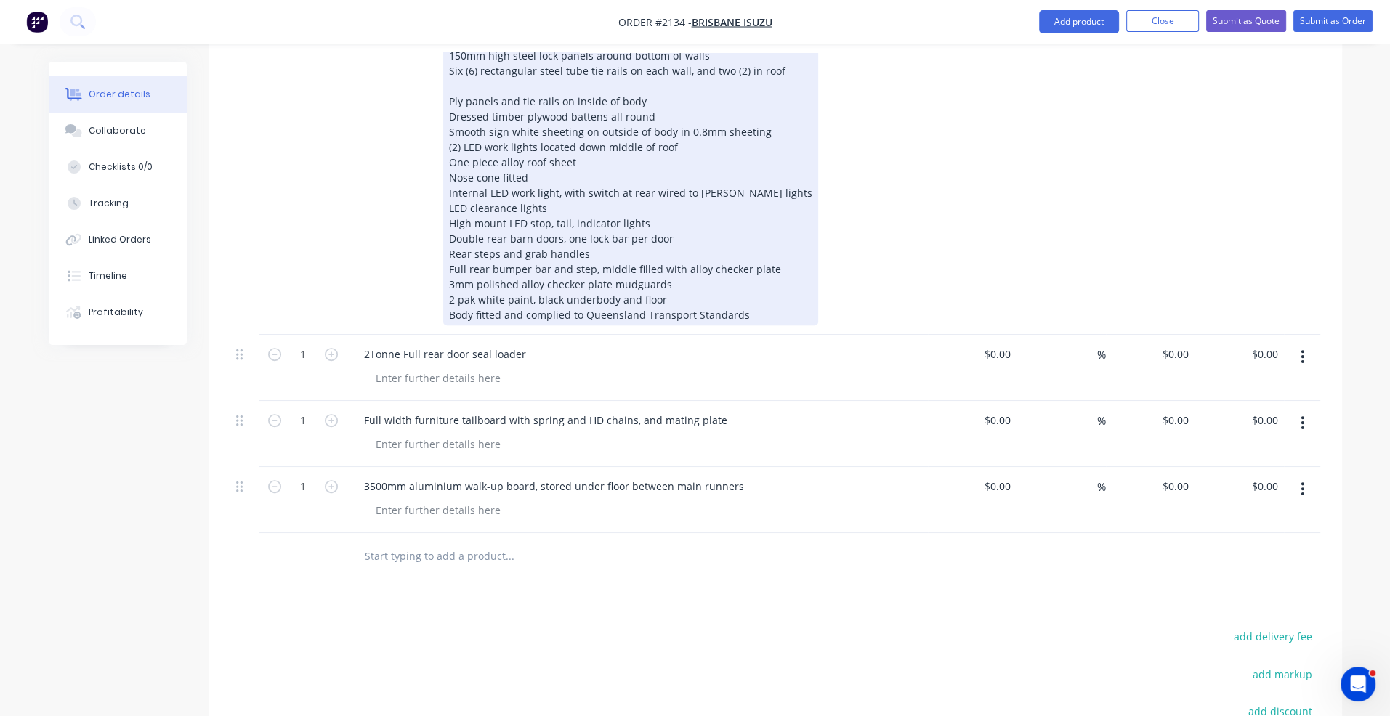
click at [506, 220] on div "5900mm long overall 2500mm wide overall 00mm internal rear door opening 19mm to…" at bounding box center [630, 154] width 375 height 341
drag, startPoint x: 450, startPoint y: 217, endPoint x: 674, endPoint y: 213, distance: 223.1
click at [674, 213] on div "5900mm long overall 2500mm wide overall 00mm internal rear door opening 19mm to…" at bounding box center [630, 154] width 375 height 341
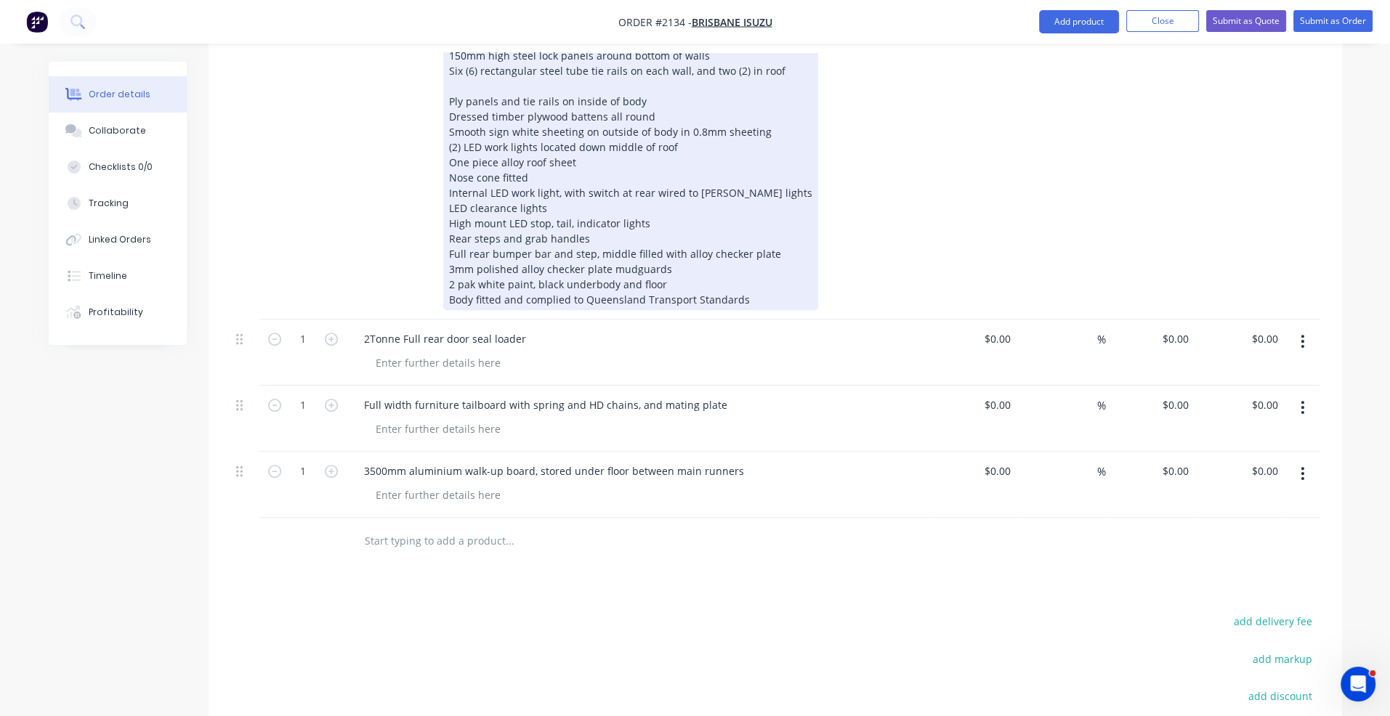
click at [550, 188] on div "5900mm long overall 2500mm wide overall 00mm internal rear door opening 19mm to…" at bounding box center [630, 147] width 375 height 326
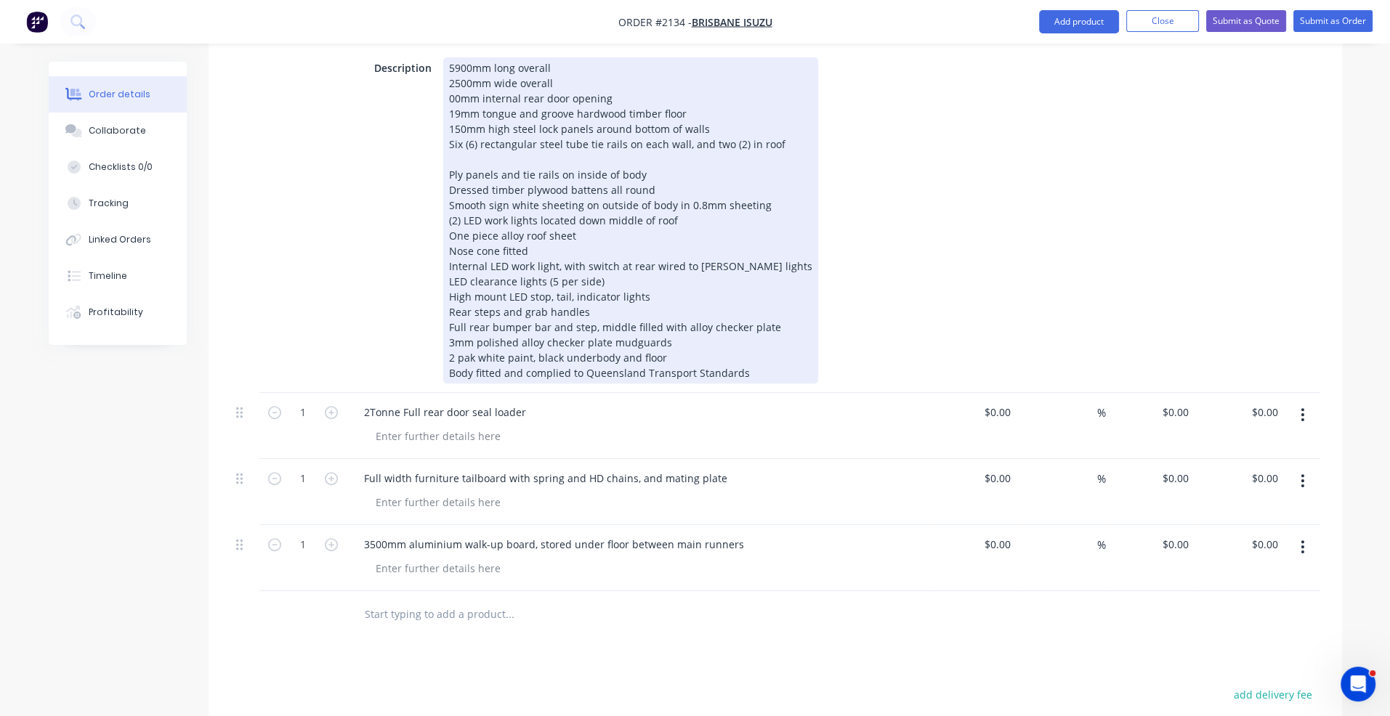
scroll to position [654, 0]
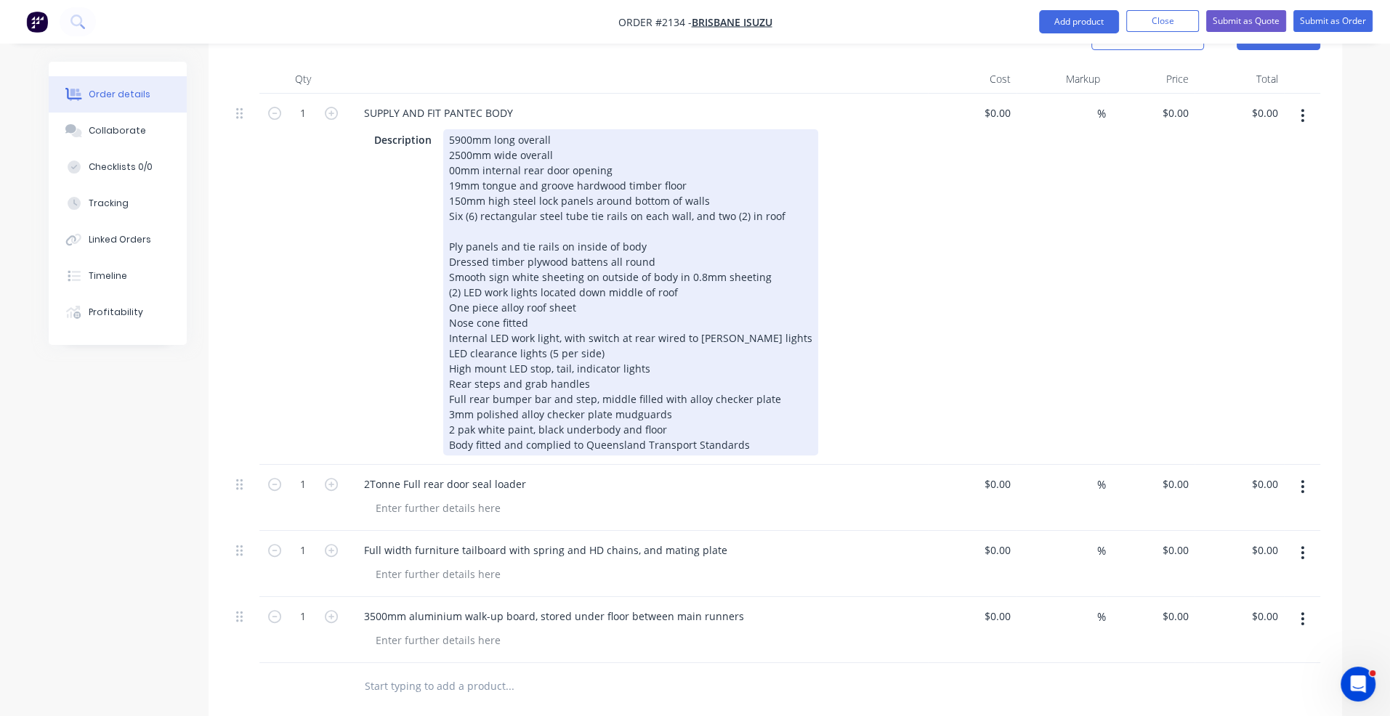
click at [480, 208] on div "5900mm long overall 2500mm wide overall 00mm internal rear door opening 19mm to…" at bounding box center [630, 292] width 375 height 326
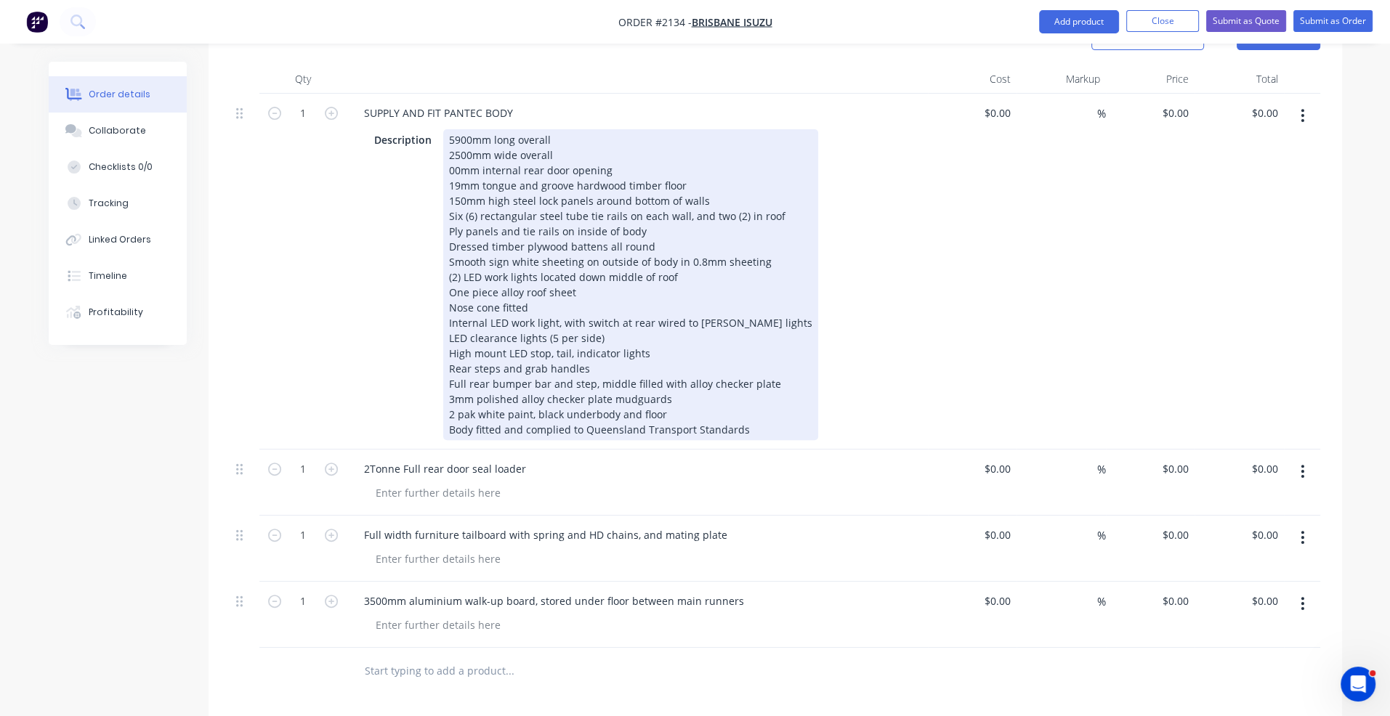
click at [703, 171] on div "5900mm long overall 2500mm wide overall 00mm internal rear door opening 19mm to…" at bounding box center [630, 284] width 375 height 311
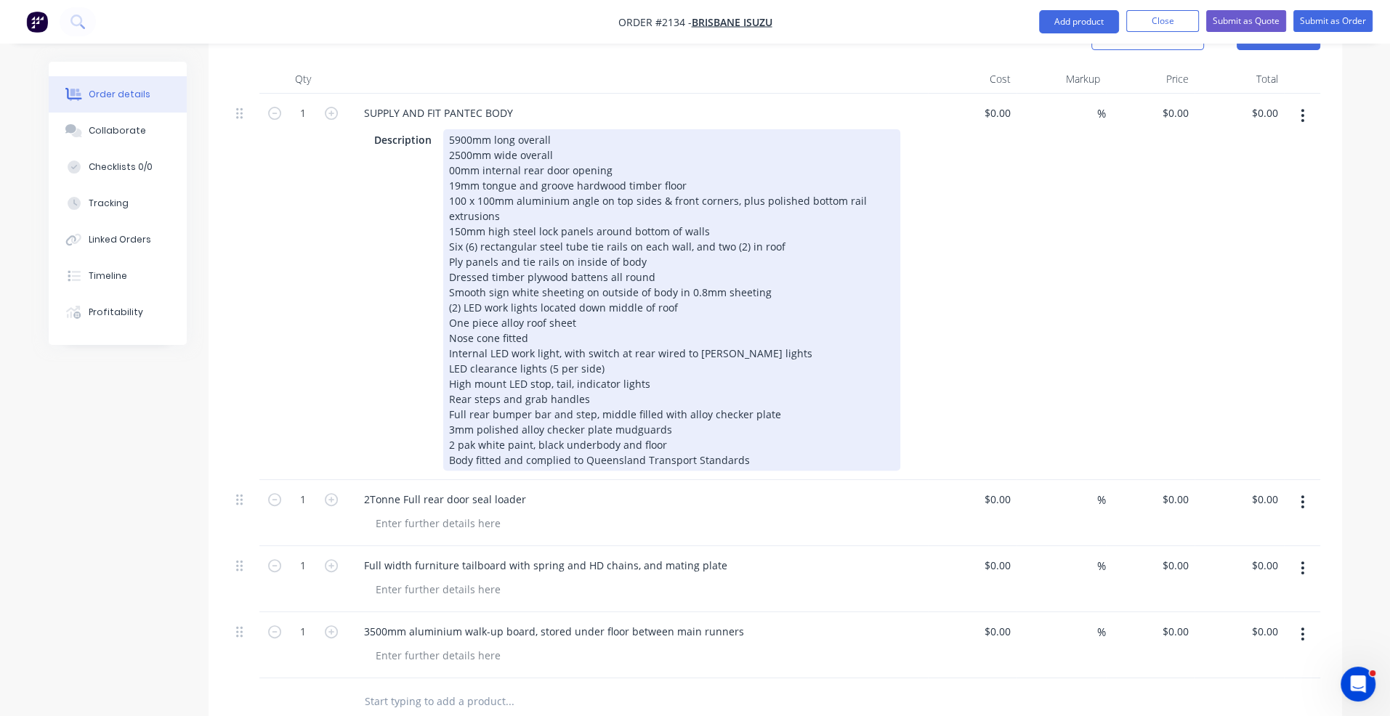
click at [552, 209] on div "5900mm long overall 2500mm wide overall 00mm internal rear door opening 19mm to…" at bounding box center [671, 299] width 457 height 341
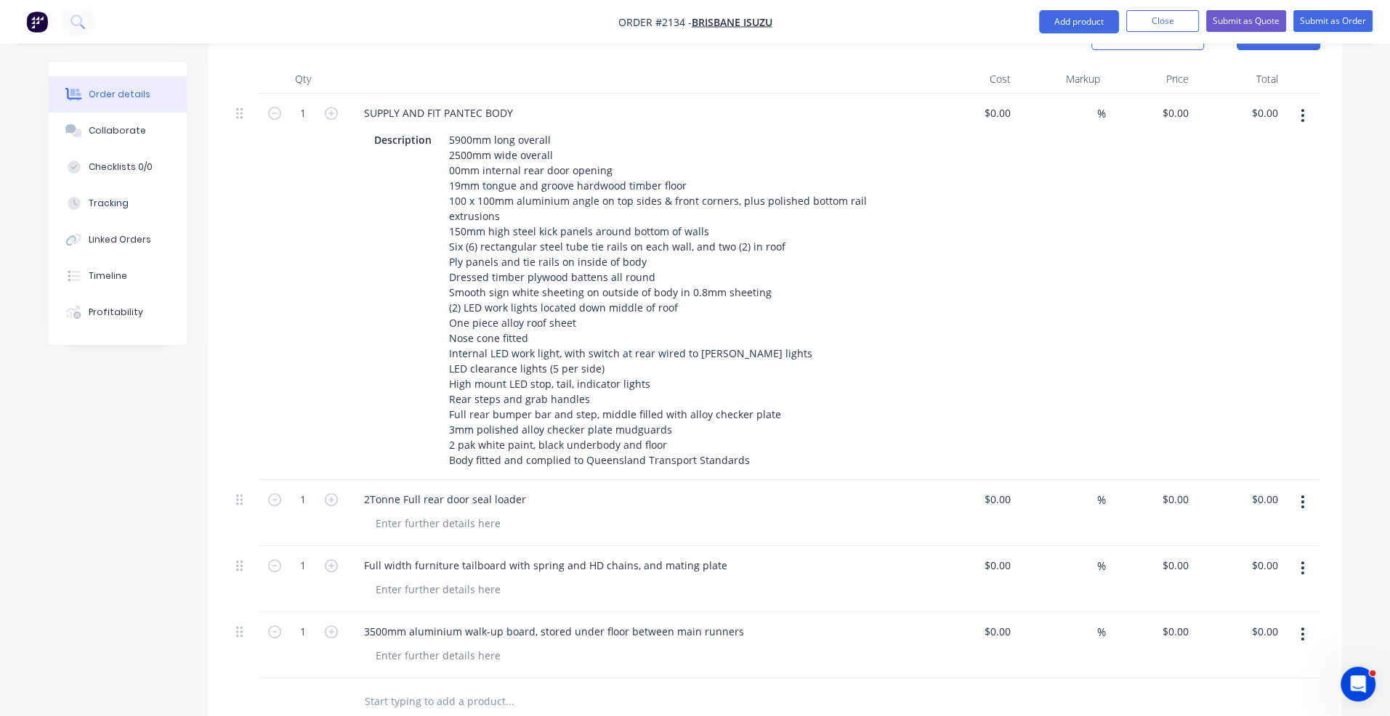
click at [408, 687] on input "text" at bounding box center [509, 701] width 291 height 29
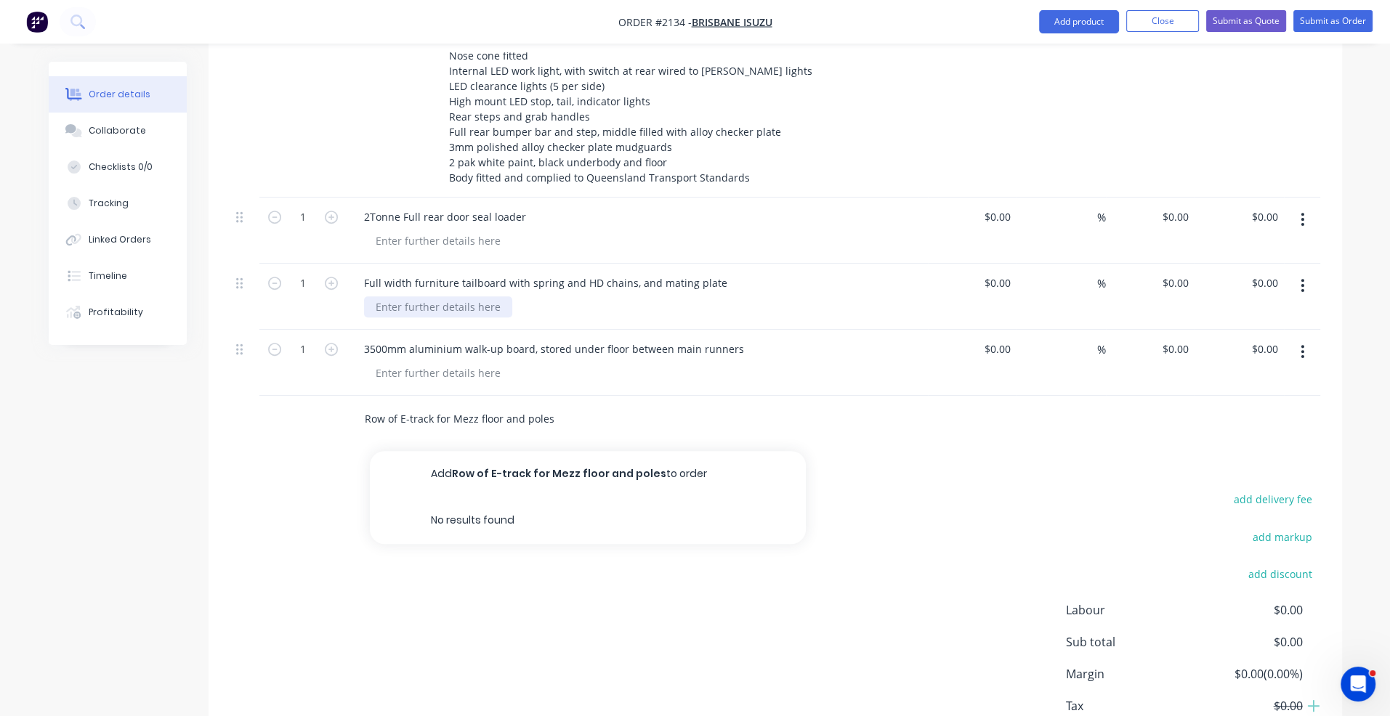
scroll to position [945, 0]
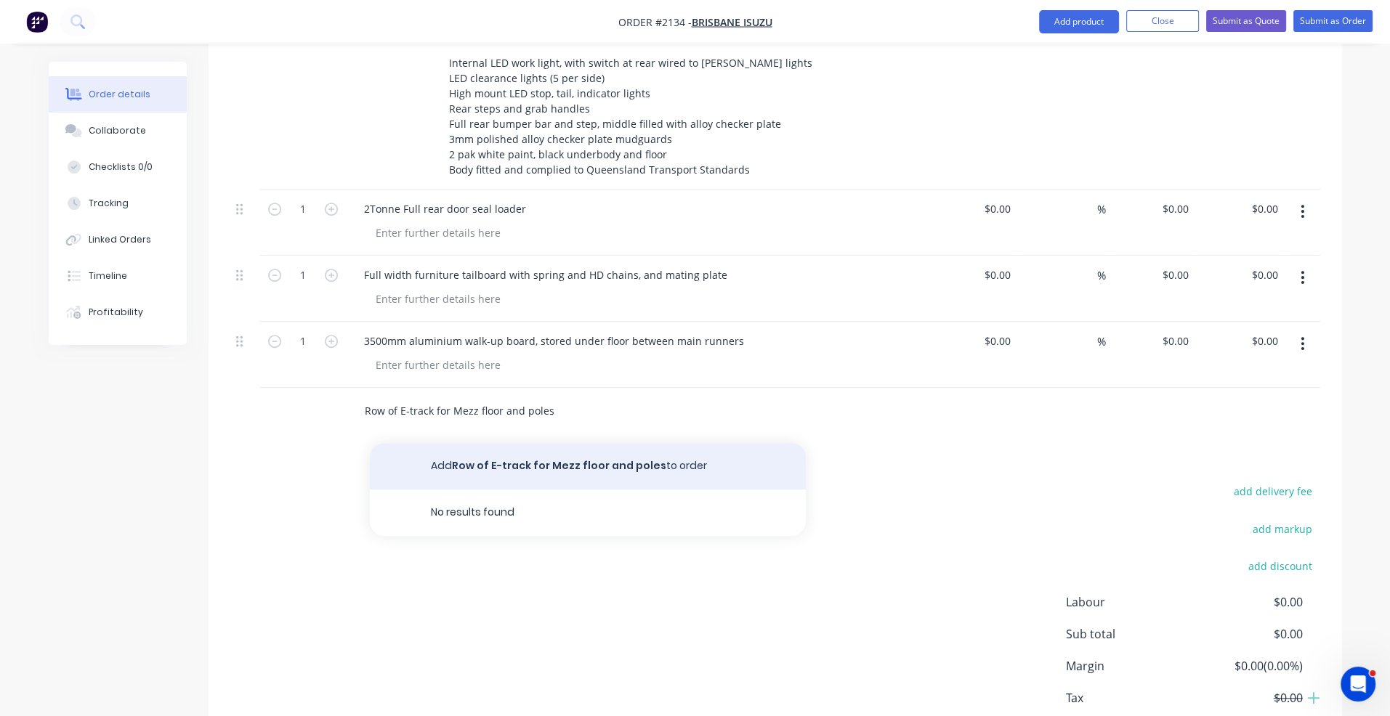
type input "Row of E-track for Mezz floor and poles"
click at [477, 443] on button "Add Row of E-track for Mezz floor and poles to order" at bounding box center [588, 466] width 436 height 46
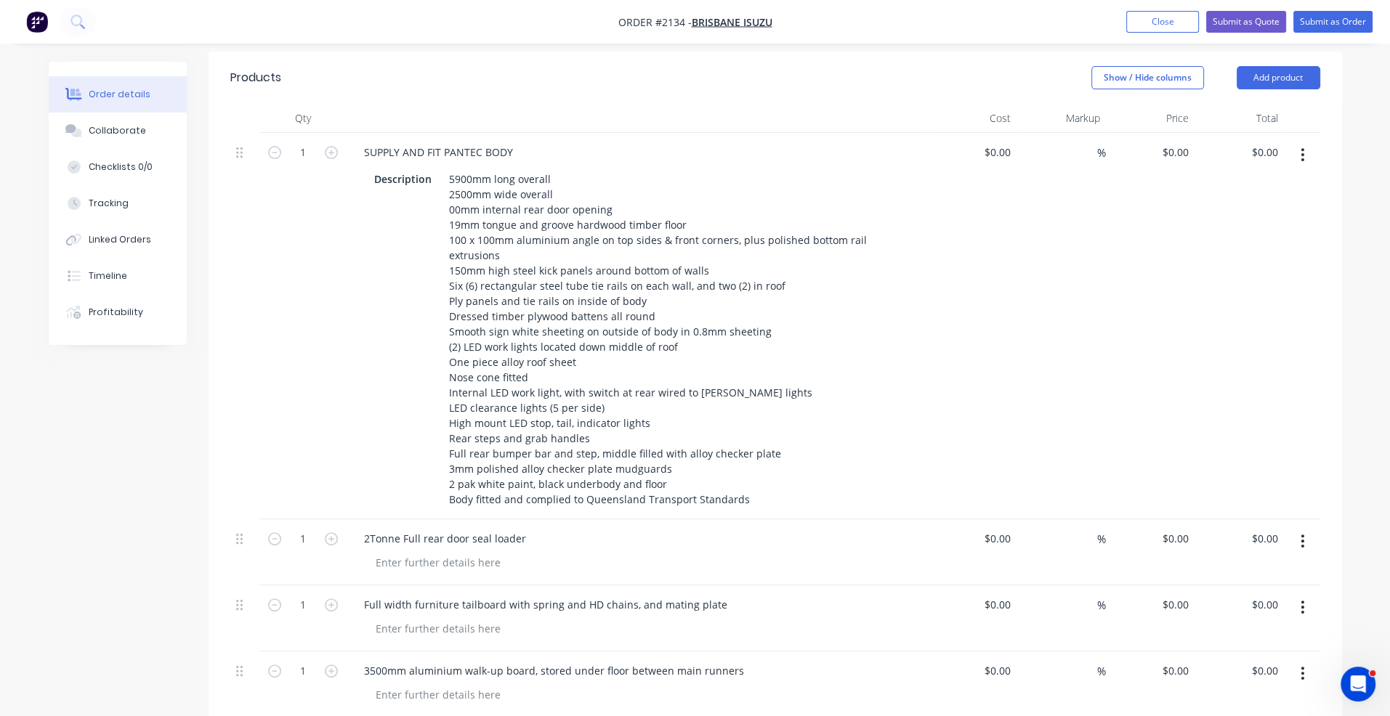
scroll to position [581, 0]
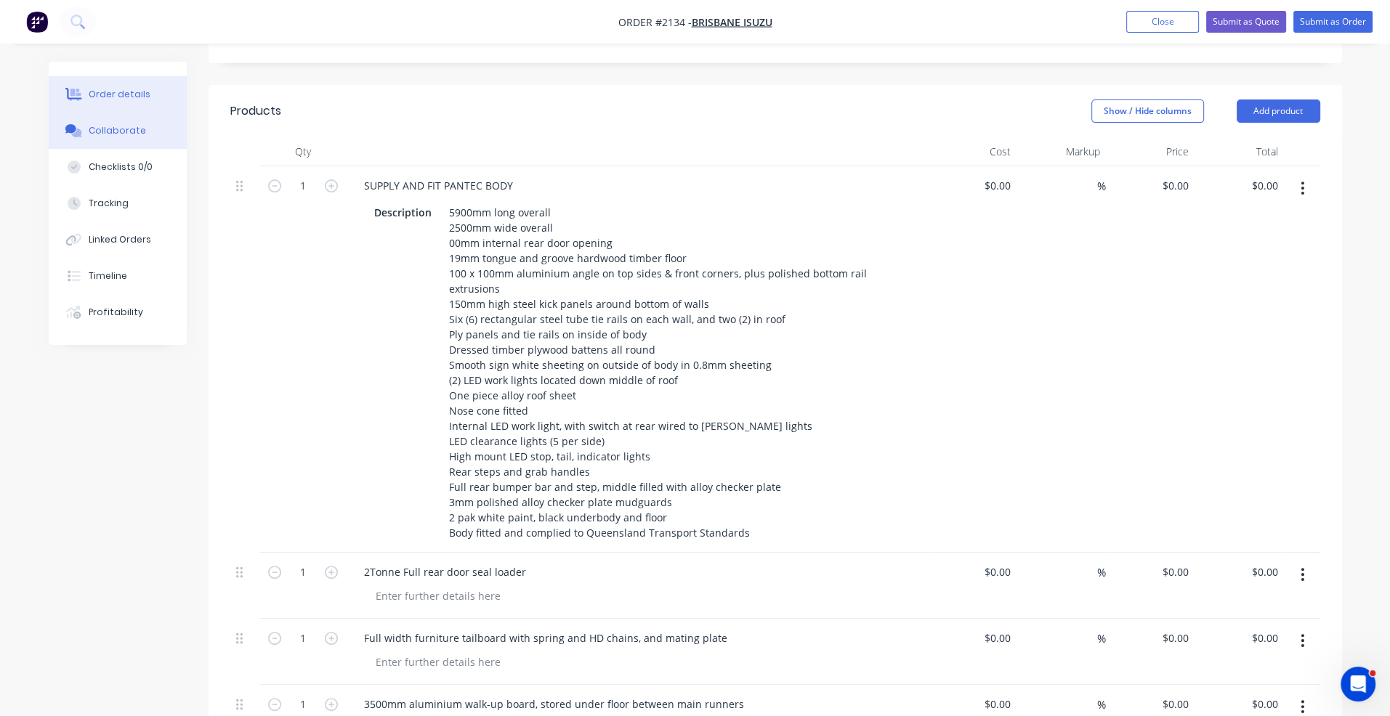
click at [118, 137] on button "Collaborate" at bounding box center [118, 131] width 138 height 36
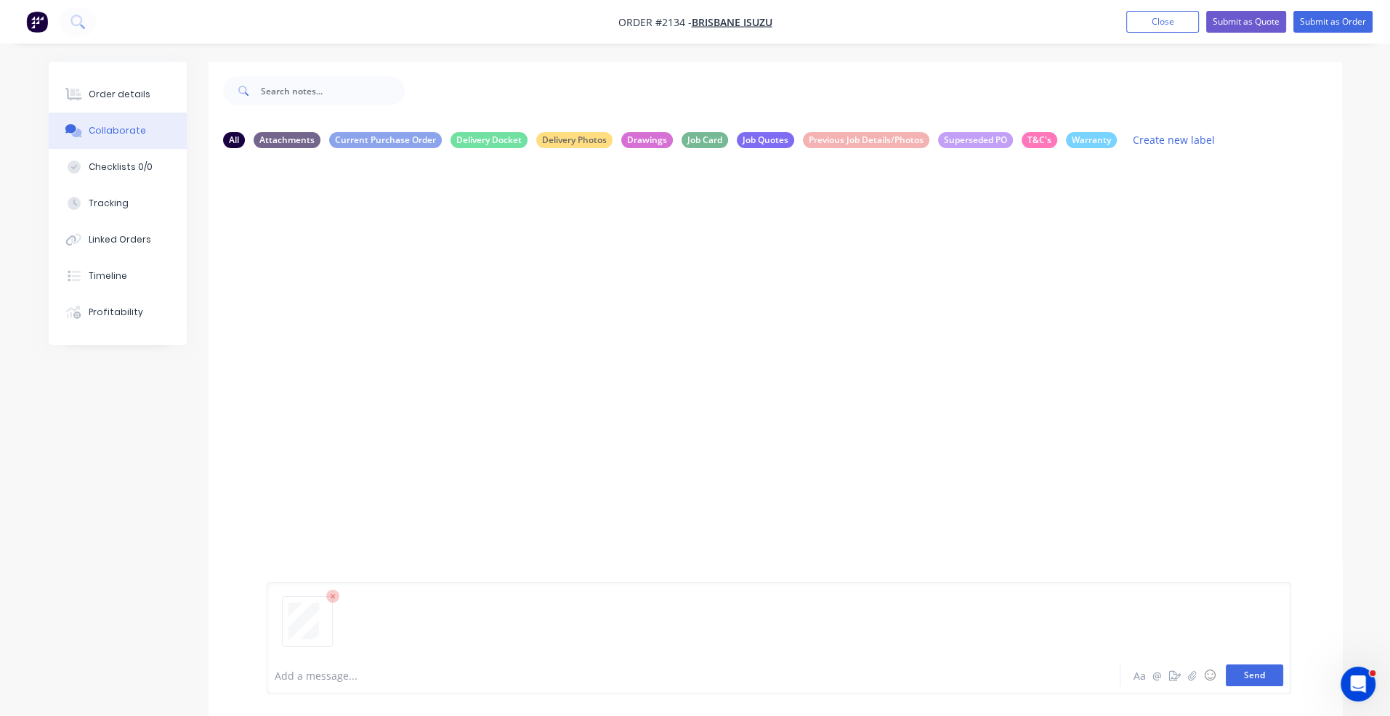
click at [1253, 676] on button "Send" at bounding box center [1254, 676] width 57 height 22
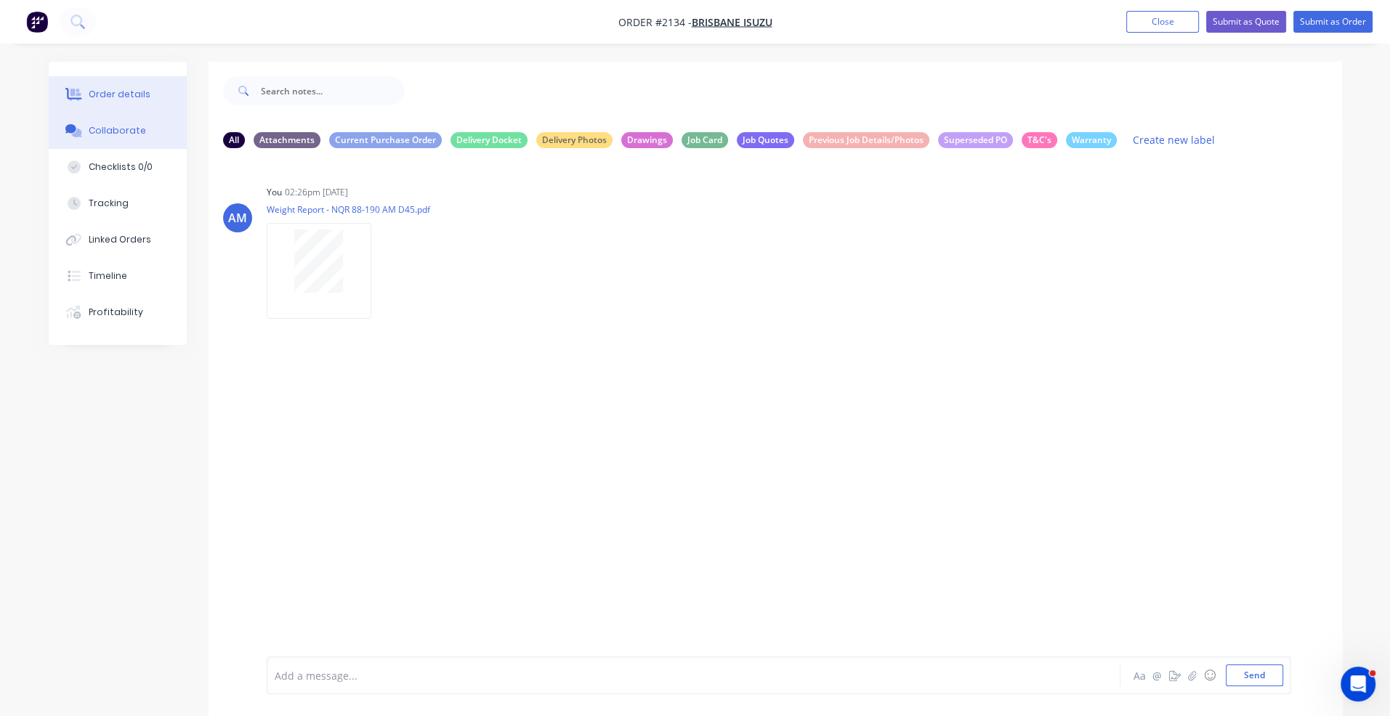
click at [102, 92] on div "Order details" at bounding box center [120, 94] width 62 height 13
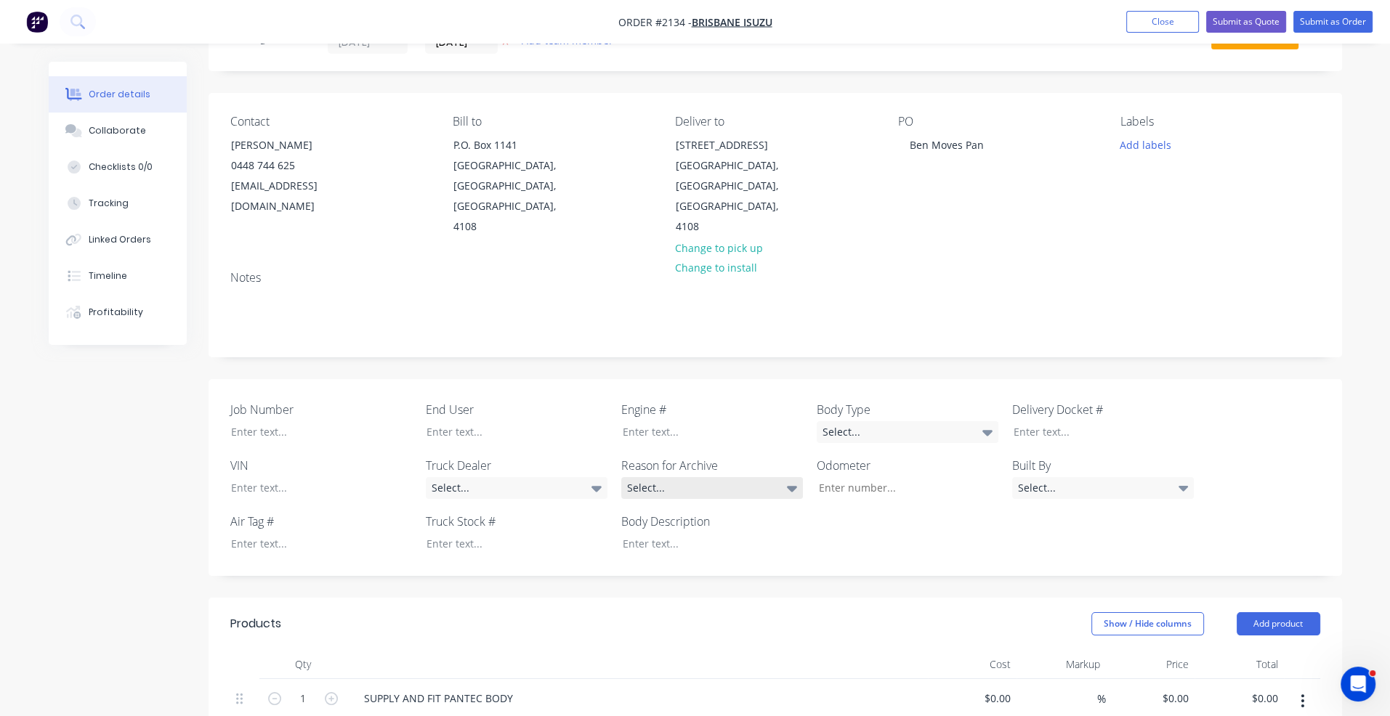
scroll to position [363, 0]
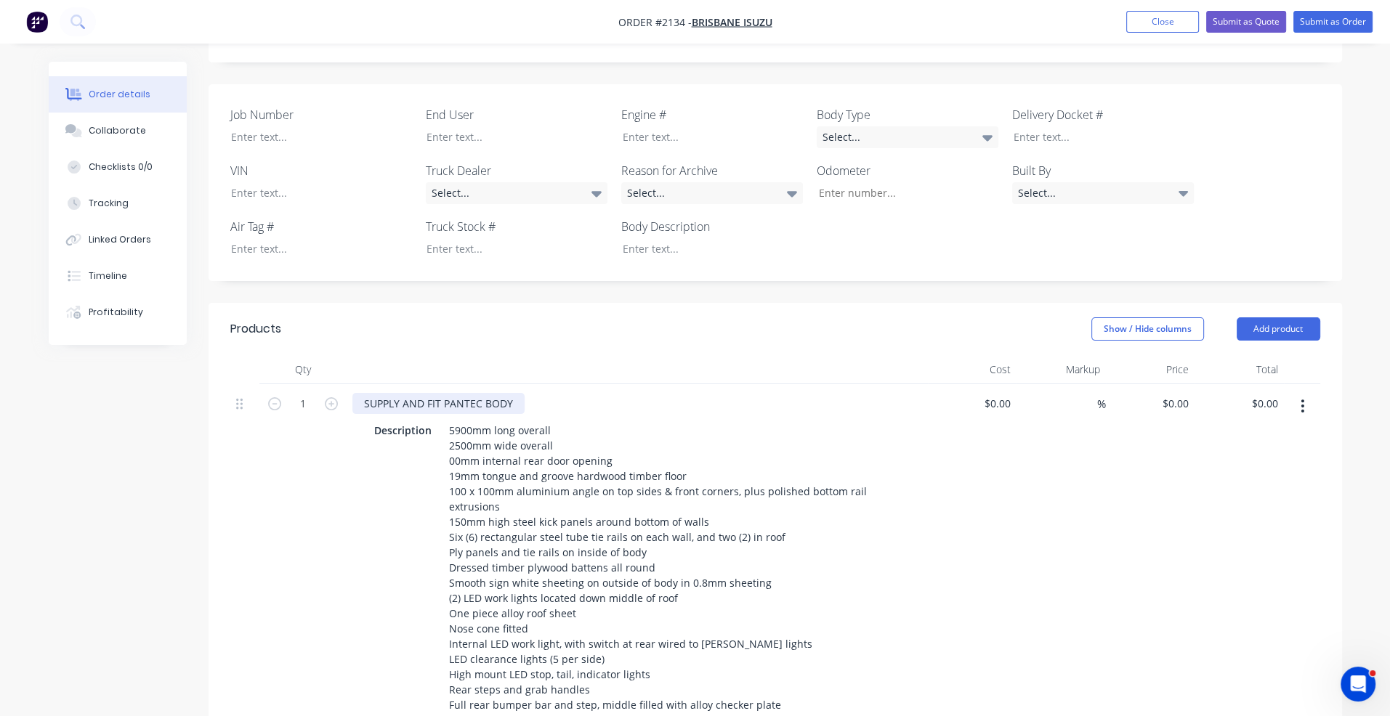
click at [519, 393] on div "SUPPLY AND FIT PANTEC BODY" at bounding box center [438, 403] width 172 height 21
click at [581, 393] on div "SUPPLY AND FIT PANTEC BODY TO NQR" at bounding box center [637, 403] width 570 height 21
click at [560, 393] on div "SUPPLY AND FIT PANTEC BODY TO NQR" at bounding box center [459, 403] width 214 height 21
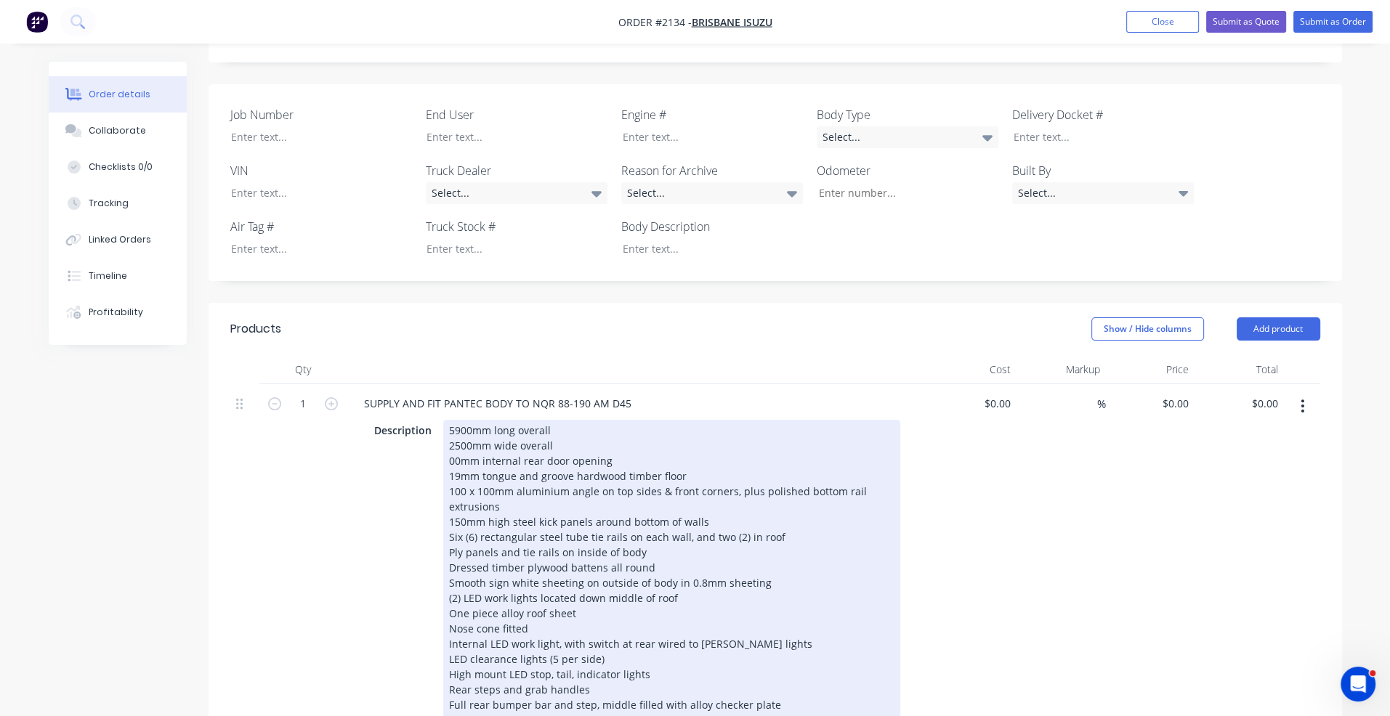
click at [679, 425] on div "5900mm long overall 2500mm wide overall 00mm internal rear door opening 19mm to…" at bounding box center [671, 590] width 457 height 341
click at [616, 435] on div "5900mm long overall 2500mm wide overall 00mm internal rear door opening 19mm to…" at bounding box center [671, 590] width 457 height 341
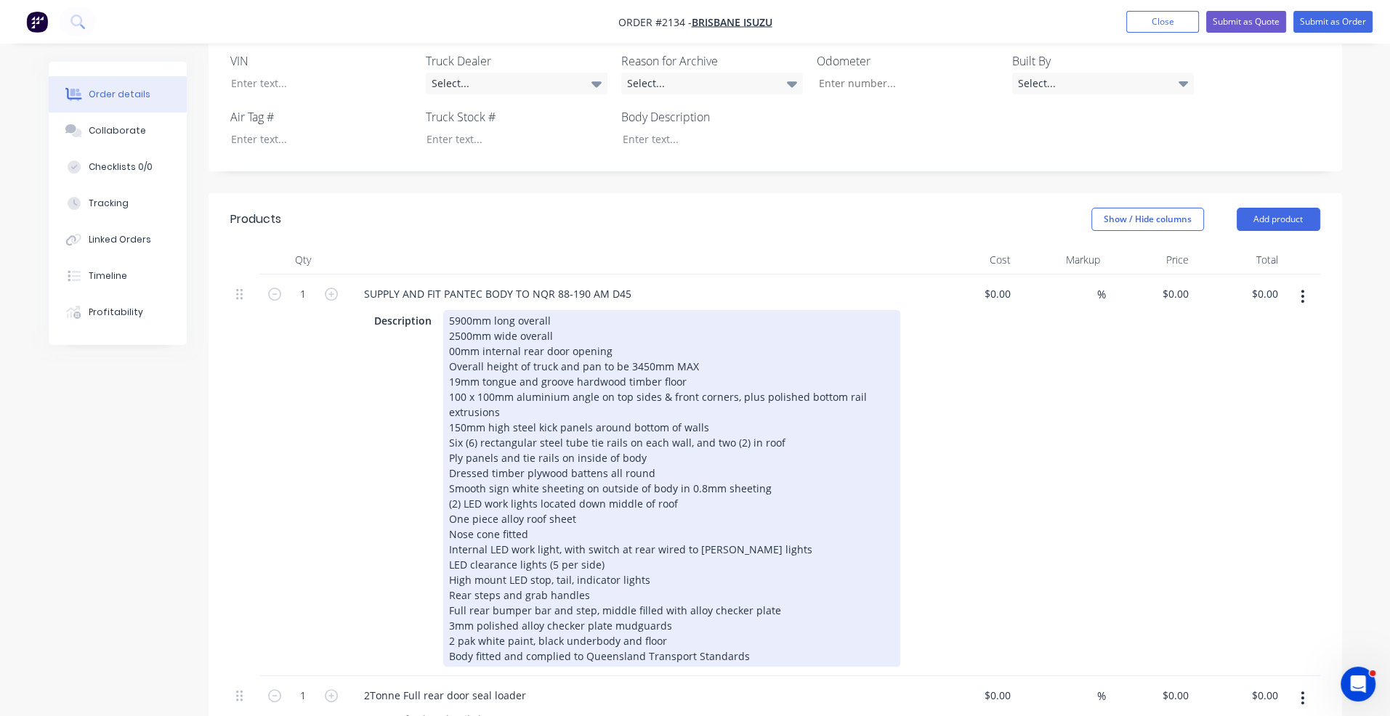
scroll to position [509, 0]
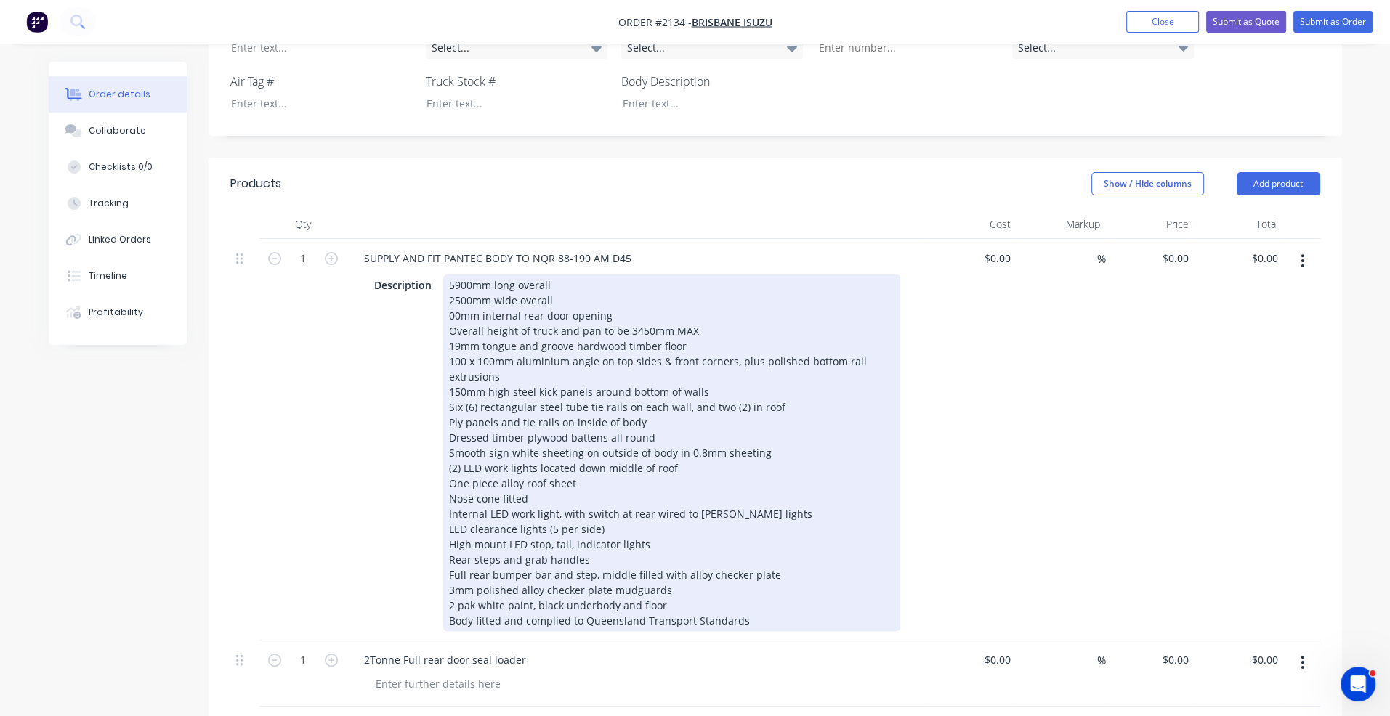
click at [647, 402] on div "5900mm long overall 2500mm wide overall 00mm internal rear door opening Overall…" at bounding box center [671, 453] width 457 height 357
drag, startPoint x: 641, startPoint y: 401, endPoint x: 426, endPoint y: 405, distance: 214.4
click at [426, 405] on div "Description 5900mm long overall 2500mm wide overall 00mm internal rear door ope…" at bounding box center [634, 453] width 532 height 357
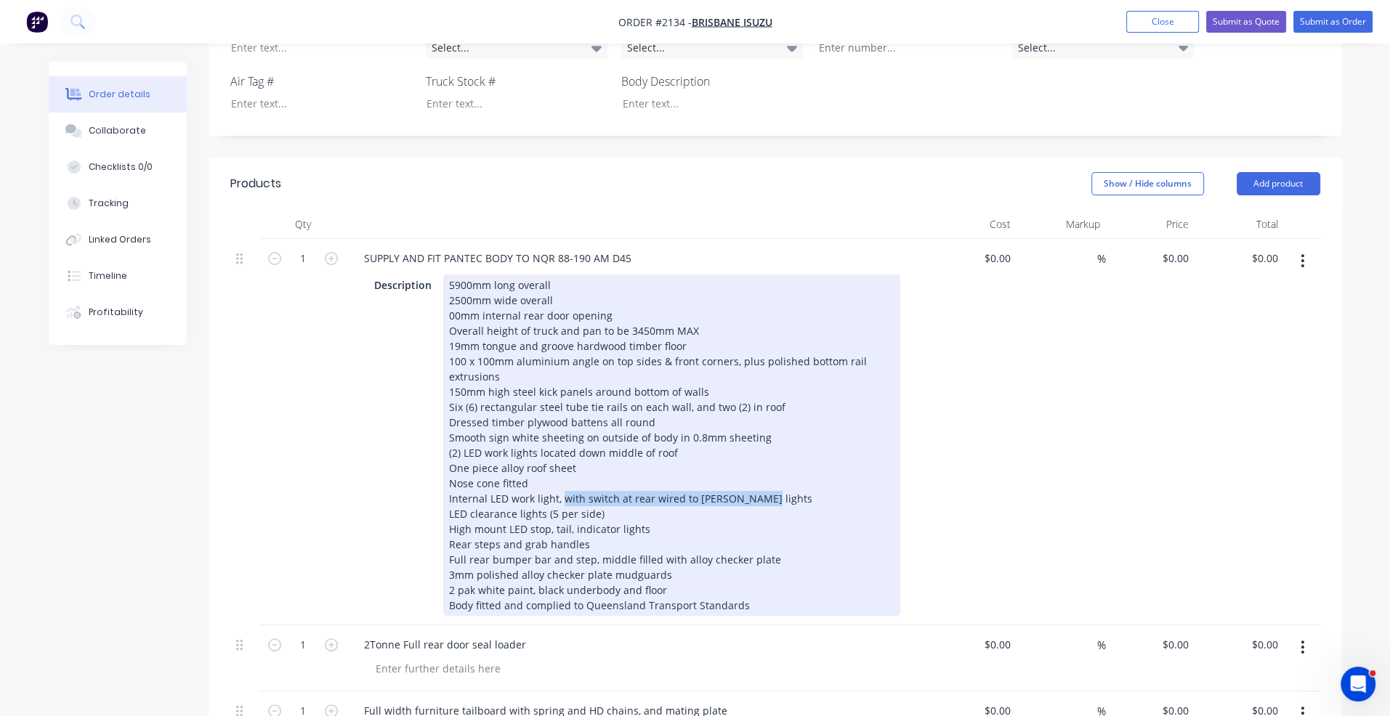
drag, startPoint x: 561, startPoint y: 478, endPoint x: 748, endPoint y: 479, distance: 187.4
click at [748, 479] on div "5900mm long overall 2500mm wide overall 00mm internal rear door opening Overall…" at bounding box center [671, 445] width 457 height 341
click at [690, 432] on div "5900mm long overall 2500mm wide overall 00mm internal rear door opening Overall…" at bounding box center [671, 445] width 457 height 341
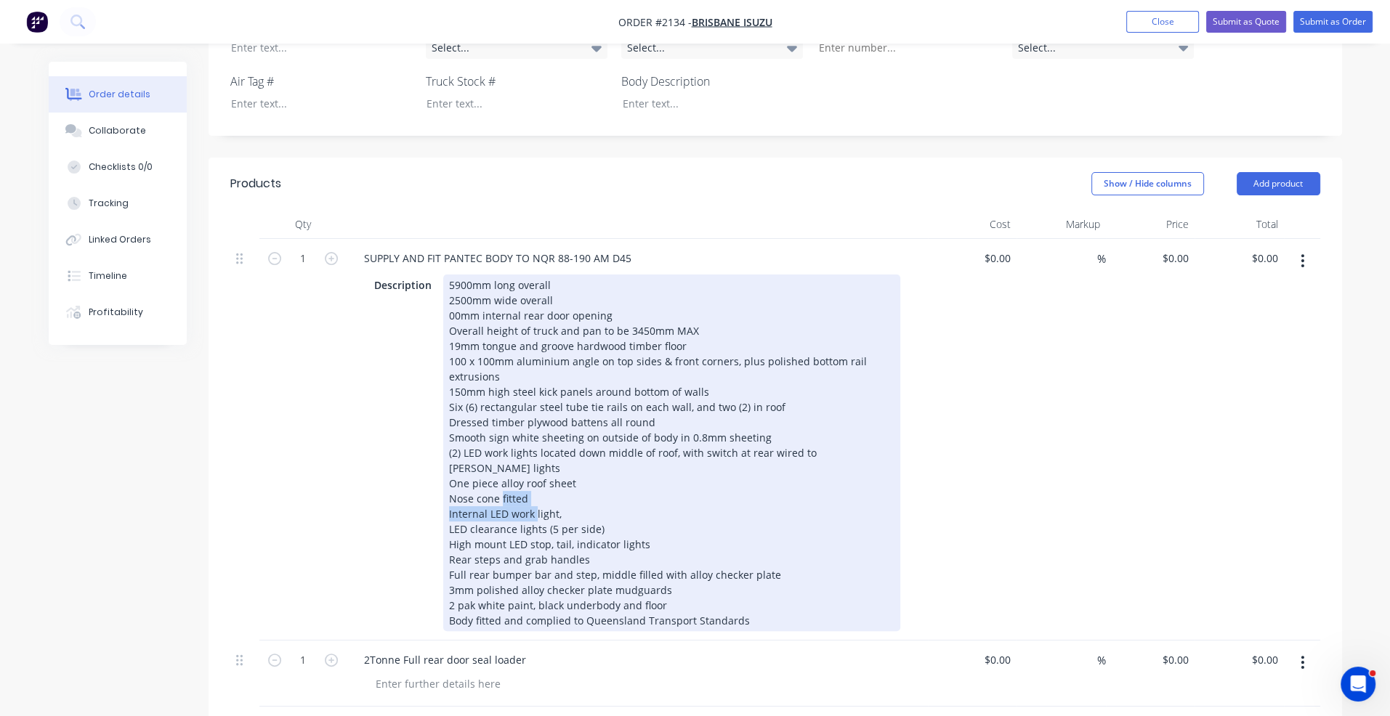
drag, startPoint x: 570, startPoint y: 476, endPoint x: 439, endPoint y: 477, distance: 130.8
click at [439, 477] on div "Description 5900mm long overall 2500mm wide overall 00mm internal rear door ope…" at bounding box center [634, 453] width 532 height 357
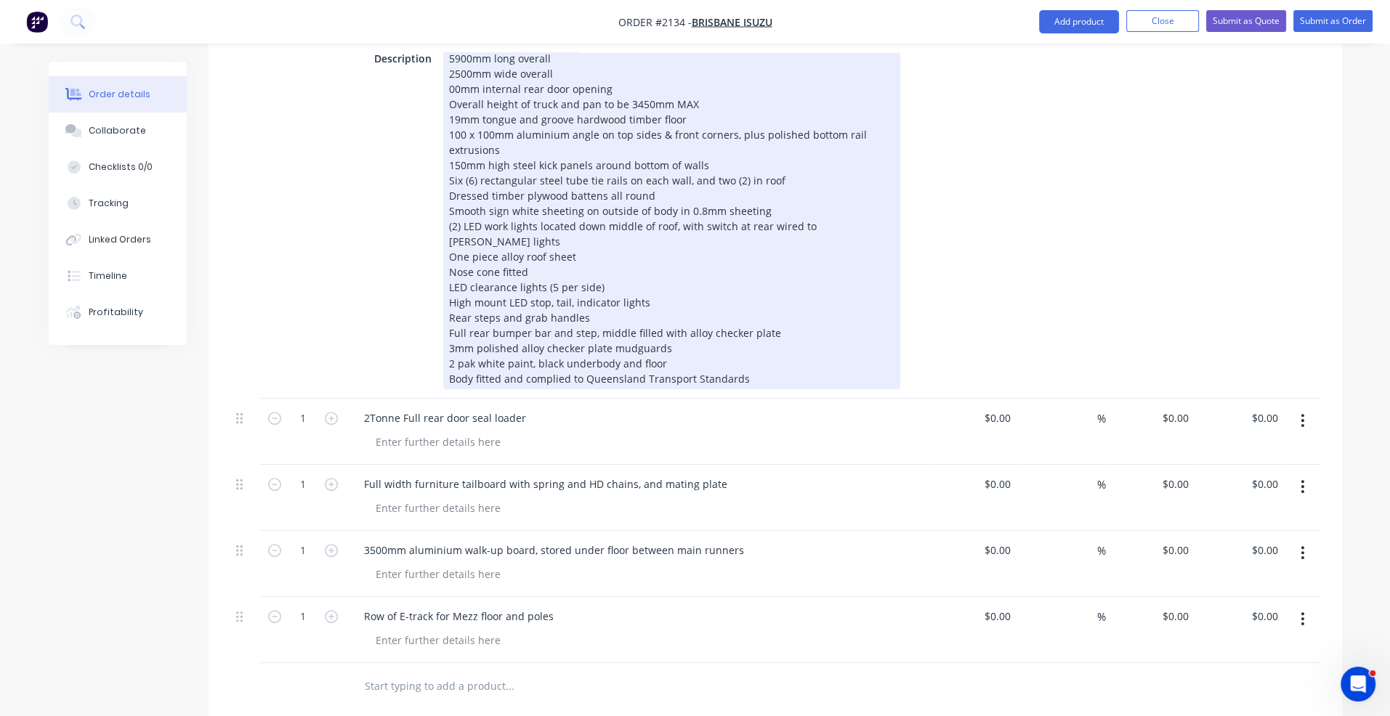
scroll to position [799, 0]
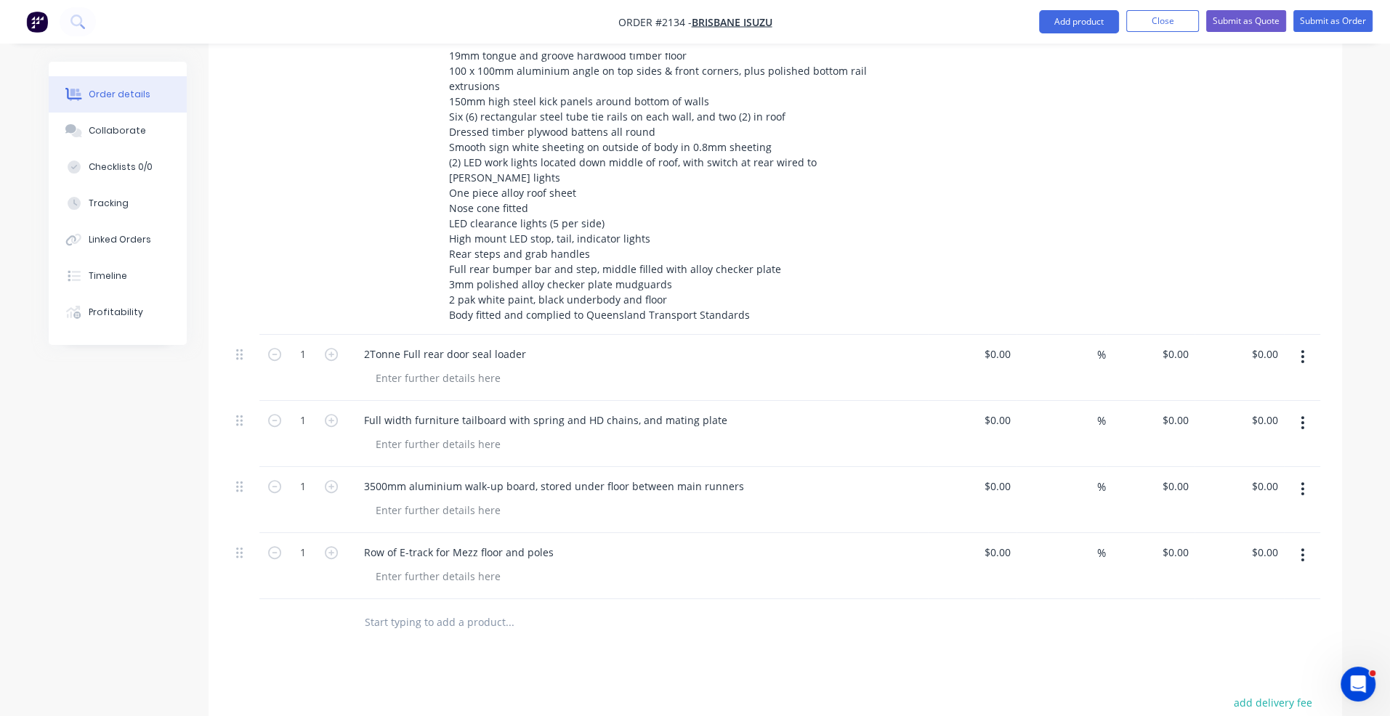
click at [407, 608] on input "text" at bounding box center [509, 622] width 291 height 29
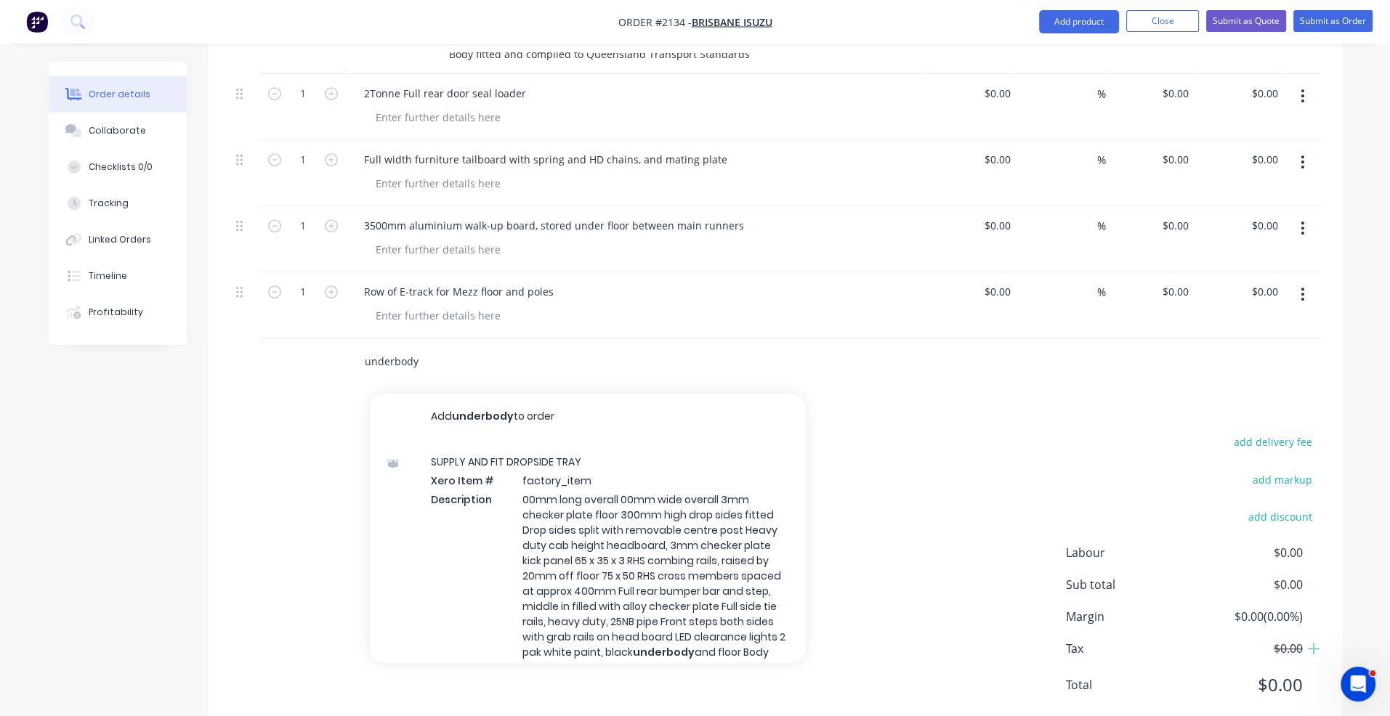
scroll to position [1063, 0]
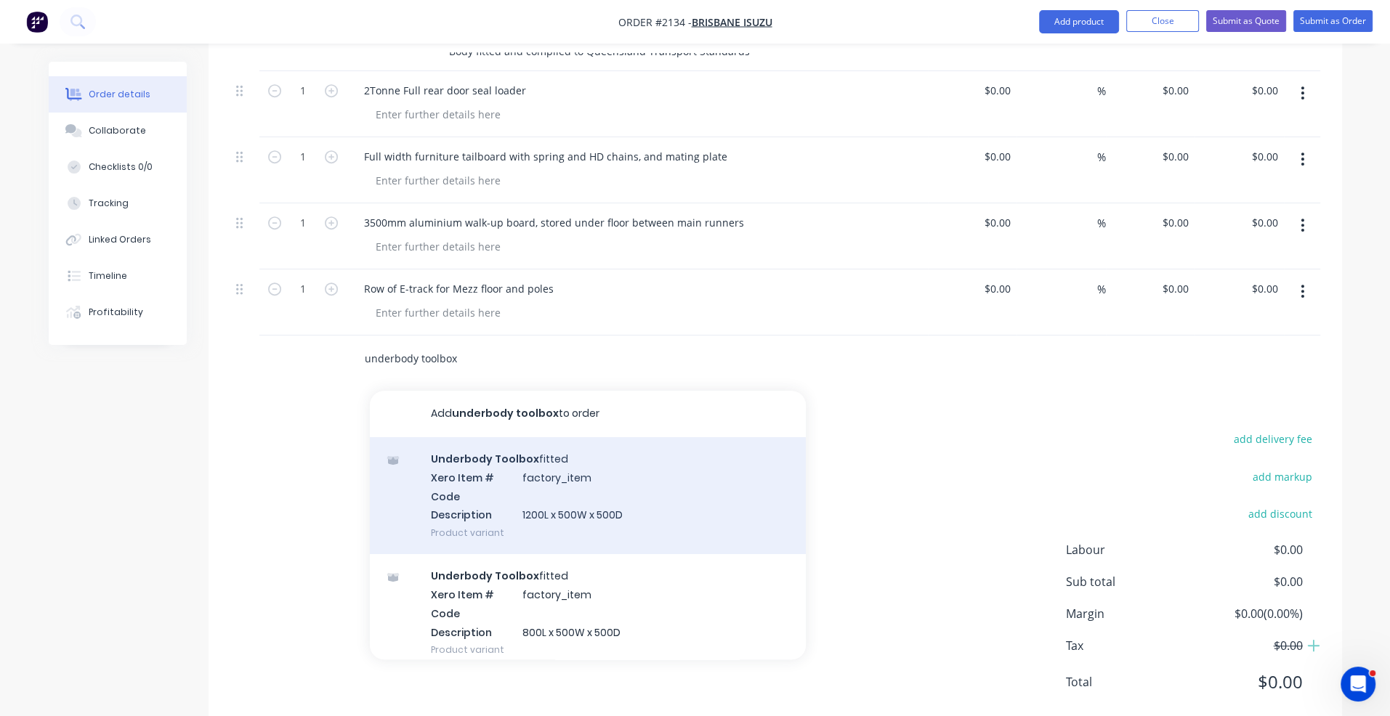
type input "underbody toolbox"
click at [536, 461] on div "Underbody Toolbox fitted Xero Item # factory_item Code Description 1200L x 500W…" at bounding box center [588, 495] width 436 height 117
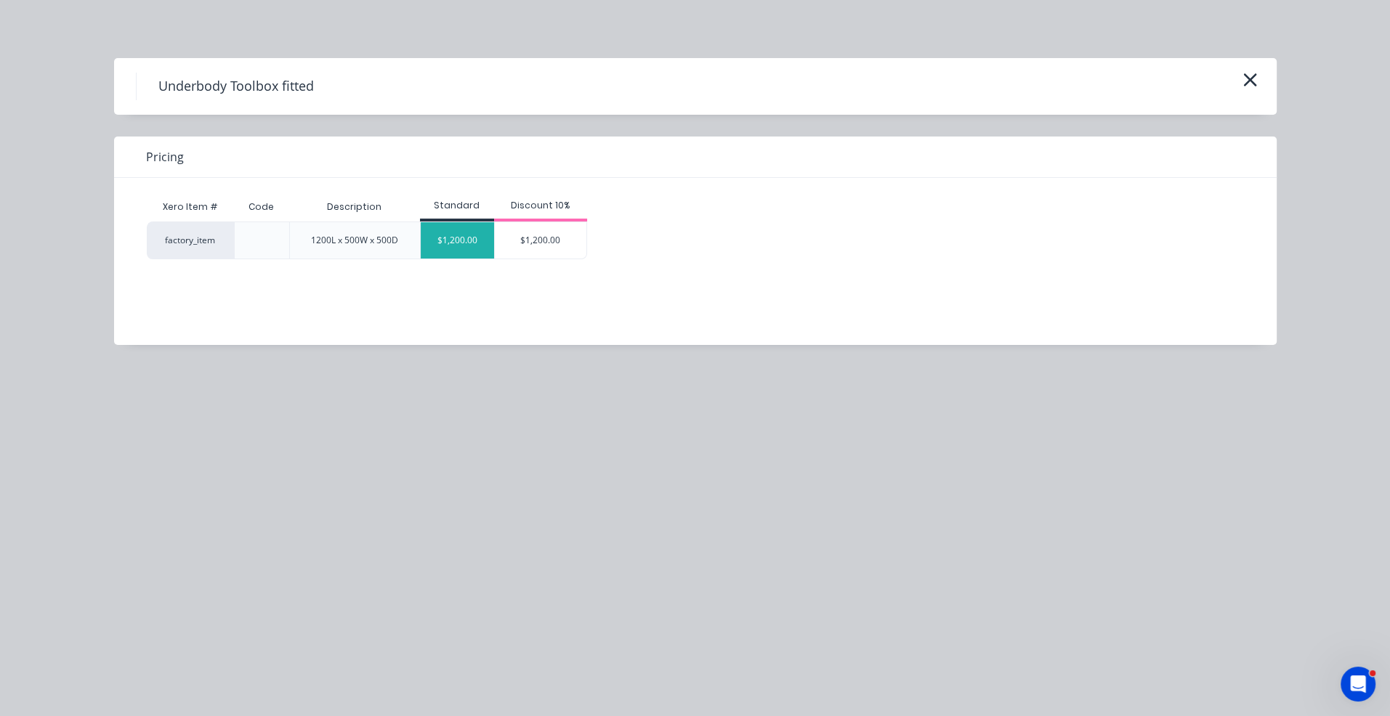
click at [478, 244] on div "$1,200.00" at bounding box center [457, 240] width 73 height 36
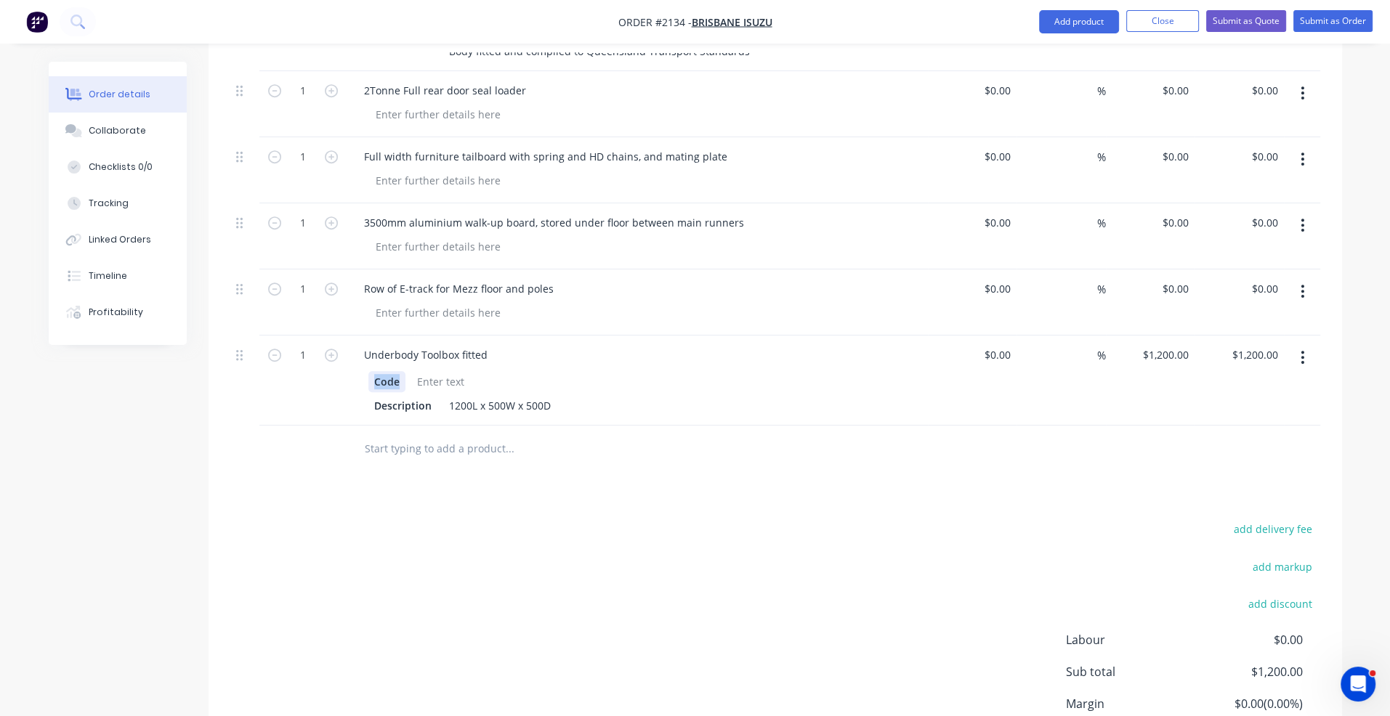
drag, startPoint x: 403, startPoint y: 341, endPoint x: 336, endPoint y: 345, distance: 67.7
click at [336, 345] on div "1 Underbody Toolbox fitted Code Description 1200L x 500W x 500D $0.00 $0.00 % $…" at bounding box center [775, 381] width 1090 height 90
drag, startPoint x: 434, startPoint y: 365, endPoint x: 347, endPoint y: 370, distance: 87.3
click at [347, 370] on div "Underbody Toolbox fitted Description 1200L x 500W x 500D" at bounding box center [637, 381] width 581 height 90
click at [407, 434] on input "text" at bounding box center [509, 448] width 291 height 29
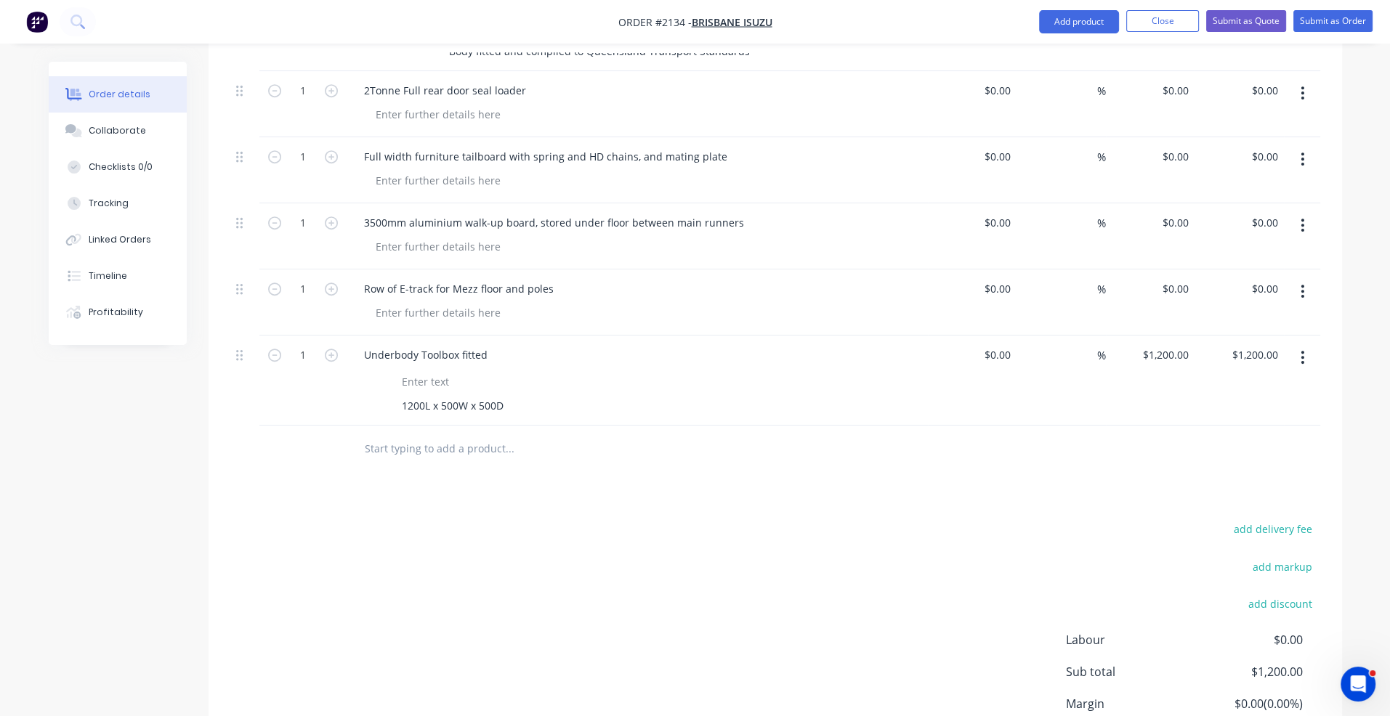
click at [405, 434] on input "text" at bounding box center [509, 448] width 291 height 29
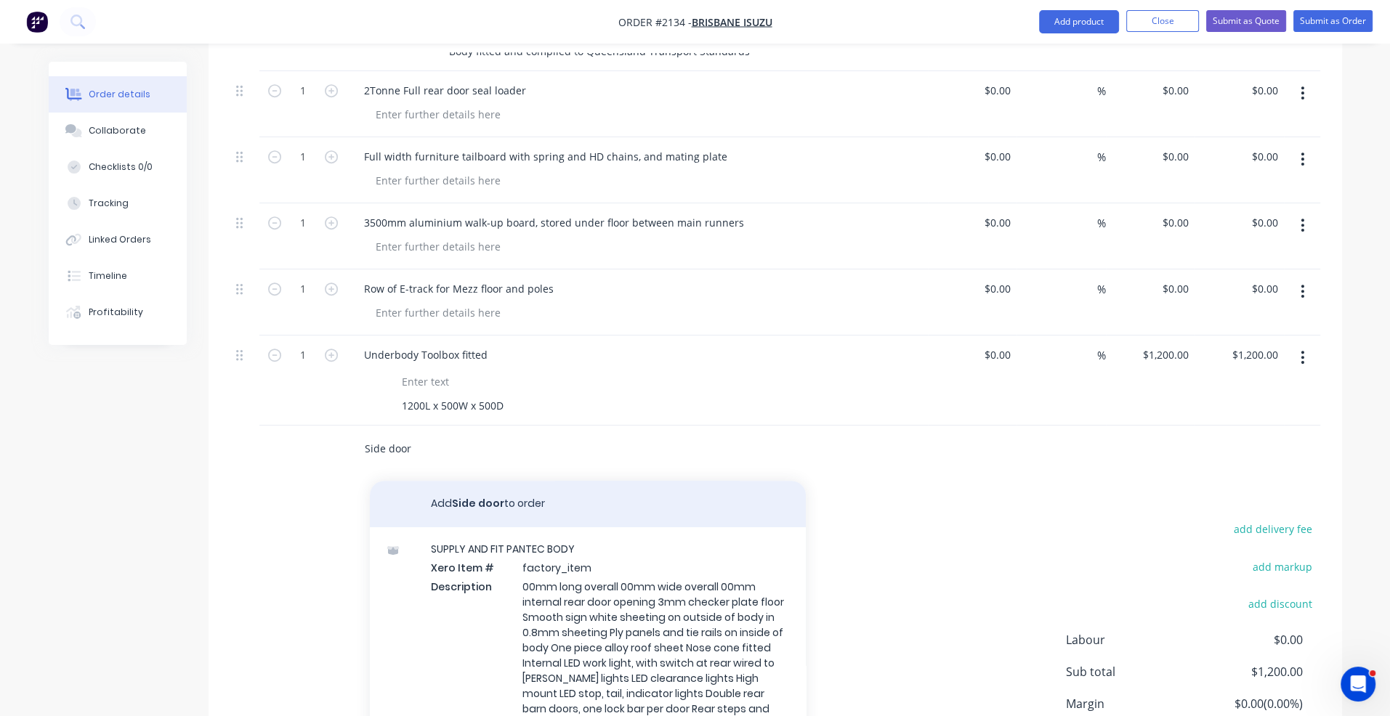
type input "Side door"
click at [450, 481] on button "Add Side door to order" at bounding box center [588, 504] width 436 height 46
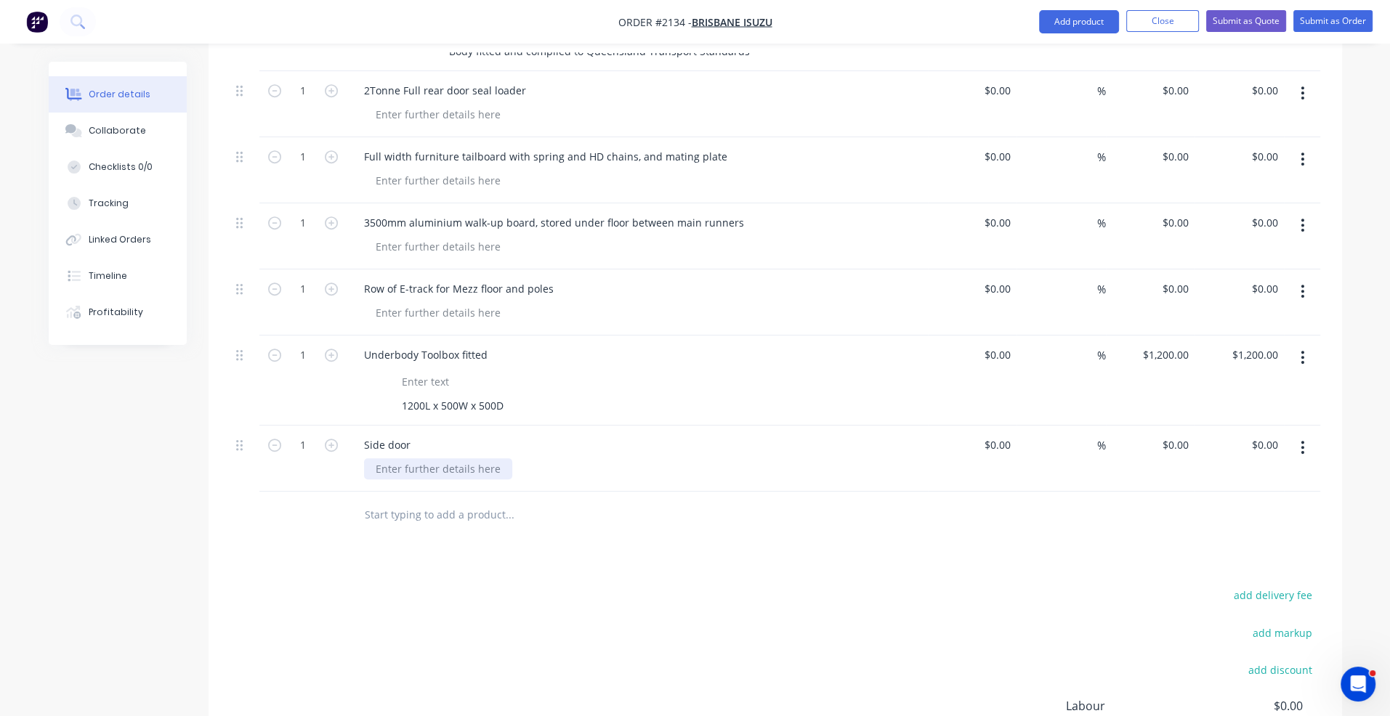
click at [399, 458] on div at bounding box center [438, 468] width 148 height 21
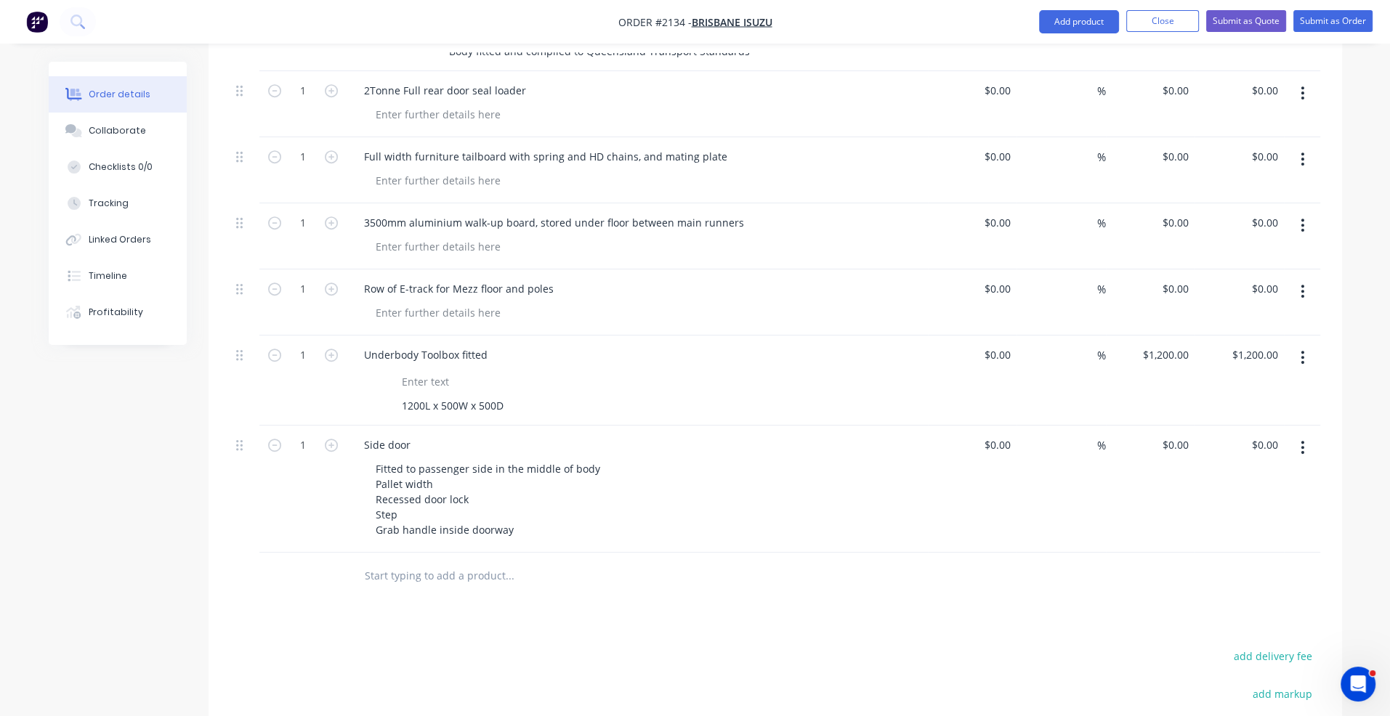
click at [548, 607] on div "Products Show / Hide columns Add product Qty Cost Markup Price Total 1 SUPPLY A…" at bounding box center [775, 276] width 1133 height 1346
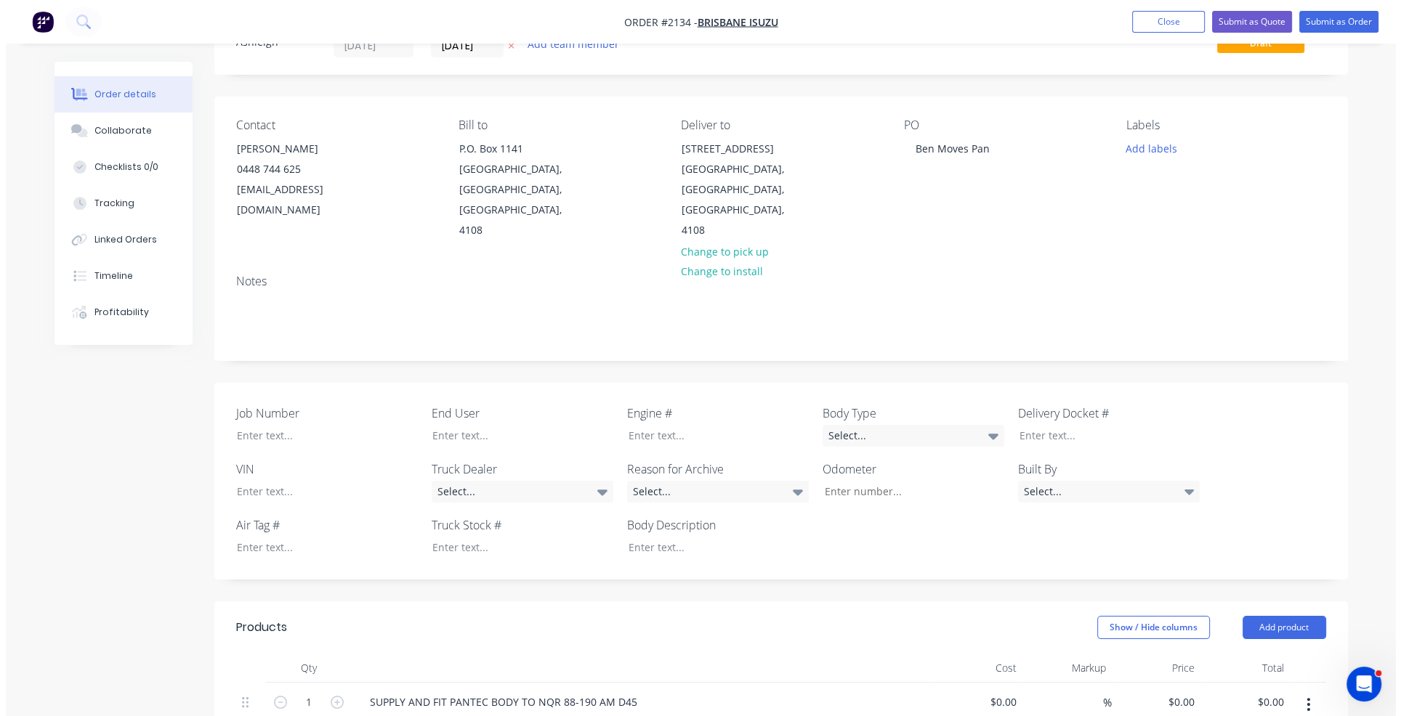
scroll to position [0, 0]
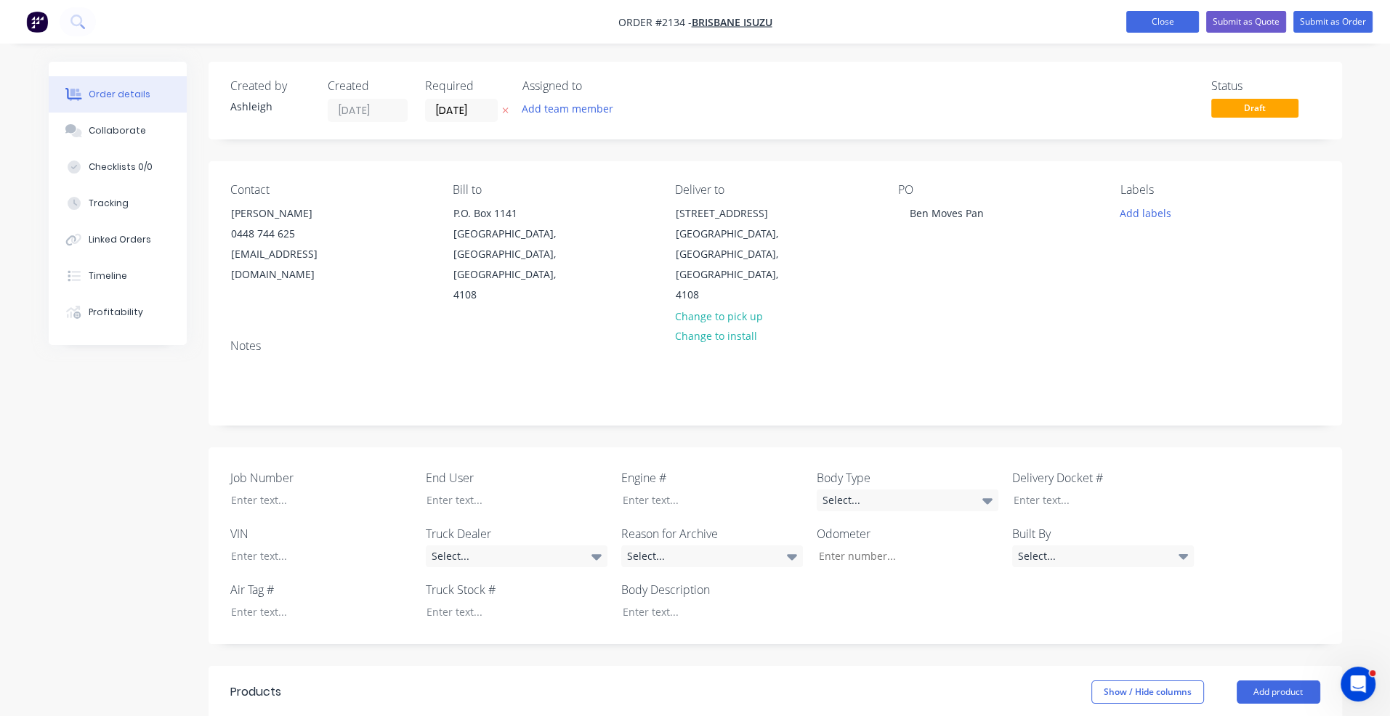
click at [1146, 23] on button "Close" at bounding box center [1162, 22] width 73 height 22
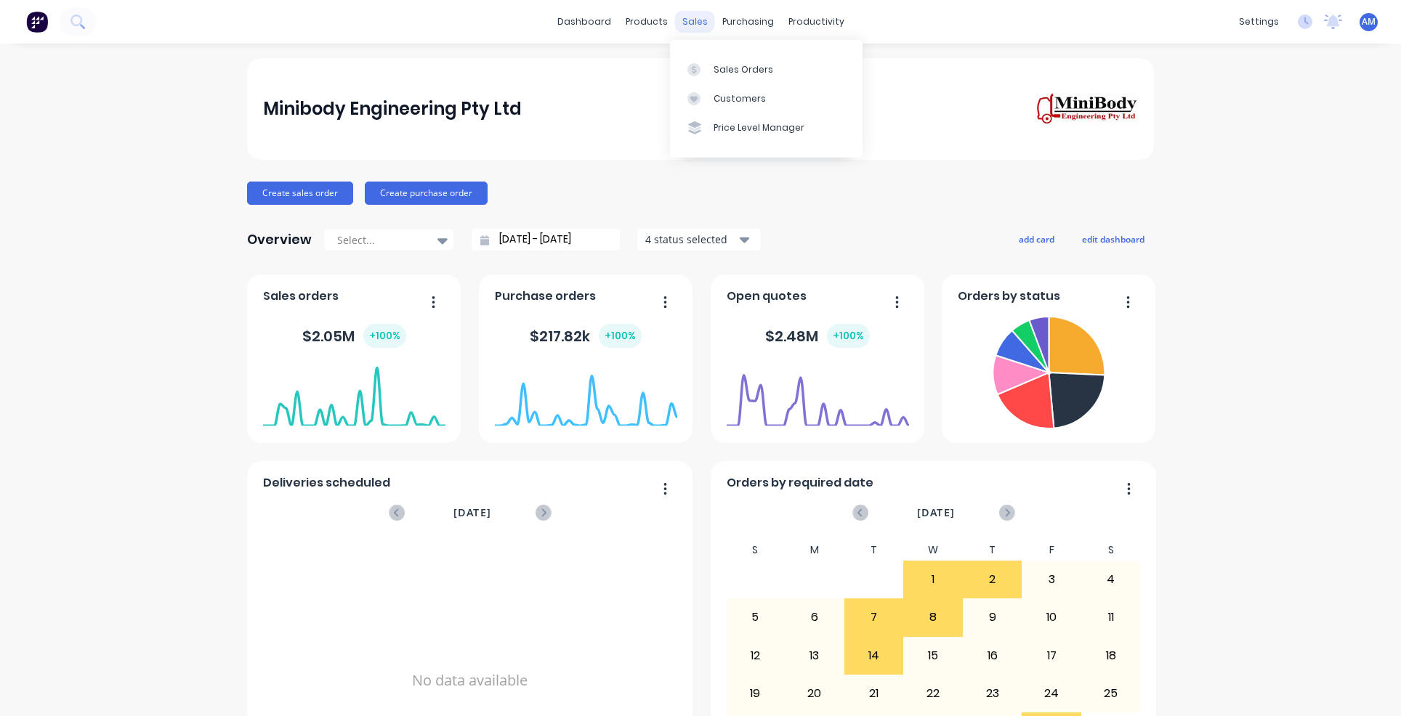
click at [686, 25] on div "sales" at bounding box center [695, 22] width 40 height 22
click at [704, 75] on div at bounding box center [698, 69] width 22 height 13
